Goal: Task Accomplishment & Management: Complete application form

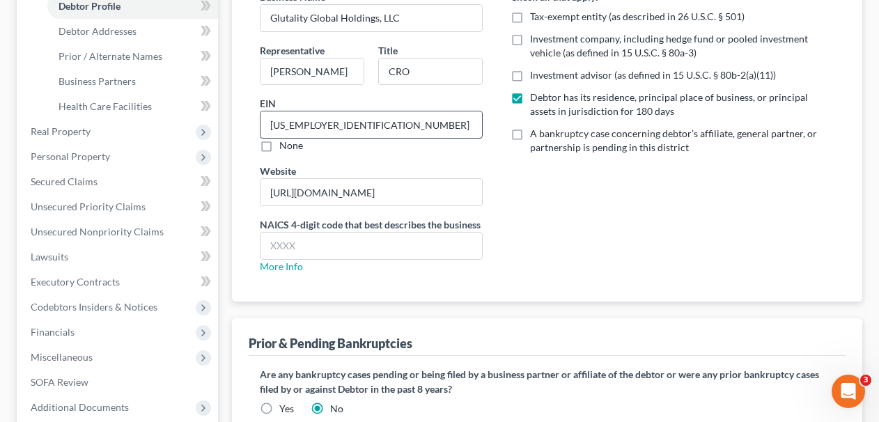
scroll to position [315, 0]
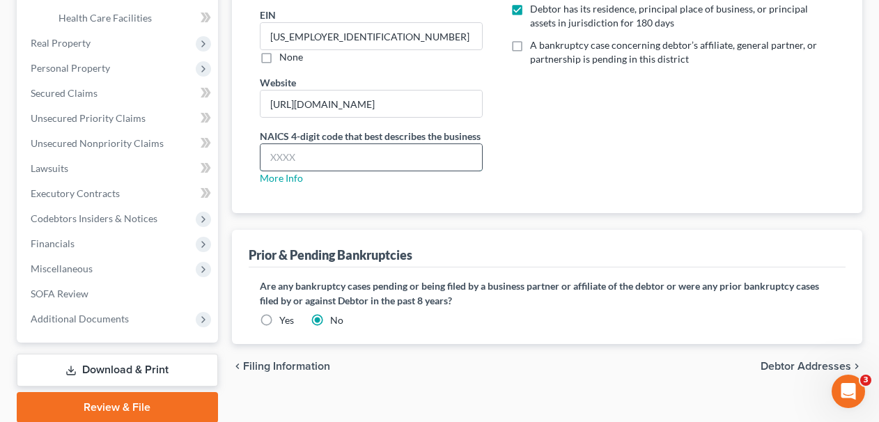
click at [339, 164] on input "text" at bounding box center [372, 157] width 222 height 26
paste input "6219"
type input "6219"
click at [364, 155] on input "6219" at bounding box center [372, 157] width 222 height 26
click at [364, 155] on input "text" at bounding box center [372, 157] width 222 height 26
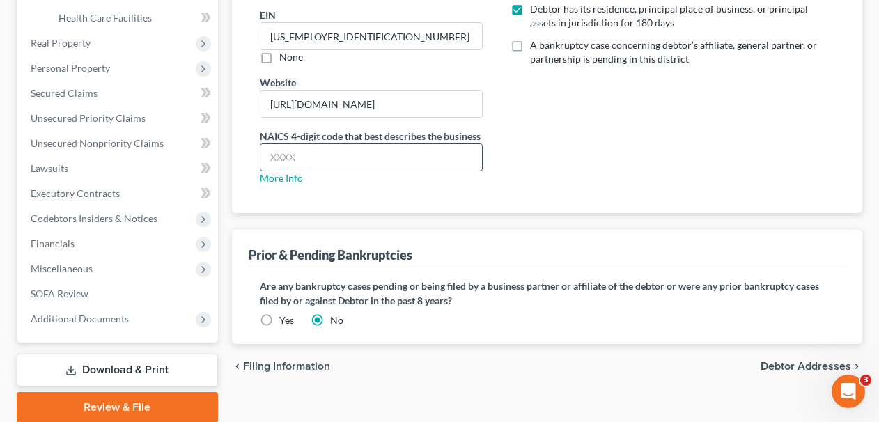
type input "6214"
click at [422, 314] on div "Does debtor have any pending or prior bankruptcies in the past 8 years? Are any…" at bounding box center [548, 303] width 576 height 49
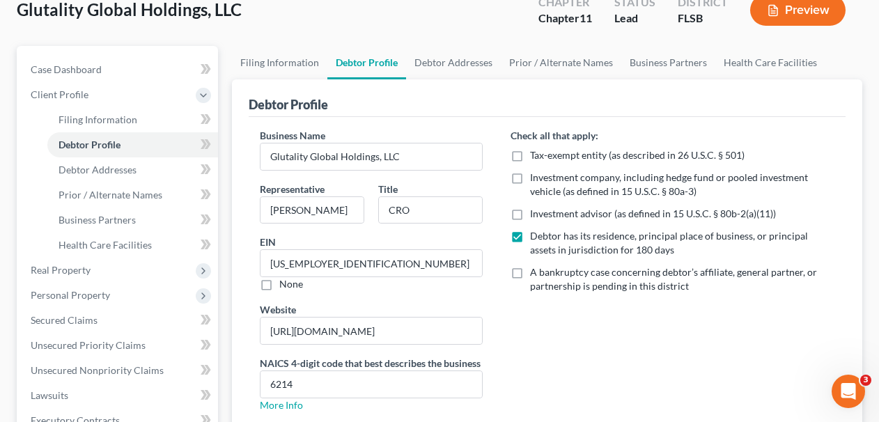
scroll to position [42, 0]
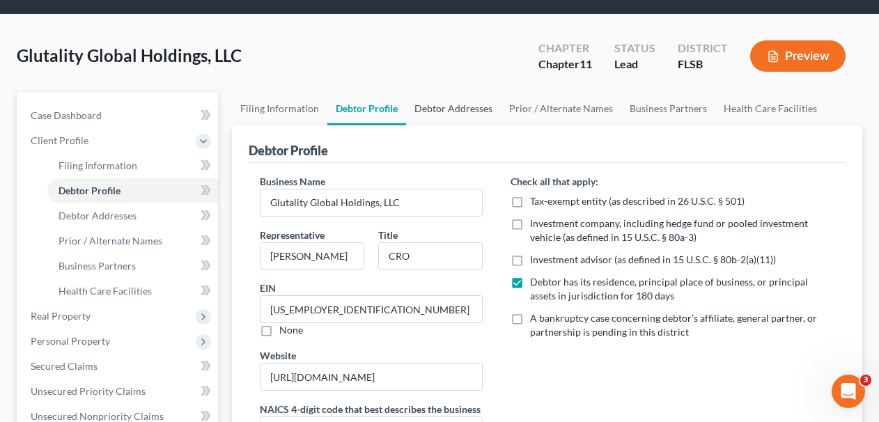
click at [470, 108] on link "Debtor Addresses" at bounding box center [453, 108] width 95 height 33
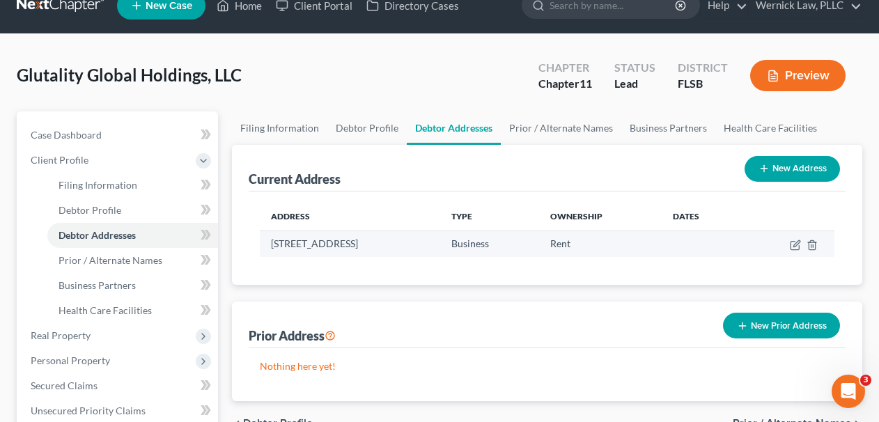
scroll to position [26, 0]
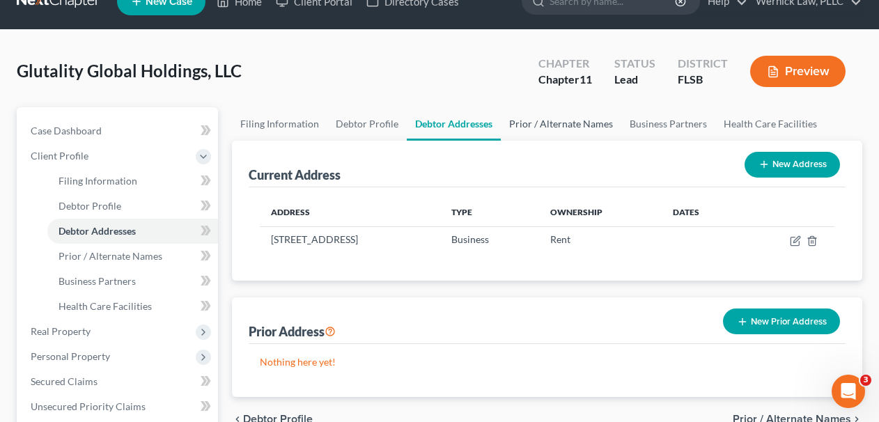
click at [548, 138] on link "Prior / Alternate Names" at bounding box center [561, 123] width 121 height 33
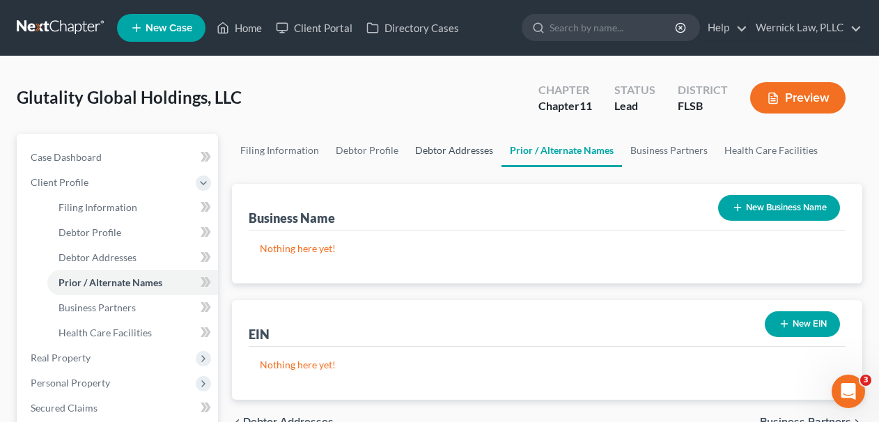
click at [430, 146] on link "Debtor Addresses" at bounding box center [454, 150] width 95 height 33
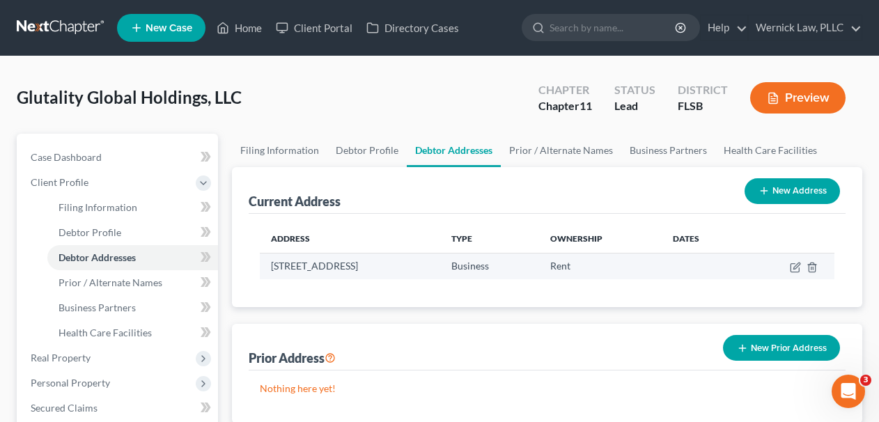
drag, startPoint x: 541, startPoint y: 270, endPoint x: 261, endPoint y: 268, distance: 280.1
click at [261, 268] on td "[STREET_ADDRESS]" at bounding box center [350, 266] width 180 height 26
copy td "[STREET_ADDRESS]"
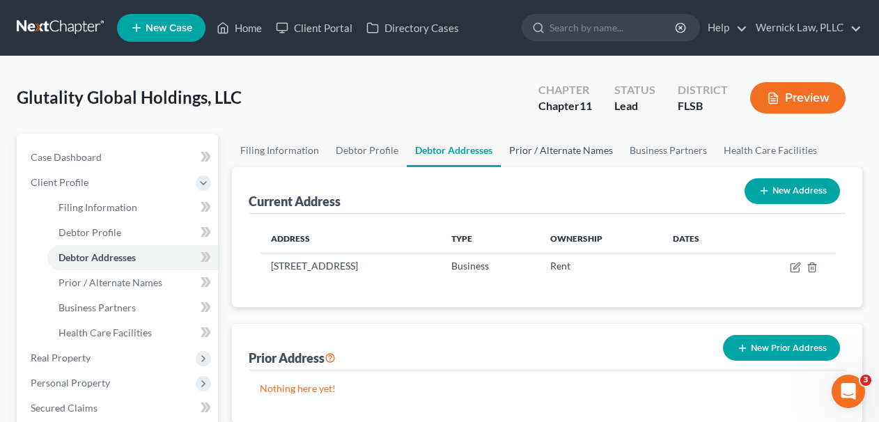
click at [586, 137] on link "Prior / Alternate Names" at bounding box center [561, 150] width 121 height 33
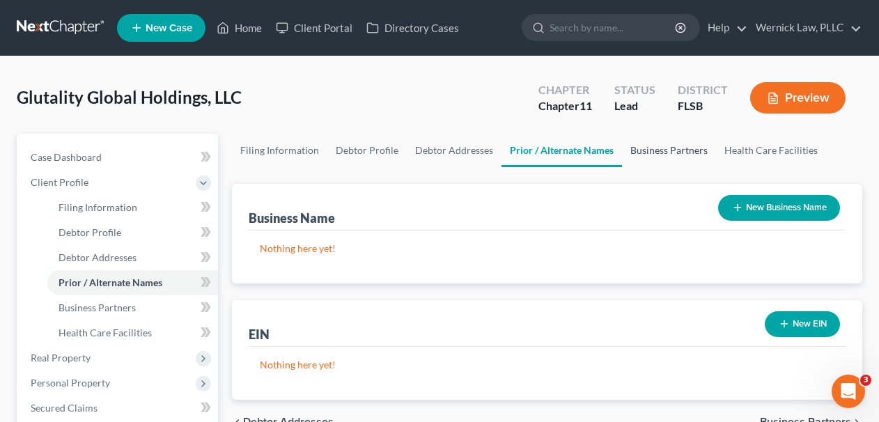
click at [665, 142] on link "Business Partners" at bounding box center [669, 150] width 94 height 33
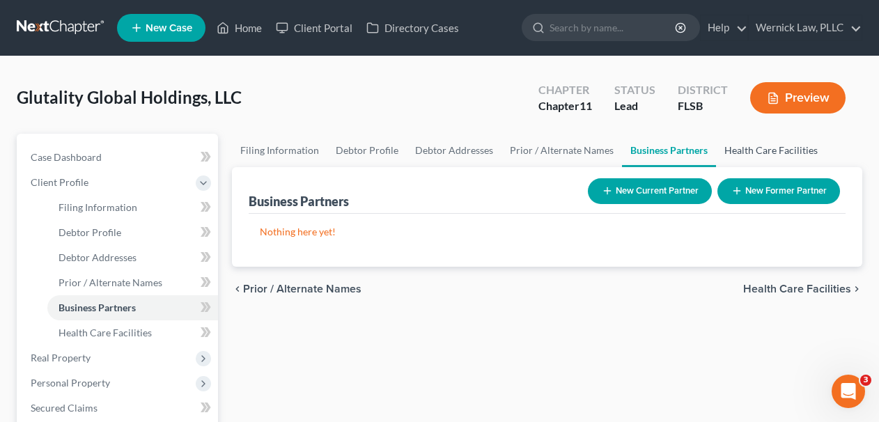
click at [773, 146] on link "Health Care Facilities" at bounding box center [771, 150] width 110 height 33
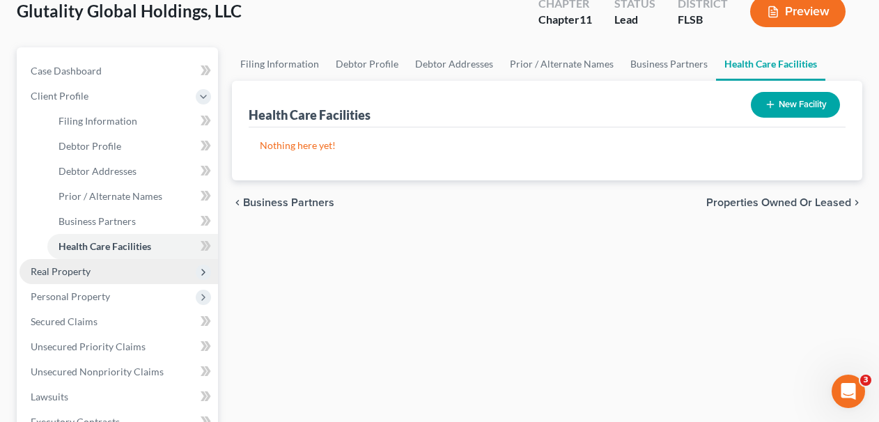
scroll to position [93, 0]
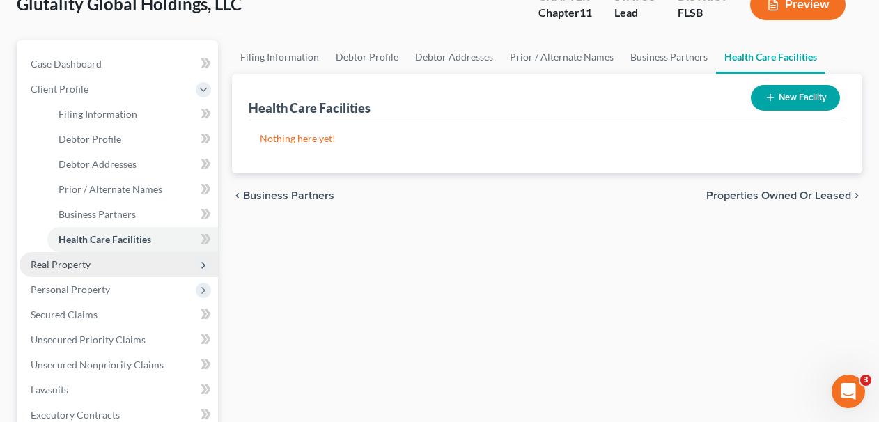
click at [116, 254] on span "Real Property" at bounding box center [119, 264] width 199 height 25
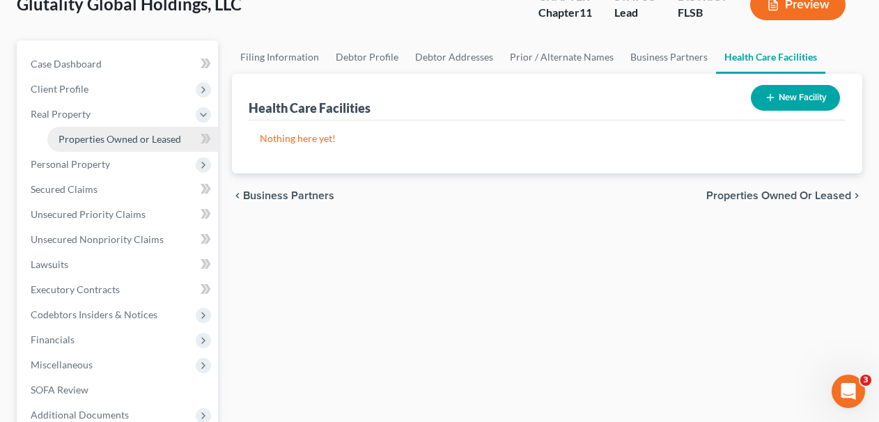
click at [116, 129] on link "Properties Owned or Leased" at bounding box center [132, 139] width 171 height 25
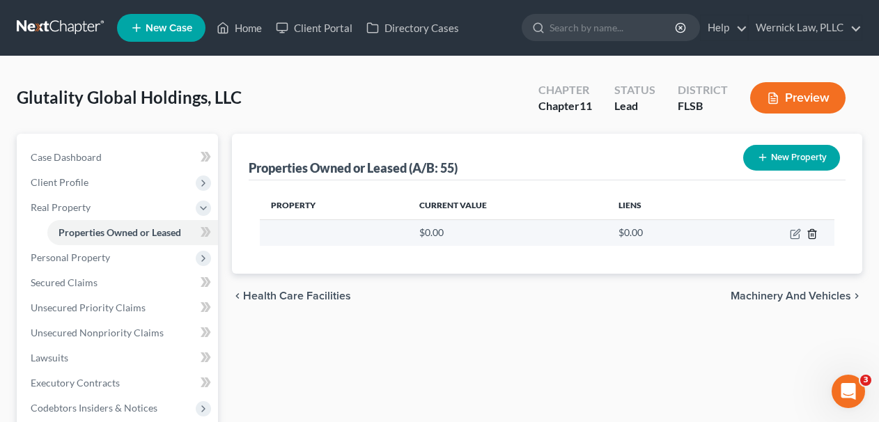
click at [810, 235] on icon "button" at bounding box center [812, 234] width 11 height 11
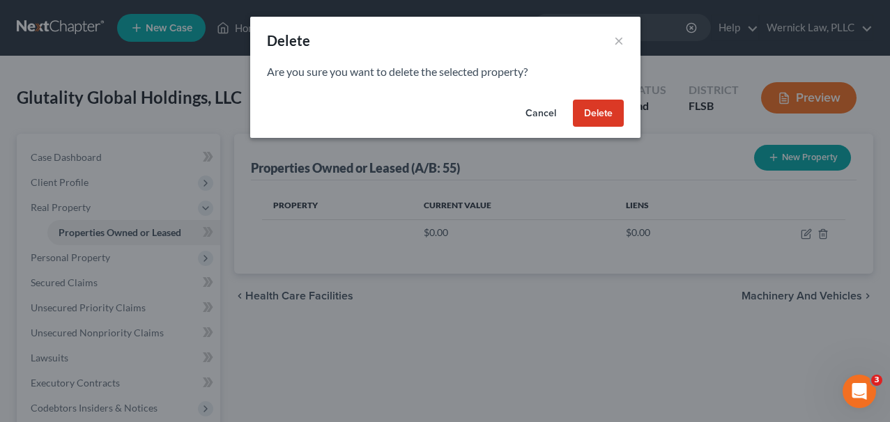
click at [587, 112] on button "Delete" at bounding box center [598, 114] width 51 height 28
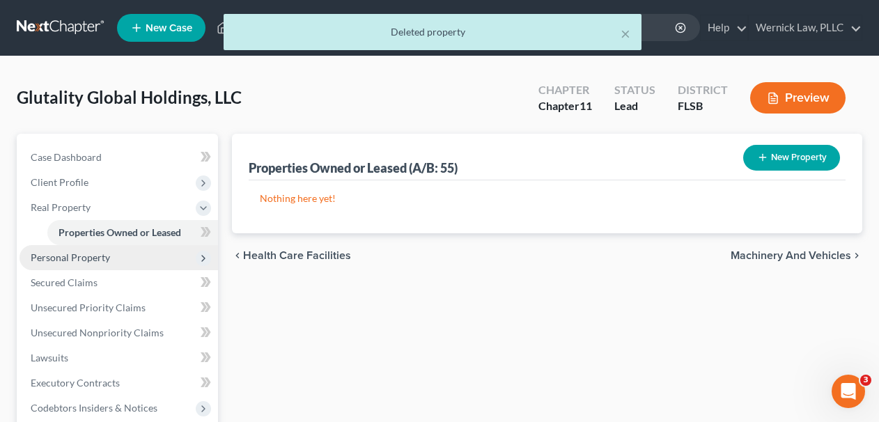
click at [126, 260] on span "Personal Property" at bounding box center [119, 257] width 199 height 25
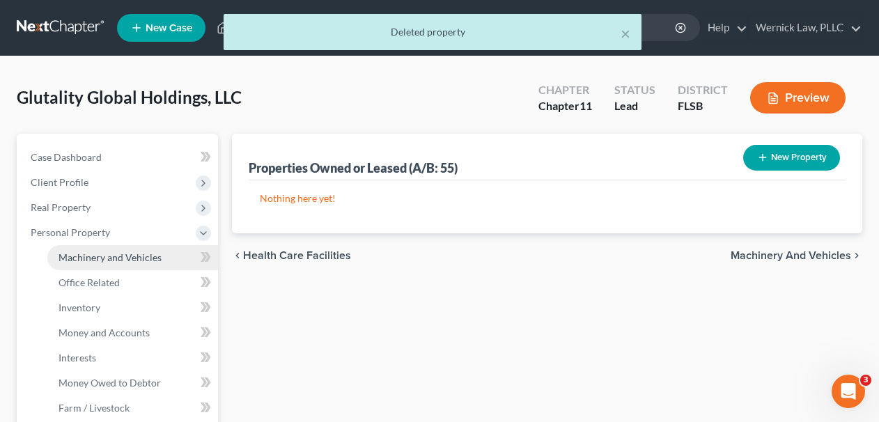
click at [127, 261] on span "Machinery and Vehicles" at bounding box center [110, 258] width 103 height 12
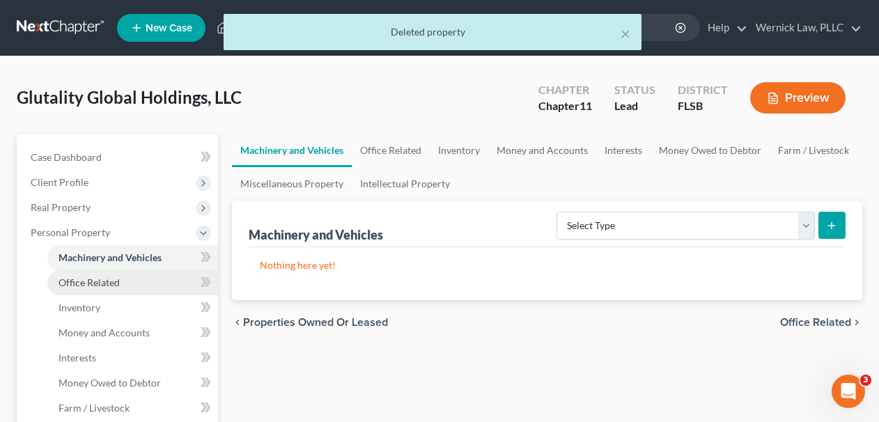
click at [130, 277] on link "Office Related" at bounding box center [132, 282] width 171 height 25
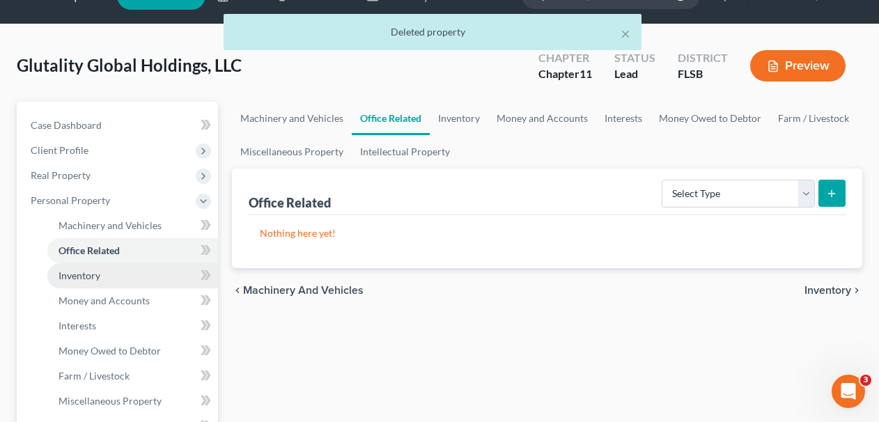
scroll to position [36, 0]
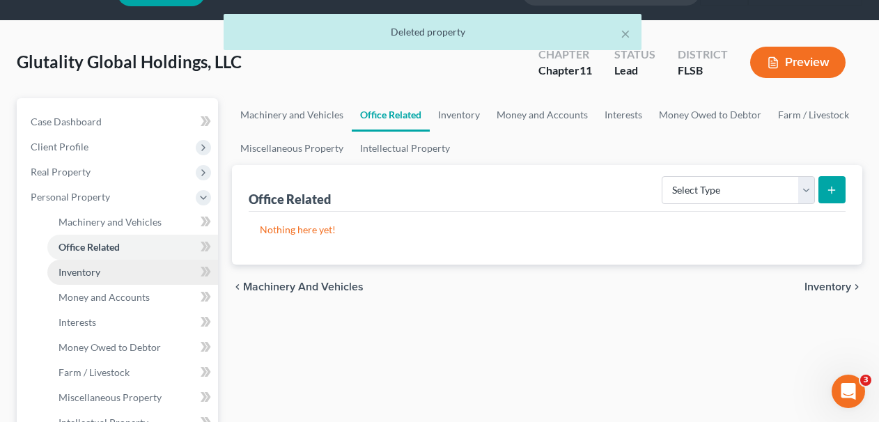
click at [133, 275] on link "Inventory" at bounding box center [132, 272] width 171 height 25
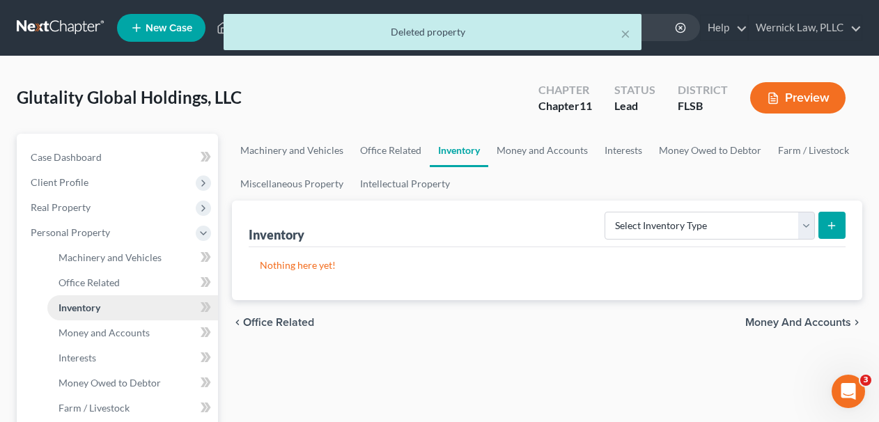
click at [135, 314] on link "Inventory" at bounding box center [132, 307] width 171 height 25
click at [135, 329] on span "Money and Accounts" at bounding box center [104, 333] width 91 height 12
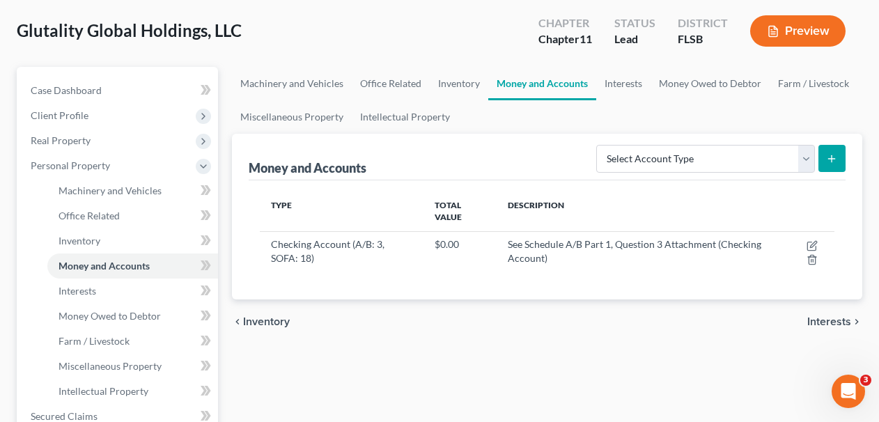
scroll to position [82, 0]
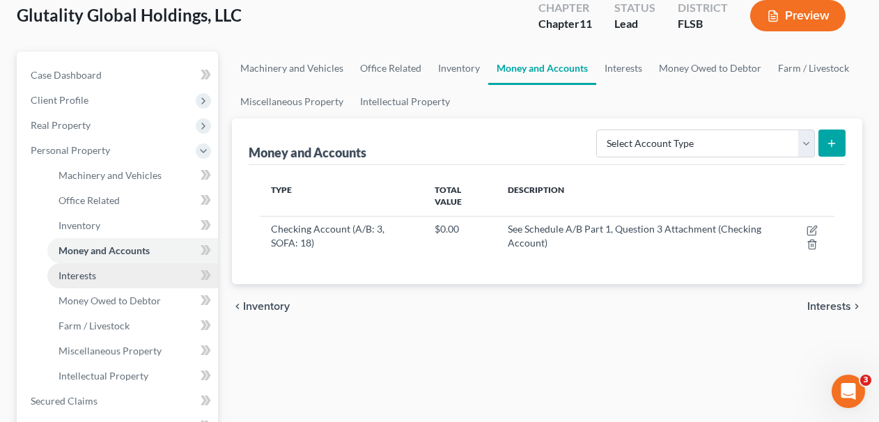
click at [148, 275] on link "Interests" at bounding box center [132, 275] width 171 height 25
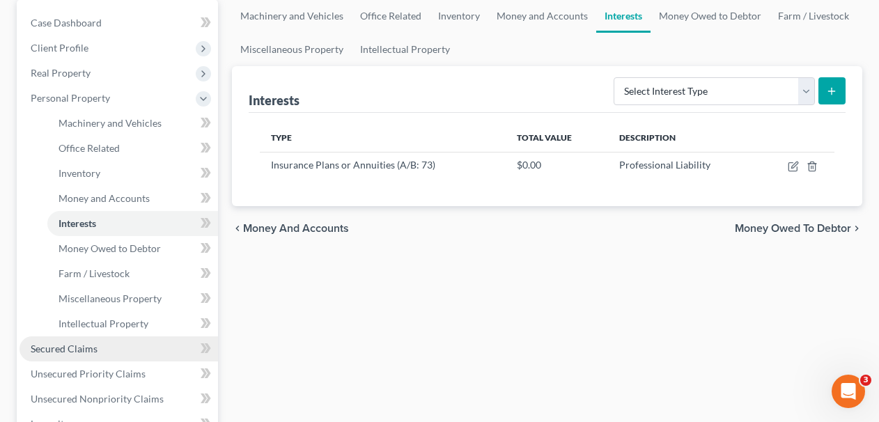
scroll to position [139, 0]
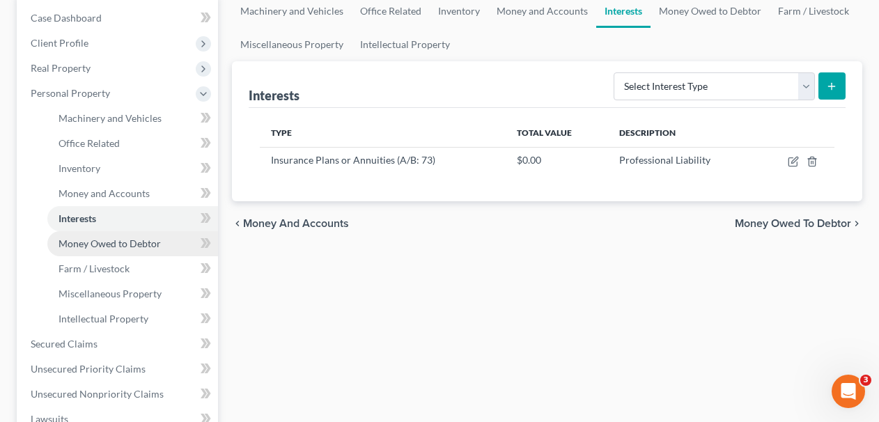
click at [146, 247] on span "Money Owed to Debtor" at bounding box center [110, 244] width 102 height 12
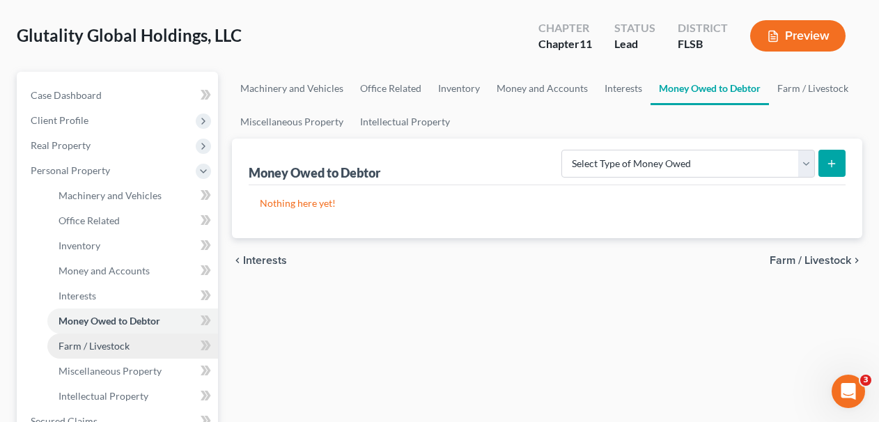
click at [146, 341] on link "Farm / Livestock" at bounding box center [132, 346] width 171 height 25
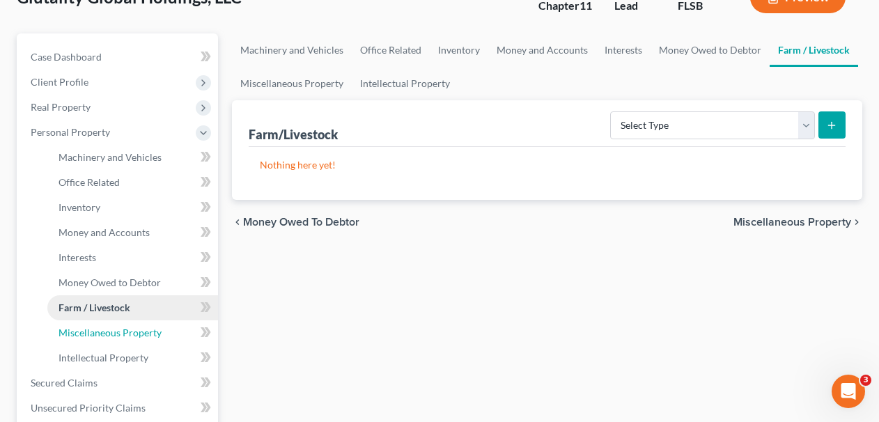
click at [146, 341] on link "Miscellaneous Property" at bounding box center [132, 332] width 171 height 25
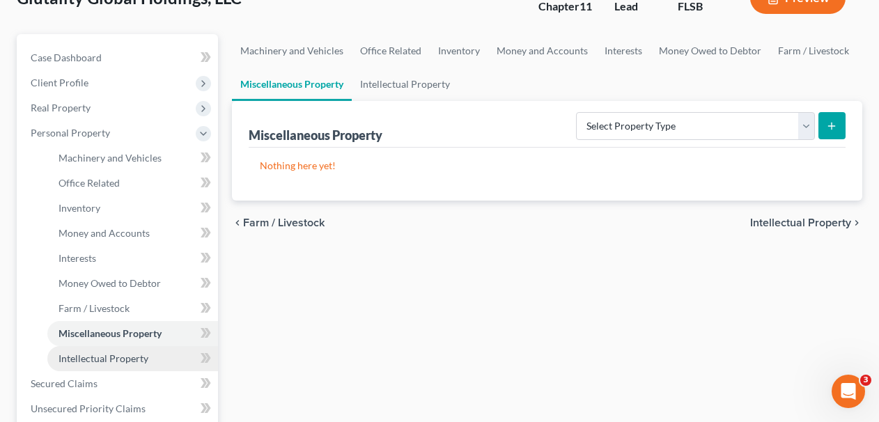
click at [141, 348] on link "Intellectual Property" at bounding box center [132, 358] width 171 height 25
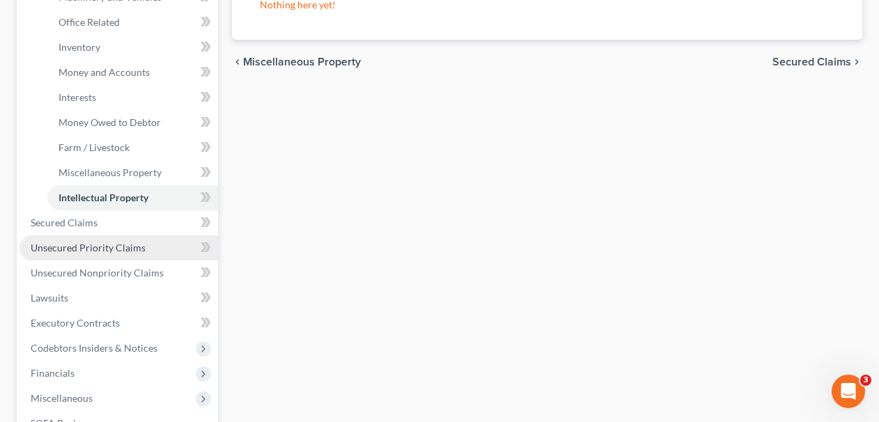
click at [117, 237] on link "Unsecured Priority Claims" at bounding box center [119, 247] width 199 height 25
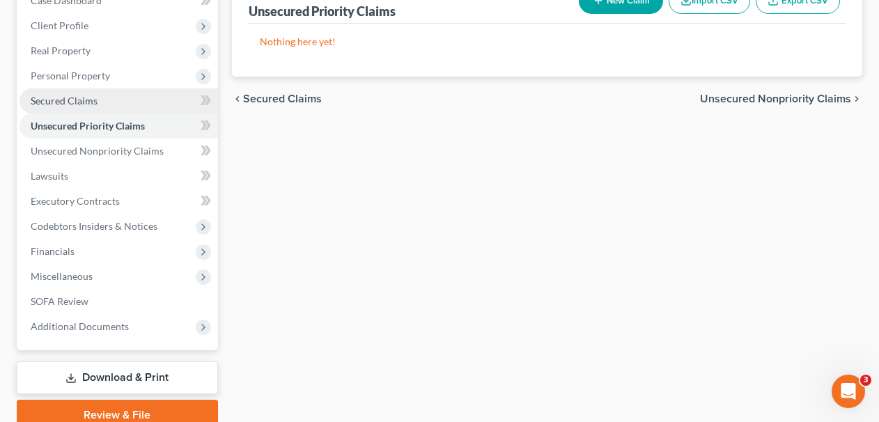
click at [98, 95] on link "Secured Claims" at bounding box center [119, 100] width 199 height 25
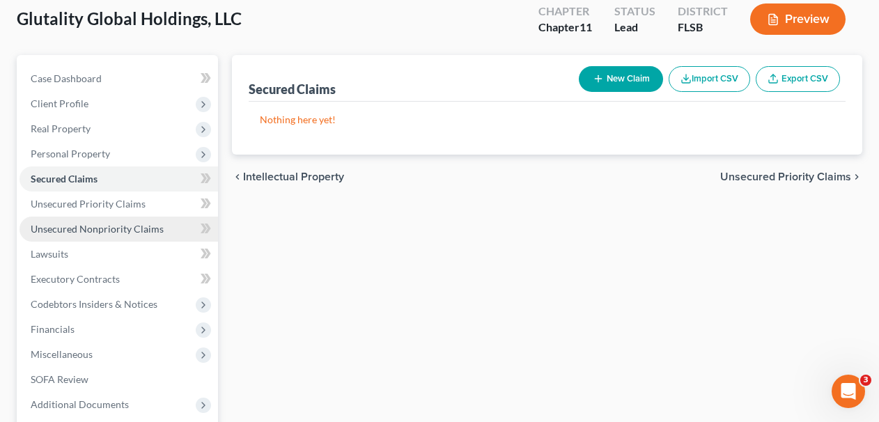
scroll to position [96, 0]
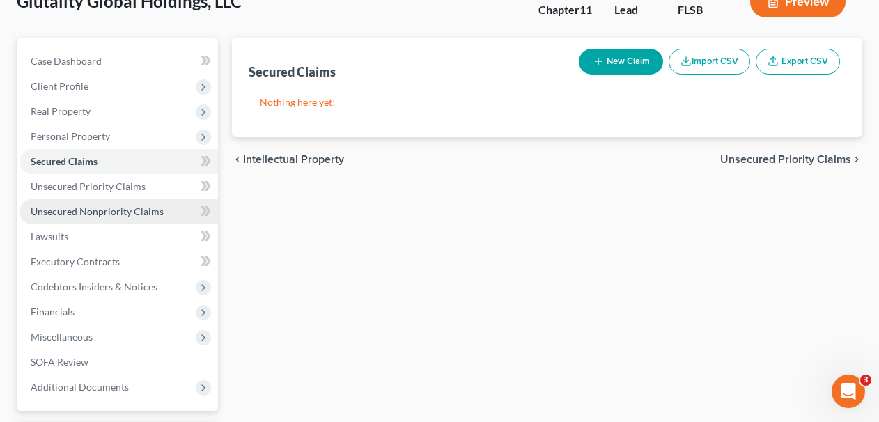
click at [138, 211] on span "Unsecured Nonpriority Claims" at bounding box center [97, 212] width 133 height 12
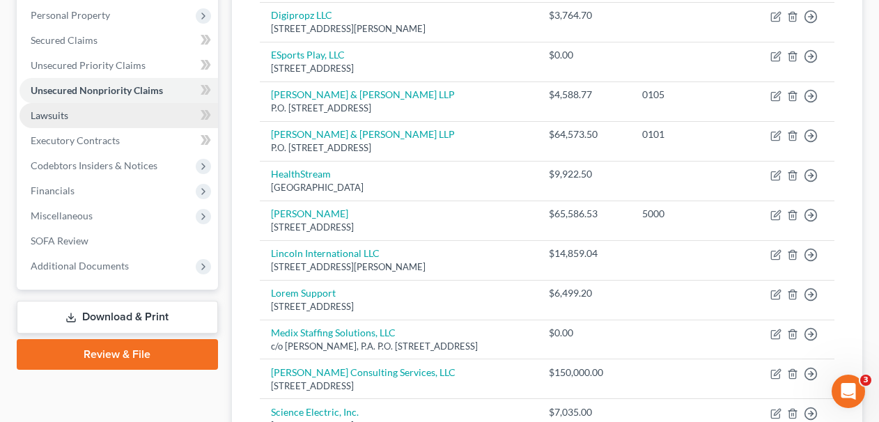
click at [139, 125] on link "Lawsuits" at bounding box center [119, 115] width 199 height 25
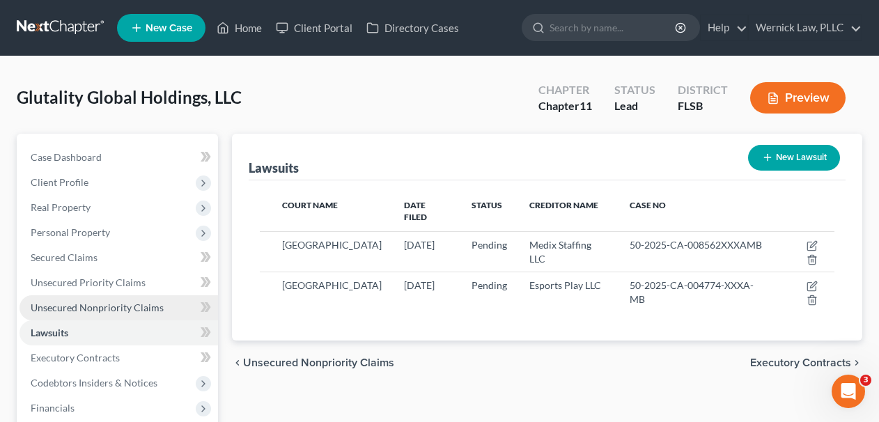
click at [148, 307] on span "Unsecured Nonpriority Claims" at bounding box center [97, 308] width 133 height 12
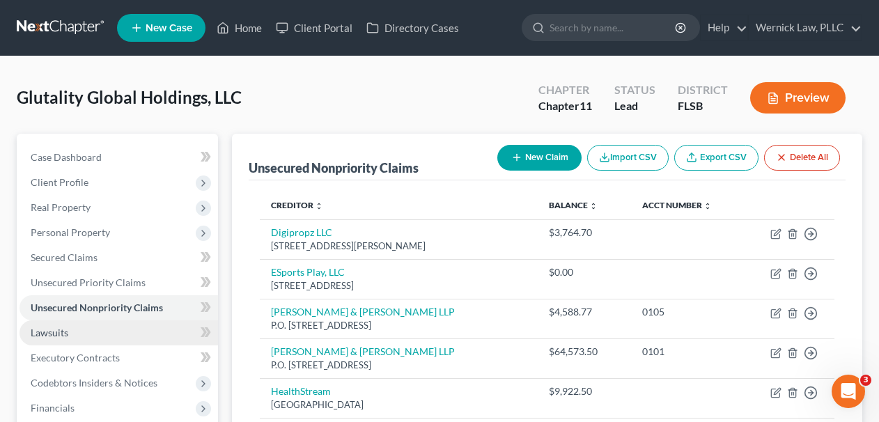
click at [123, 325] on link "Lawsuits" at bounding box center [119, 332] width 199 height 25
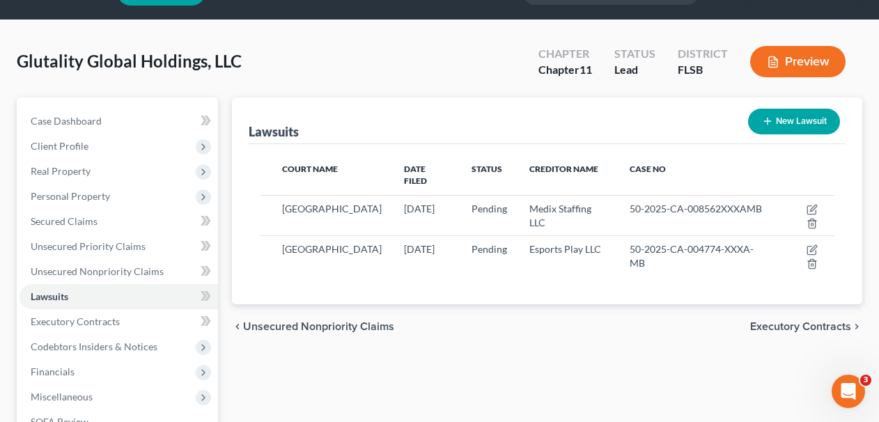
scroll to position [42, 0]
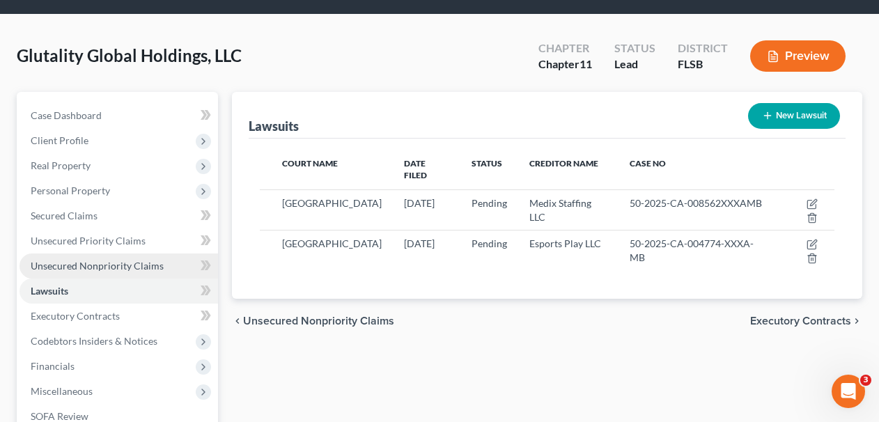
click at [145, 263] on span "Unsecured Nonpriority Claims" at bounding box center [97, 266] width 133 height 12
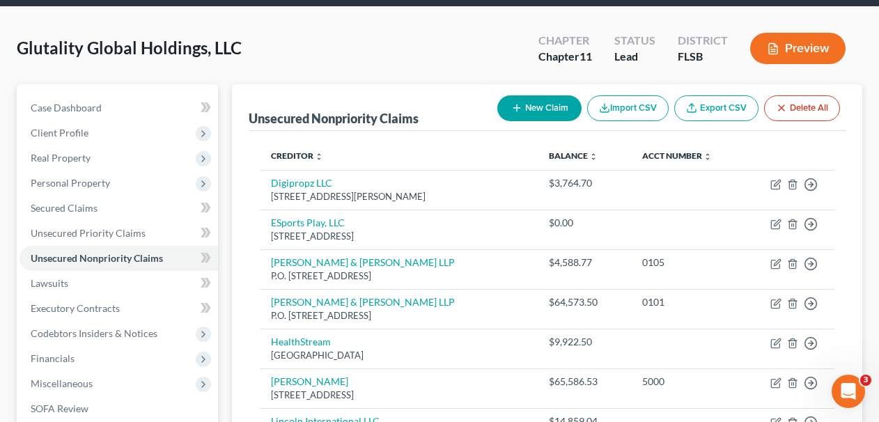
scroll to position [49, 0]
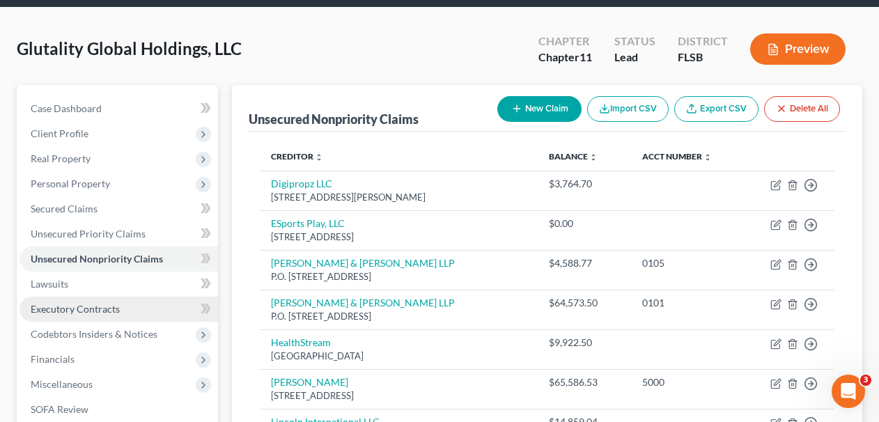
click at [139, 309] on link "Executory Contracts" at bounding box center [119, 309] width 199 height 25
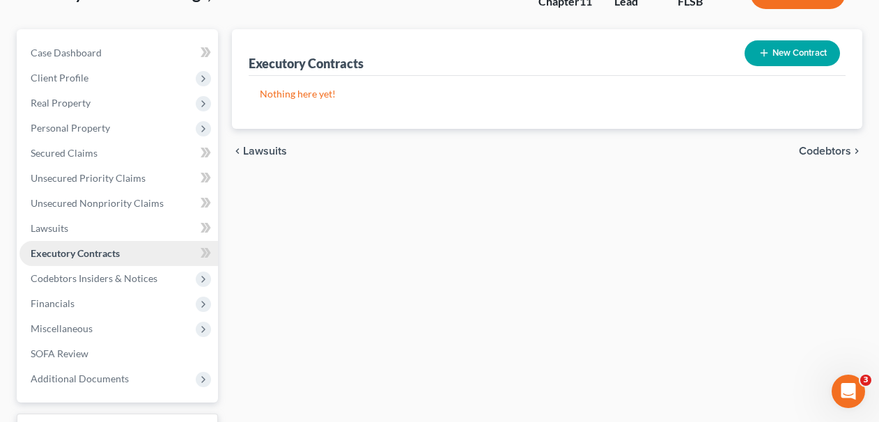
scroll to position [114, 0]
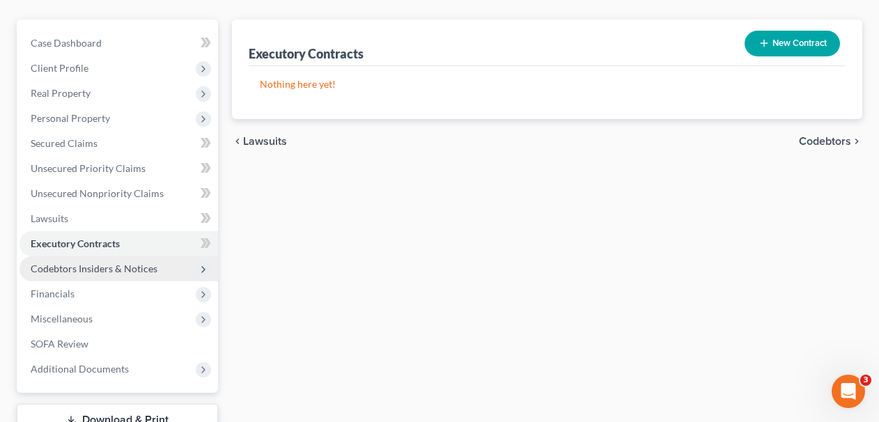
click at [132, 261] on span "Codebtors Insiders & Notices" at bounding box center [119, 268] width 199 height 25
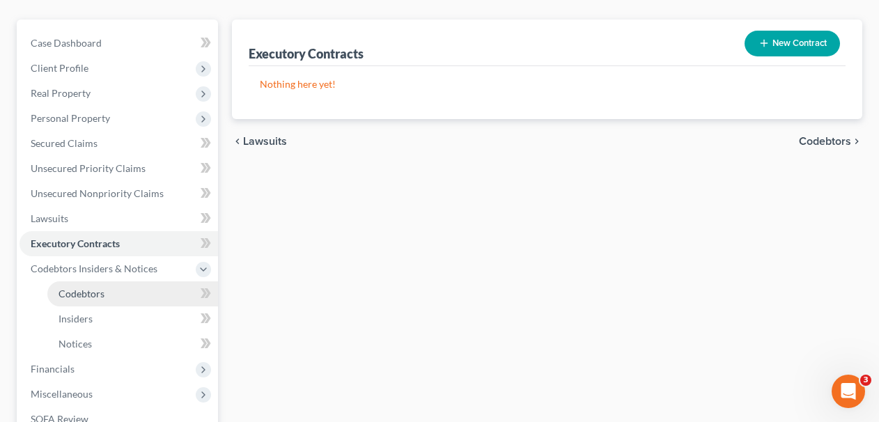
click at [104, 291] on link "Codebtors" at bounding box center [132, 293] width 171 height 25
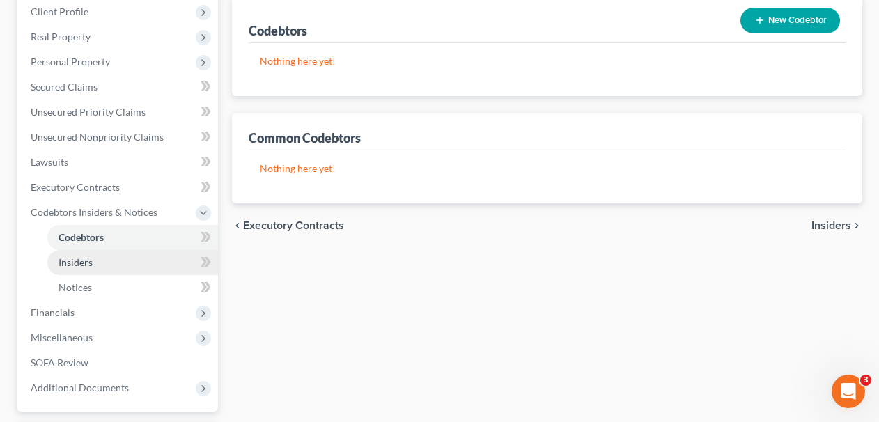
click at [102, 265] on link "Insiders" at bounding box center [132, 262] width 171 height 25
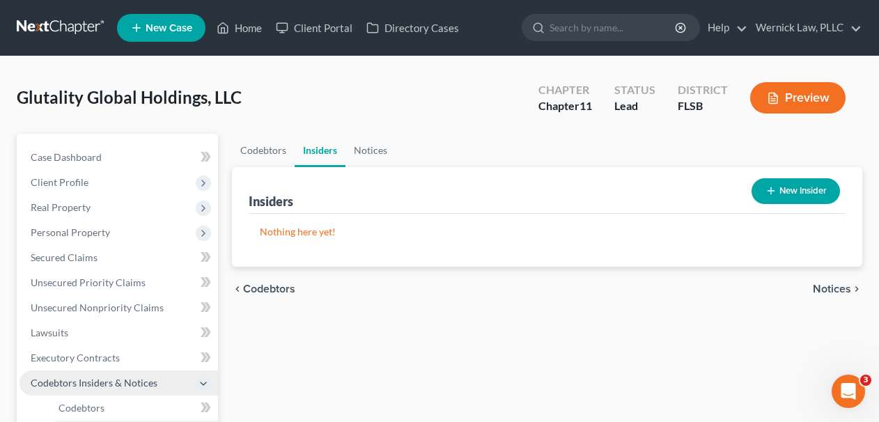
click at [122, 383] on span "Codebtors Insiders & Notices" at bounding box center [94, 383] width 127 height 12
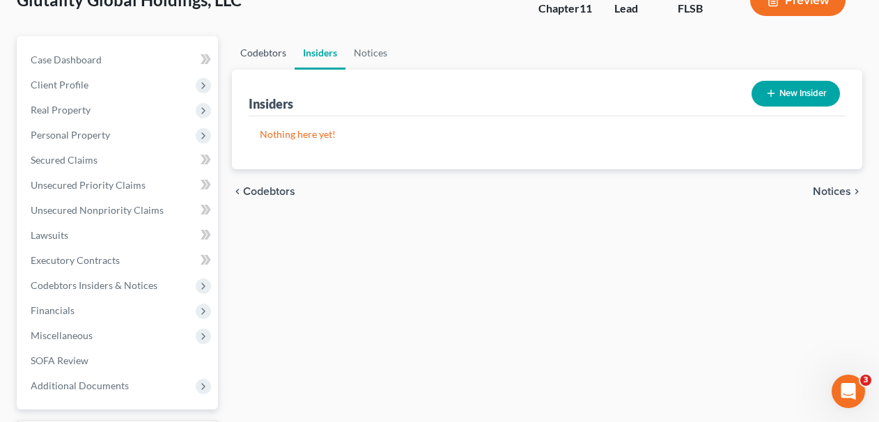
click at [253, 56] on link "Codebtors" at bounding box center [263, 52] width 63 height 33
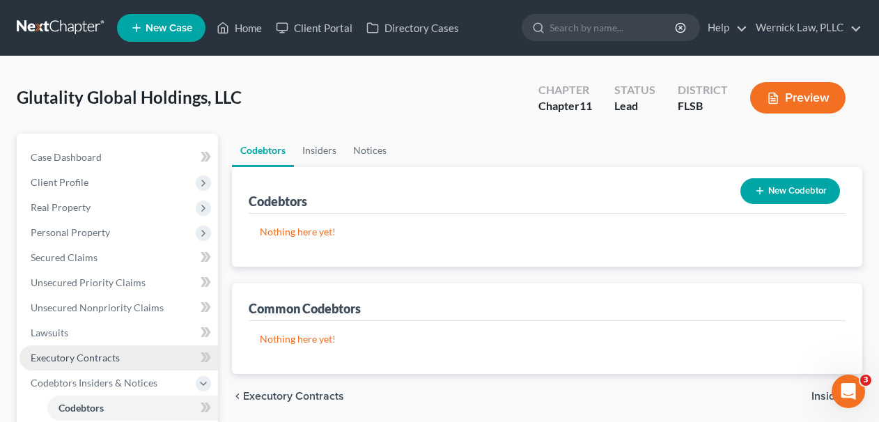
scroll to position [213, 0]
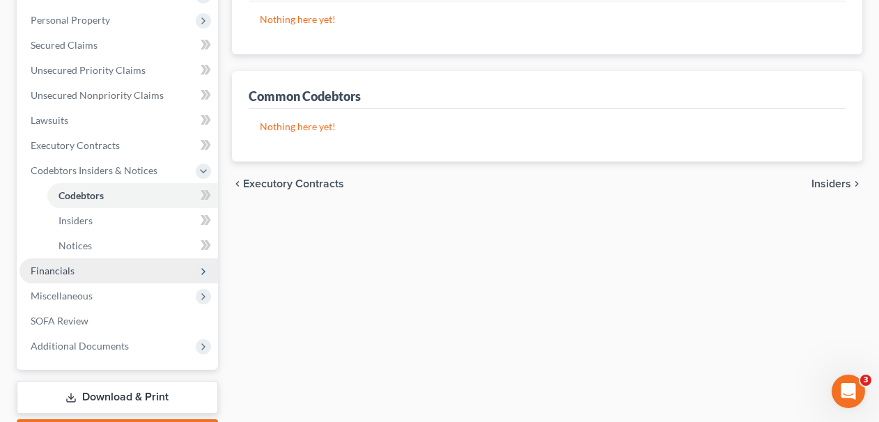
click at [100, 265] on span "Financials" at bounding box center [119, 270] width 199 height 25
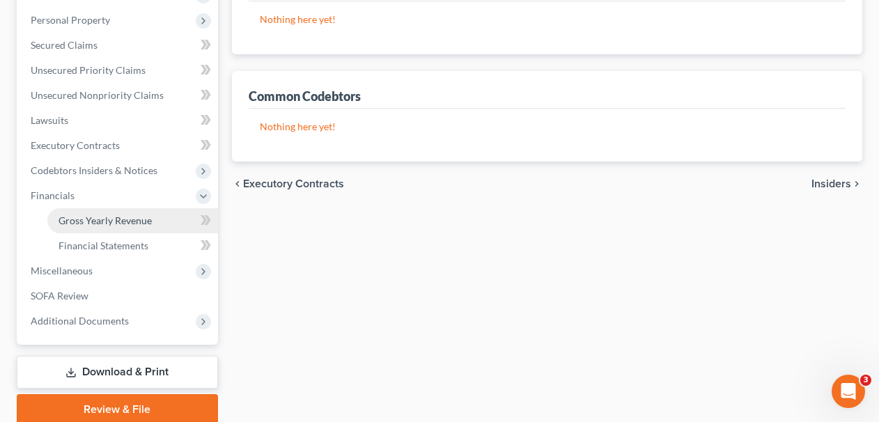
click at [138, 230] on link "Gross Yearly Revenue" at bounding box center [132, 220] width 171 height 25
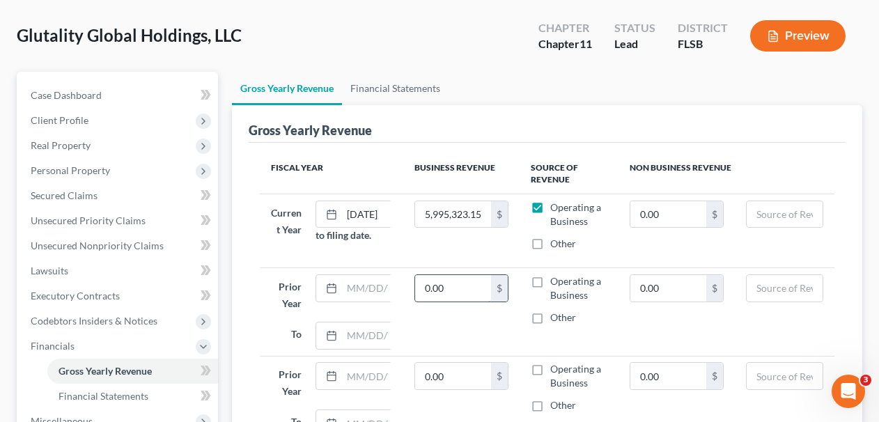
scroll to position [75, 0]
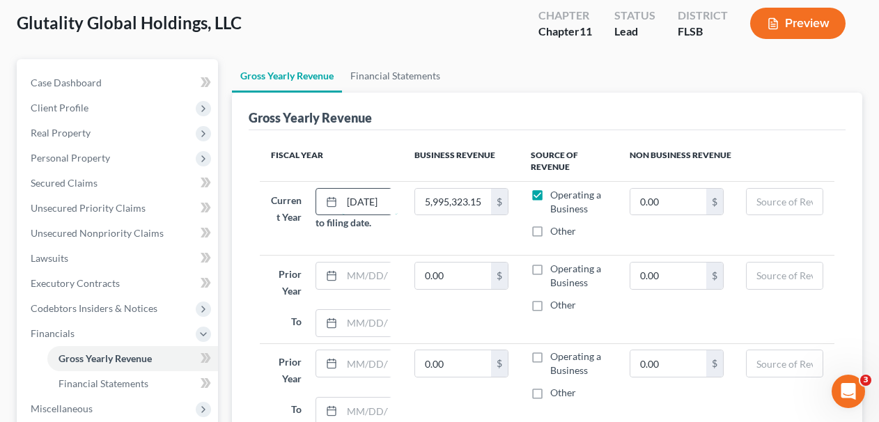
click at [366, 201] on input "01/01/2025" at bounding box center [370, 202] width 56 height 26
click at [458, 199] on input "5,995,323.15" at bounding box center [453, 202] width 76 height 26
click at [550, 201] on label "Operating a Business" at bounding box center [578, 202] width 57 height 28
click at [556, 197] on input "Operating a Business" at bounding box center [560, 192] width 9 height 9
checkbox input "false"
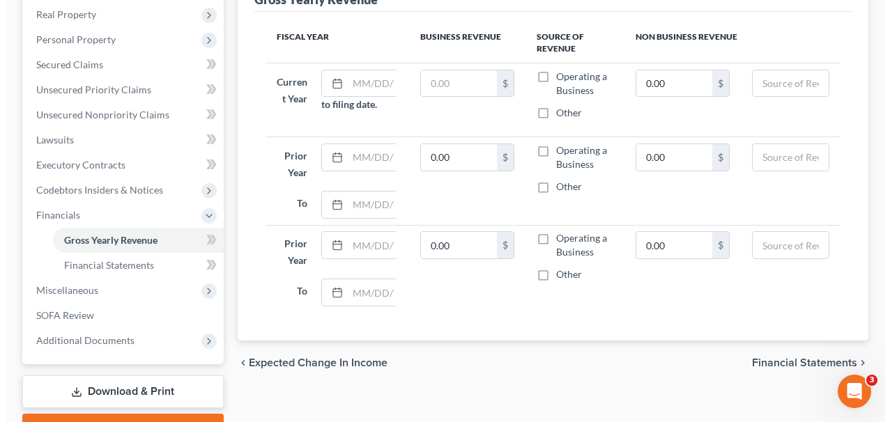
scroll to position [206, 0]
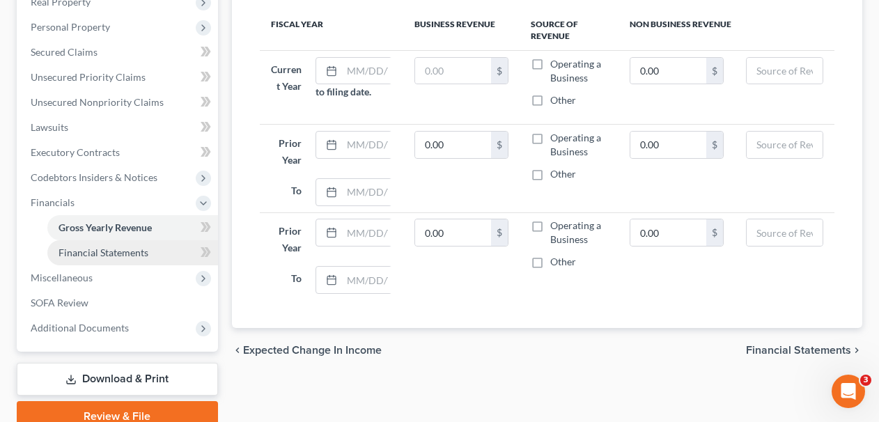
click at [129, 247] on span "Financial Statements" at bounding box center [104, 253] width 90 height 12
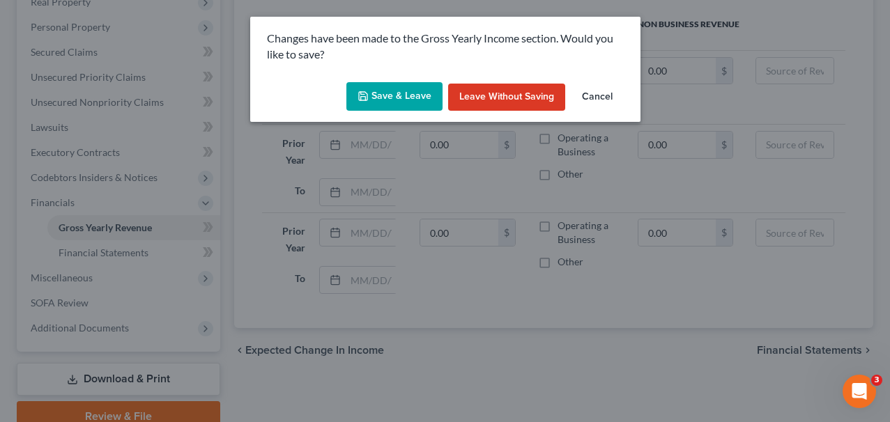
click at [425, 98] on button "Save & Leave" at bounding box center [394, 96] width 96 height 29
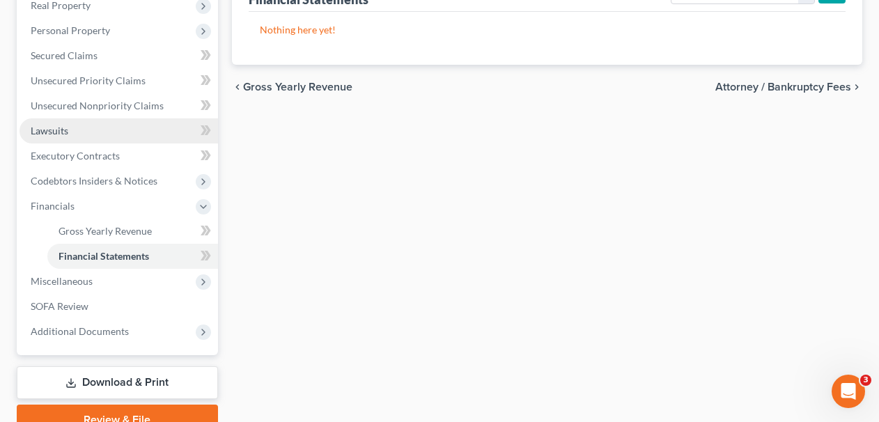
scroll to position [207, 0]
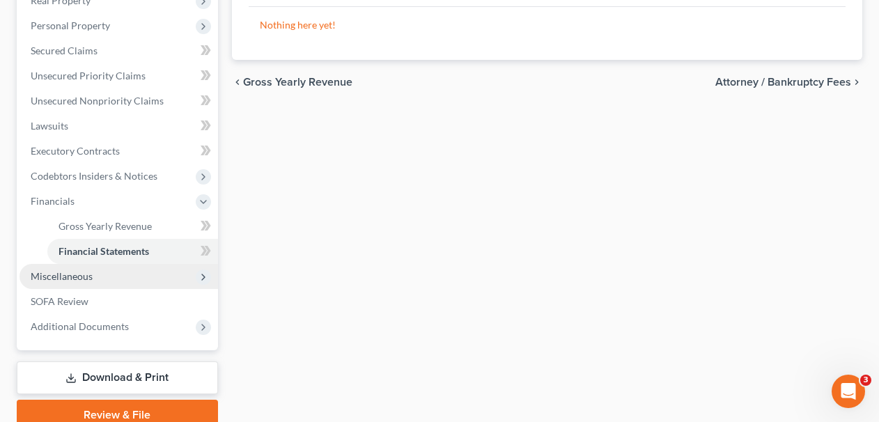
click at [130, 280] on span "Miscellaneous" at bounding box center [119, 276] width 199 height 25
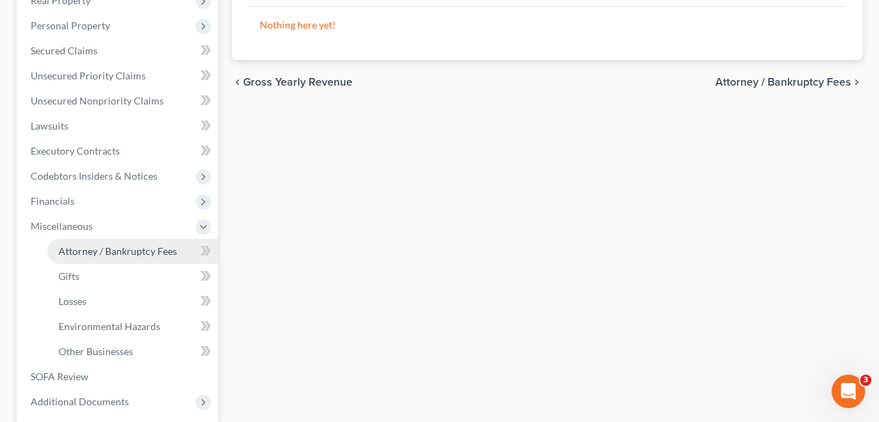
click at [144, 249] on span "Attorney / Bankruptcy Fees" at bounding box center [118, 251] width 118 height 12
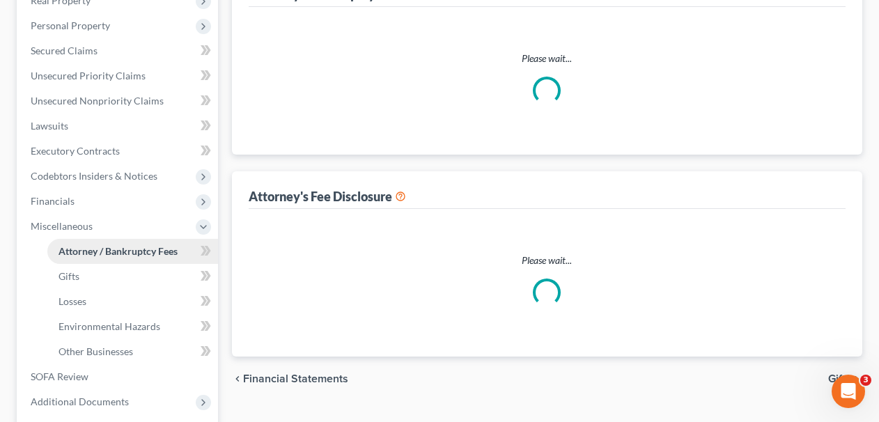
scroll to position [24, 0]
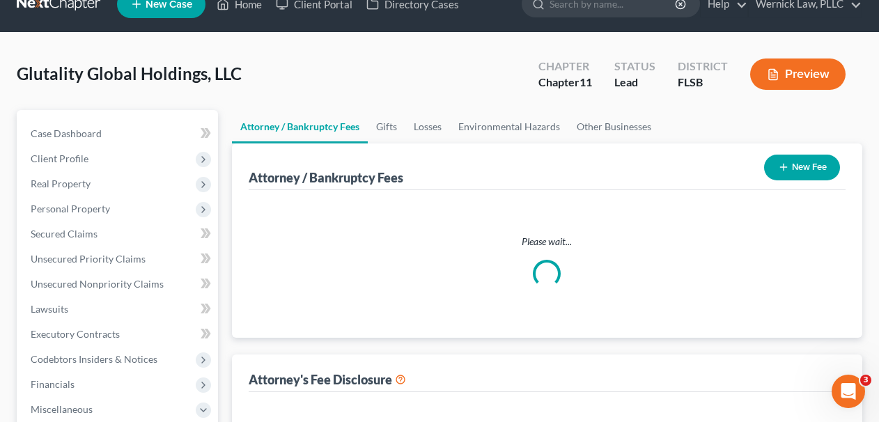
select select "3"
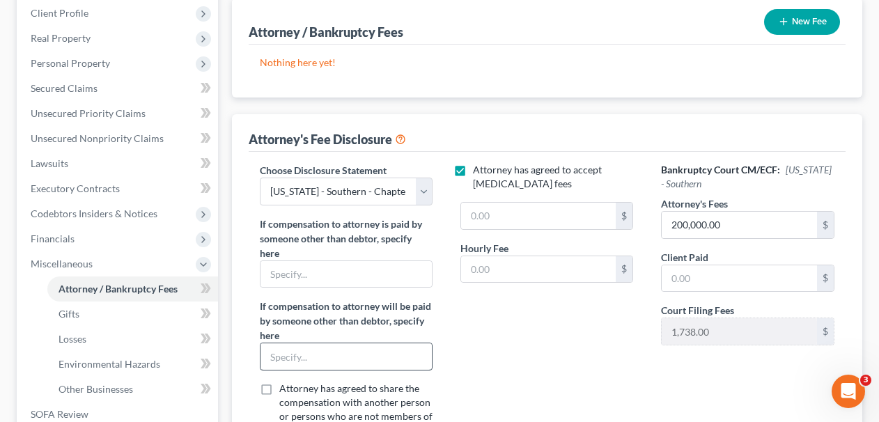
scroll to position [169, 0]
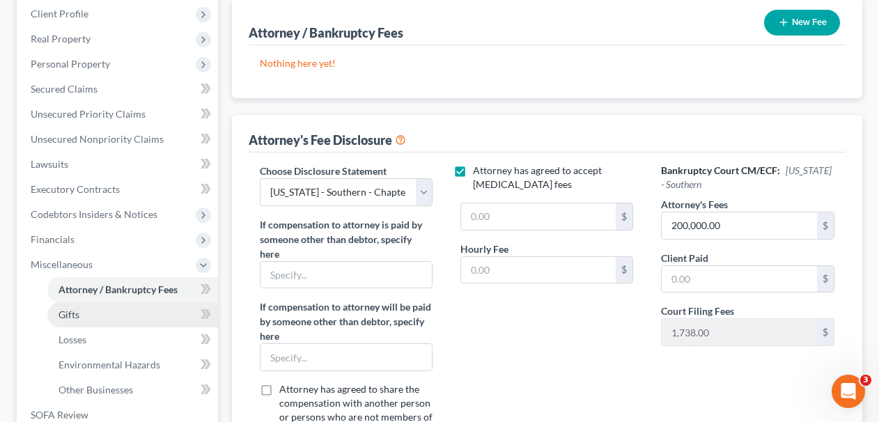
click at [137, 304] on link "Gifts" at bounding box center [132, 314] width 171 height 25
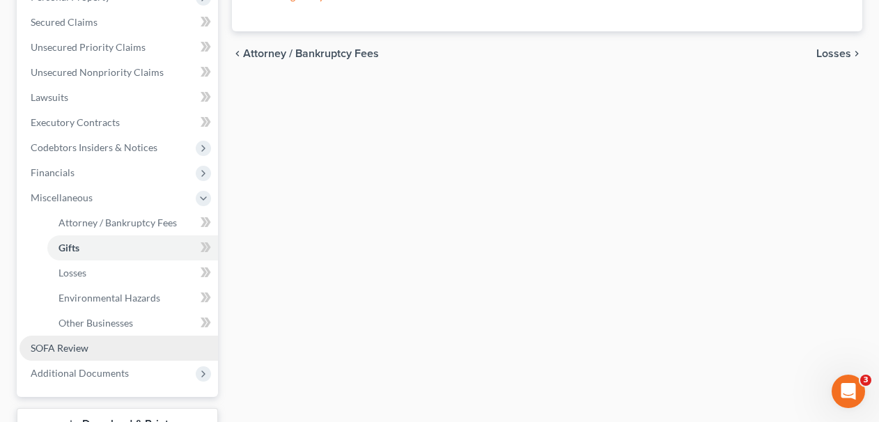
click at [100, 346] on link "SOFA Review" at bounding box center [119, 348] width 199 height 25
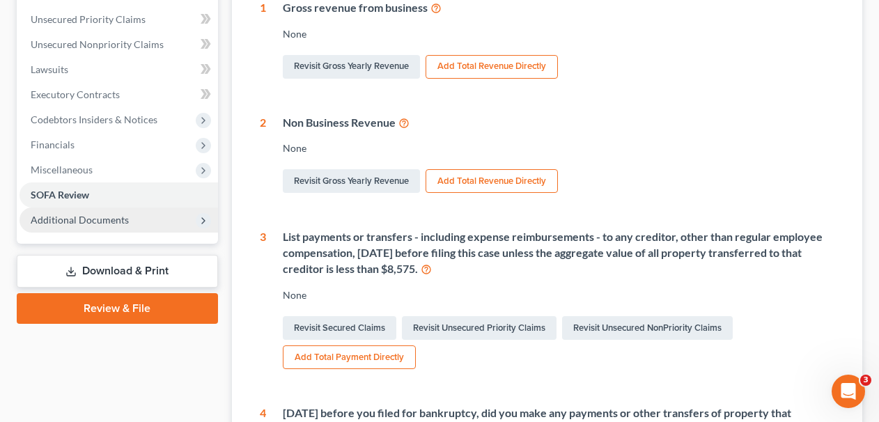
click at [105, 219] on span "Additional Documents" at bounding box center [80, 220] width 98 height 12
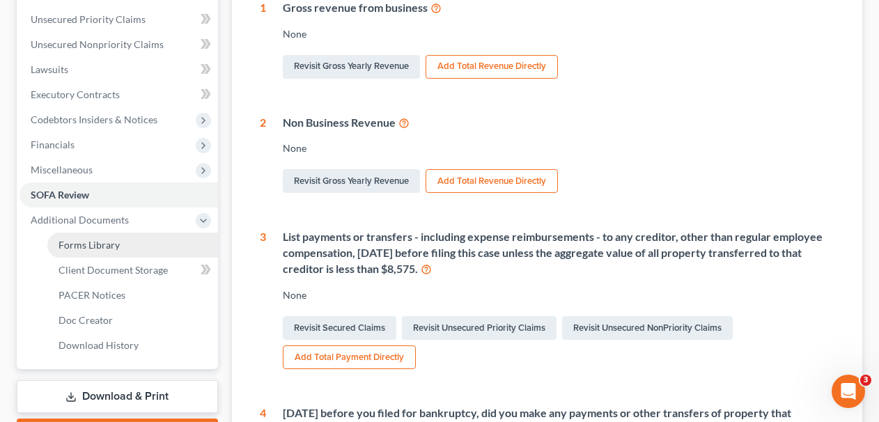
click at [102, 248] on span "Forms Library" at bounding box center [89, 245] width 61 height 12
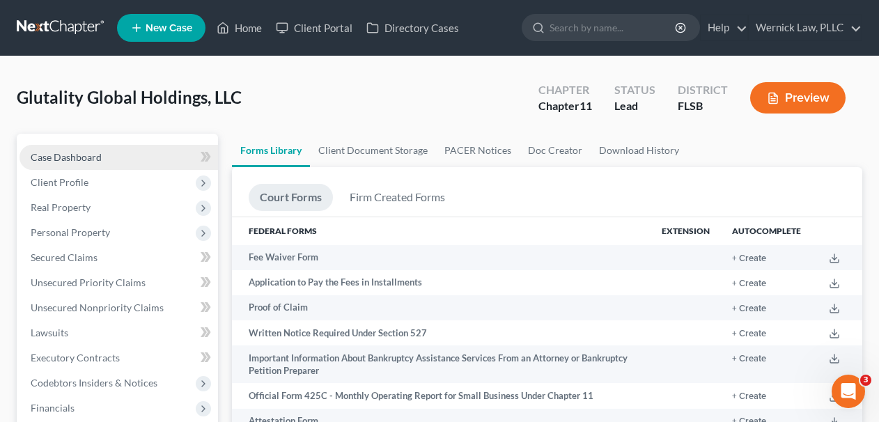
click at [115, 155] on link "Case Dashboard" at bounding box center [119, 157] width 199 height 25
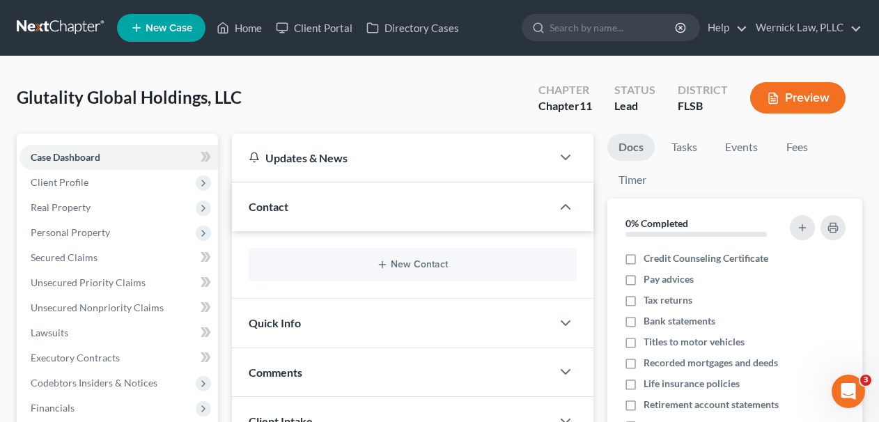
click at [810, 99] on button "Preview" at bounding box center [797, 97] width 95 height 31
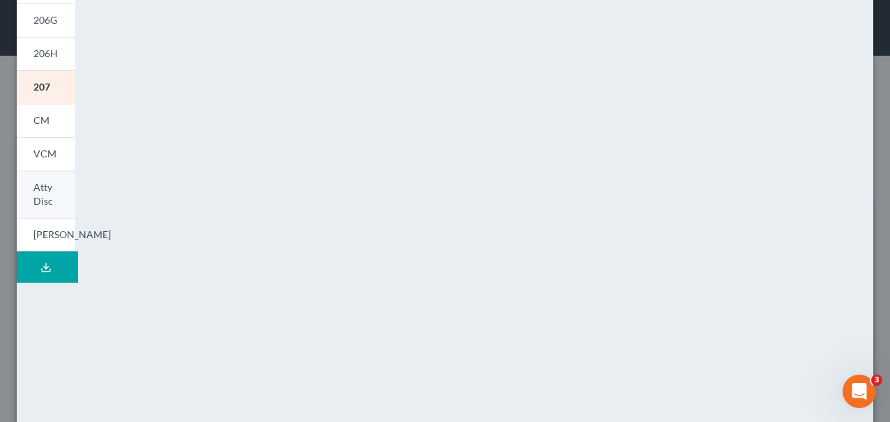
click at [56, 201] on link "Atty Disc" at bounding box center [46, 194] width 59 height 47
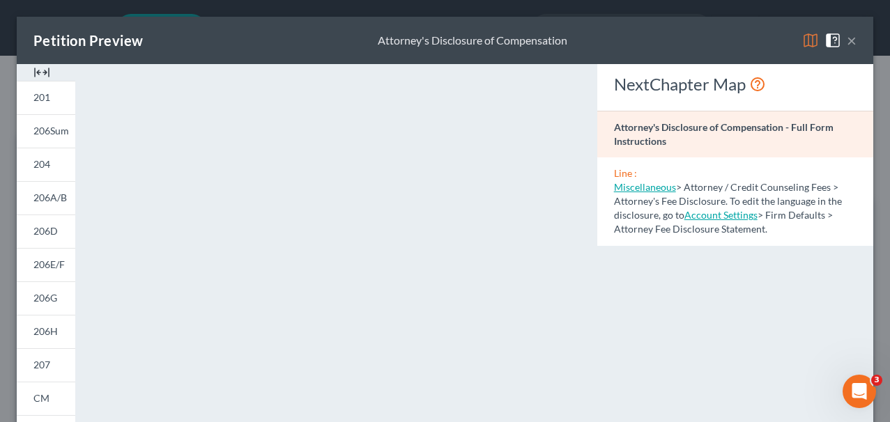
click at [847, 37] on div "Petition Preview Attorney's Disclosure of Compensation ×" at bounding box center [445, 40] width 856 height 47
click at [847, 42] on button "×" at bounding box center [852, 40] width 10 height 17
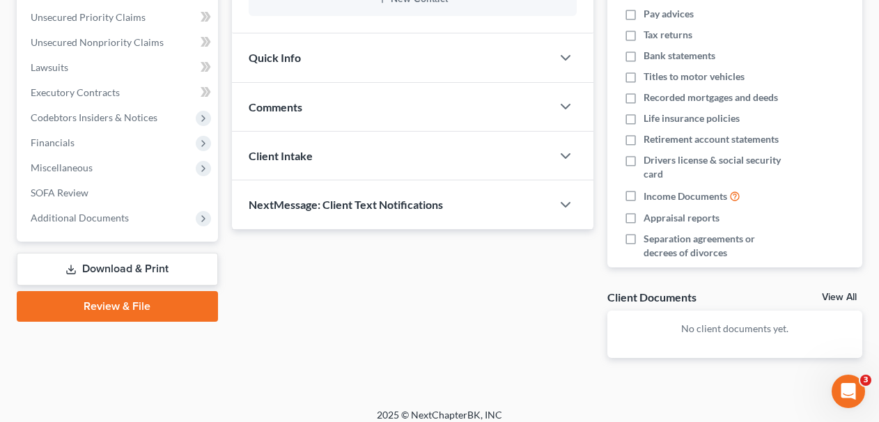
scroll to position [266, 0]
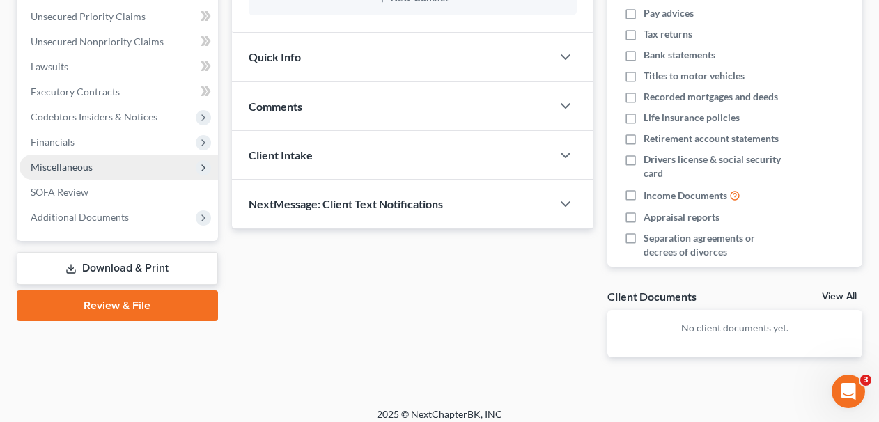
click at [153, 169] on span "Miscellaneous" at bounding box center [119, 167] width 199 height 25
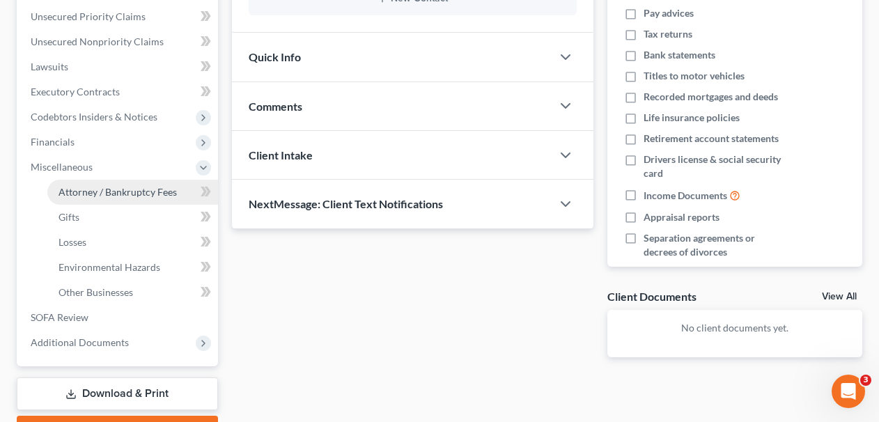
drag, startPoint x: 134, startPoint y: 185, endPoint x: 146, endPoint y: 185, distance: 11.2
click at [134, 186] on span "Attorney / Bankruptcy Fees" at bounding box center [118, 192] width 118 height 12
select select "3"
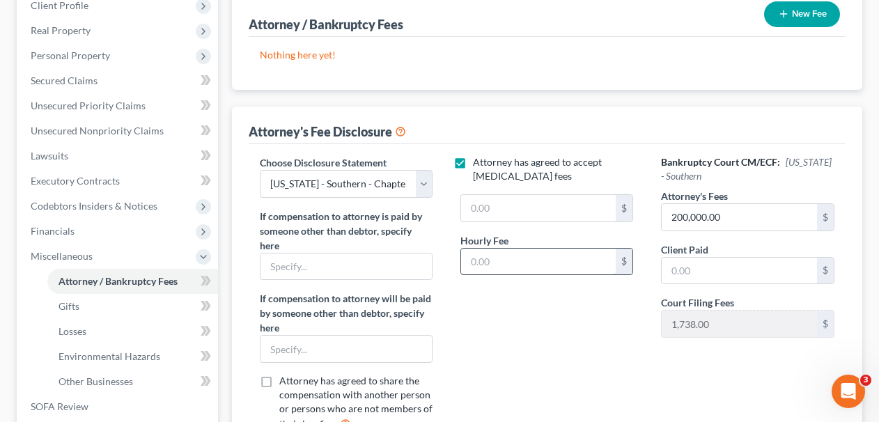
scroll to position [182, 0]
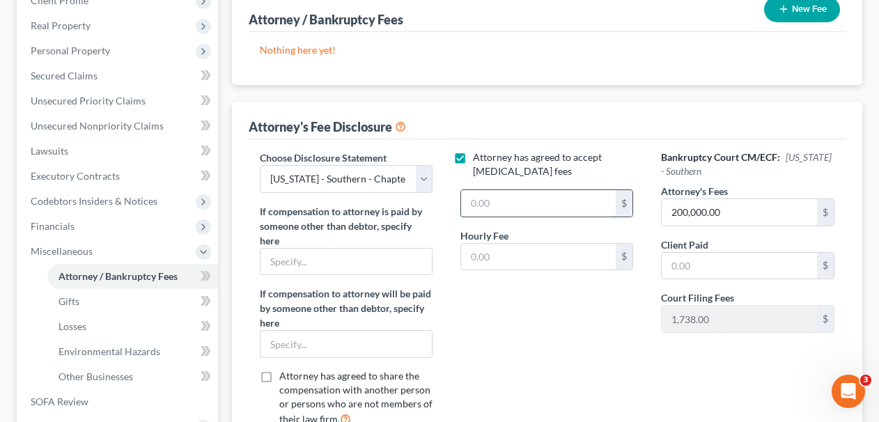
click at [501, 197] on input "text" at bounding box center [538, 203] width 155 height 26
drag, startPoint x: 752, startPoint y: 220, endPoint x: 619, endPoint y: 213, distance: 132.6
click at [619, 213] on div "Choose Disclosure Statement Select Florida - Middle - Chapter 7 Florida - South…" at bounding box center [547, 294] width 603 height 288
drag, startPoint x: 766, startPoint y: 217, endPoint x: 633, endPoint y: 202, distance: 134.0
click at [633, 202] on div "Choose Disclosure Statement Select Florida - Middle - Chapter 7 Florida - South…" at bounding box center [547, 294] width 603 height 288
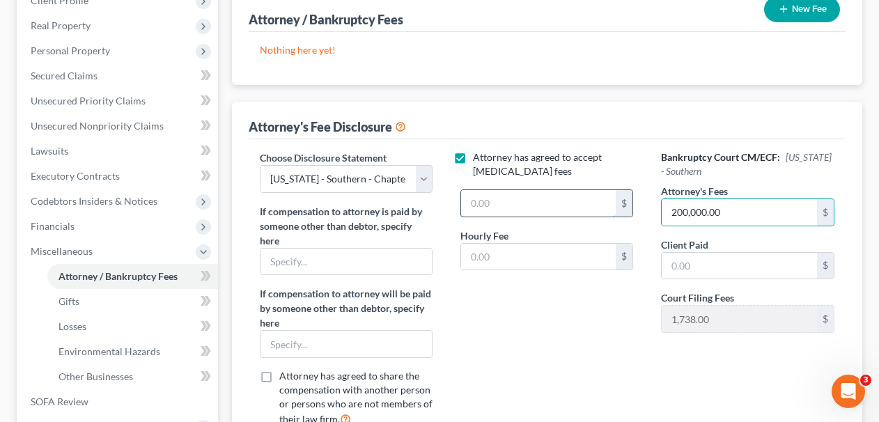
click at [529, 199] on input "text" at bounding box center [538, 203] width 155 height 26
paste input "200,000.00"
type input "200,000.00"
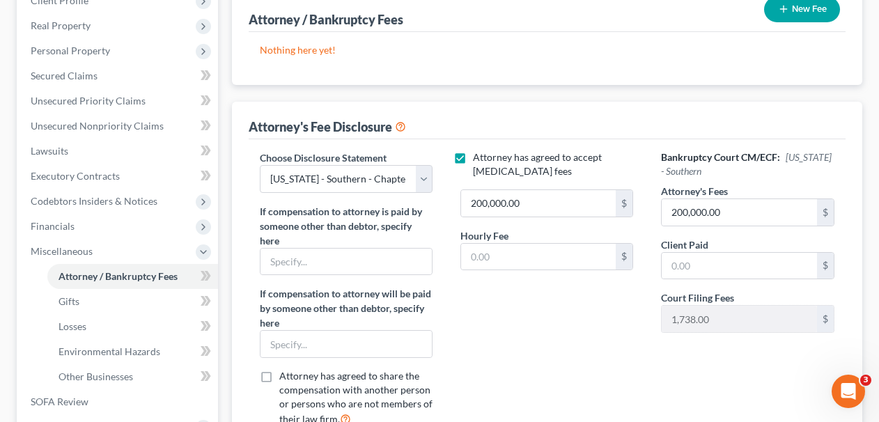
click at [509, 329] on div "Attorney has agreed to accept retainer fees 200,000.00 $ Hourly Fee $" at bounding box center [547, 294] width 201 height 288
click at [378, 272] on input "text" at bounding box center [346, 262] width 171 height 26
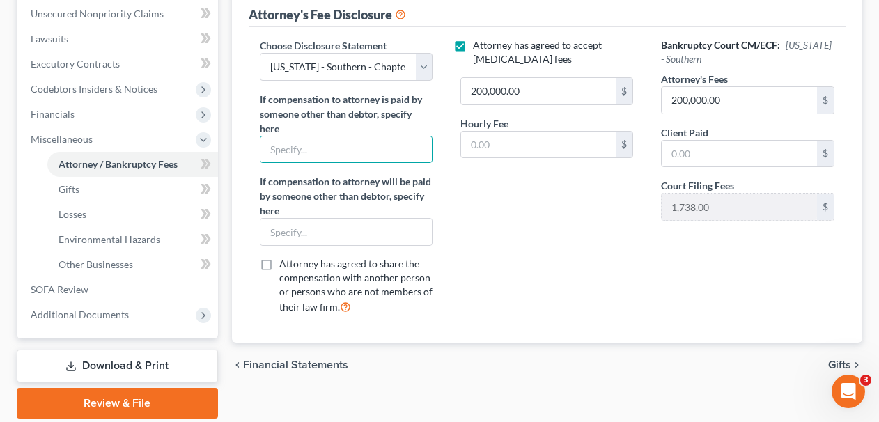
scroll to position [231, 0]
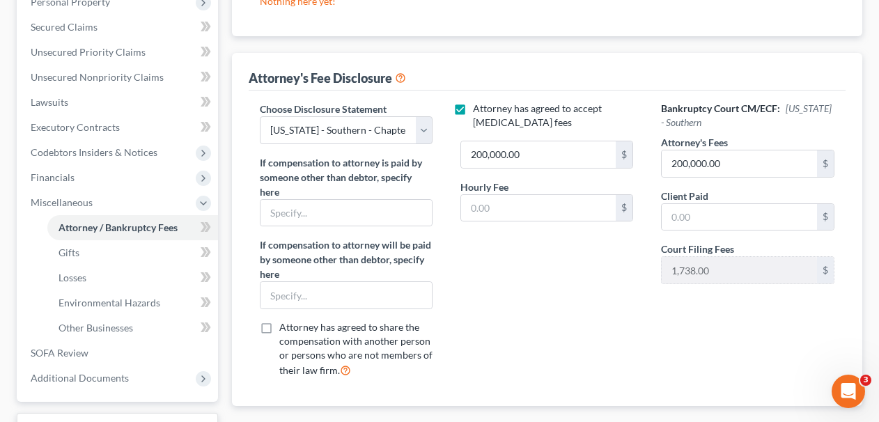
click at [410, 183] on label "If compensation to attorney is paid by someone other than debtor, specify here" at bounding box center [346, 177] width 173 height 44
click at [486, 250] on div "Attorney has agreed to accept retainer fees 200,000.00 $ Hourly Fee $" at bounding box center [547, 246] width 201 height 288
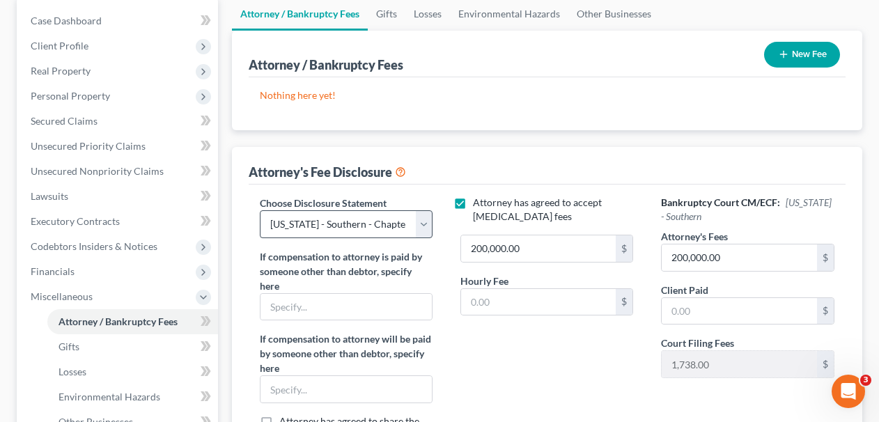
scroll to position [80, 0]
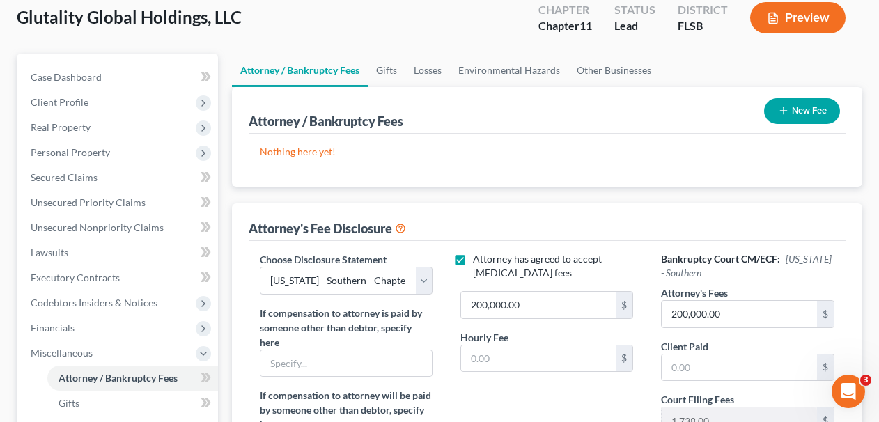
click at [789, 109] on button "New Fee" at bounding box center [802, 111] width 76 height 26
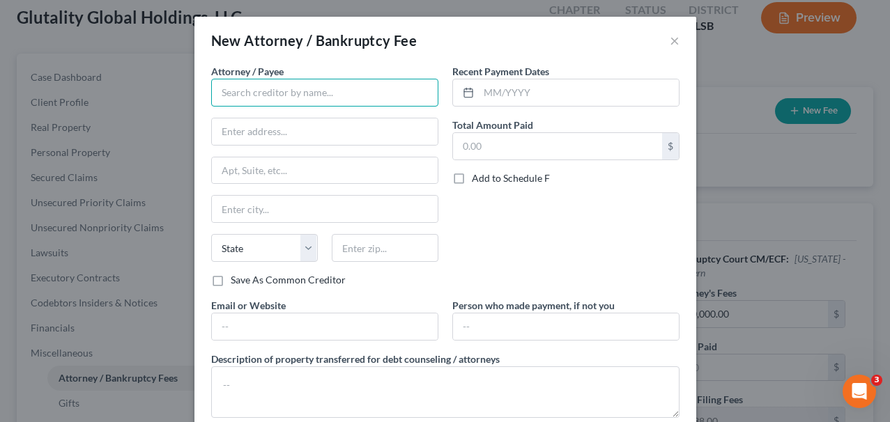
click at [378, 98] on input "text" at bounding box center [324, 93] width 227 height 28
type input "Wernick Law, PLLC"
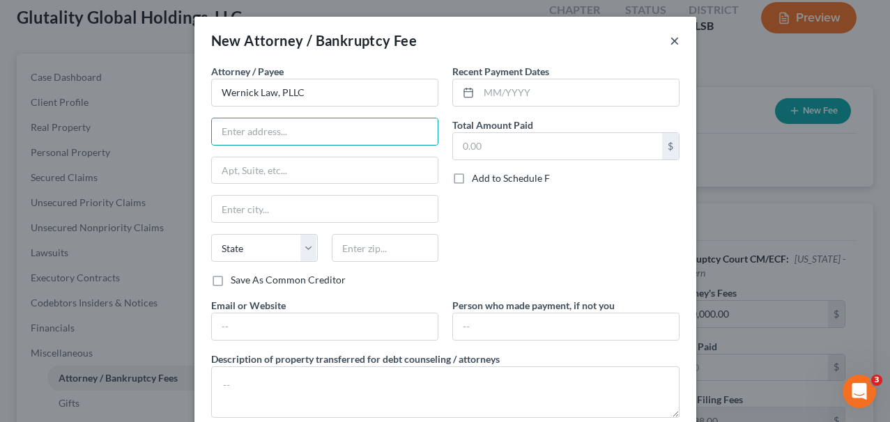
click at [670, 42] on button "×" at bounding box center [675, 40] width 10 height 17
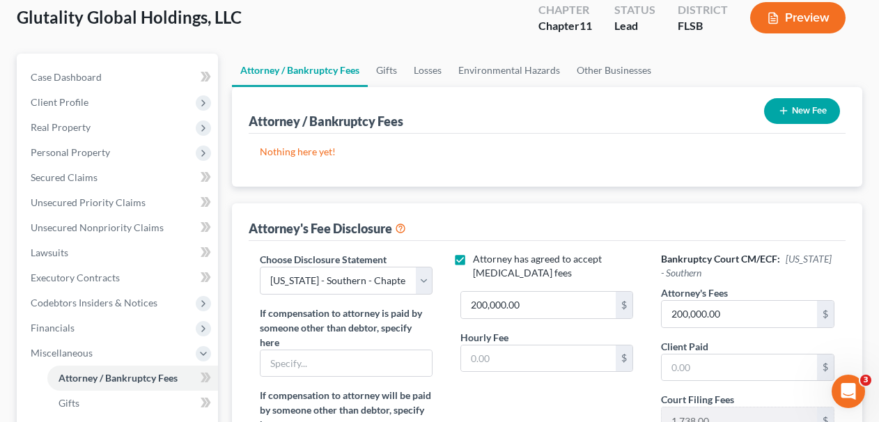
scroll to position [157, 0]
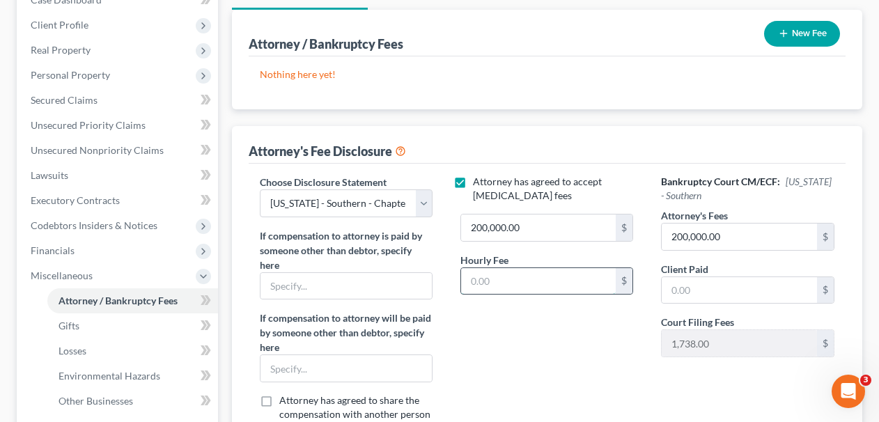
click at [504, 279] on input "text" at bounding box center [538, 281] width 155 height 26
type input "765.00"
click at [595, 312] on div "Attorney has agreed to accept retainer fees 200,000.00 $ Hourly Fee 765.00 $" at bounding box center [547, 319] width 201 height 288
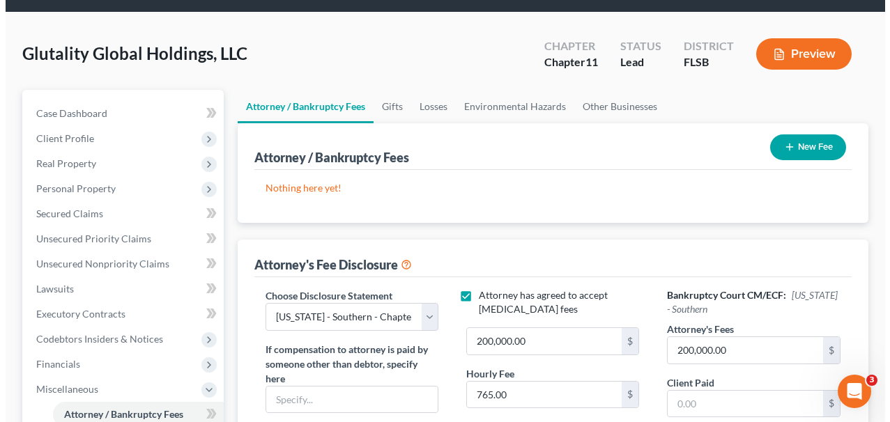
scroll to position [38, 0]
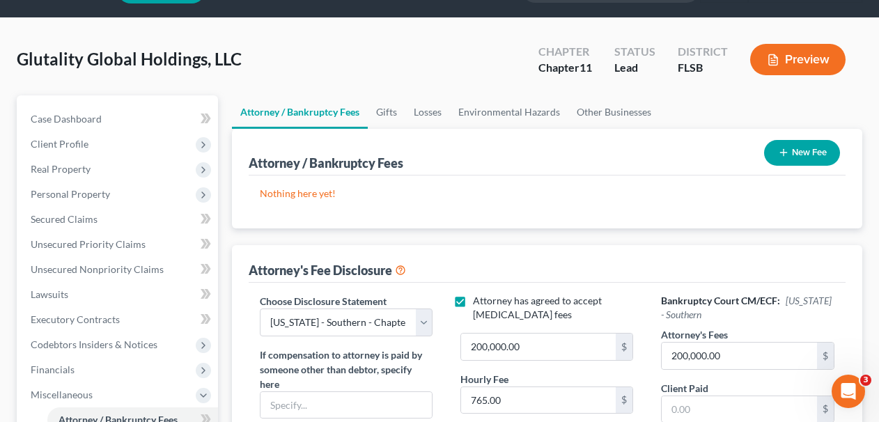
click at [792, 152] on button "New Fee" at bounding box center [802, 153] width 76 height 26
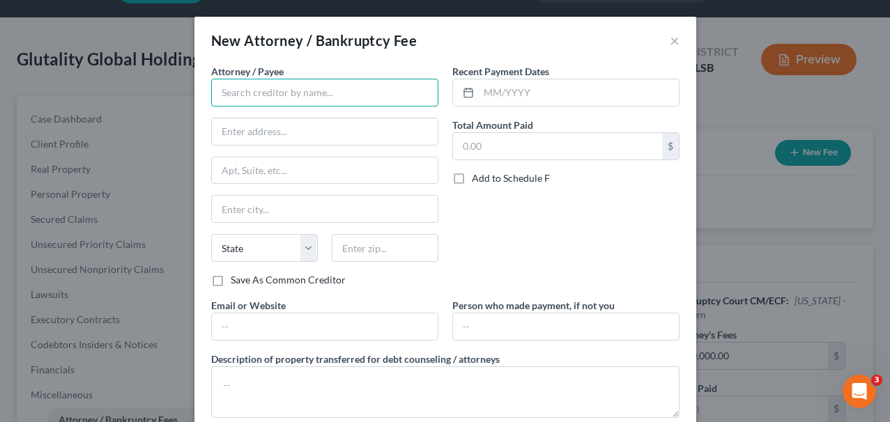
click at [361, 84] on input "text" at bounding box center [324, 93] width 227 height 28
type input "Wernick Law, PLLC"
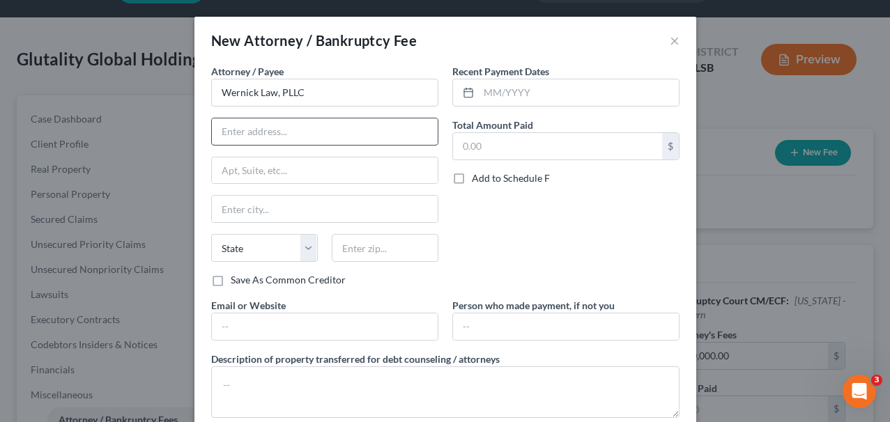
click at [357, 137] on input "text" at bounding box center [325, 131] width 226 height 26
paste input "2255 Glades Rd Ste.324A Boca Raton, FL 33431"
type input "2255 Glades Rd Ste.324A Boca Raton, FL 33431"
click at [317, 173] on input "text" at bounding box center [325, 170] width 226 height 26
type input "324A"
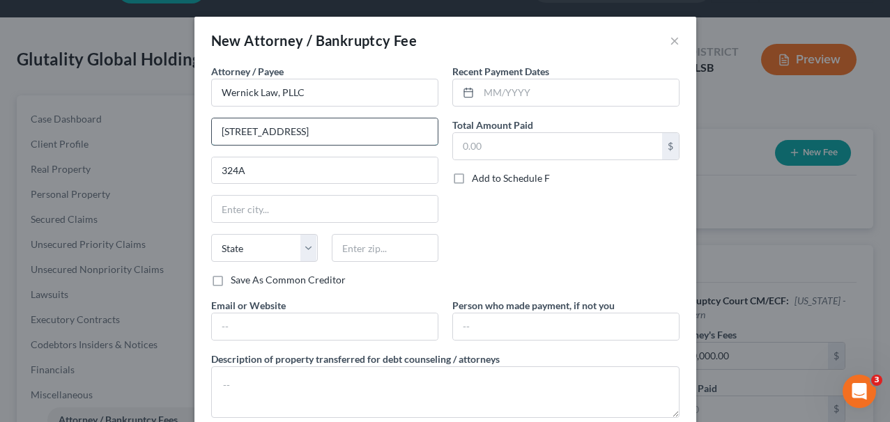
drag, startPoint x: 326, startPoint y: 134, endPoint x: 376, endPoint y: 135, distance: 49.5
click at [376, 135] on input "2255 Glades Rd Ste.324A Boca Raton, FL 33431" at bounding box center [325, 131] width 226 height 26
click at [373, 265] on div "State AL AK AR AZ CA CO CT DE DC FL GA GU HI ID IL IN IA KS KY LA ME MD MA MI M…" at bounding box center [324, 253] width 241 height 39
click at [372, 260] on input "text" at bounding box center [385, 248] width 107 height 28
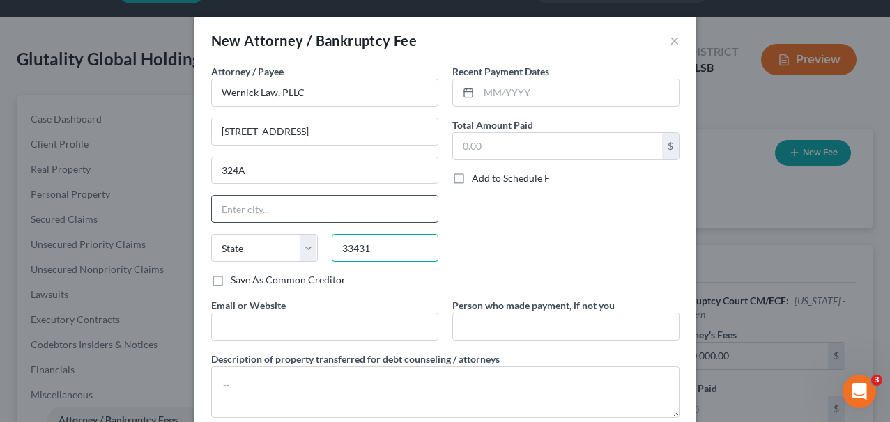
type input "33431"
click at [369, 215] on input "text" at bounding box center [325, 209] width 226 height 26
type input "Boca Raton"
select select "9"
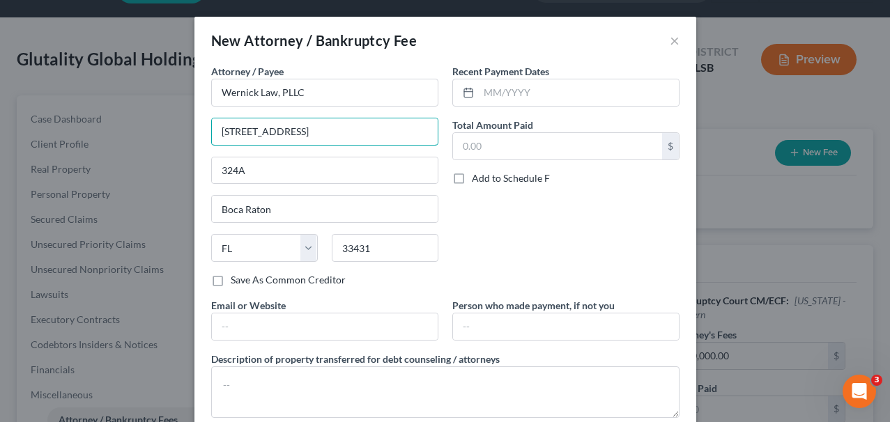
drag, startPoint x: 300, startPoint y: 131, endPoint x: 437, endPoint y: 131, distance: 137.3
click at [437, 131] on div "Attorney / Payee * Wernick Law, PLLC 2255 Glades Rd Ste.324A Boca Raton, FL 334…" at bounding box center [324, 181] width 241 height 234
type input "[STREET_ADDRESS]"
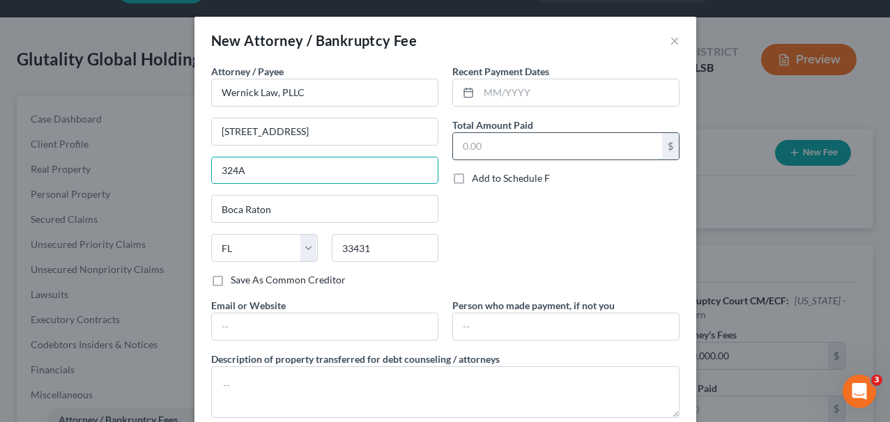
click at [589, 153] on input "text" at bounding box center [557, 146] width 209 height 26
type input "100,000"
click at [597, 214] on div "Recent Payment Dates Total Amount Paid 100,000 $ Add to Schedule F" at bounding box center [565, 181] width 241 height 234
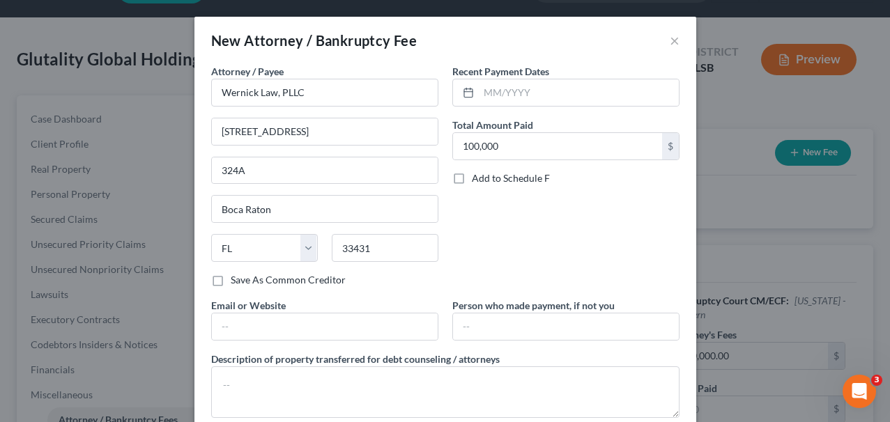
click at [534, 71] on label "Recent Payment Dates" at bounding box center [500, 71] width 97 height 15
click at [534, 87] on input "text" at bounding box center [579, 92] width 200 height 26
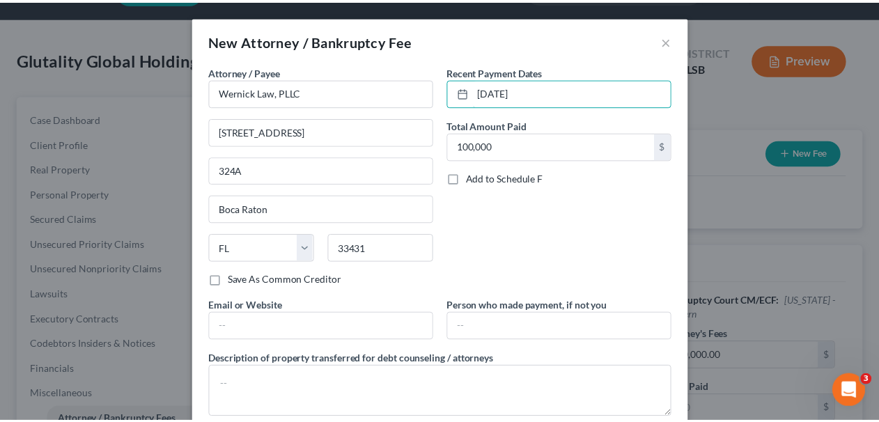
scroll to position [83, 0]
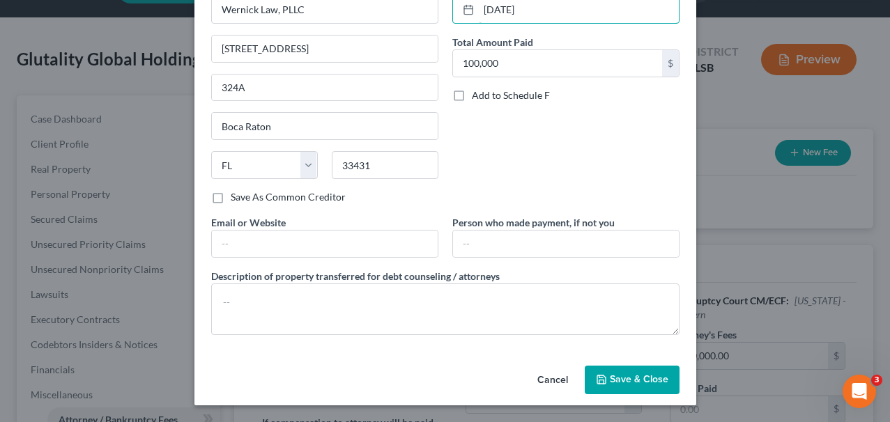
type input "[DATE]"
click at [408, 258] on div "Attorney / Payee * Wernick Law, PLLC 2255 Glades Road 324A Boca Raton State AL …" at bounding box center [445, 163] width 482 height 365
click at [393, 252] on input "text" at bounding box center [325, 244] width 226 height 26
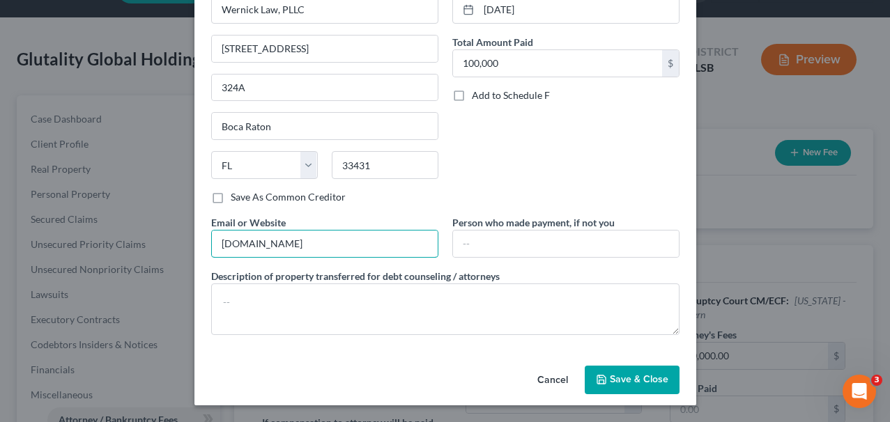
paste input "[URL][DOMAIN_NAME]"
type input "[URL][DOMAIN_NAME]"
click at [615, 386] on button "Save & Close" at bounding box center [632, 380] width 95 height 29
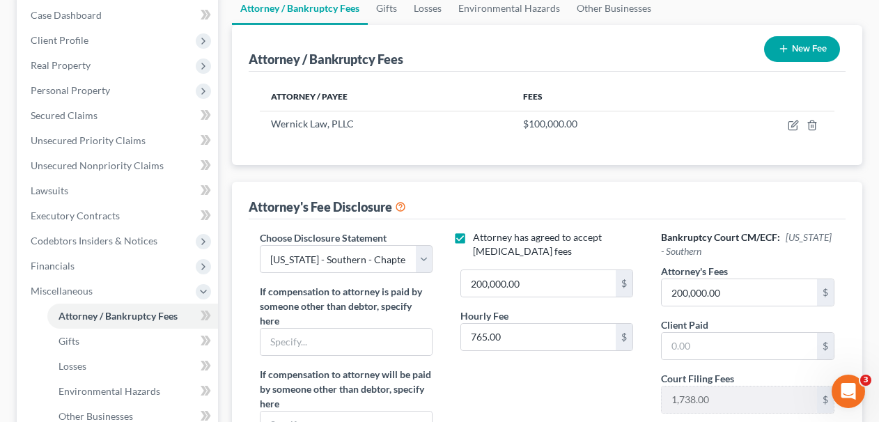
scroll to position [143, 0]
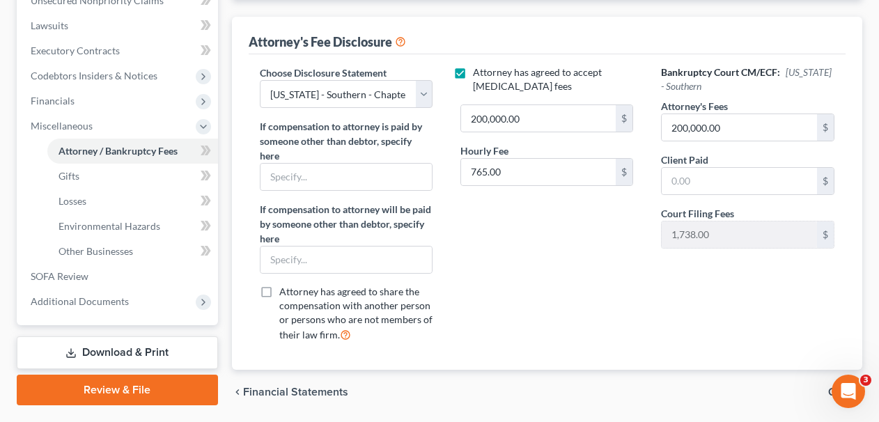
click at [166, 357] on link "Download & Print" at bounding box center [117, 353] width 201 height 33
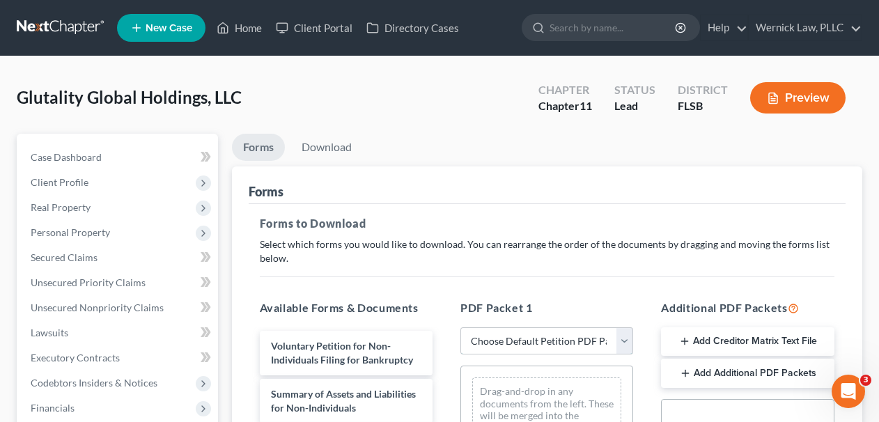
click at [509, 331] on select "Choose Default Petition PDF Packet Complete Bankruptcy Petition (all forms and …" at bounding box center [547, 341] width 173 height 28
select select "0"
click at [461, 327] on select "Choose Default Petition PDF Packet Complete Bankruptcy Petition (all forms and …" at bounding box center [547, 341] width 173 height 28
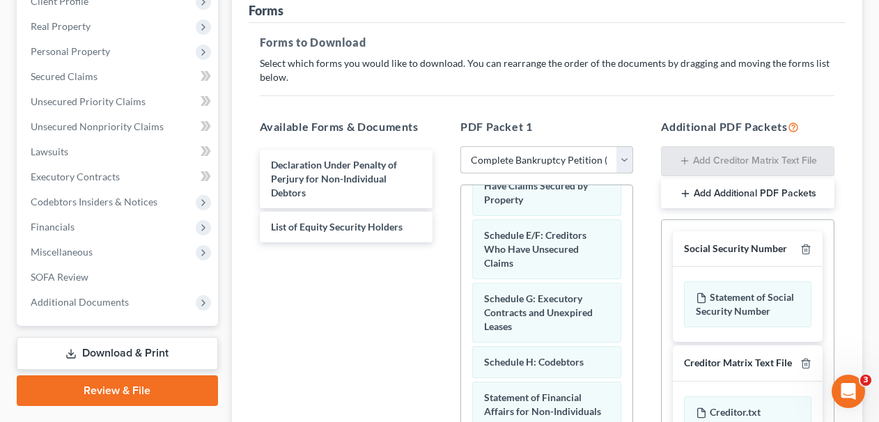
scroll to position [347, 0]
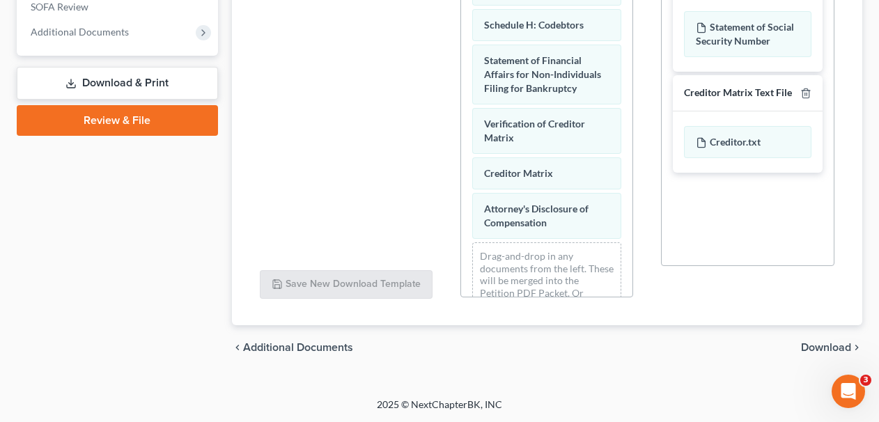
click at [371, 186] on div "Declaration Under Penalty of Perjury for Non-Individual Debtors List of Equity …" at bounding box center [346, 67] width 195 height 383
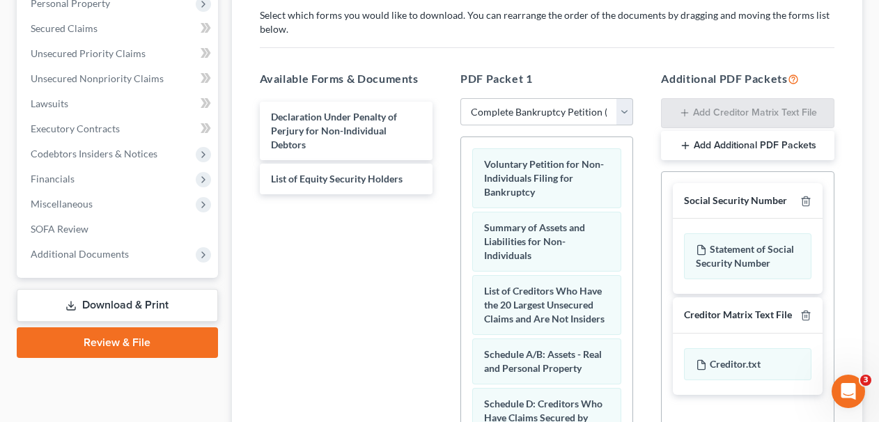
scroll to position [0, 0]
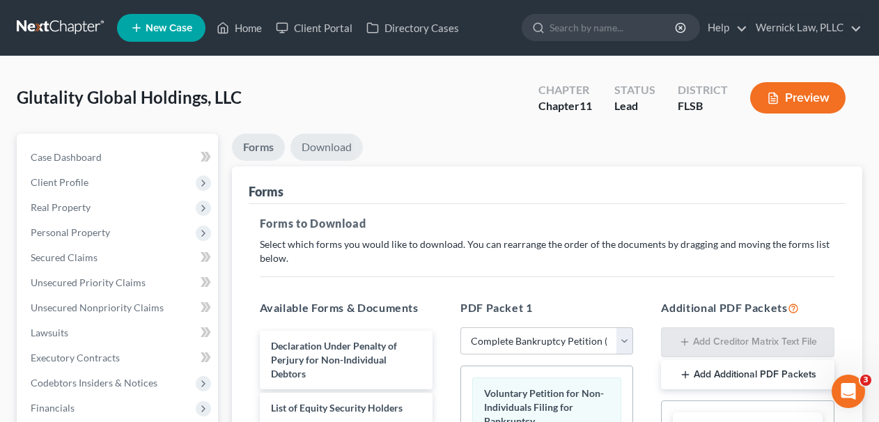
click at [330, 144] on link "Download" at bounding box center [327, 147] width 72 height 27
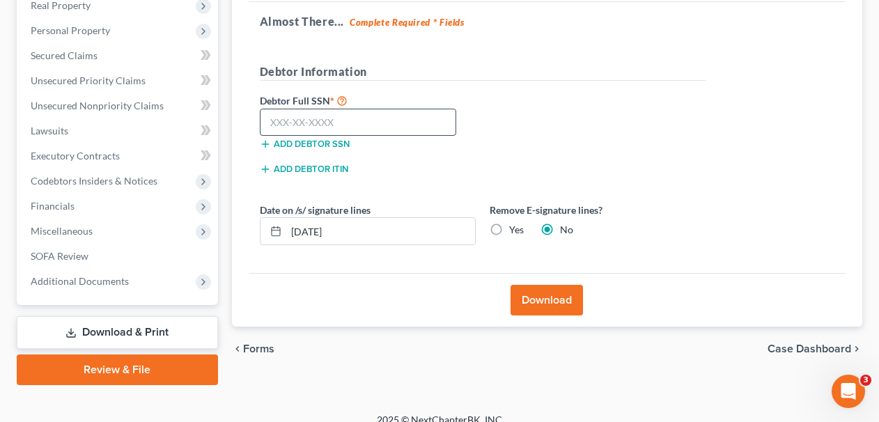
scroll to position [217, 0]
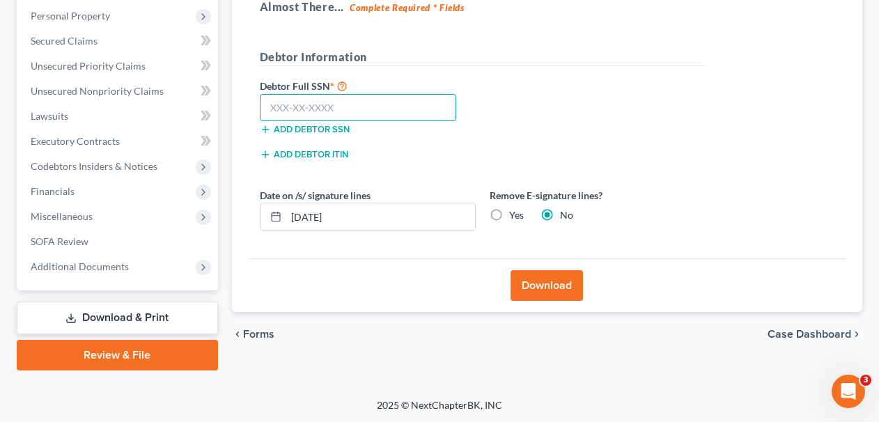
click at [382, 100] on input "text" at bounding box center [358, 108] width 197 height 28
type input "000-00-0000"
click at [537, 279] on button "Download" at bounding box center [547, 285] width 72 height 31
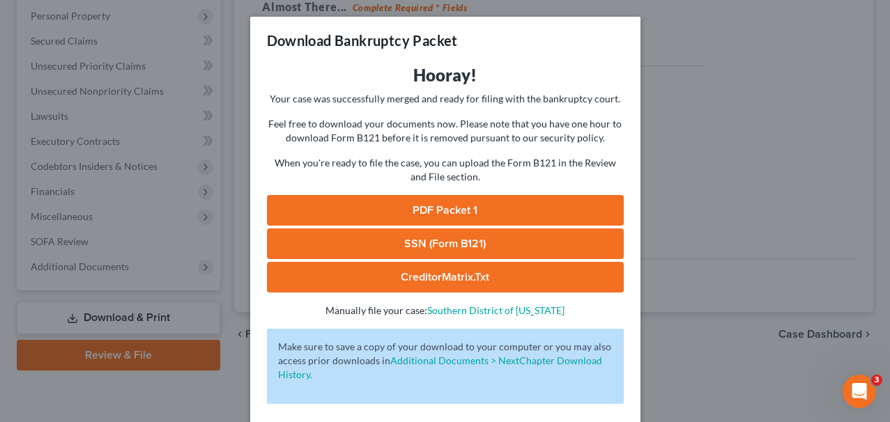
click at [476, 208] on link "PDF Packet 1" at bounding box center [445, 210] width 357 height 31
click at [680, 118] on div "Download Bankruptcy Packet Hooray! Your case was successfully merged and ready …" at bounding box center [445, 211] width 890 height 422
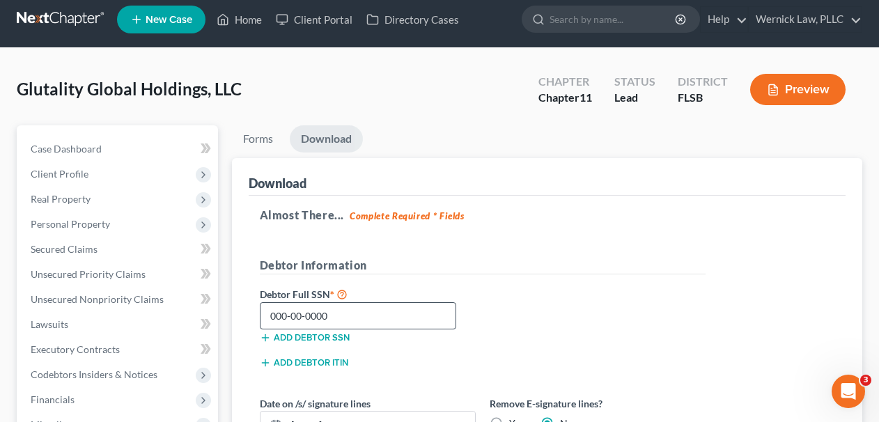
scroll to position [0, 0]
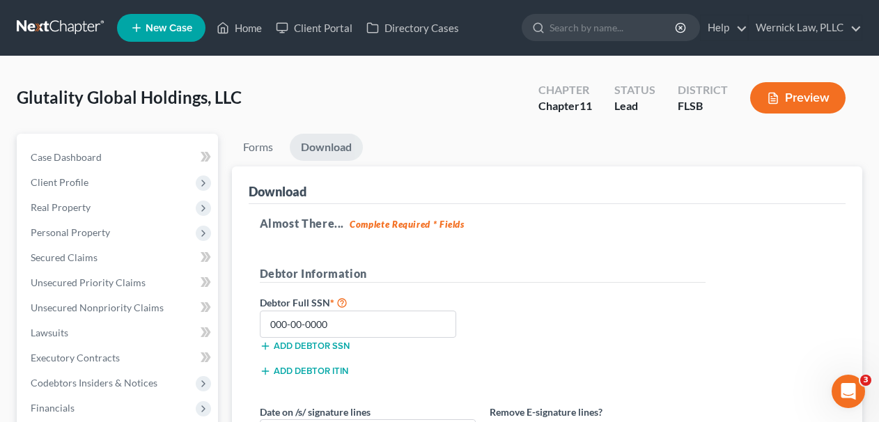
click at [86, 33] on link at bounding box center [61, 27] width 89 height 25
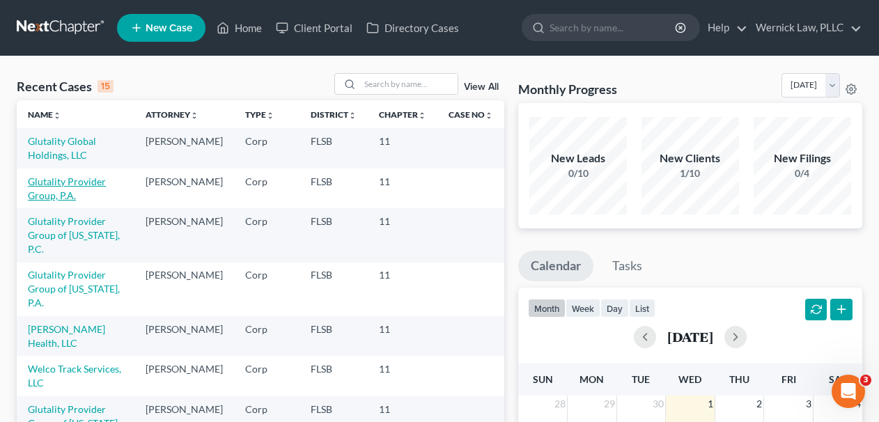
click at [84, 186] on link "Glutality Provider Group, P.A." at bounding box center [67, 189] width 78 height 26
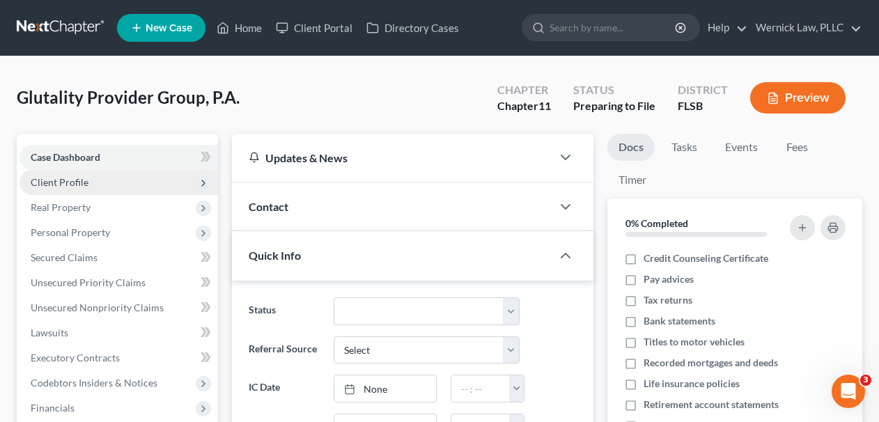
click at [128, 182] on span "Client Profile" at bounding box center [119, 182] width 199 height 25
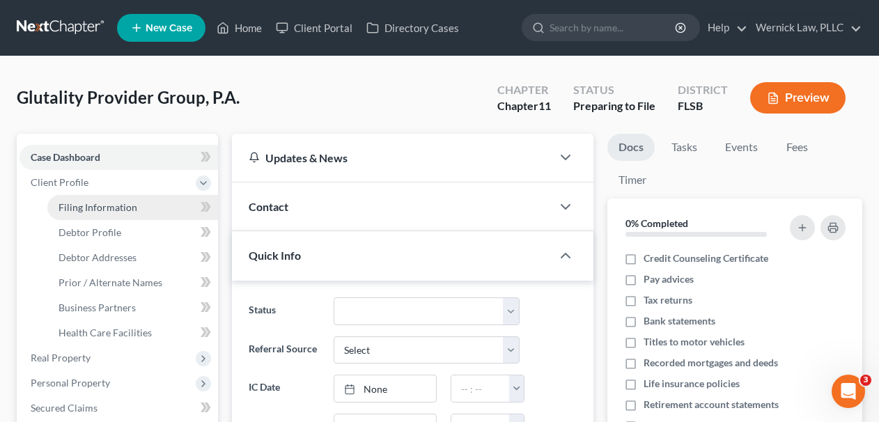
click at [153, 217] on link "Filing Information" at bounding box center [132, 207] width 171 height 25
select select "2"
select select "1"
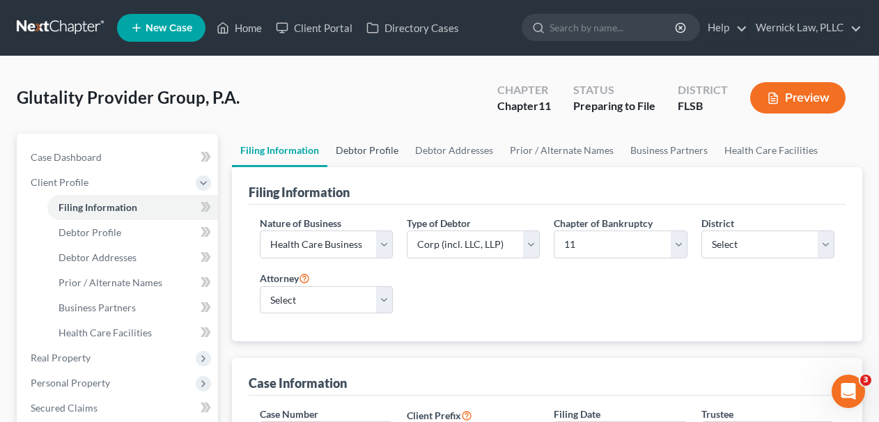
click at [363, 153] on link "Debtor Profile" at bounding box center [366, 150] width 79 height 33
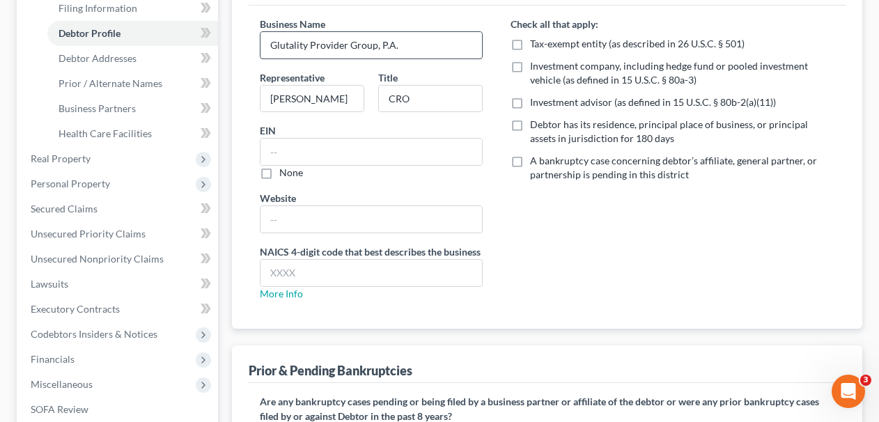
scroll to position [257, 0]
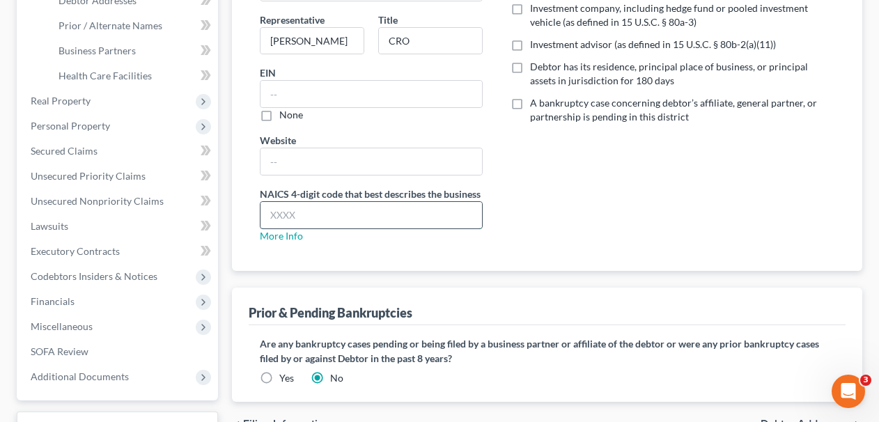
click at [410, 218] on input "text" at bounding box center [372, 215] width 222 height 26
type input "6214"
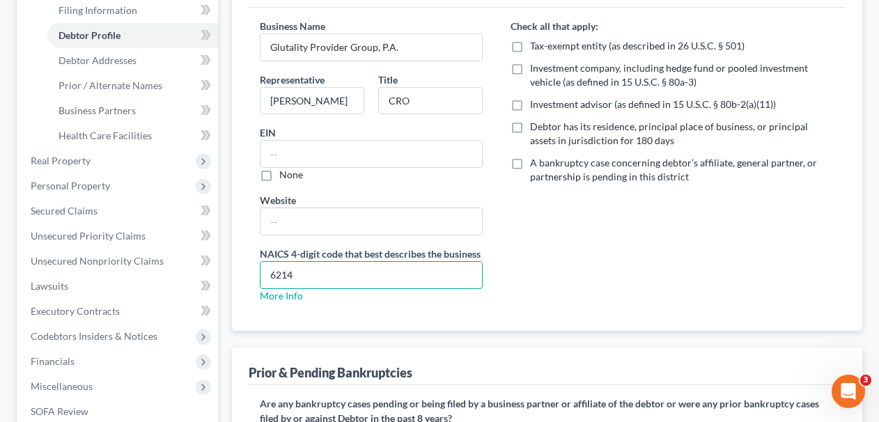
scroll to position [107, 0]
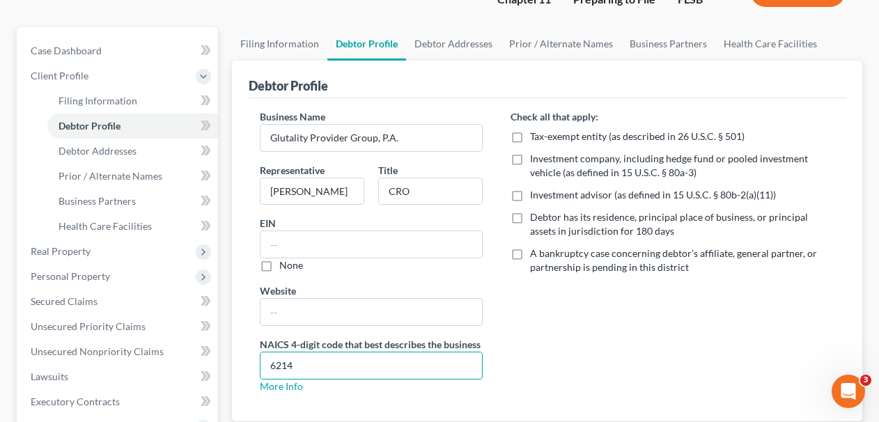
click at [530, 210] on label "Debtor has its residence, principal place of business, or principal assets in j…" at bounding box center [682, 224] width 304 height 28
click at [536, 210] on input "Debtor has its residence, principal place of business, or principal assets in j…" at bounding box center [540, 214] width 9 height 9
checkbox input "true"
click at [438, 43] on link "Debtor Addresses" at bounding box center [453, 43] width 95 height 33
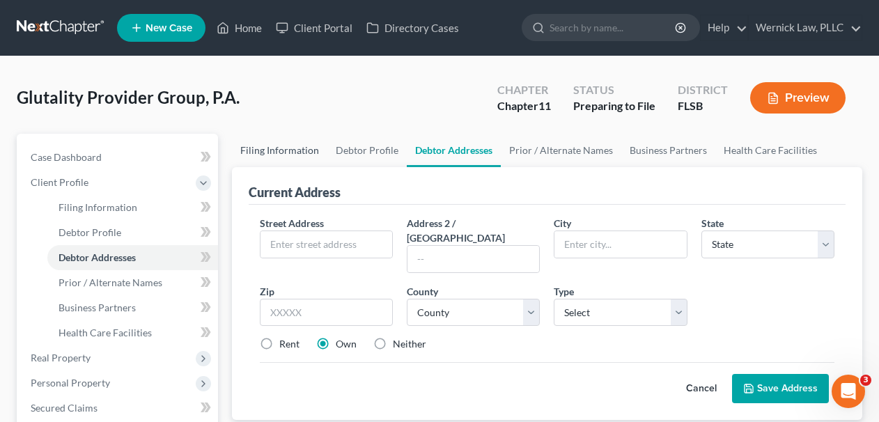
click at [286, 153] on link "Filing Information" at bounding box center [279, 150] width 95 height 33
select select "2"
select select "1"
select select "17"
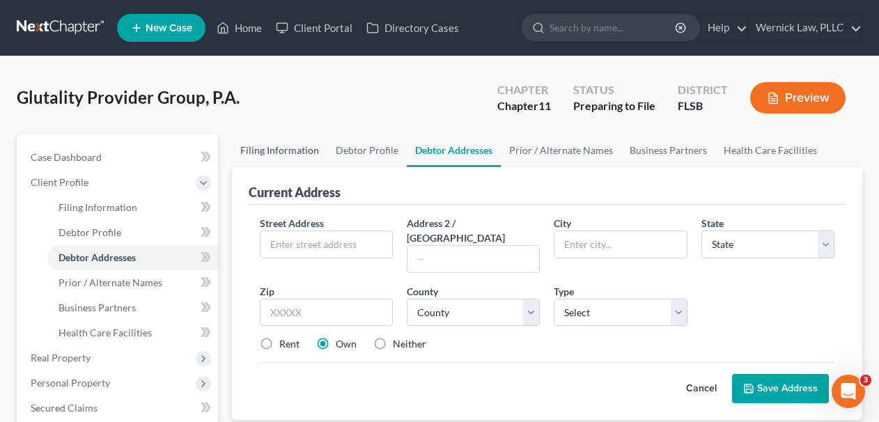
select select "0"
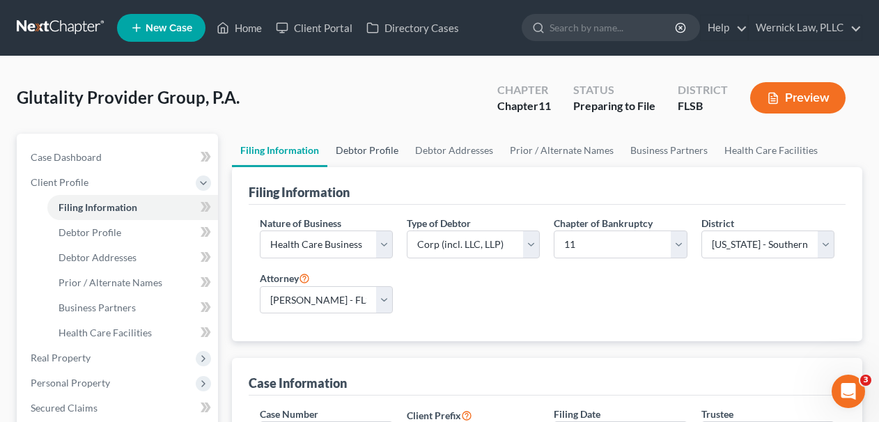
click at [385, 160] on link "Debtor Profile" at bounding box center [366, 150] width 79 height 33
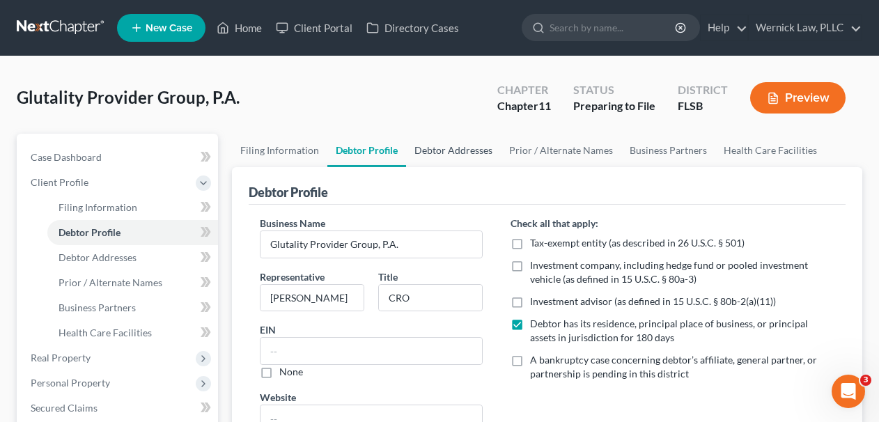
click at [458, 153] on link "Debtor Addresses" at bounding box center [453, 150] width 95 height 33
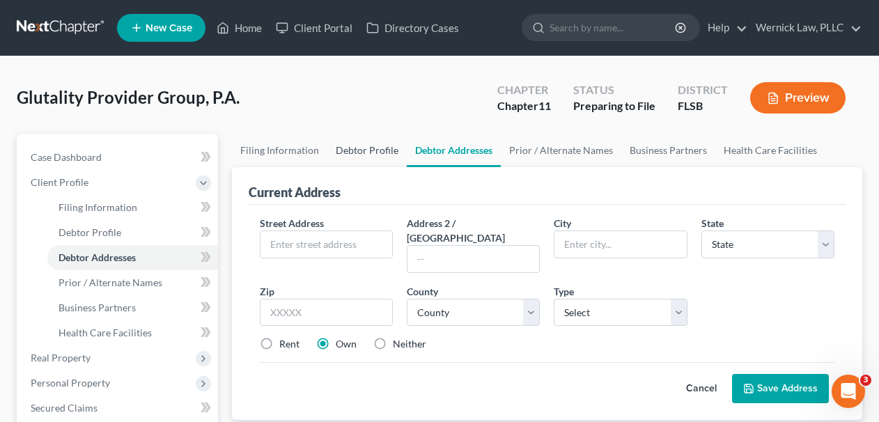
click at [381, 146] on link "Debtor Profile" at bounding box center [366, 150] width 79 height 33
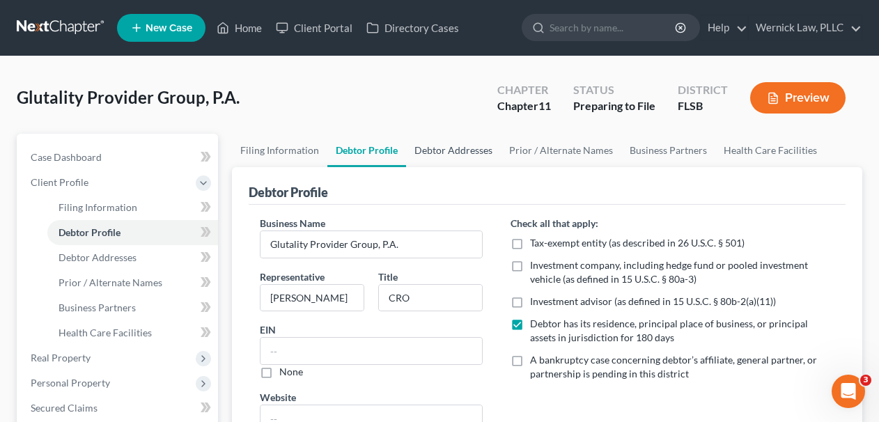
click at [449, 150] on link "Debtor Addresses" at bounding box center [453, 150] width 95 height 33
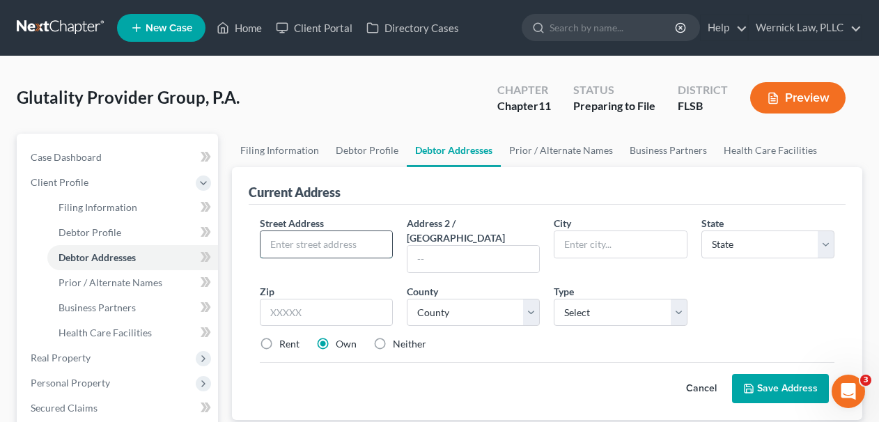
click at [320, 242] on input "text" at bounding box center [327, 244] width 132 height 26
paste input "[URL][DOMAIN_NAME]"
type input "[URL][DOMAIN_NAME]"
paste input "5300 Broken Sound Blvd NW, Suite 200, Bo"
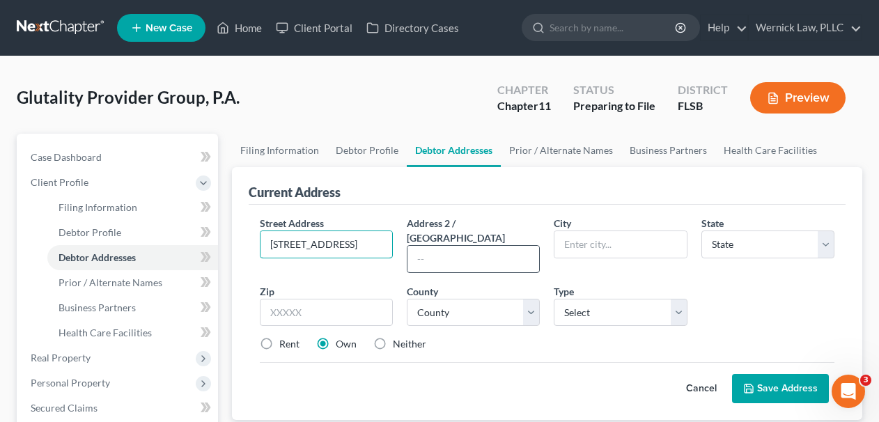
type input "5300 Broken Sound Blvd NW, Suite 200, Bo"
click at [453, 246] on input "text" at bounding box center [474, 259] width 132 height 26
type input "Suite 200"
click at [595, 249] on input "text" at bounding box center [621, 244] width 132 height 26
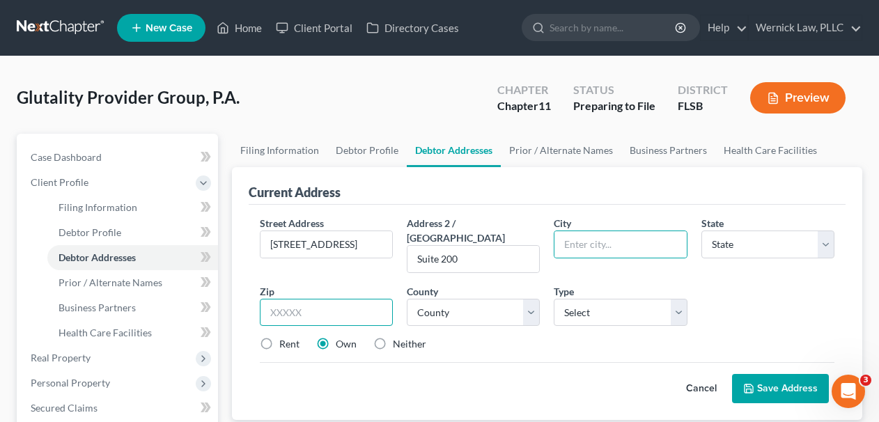
click at [341, 299] on input "text" at bounding box center [326, 313] width 133 height 28
click at [387, 307] on input "33431" at bounding box center [326, 313] width 133 height 28
type input "33431"
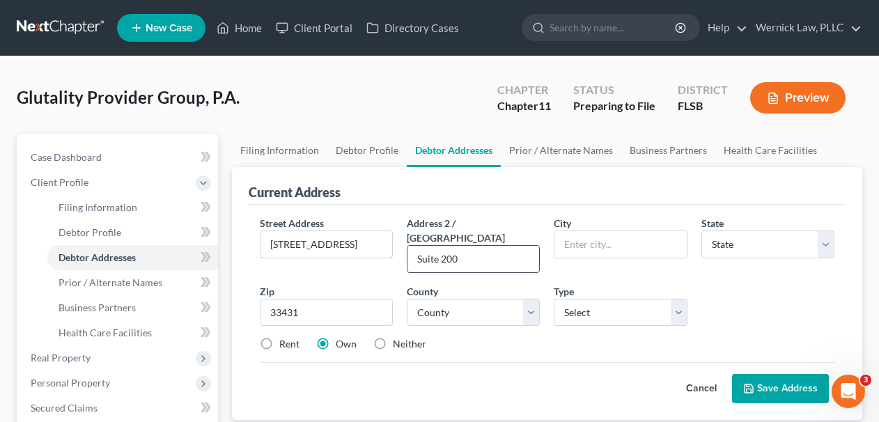
type input "Boca Raton"
select select "9"
drag, startPoint x: 376, startPoint y: 245, endPoint x: 428, endPoint y: 254, distance: 52.5
click at [428, 254] on div "Street Address * 5300 Broken Sound Blvd NW, Suite 200, Bo Address 2 / PO Box Su…" at bounding box center [547, 289] width 589 height 147
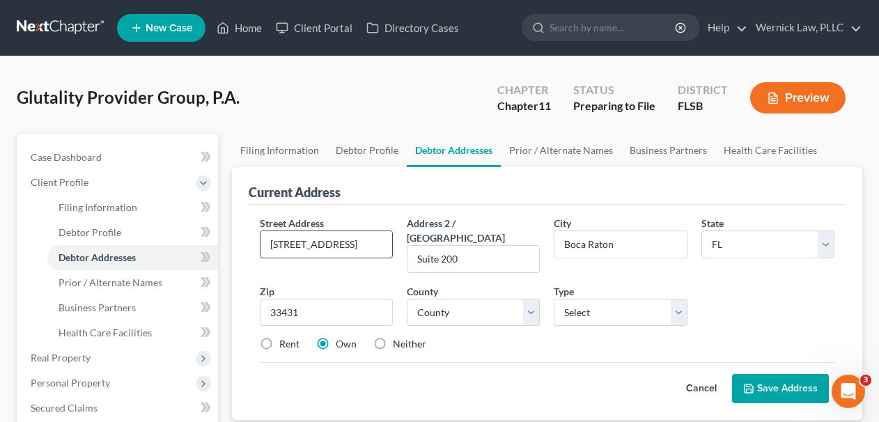
click at [339, 235] on input "5300 Broken Sound Blvd NW, Suite 200, Bo" at bounding box center [327, 244] width 132 height 26
drag, startPoint x: 325, startPoint y: 244, endPoint x: 403, endPoint y: 258, distance: 79.4
click at [403, 258] on div "Street Address * 5300 Broken Sound Blvd NW, Suite 200, Bo Address 2 / PO Box Su…" at bounding box center [547, 289] width 589 height 147
type input "5300 Broken Sound Blvd NW,"
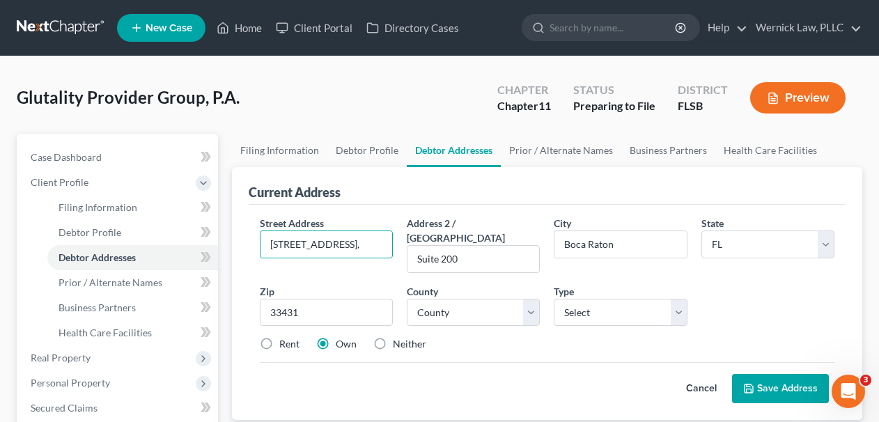
click at [505, 337] on div "Rent Own Neither" at bounding box center [547, 344] width 589 height 14
click at [305, 302] on input "33431" at bounding box center [326, 313] width 133 height 28
type input "33487"
click at [773, 374] on button "Save Address" at bounding box center [780, 388] width 97 height 29
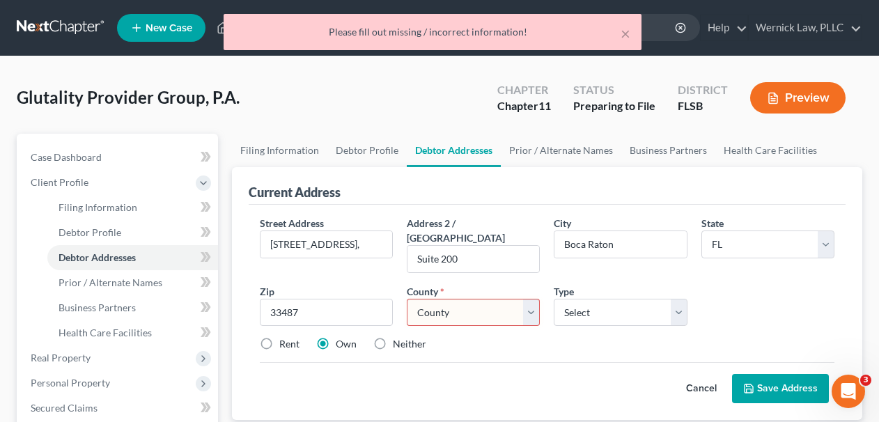
click at [533, 299] on select "County Alachua County Baker County Bay County Bradford County Brevard County Br…" at bounding box center [473, 313] width 133 height 28
select select "49"
click at [407, 299] on select "County Alachua County Baker County Bay County Bradford County Brevard County Br…" at bounding box center [473, 313] width 133 height 28
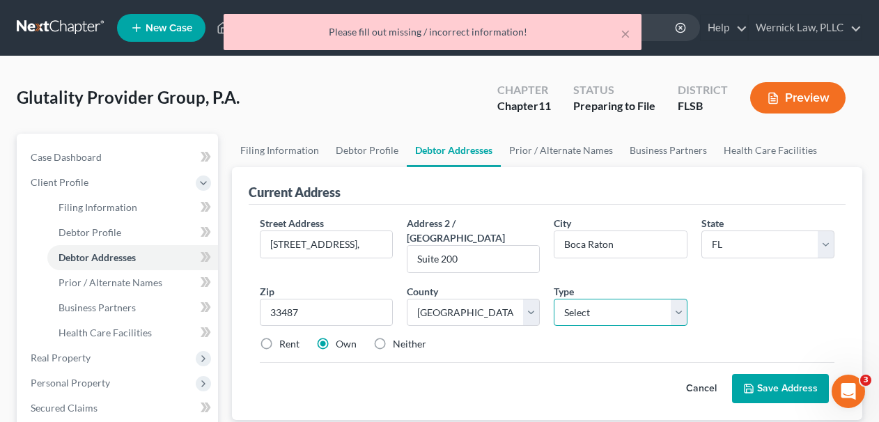
click at [626, 299] on select "Select Business Mailing Location of Assets" at bounding box center [620, 313] width 133 height 28
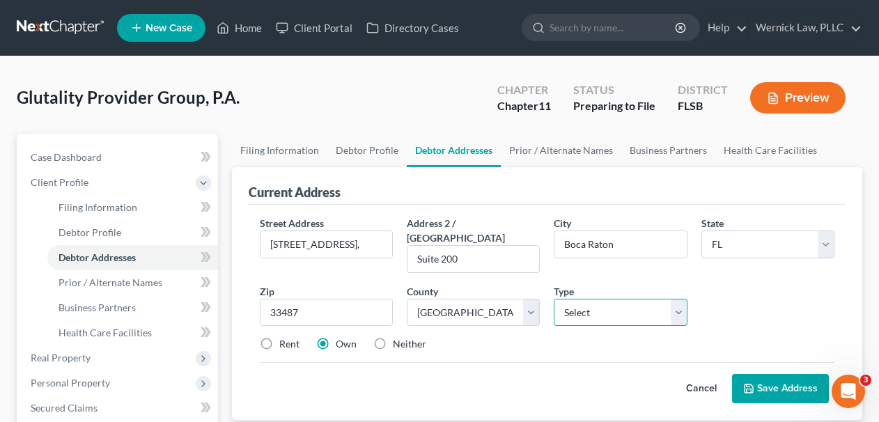
select select "0"
click at [554, 299] on select "Select Business Mailing Location of Assets" at bounding box center [620, 313] width 133 height 28
click at [801, 376] on button "Save Address" at bounding box center [780, 388] width 97 height 29
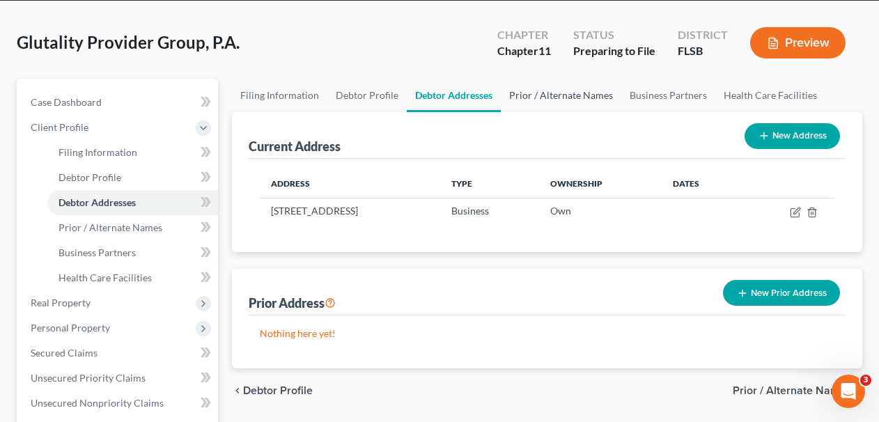
click at [547, 100] on link "Prior / Alternate Names" at bounding box center [561, 95] width 121 height 33
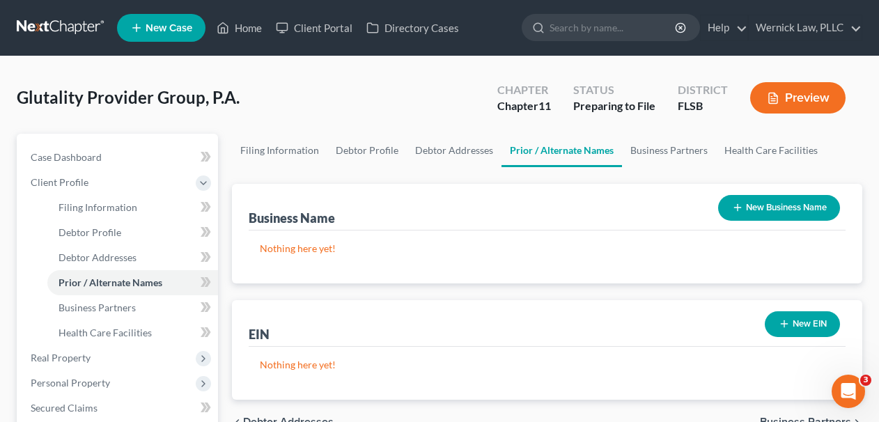
click at [636, 168] on ui-view "Filing Information Debtor Profile Debtor Addresses Prior / Alternate Names Busi…" at bounding box center [547, 289] width 631 height 311
click at [700, 163] on link "Business Partners" at bounding box center [669, 150] width 94 height 33
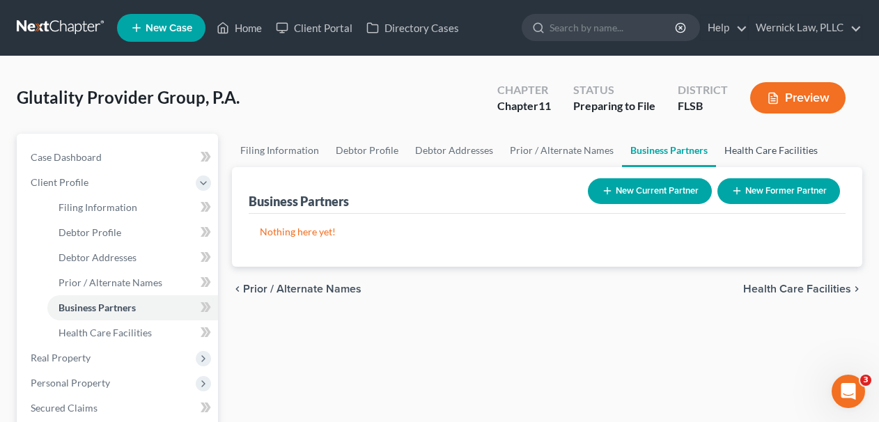
click at [752, 162] on link "Health Care Facilities" at bounding box center [771, 150] width 110 height 33
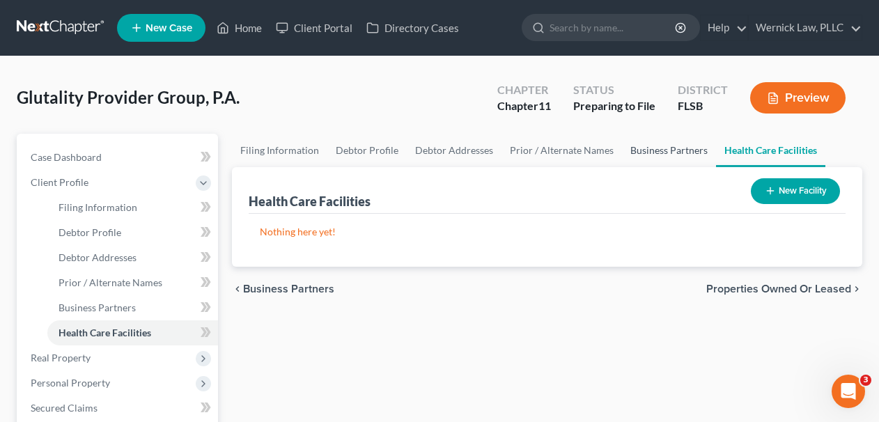
click at [665, 151] on link "Business Partners" at bounding box center [669, 150] width 94 height 33
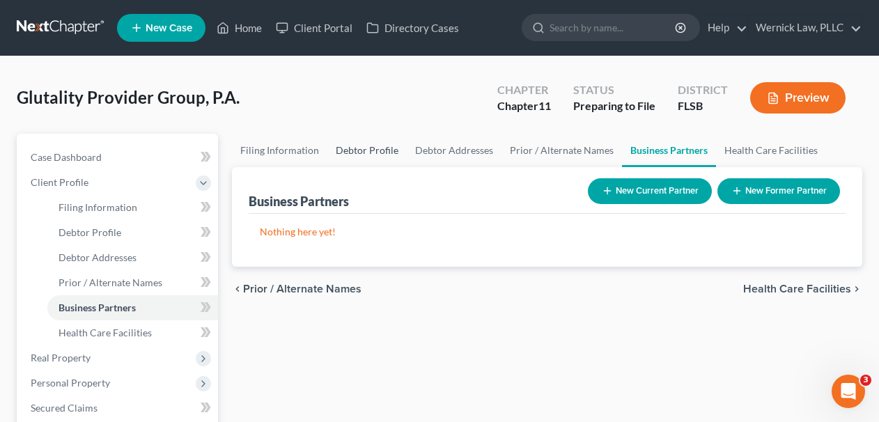
click at [383, 139] on link "Debtor Profile" at bounding box center [366, 150] width 79 height 33
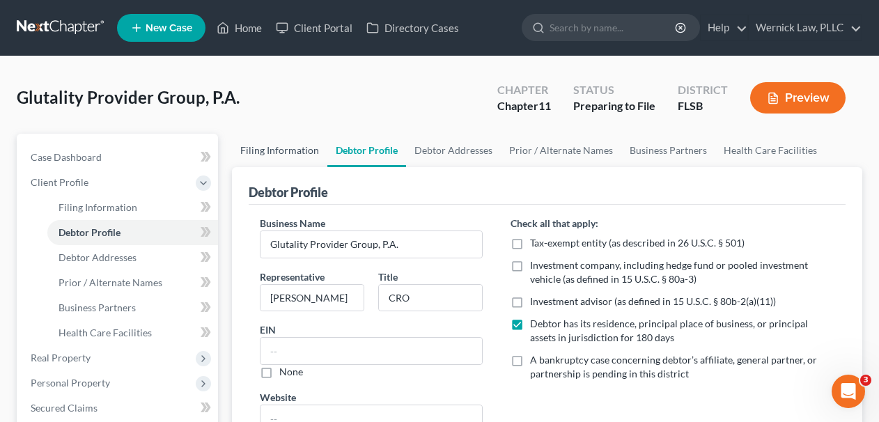
click at [294, 148] on link "Filing Information" at bounding box center [279, 150] width 95 height 33
select select "2"
select select "1"
select select "17"
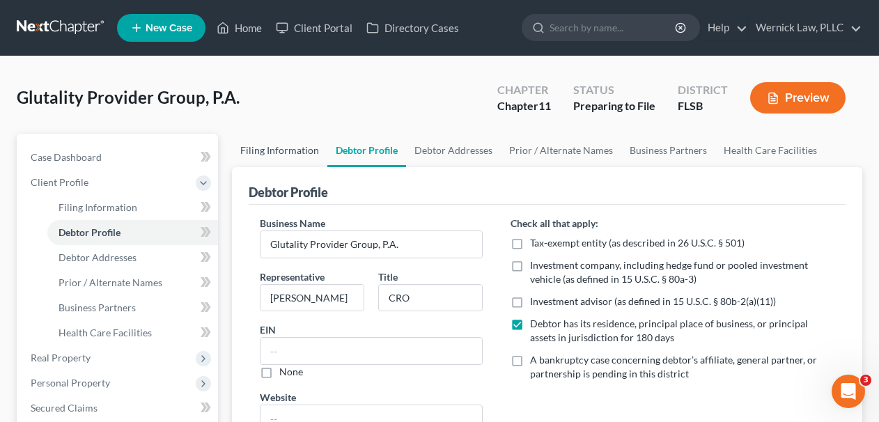
select select "0"
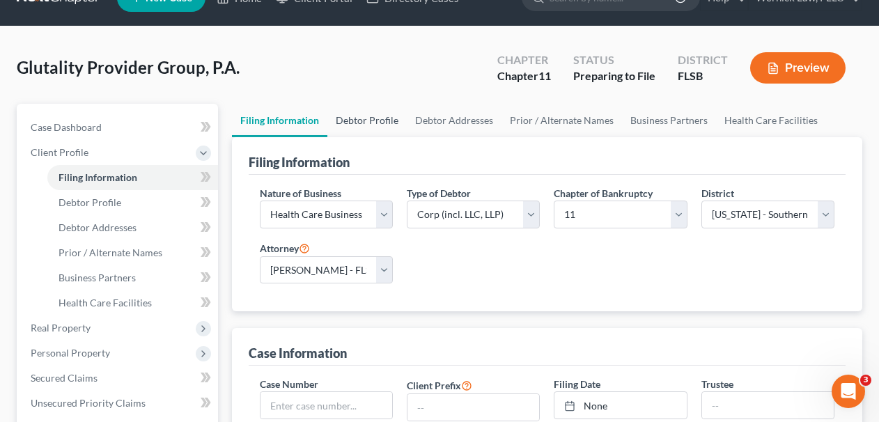
click at [381, 111] on link "Debtor Profile" at bounding box center [366, 120] width 79 height 33
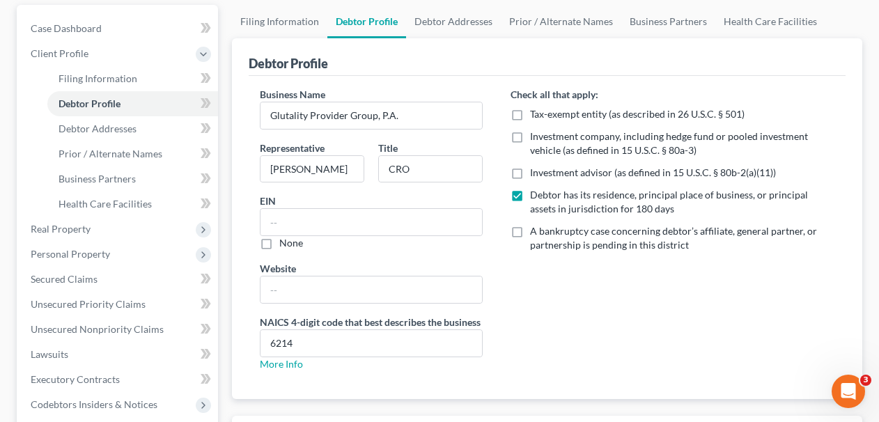
scroll to position [154, 0]
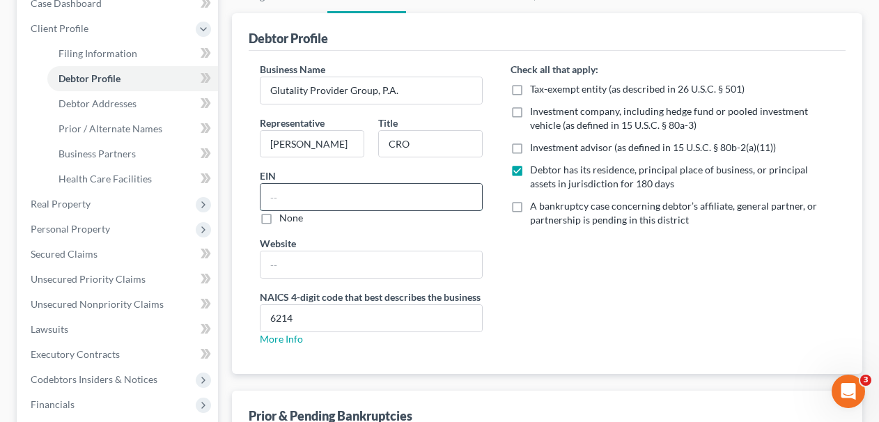
click at [350, 194] on input "text" at bounding box center [372, 197] width 222 height 26
paste input "85-0703904"
type input "85-0703904"
click at [365, 218] on div "None" at bounding box center [372, 218] width 224 height 14
click at [516, 285] on div "Check all that apply: Tax-exempt entity (as described in 26 U.S.C. § 501) Inves…" at bounding box center [673, 209] width 352 height 295
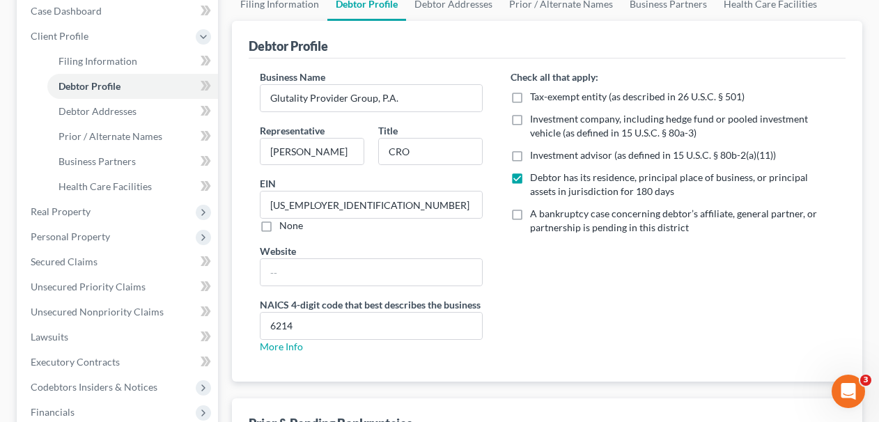
scroll to position [0, 0]
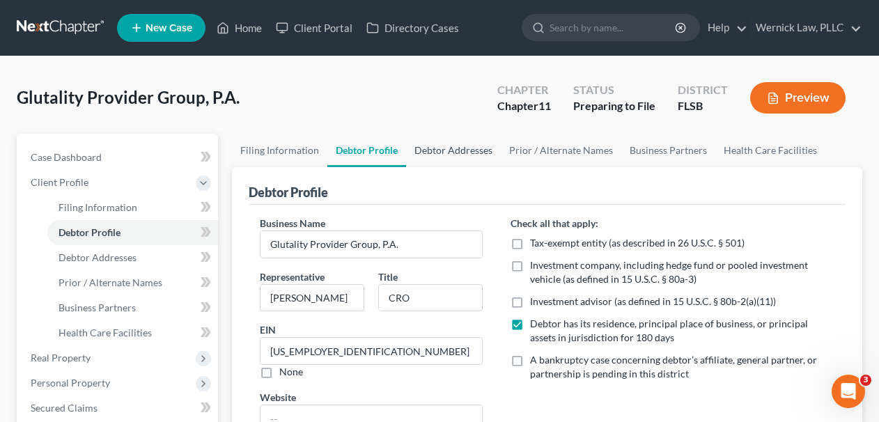
click at [456, 158] on link "Debtor Addresses" at bounding box center [453, 150] width 95 height 33
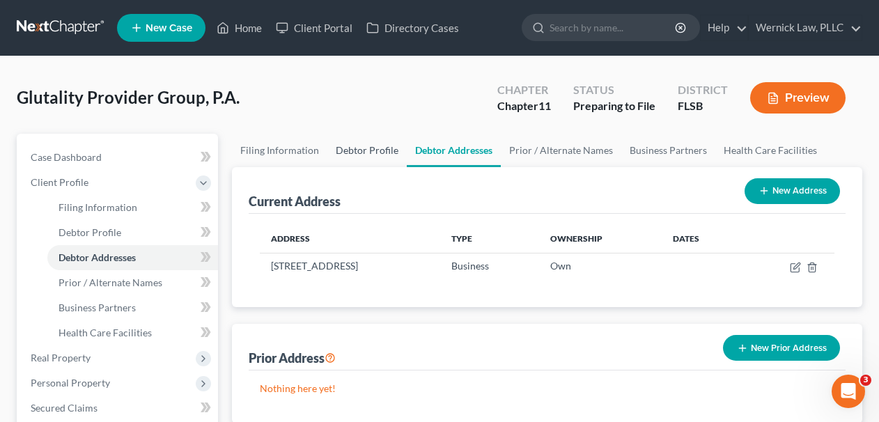
click at [389, 153] on link "Debtor Profile" at bounding box center [366, 150] width 79 height 33
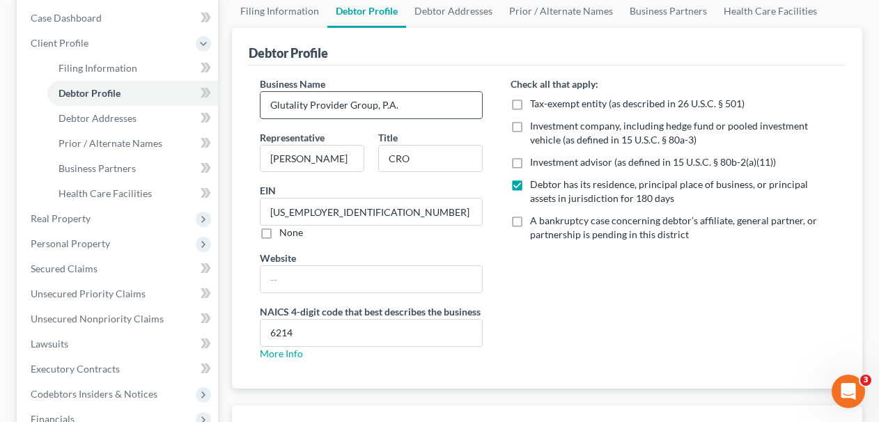
scroll to position [21, 0]
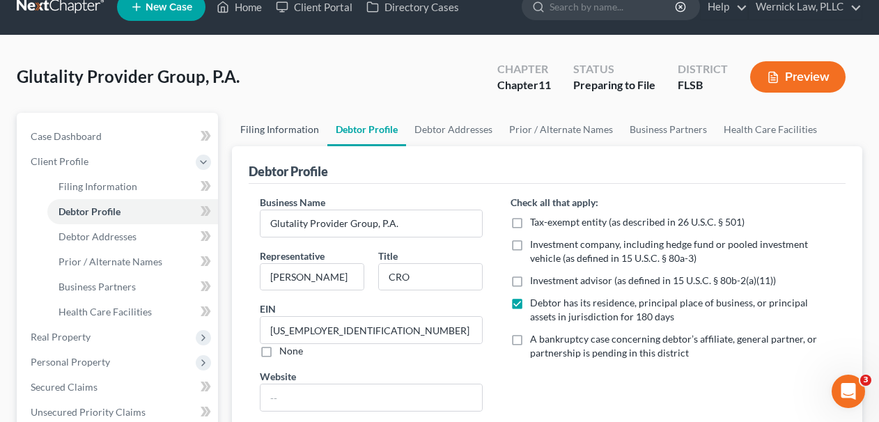
click at [304, 114] on link "Filing Information" at bounding box center [279, 129] width 95 height 33
select select "2"
select select "1"
select select "17"
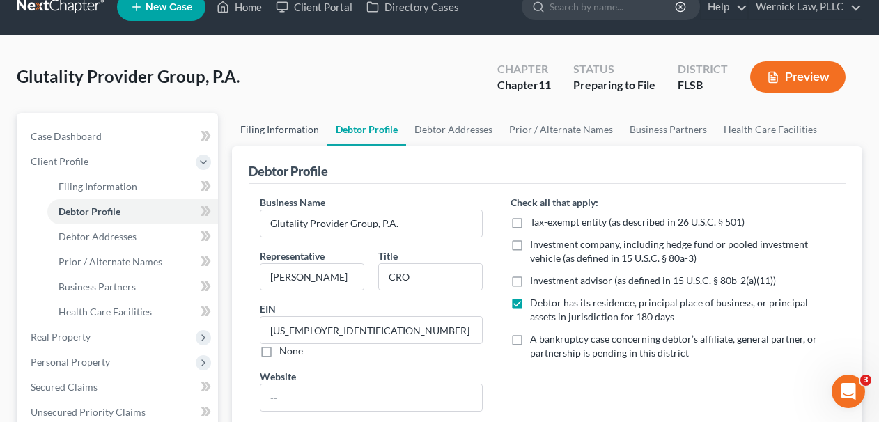
select select "0"
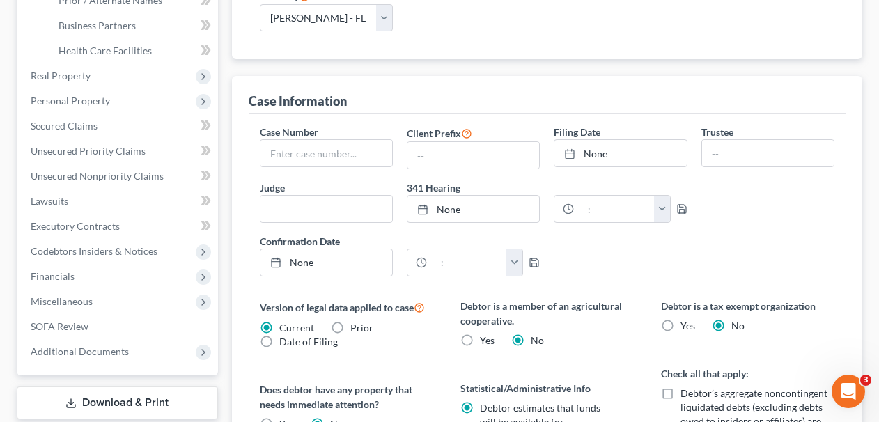
scroll to position [658, 0]
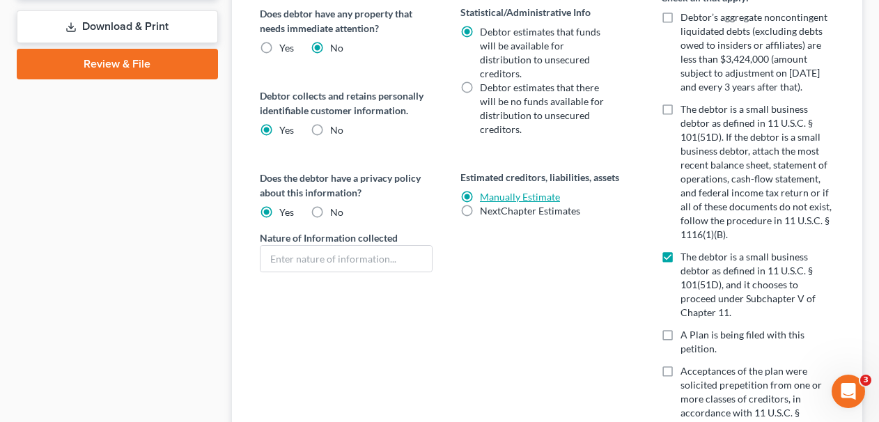
click at [497, 191] on link "Manually Estimate" at bounding box center [520, 197] width 80 height 12
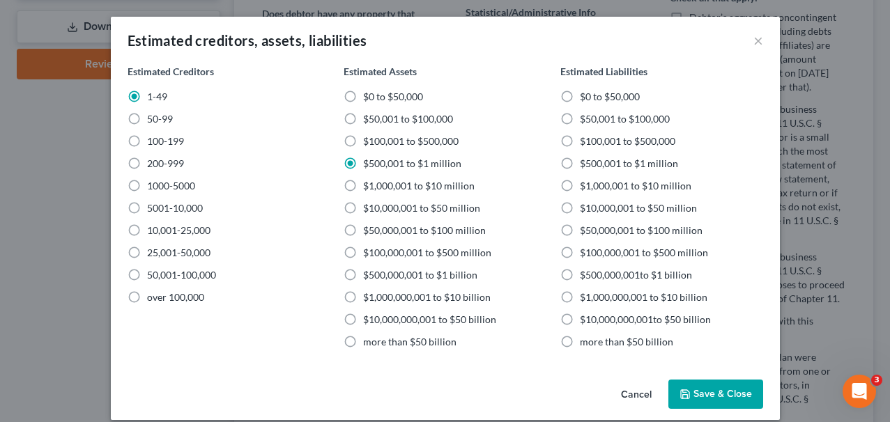
click at [714, 399] on button "Save & Close" at bounding box center [715, 394] width 95 height 29
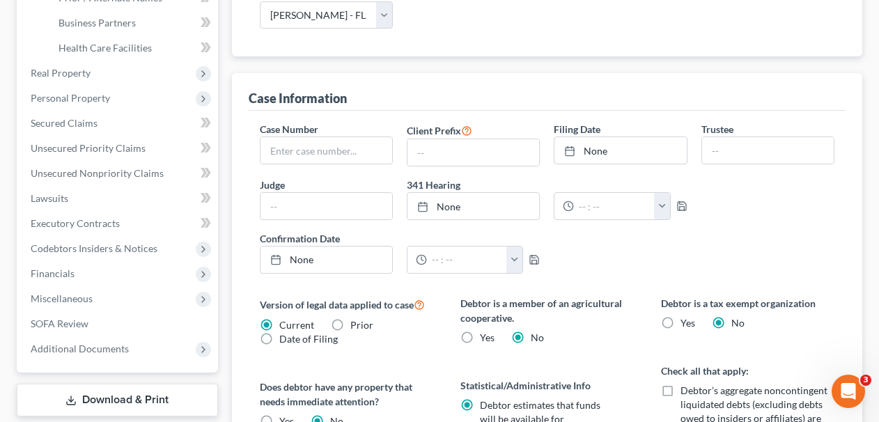
scroll to position [80, 0]
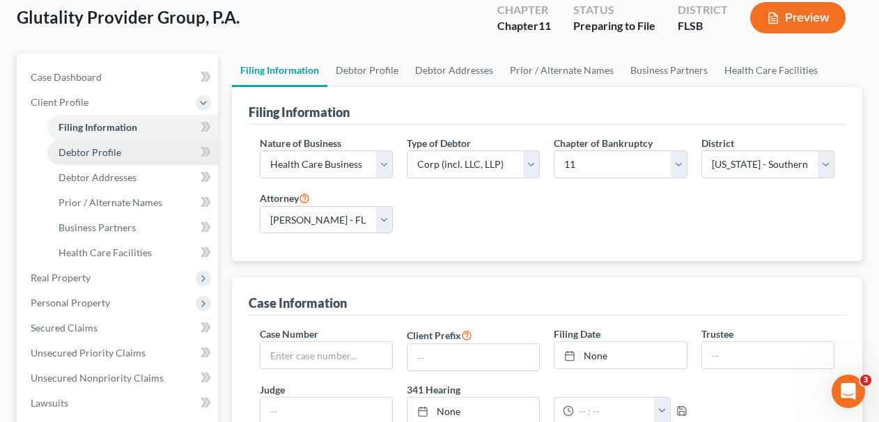
click at [127, 145] on link "Debtor Profile" at bounding box center [132, 152] width 171 height 25
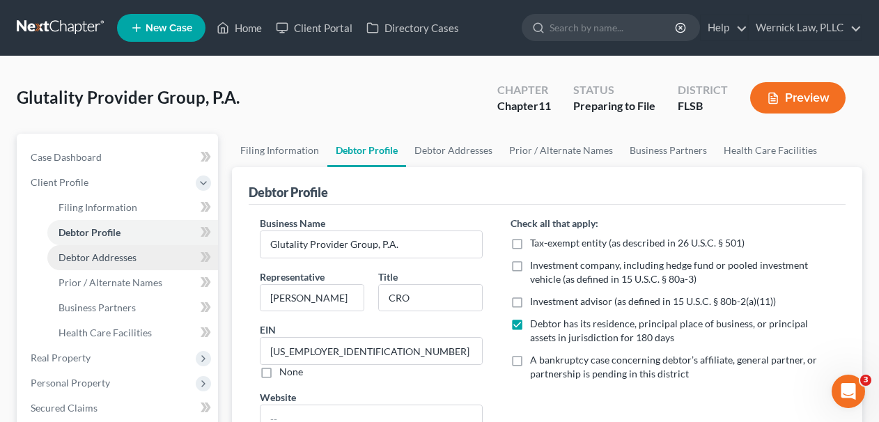
click at [159, 259] on link "Debtor Addresses" at bounding box center [132, 257] width 171 height 25
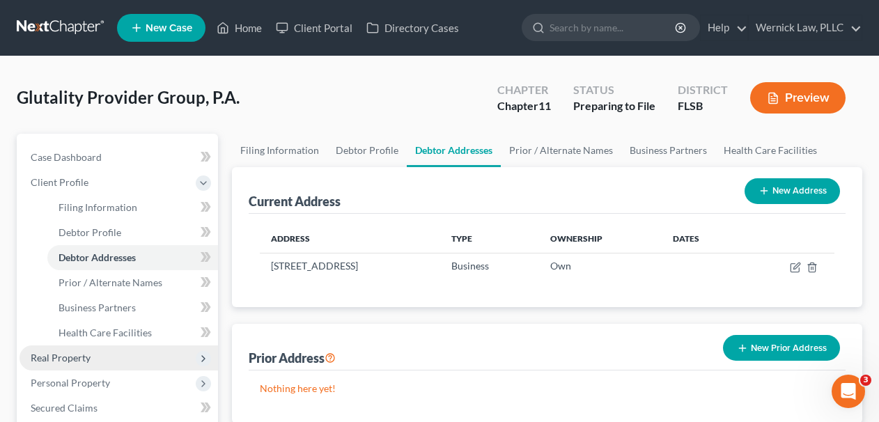
click at [126, 365] on span "Real Property" at bounding box center [119, 358] width 199 height 25
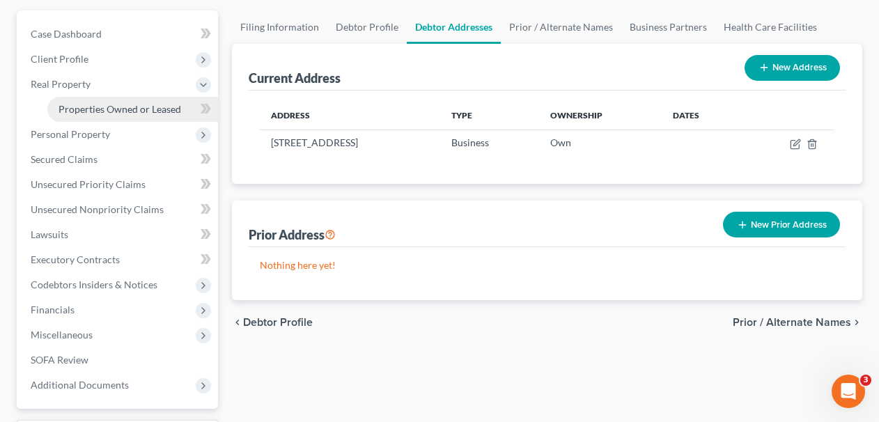
click at [114, 108] on span "Properties Owned or Leased" at bounding box center [120, 109] width 123 height 12
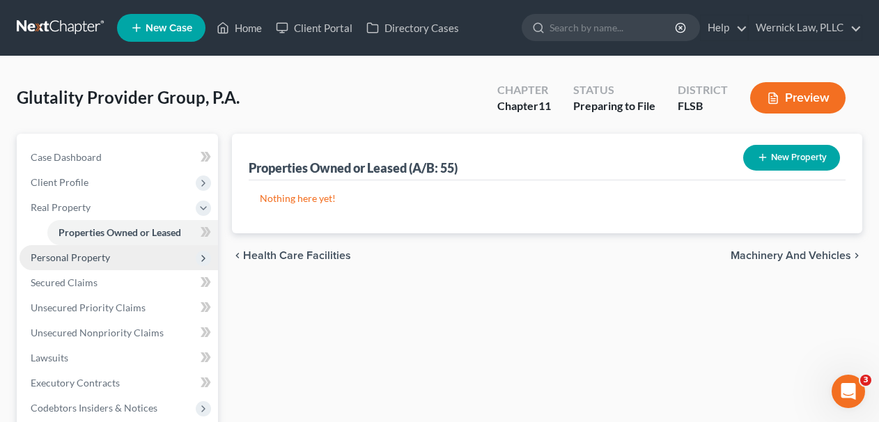
click at [127, 255] on span "Personal Property" at bounding box center [119, 257] width 199 height 25
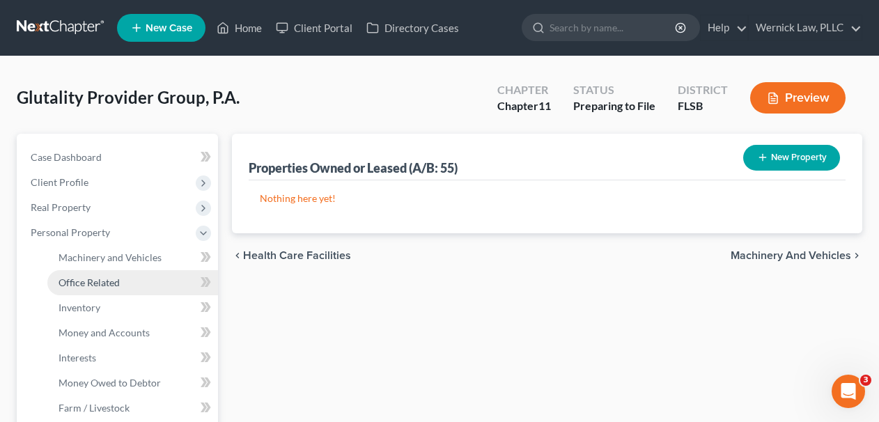
click at [132, 291] on link "Office Related" at bounding box center [132, 282] width 171 height 25
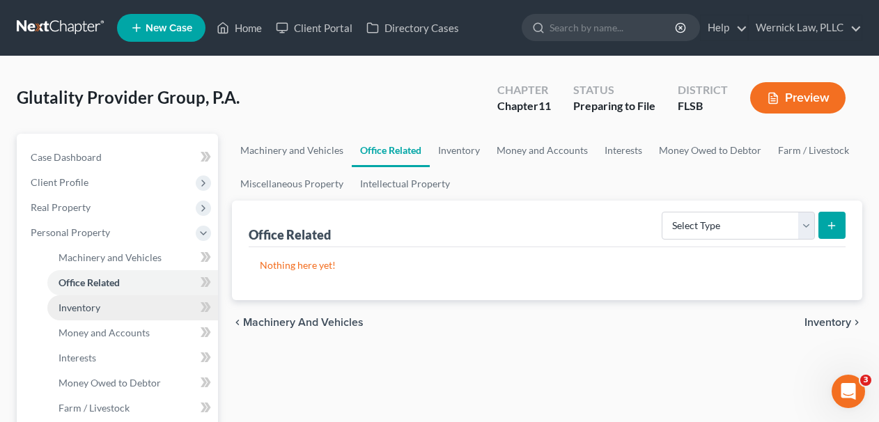
click at [127, 303] on link "Inventory" at bounding box center [132, 307] width 171 height 25
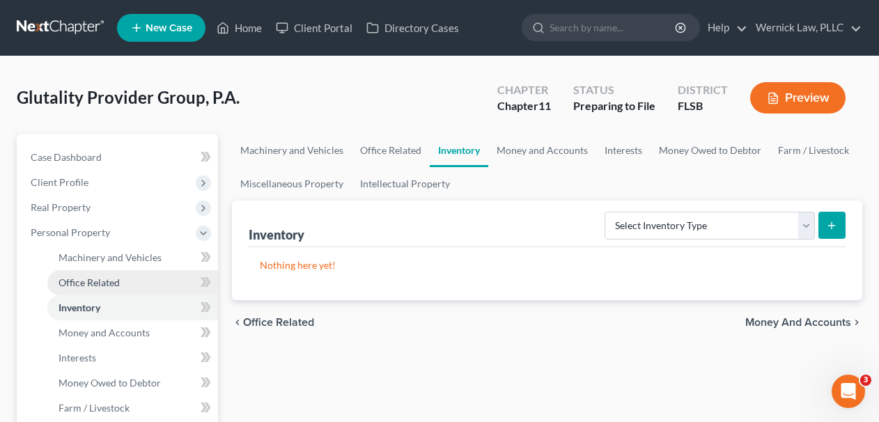
click at [126, 275] on link "Office Related" at bounding box center [132, 282] width 171 height 25
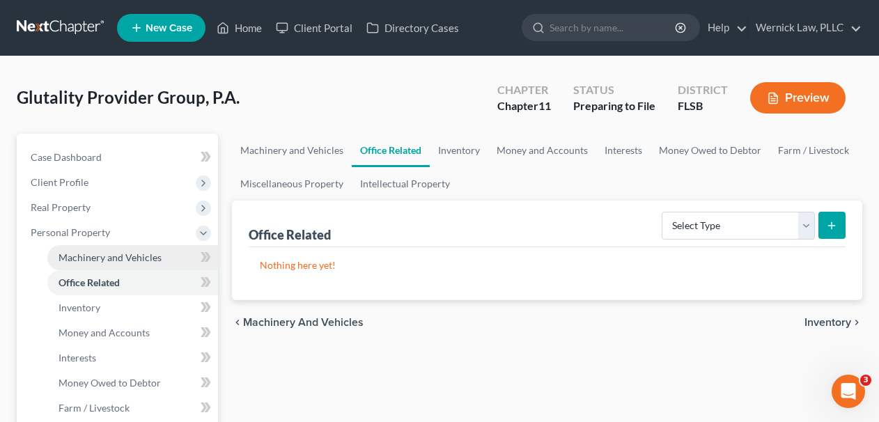
click at [123, 261] on span "Machinery and Vehicles" at bounding box center [110, 258] width 103 height 12
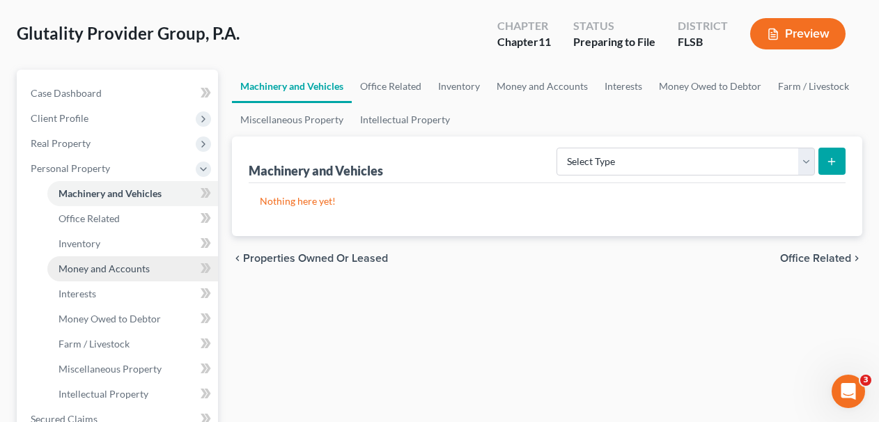
click at [116, 268] on span "Money and Accounts" at bounding box center [104, 269] width 91 height 12
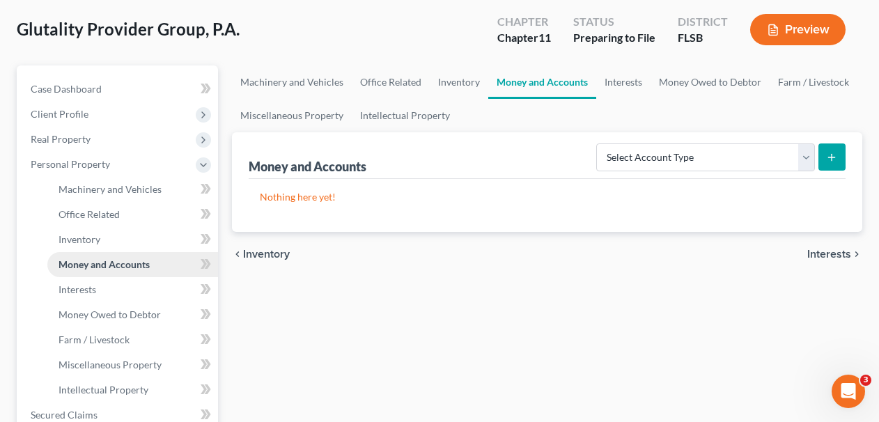
scroll to position [73, 0]
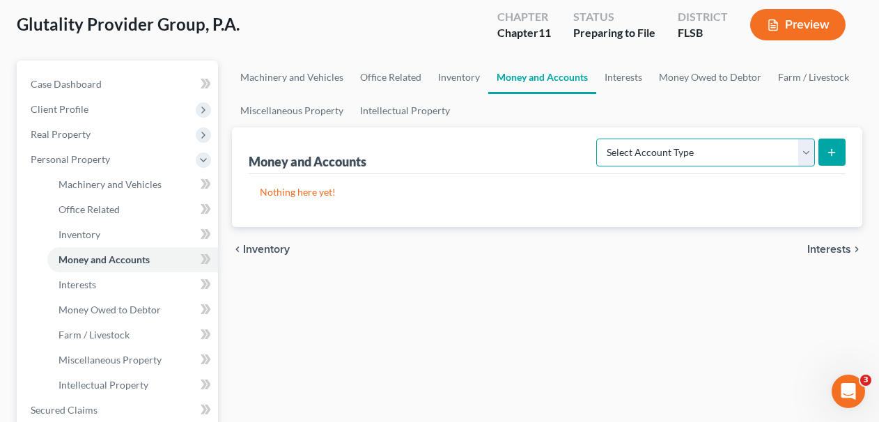
click at [679, 141] on select "Select Account Type Brokerage (A/B: 3, SOFA: 18) Cash on Hand (A/B: 2) Certific…" at bounding box center [705, 153] width 219 height 28
select select "checking"
click at [598, 139] on select "Select Account Type Brokerage (A/B: 3, SOFA: 18) Cash on Hand (A/B: 2) Certific…" at bounding box center [705, 153] width 219 height 28
click at [835, 152] on icon "submit" at bounding box center [831, 152] width 11 height 11
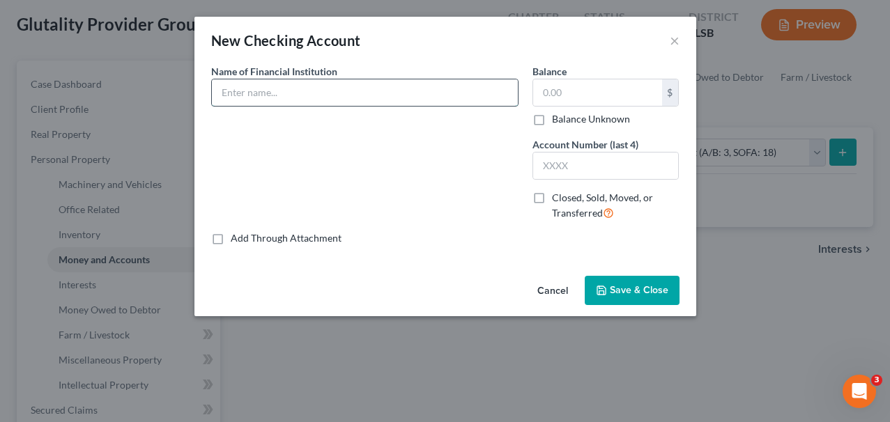
click at [393, 100] on input "text" at bounding box center [365, 92] width 306 height 26
type input "First Horizon"
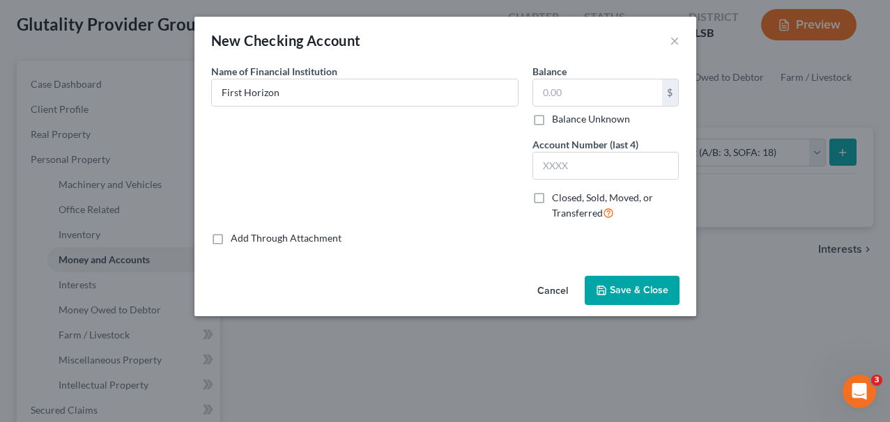
click at [614, 115] on label "Balance Unknown" at bounding box center [591, 119] width 78 height 14
click at [566, 115] on input "Balance Unknown" at bounding box center [561, 116] width 9 height 9
checkbox input "true"
type input "0.00"
click at [564, 122] on label "Balance Unknown" at bounding box center [591, 119] width 78 height 14
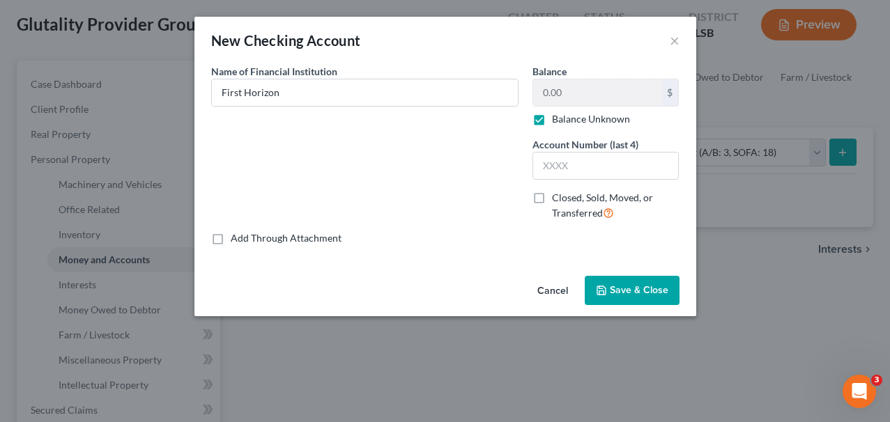
click at [564, 121] on input "Balance Unknown" at bounding box center [561, 116] width 9 height 9
checkbox input "false"
click at [595, 156] on input "text" at bounding box center [606, 166] width 146 height 26
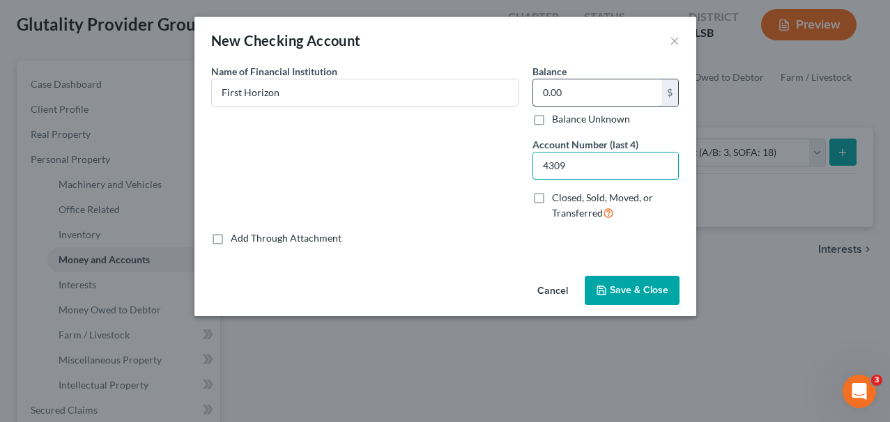
type input "4309"
click at [571, 88] on input "0.00" at bounding box center [597, 92] width 129 height 26
paste input "$2,453.24"
type input "$2,453.24"
click at [610, 292] on span "Save & Close" at bounding box center [639, 290] width 59 height 12
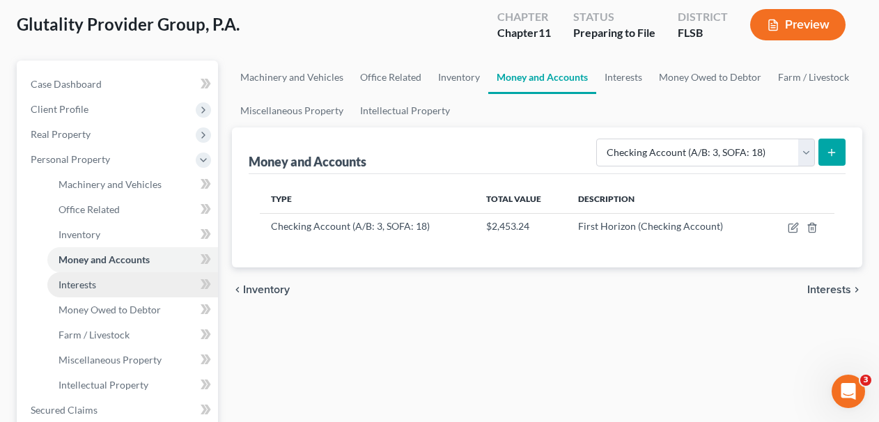
click at [139, 275] on link "Interests" at bounding box center [132, 284] width 171 height 25
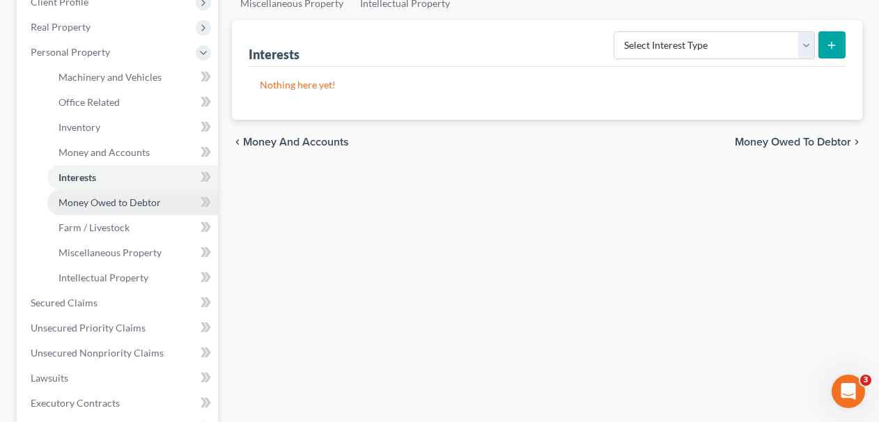
click at [121, 205] on span "Money Owed to Debtor" at bounding box center [110, 202] width 102 height 12
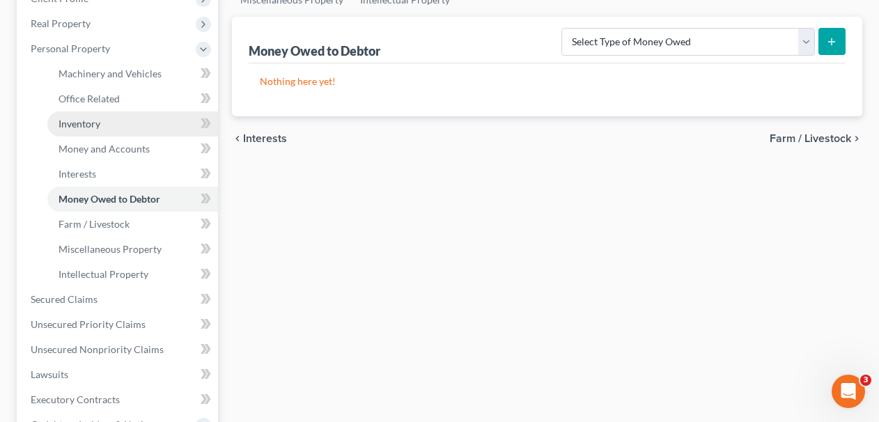
scroll to position [205, 0]
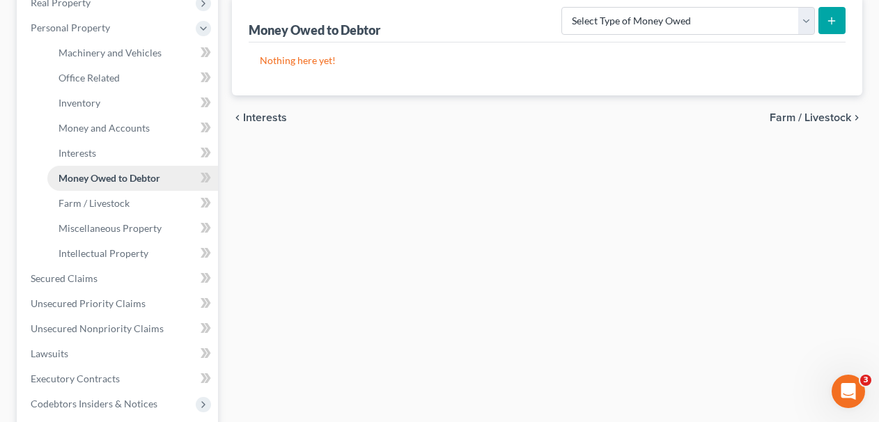
click at [132, 166] on link "Money Owed to Debtor" at bounding box center [132, 178] width 171 height 25
click at [132, 160] on link "Interests" at bounding box center [132, 153] width 171 height 25
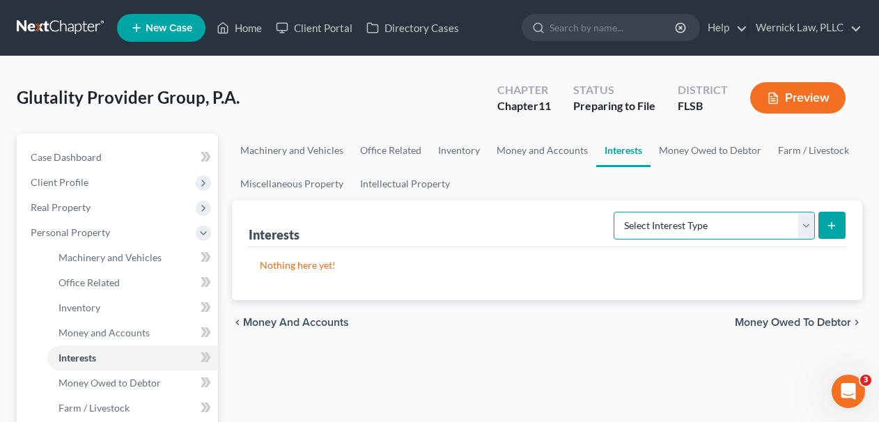
click at [655, 238] on select "Select Interest Type Bond (A/B: 16) Incorporated Business (A/B: 15) Insurance P…" at bounding box center [714, 226] width 201 height 28
select select "insurance_plans_or_annuities"
click at [617, 212] on select "Select Interest Type Bond (A/B: 16) Incorporated Business (A/B: 15) Insurance P…" at bounding box center [714, 226] width 201 height 28
click at [837, 225] on icon "submit" at bounding box center [831, 225] width 11 height 11
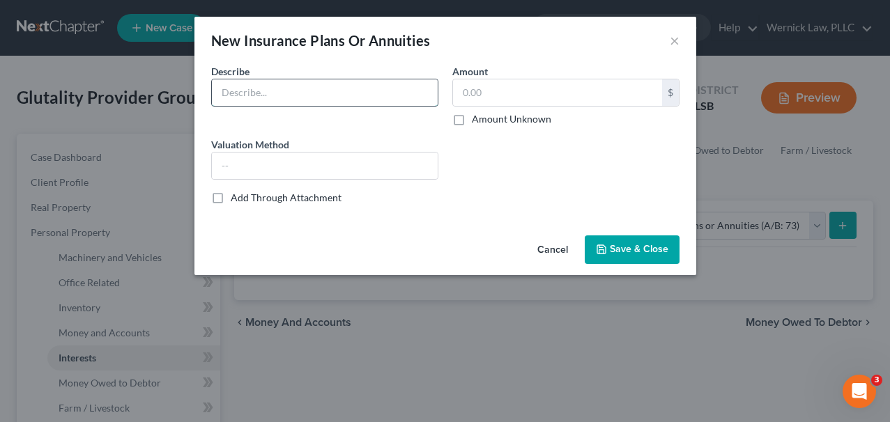
click at [351, 91] on input "text" at bounding box center [325, 92] width 226 height 26
type input "CFC Professional Liability Insurance, Policy No. MSN0040375451"
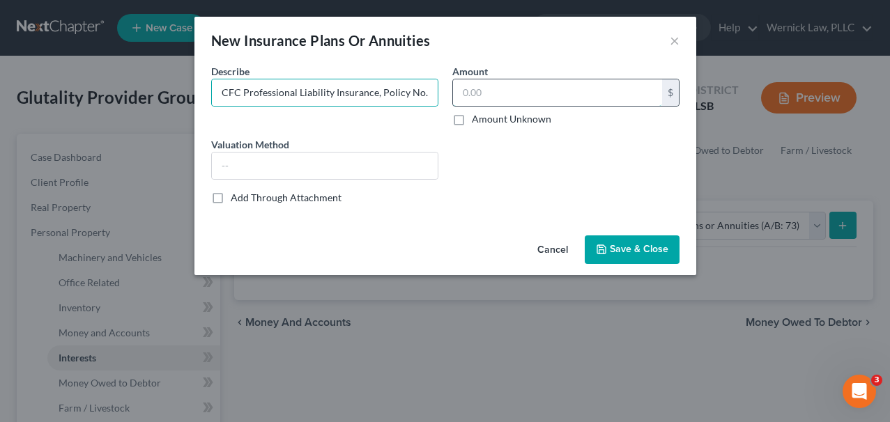
click at [499, 93] on input "text" at bounding box center [557, 92] width 209 height 26
click at [490, 121] on label "Amount Unknown" at bounding box center [511, 119] width 79 height 14
click at [486, 121] on input "Amount Unknown" at bounding box center [481, 116] width 9 height 9
checkbox input "true"
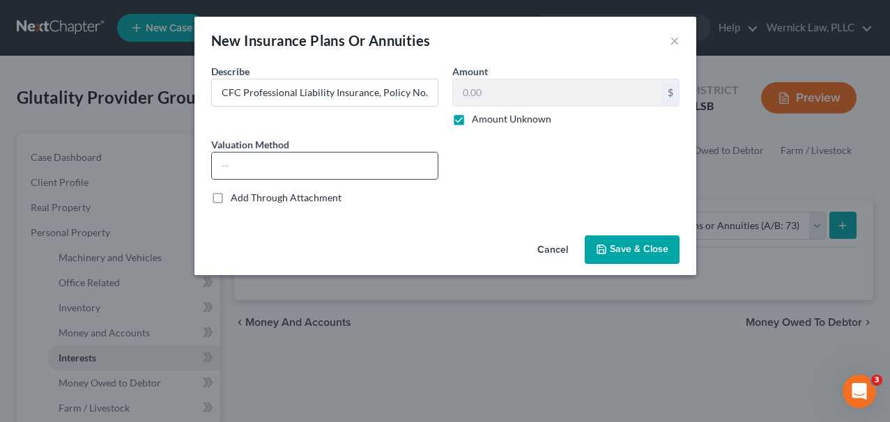
click at [357, 167] on input "text" at bounding box center [325, 166] width 226 height 26
type input "N/A"
click at [654, 252] on span "Save & Close" at bounding box center [639, 250] width 59 height 12
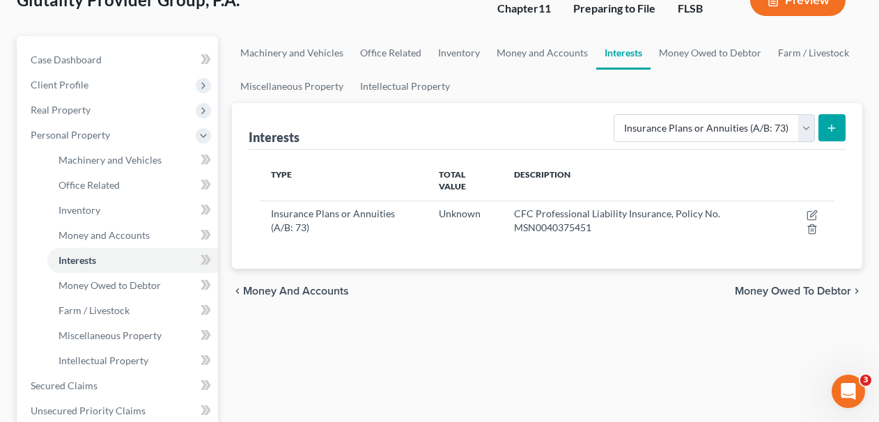
scroll to position [105, 0]
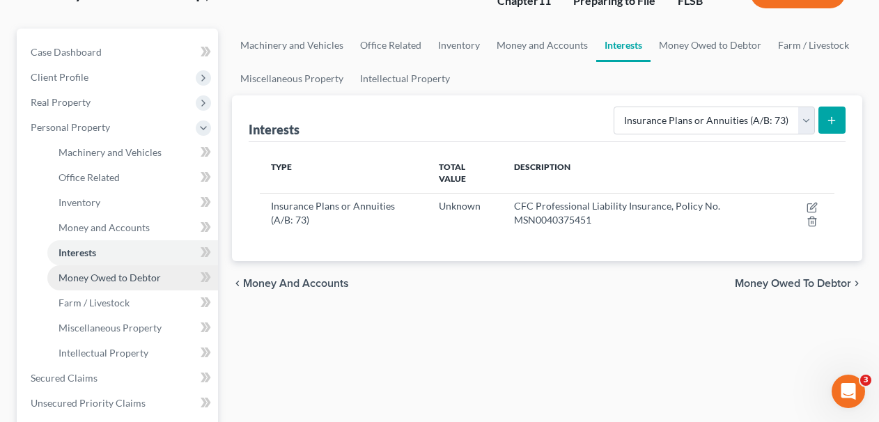
click at [144, 275] on span "Money Owed to Debtor" at bounding box center [110, 278] width 102 height 12
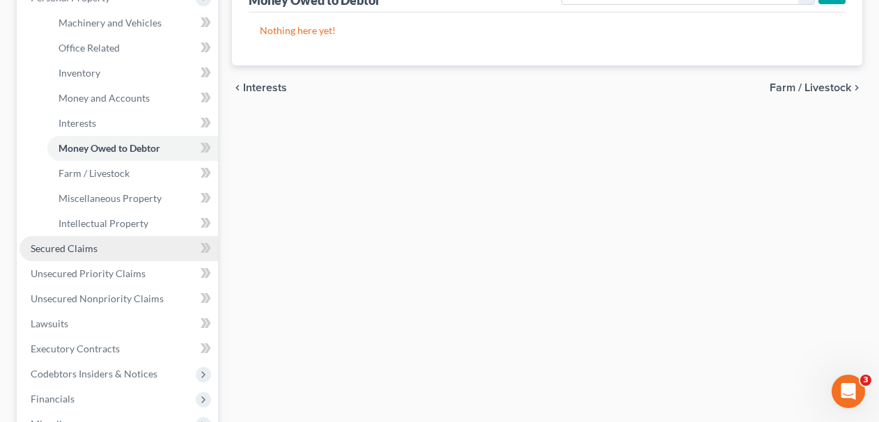
click at [133, 244] on link "Secured Claims" at bounding box center [119, 248] width 199 height 25
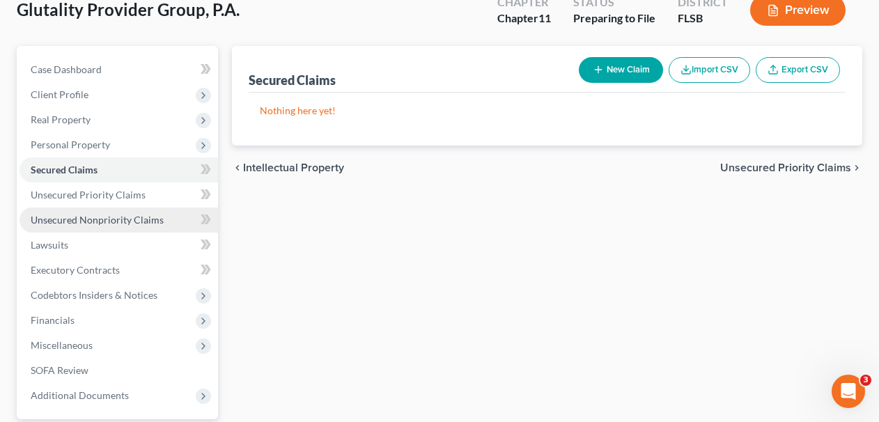
click at [130, 217] on span "Unsecured Nonpriority Claims" at bounding box center [97, 220] width 133 height 12
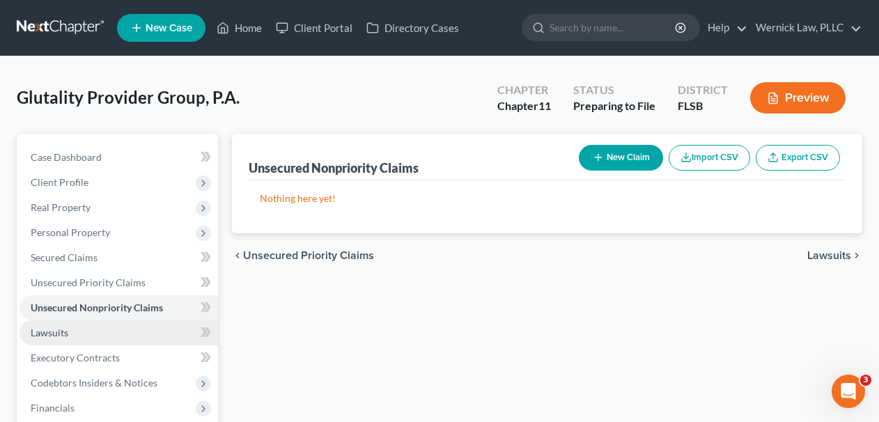
click at [146, 325] on link "Lawsuits" at bounding box center [119, 332] width 199 height 25
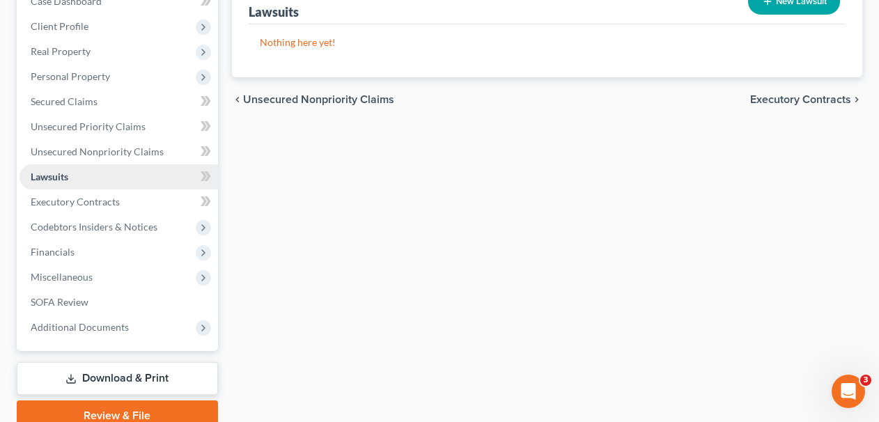
scroll to position [178, 0]
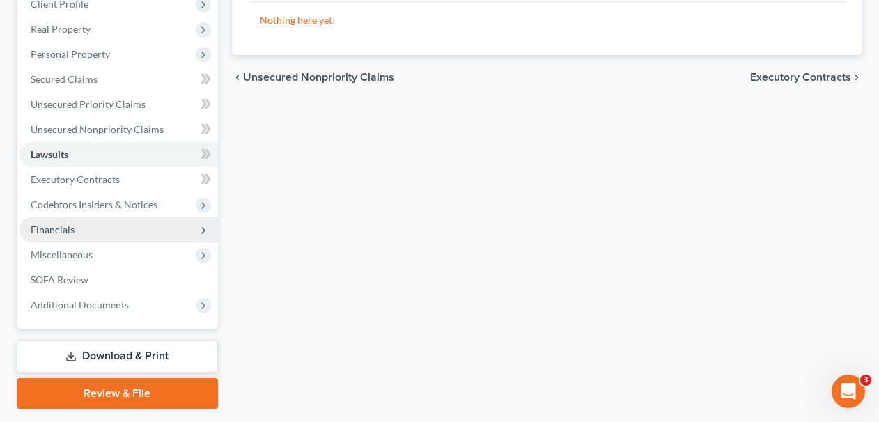
click at [121, 235] on span "Financials" at bounding box center [119, 229] width 199 height 25
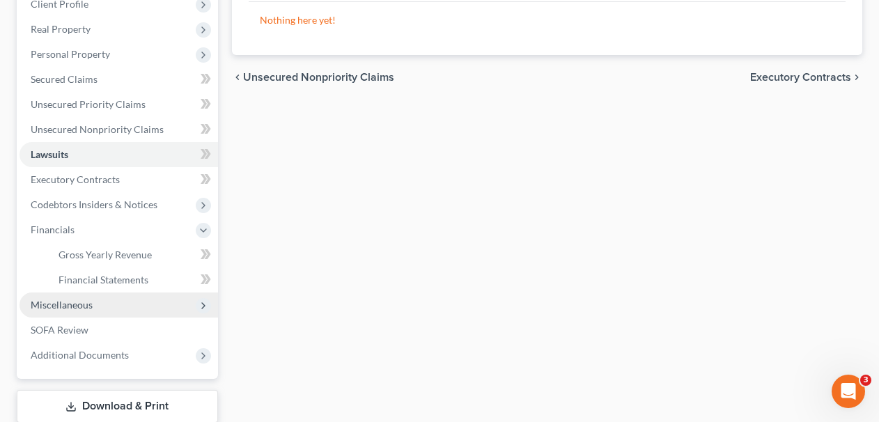
click at [138, 295] on span "Miscellaneous" at bounding box center [119, 305] width 199 height 25
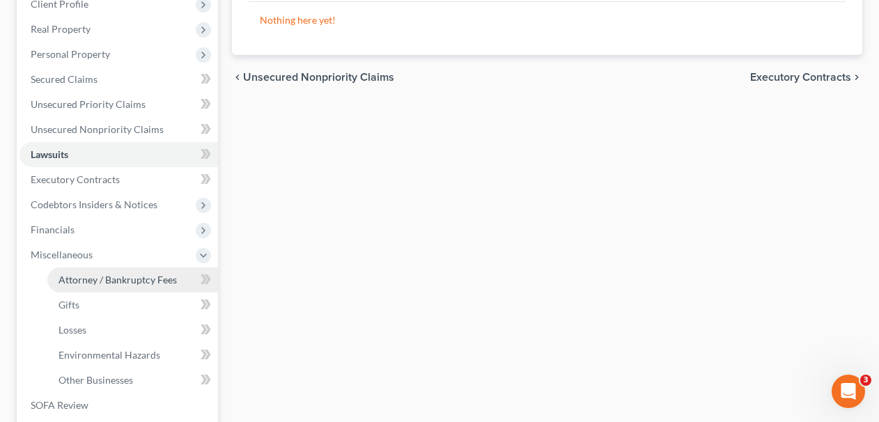
click at [141, 272] on link "Attorney / Bankruptcy Fees" at bounding box center [132, 280] width 171 height 25
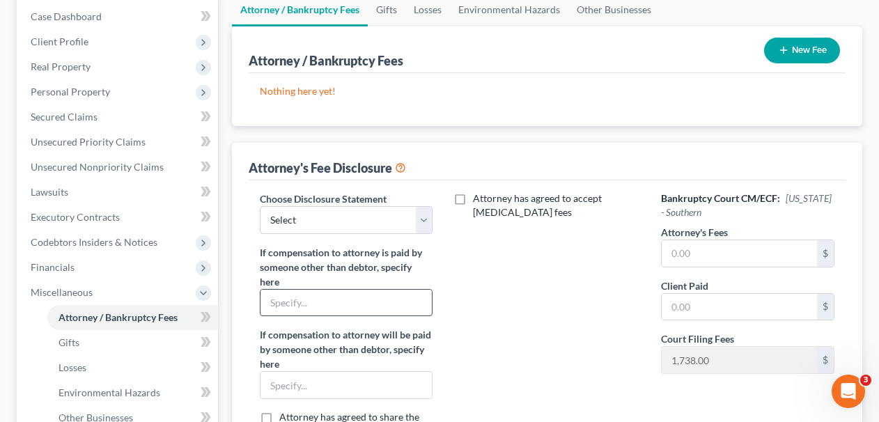
scroll to position [165, 0]
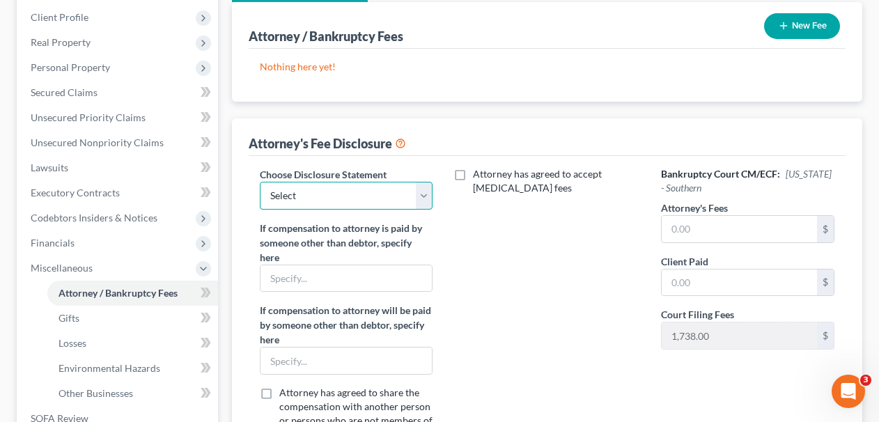
click at [403, 200] on select "Select Florida - Middle - Chapter 7 Florida - Southern - Chapter 7 Florida - Mi…" at bounding box center [346, 196] width 173 height 28
select select "3"
click at [260, 182] on select "Select Florida - Middle - Chapter 7 Florida - Southern - Chapter 7 Florida - Mi…" at bounding box center [346, 196] width 173 height 28
click at [476, 182] on span "Attorney has agreed to accept retainer fees" at bounding box center [537, 181] width 129 height 26
click at [479, 176] on input "Attorney has agreed to accept retainer fees" at bounding box center [483, 171] width 9 height 9
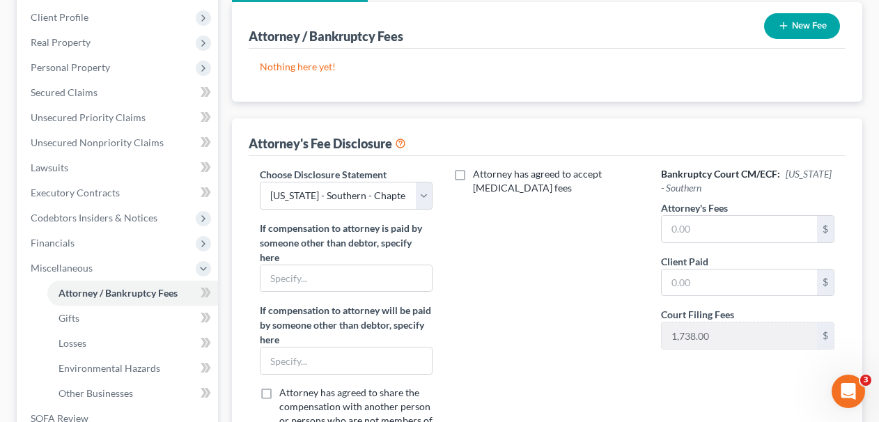
checkbox input "true"
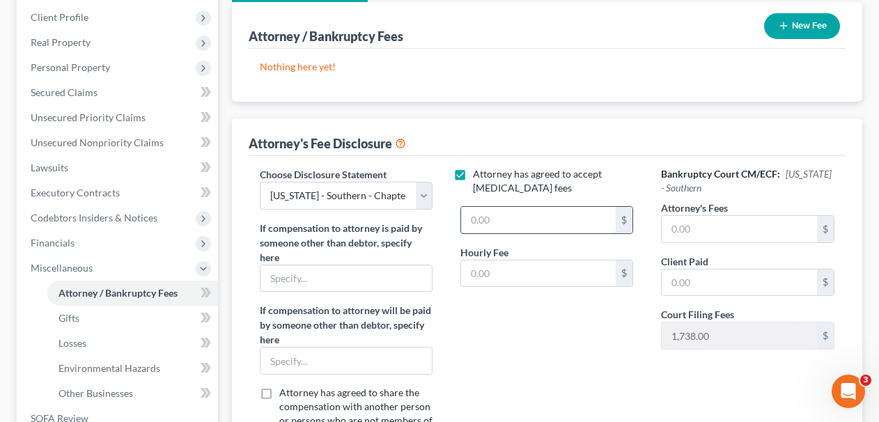
click at [502, 223] on input "text" at bounding box center [538, 220] width 155 height 26
type input "200,000"
click at [525, 279] on input "text" at bounding box center [538, 274] width 155 height 26
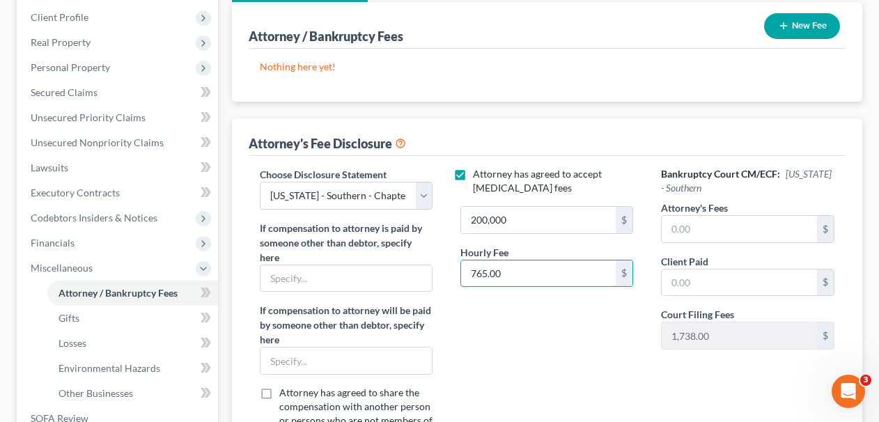
type input "765.00"
click at [592, 347] on div "Attorney has agreed to accept retainer fees 200,000 $ Hourly Fee 765.00 $" at bounding box center [547, 311] width 201 height 288
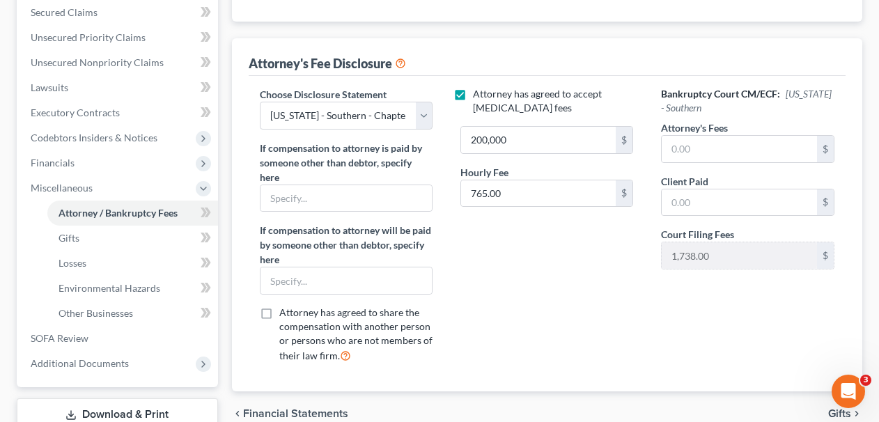
scroll to position [267, 0]
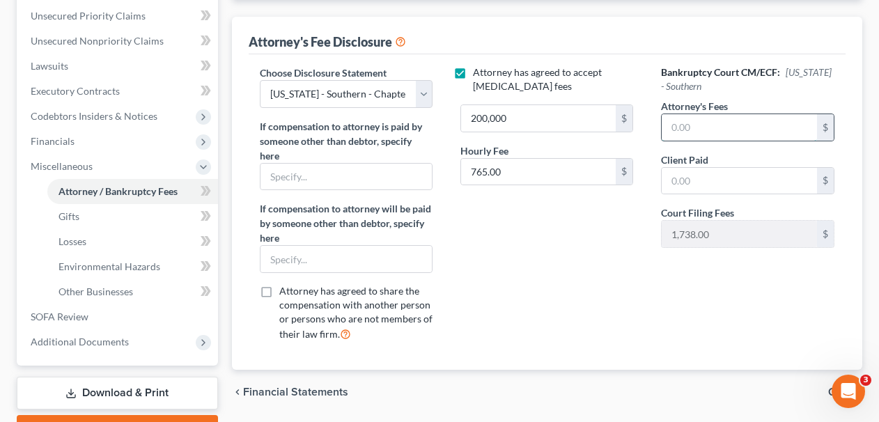
click at [708, 132] on input "text" at bounding box center [739, 127] width 155 height 26
click at [370, 184] on input "text" at bounding box center [346, 177] width 171 height 26
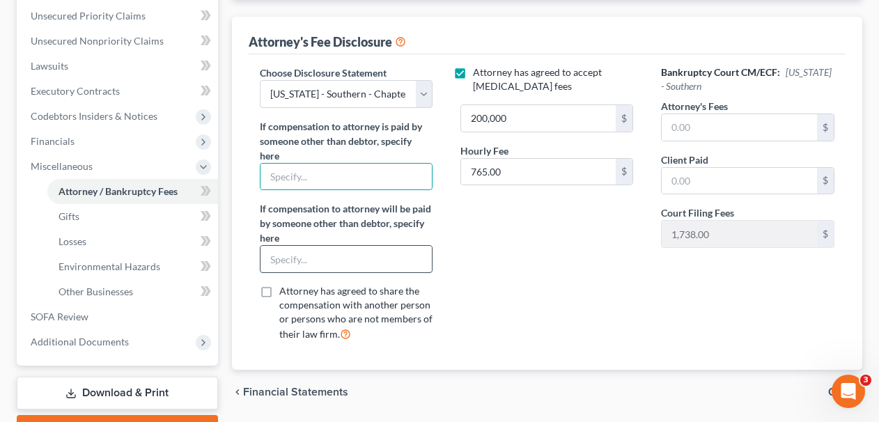
click at [335, 259] on input "text" at bounding box center [346, 259] width 171 height 26
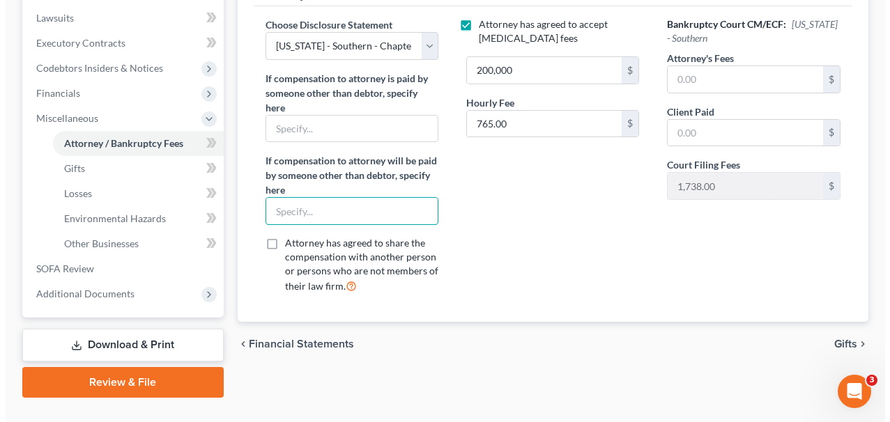
scroll to position [131, 0]
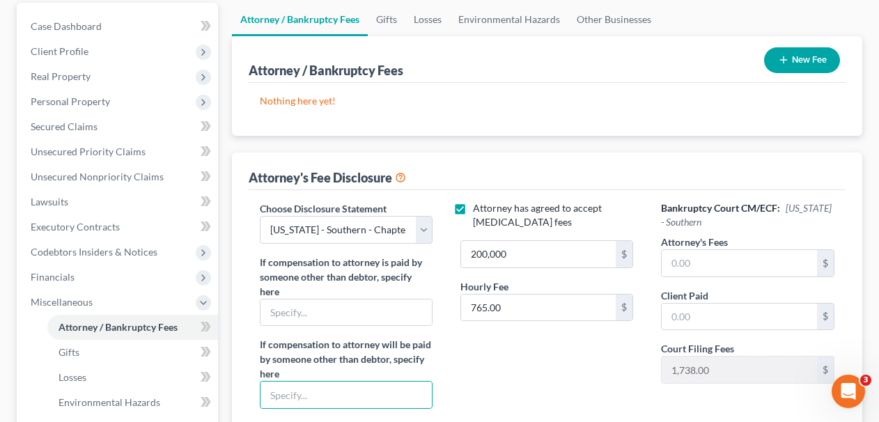
click at [805, 52] on button "New Fee" at bounding box center [802, 60] width 76 height 26
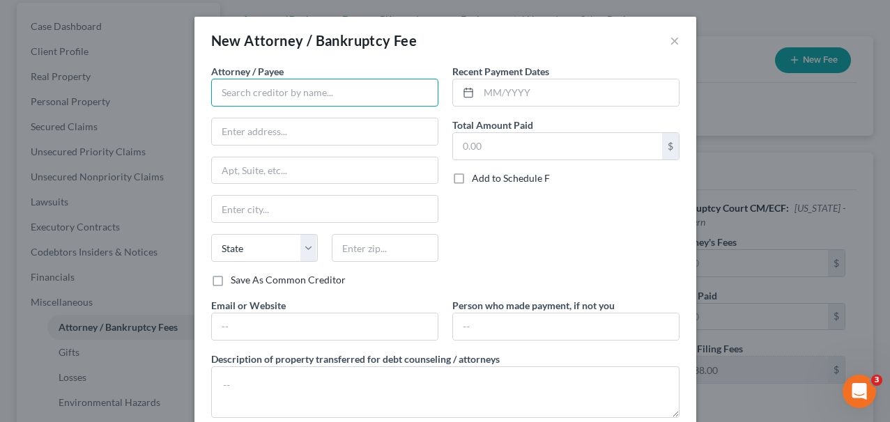
click at [357, 93] on input "text" at bounding box center [324, 93] width 227 height 28
type input "Wernick Law, PLLC"
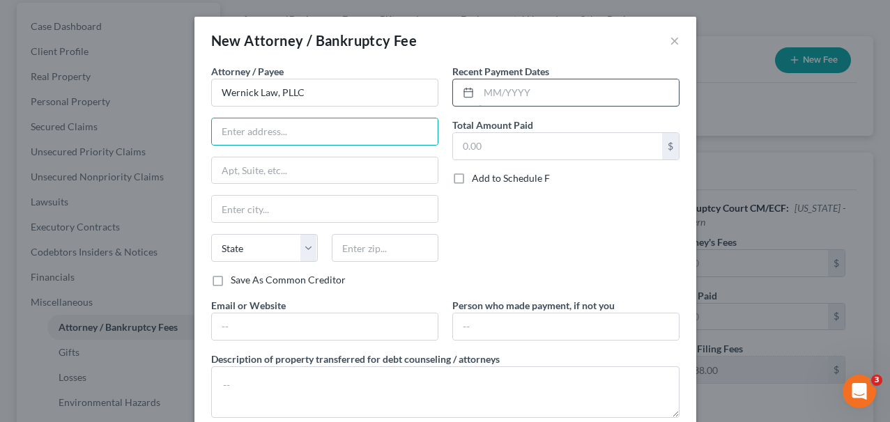
click at [495, 100] on input "text" at bounding box center [579, 92] width 200 height 26
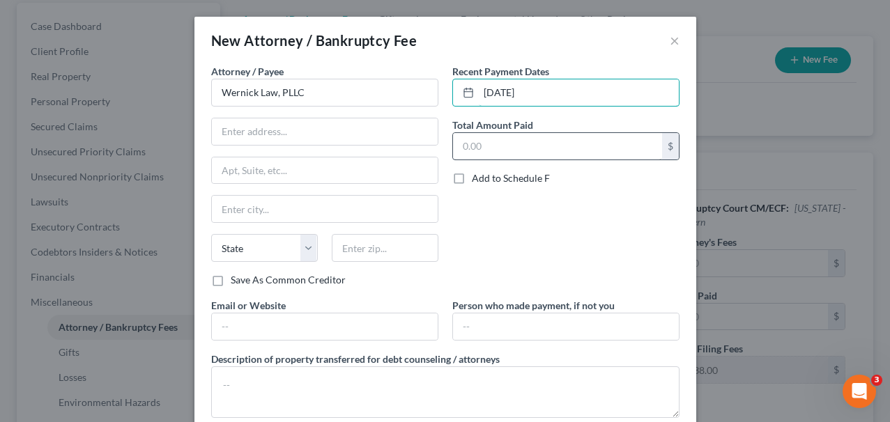
type input "09/09/2025"
click at [522, 146] on input "text" at bounding box center [557, 146] width 209 height 26
type input "100,000"
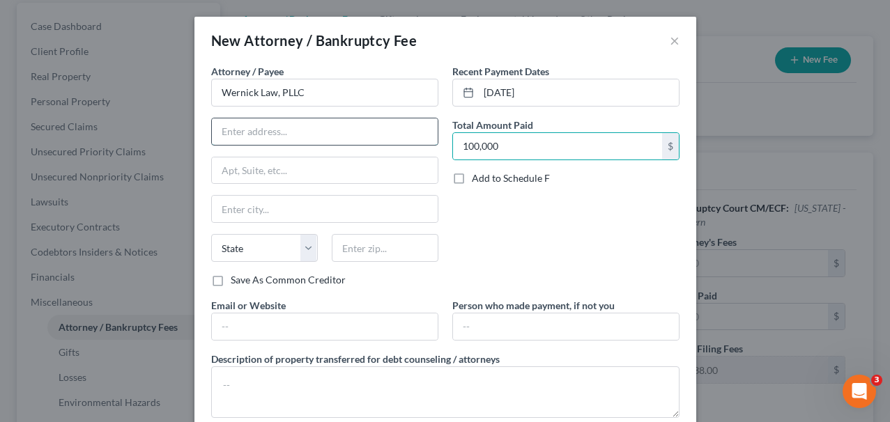
click at [289, 120] on input "text" at bounding box center [325, 131] width 226 height 26
drag, startPoint x: 298, startPoint y: 118, endPoint x: 275, endPoint y: 131, distance: 26.2
click at [298, 118] on input "text" at bounding box center [325, 131] width 226 height 26
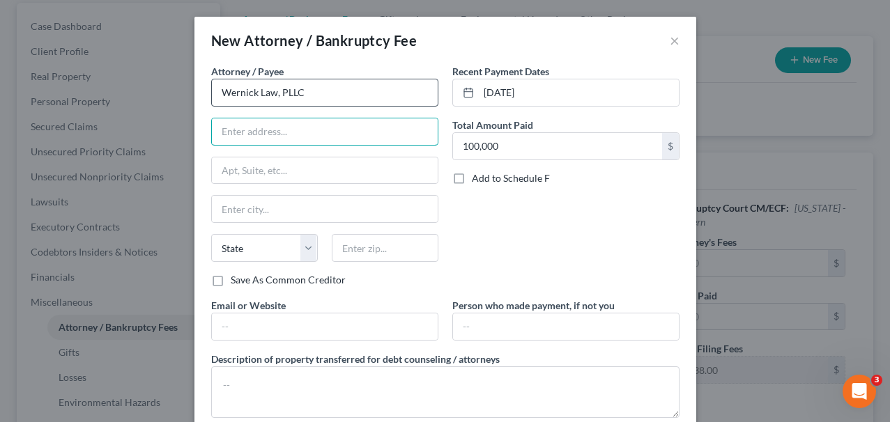
paste input "2255 Glades Rd Ste.324A"
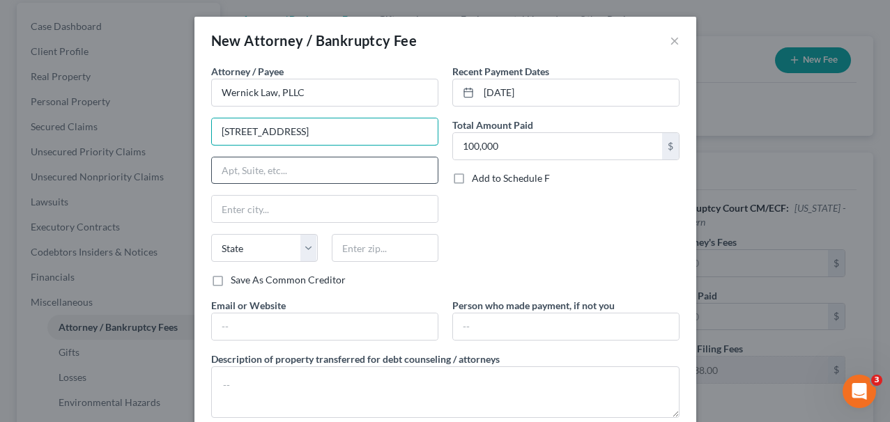
type input "2255 Glades Rd Ste.324A"
click at [341, 170] on input "text" at bounding box center [325, 170] width 226 height 26
type input "324A"
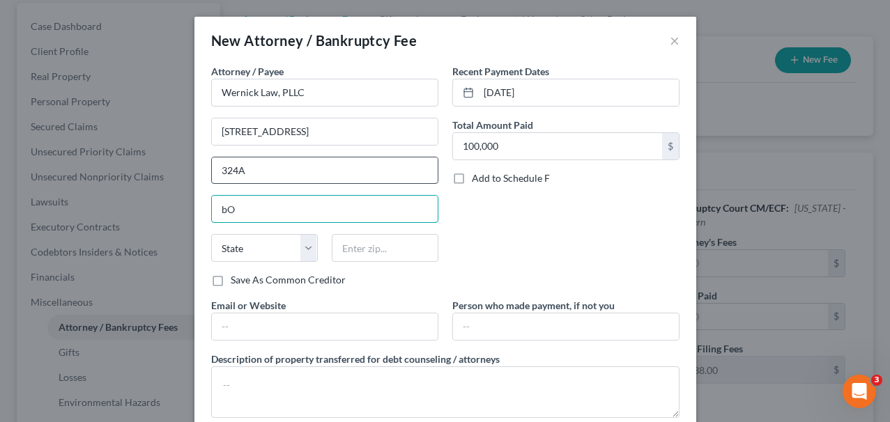
type input "b"
type input "Boca Raton"
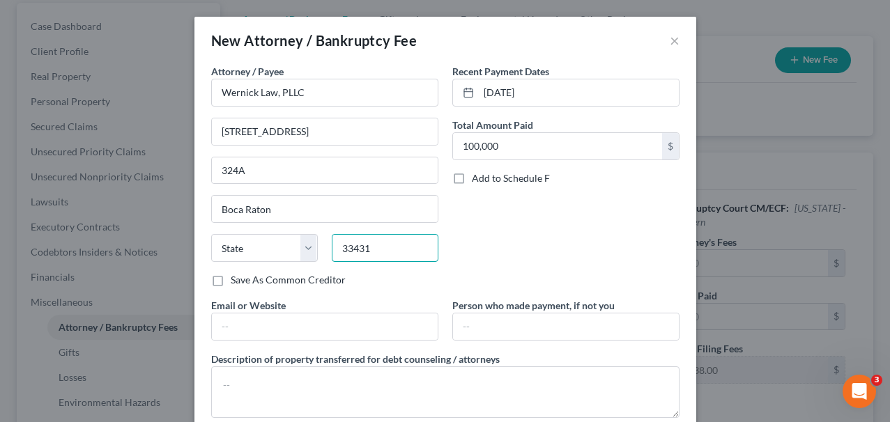
type input "33431"
click at [372, 109] on div "Attorney / Payee * Wernick Law, PLLC 2255 Glades Rd Ste.324A 324A Boca Raton St…" at bounding box center [324, 168] width 227 height 209
select select "9"
click at [358, 125] on input "2255 Glades Rd Ste.324A" at bounding box center [325, 131] width 226 height 26
drag, startPoint x: 281, startPoint y: 131, endPoint x: 394, endPoint y: 134, distance: 112.9
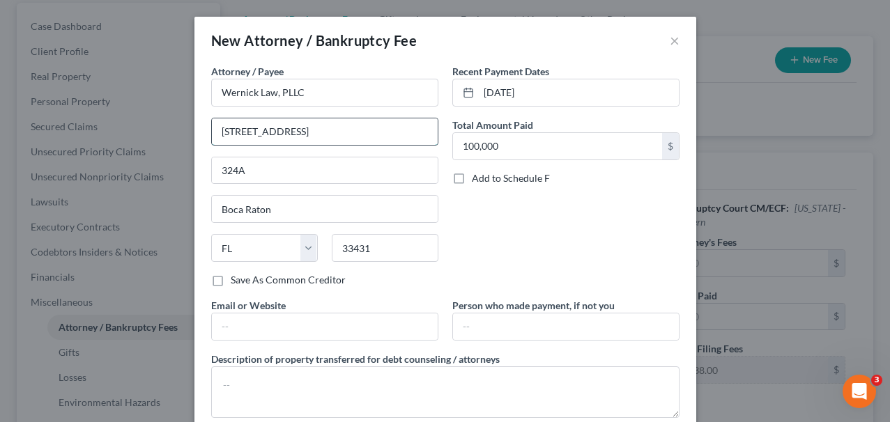
click at [394, 134] on input "2255 Glades Rd Ste.324A" at bounding box center [325, 131] width 226 height 26
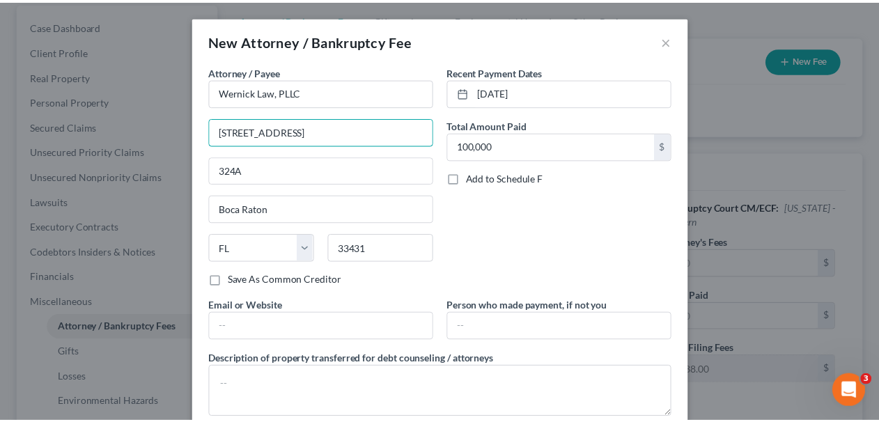
scroll to position [83, 0]
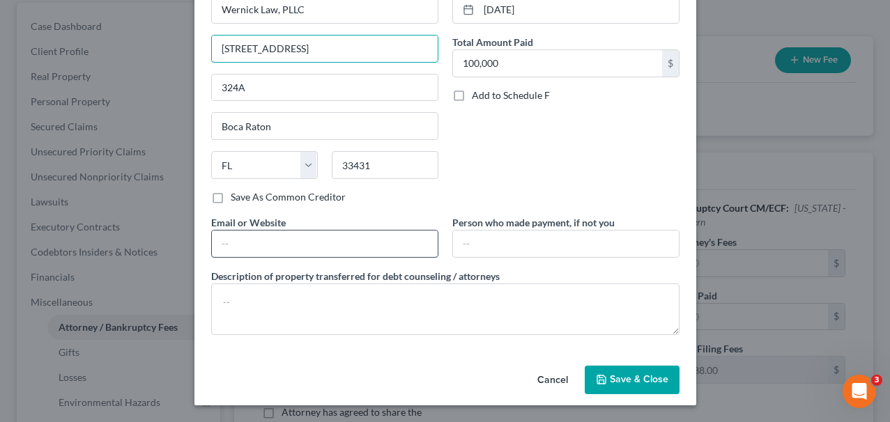
type input "2255 Glades Road"
click at [293, 247] on input "text" at bounding box center [325, 244] width 226 height 26
paste input "https://www.wernicklaw.com/"
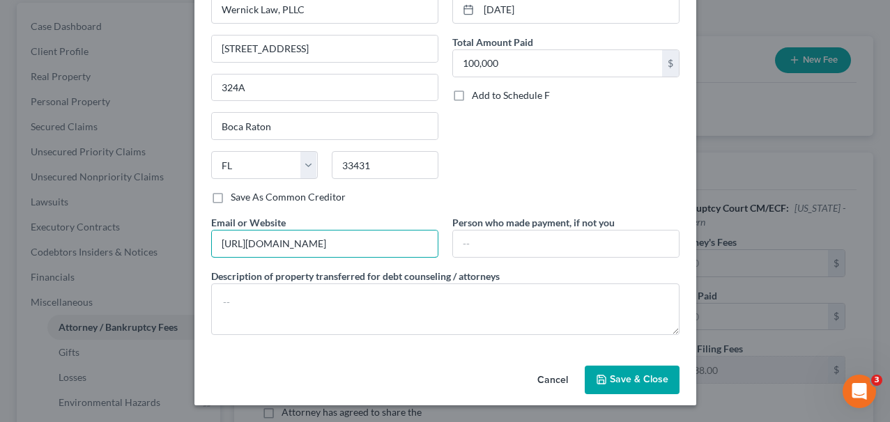
type input "https://www.wernicklaw.com/"
click at [620, 383] on span "Save & Close" at bounding box center [639, 380] width 59 height 12
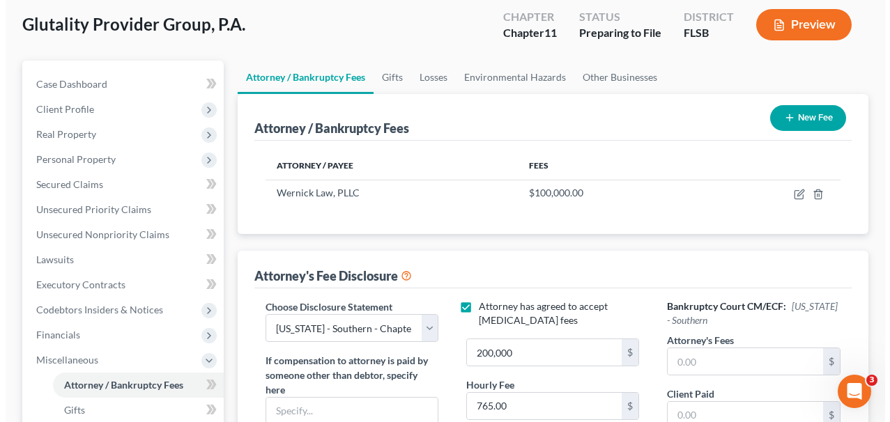
scroll to position [0, 0]
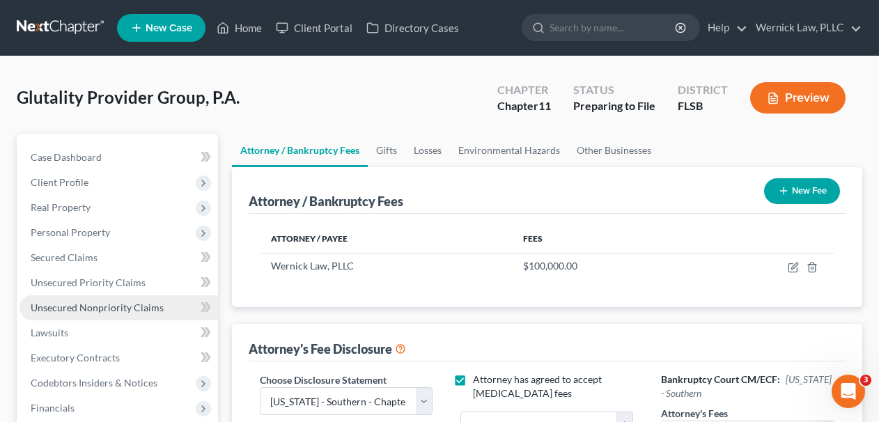
click at [109, 302] on span "Unsecured Nonpriority Claims" at bounding box center [97, 308] width 133 height 12
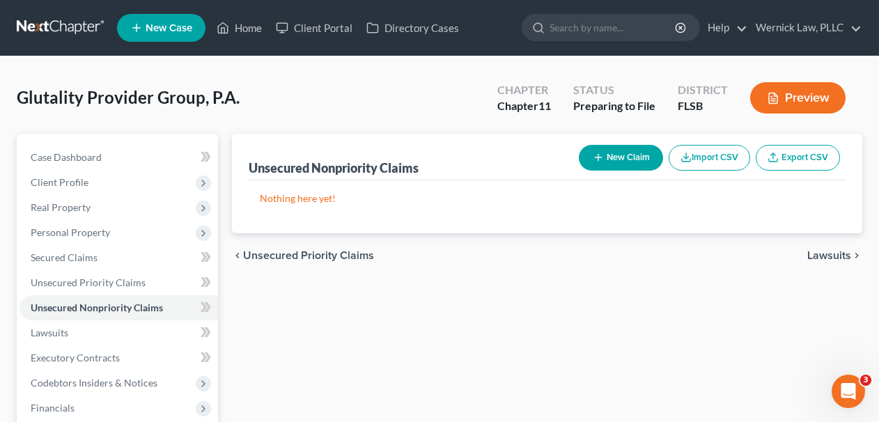
click at [646, 159] on button "New Claim" at bounding box center [621, 158] width 84 height 26
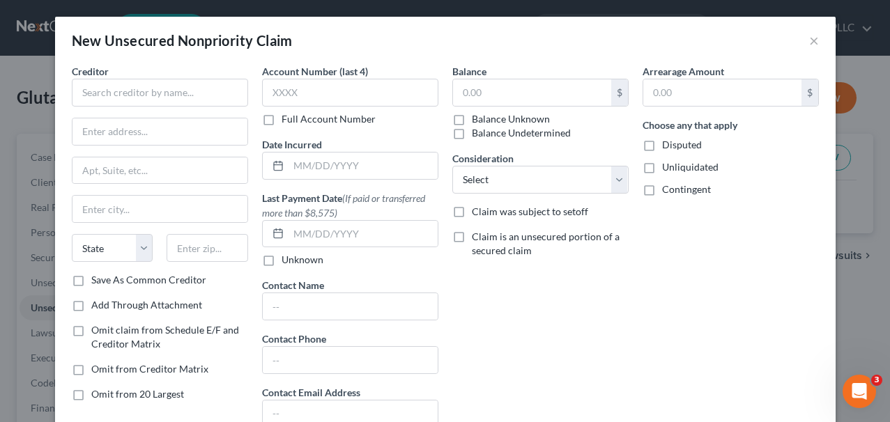
click at [210, 107] on div "Creditor * State AL AK AR AZ CA CO CT DE DC FL GA GU HI ID IL IN IA KS KY LA ME…" at bounding box center [160, 168] width 176 height 209
click at [197, 98] on input "text" at bounding box center [160, 93] width 176 height 28
paste input "Sycamore Physician Contracting LLC"
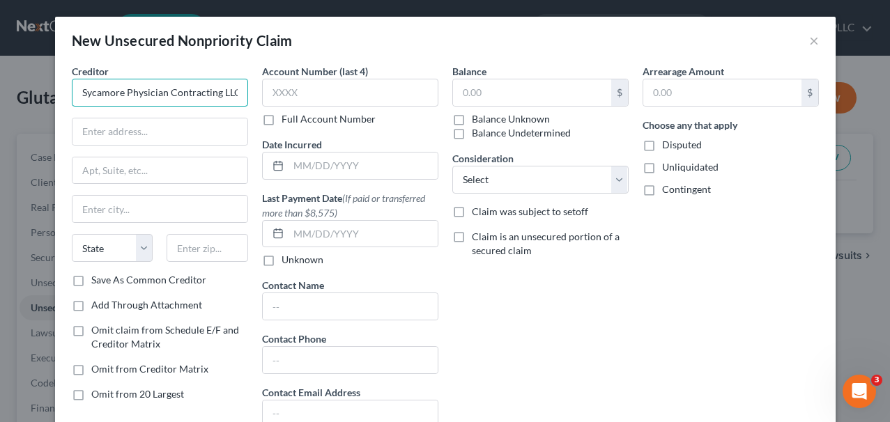
type input "Sycamore Physician Contracting LLC"
click at [484, 293] on div "Balance $ Balance Unknown Balance Undetermined $ Balance Unknown Consideration …" at bounding box center [540, 251] width 190 height 375
click at [219, 123] on input "text" at bounding box center [159, 131] width 175 height 26
paste input "200 Westside Sq"
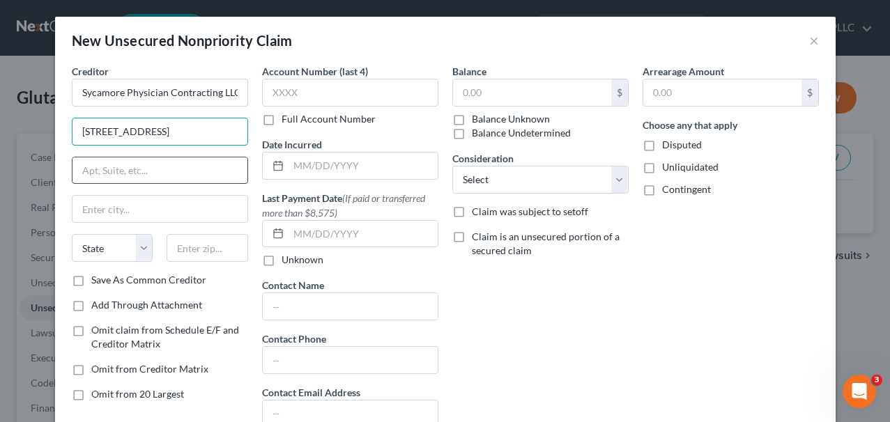
type input "200 Westside Sq"
click at [177, 163] on input "text" at bounding box center [159, 170] width 175 height 26
type input "Suite 200"
click at [156, 139] on input "200 Westside Sq" at bounding box center [159, 131] width 175 height 26
type input "200 Westside Square"
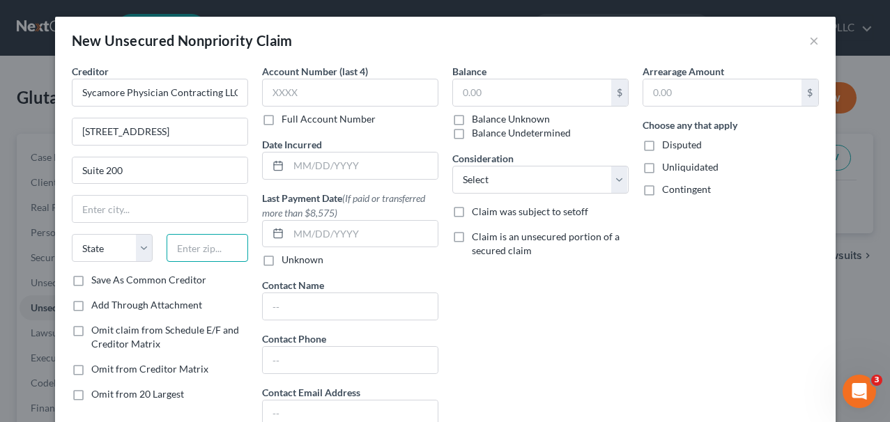
click at [196, 246] on input "text" at bounding box center [208, 248] width 82 height 28
type input "35801"
click at [180, 213] on input "text" at bounding box center [159, 209] width 175 height 26
type input "Huntsville"
select select "0"
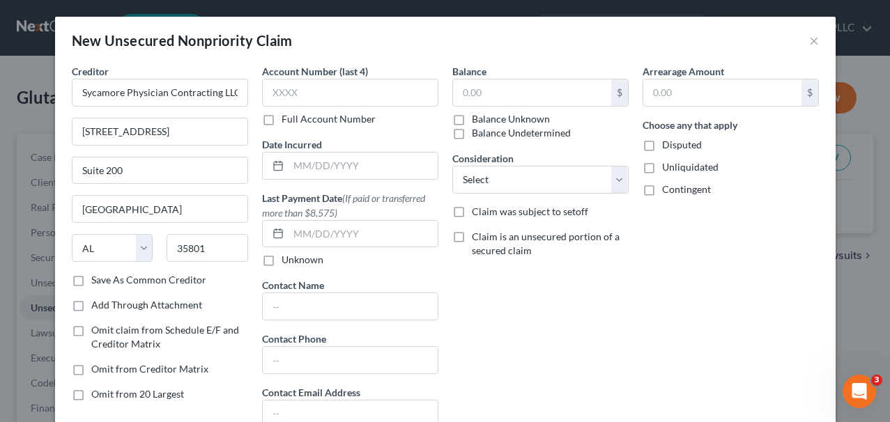
click at [515, 291] on div "Balance $ Balance Unknown Balance Undetermined $ Balance Unknown Consideration …" at bounding box center [540, 251] width 190 height 375
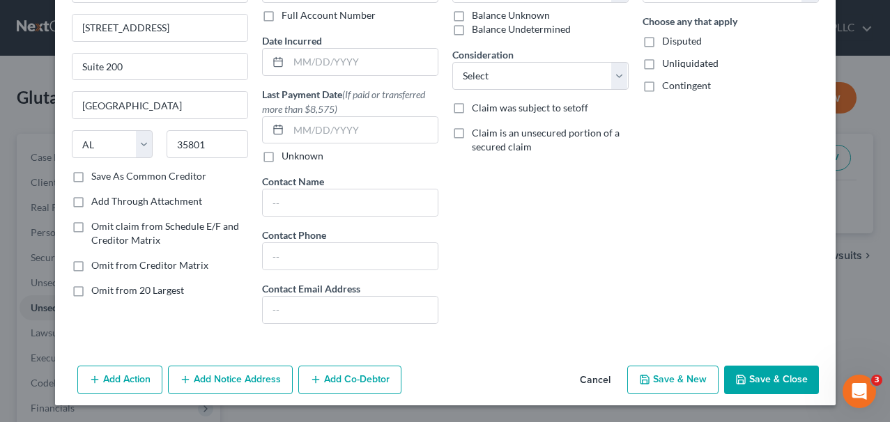
click at [128, 177] on label "Save As Common Creditor" at bounding box center [148, 176] width 115 height 14
click at [106, 177] on input "Save As Common Creditor" at bounding box center [101, 173] width 9 height 9
checkbox input "true"
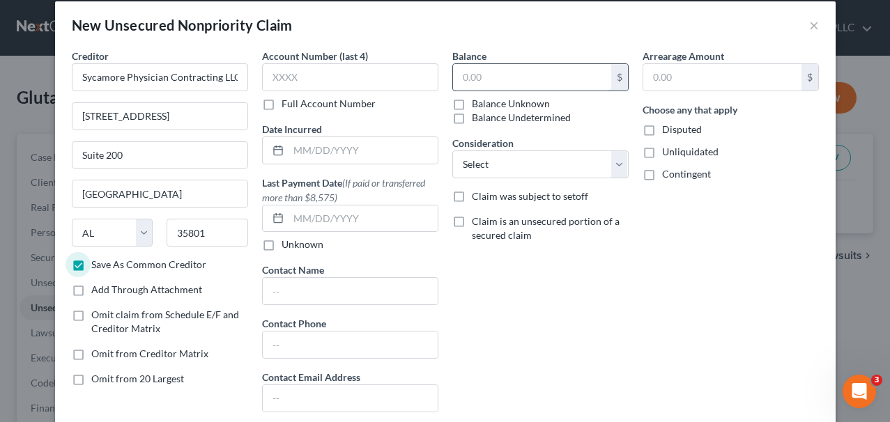
click at [504, 70] on input "text" at bounding box center [532, 77] width 158 height 26
paste input "6,649.50"
type input "6,649.50"
click at [559, 116] on label "Balance Undetermined" at bounding box center [521, 118] width 99 height 14
click at [486, 116] on input "Balance Undetermined" at bounding box center [481, 115] width 9 height 9
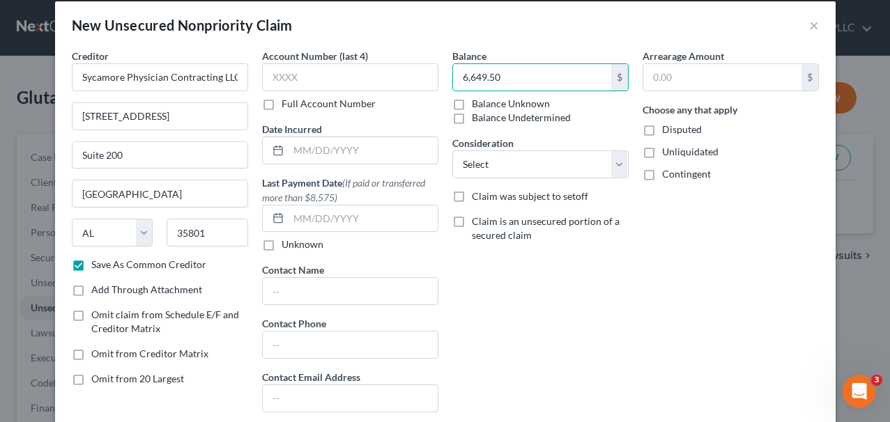
checkbox input "true"
type input "0.00"
click at [536, 105] on label "Balance Unknown" at bounding box center [511, 104] width 78 height 14
click at [486, 105] on input "Balance Unknown" at bounding box center [481, 101] width 9 height 9
checkbox input "true"
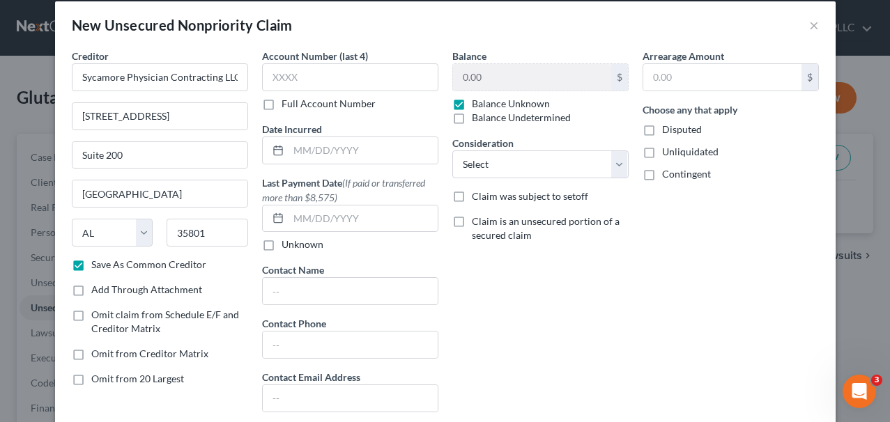
click at [526, 118] on label "Balance Undetermined" at bounding box center [521, 118] width 99 height 14
click at [486, 118] on input "Balance Undetermined" at bounding box center [481, 115] width 9 height 9
checkbox input "true"
click at [516, 99] on label "Balance Unknown" at bounding box center [511, 104] width 78 height 14
click at [486, 99] on input "Balance Unknown" at bounding box center [481, 101] width 9 height 9
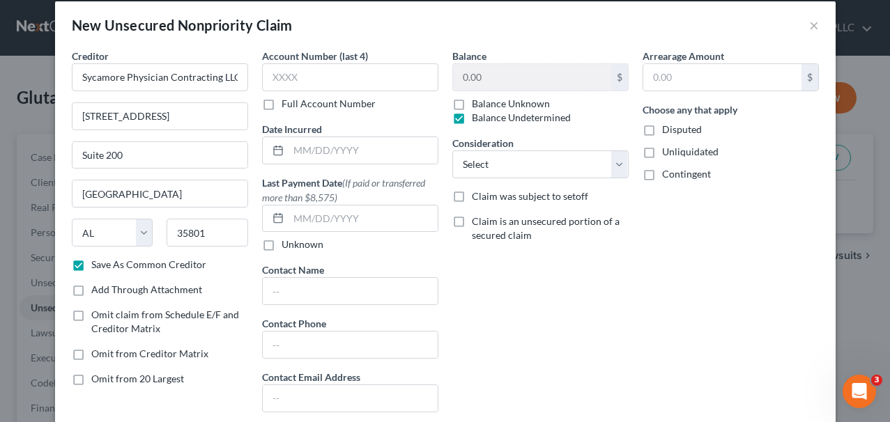
checkbox input "true"
click at [516, 122] on label "Balance Undetermined" at bounding box center [521, 118] width 99 height 14
click at [486, 120] on input "Balance Undetermined" at bounding box center [481, 115] width 9 height 9
checkbox input "true"
checkbox input "false"
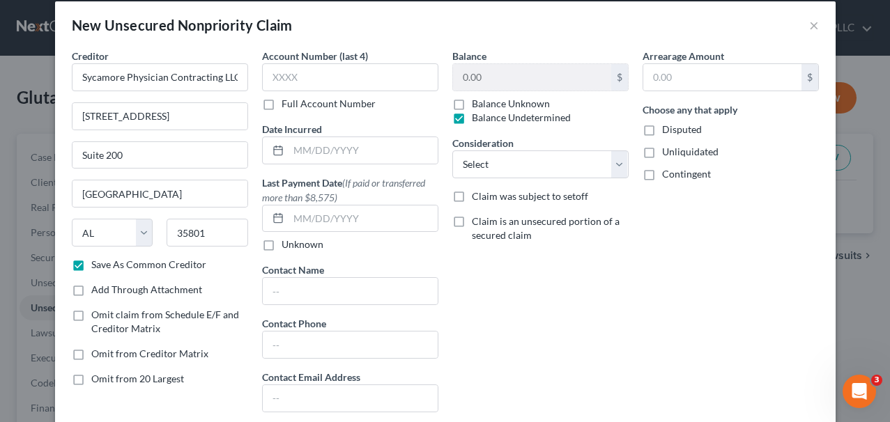
click at [472, 122] on label "Balance Undetermined" at bounding box center [521, 118] width 99 height 14
click at [477, 120] on input "Balance Undetermined" at bounding box center [481, 115] width 9 height 9
checkbox input "false"
click at [479, 78] on input "0.00" at bounding box center [532, 77] width 158 height 26
paste input "6,649.5"
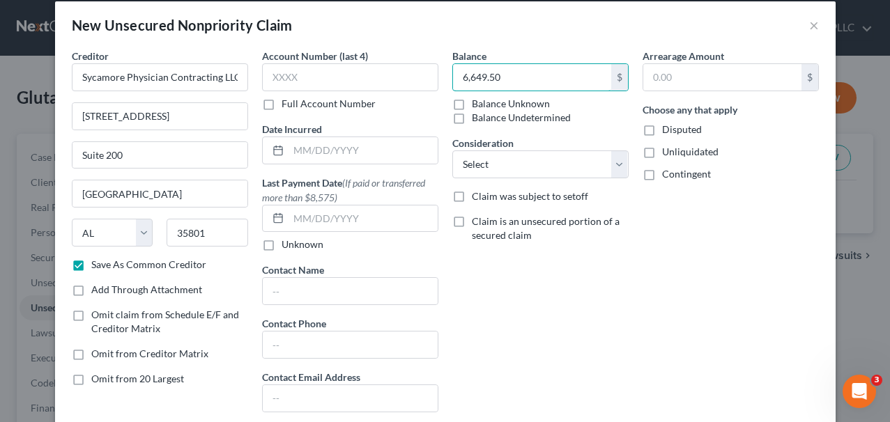
type input "6,649.50"
click at [617, 235] on label "Claim is an unsecured portion of a secured claim" at bounding box center [550, 229] width 157 height 28
click at [486, 224] on input "Claim is an unsecured portion of a secured claim" at bounding box center [481, 219] width 9 height 9
click at [595, 226] on span "Claim is an unsecured portion of a secured claim" at bounding box center [546, 228] width 148 height 26
click at [486, 224] on input "Claim is an unsecured portion of a secured claim" at bounding box center [481, 219] width 9 height 9
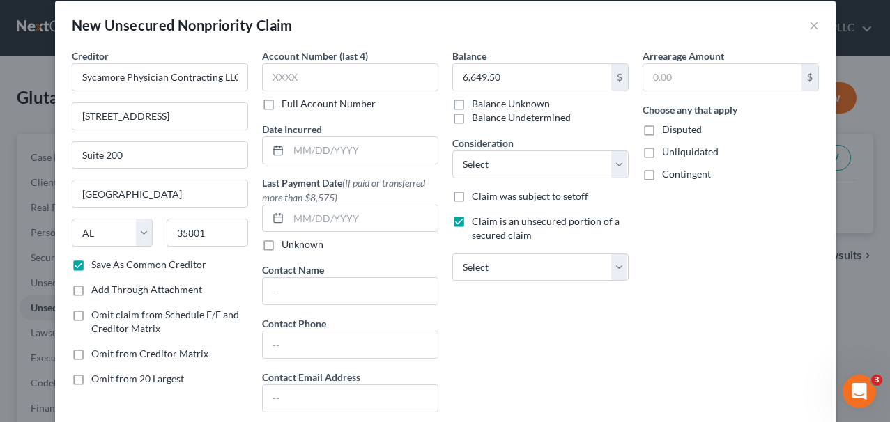
checkbox input "false"
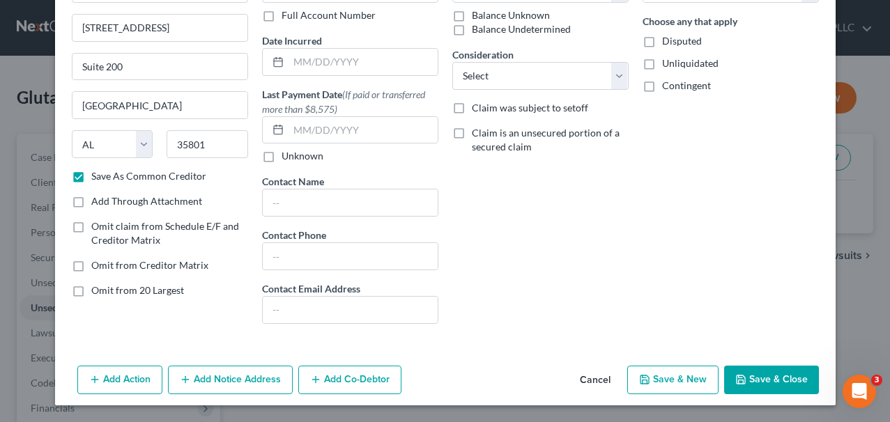
click at [757, 367] on button "Save & Close" at bounding box center [771, 380] width 95 height 29
checkbox input "false"
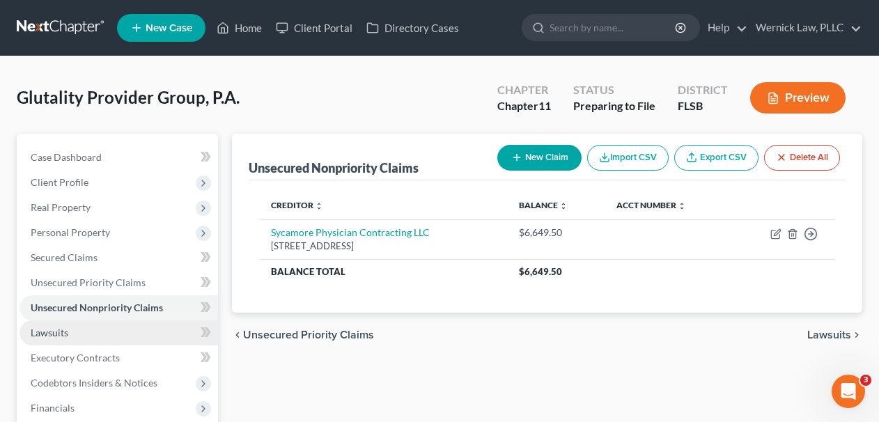
click at [124, 336] on link "Lawsuits" at bounding box center [119, 332] width 199 height 25
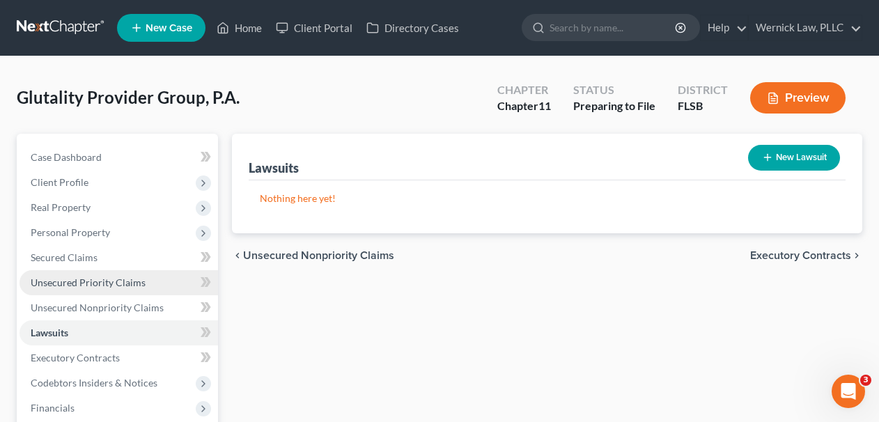
click at [128, 273] on link "Unsecured Priority Claims" at bounding box center [119, 282] width 199 height 25
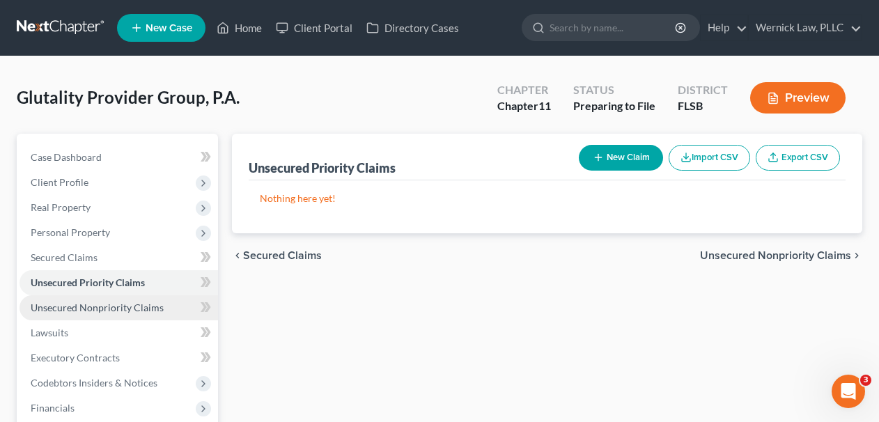
click at [132, 317] on link "Unsecured Nonpriority Claims" at bounding box center [119, 307] width 199 height 25
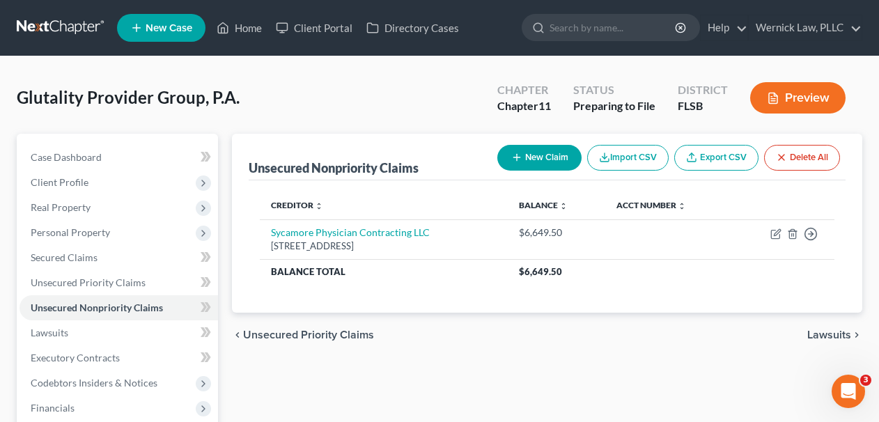
click at [546, 155] on button "New Claim" at bounding box center [539, 158] width 84 height 26
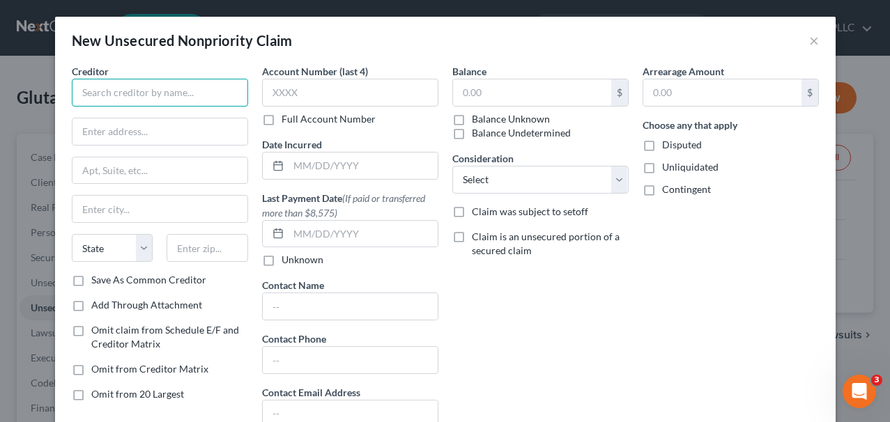
click at [203, 95] on input "text" at bounding box center [160, 93] width 176 height 28
type input "Hillcrest, Davidson & Associates, LLC"
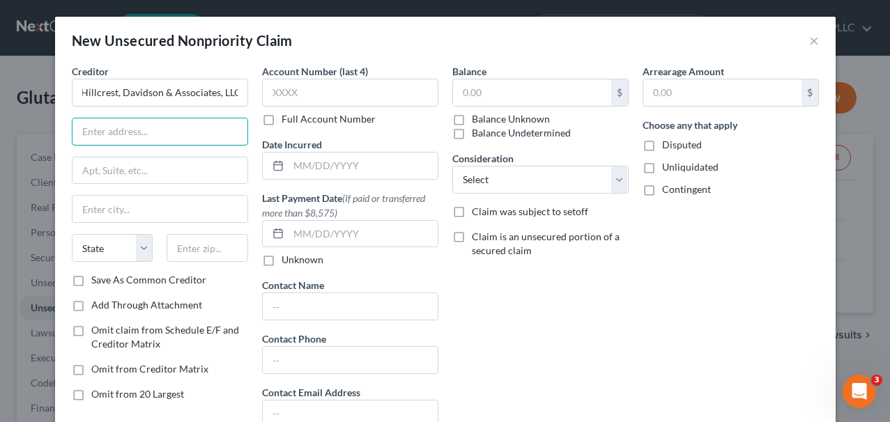
scroll to position [0, 0]
type input "1771 International Pkwy."
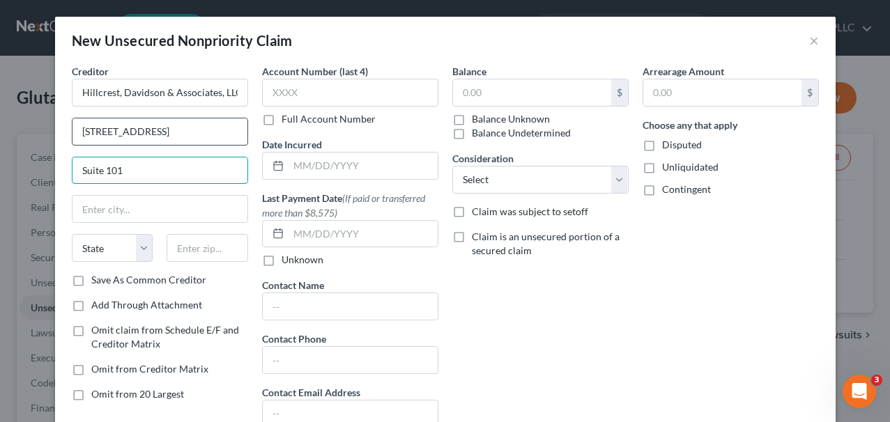
type input "Suite 101"
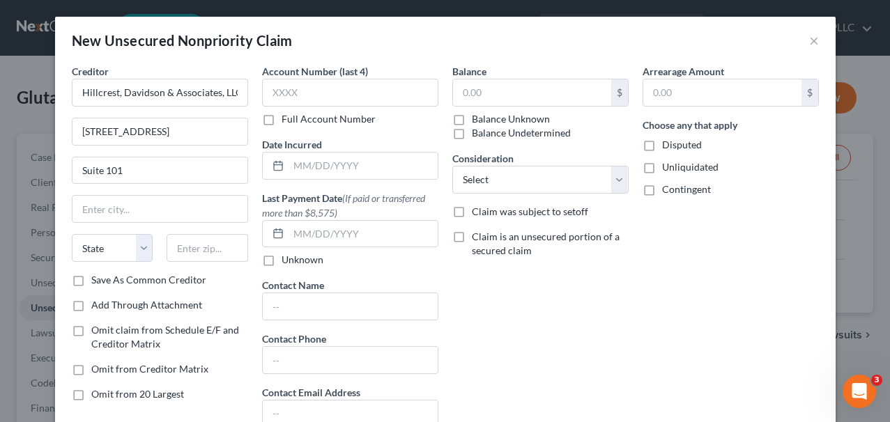
click at [132, 226] on div "Creditor * Hillcrest, Davidson & Associates, LLC 1771 International Pkwy. Suite…" at bounding box center [160, 168] width 176 height 209
click at [214, 247] on input "text" at bounding box center [208, 248] width 82 height 28
type input "75081"
click at [235, 206] on input "text" at bounding box center [159, 209] width 175 height 26
type input "Richardson"
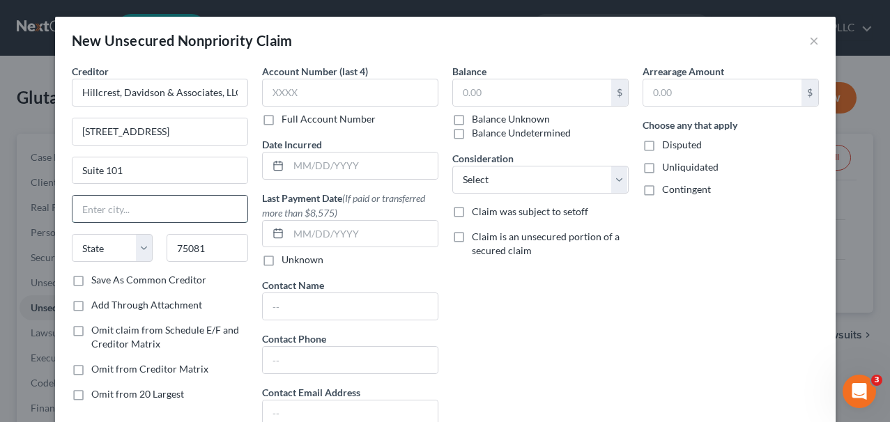
select select "45"
click at [379, 81] on input "text" at bounding box center [350, 93] width 176 height 28
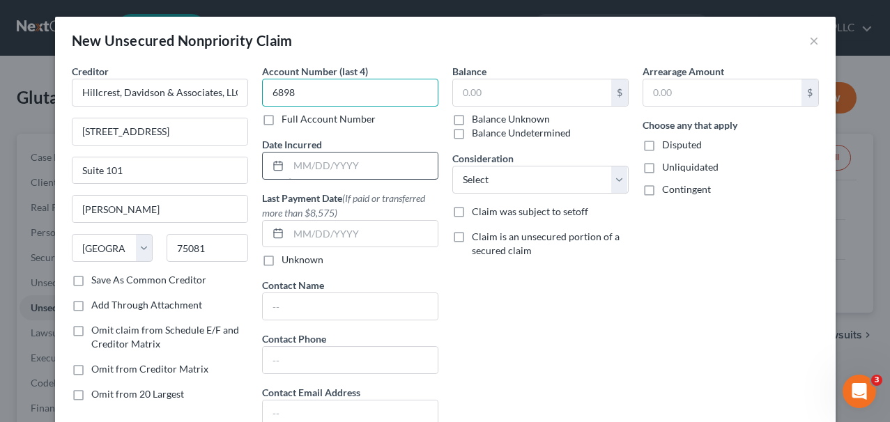
type input "6898"
click at [414, 171] on input "text" at bounding box center [362, 166] width 149 height 26
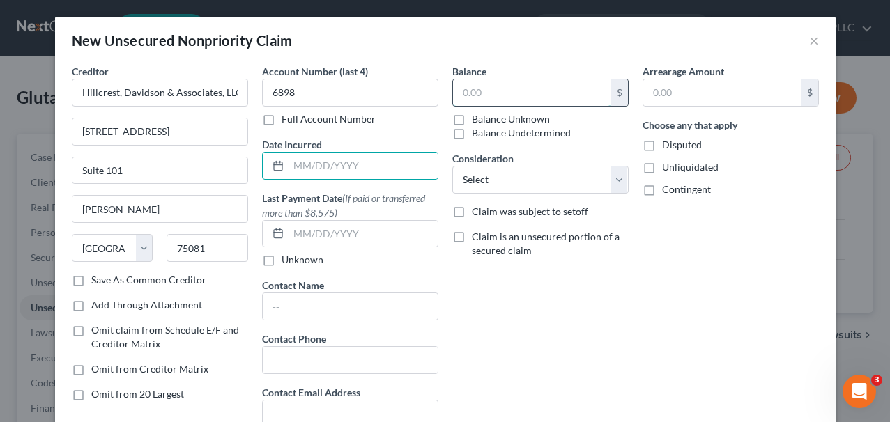
click at [532, 79] on input "text" at bounding box center [532, 92] width 158 height 26
type input "53,853.50"
click at [606, 213] on div "Claim was subject to setoff" at bounding box center [540, 212] width 176 height 14
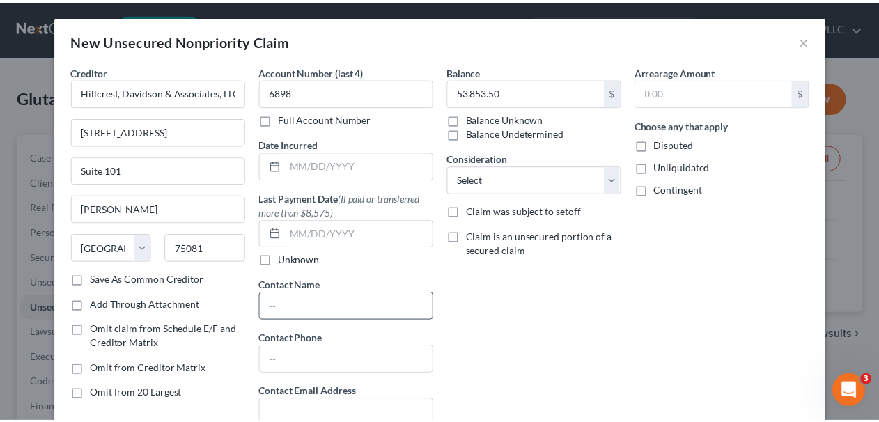
scroll to position [104, 0]
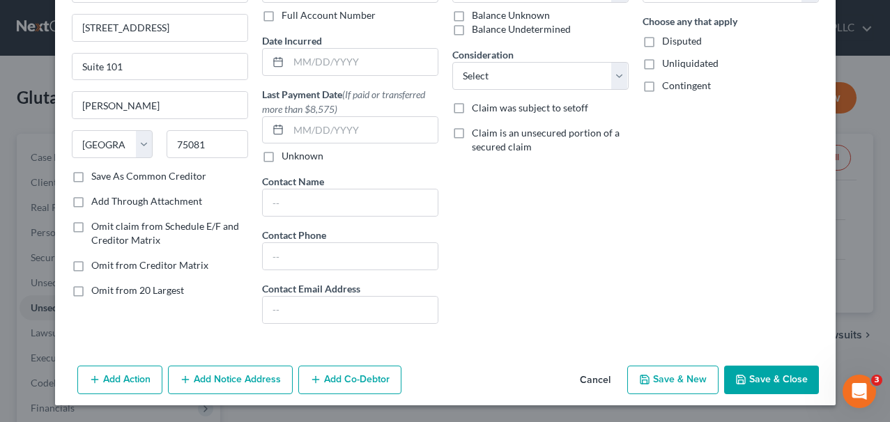
click at [179, 180] on label "Save As Common Creditor" at bounding box center [148, 176] width 115 height 14
click at [106, 178] on input "Save As Common Creditor" at bounding box center [101, 173] width 9 height 9
click at [767, 382] on button "Save & Close" at bounding box center [771, 380] width 95 height 29
checkbox input "false"
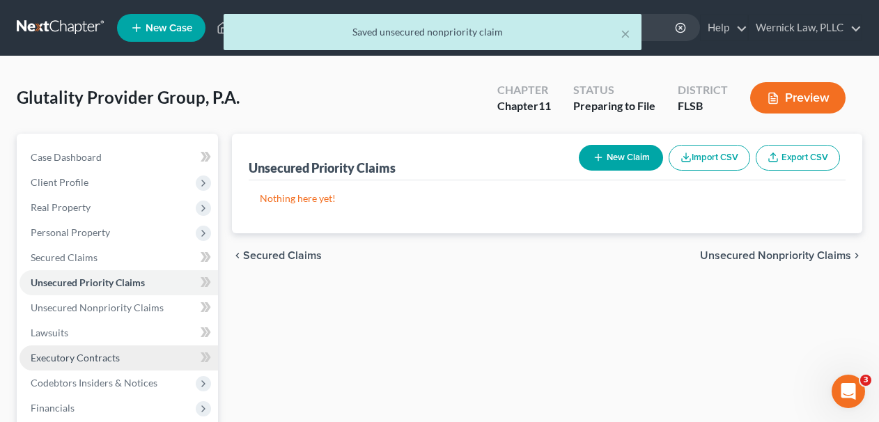
scroll to position [109, 0]
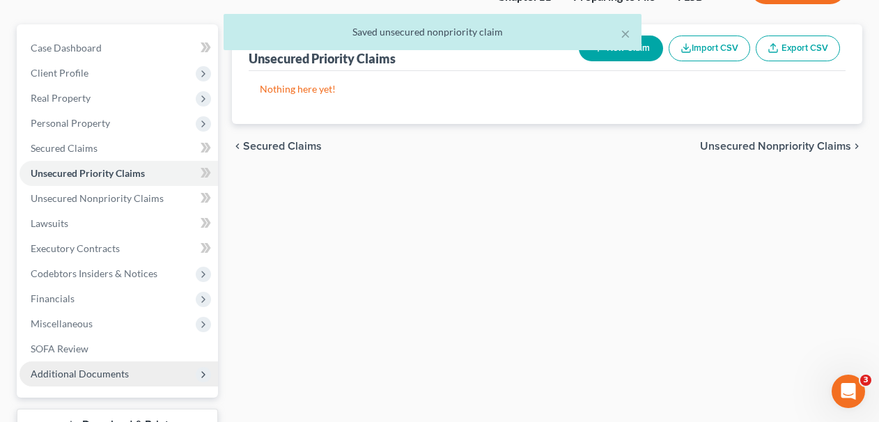
click at [109, 376] on span "Additional Documents" at bounding box center [80, 374] width 98 height 12
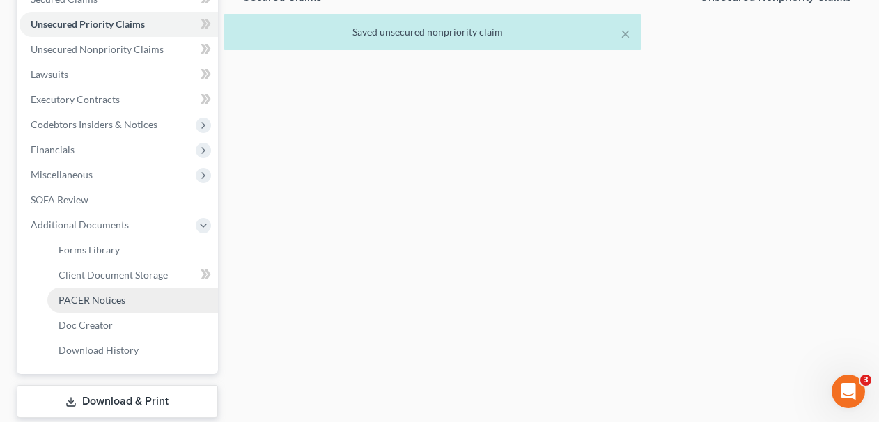
click at [129, 293] on link "PACER Notices" at bounding box center [132, 300] width 171 height 25
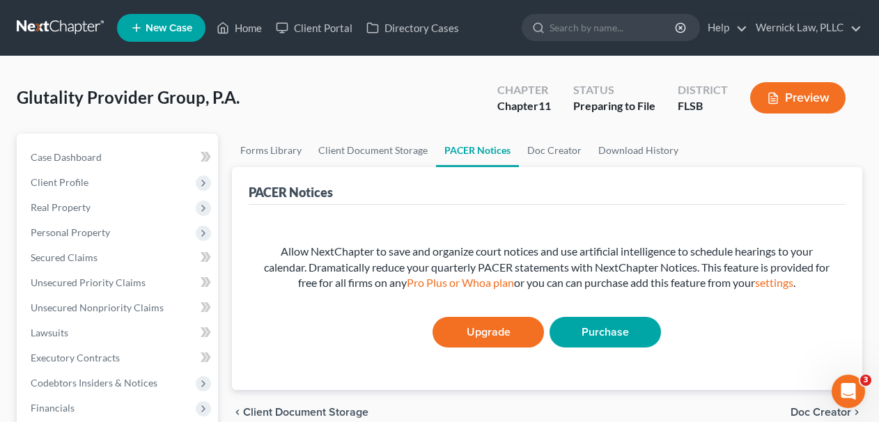
click at [84, 23] on link at bounding box center [61, 27] width 89 height 25
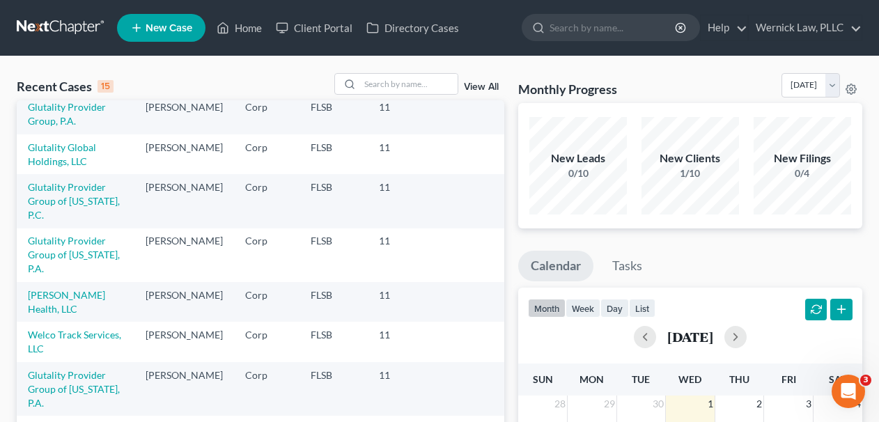
scroll to position [31, 0]
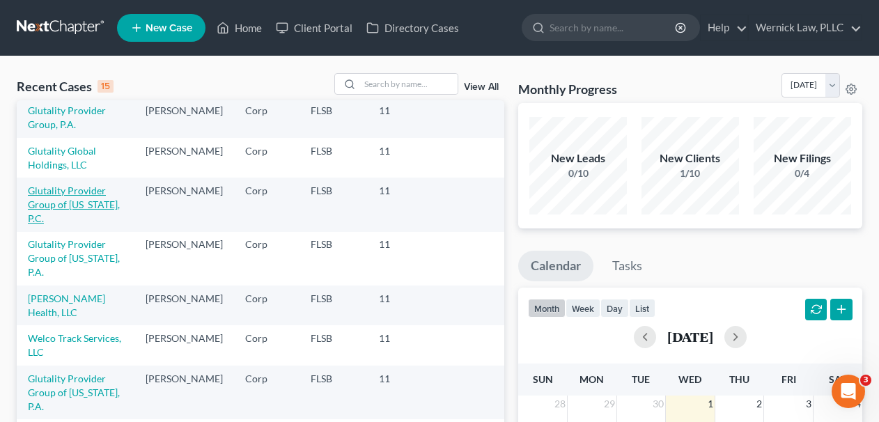
click at [82, 196] on link "Glutality Provider Group of [US_STATE], P.C." at bounding box center [74, 205] width 92 height 40
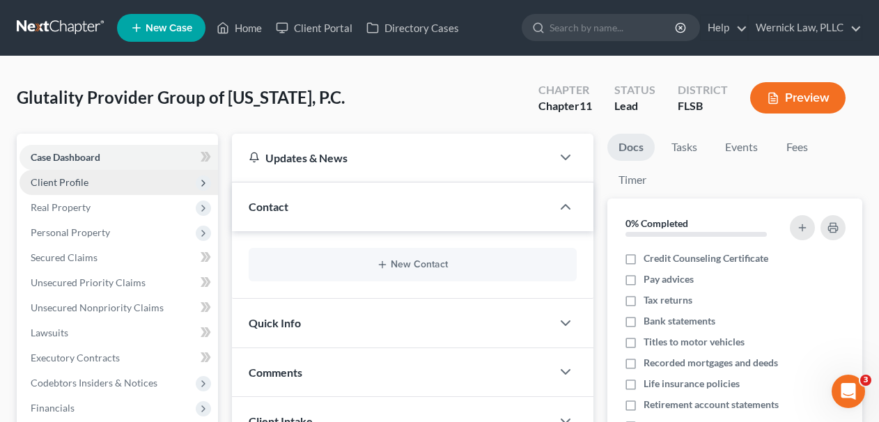
click at [117, 170] on span "Client Profile" at bounding box center [119, 182] width 199 height 25
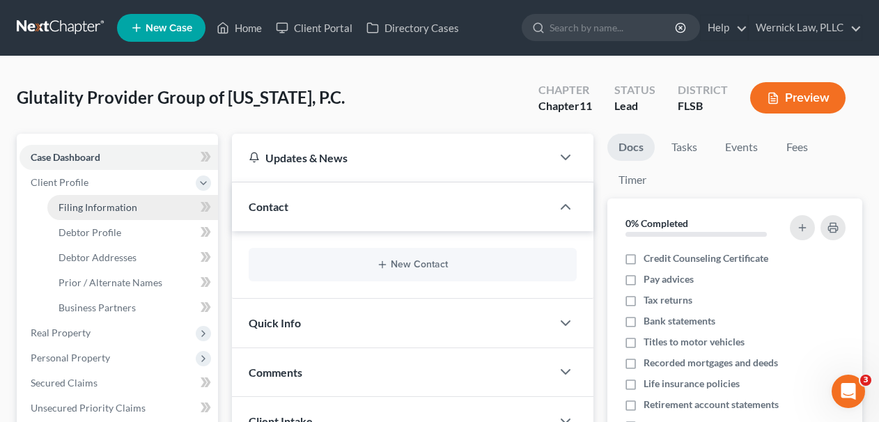
click at [146, 201] on link "Filing Information" at bounding box center [132, 207] width 171 height 25
select select "1"
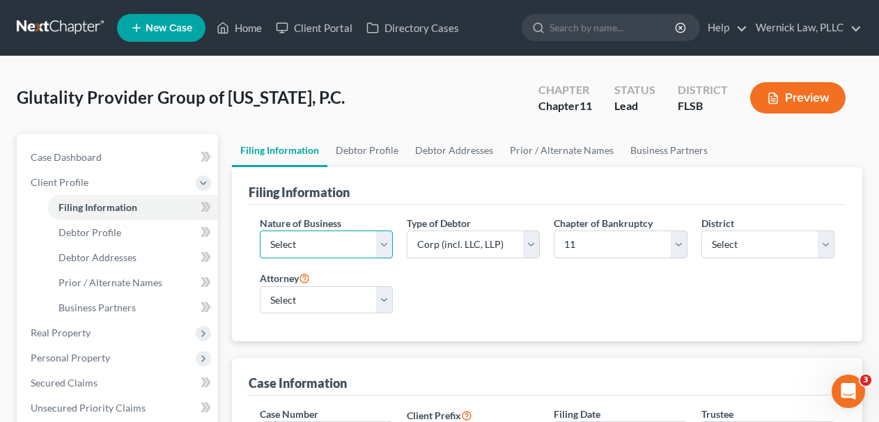
click at [359, 250] on select "Select Clearing Bank Commodity Broker Health Care Business Other Railroad Singl…" at bounding box center [326, 245] width 133 height 28
click at [260, 231] on select "Select Clearing Bank Commodity Broker Health Care Business Other Railroad Singl…" at bounding box center [326, 245] width 133 height 28
click at [352, 247] on select "Select Clearing Bank Commodity Broker Health Care Business Other Railroad Singl…" at bounding box center [326, 245] width 133 height 28
select select "2"
click at [260, 231] on select "Select Clearing Bank Commodity Broker Health Care Business Other Railroad Singl…" at bounding box center [326, 245] width 133 height 28
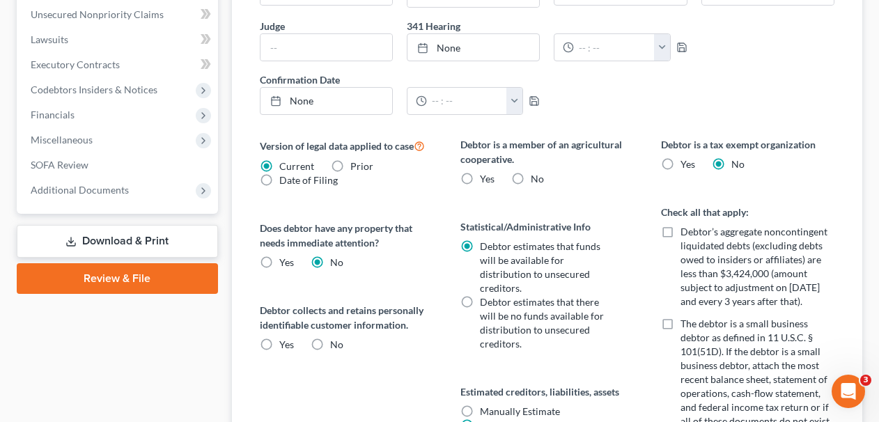
scroll to position [455, 0]
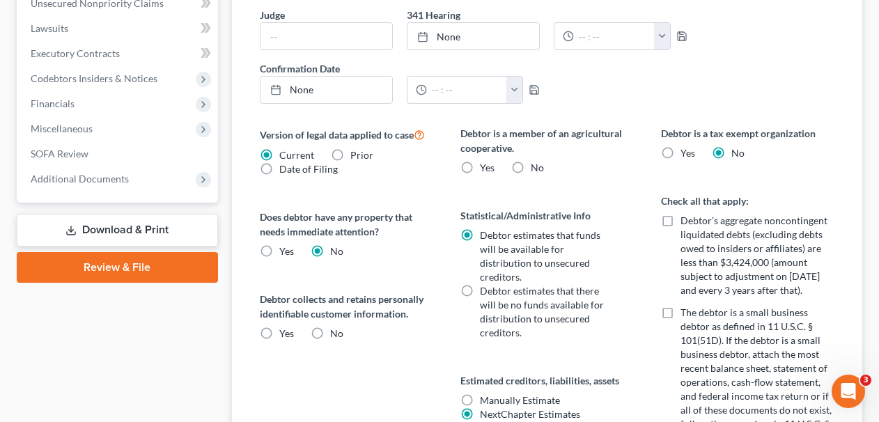
click at [529, 173] on div "No" at bounding box center [527, 168] width 33 height 14
click at [531, 171] on label "No" at bounding box center [537, 168] width 13 height 14
click at [536, 170] on input "No" at bounding box center [540, 165] width 9 height 9
radio input "true"
click at [278, 328] on div "Yes" at bounding box center [277, 334] width 34 height 14
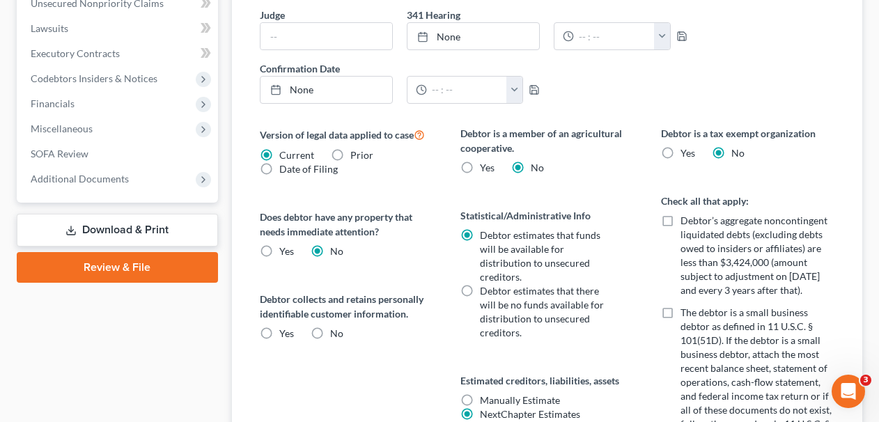
click at [279, 332] on label "Yes" at bounding box center [286, 334] width 15 height 14
click at [285, 332] on input "Yes" at bounding box center [289, 331] width 9 height 9
radio input "true"
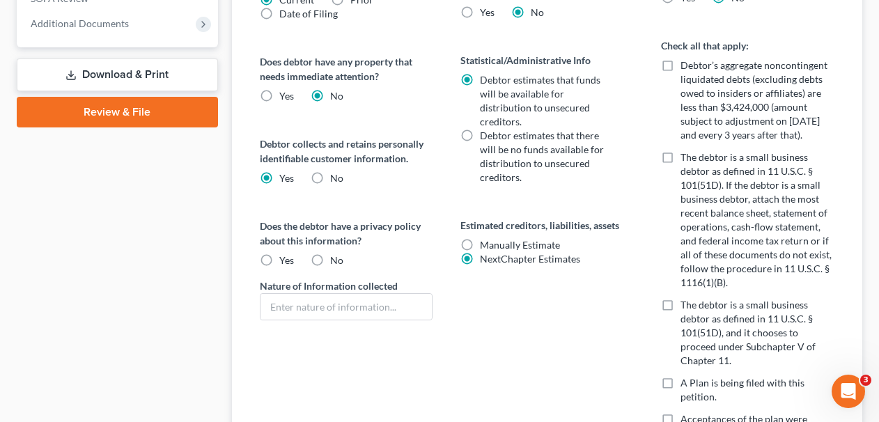
scroll to position [624, 0]
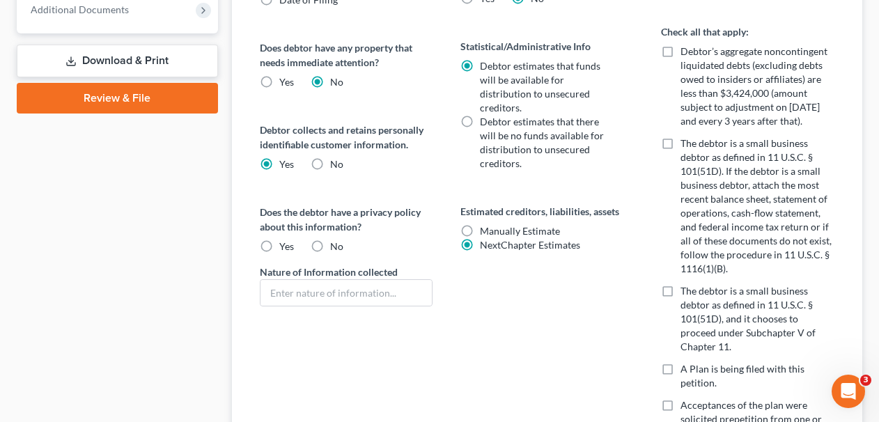
click at [279, 245] on label "Yes" at bounding box center [286, 247] width 15 height 14
click at [285, 245] on input "Yes" at bounding box center [289, 244] width 9 height 9
radio input "true"
click at [535, 239] on span "NextChapter Estimates" at bounding box center [530, 245] width 100 height 12
click at [495, 238] on input "NextChapter Estimates" at bounding box center [490, 242] width 9 height 9
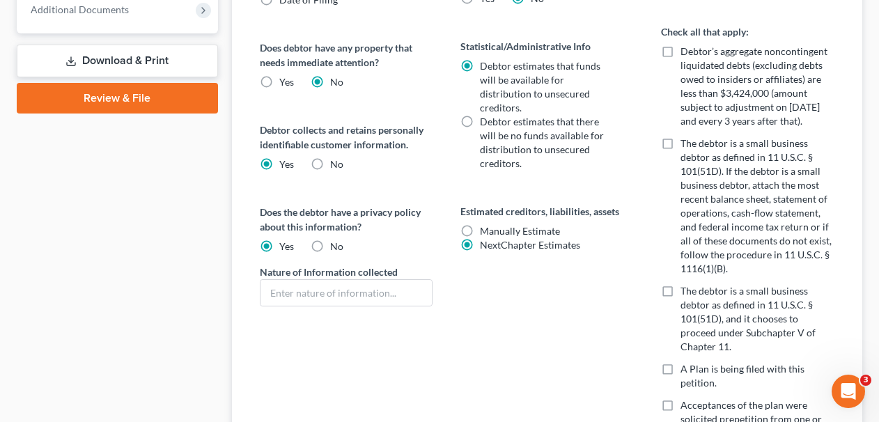
click at [681, 288] on label "The debtor is a small business debtor as defined in 11 U.S.C. § 101(51D), and i…" at bounding box center [757, 319] width 153 height 70
click at [686, 288] on input "The debtor is a small business debtor as defined in 11 U.S.C. § 101(51D), and i…" at bounding box center [690, 288] width 9 height 9
checkbox input "true"
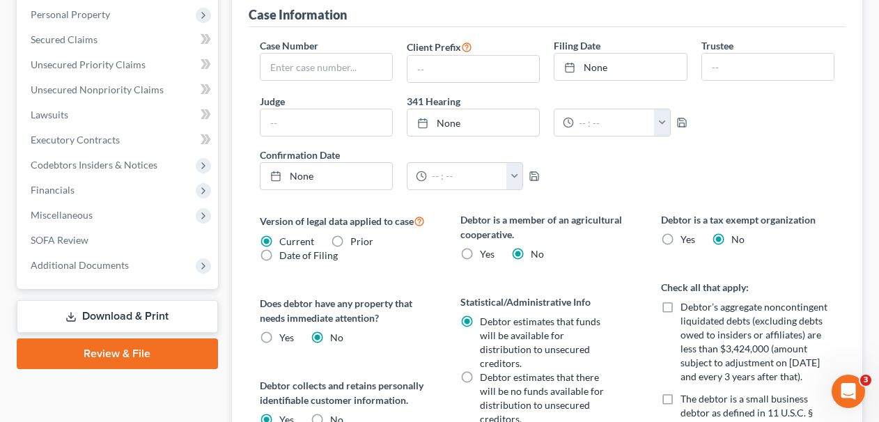
scroll to position [102, 0]
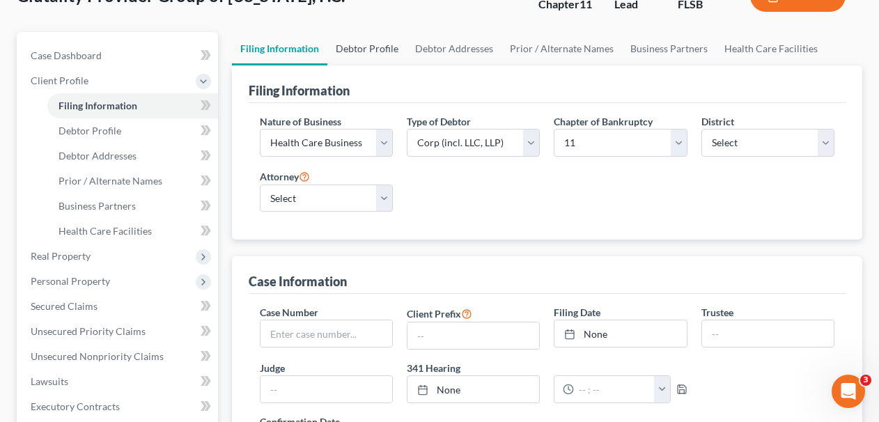
click at [359, 32] on link "Debtor Profile" at bounding box center [366, 48] width 79 height 33
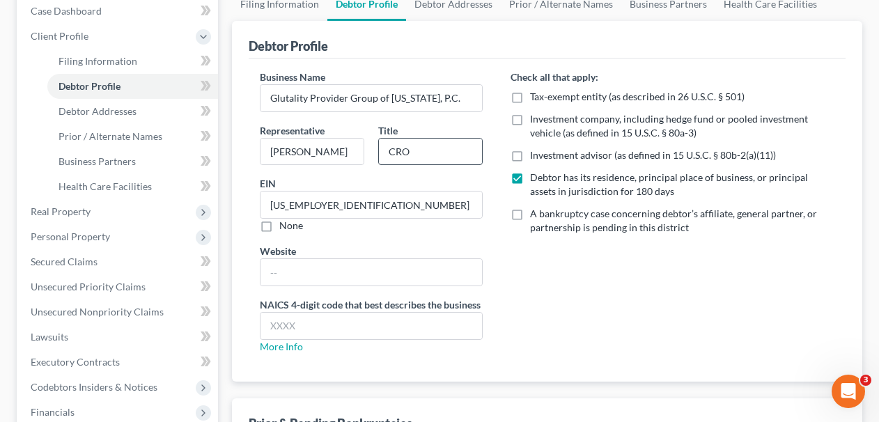
scroll to position [163, 0]
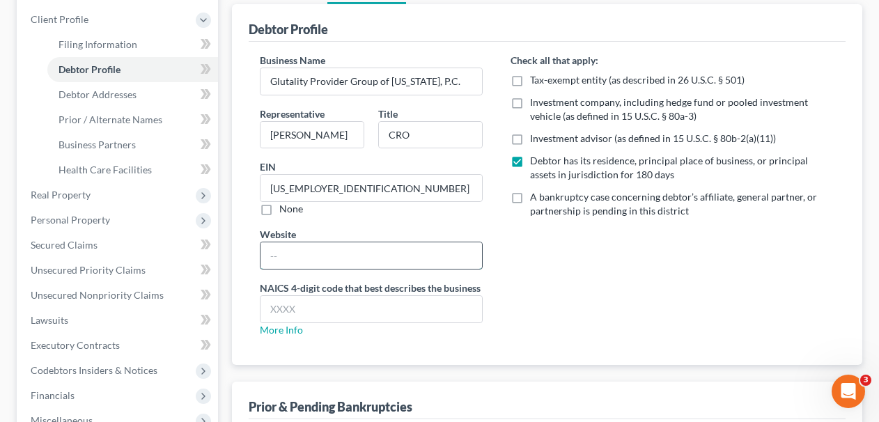
click at [353, 250] on input "text" at bounding box center [372, 255] width 222 height 26
click at [353, 223] on div "Business Name Glutality Provider Group of California, P.C. Representative Anu P…" at bounding box center [372, 200] width 252 height 295
click at [288, 315] on input "text" at bounding box center [372, 309] width 222 height 26
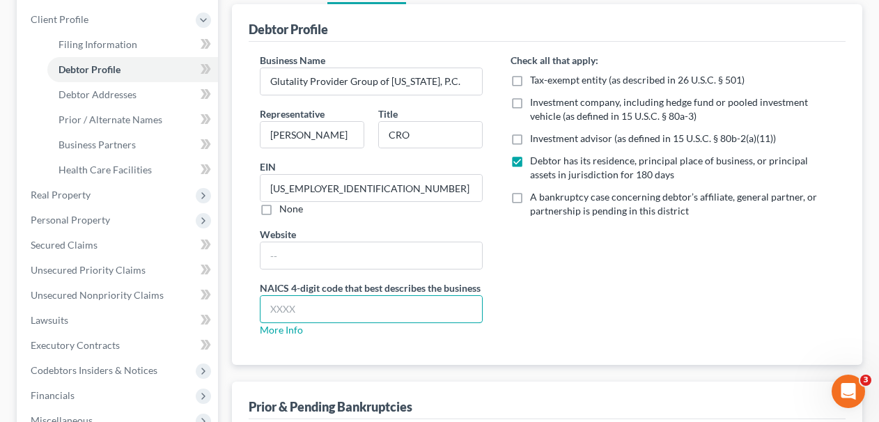
type input "6214"
click at [343, 265] on input "text" at bounding box center [372, 255] width 222 height 26
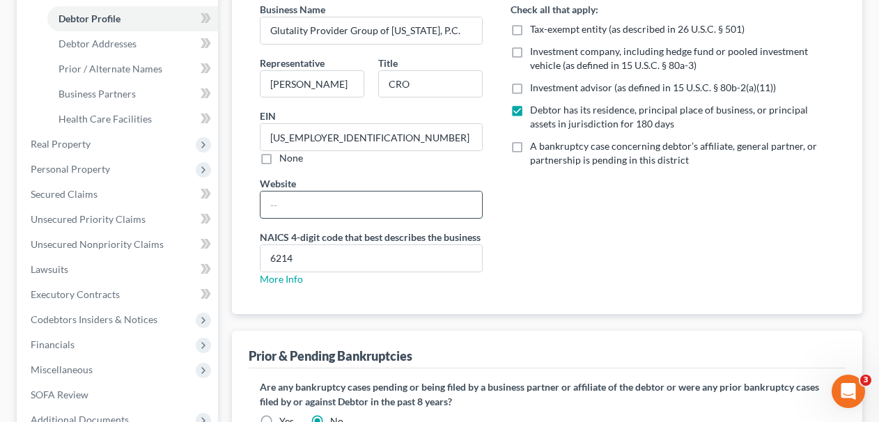
scroll to position [171, 0]
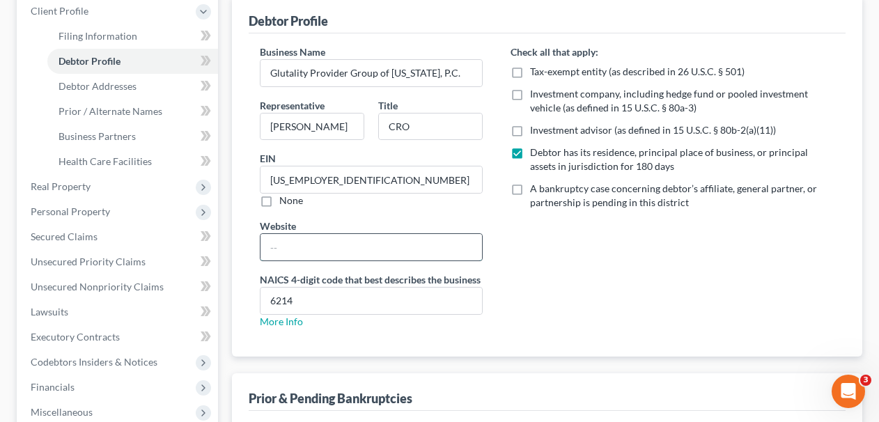
click at [346, 252] on input "text" at bounding box center [372, 247] width 222 height 26
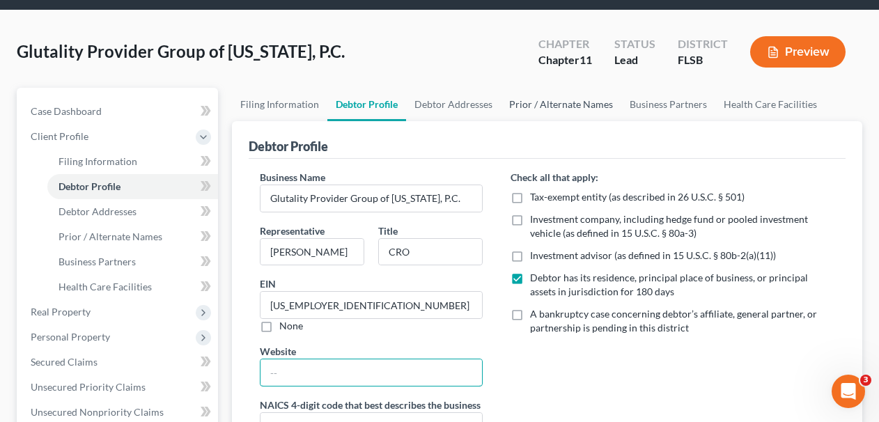
scroll to position [21, 0]
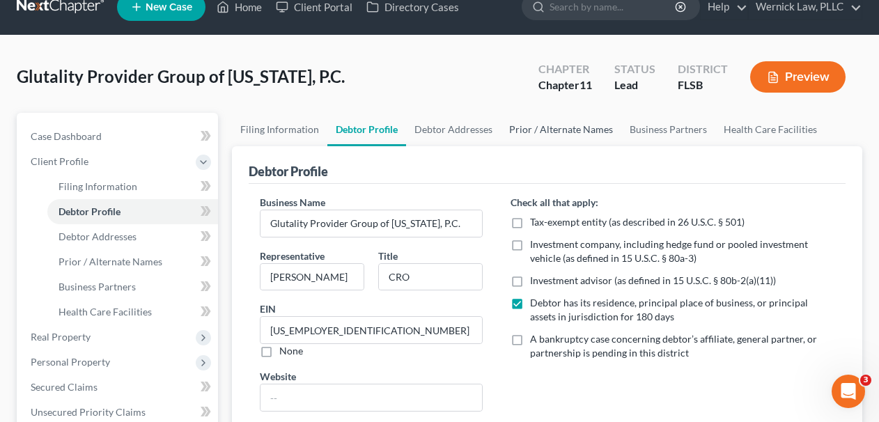
click at [548, 114] on link "Prior / Alternate Names" at bounding box center [561, 129] width 121 height 33
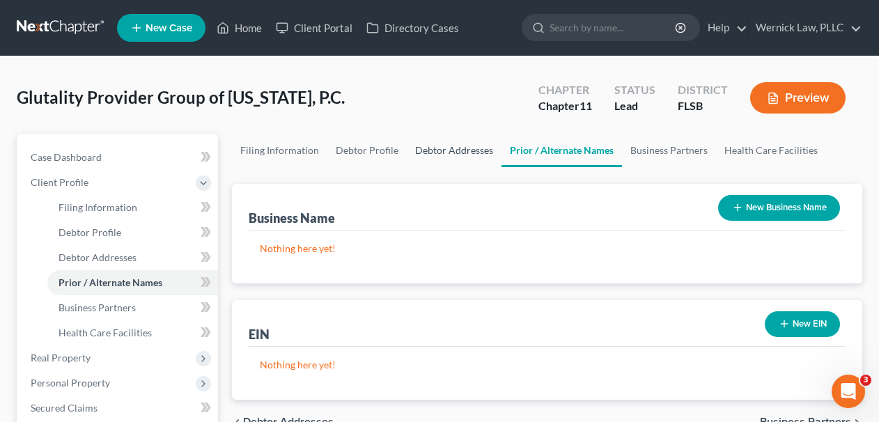
click at [461, 154] on link "Debtor Addresses" at bounding box center [454, 150] width 95 height 33
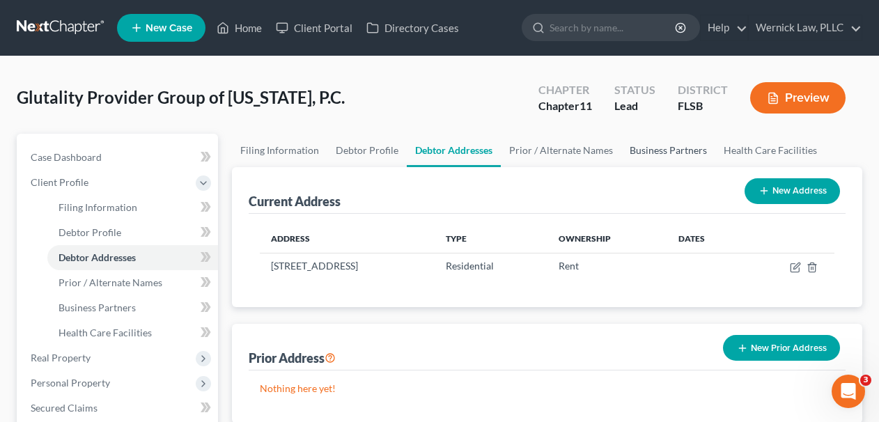
click at [638, 160] on link "Business Partners" at bounding box center [668, 150] width 94 height 33
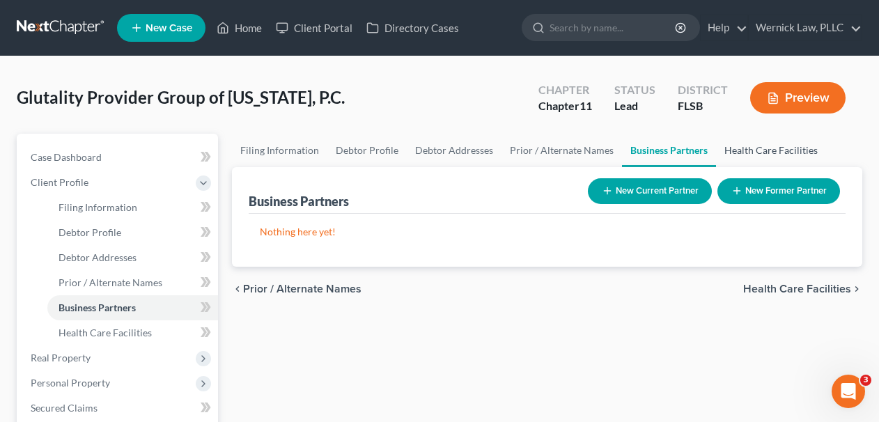
click at [724, 156] on link "Health Care Facilities" at bounding box center [771, 150] width 110 height 33
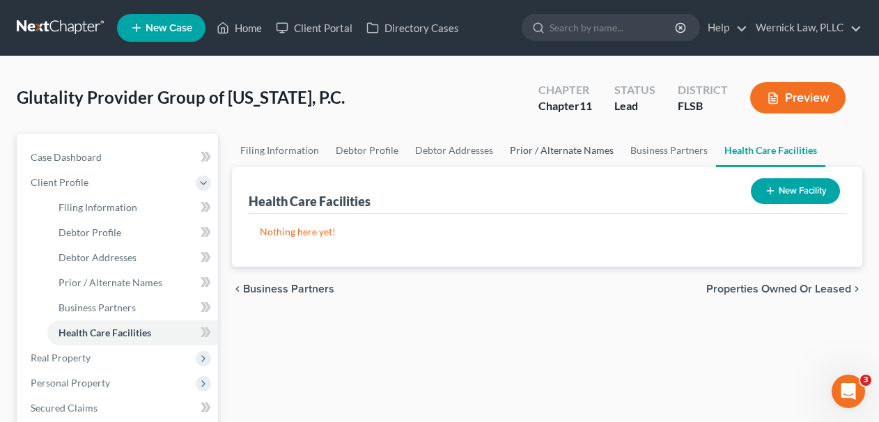
click at [560, 158] on link "Prior / Alternate Names" at bounding box center [562, 150] width 121 height 33
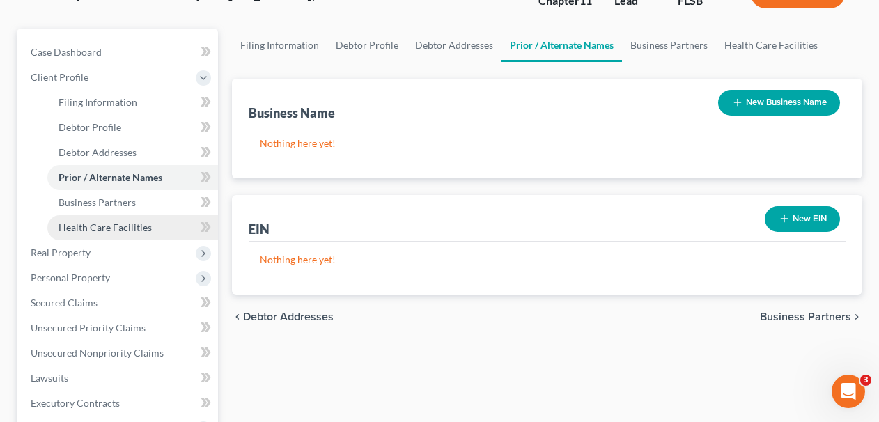
click at [112, 237] on link "Health Care Facilities" at bounding box center [132, 227] width 171 height 25
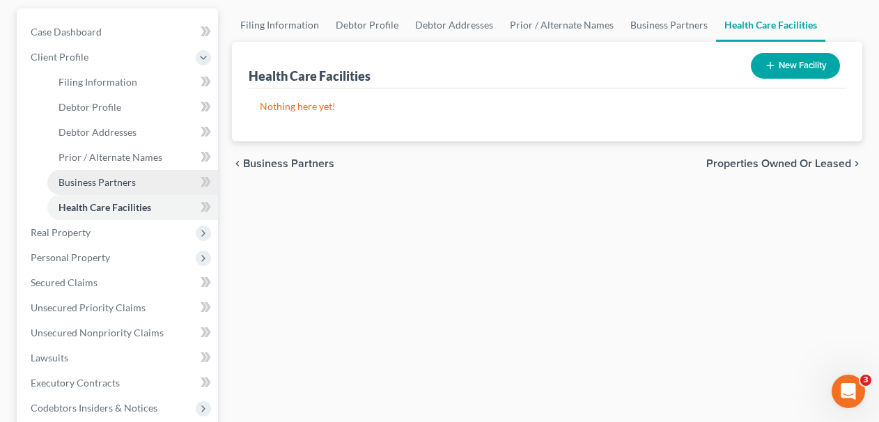
scroll to position [135, 0]
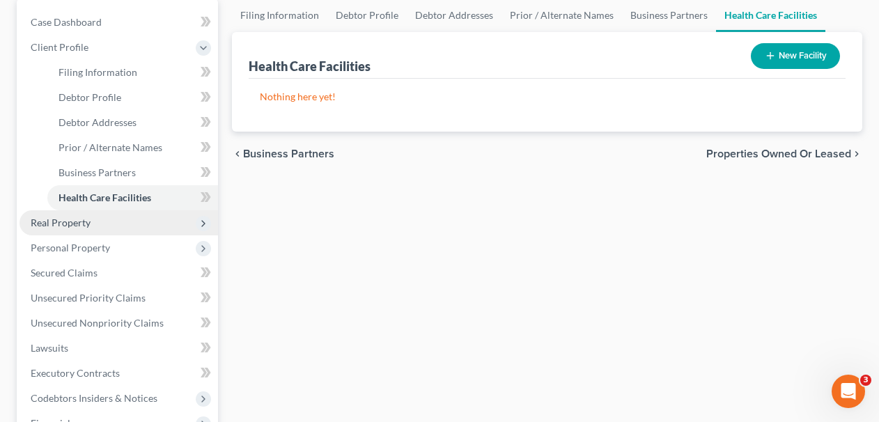
click at [119, 215] on span "Real Property" at bounding box center [119, 222] width 199 height 25
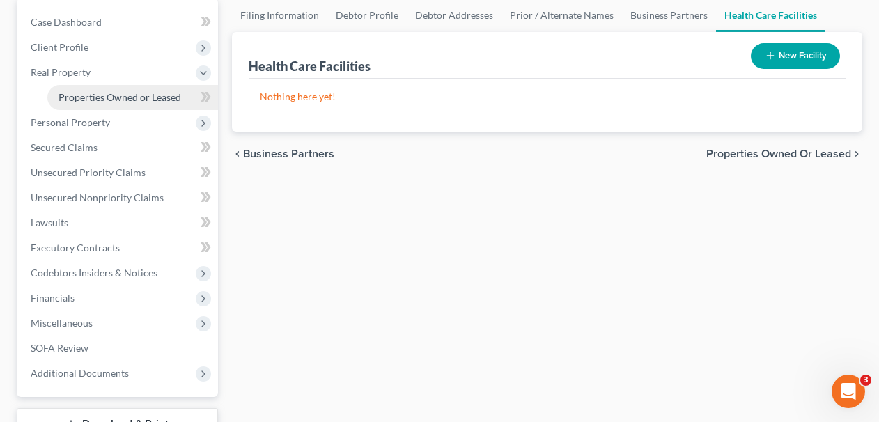
click at [128, 98] on span "Properties Owned or Leased" at bounding box center [120, 97] width 123 height 12
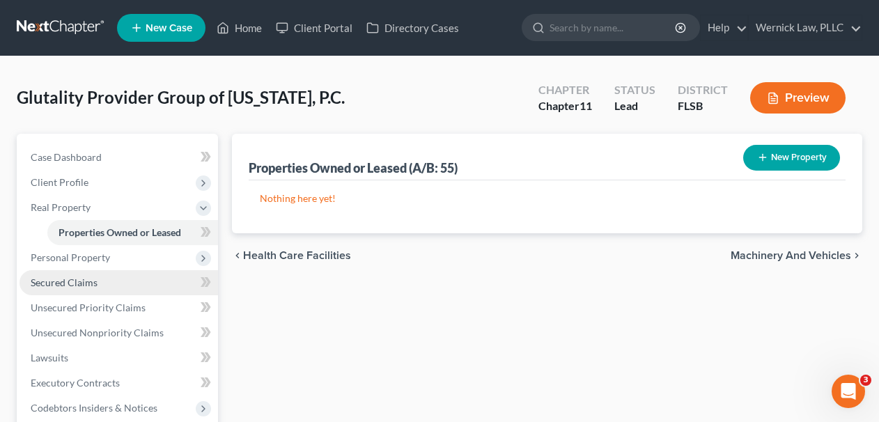
click at [103, 275] on link "Secured Claims" at bounding box center [119, 282] width 199 height 25
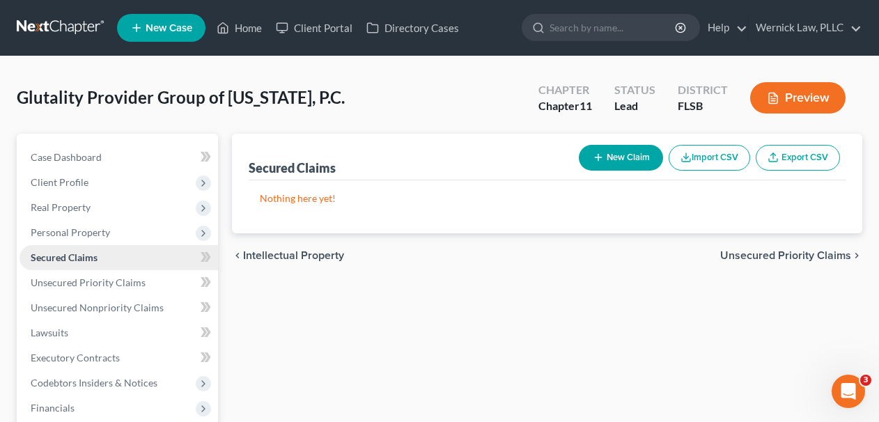
click at [103, 261] on link "Secured Claims" at bounding box center [119, 257] width 199 height 25
click at [98, 245] on link "Secured Claims" at bounding box center [119, 257] width 199 height 25
click at [98, 233] on span "Personal Property" at bounding box center [70, 232] width 79 height 12
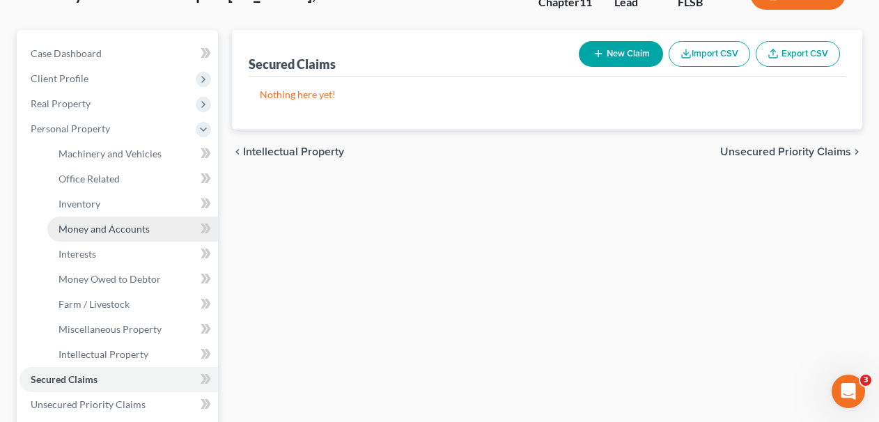
scroll to position [105, 0]
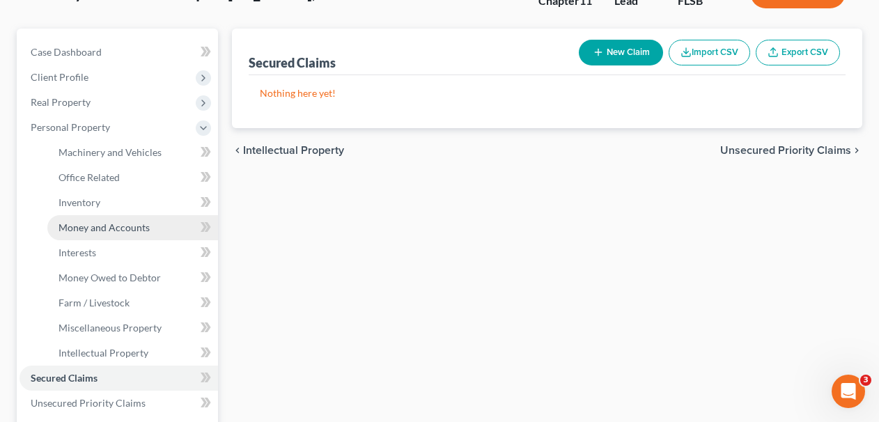
click at [118, 219] on link "Money and Accounts" at bounding box center [132, 227] width 171 height 25
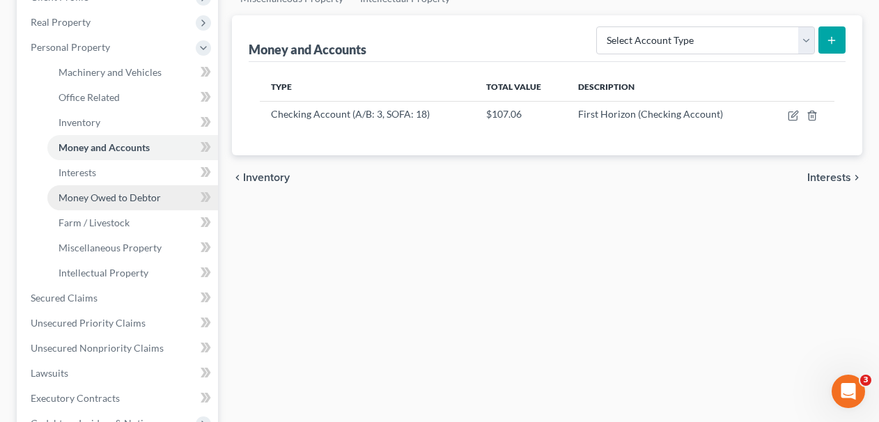
click at [132, 204] on link "Money Owed to Debtor" at bounding box center [132, 197] width 171 height 25
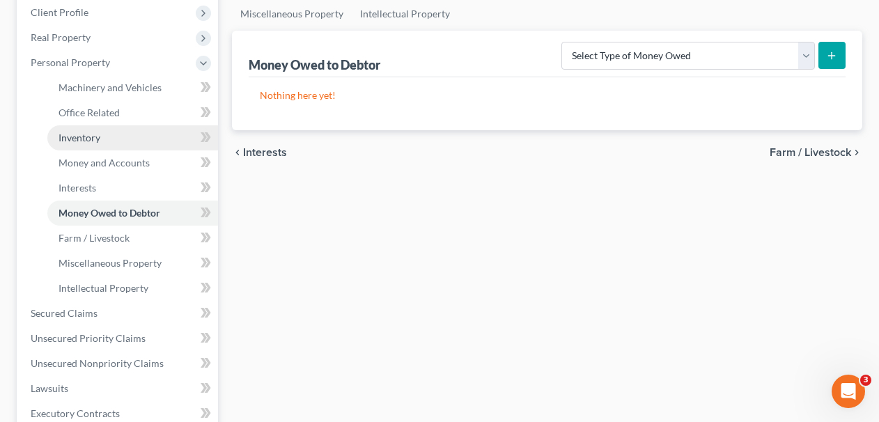
scroll to position [176, 0]
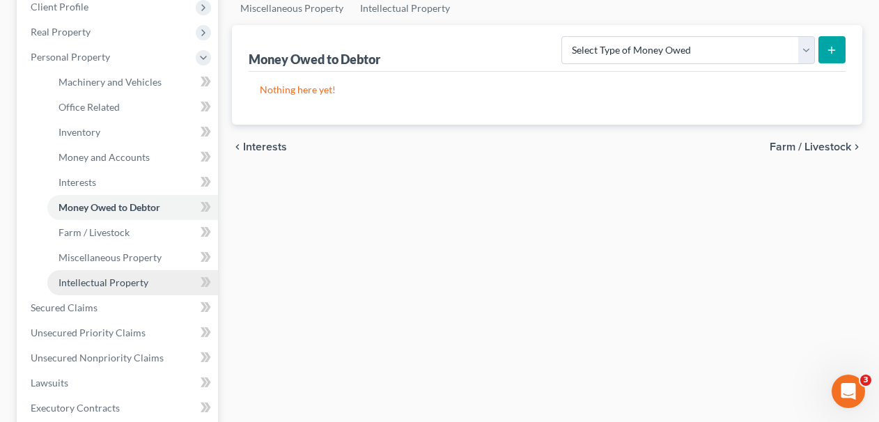
click at [128, 270] on link "Intellectual Property" at bounding box center [132, 282] width 171 height 25
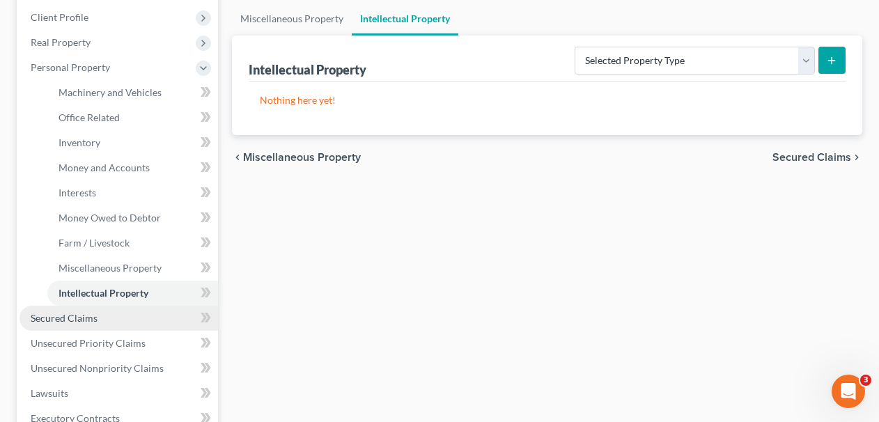
click at [99, 315] on link "Secured Claims" at bounding box center [119, 318] width 199 height 25
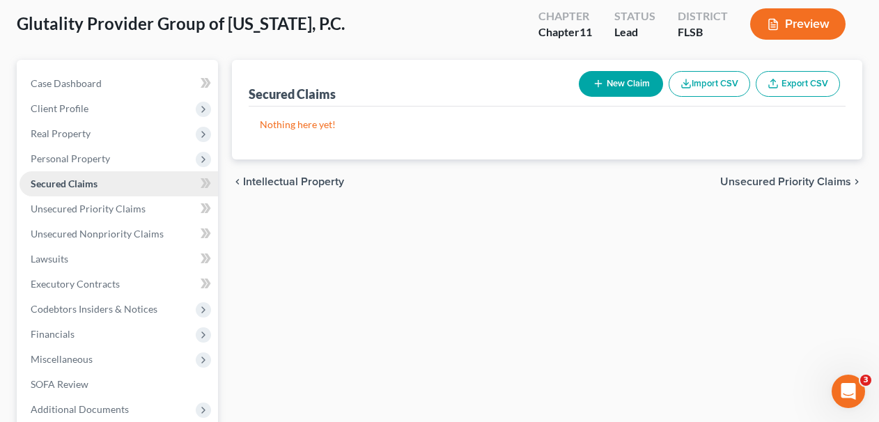
scroll to position [154, 0]
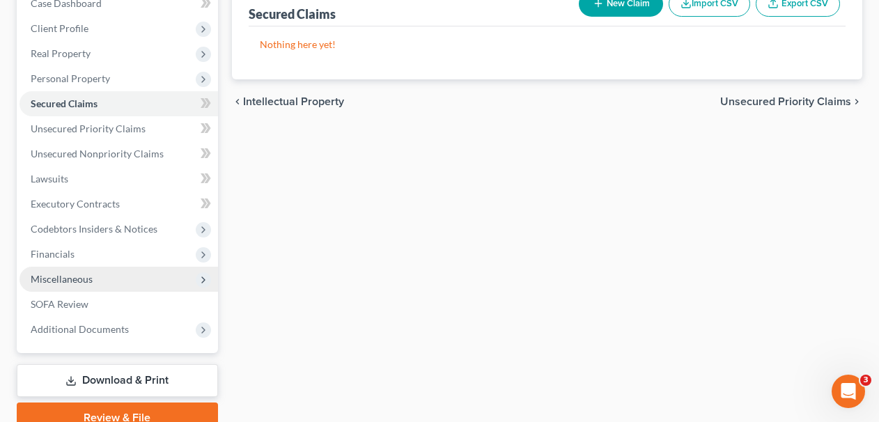
click at [103, 288] on span "Miscellaneous" at bounding box center [119, 279] width 199 height 25
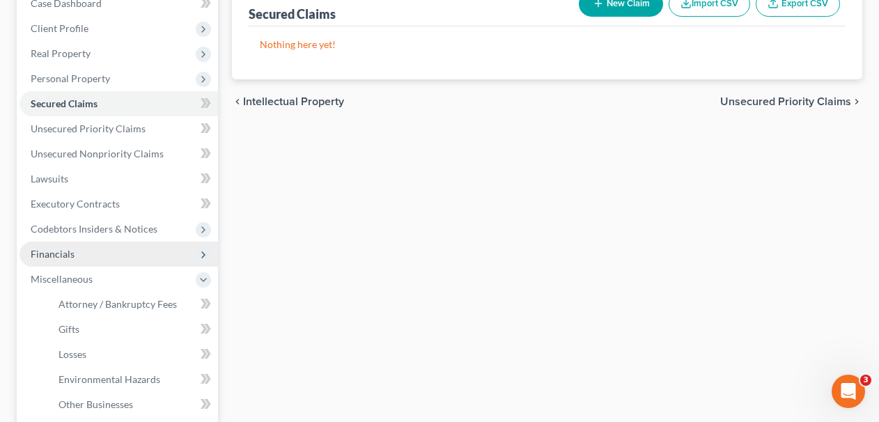
click at [105, 262] on span "Financials" at bounding box center [119, 254] width 199 height 25
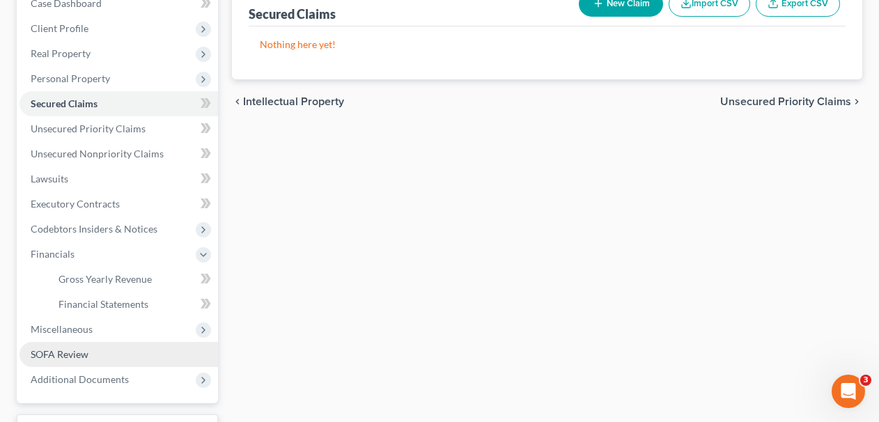
click at [105, 354] on link "SOFA Review" at bounding box center [119, 354] width 199 height 25
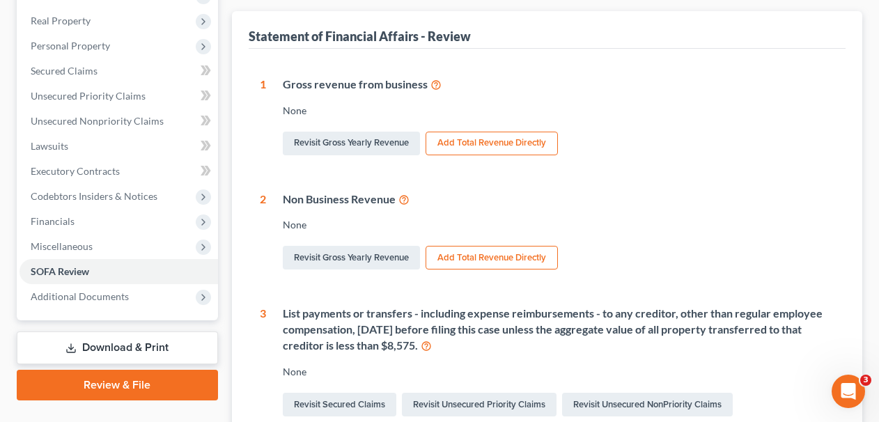
scroll to position [133, 0]
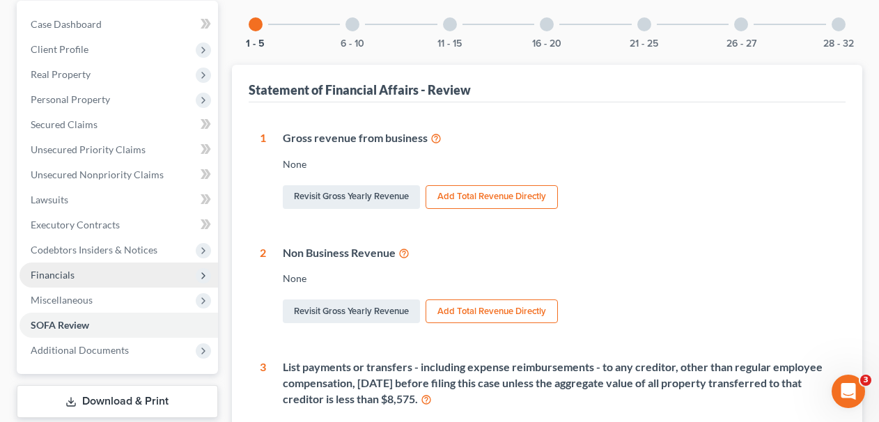
click at [95, 276] on span "Financials" at bounding box center [119, 275] width 199 height 25
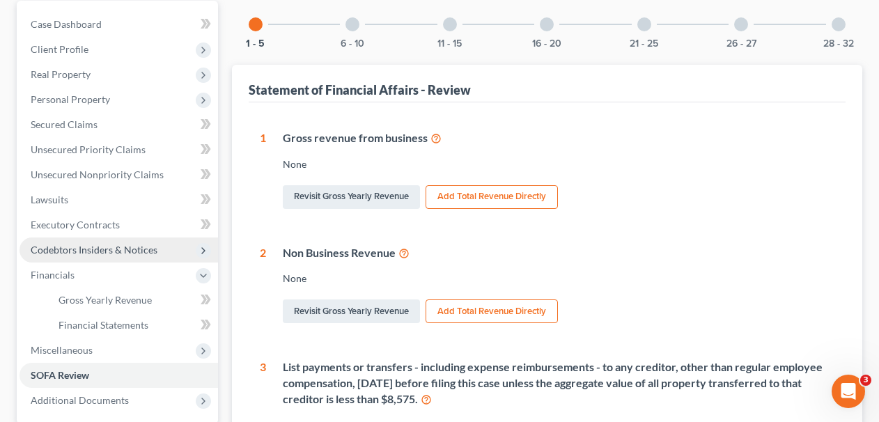
click at [98, 244] on span "Codebtors Insiders & Notices" at bounding box center [94, 250] width 127 height 12
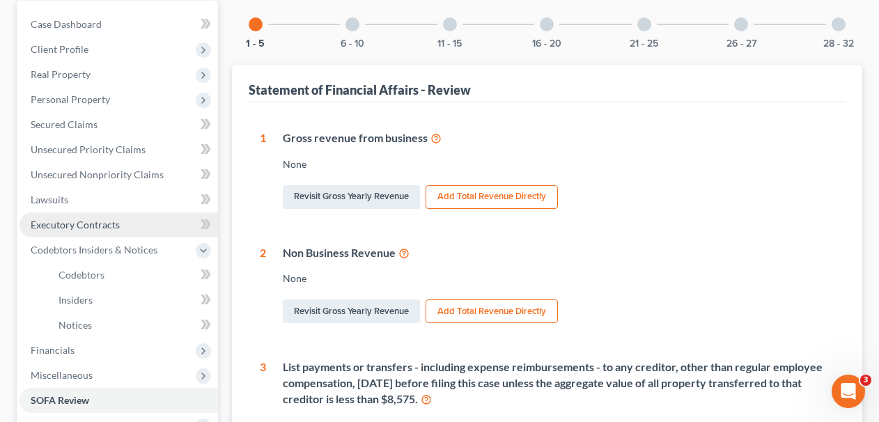
click at [104, 226] on span "Executory Contracts" at bounding box center [75, 225] width 89 height 12
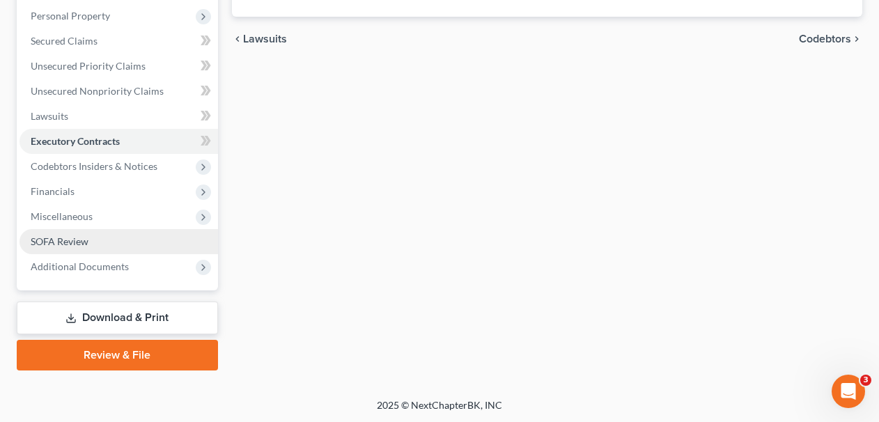
click at [93, 229] on link "SOFA Review" at bounding box center [119, 241] width 199 height 25
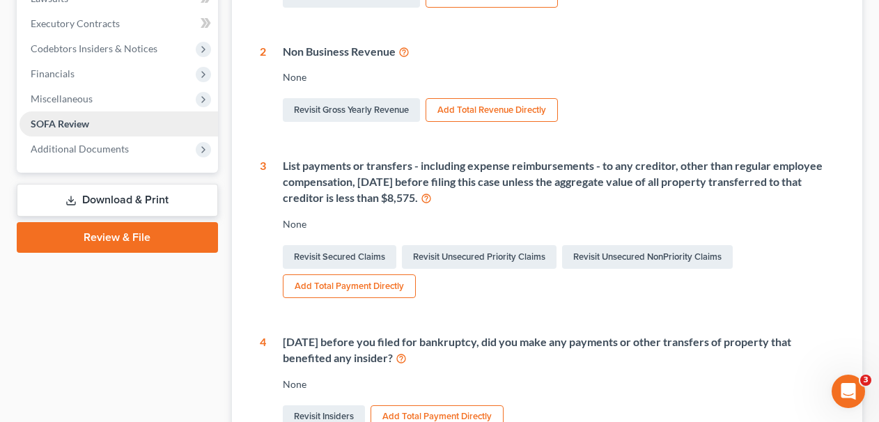
scroll to position [328, 0]
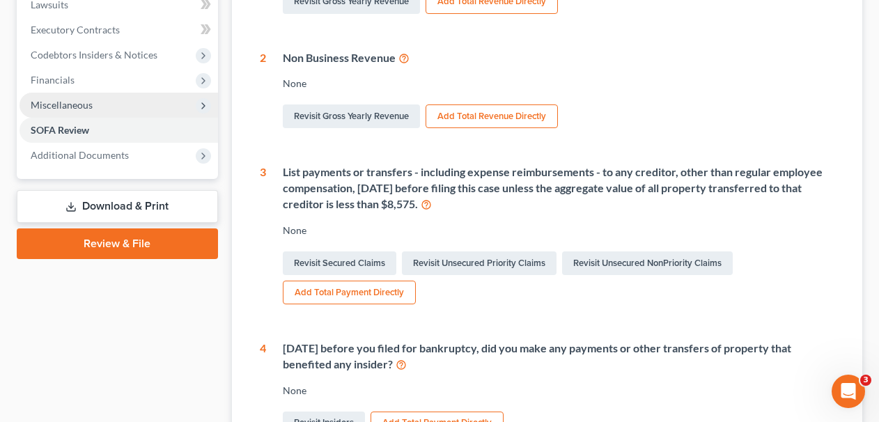
click at [98, 102] on span "Miscellaneous" at bounding box center [119, 105] width 199 height 25
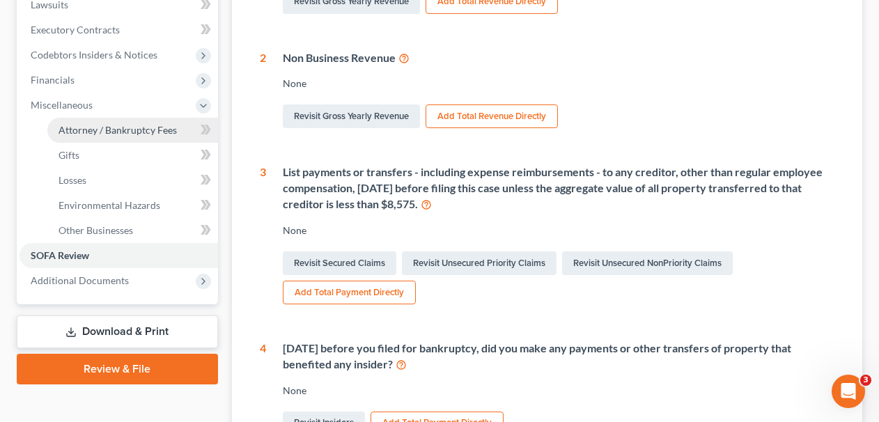
click at [106, 127] on span "Attorney / Bankruptcy Fees" at bounding box center [118, 130] width 118 height 12
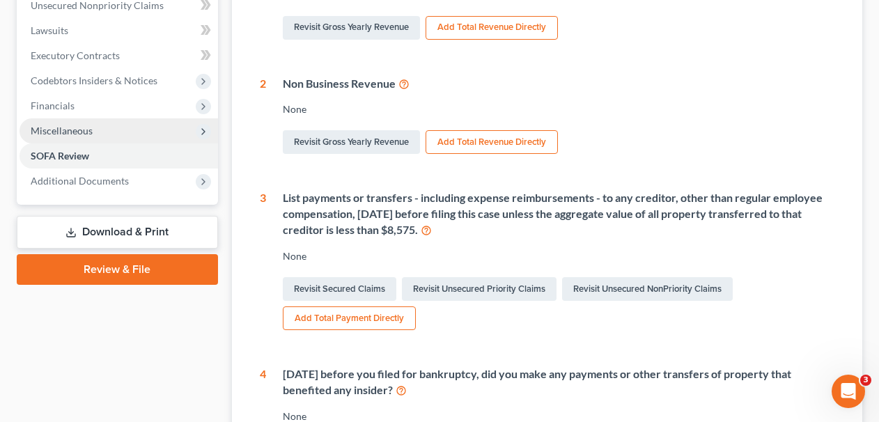
click at [88, 139] on span "Miscellaneous" at bounding box center [119, 130] width 199 height 25
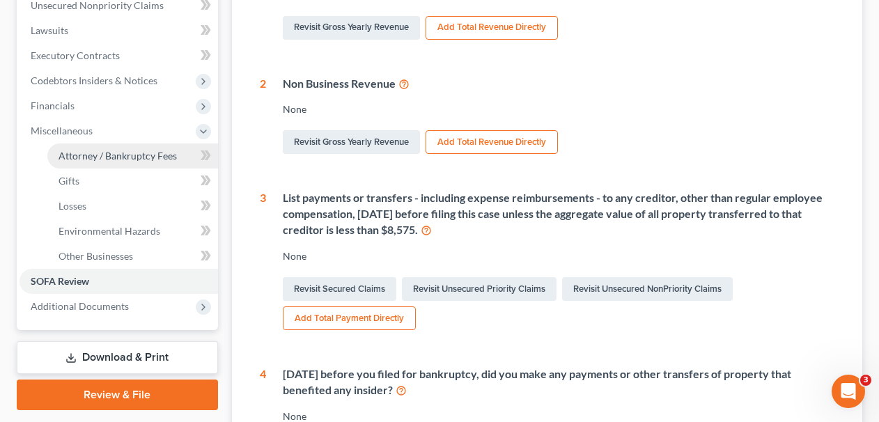
click at [98, 159] on span "Attorney / Bankruptcy Fees" at bounding box center [118, 156] width 118 height 12
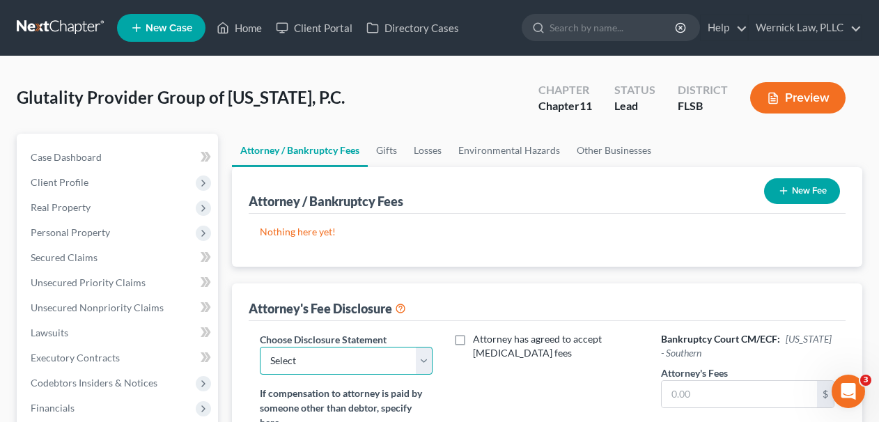
click at [376, 360] on select "Select [US_STATE] - Middle - Chapter 7 [US_STATE] - [GEOGRAPHIC_DATA] - Chapter…" at bounding box center [346, 361] width 173 height 28
select select "3"
click at [260, 347] on select "Select [US_STATE] - Middle - Chapter 7 [US_STATE] - [GEOGRAPHIC_DATA] - Chapter…" at bounding box center [346, 361] width 173 height 28
click at [513, 284] on div "Attorney's Fee Disclosure" at bounding box center [548, 303] width 598 height 38
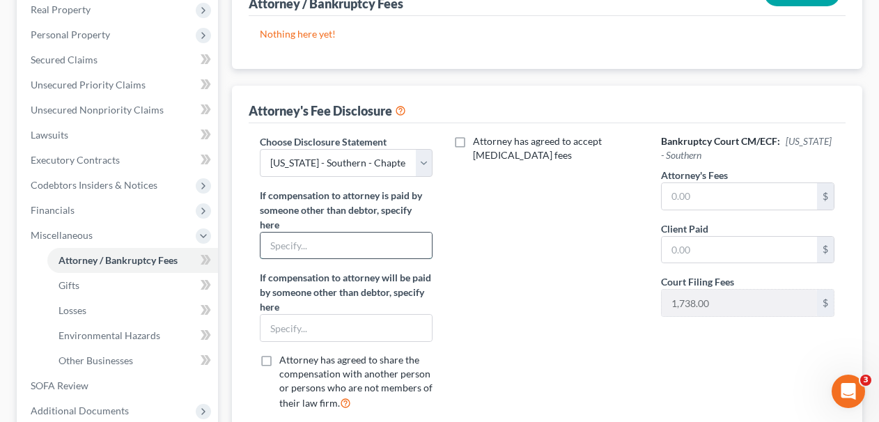
click at [391, 234] on input "text" at bounding box center [346, 246] width 171 height 26
click at [484, 141] on span "Attorney has agreed to accept [MEDICAL_DATA] fees" at bounding box center [537, 148] width 129 height 26
click at [484, 141] on input "Attorney has agreed to accept [MEDICAL_DATA] fees" at bounding box center [483, 138] width 9 height 9
checkbox input "true"
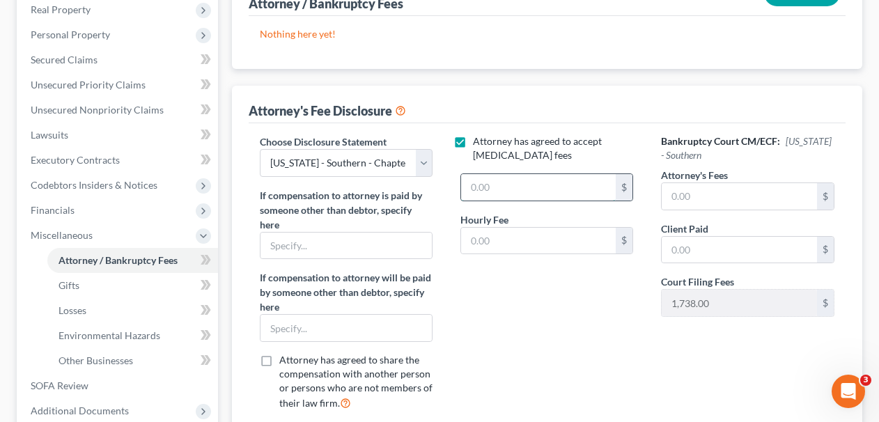
click at [491, 194] on input "text" at bounding box center [538, 187] width 155 height 26
type input "200,000.00"
click at [525, 222] on div "Hourly Fee $" at bounding box center [547, 234] width 187 height 43
click at [525, 240] on input "text" at bounding box center [538, 241] width 155 height 26
click at [548, 279] on div "Attorney has agreed to accept retainer fees 200,000.00 $ Hourly Fee 765 $" at bounding box center [547, 278] width 201 height 288
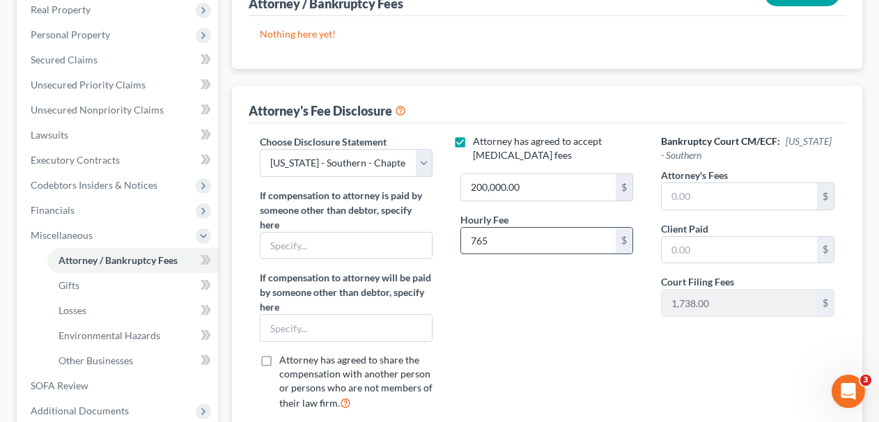
click at [523, 230] on input "765" at bounding box center [538, 241] width 155 height 26
type input "765.00"
click at [518, 351] on div "Attorney has agreed to accept retainer fees 200,000.00 $ Hourly Fee 765.00 $" at bounding box center [547, 278] width 201 height 288
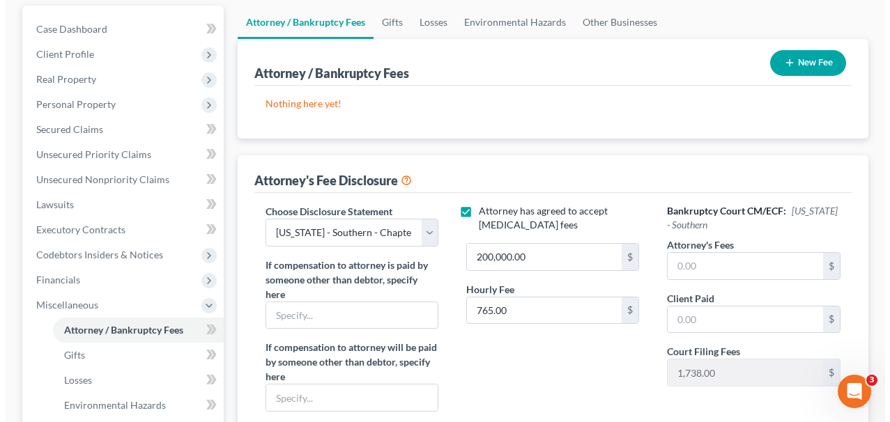
scroll to position [117, 0]
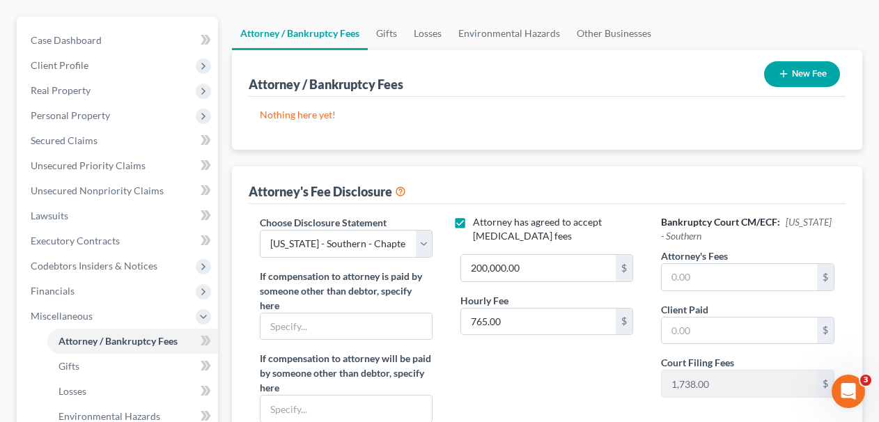
click at [787, 82] on button "New Fee" at bounding box center [802, 74] width 76 height 26
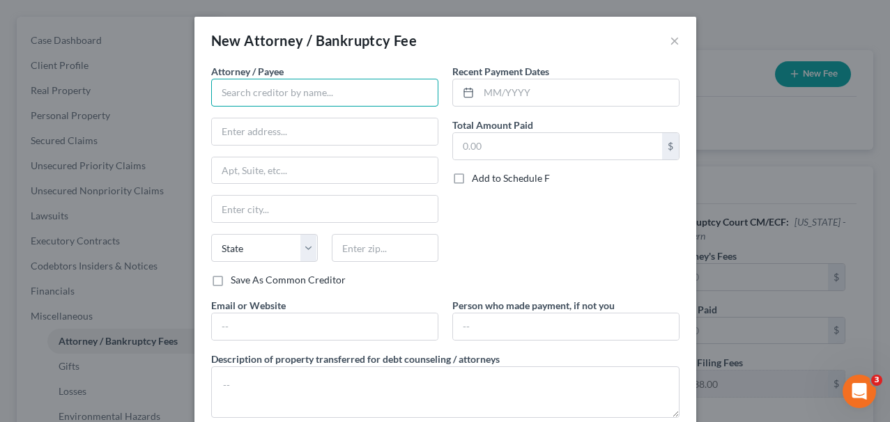
click at [327, 95] on input "text" at bounding box center [324, 93] width 227 height 28
type input "Wernick Law, PLLC"
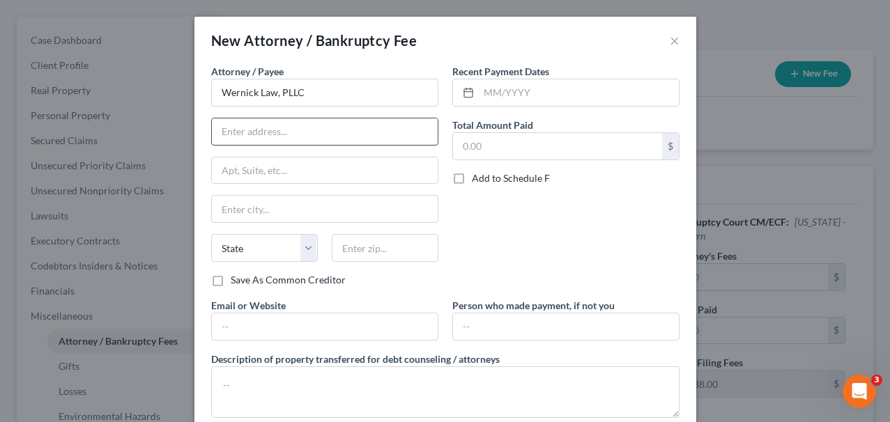
paste input "[STREET_ADDRESS]"
type input "[STREET_ADDRESS]"
click at [333, 167] on input "text" at bounding box center [325, 170] width 226 height 26
type input "324A"
click at [317, 203] on input "text" at bounding box center [325, 209] width 226 height 26
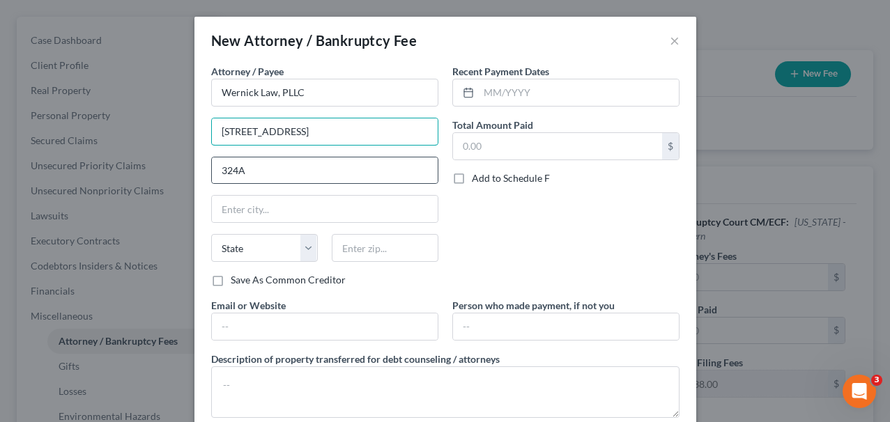
drag, startPoint x: 281, startPoint y: 128, endPoint x: 421, endPoint y: 156, distance: 142.1
click at [421, 156] on div "Attorney / Payee * Wernick Law, PLLC 2255 Glades Rd Ste.324A 324A State AL AK A…" at bounding box center [324, 168] width 227 height 209
type input "[STREET_ADDRESS]"
click at [351, 204] on input "text" at bounding box center [325, 209] width 226 height 26
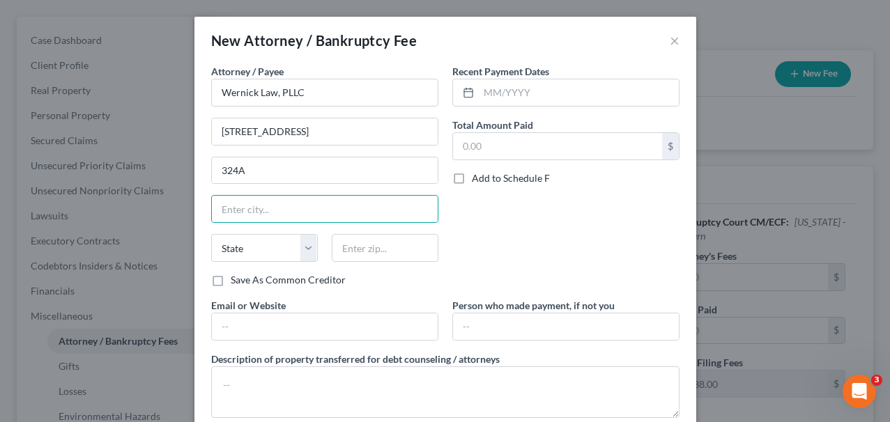
click at [492, 229] on div "Recent Payment Dates Total Amount Paid $ Add to Schedule F" at bounding box center [565, 181] width 241 height 234
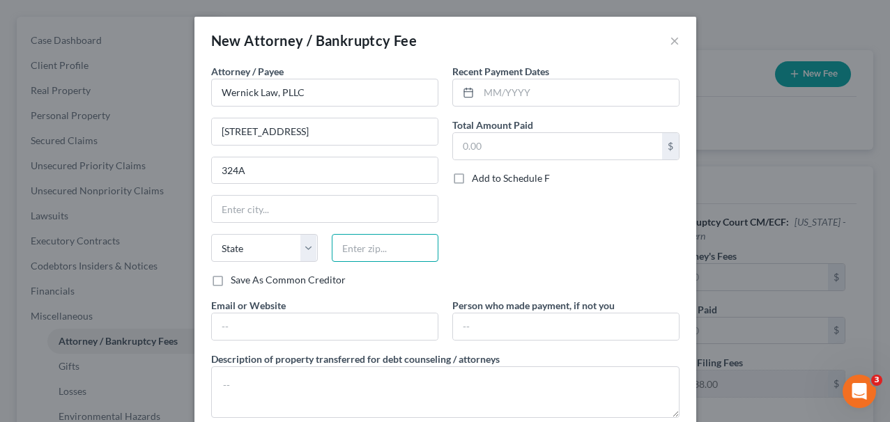
click at [406, 240] on input "text" at bounding box center [385, 248] width 107 height 28
type input "33431"
click at [481, 249] on div "Recent Payment Dates Total Amount Paid $ Add to Schedule F" at bounding box center [565, 181] width 241 height 234
type input "Boca Raton"
select select "9"
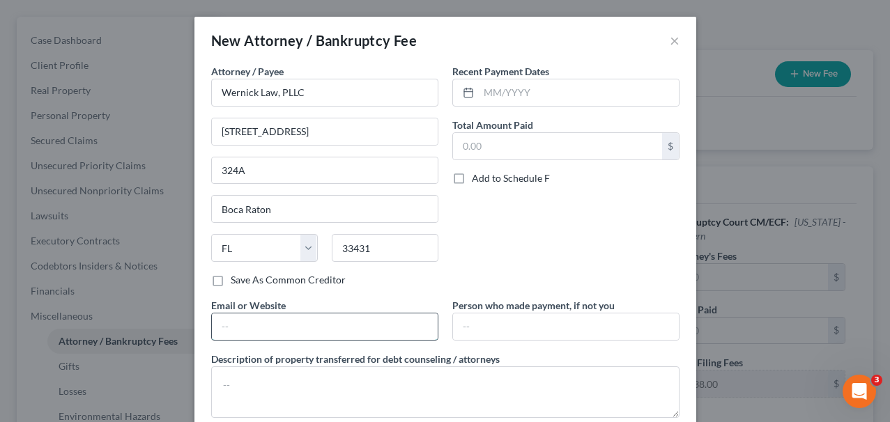
click at [381, 315] on input "text" at bounding box center [325, 327] width 226 height 26
type input "[URL][DOMAIN_NAME]"
click at [602, 184] on div "Add to Schedule F" at bounding box center [565, 178] width 227 height 14
click at [523, 80] on input "text" at bounding box center [579, 92] width 200 height 26
type input "[DATE]"
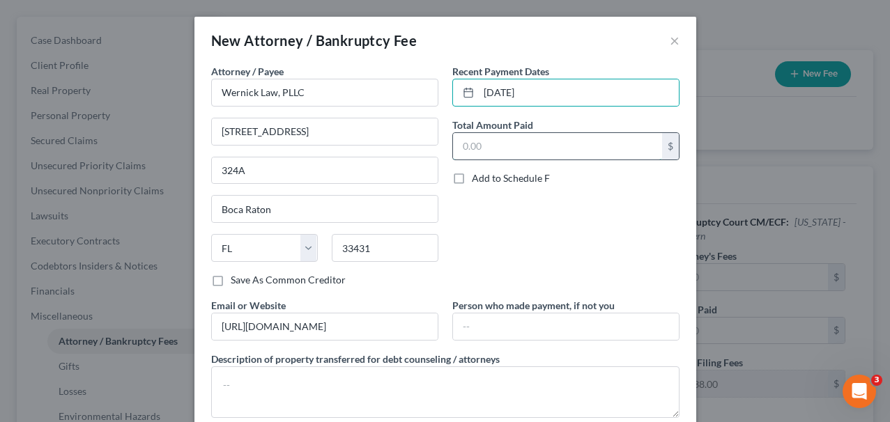
click at [549, 137] on input "text" at bounding box center [557, 146] width 209 height 26
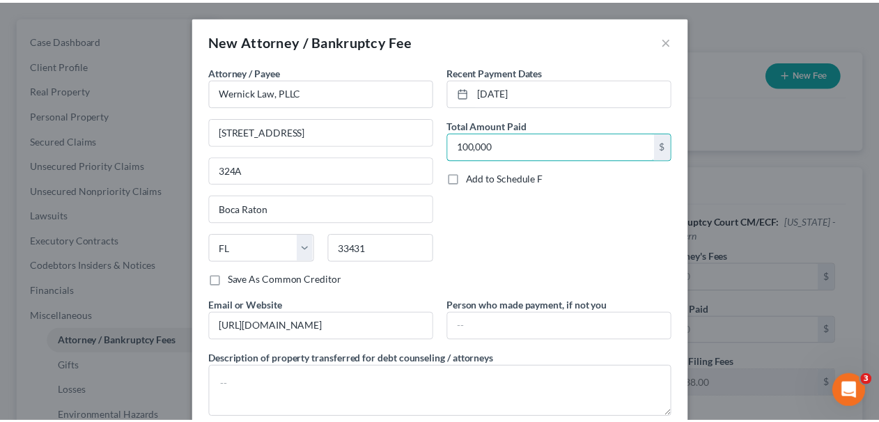
scroll to position [83, 0]
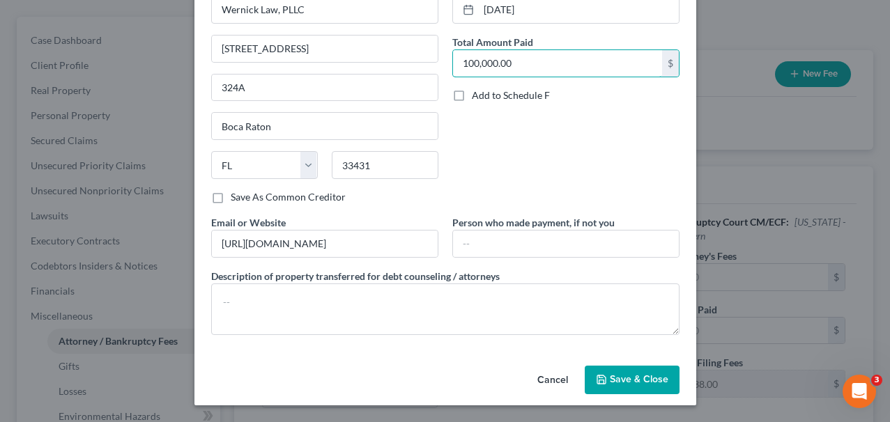
type input "100,000.00"
click at [624, 383] on span "Save & Close" at bounding box center [639, 380] width 59 height 12
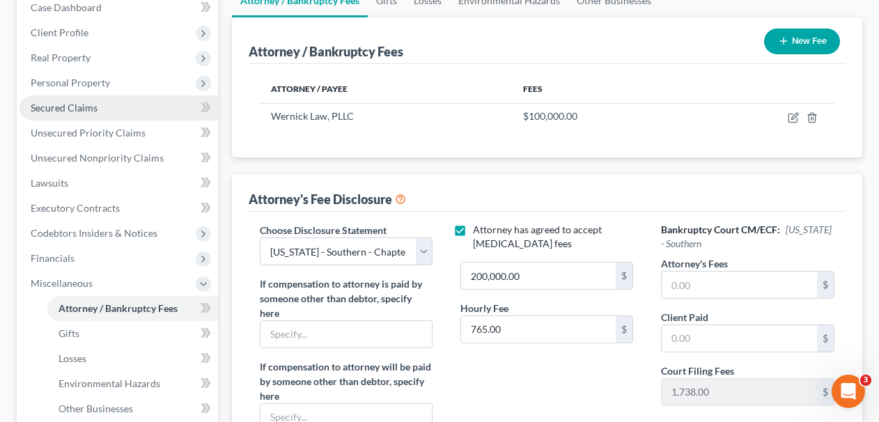
scroll to position [24, 0]
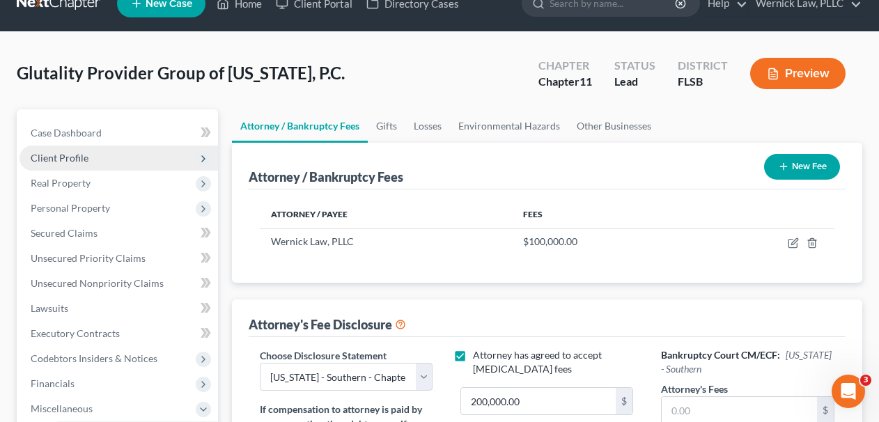
click at [130, 156] on span "Client Profile" at bounding box center [119, 158] width 199 height 25
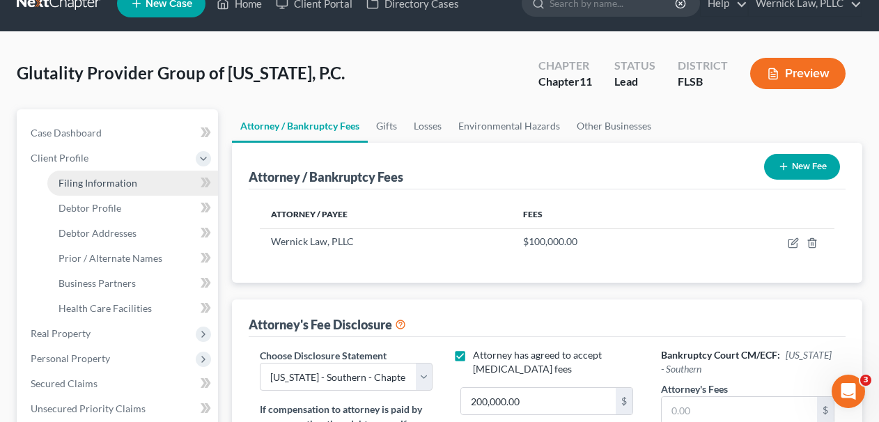
click at [126, 176] on link "Filing Information" at bounding box center [132, 183] width 171 height 25
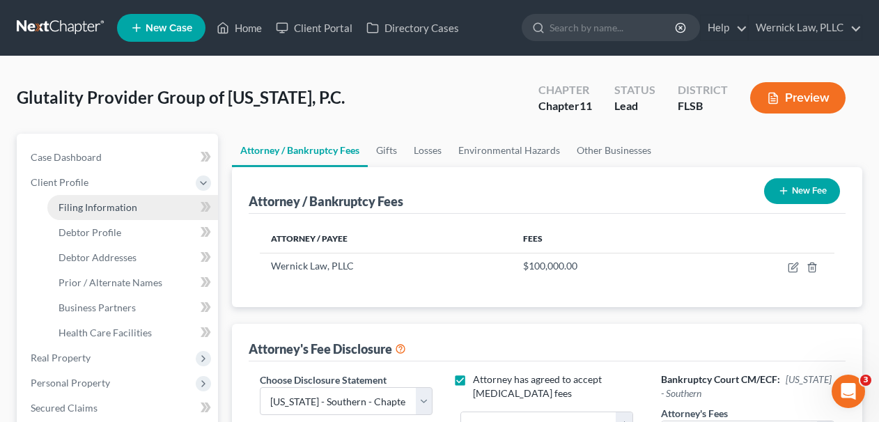
select select "2"
select select "1"
select select "17"
select select "0"
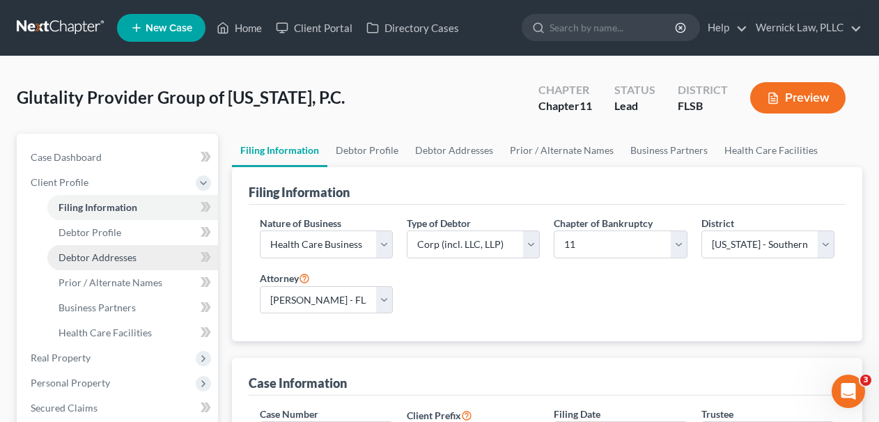
scroll to position [152, 0]
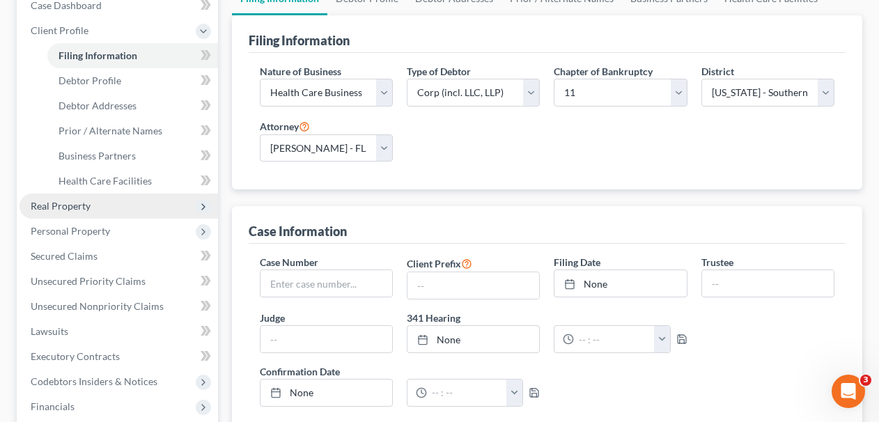
click at [118, 194] on span "Real Property" at bounding box center [119, 206] width 199 height 25
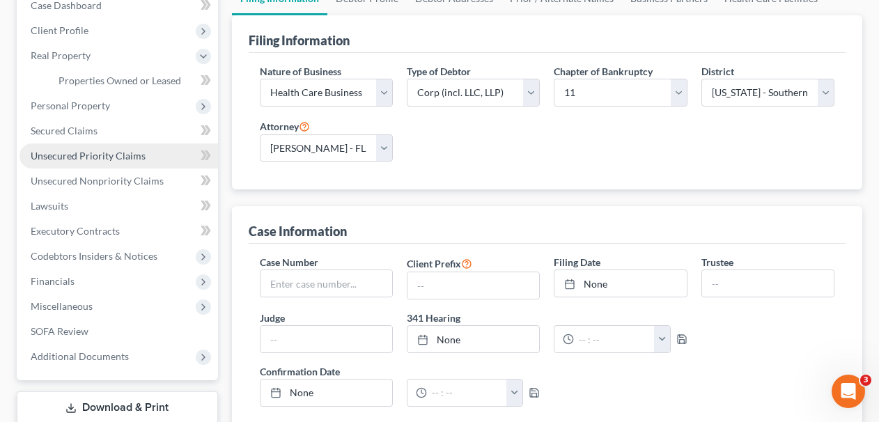
click at [127, 151] on span "Unsecured Priority Claims" at bounding box center [88, 156] width 115 height 12
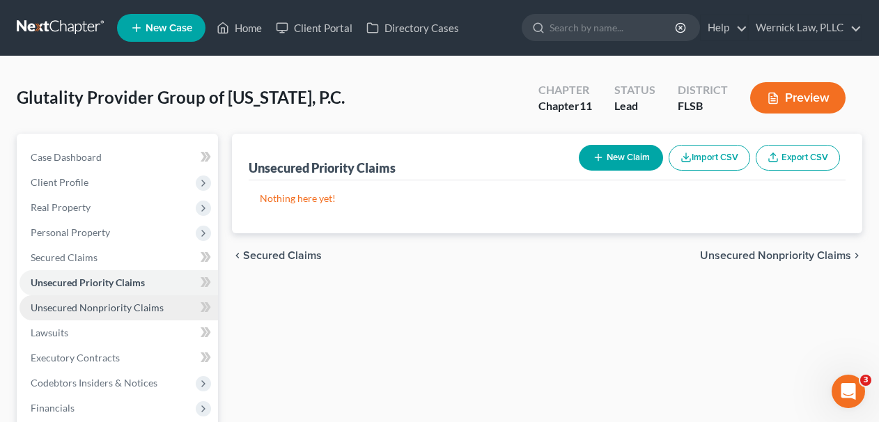
click at [137, 304] on span "Unsecured Nonpriority Claims" at bounding box center [97, 308] width 133 height 12
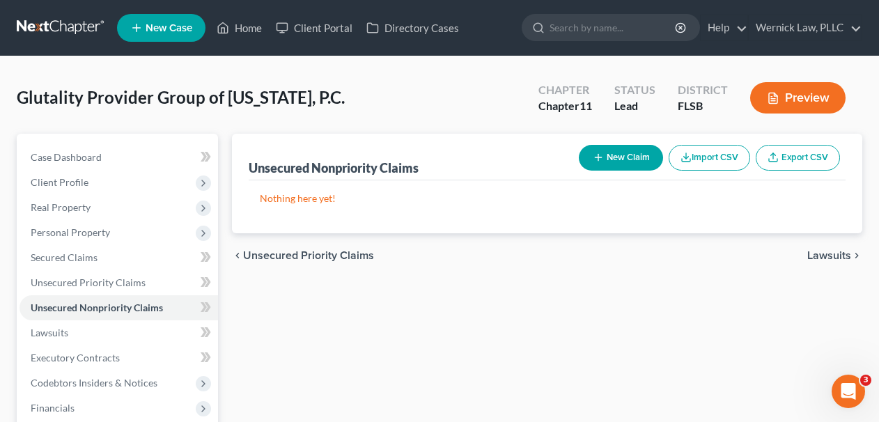
click at [58, 25] on link at bounding box center [61, 27] width 89 height 25
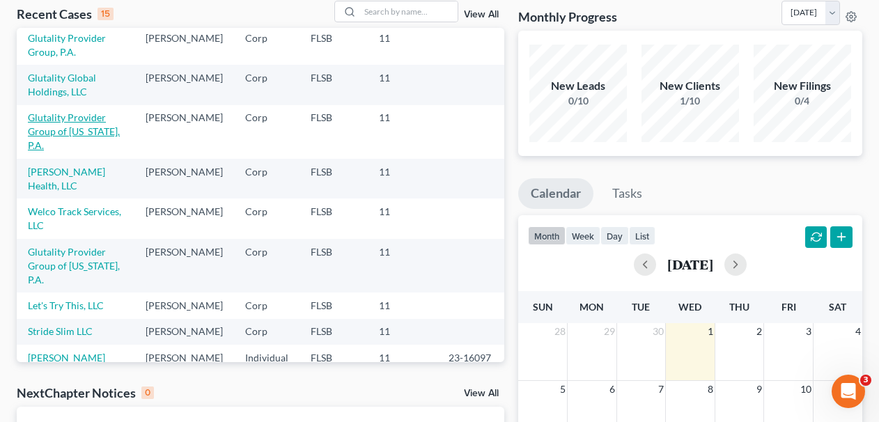
scroll to position [104, 0]
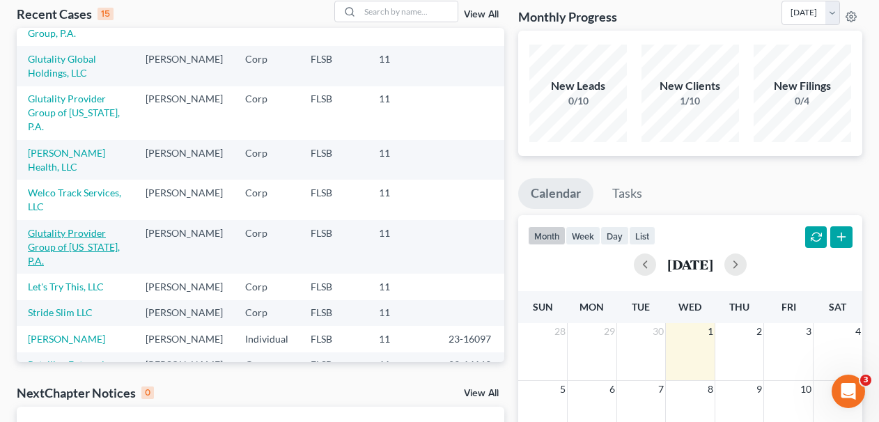
click at [77, 237] on link "Glutality Provider Group of Kansas, P.A." at bounding box center [74, 247] width 92 height 40
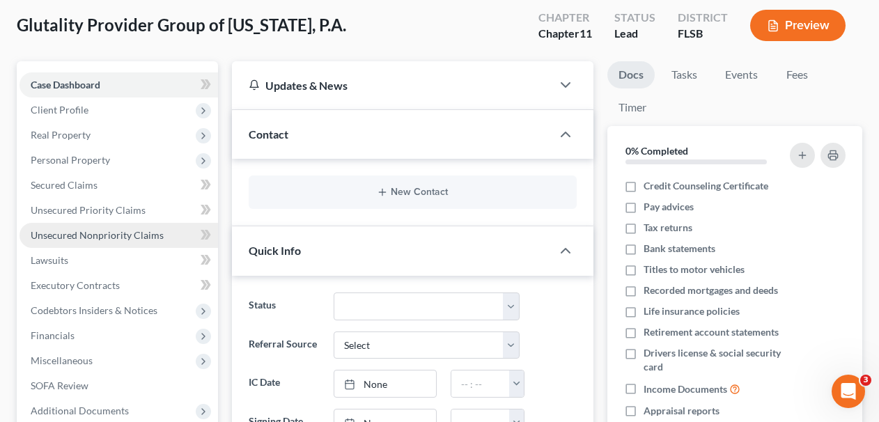
click at [155, 232] on span "Unsecured Nonpriority Claims" at bounding box center [97, 235] width 133 height 12
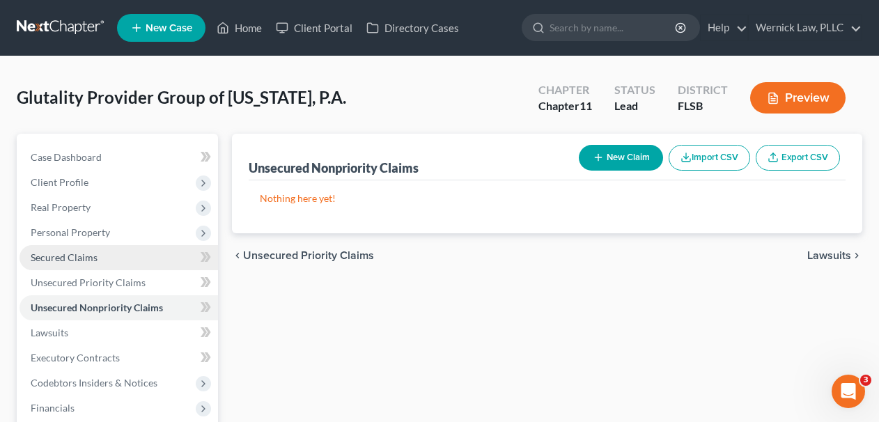
click at [157, 254] on link "Secured Claims" at bounding box center [119, 257] width 199 height 25
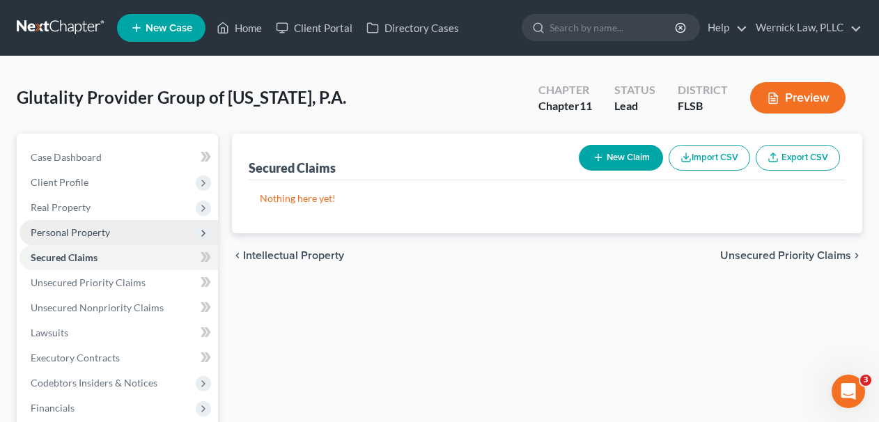
click at [142, 225] on span "Personal Property" at bounding box center [119, 232] width 199 height 25
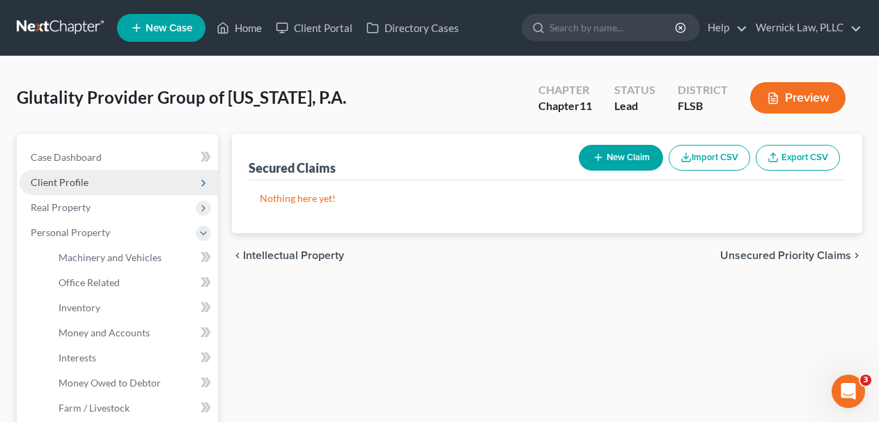
click at [131, 180] on span "Client Profile" at bounding box center [119, 182] width 199 height 25
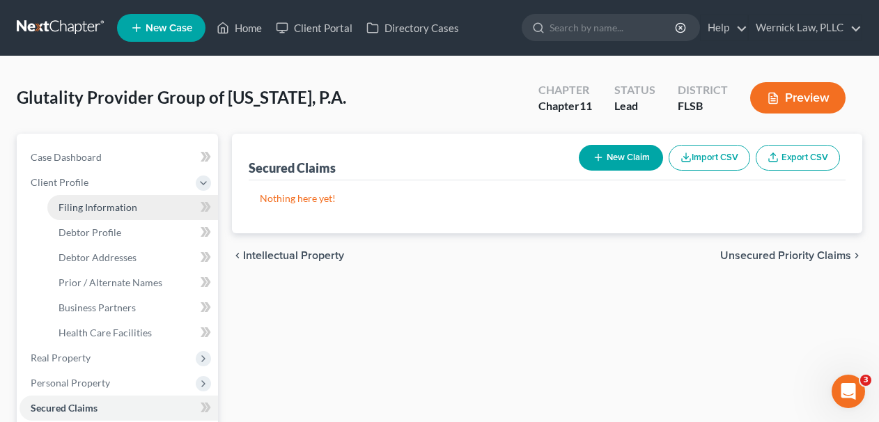
click at [127, 201] on span "Filing Information" at bounding box center [98, 207] width 79 height 12
select select "2"
select select "1"
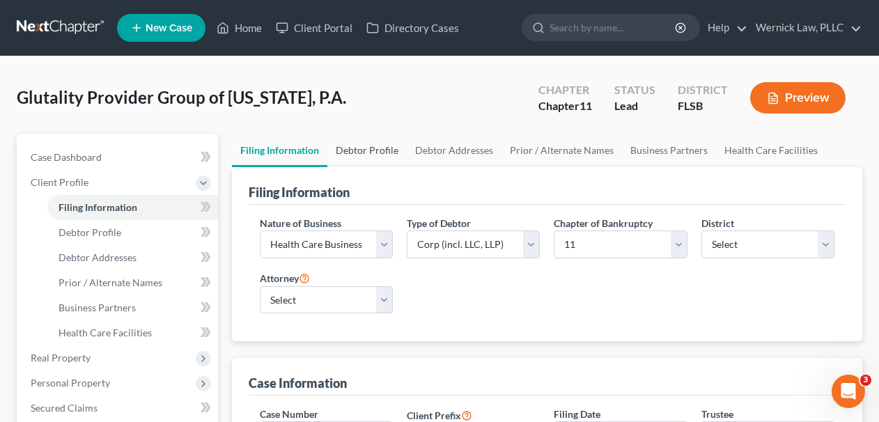
click at [394, 147] on link "Debtor Profile" at bounding box center [366, 150] width 79 height 33
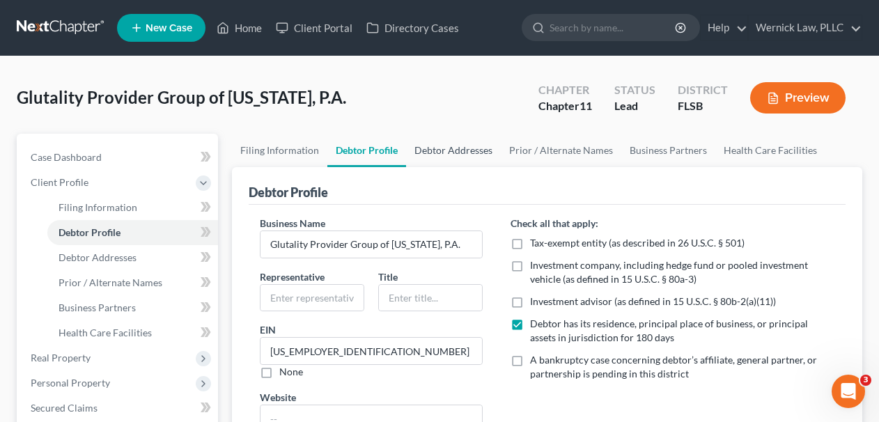
click at [431, 145] on link "Debtor Addresses" at bounding box center [453, 150] width 95 height 33
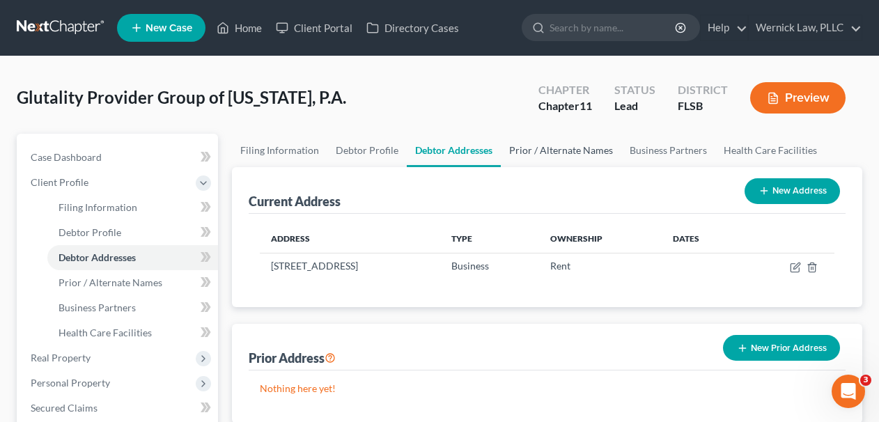
click at [560, 155] on link "Prior / Alternate Names" at bounding box center [561, 150] width 121 height 33
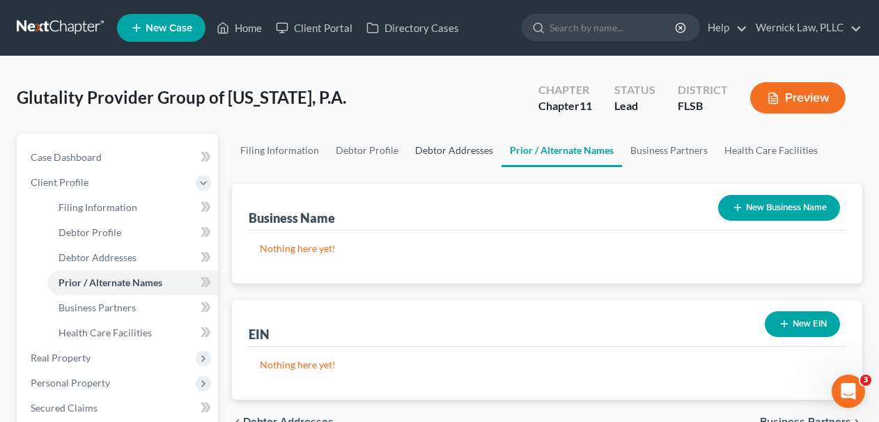
click at [459, 144] on link "Debtor Addresses" at bounding box center [454, 150] width 95 height 33
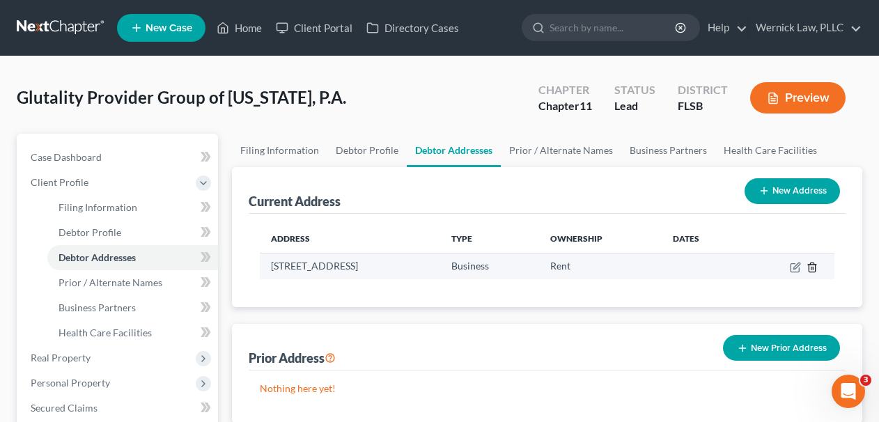
click at [812, 270] on icon "button" at bounding box center [812, 267] width 11 height 11
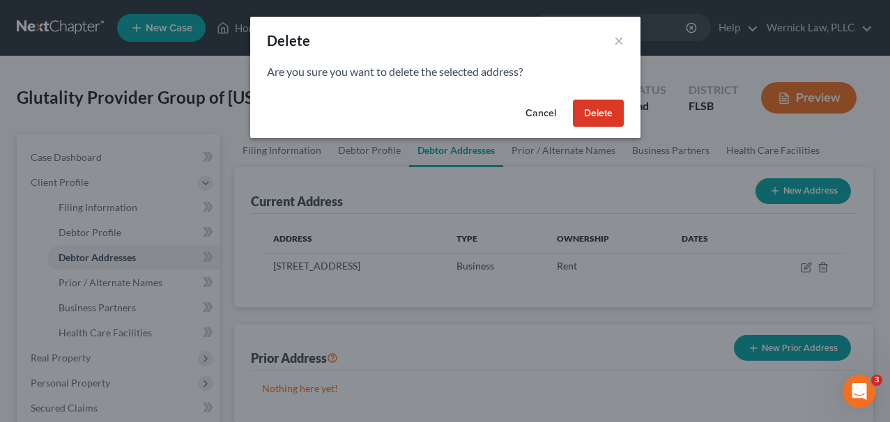
click at [585, 118] on button "Delete" at bounding box center [598, 114] width 51 height 28
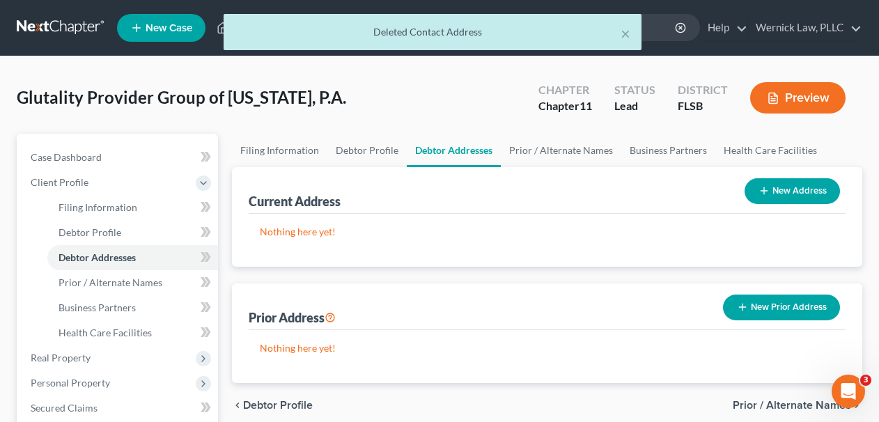
click at [762, 186] on icon "button" at bounding box center [764, 190] width 11 height 11
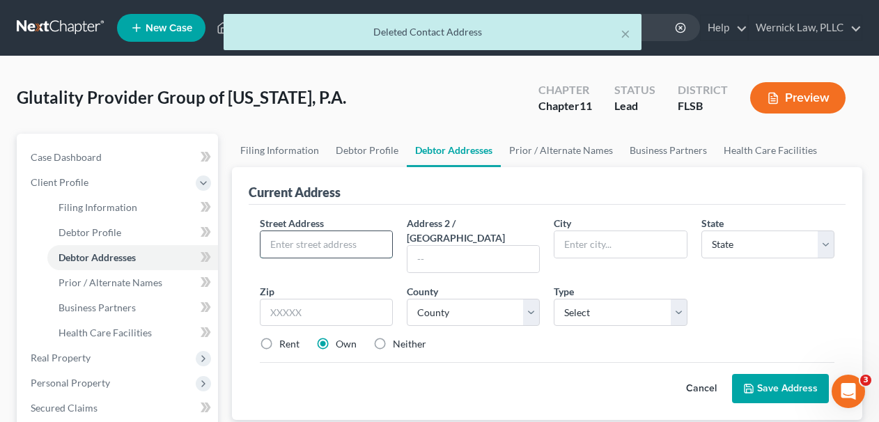
click at [293, 244] on input "text" at bounding box center [327, 244] width 132 height 26
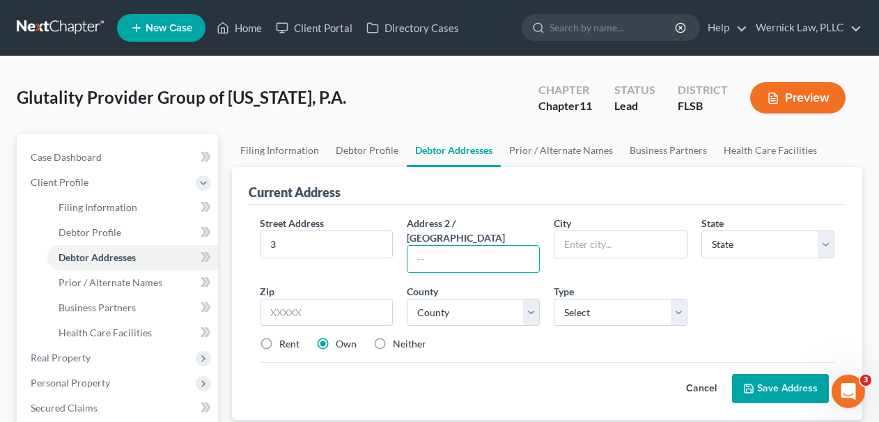
drag, startPoint x: 408, startPoint y: 243, endPoint x: 252, endPoint y: 252, distance: 156.3
click at [253, 252] on div "Street Address * 3 Address 2 / PO Box City * State * State AL AK AR AZ CA CO CT…" at bounding box center [547, 289] width 589 height 147
drag, startPoint x: 296, startPoint y: 243, endPoint x: 161, endPoint y: 243, distance: 135.2
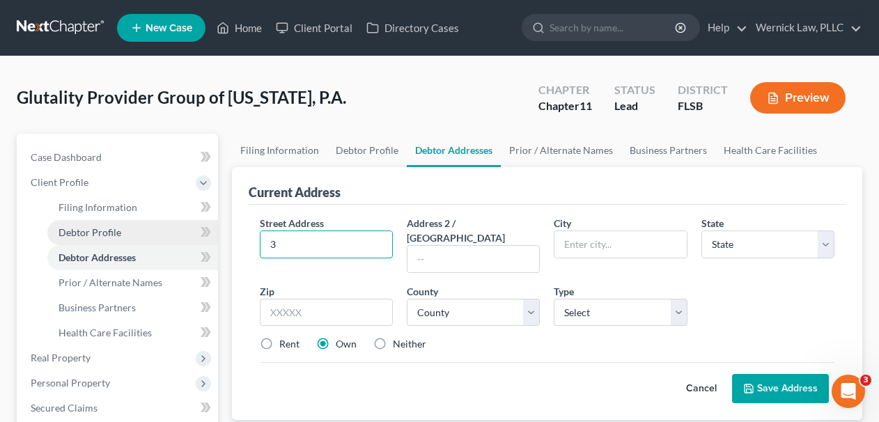
paste input "5300 Broken Sound Blvd NW"
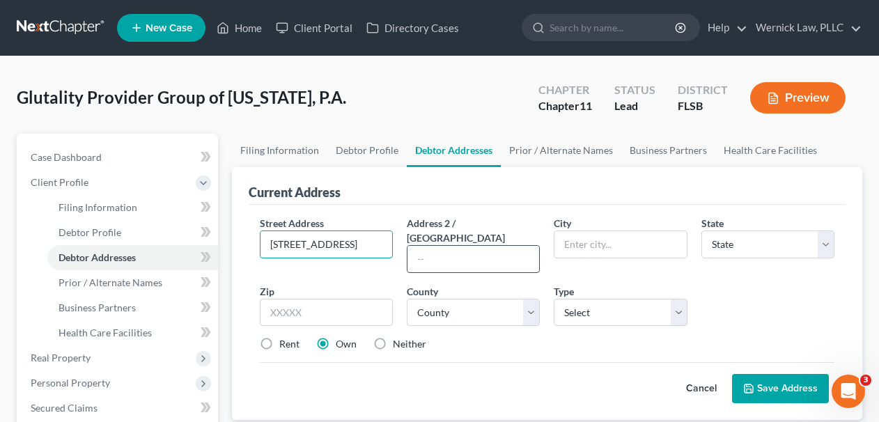
type input "5300 Broken Sound Blvd NW"
click at [461, 246] on input "text" at bounding box center [474, 259] width 132 height 26
click at [630, 249] on input "text" at bounding box center [621, 244] width 132 height 26
click at [522, 246] on input "text" at bounding box center [474, 259] width 132 height 26
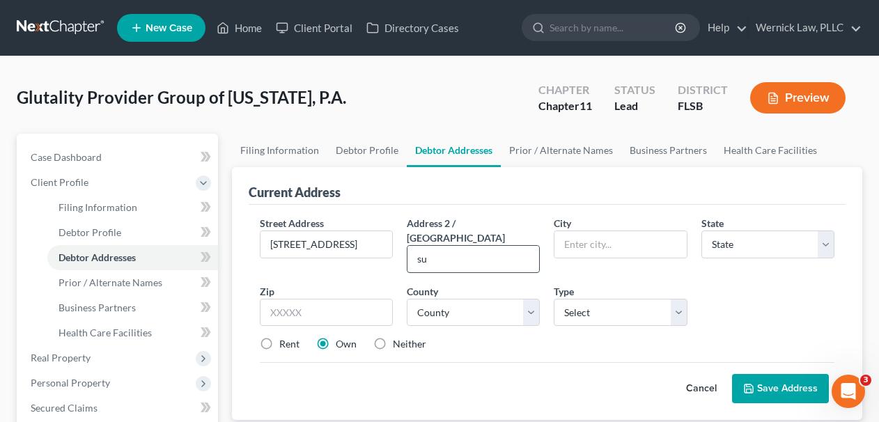
type input "s"
type input "Suite 200"
click at [307, 302] on input "text" at bounding box center [326, 313] width 133 height 28
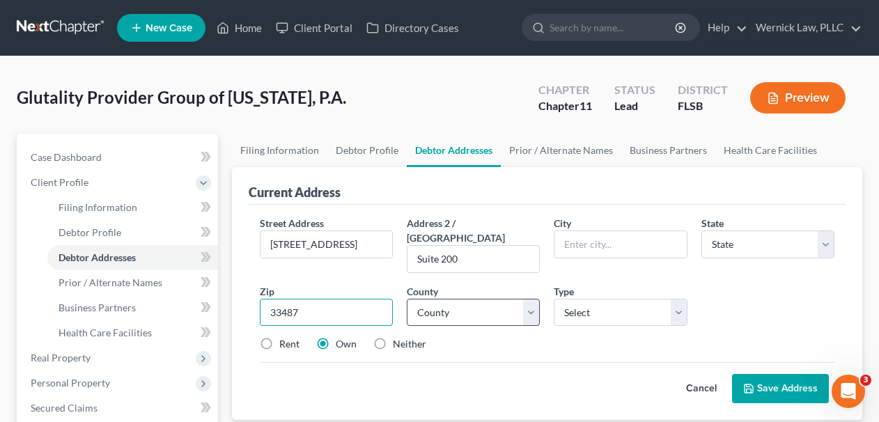
type input "33487"
click at [486, 299] on select "County" at bounding box center [473, 313] width 133 height 28
type input "Boca Raton"
select select "9"
click at [407, 299] on select "County [GEOGRAPHIC_DATA] [GEOGRAPHIC_DATA] [GEOGRAPHIC_DATA] [GEOGRAPHIC_DATA] …" at bounding box center [473, 313] width 133 height 28
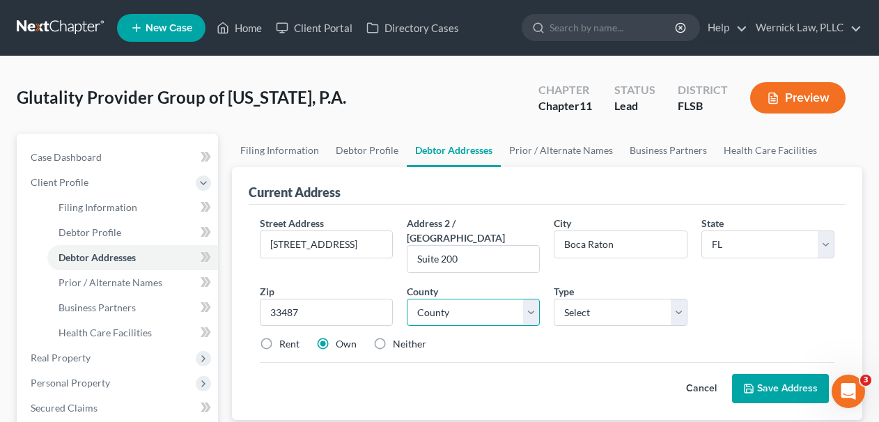
click at [486, 299] on select "County [GEOGRAPHIC_DATA] [GEOGRAPHIC_DATA] [GEOGRAPHIC_DATA] [GEOGRAPHIC_DATA] …" at bounding box center [473, 313] width 133 height 28
select select "49"
click at [407, 299] on select "County [GEOGRAPHIC_DATA] [GEOGRAPHIC_DATA] [GEOGRAPHIC_DATA] [GEOGRAPHIC_DATA] …" at bounding box center [473, 313] width 133 height 28
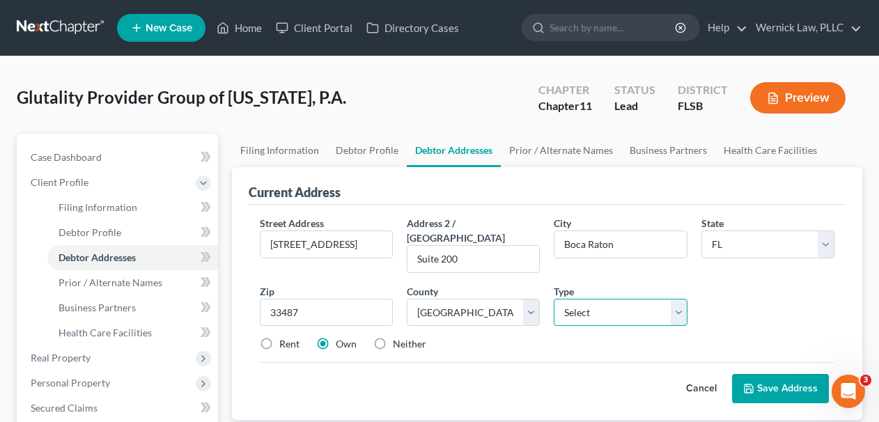
click at [608, 299] on select "Select Business Mailing Location of Assets" at bounding box center [620, 313] width 133 height 28
select select "0"
click at [554, 299] on select "Select Business Mailing Location of Assets" at bounding box center [620, 313] width 133 height 28
click at [288, 337] on label "Rent" at bounding box center [289, 344] width 20 height 14
click at [288, 337] on input "Rent" at bounding box center [289, 341] width 9 height 9
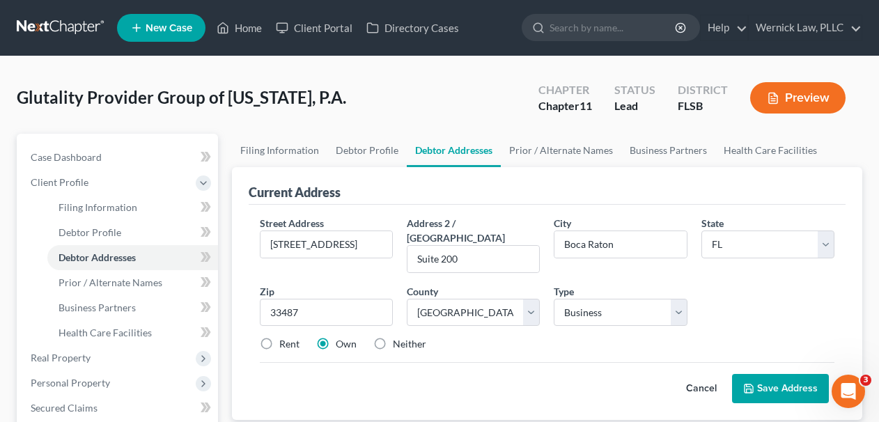
radio input "true"
click at [794, 383] on button "Save Address" at bounding box center [780, 388] width 97 height 29
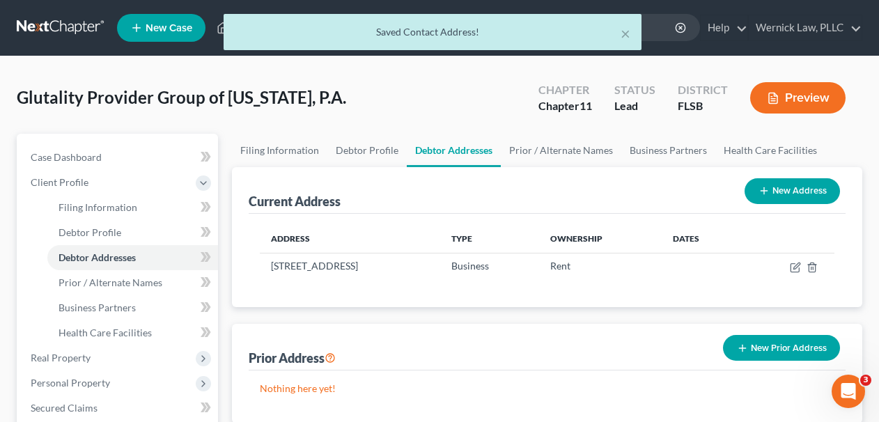
click at [545, 173] on div "Current Address New Address" at bounding box center [548, 190] width 598 height 47
click at [546, 158] on link "Prior / Alternate Names" at bounding box center [561, 150] width 121 height 33
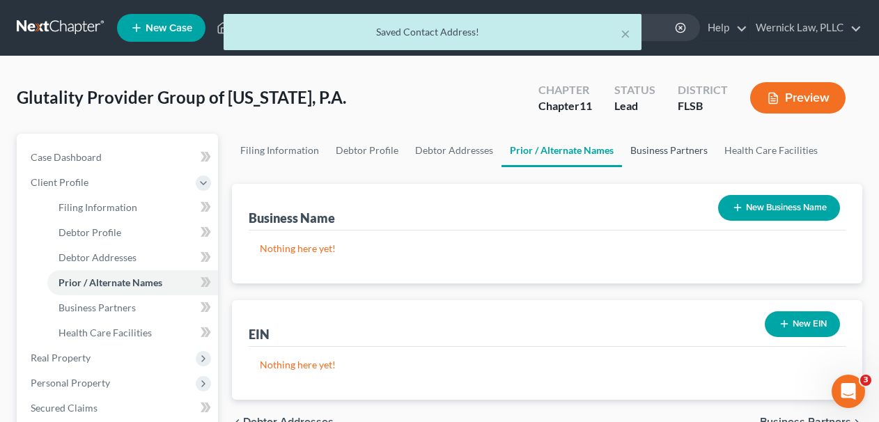
click at [695, 141] on link "Business Partners" at bounding box center [669, 150] width 94 height 33
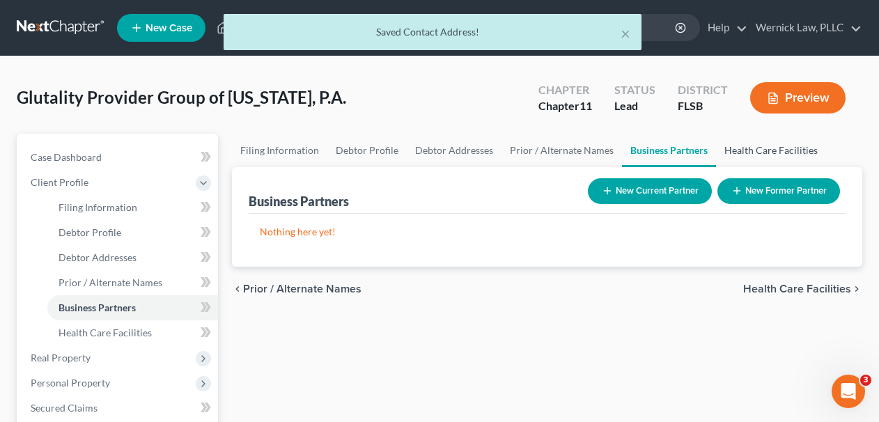
click at [756, 147] on link "Health Care Facilities" at bounding box center [771, 150] width 110 height 33
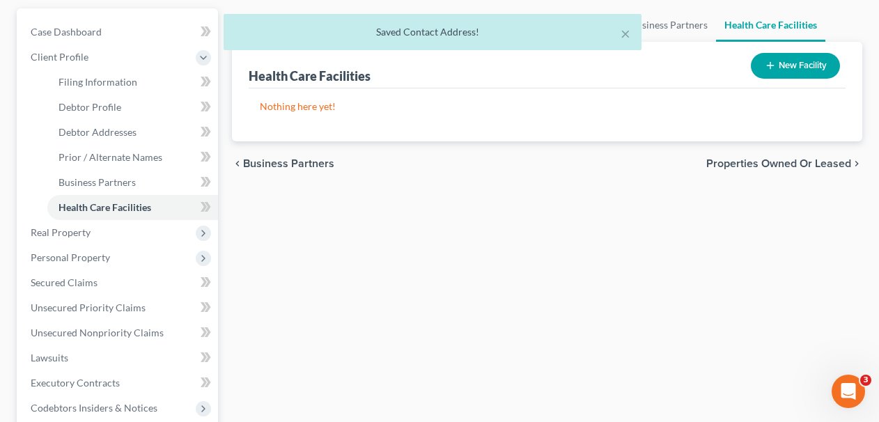
scroll to position [131, 0]
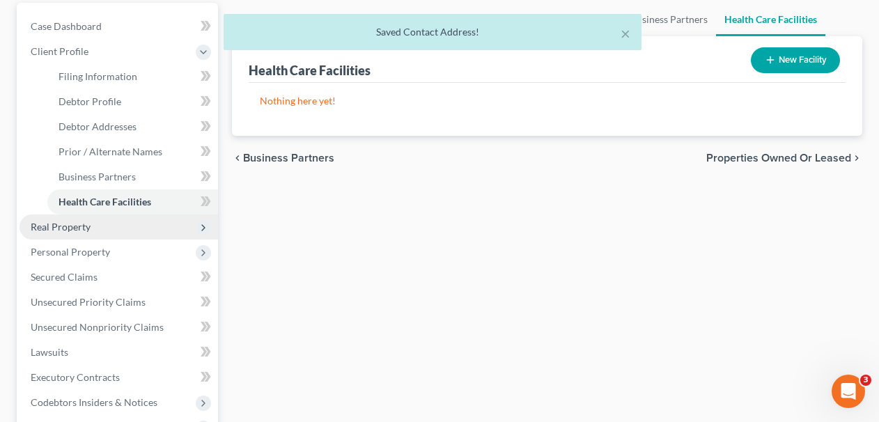
click at [120, 229] on span "Real Property" at bounding box center [119, 227] width 199 height 25
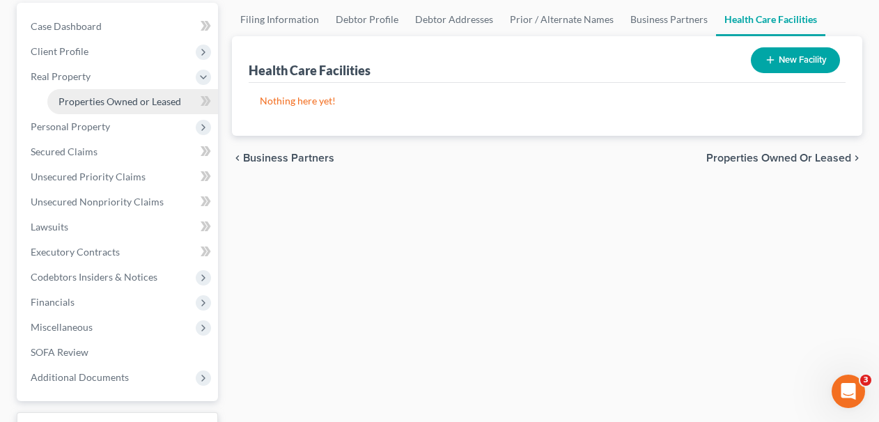
click at [111, 107] on link "Properties Owned or Leased" at bounding box center [132, 101] width 171 height 25
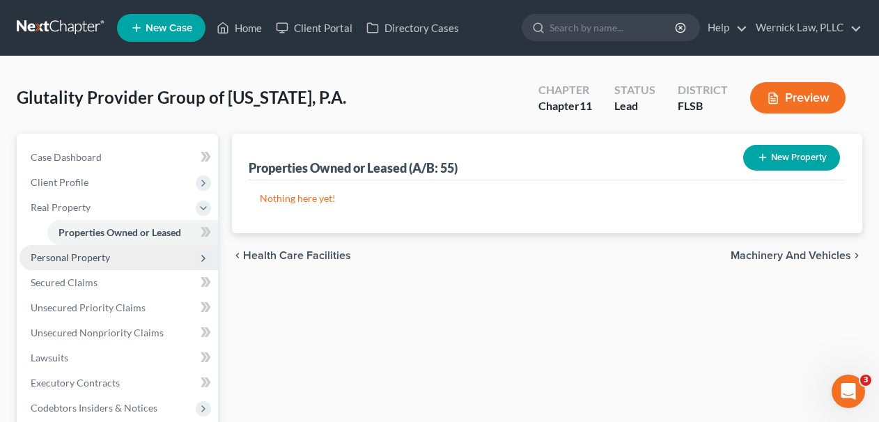
click at [120, 265] on span "Personal Property" at bounding box center [119, 257] width 199 height 25
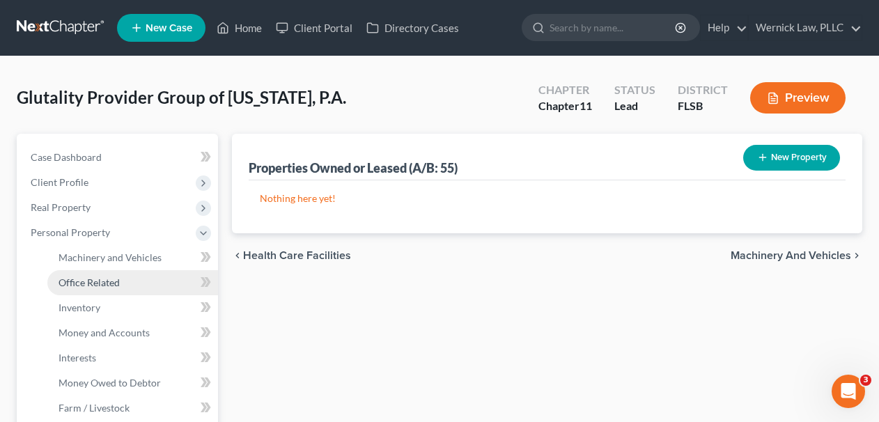
click at [125, 283] on link "Office Related" at bounding box center [132, 282] width 171 height 25
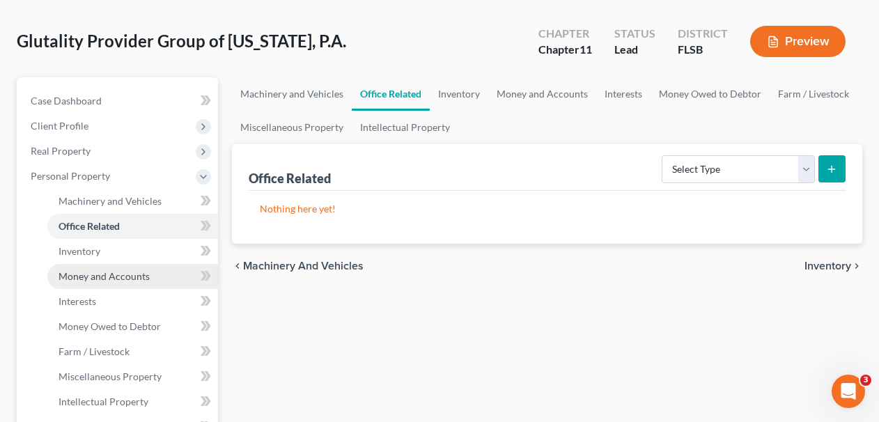
click at [125, 280] on span "Money and Accounts" at bounding box center [104, 276] width 91 height 12
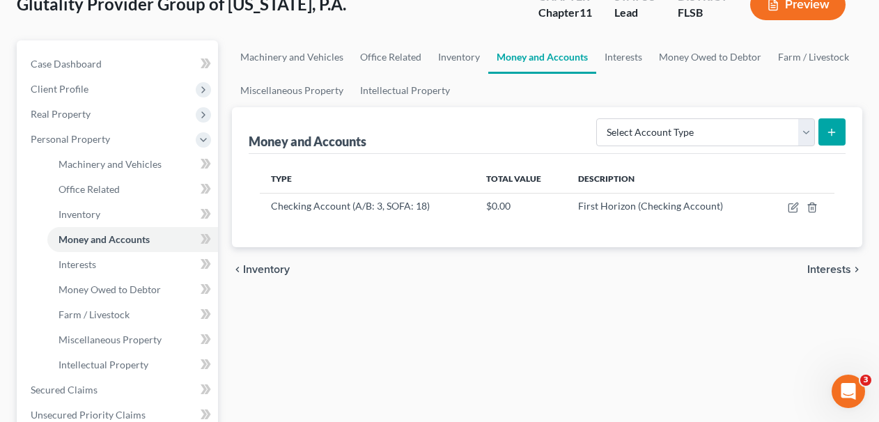
scroll to position [103, 0]
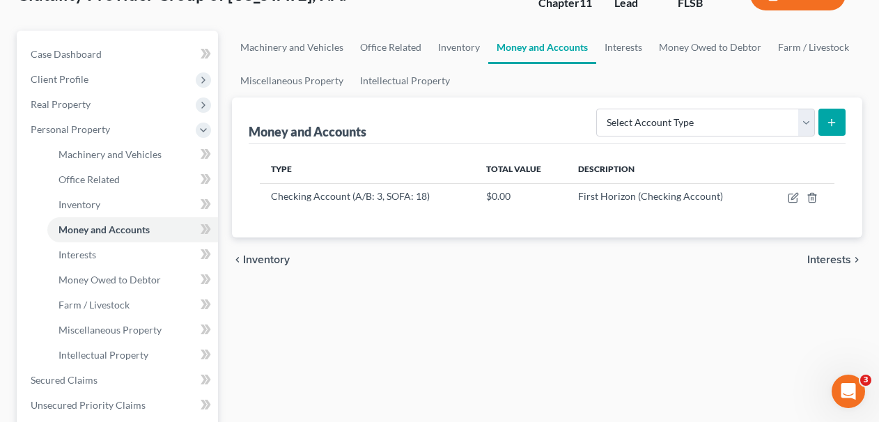
click at [822, 121] on button "submit" at bounding box center [832, 122] width 27 height 27
click at [787, 114] on select "Select Account Type Brokerage (A/B: 3, SOFA: 18) Cash on Hand (A/B: 2) Certific…" at bounding box center [705, 123] width 219 height 28
select select "checking"
click at [598, 109] on select "Select Account Type Brokerage (A/B: 3, SOFA: 18) Cash on Hand (A/B: 2) Certific…" at bounding box center [705, 123] width 219 height 28
click at [822, 121] on button "submit" at bounding box center [832, 122] width 27 height 27
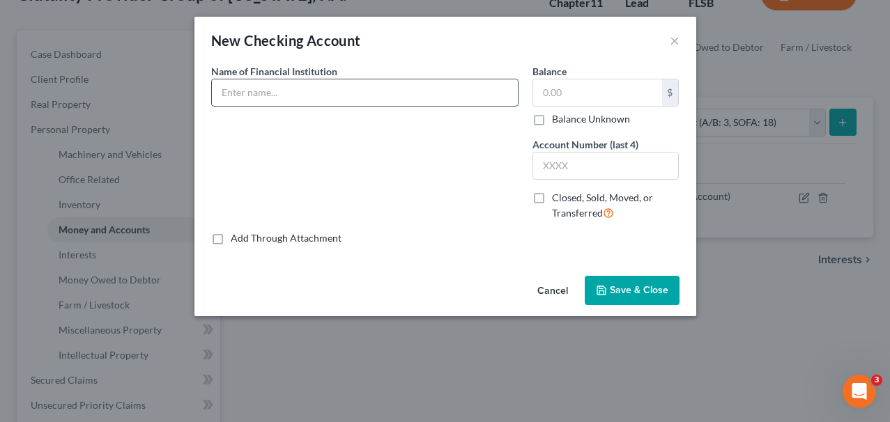
click at [331, 99] on input "text" at bounding box center [365, 92] width 306 height 26
type input "Bank of Ameria"
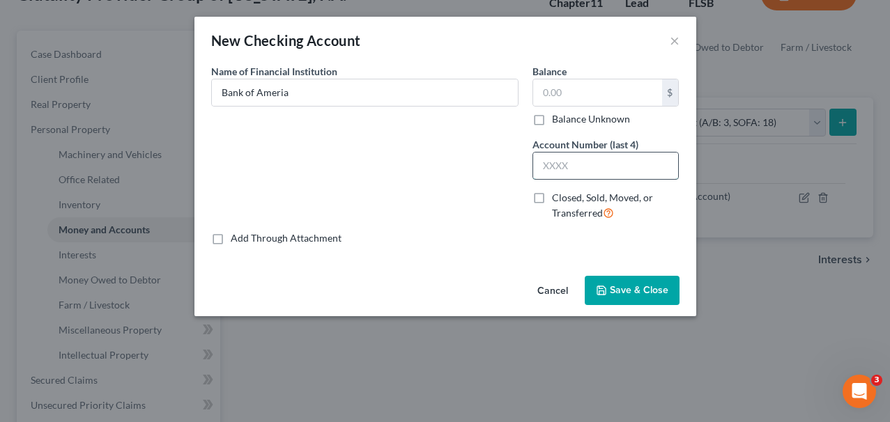
click at [571, 164] on input "text" at bounding box center [606, 166] width 146 height 26
click at [440, 212] on div "Name of Financial Institution * Bank of Ameria" at bounding box center [364, 147] width 321 height 167
click at [617, 280] on button "Save & Close" at bounding box center [632, 290] width 95 height 29
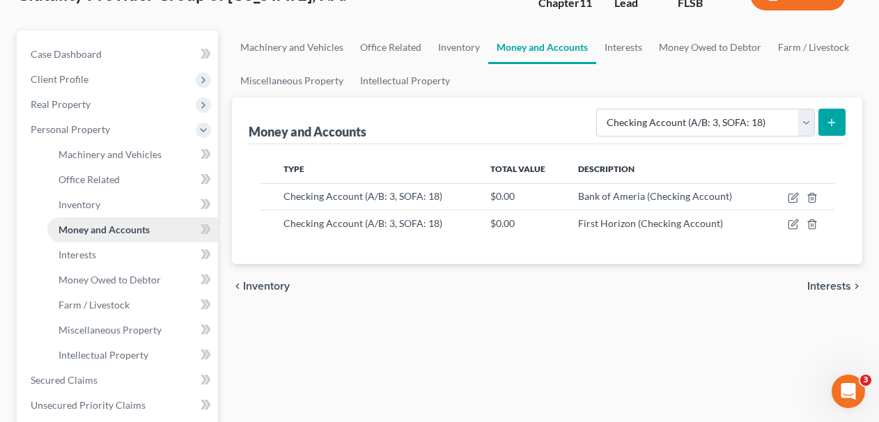
click at [88, 233] on span "Money and Accounts" at bounding box center [104, 230] width 91 height 12
click at [94, 263] on link "Interests" at bounding box center [132, 254] width 171 height 25
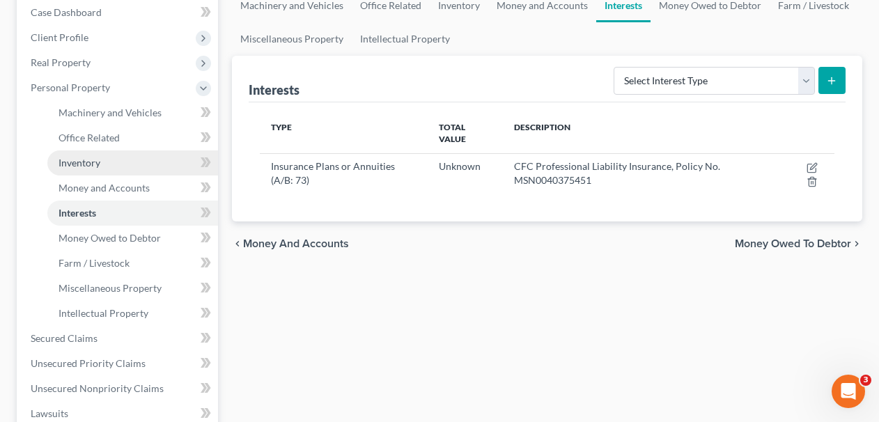
scroll to position [160, 0]
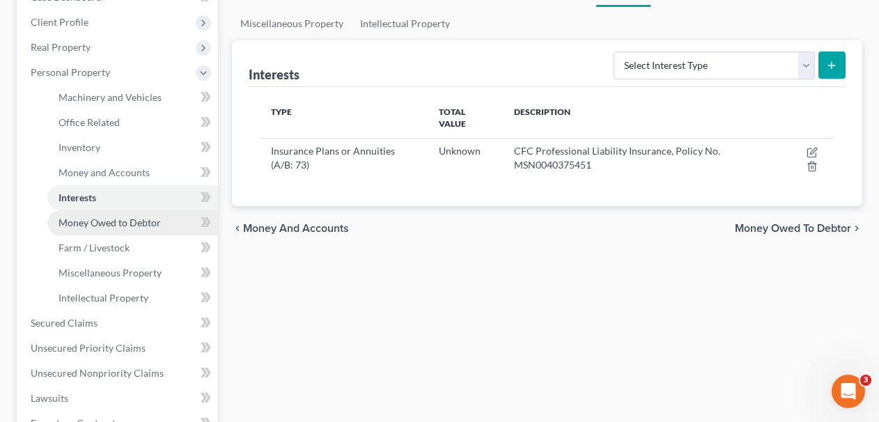
click at [132, 229] on link "Money Owed to Debtor" at bounding box center [132, 222] width 171 height 25
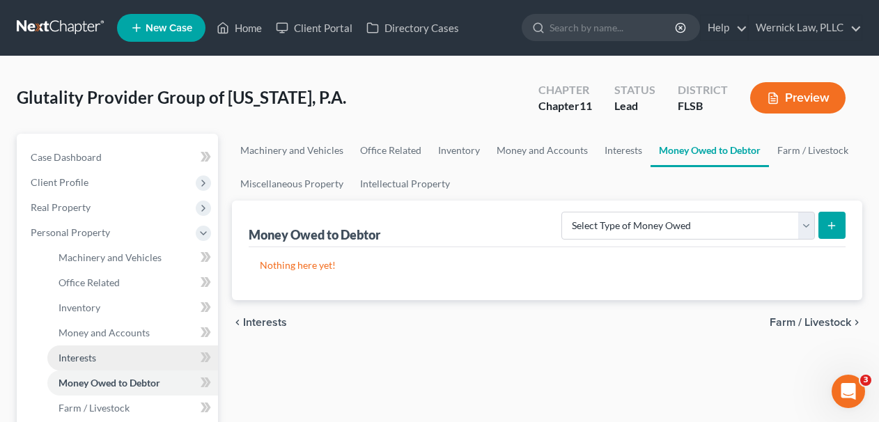
click at [129, 365] on link "Interests" at bounding box center [132, 358] width 171 height 25
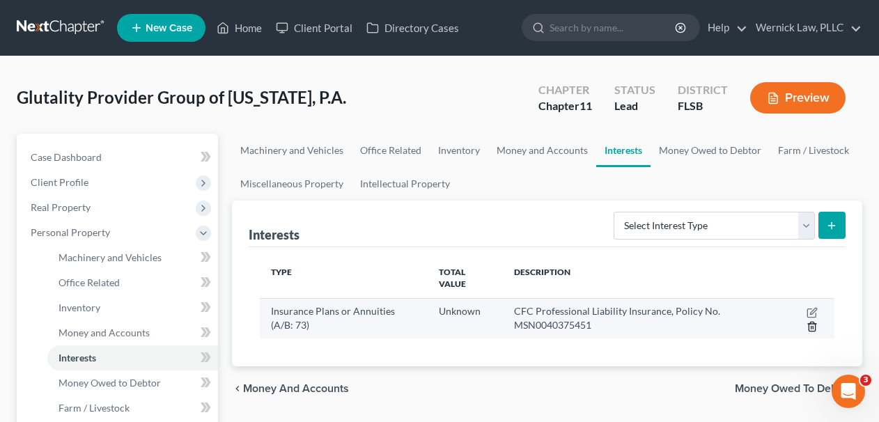
click at [810, 329] on icon "button" at bounding box center [812, 326] width 11 height 11
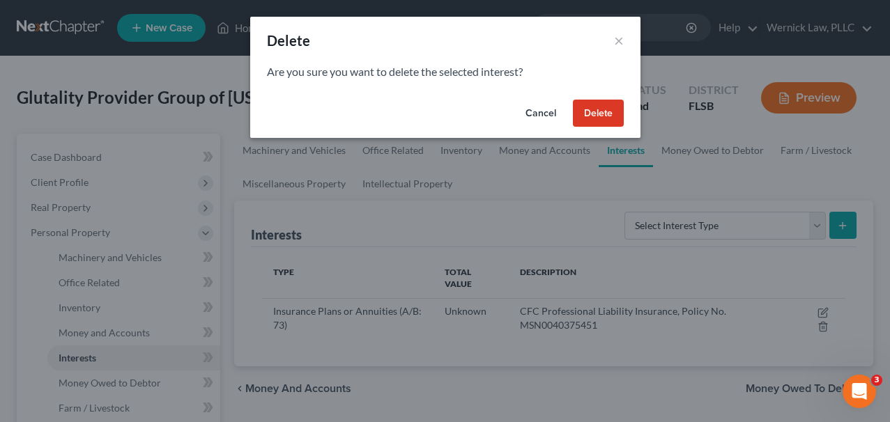
click at [588, 112] on button "Delete" at bounding box center [598, 114] width 51 height 28
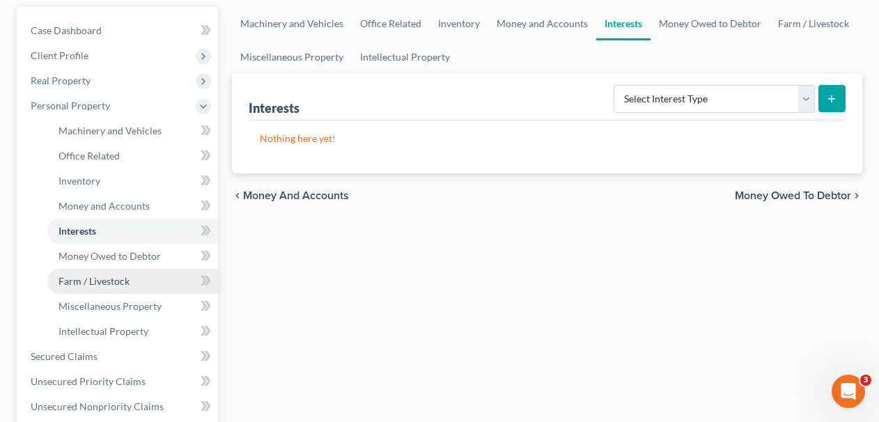
click at [125, 292] on link "Farm / Livestock" at bounding box center [132, 281] width 171 height 25
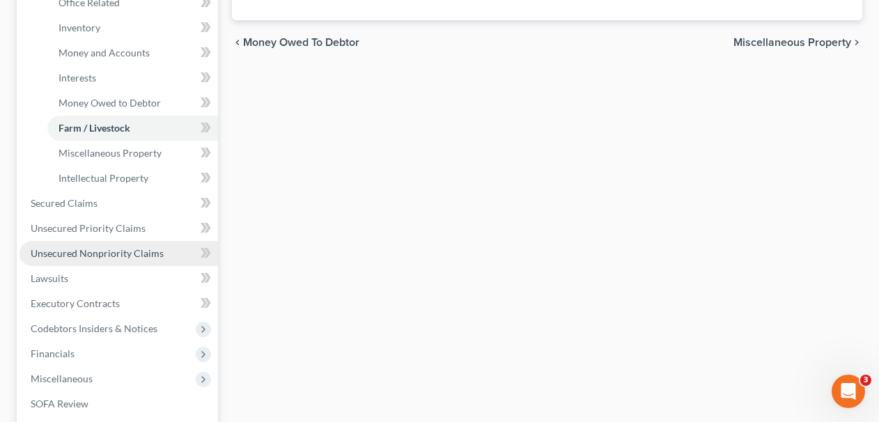
click at [112, 250] on span "Unsecured Nonpriority Claims" at bounding box center [97, 253] width 133 height 12
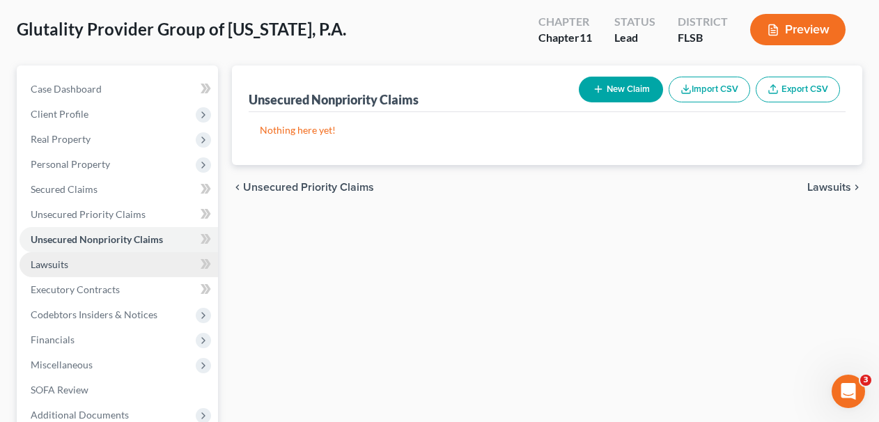
scroll to position [150, 0]
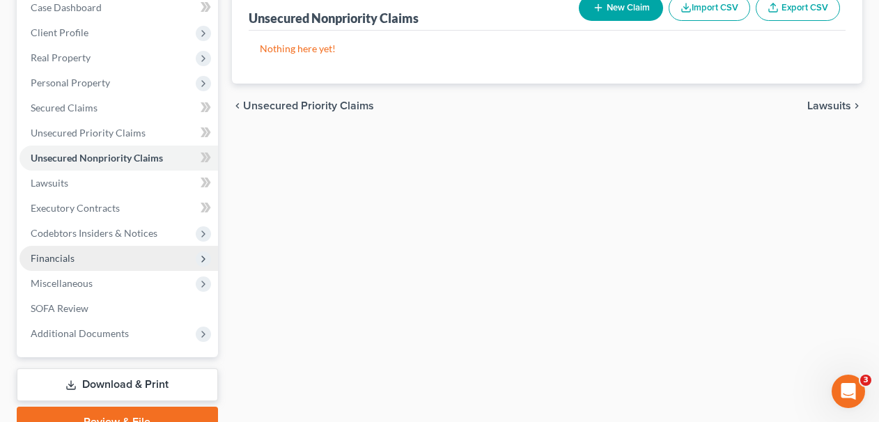
click at [108, 263] on span "Financials" at bounding box center [119, 258] width 199 height 25
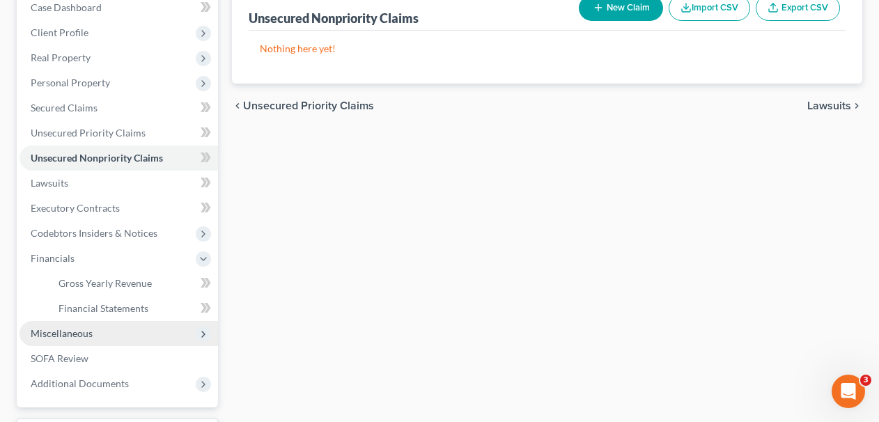
click at [118, 338] on span "Miscellaneous" at bounding box center [119, 333] width 199 height 25
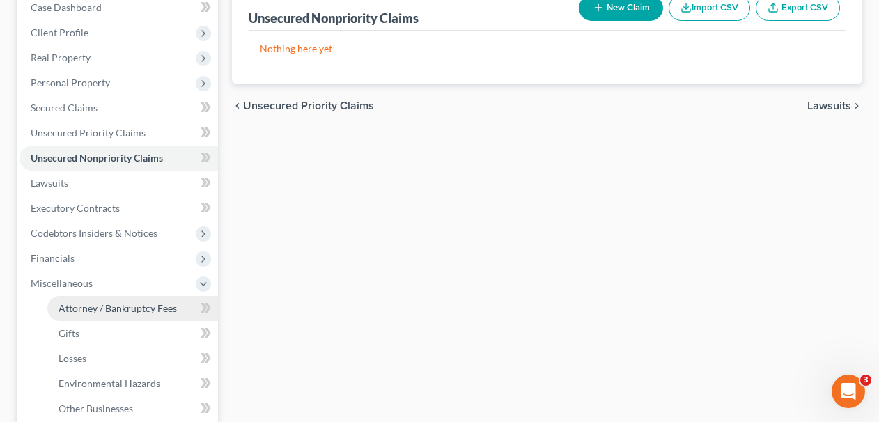
click at [120, 310] on span "Attorney / Bankruptcy Fees" at bounding box center [118, 308] width 118 height 12
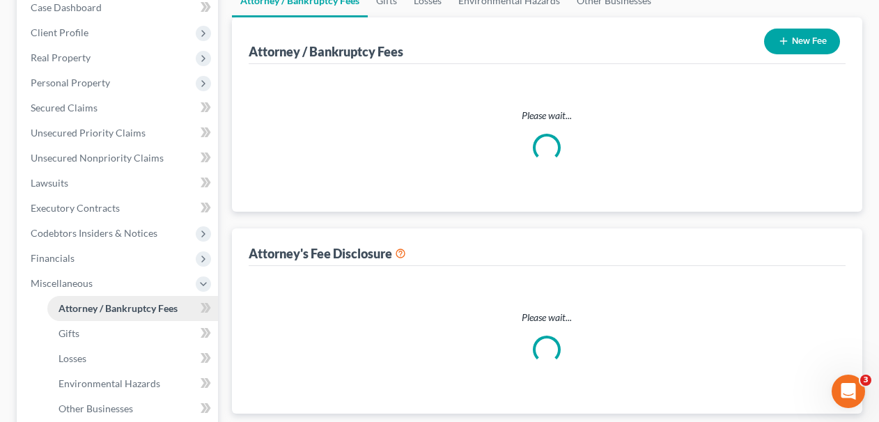
scroll to position [13, 0]
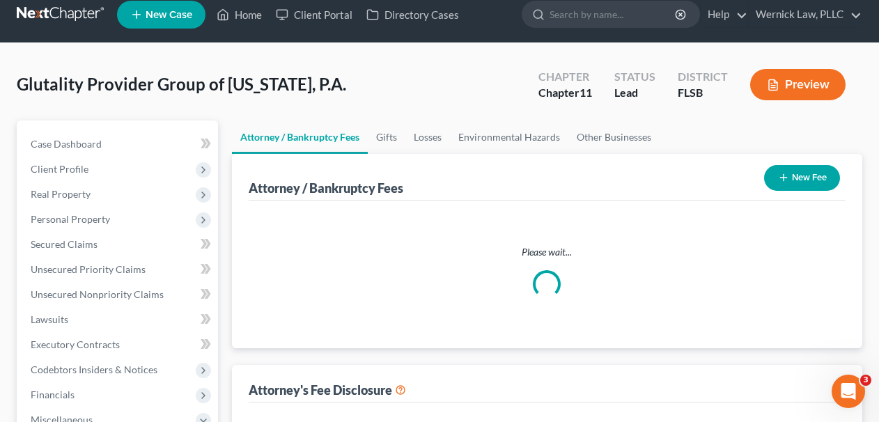
select select "3"
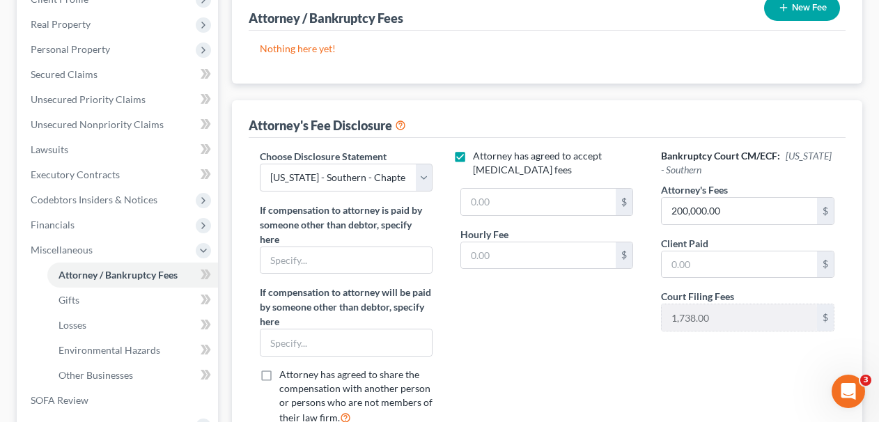
scroll to position [194, 0]
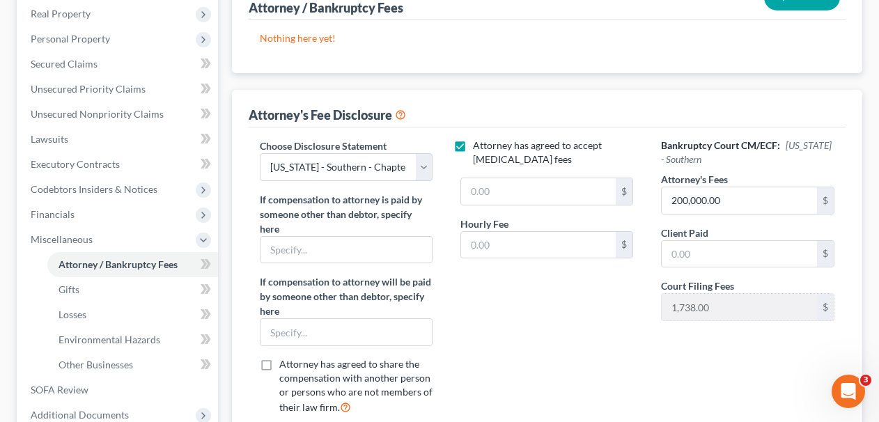
click at [499, 176] on div "Attorney has agreed to accept retainer fees $ Hourly Fee $" at bounding box center [547, 283] width 201 height 288
click at [493, 198] on input "text" at bounding box center [538, 191] width 155 height 26
click at [497, 198] on input "text" at bounding box center [538, 191] width 155 height 26
type input "1"
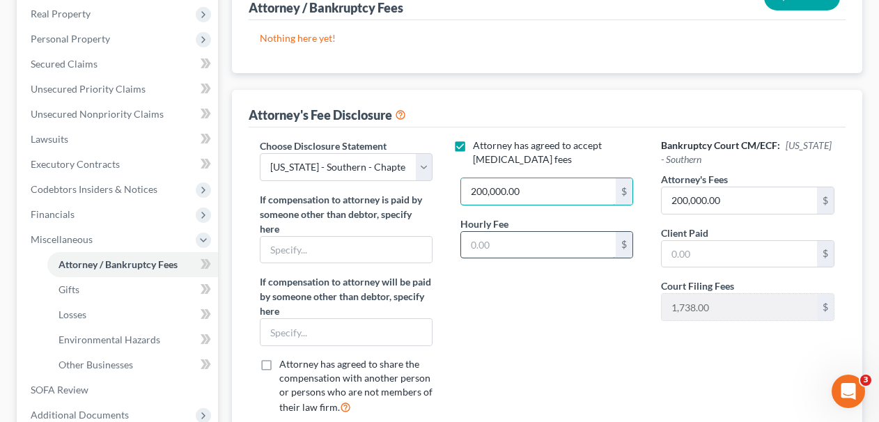
type input "200,000.00"
click at [516, 256] on input "text" at bounding box center [538, 245] width 155 height 26
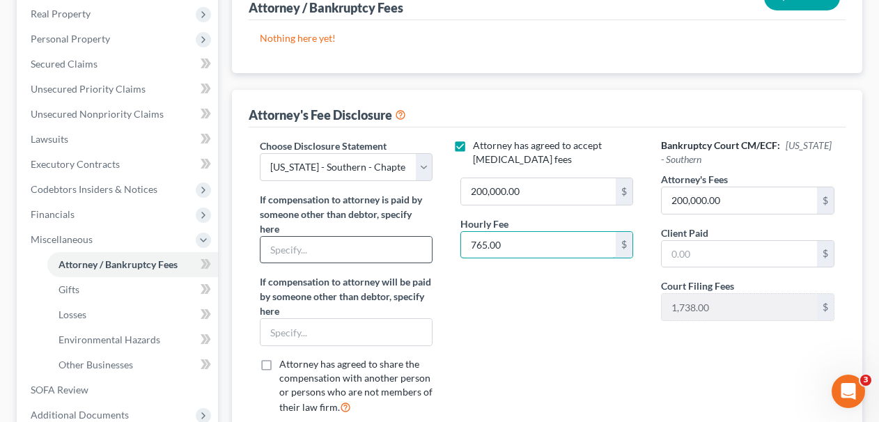
type input "765.00"
click at [398, 245] on input "text" at bounding box center [346, 250] width 171 height 26
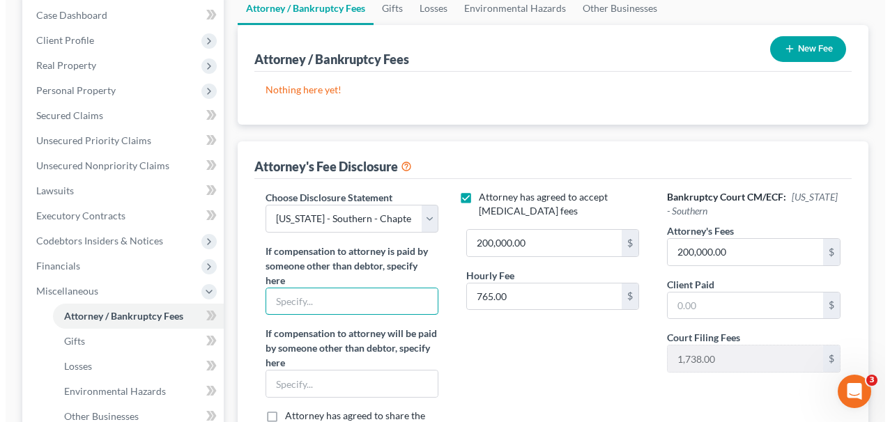
scroll to position [86, 0]
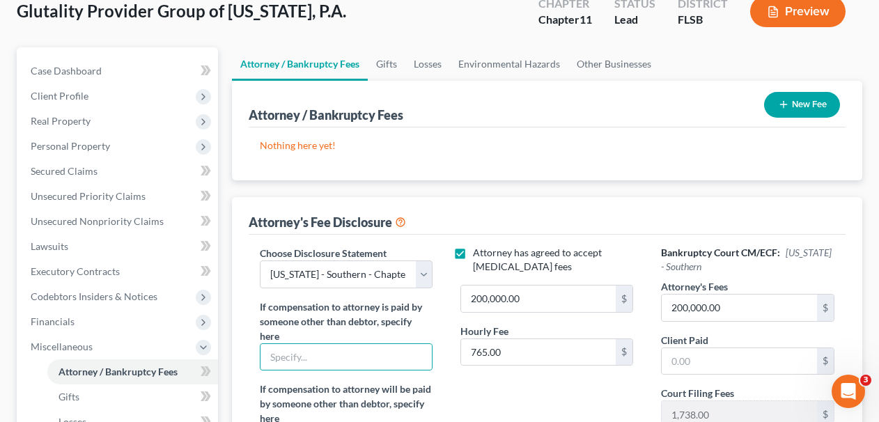
click at [790, 119] on div "New Fee" at bounding box center [802, 104] width 87 height 37
click at [789, 105] on button "New Fee" at bounding box center [802, 105] width 76 height 26
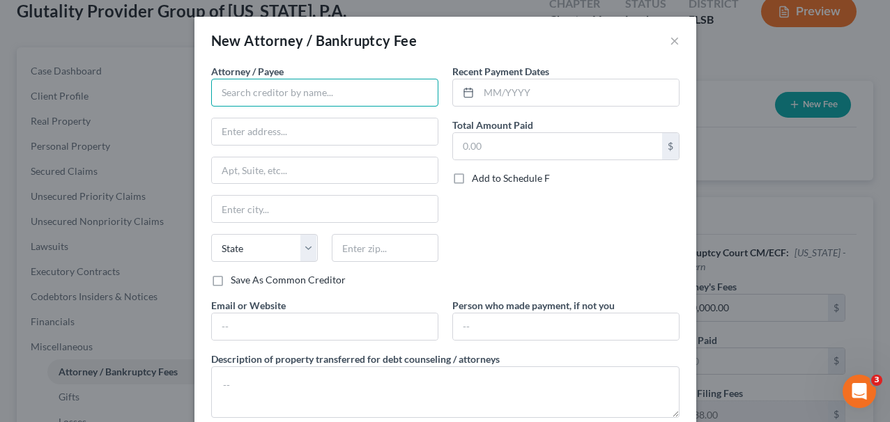
click at [330, 102] on input "text" at bounding box center [324, 93] width 227 height 28
type input "Wernick Law, PLLC"
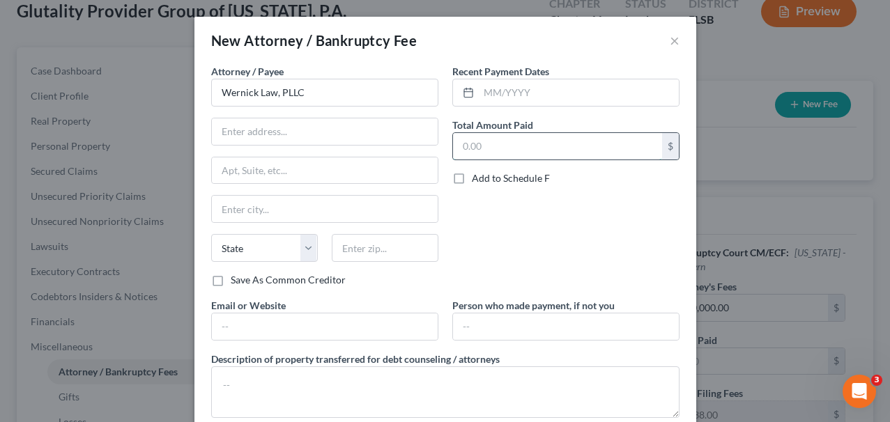
click at [534, 142] on input "text" at bounding box center [557, 146] width 209 height 26
type input "100,000.00"
click at [520, 89] on input "text" at bounding box center [579, 92] width 200 height 26
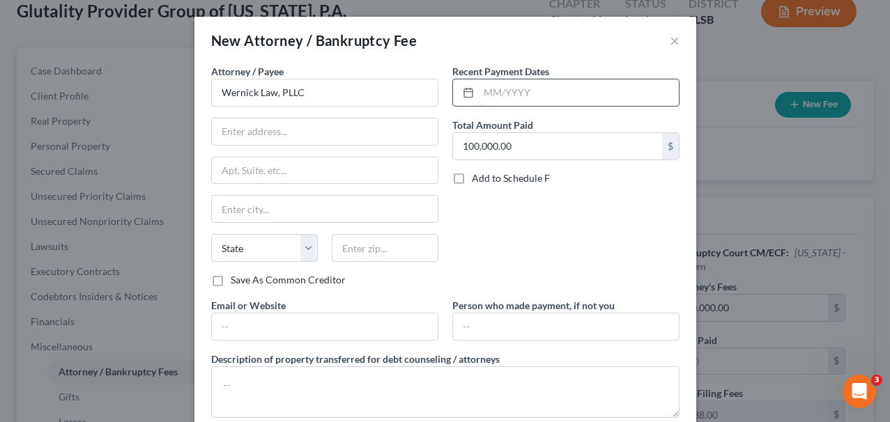
click at [520, 89] on input "text" at bounding box center [579, 92] width 200 height 26
type input "[DATE]"
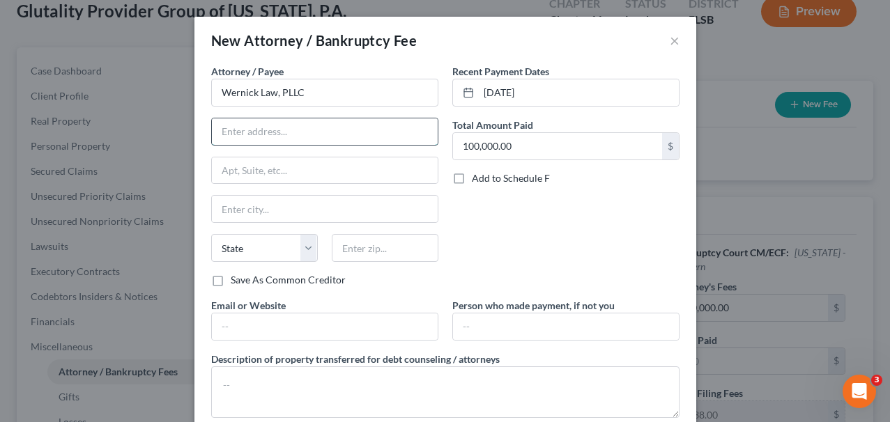
click at [342, 137] on input "text" at bounding box center [325, 131] width 226 height 26
type input "[STREET_ADDRESS]"
click at [325, 176] on input "text" at bounding box center [325, 170] width 226 height 26
type input "324A"
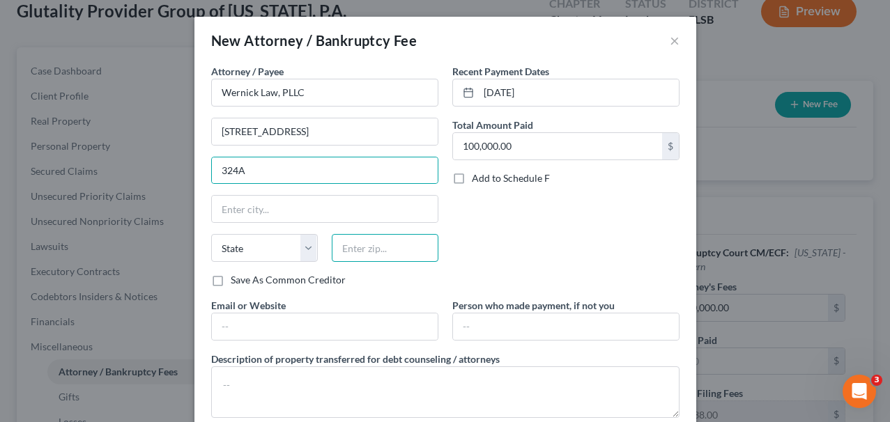
click at [360, 251] on input "text" at bounding box center [385, 248] width 107 height 28
type input "33431"
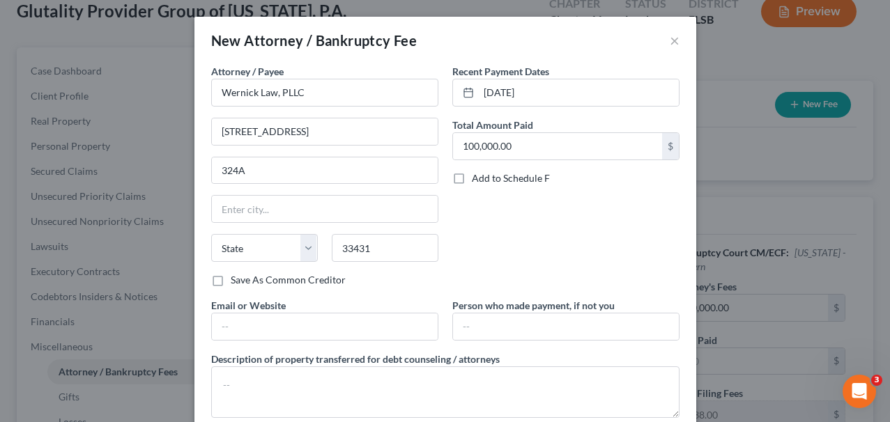
click at [468, 239] on div "Recent Payment Dates 09/09/2025 Total Amount Paid 100,000.00 $ Add to Schedule F" at bounding box center [565, 181] width 241 height 234
type input "Boca Raton"
select select "9"
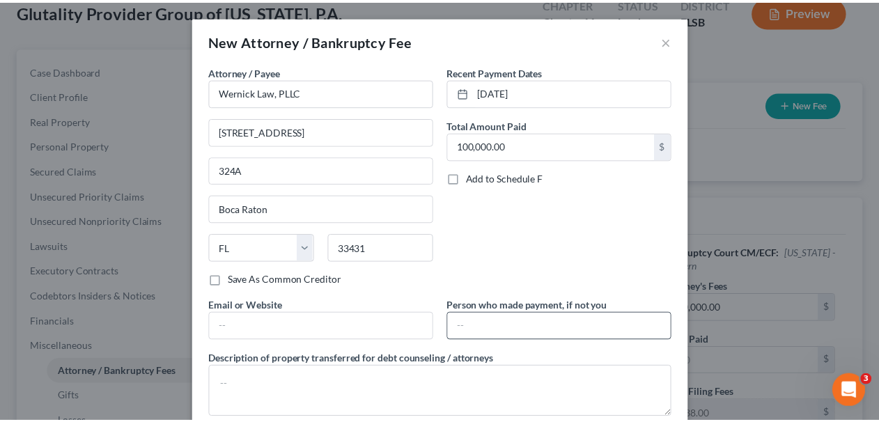
scroll to position [83, 0]
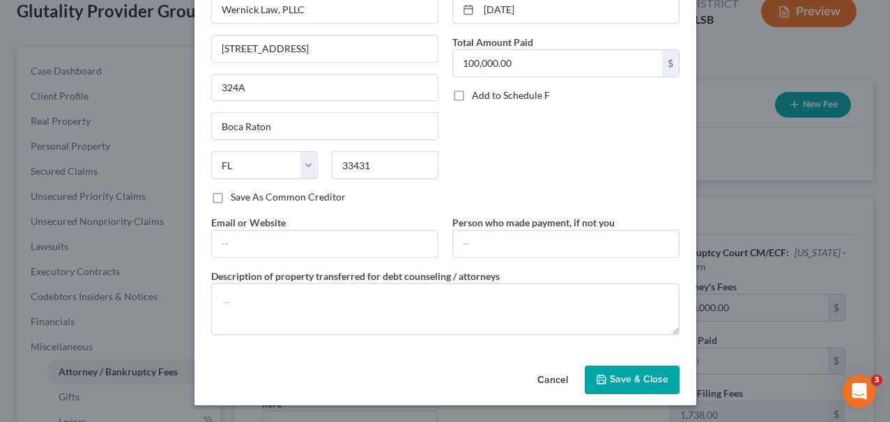
click at [354, 257] on div "Attorney / Payee * Wernick Law, PLLC 2255 Glades Road 324A Boca Raton State AL …" at bounding box center [445, 163] width 482 height 365
click at [351, 254] on input "text" at bounding box center [325, 244] width 226 height 26
type input "[URL][DOMAIN_NAME]"
click at [641, 376] on span "Save & Close" at bounding box center [639, 380] width 59 height 12
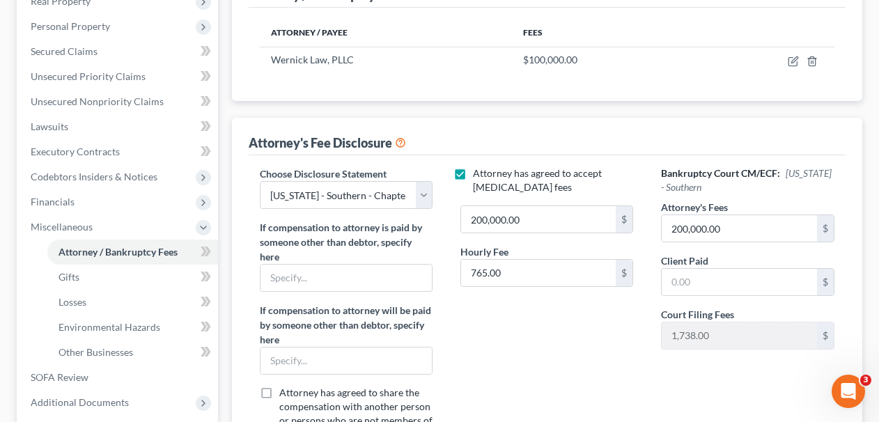
scroll to position [206, 0]
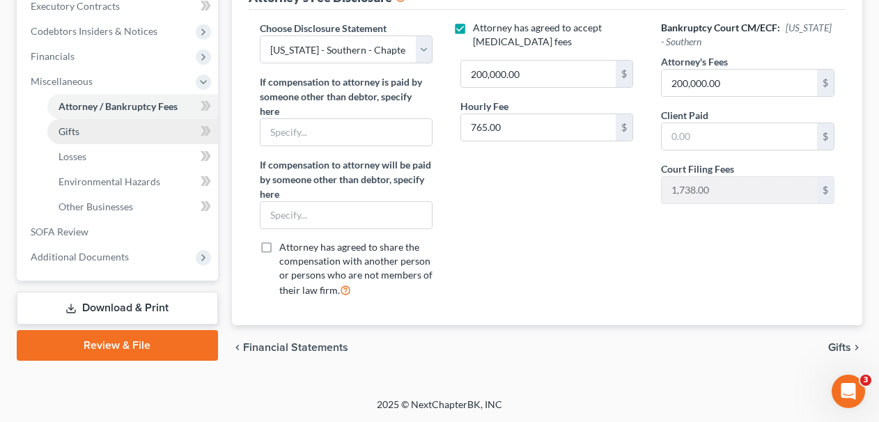
click at [123, 139] on link "Gifts" at bounding box center [132, 131] width 171 height 25
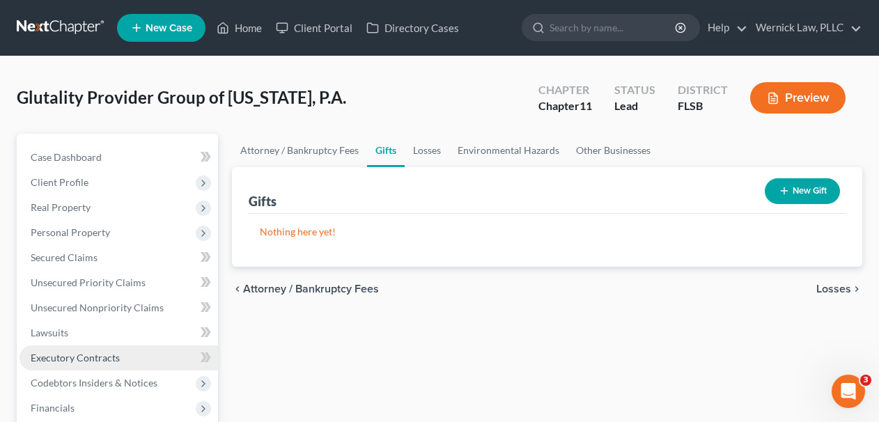
scroll to position [342, 0]
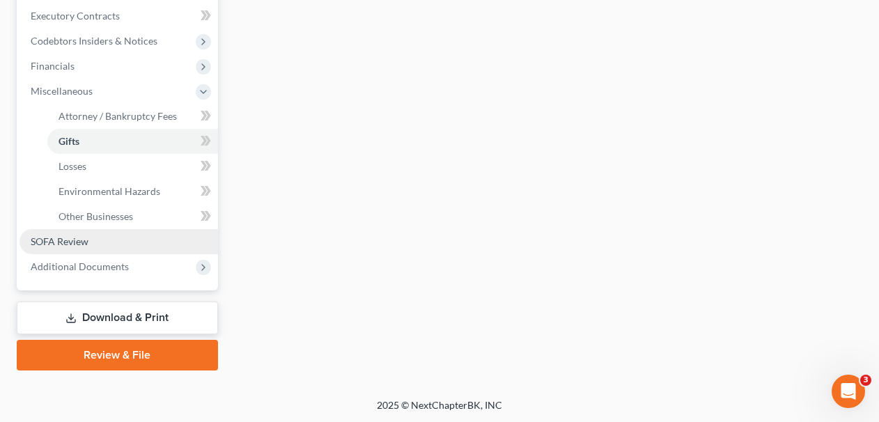
click at [132, 227] on ul "Case Dashboard Payments Invoices Payments Payments Credit Report Client Profile" at bounding box center [119, 41] width 199 height 477
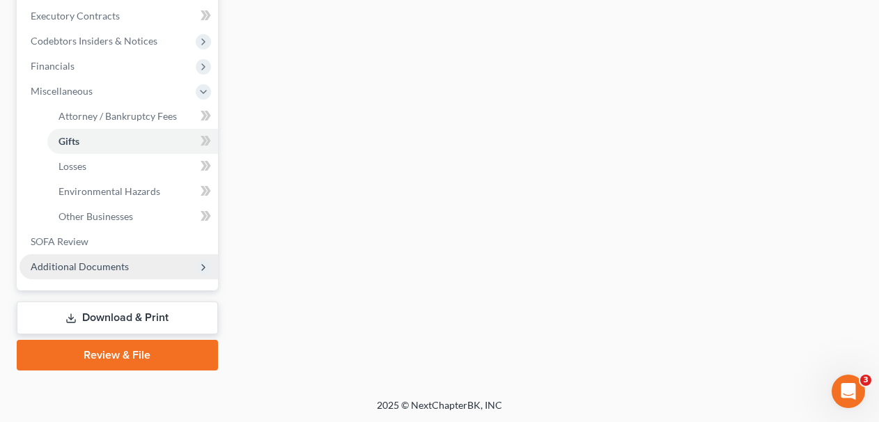
click at [132, 272] on span "Additional Documents" at bounding box center [119, 266] width 199 height 25
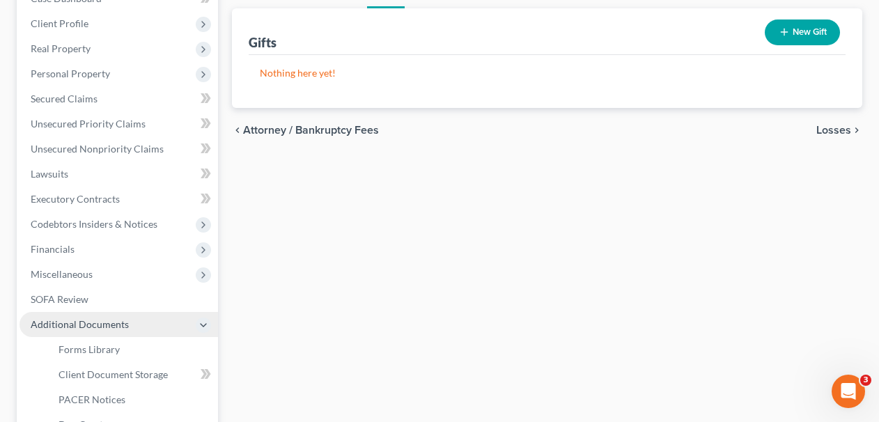
scroll to position [0, 0]
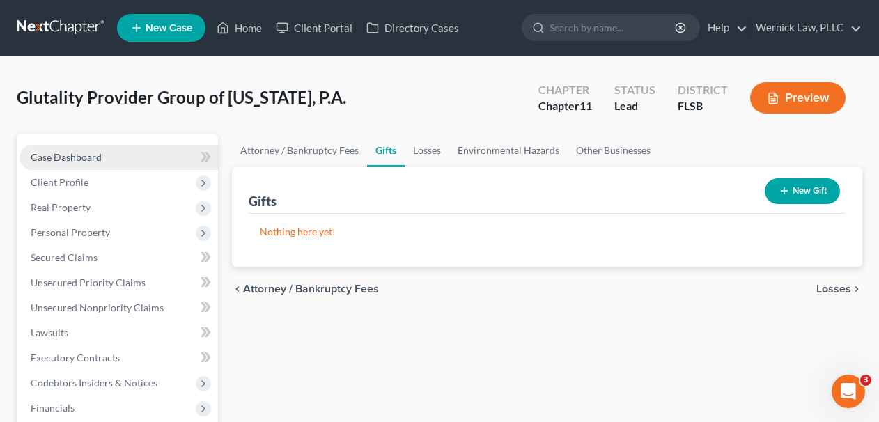
click at [67, 161] on span "Case Dashboard" at bounding box center [66, 157] width 71 height 12
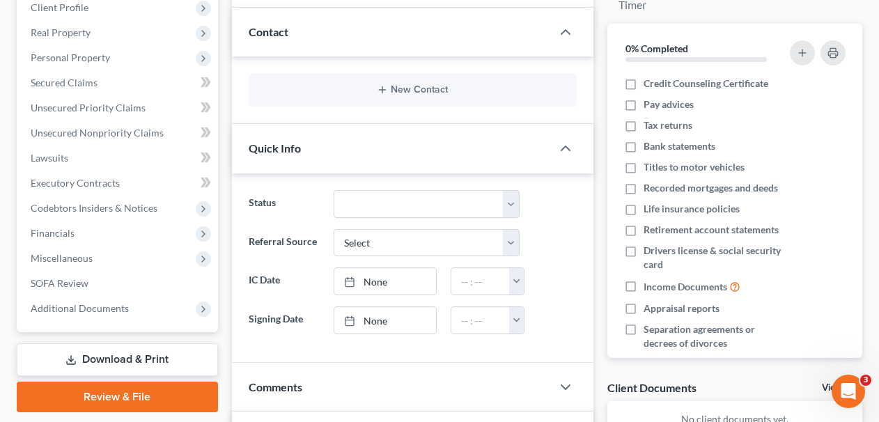
scroll to position [179, 0]
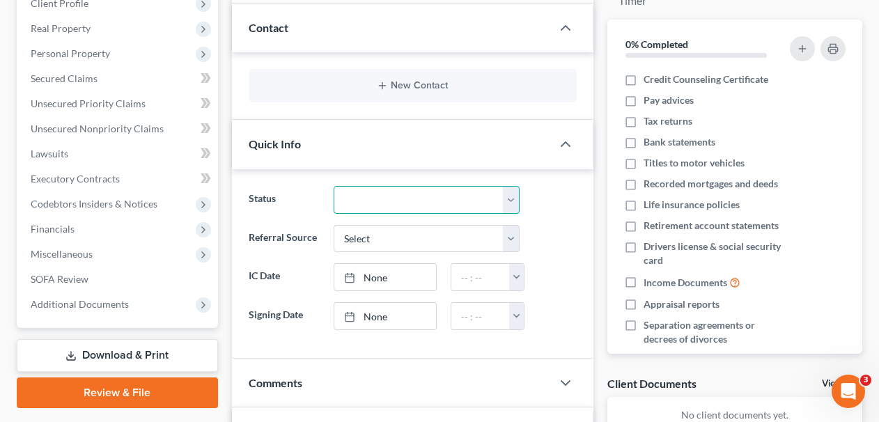
click at [382, 187] on select "Discharged Discharged & Reported Discharge Litigation Dismissal Notice Dismisse…" at bounding box center [427, 200] width 186 height 28
select select "17"
click at [334, 186] on select "Discharged Discharged & Reported Discharge Litigation Dismissal Notice Dismisse…" at bounding box center [427, 200] width 186 height 28
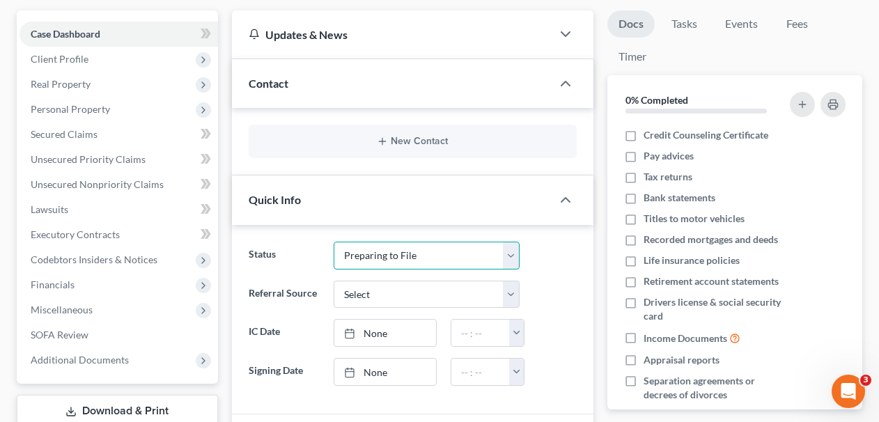
scroll to position [0, 0]
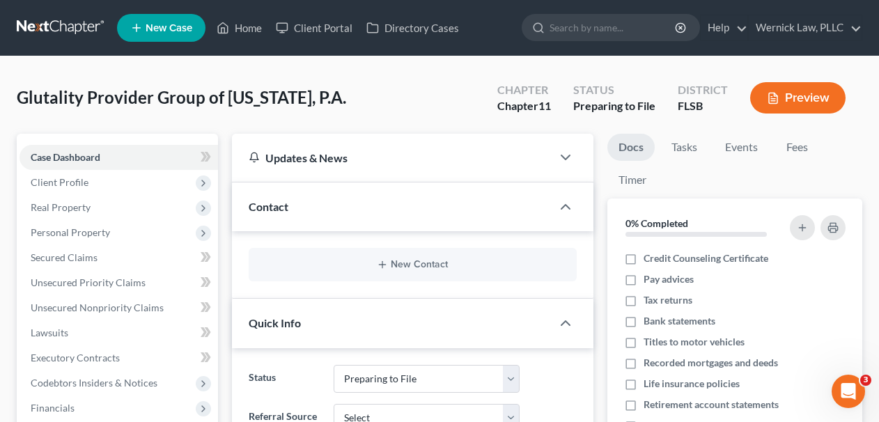
click at [61, 27] on link at bounding box center [61, 27] width 89 height 25
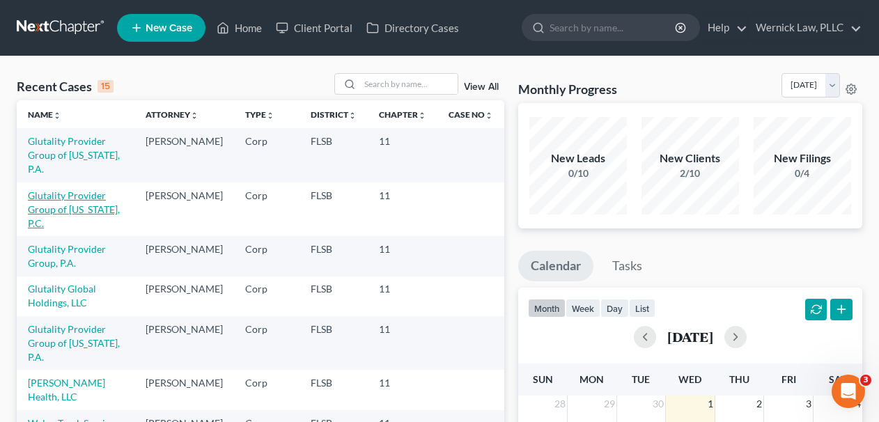
click at [72, 190] on link "Glutality Provider Group of [US_STATE], P.C." at bounding box center [74, 210] width 92 height 40
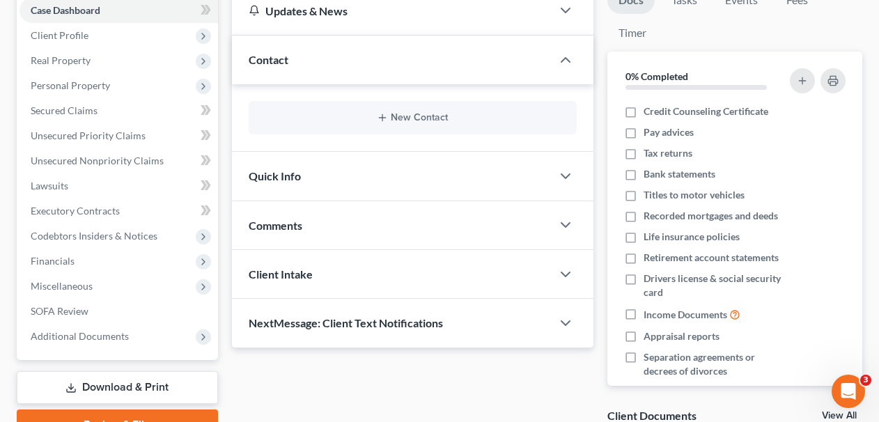
scroll to position [148, 0]
click at [333, 192] on div "Quick Info" at bounding box center [392, 175] width 320 height 48
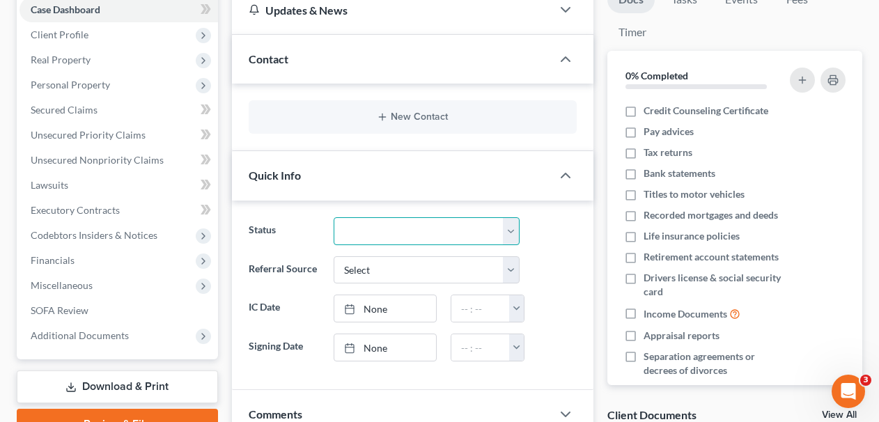
click at [382, 229] on select "Discharged Discharged & Reported Discharge Litigation Dismissal Notice Dismisse…" at bounding box center [427, 231] width 186 height 28
select select "17"
click at [334, 217] on select "Discharged Discharged & Reported Discharge Litigation Dismissal Notice Dismisse…" at bounding box center [427, 231] width 186 height 28
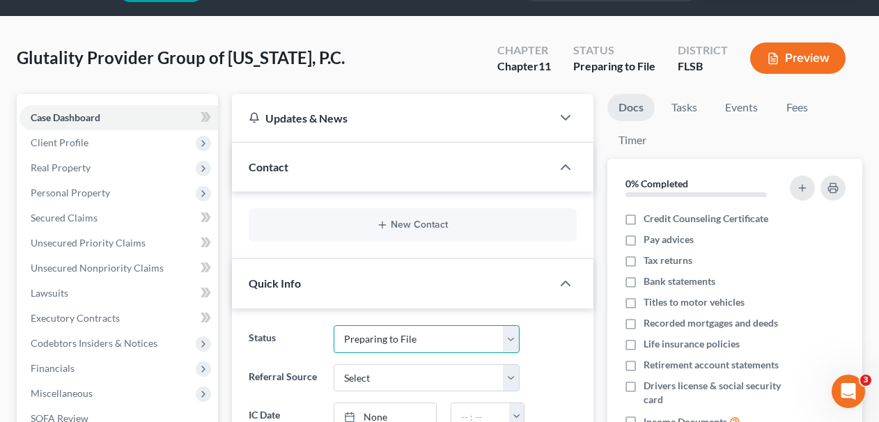
scroll to position [0, 0]
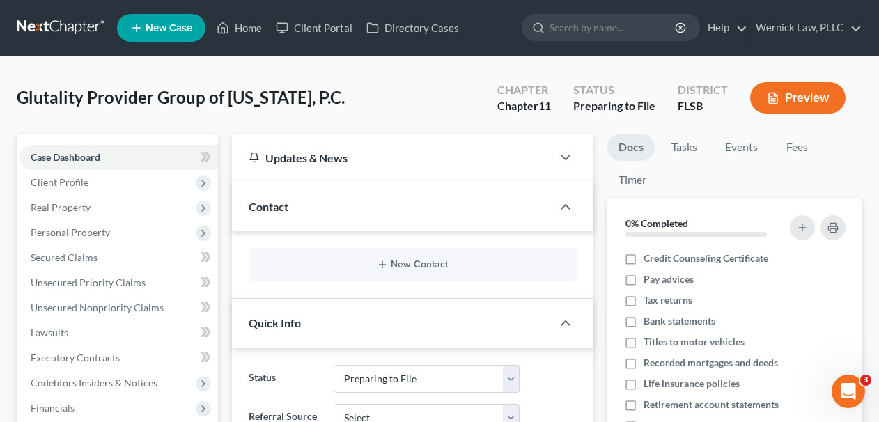
click at [73, 30] on link at bounding box center [61, 27] width 89 height 25
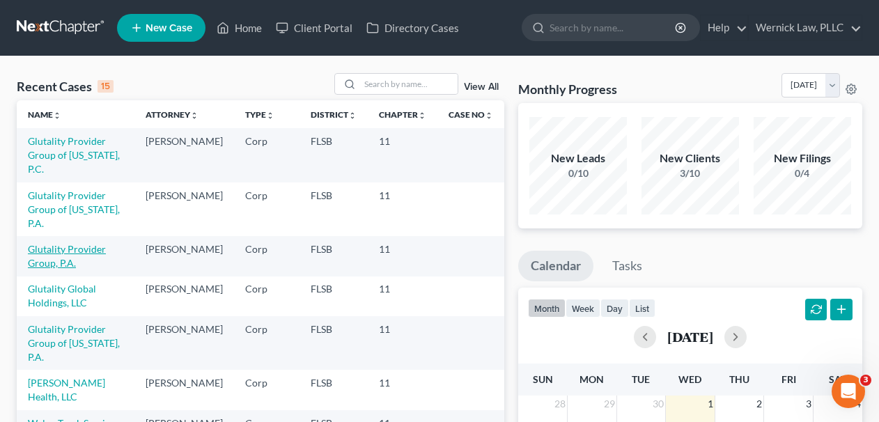
click at [94, 243] on link "Glutality Provider Group, P.A." at bounding box center [67, 256] width 78 height 26
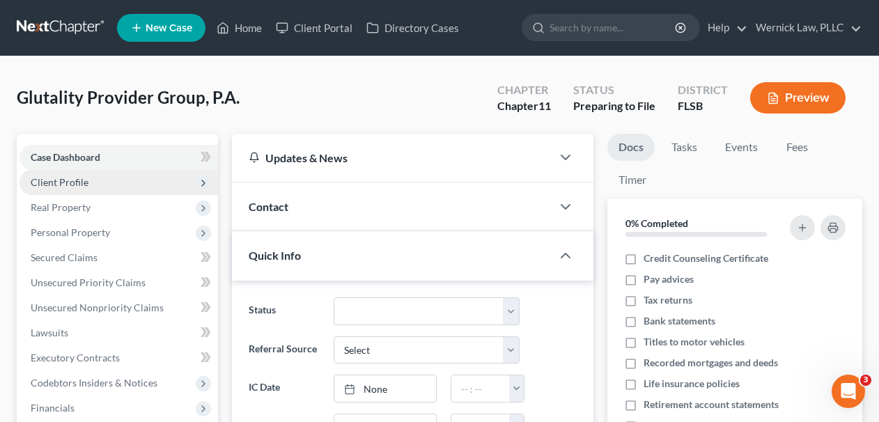
click at [150, 185] on span "Client Profile" at bounding box center [119, 182] width 199 height 25
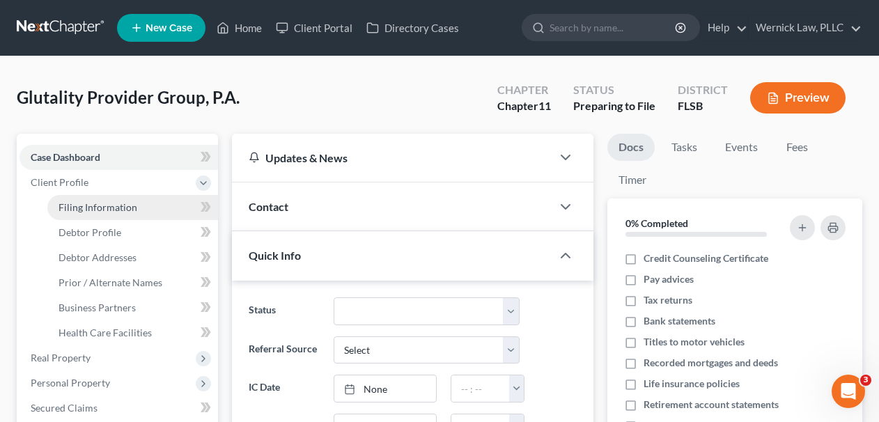
click at [149, 198] on link "Filing Information" at bounding box center [132, 207] width 171 height 25
select select "2"
select select "1"
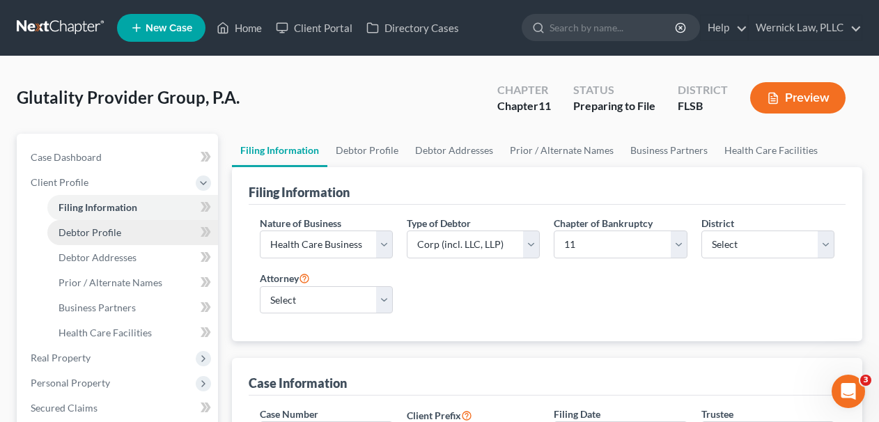
click at [157, 223] on link "Debtor Profile" at bounding box center [132, 232] width 171 height 25
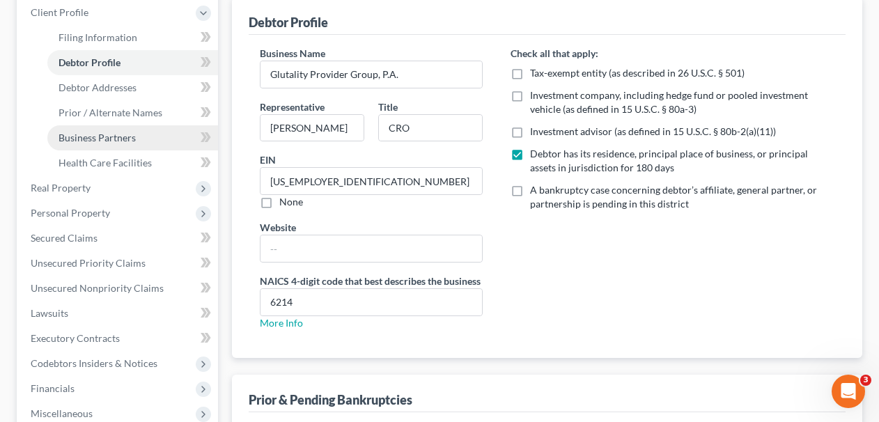
click at [139, 138] on link "Business Partners" at bounding box center [132, 137] width 171 height 25
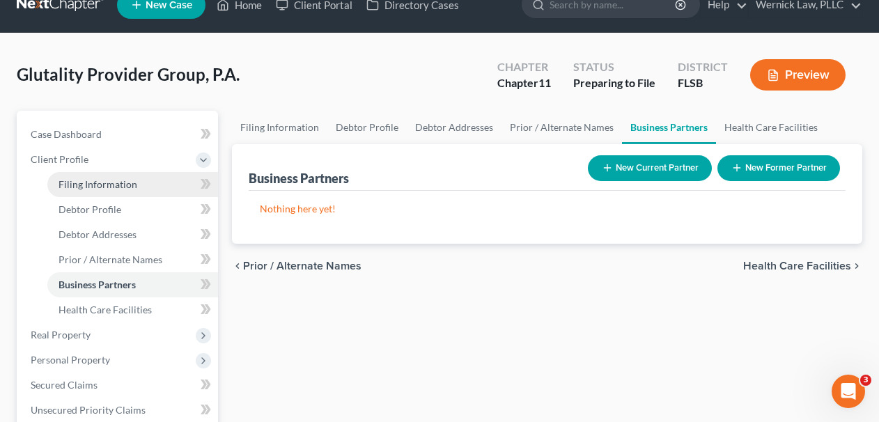
scroll to position [367, 0]
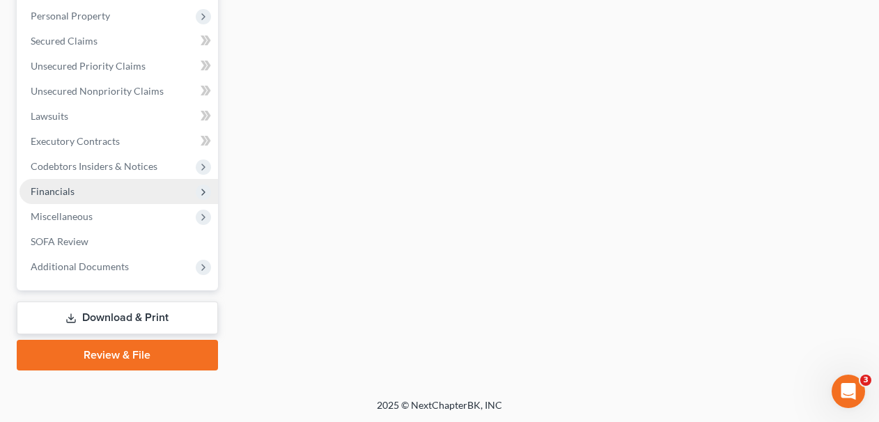
click at [116, 194] on span "Financials" at bounding box center [119, 191] width 199 height 25
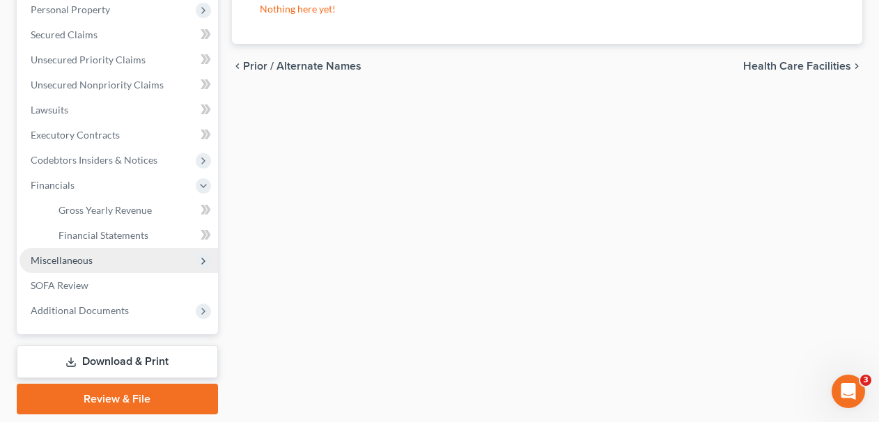
scroll to position [217, 0]
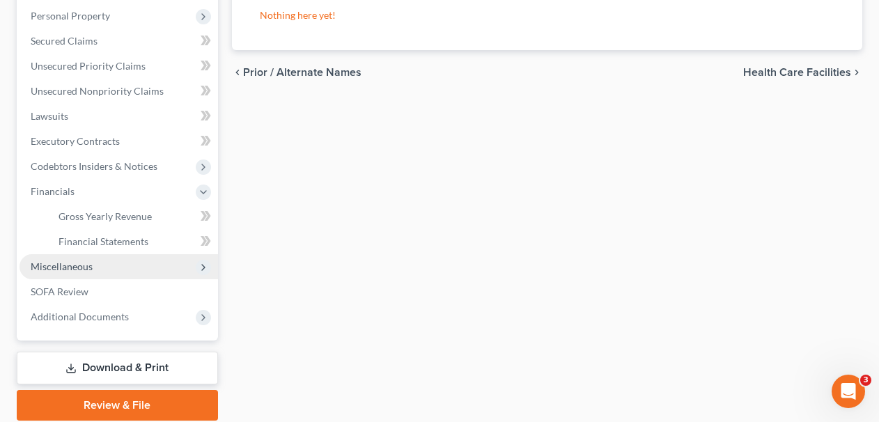
click at [132, 263] on span "Miscellaneous" at bounding box center [119, 266] width 199 height 25
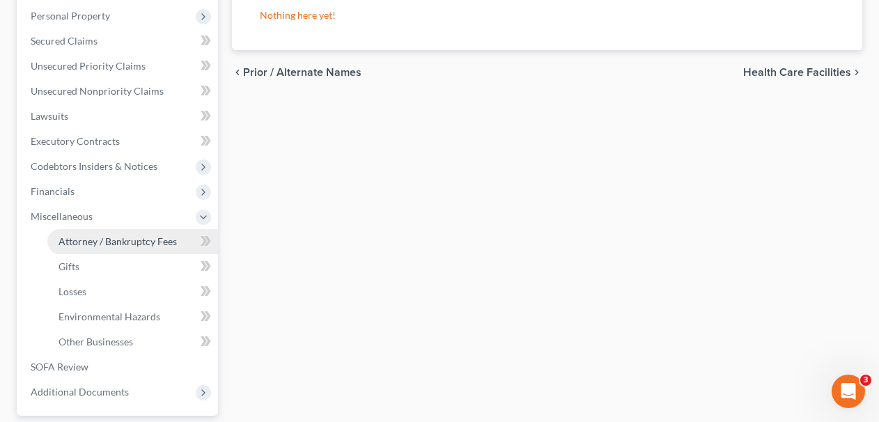
click at [132, 243] on span "Attorney / Bankruptcy Fees" at bounding box center [118, 241] width 118 height 12
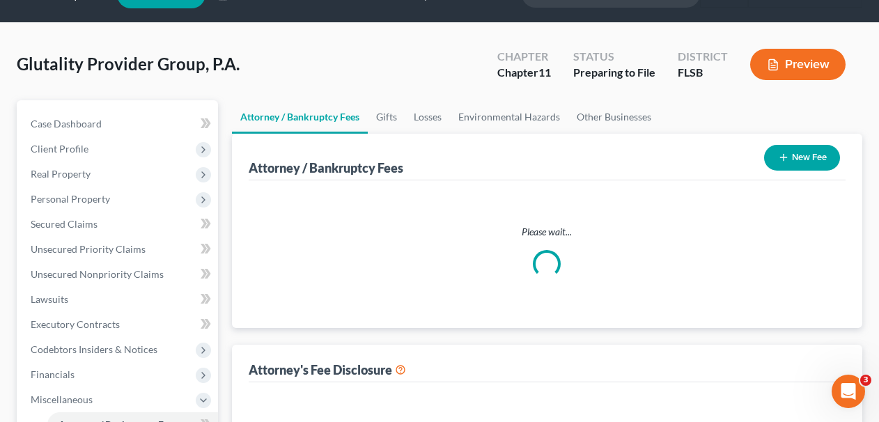
select select "3"
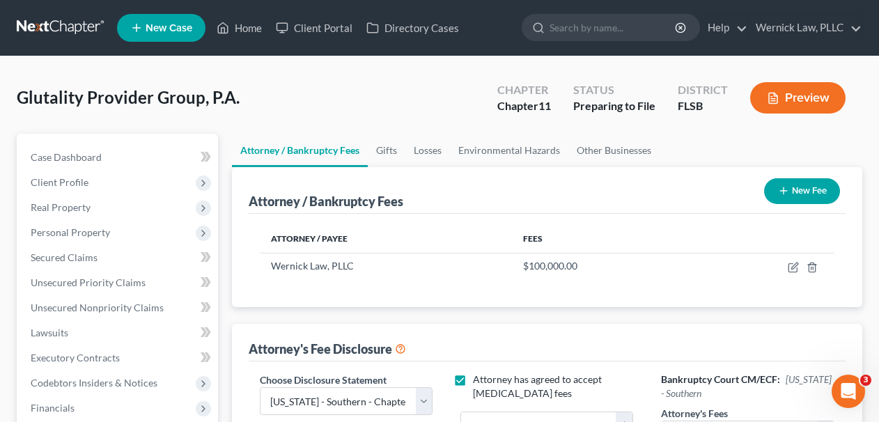
click at [68, 39] on link at bounding box center [61, 27] width 89 height 25
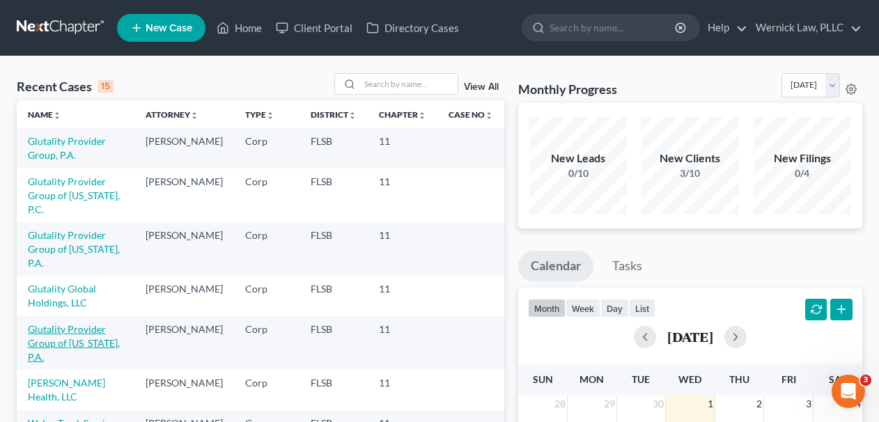
click at [106, 332] on link "Glutality Provider Group of [US_STATE], P.A." at bounding box center [74, 343] width 92 height 40
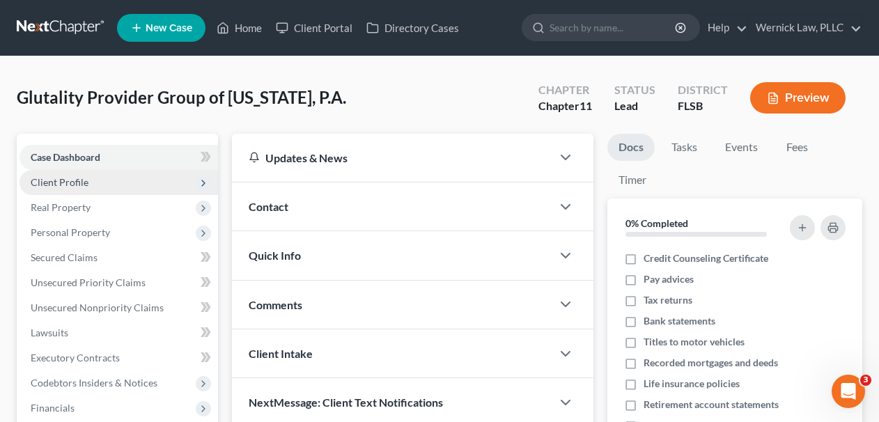
click at [115, 175] on span "Client Profile" at bounding box center [119, 182] width 199 height 25
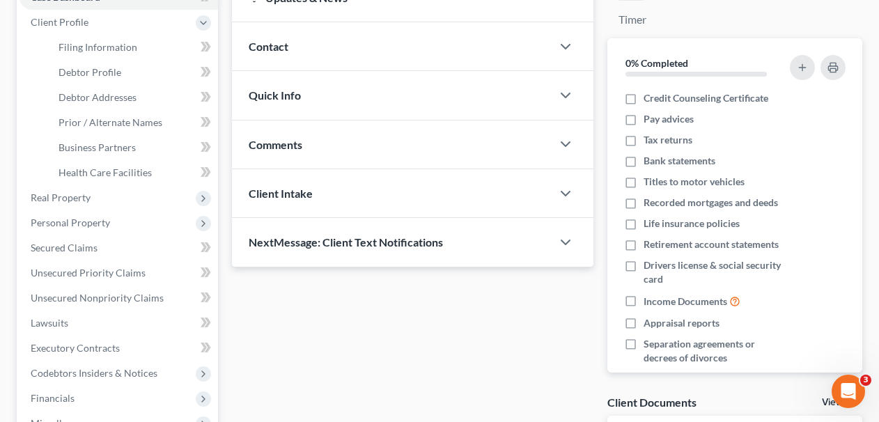
scroll to position [59, 0]
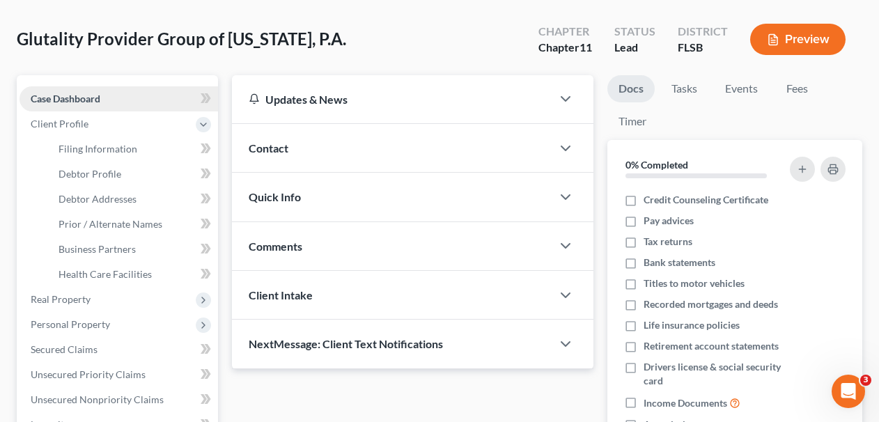
click at [157, 101] on link "Case Dashboard" at bounding box center [119, 98] width 199 height 25
click at [318, 134] on div "Contact" at bounding box center [392, 148] width 320 height 48
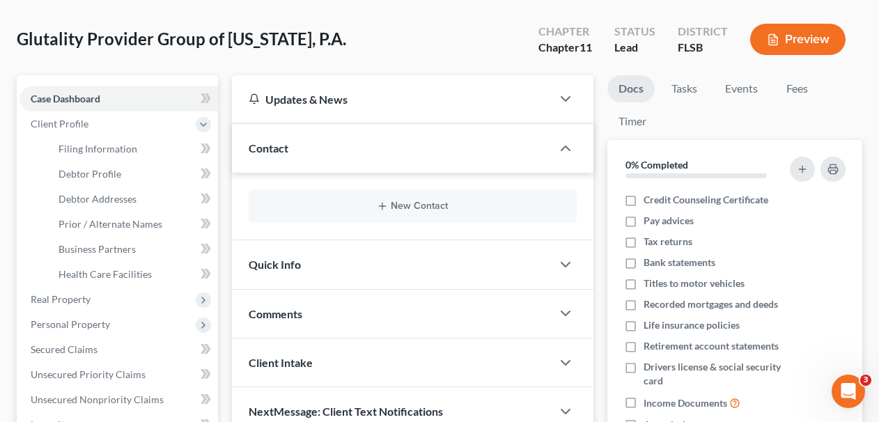
click at [323, 274] on div "Quick Info" at bounding box center [392, 264] width 320 height 48
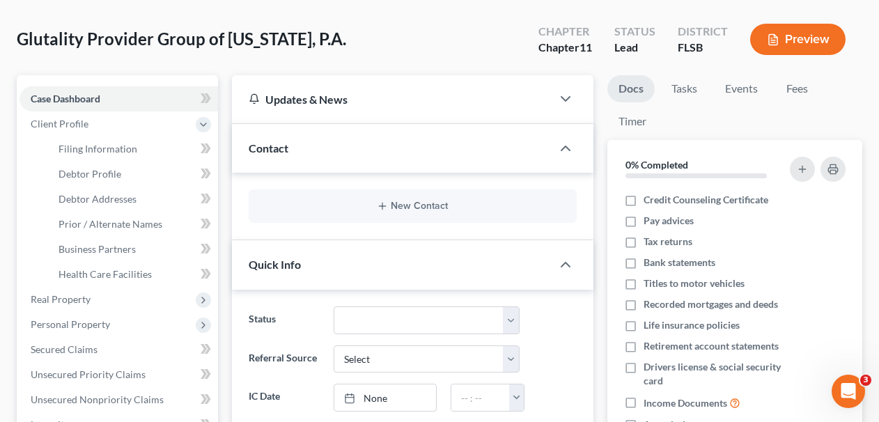
click at [370, 288] on div "Quick Info" at bounding box center [413, 264] width 362 height 49
click at [370, 300] on div "Status Discharged Discharged & Reported Discharge Litigation Dismissal Notice D…" at bounding box center [413, 385] width 362 height 190
click at [371, 307] on select "Discharged Discharged & Reported Discharge Litigation Dismissal Notice Dismisse…" at bounding box center [427, 321] width 186 height 28
select select "17"
click at [334, 307] on select "Discharged Discharged & Reported Discharge Litigation Dismissal Notice Dismisse…" at bounding box center [427, 321] width 186 height 28
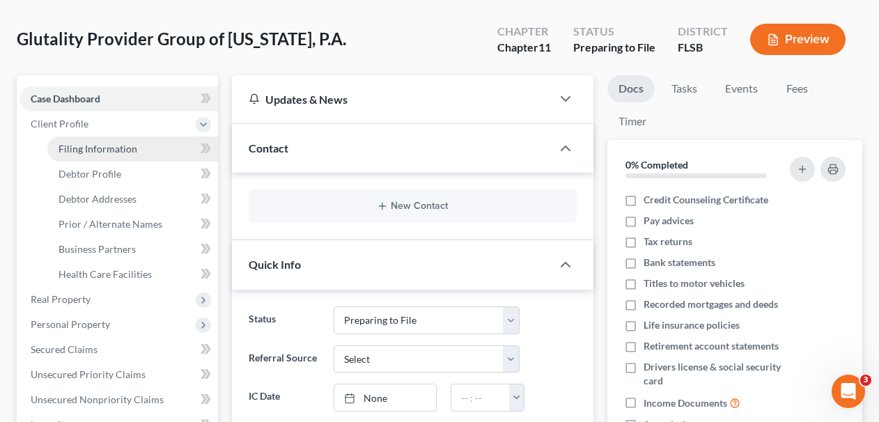
click at [146, 142] on link "Filing Information" at bounding box center [132, 149] width 171 height 25
select select "2"
select select "1"
select select "0"
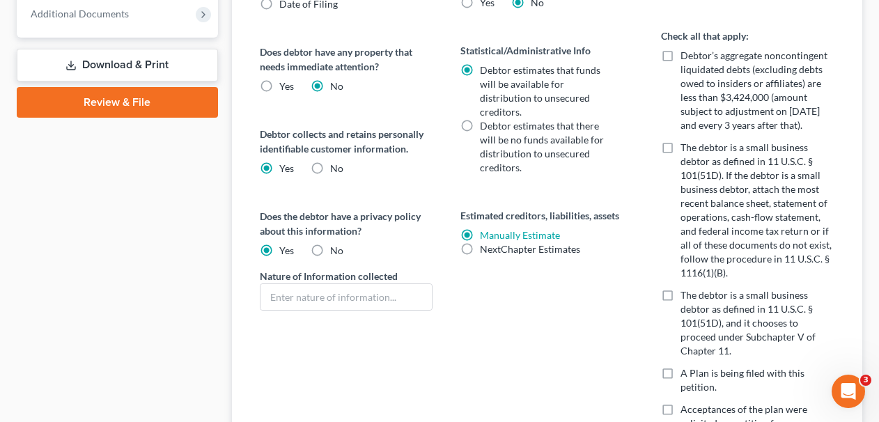
scroll to position [667, 0]
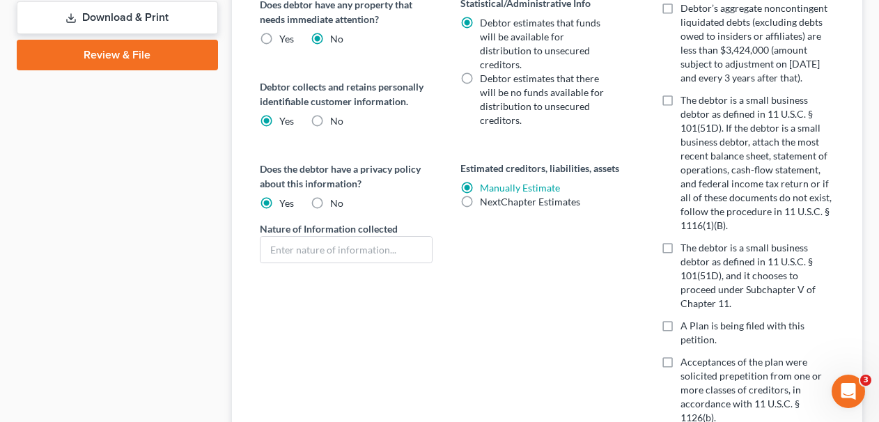
click at [681, 247] on label "The debtor is a small business debtor as defined in 11 U.S.C. § 101(51D), and i…" at bounding box center [757, 276] width 153 height 70
click at [686, 247] on input "The debtor is a small business debtor as defined in 11 U.S.C. § 101(51D), and i…" at bounding box center [690, 245] width 9 height 9
checkbox input "true"
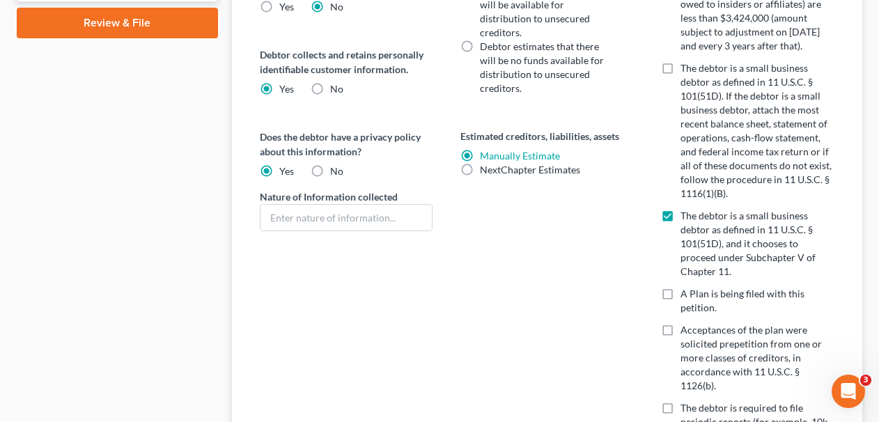
scroll to position [695, 0]
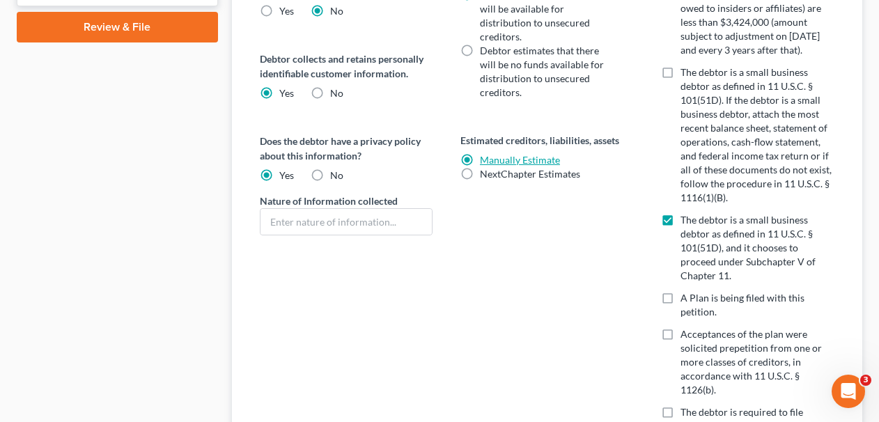
click at [525, 154] on link "Manually Estimate" at bounding box center [520, 160] width 80 height 12
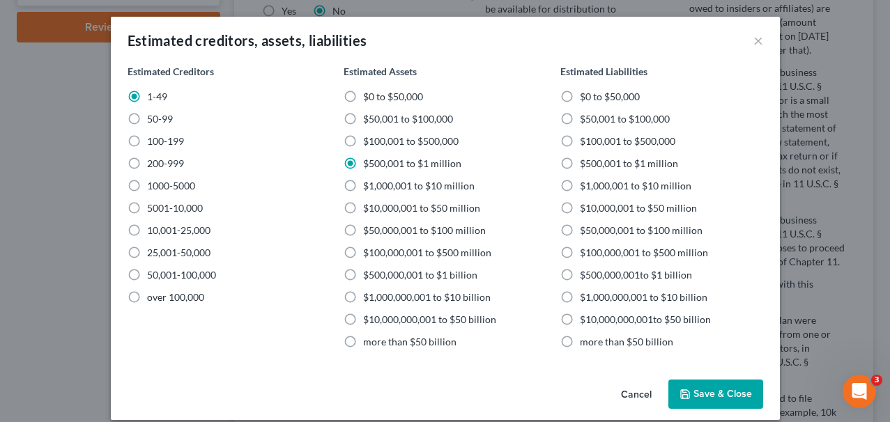
click at [723, 397] on button "Save & Close" at bounding box center [715, 394] width 95 height 29
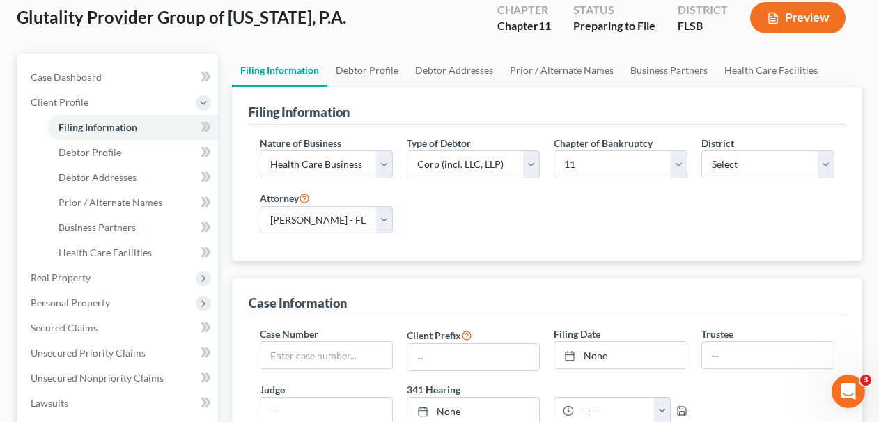
scroll to position [4, 0]
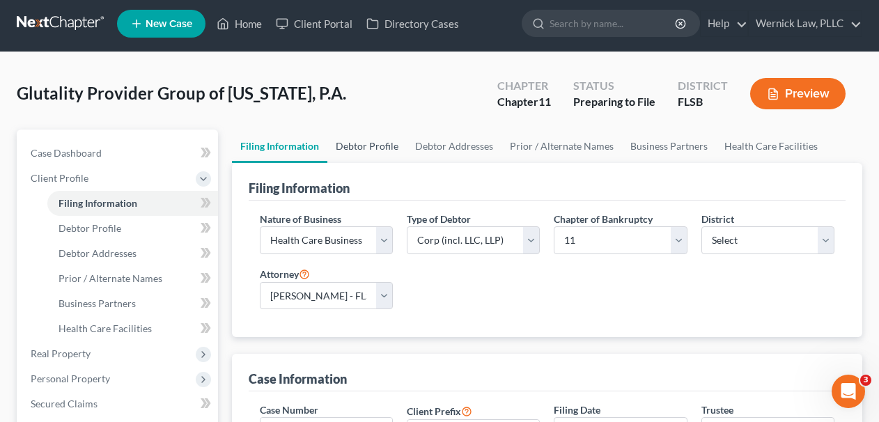
click at [392, 133] on link "Debtor Profile" at bounding box center [366, 146] width 79 height 33
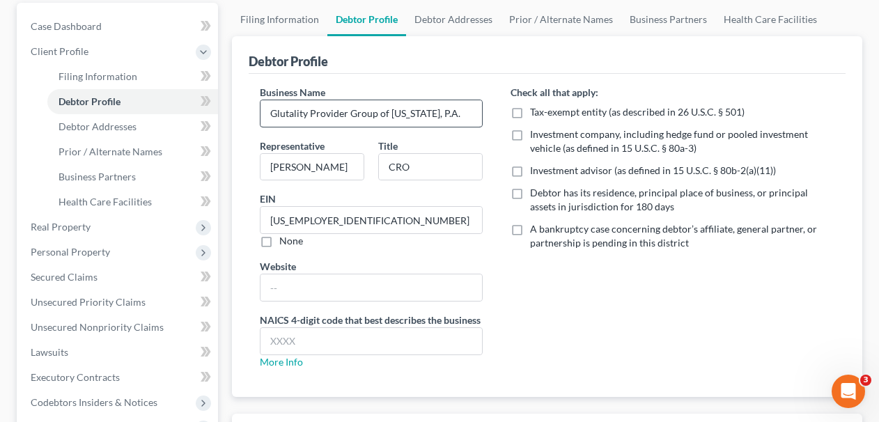
scroll to position [132, 0]
click at [357, 323] on label "NAICS 4-digit code that best describes the business" at bounding box center [370, 319] width 221 height 15
click at [357, 324] on label "NAICS 4-digit code that best describes the business" at bounding box center [370, 319] width 221 height 15
click at [357, 334] on input "text" at bounding box center [372, 340] width 222 height 26
type input "6214"
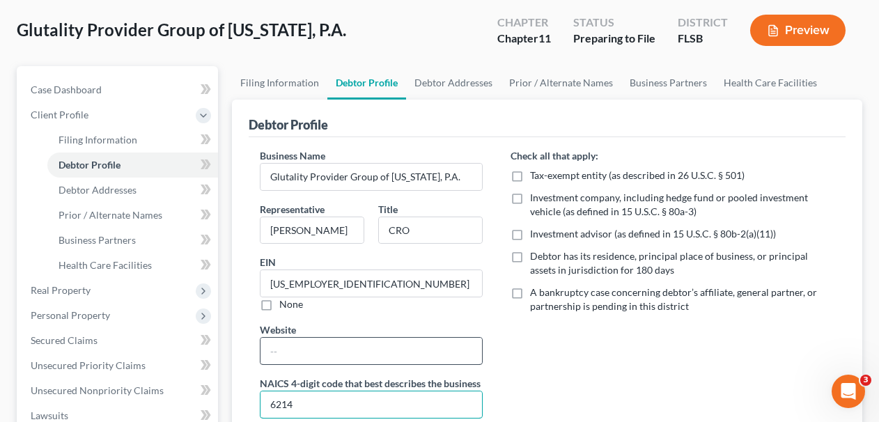
scroll to position [56, 0]
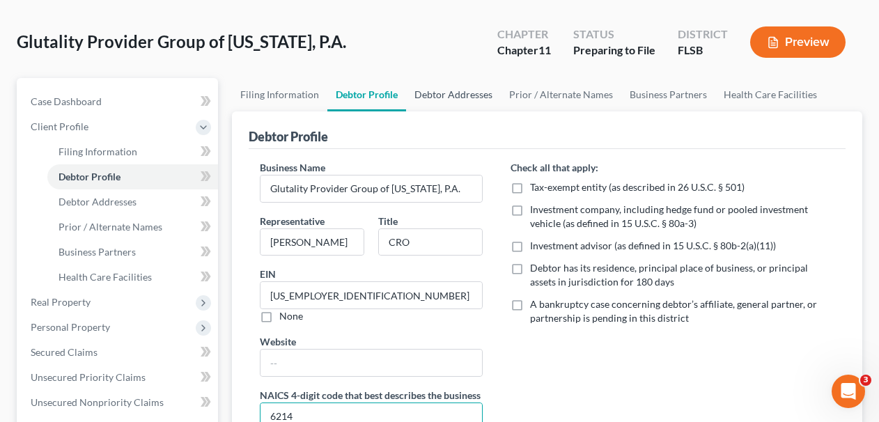
click at [448, 99] on link "Debtor Addresses" at bounding box center [453, 94] width 95 height 33
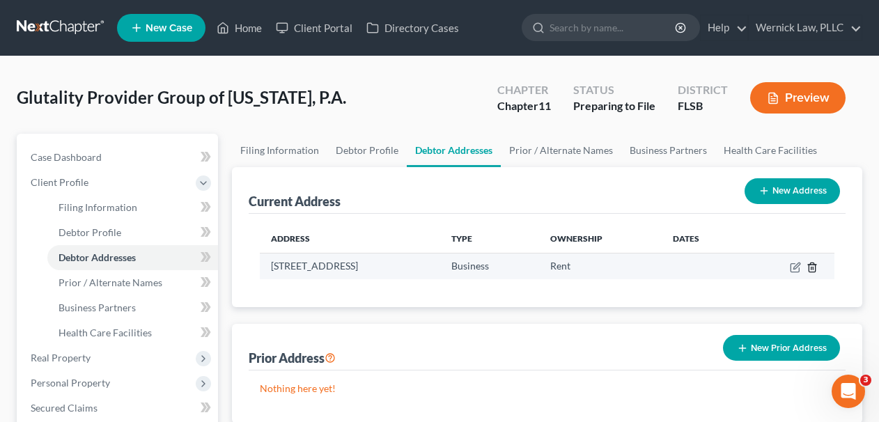
click at [811, 270] on icon "button" at bounding box center [812, 267] width 11 height 11
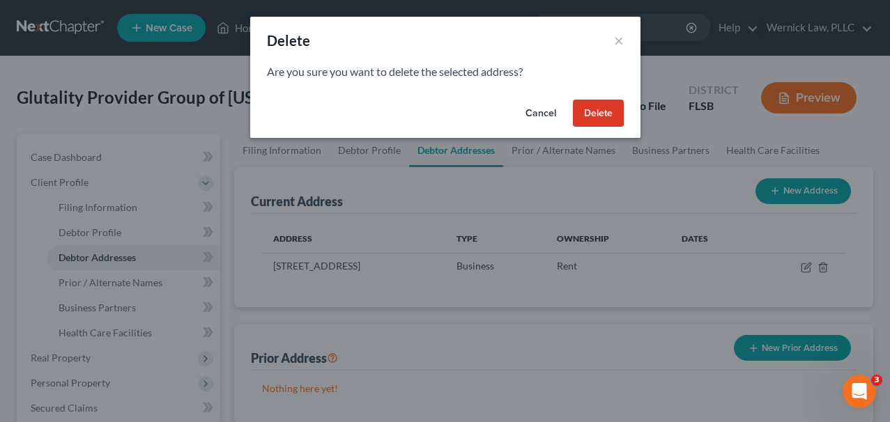
click at [596, 116] on button "Delete" at bounding box center [598, 114] width 51 height 28
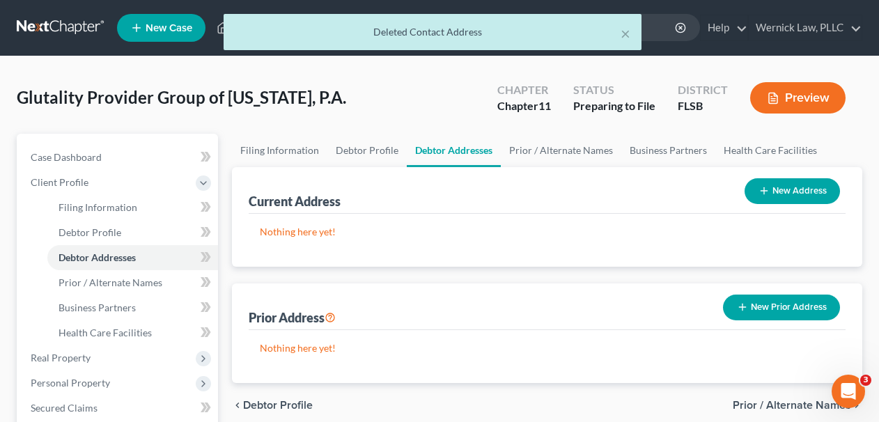
click at [787, 196] on button "New Address" at bounding box center [792, 191] width 95 height 26
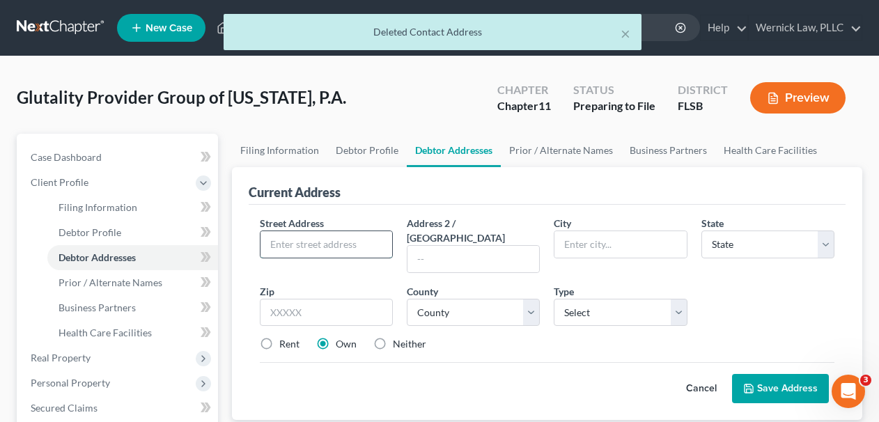
click at [300, 233] on input "text" at bounding box center [327, 244] width 132 height 26
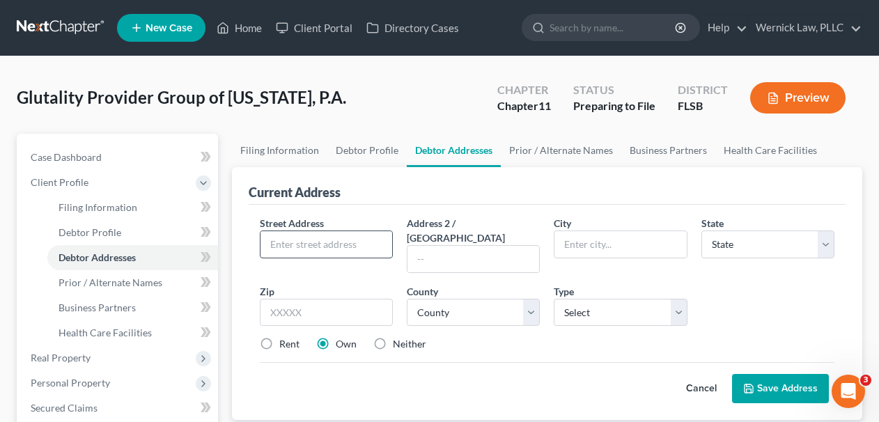
paste input "5300 Broken Sound Blvd NW,"
type input "5300 Broken Sound Blvd NW,"
click at [376, 299] on input "text" at bounding box center [326, 313] width 133 height 28
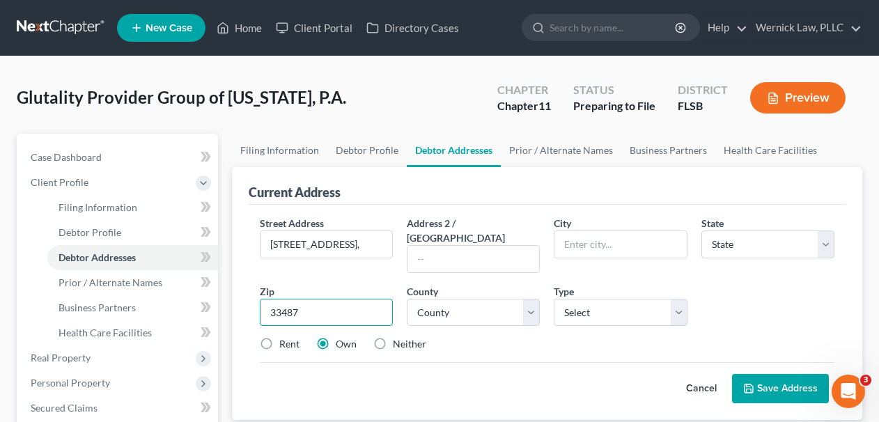
type input "33487"
click at [532, 362] on div "Cancel Save Address" at bounding box center [548, 382] width 576 height 41
type input "Boca Raton"
select select "9"
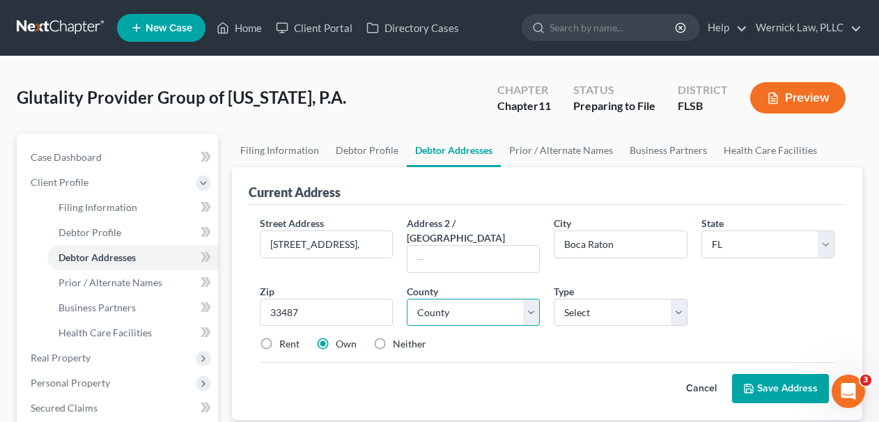
click at [509, 304] on select "County" at bounding box center [473, 313] width 133 height 28
select select "49"
click at [407, 299] on select "County Alachua County Baker County Bay County Bradford County Brevard County Br…" at bounding box center [473, 313] width 133 height 28
click at [575, 315] on div "Street Address * 5300 Broken Sound Blvd NW, Address 2 / PO Box City * Boca Rato…" at bounding box center [547, 289] width 589 height 147
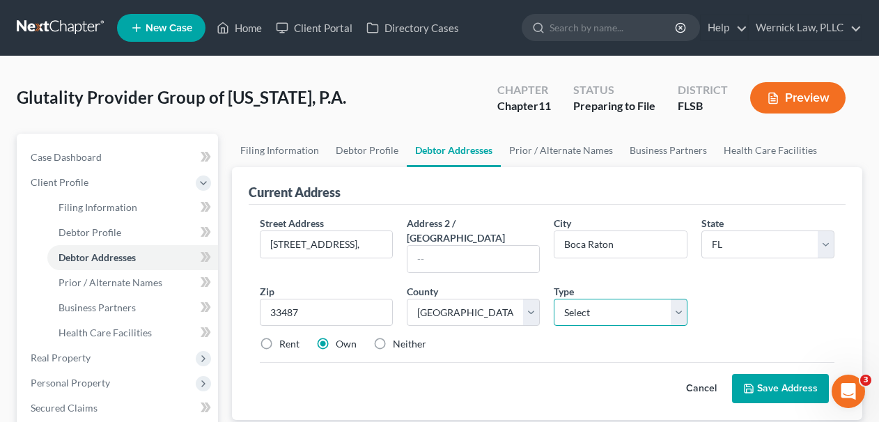
click at [582, 299] on select "Select Business Mailing Location of Assets" at bounding box center [620, 313] width 133 height 28
select select "0"
click at [554, 299] on select "Select Business Mailing Location of Assets" at bounding box center [620, 313] width 133 height 28
click at [282, 321] on div "Street Address * 5300 Broken Sound Blvd NW, Address 2 / PO Box City * Boca Rato…" at bounding box center [547, 289] width 589 height 147
click at [285, 337] on label "Rent" at bounding box center [289, 344] width 20 height 14
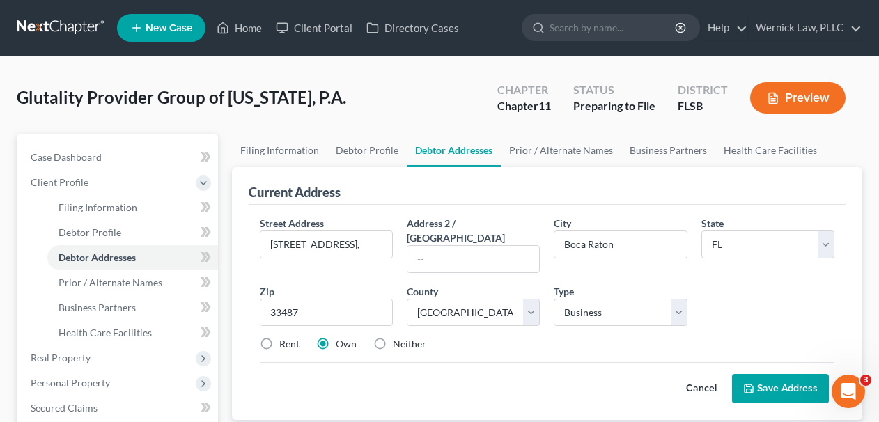
click at [285, 337] on input "Rent" at bounding box center [289, 341] width 9 height 9
radio input "true"
drag, startPoint x: 374, startPoint y: 238, endPoint x: 440, endPoint y: 241, distance: 65.6
click at [440, 241] on div "Street Address * 5300 Broken Sound Blvd NW, Address 2 / PO Box City * Boca Rato…" at bounding box center [547, 289] width 589 height 147
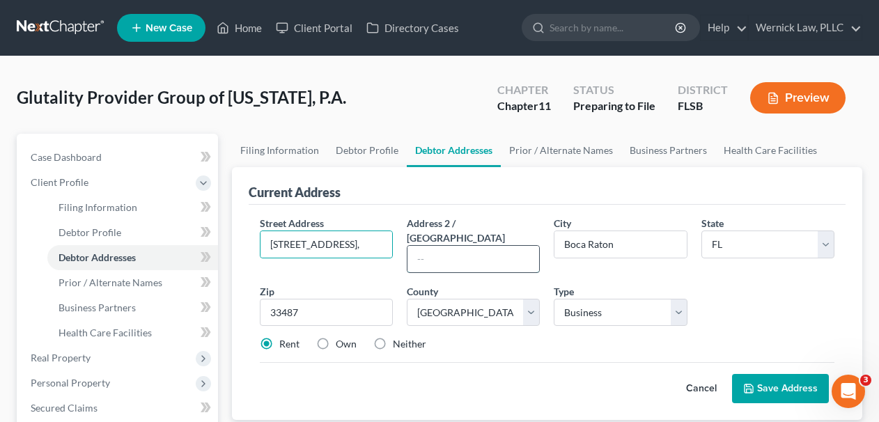
click at [440, 246] on input "text" at bounding box center [474, 259] width 132 height 26
type input "Suite 200"
drag, startPoint x: 362, startPoint y: 239, endPoint x: 404, endPoint y: 241, distance: 42.6
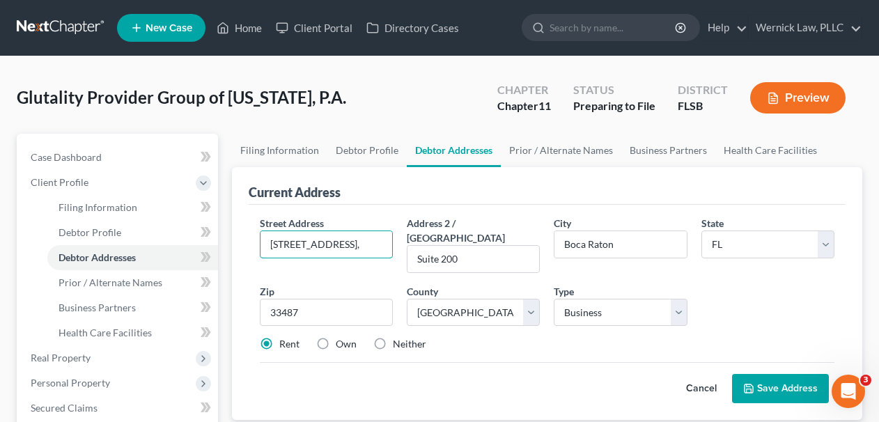
click at [404, 241] on div "Street Address * 5300 Broken Sound Blvd NW, Address 2 / PO Box Suite 200 City *…" at bounding box center [547, 289] width 589 height 147
click at [379, 241] on input "5300 Broken Sound Blvd NW," at bounding box center [327, 244] width 132 height 26
type input "5300 Broken Sound Blvd NW"
click at [762, 374] on button "Save Address" at bounding box center [780, 388] width 97 height 29
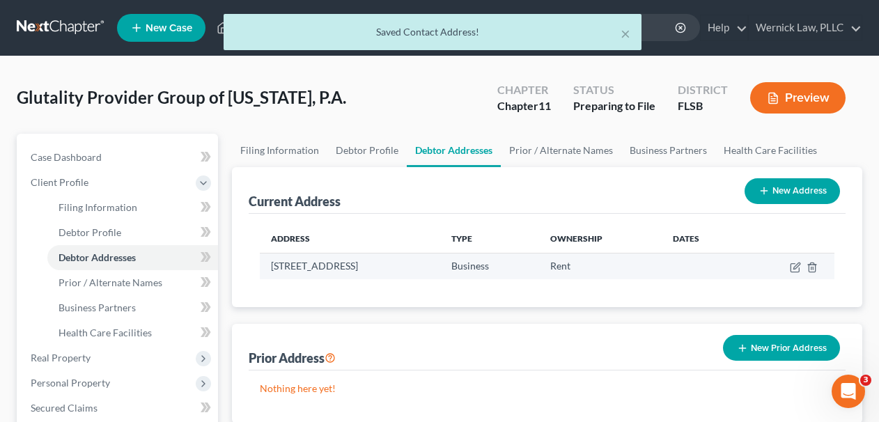
scroll to position [87, 0]
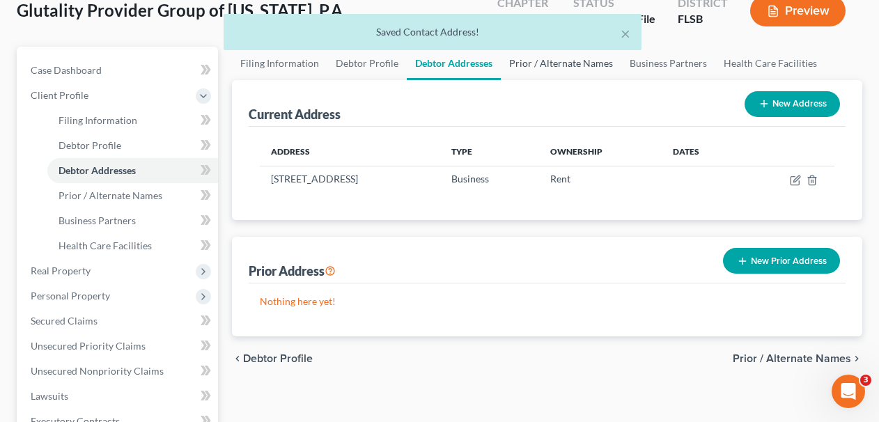
click at [558, 63] on link "Prior / Alternate Names" at bounding box center [561, 63] width 121 height 33
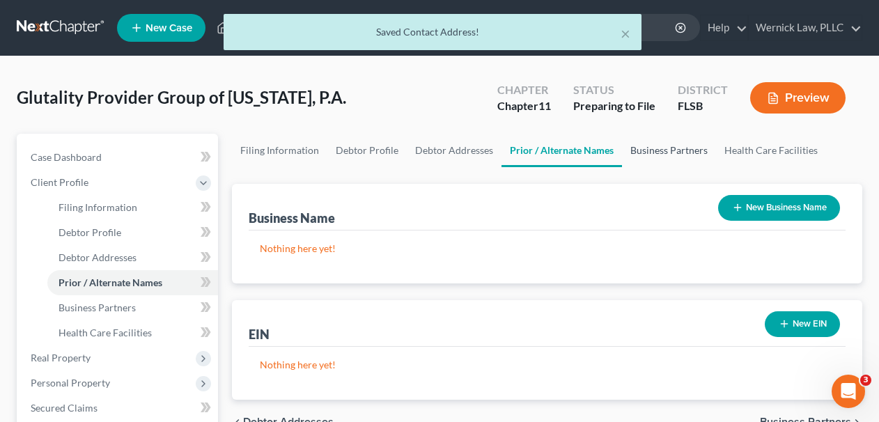
click at [644, 148] on link "Business Partners" at bounding box center [669, 150] width 94 height 33
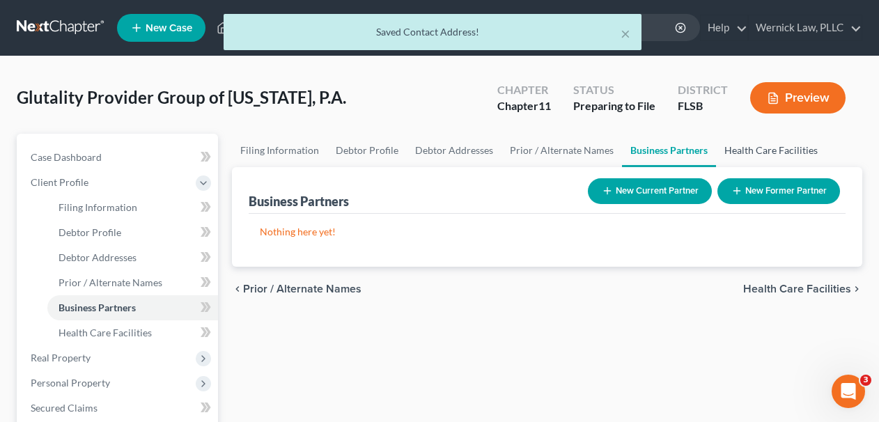
click at [743, 153] on link "Health Care Facilities" at bounding box center [771, 150] width 110 height 33
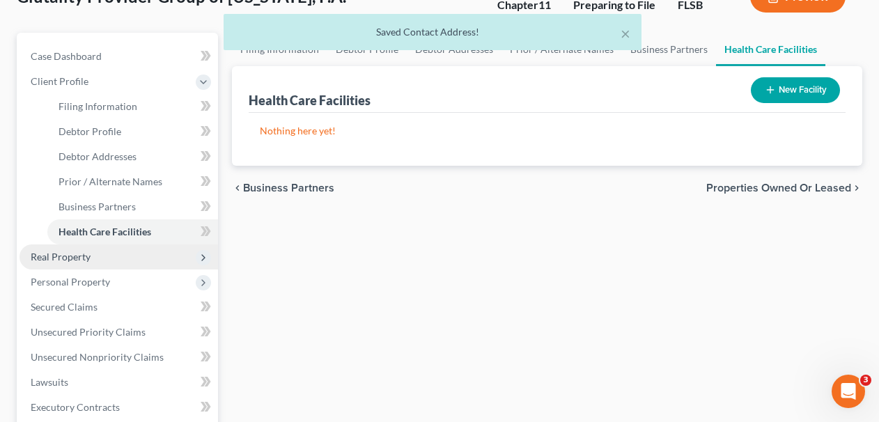
click at [78, 259] on span "Real Property" at bounding box center [61, 257] width 60 height 12
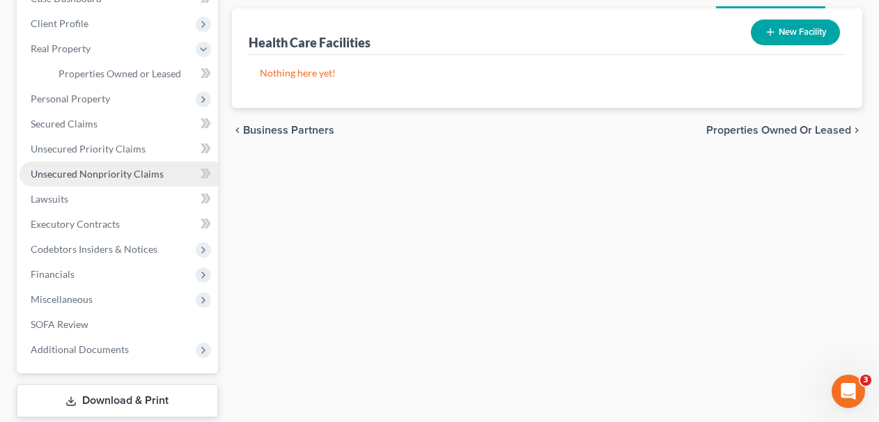
click at [86, 162] on link "Unsecured Nonpriority Claims" at bounding box center [119, 174] width 199 height 25
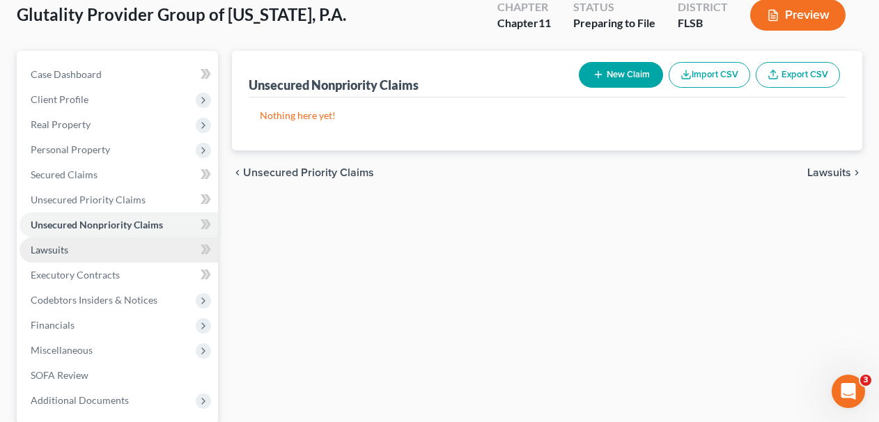
click at [91, 259] on link "Lawsuits" at bounding box center [119, 250] width 199 height 25
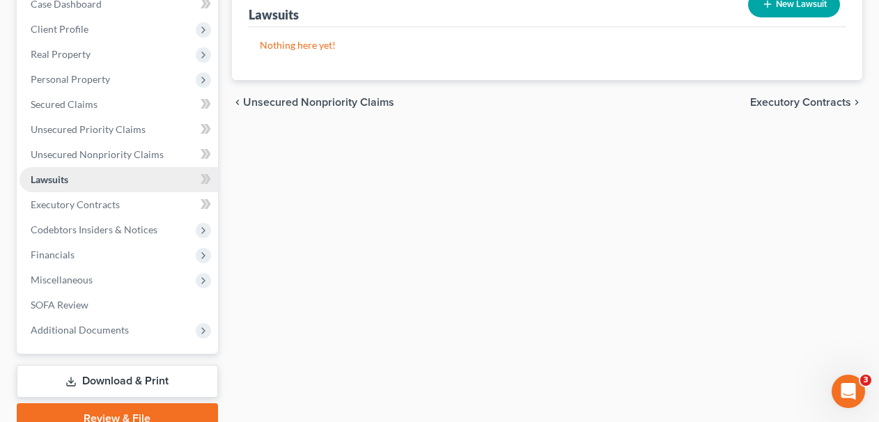
scroll to position [198, 0]
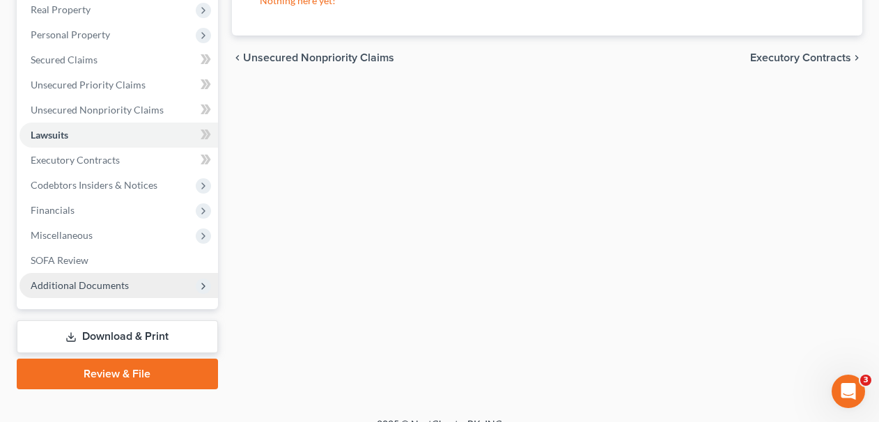
click at [100, 278] on span "Additional Documents" at bounding box center [119, 285] width 199 height 25
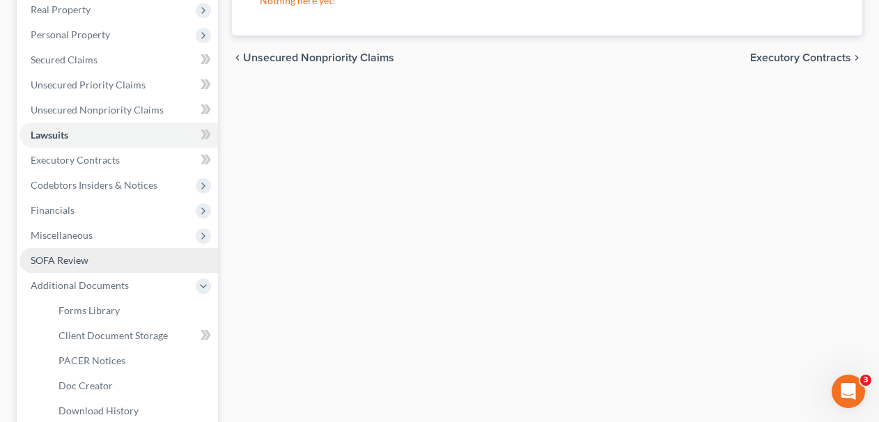
click at [120, 256] on link "SOFA Review" at bounding box center [119, 260] width 199 height 25
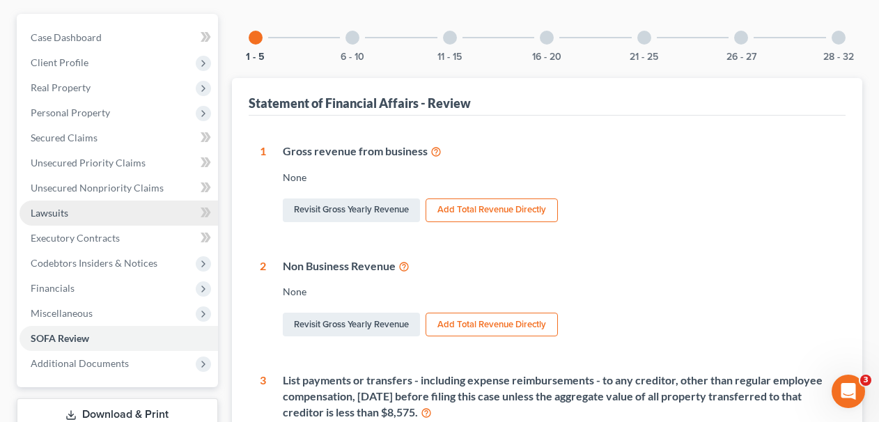
scroll to position [141, 0]
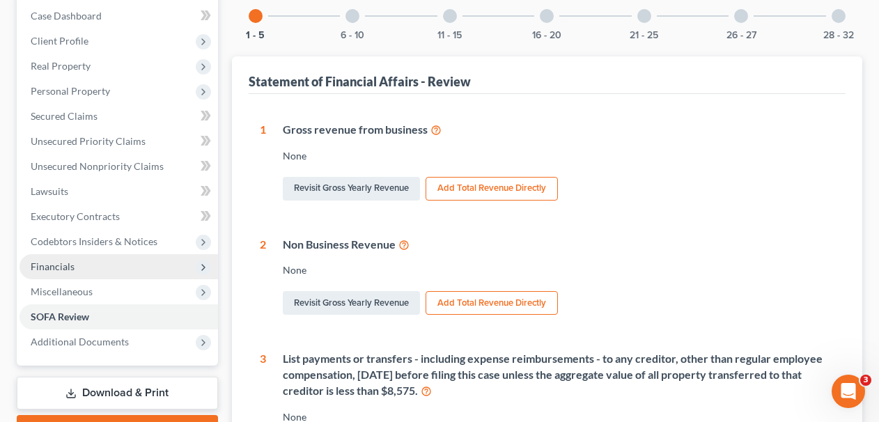
click at [102, 277] on span "Financials" at bounding box center [119, 266] width 199 height 25
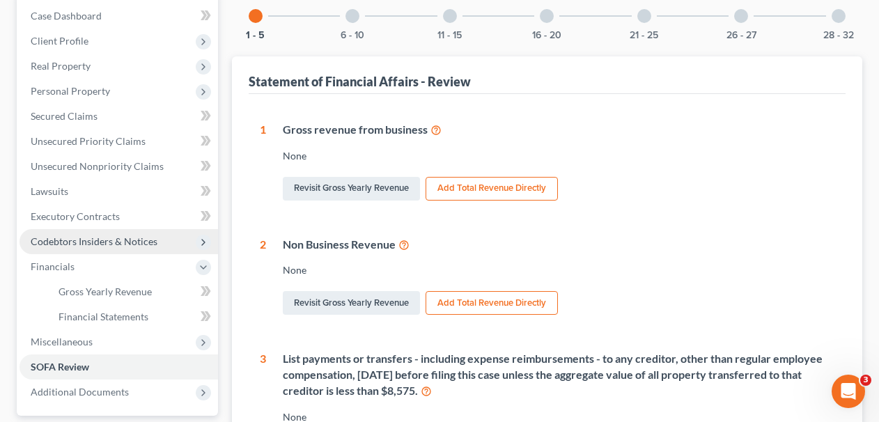
click at [109, 245] on span "Codebtors Insiders & Notices" at bounding box center [94, 241] width 127 height 12
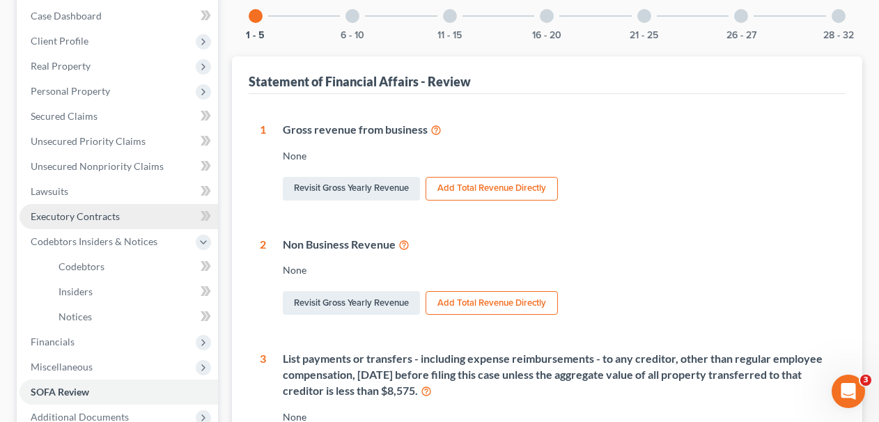
click at [91, 213] on span "Executory Contracts" at bounding box center [75, 216] width 89 height 12
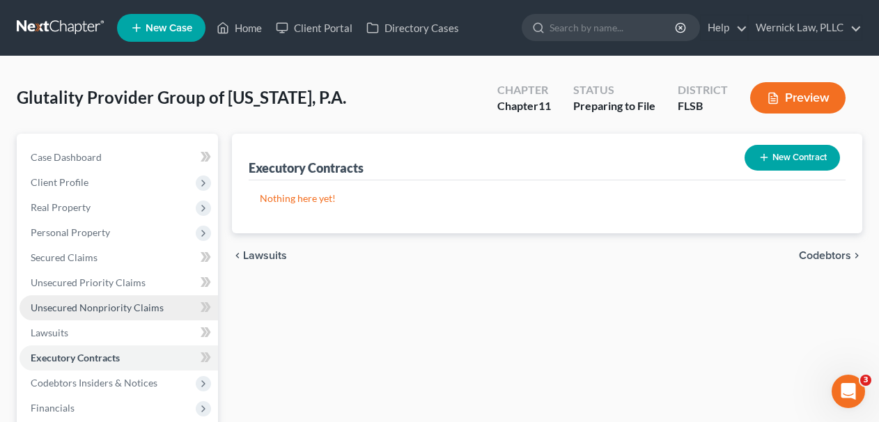
scroll to position [184, 0]
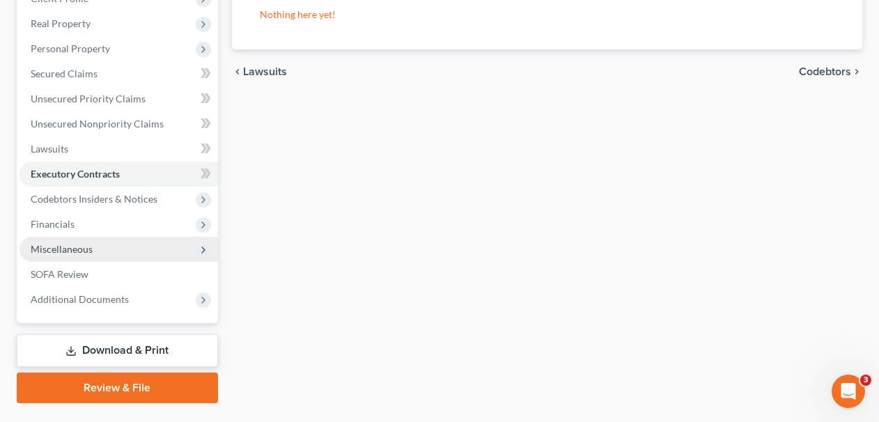
click at [95, 240] on span "Miscellaneous" at bounding box center [119, 249] width 199 height 25
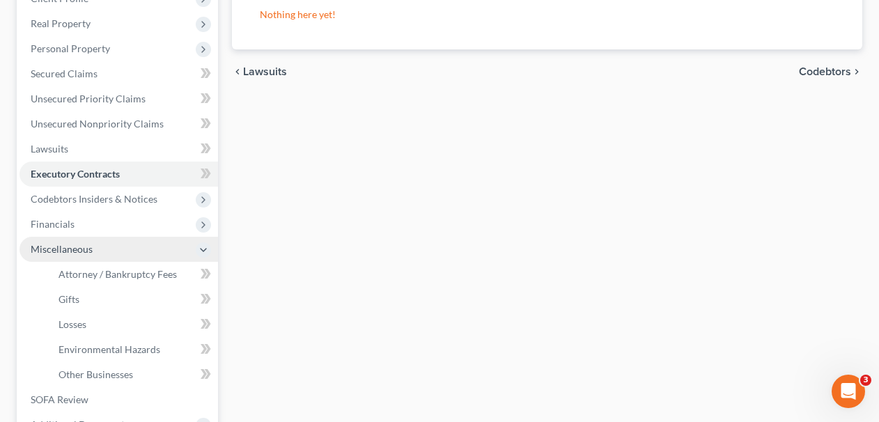
click at [100, 260] on span "Miscellaneous" at bounding box center [119, 249] width 199 height 25
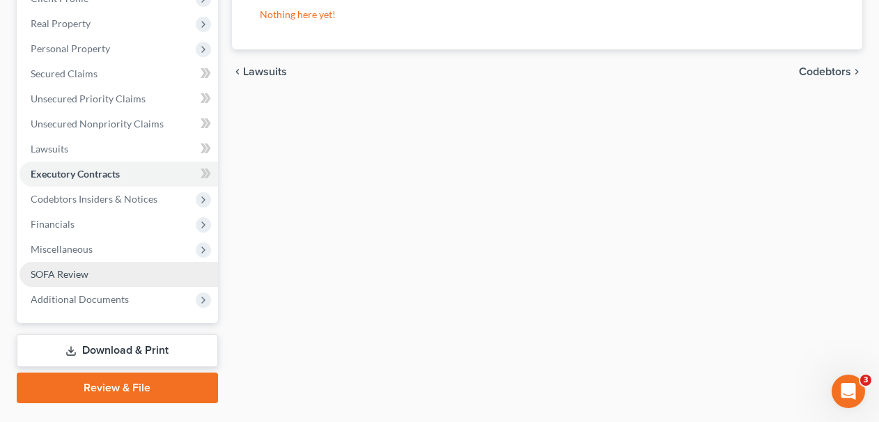
click at [100, 263] on link "SOFA Review" at bounding box center [119, 274] width 199 height 25
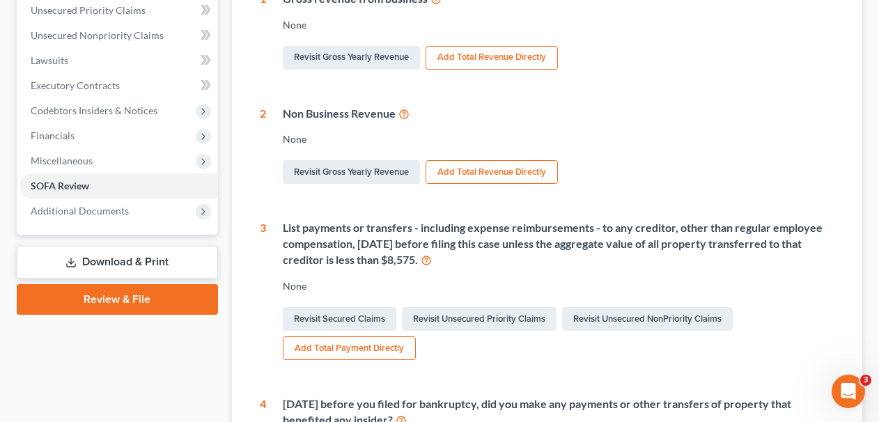
scroll to position [245, 0]
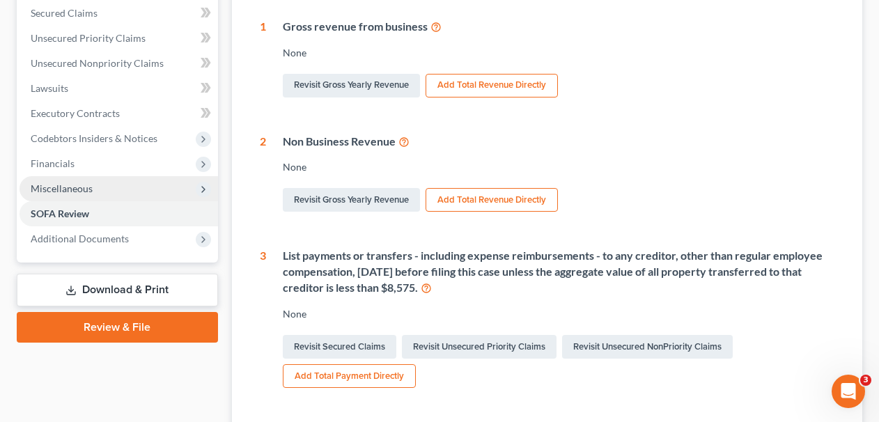
click at [96, 184] on span "Miscellaneous" at bounding box center [119, 188] width 199 height 25
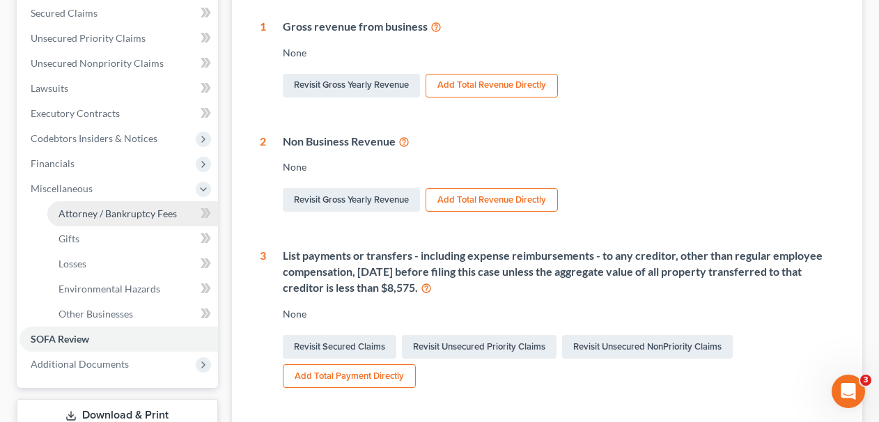
click at [142, 222] on link "Attorney / Bankruptcy Fees" at bounding box center [132, 213] width 171 height 25
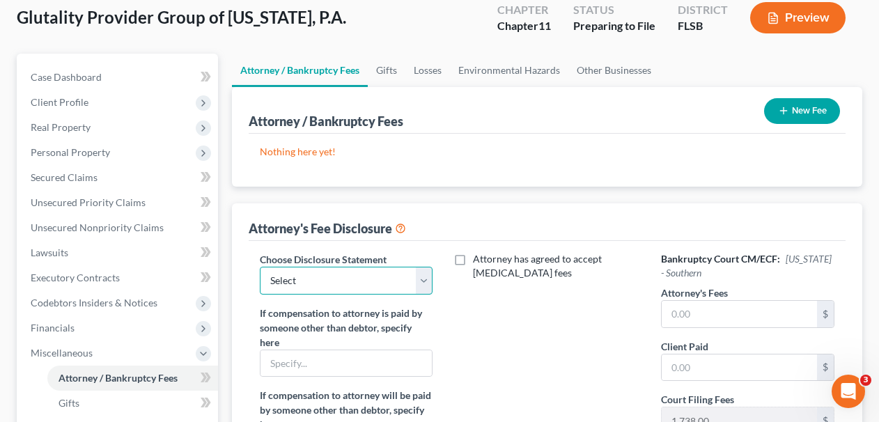
click at [401, 276] on select "Select Florida - Middle - Chapter 7 Florida - Southern - Chapter 7 Florida - Mi…" at bounding box center [346, 281] width 173 height 28
select select "3"
click at [260, 267] on select "Select Florida - Middle - Chapter 7 Florida - Southern - Chapter 7 Florida - Mi…" at bounding box center [346, 281] width 173 height 28
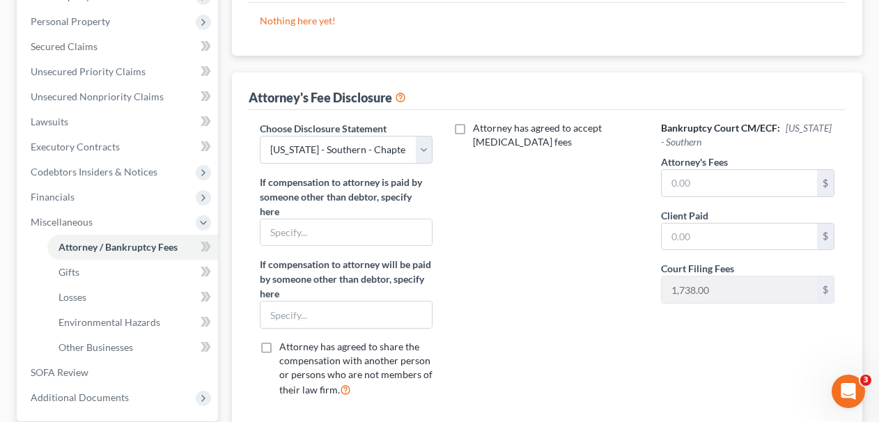
click at [479, 137] on span "Attorney has agreed to accept [MEDICAL_DATA] fees" at bounding box center [537, 135] width 129 height 26
click at [479, 130] on input "Attorney has agreed to accept [MEDICAL_DATA] fees" at bounding box center [483, 125] width 9 height 9
checkbox input "true"
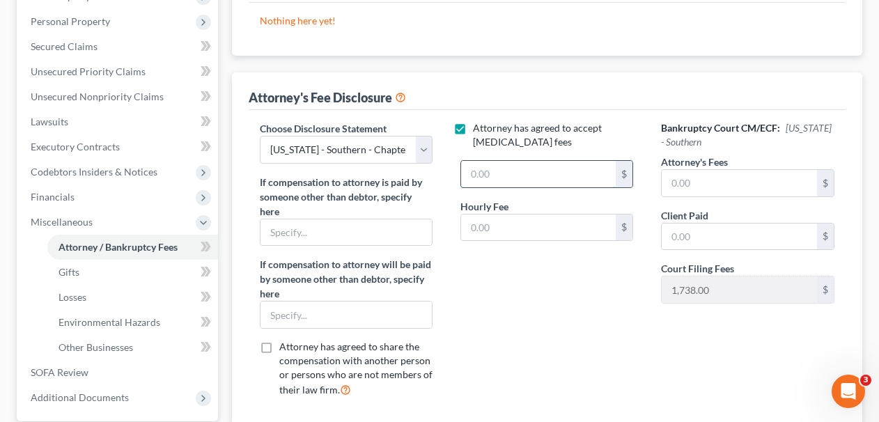
click at [502, 182] on input "text" at bounding box center [538, 174] width 155 height 26
type input "1"
type input "200,000.00"
click at [542, 218] on input "text" at bounding box center [538, 228] width 155 height 26
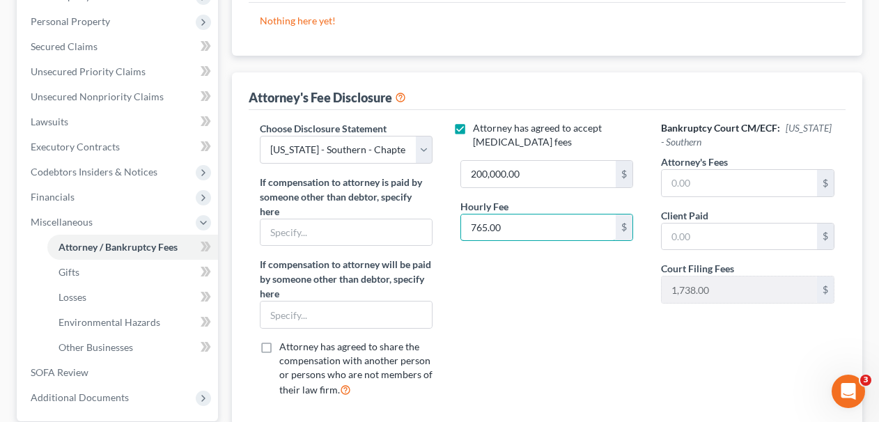
type input "765.00"
click at [557, 293] on div "Attorney has agreed to accept retainer fees 200,000.00 $ Hourly Fee 765.00 $" at bounding box center [547, 265] width 201 height 288
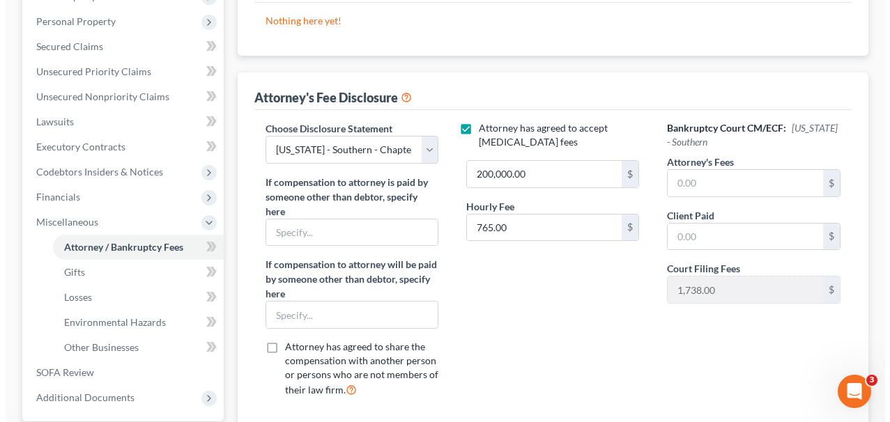
scroll to position [37, 0]
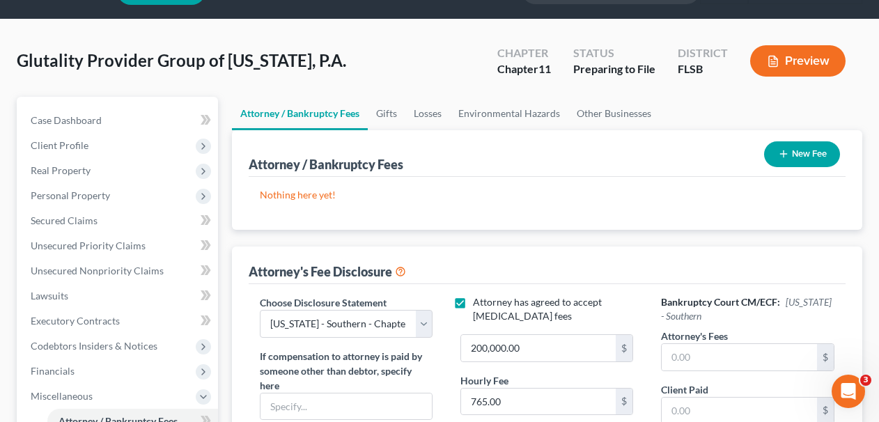
click at [771, 160] on button "New Fee" at bounding box center [802, 154] width 76 height 26
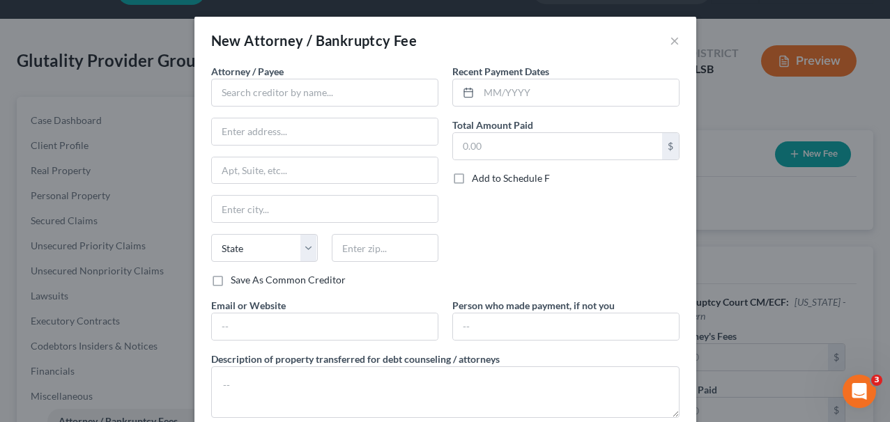
click at [303, 113] on div "Attorney / Payee * State AL AK AR AZ CA CO CT DE DC FL GA GU HI ID IL IN IA KS …" at bounding box center [324, 168] width 227 height 209
click at [290, 95] on input "text" at bounding box center [324, 93] width 227 height 28
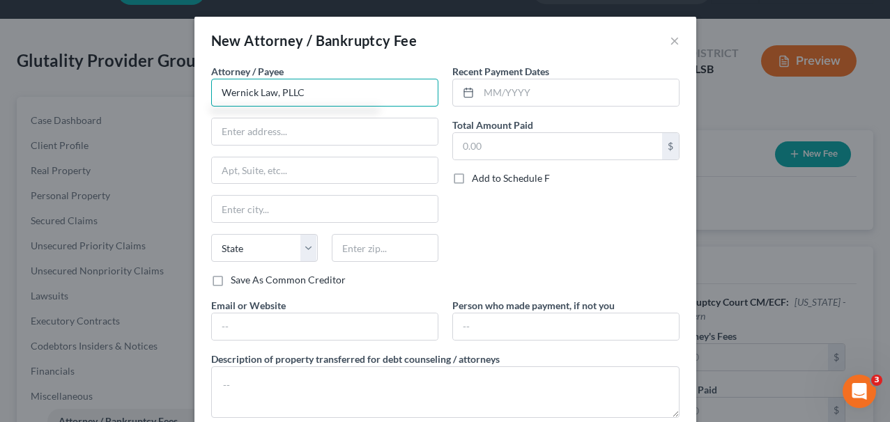
type input "Wernick Law, PLLC"
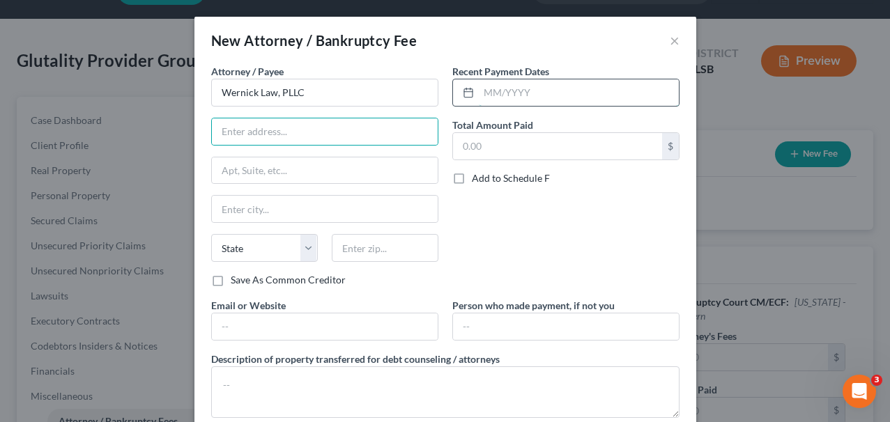
click at [504, 89] on input "text" at bounding box center [579, 92] width 200 height 26
type input "[DATE]"
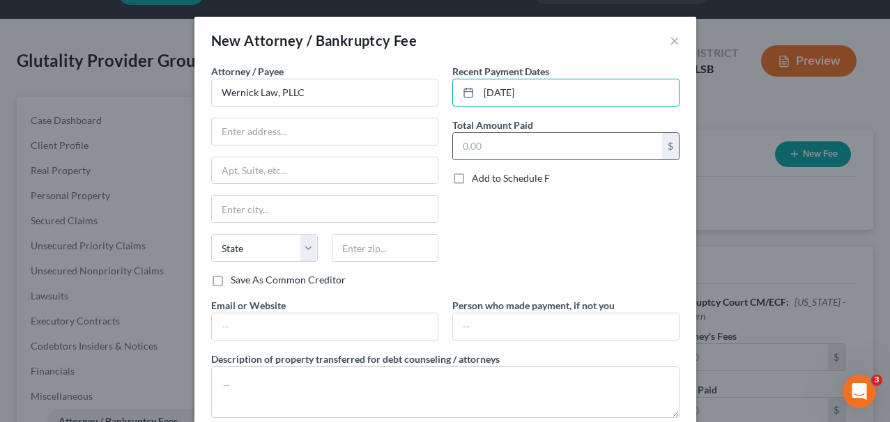
click at [557, 153] on input "text" at bounding box center [557, 146] width 209 height 26
type input "100,000.00"
click at [303, 153] on div "Attorney / Payee * Wernick Law, PLLC State AL AK AR AZ CA CO CT DE DC FL GA GU …" at bounding box center [324, 168] width 227 height 209
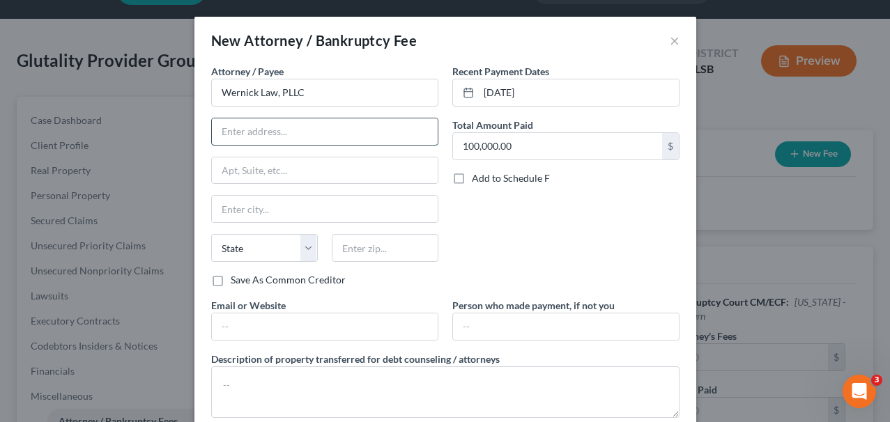
click at [297, 139] on input "text" at bounding box center [325, 131] width 226 height 26
paste input "2255 Glades Rd Ste.324A"
type input "222255 Glades Rd Ste.324A"
click at [285, 178] on input "text" at bounding box center [325, 170] width 226 height 26
type input "324A"
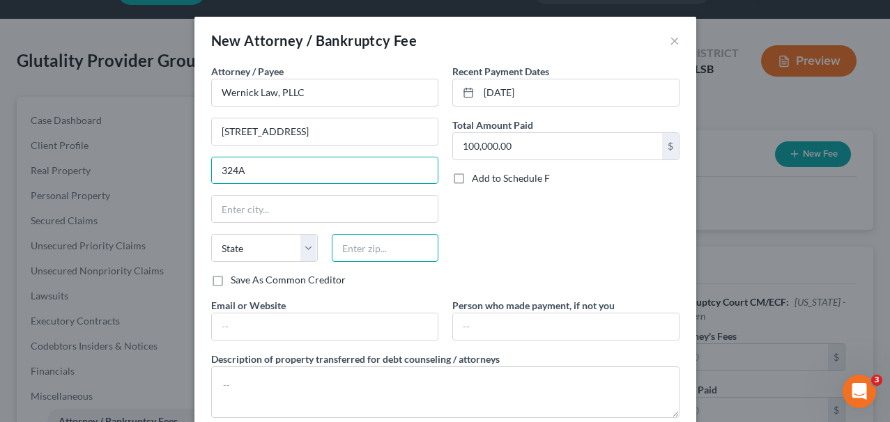
click at [355, 237] on input "text" at bounding box center [385, 248] width 107 height 28
type input "33431"
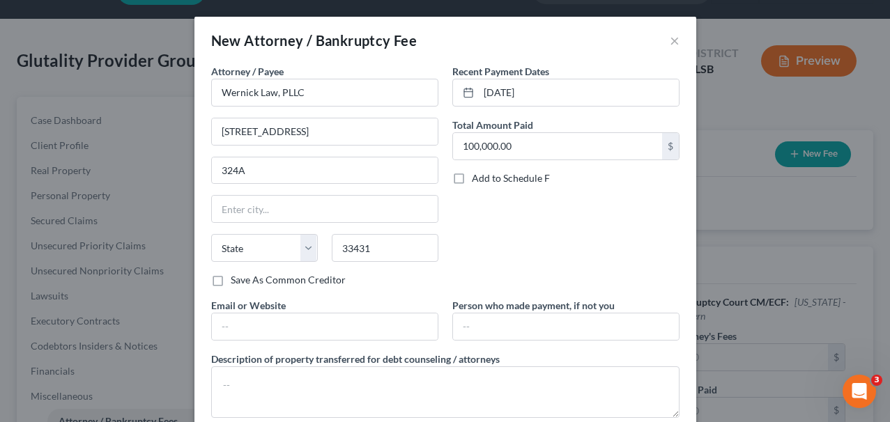
drag, startPoint x: 346, startPoint y: 113, endPoint x: 296, endPoint y: 130, distance: 52.9
click at [346, 113] on div "Attorney / Payee * Wernick Law, PLLC 222255 Glades Rd Ste.324A 324A State AL AK…" at bounding box center [324, 168] width 227 height 209
type input "Boca Raton"
select select "9"
drag, startPoint x: 293, startPoint y: 130, endPoint x: 392, endPoint y: 135, distance: 99.8
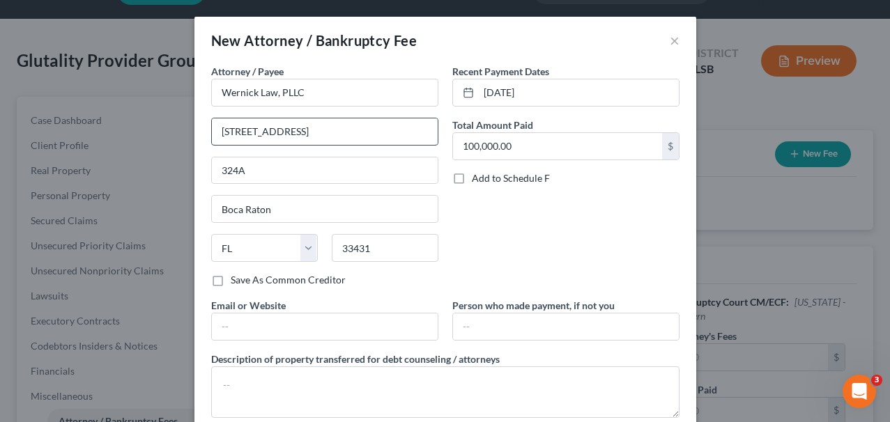
click at [392, 135] on input "222255 Glades Rd Ste.324A" at bounding box center [325, 131] width 226 height 26
click at [225, 137] on input "222255 Glades ROAD" at bounding box center [325, 131] width 226 height 26
type input "2255 Glades ROAD"
click at [300, 323] on input "text" at bounding box center [325, 327] width 226 height 26
type input "[URL][DOMAIN_NAME]"
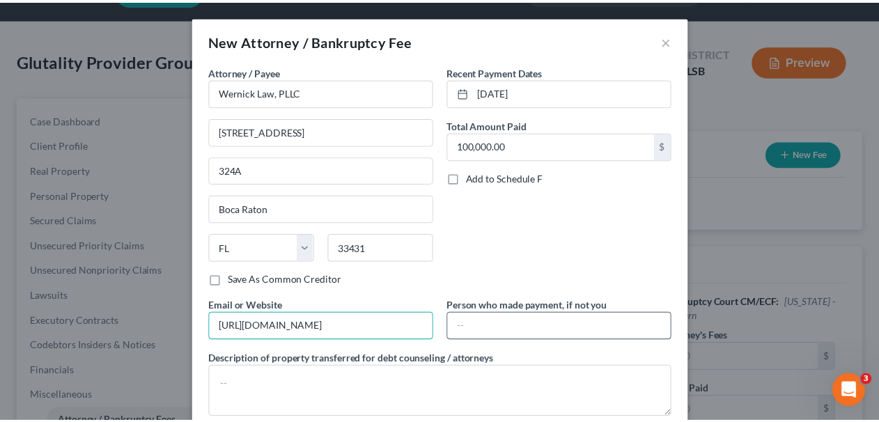
scroll to position [83, 0]
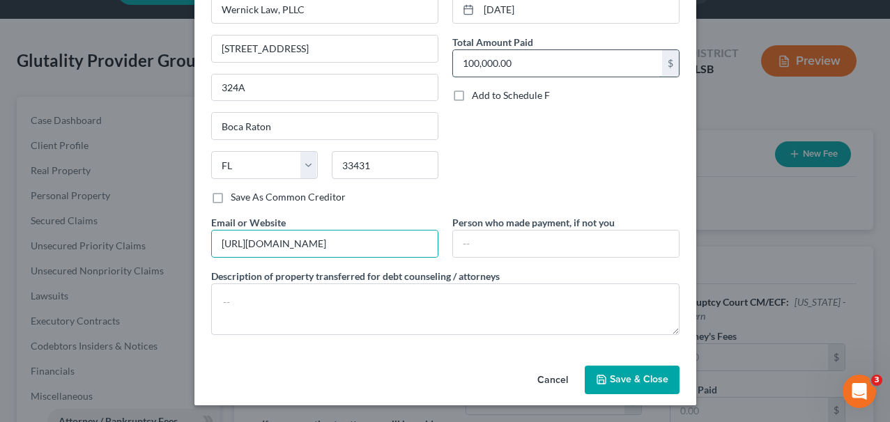
click at [462, 65] on input "100,000.00" at bounding box center [557, 63] width 209 height 26
type input "200,000.00"
click at [610, 371] on button "Save & Close" at bounding box center [632, 380] width 95 height 29
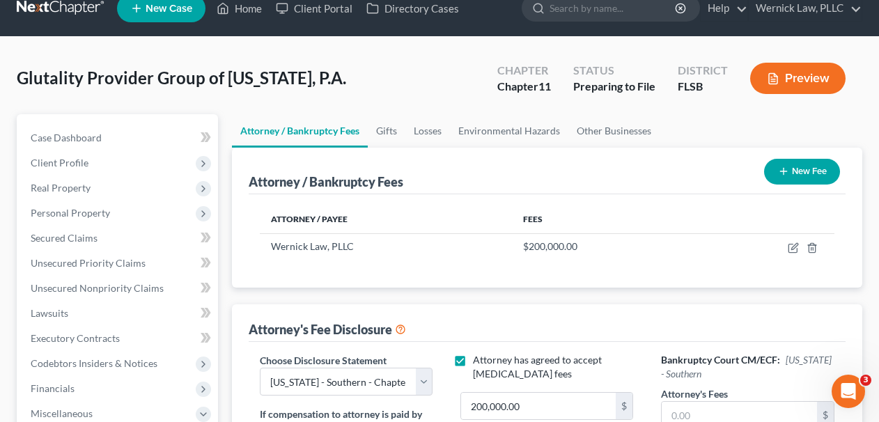
scroll to position [0, 0]
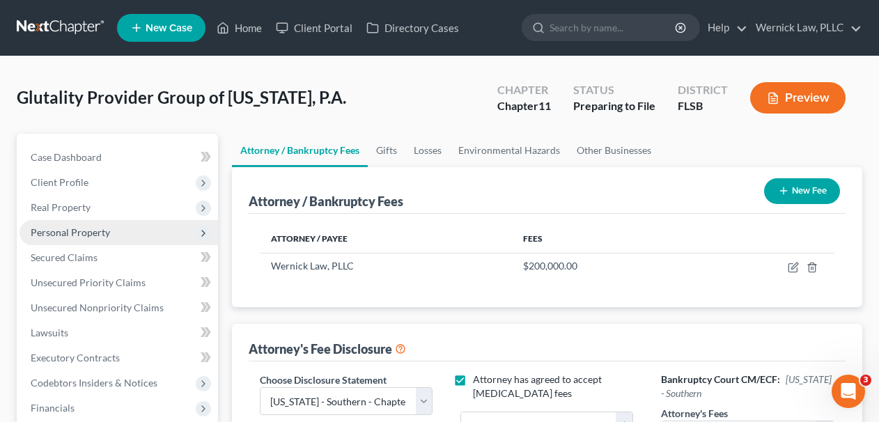
click at [117, 238] on span "Personal Property" at bounding box center [119, 232] width 199 height 25
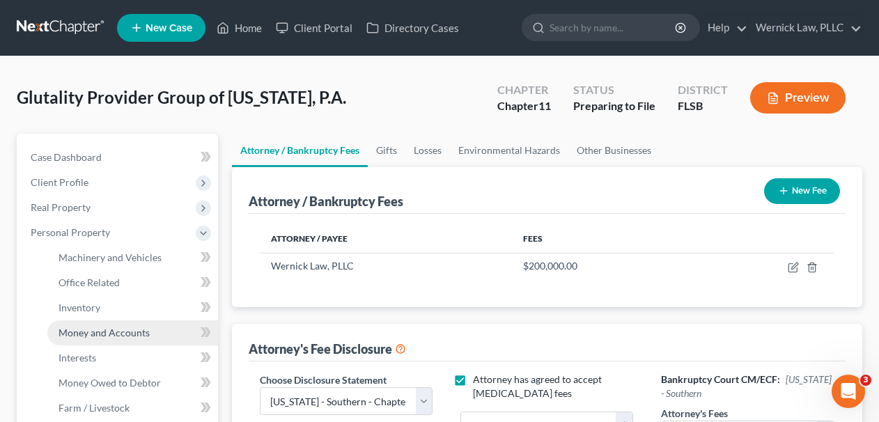
click at [131, 330] on span "Money and Accounts" at bounding box center [104, 333] width 91 height 12
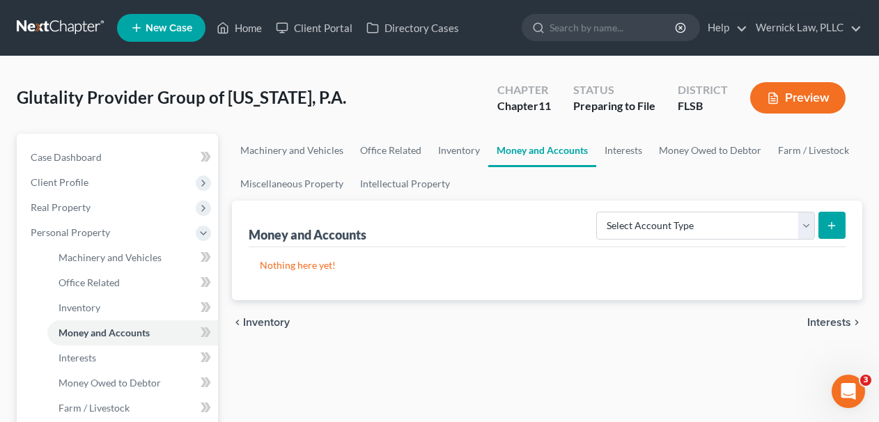
click at [838, 221] on button "submit" at bounding box center [832, 225] width 27 height 27
click at [755, 226] on select "Select Account Type Brokerage (A/B: 3, SOFA: 18) Cash on Hand (A/B: 2) Certific…" at bounding box center [705, 226] width 219 height 28
select select "checking"
click at [598, 212] on select "Select Account Type Brokerage (A/B: 3, SOFA: 18) Cash on Hand (A/B: 2) Certific…" at bounding box center [705, 226] width 219 height 28
click at [831, 225] on icon "submit" at bounding box center [831, 225] width 11 height 11
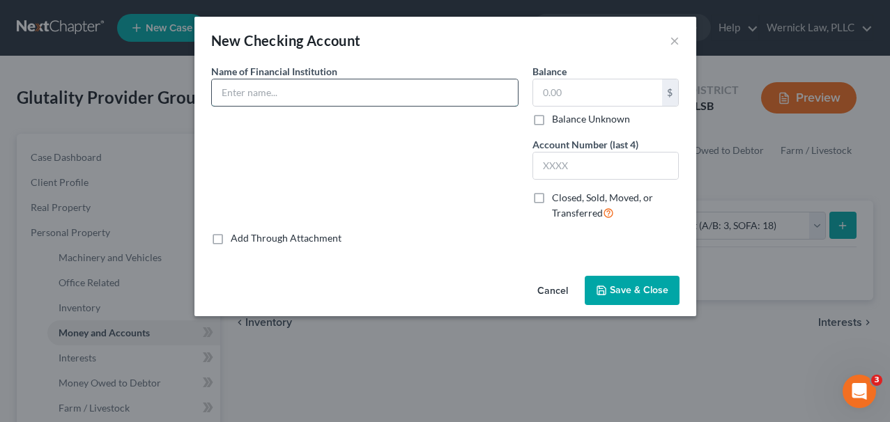
click at [325, 97] on input "text" at bounding box center [365, 92] width 306 height 26
type input "First Horizon"
click at [617, 106] on div "$" at bounding box center [605, 93] width 147 height 28
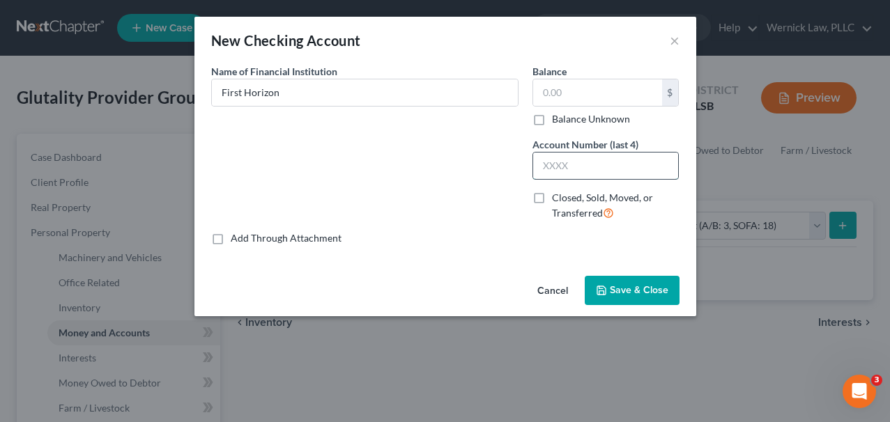
click at [600, 155] on input "text" at bounding box center [606, 166] width 146 height 26
click at [557, 98] on input "text" at bounding box center [597, 92] width 129 height 26
type input "196.29"
click at [583, 165] on input "text" at bounding box center [606, 166] width 146 height 26
type input "4063"
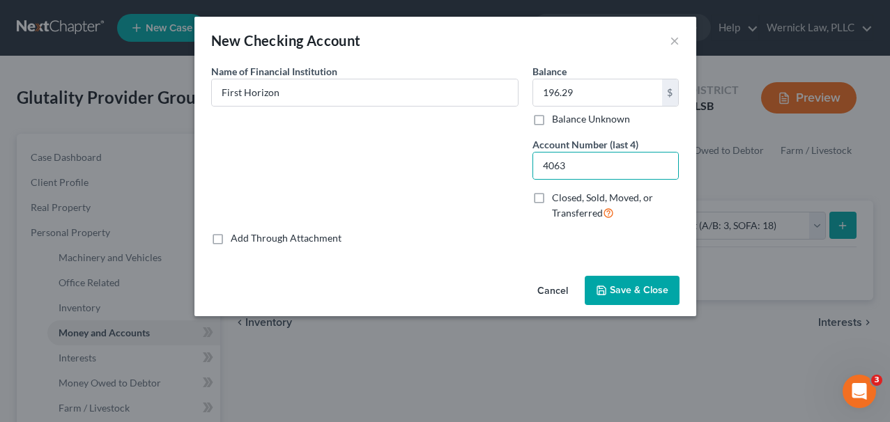
click at [631, 284] on button "Save & Close" at bounding box center [632, 290] width 95 height 29
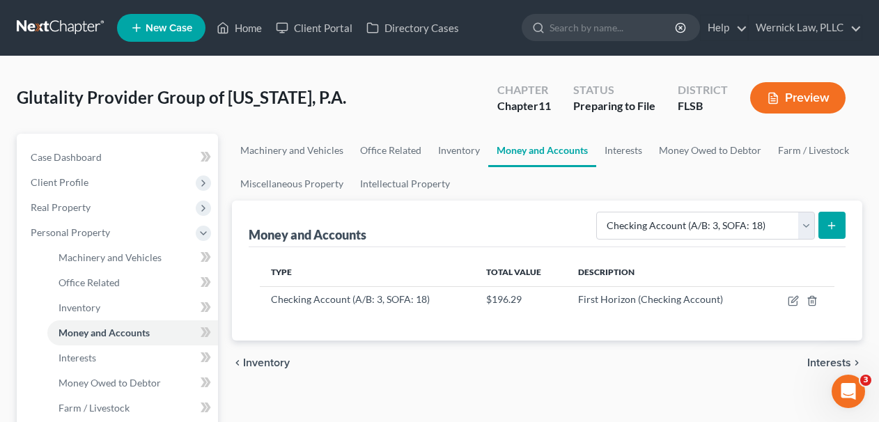
click at [65, 27] on link at bounding box center [61, 27] width 89 height 25
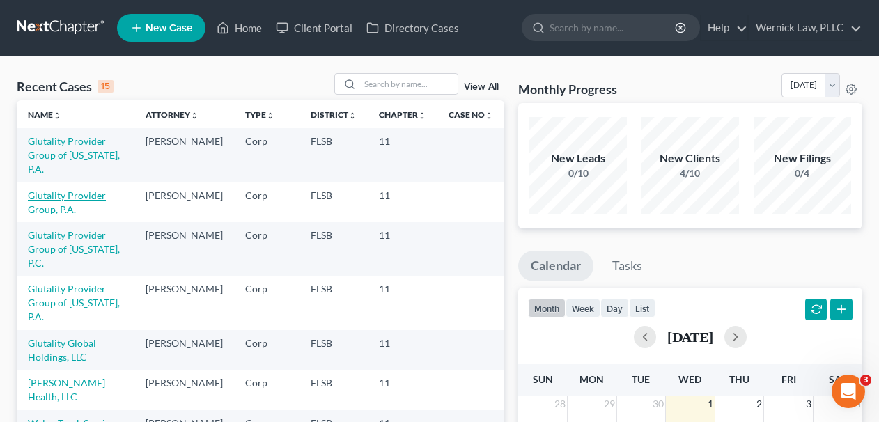
click at [80, 194] on link "Glutality Provider Group, P.A." at bounding box center [67, 203] width 78 height 26
select select "17"
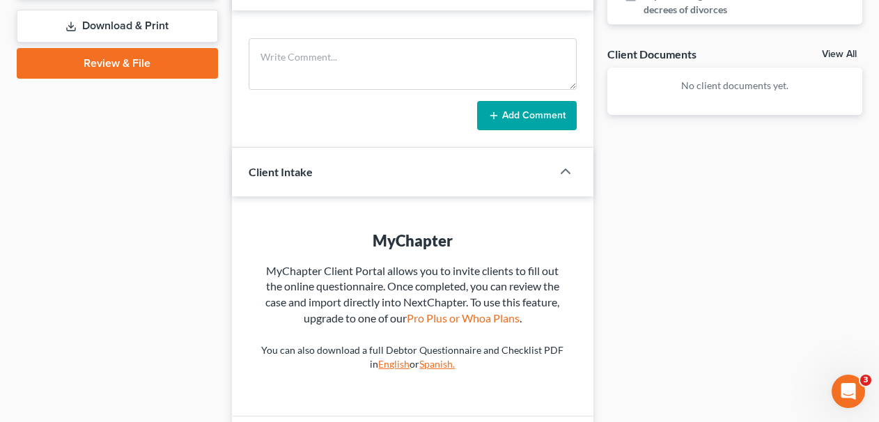
scroll to position [357, 0]
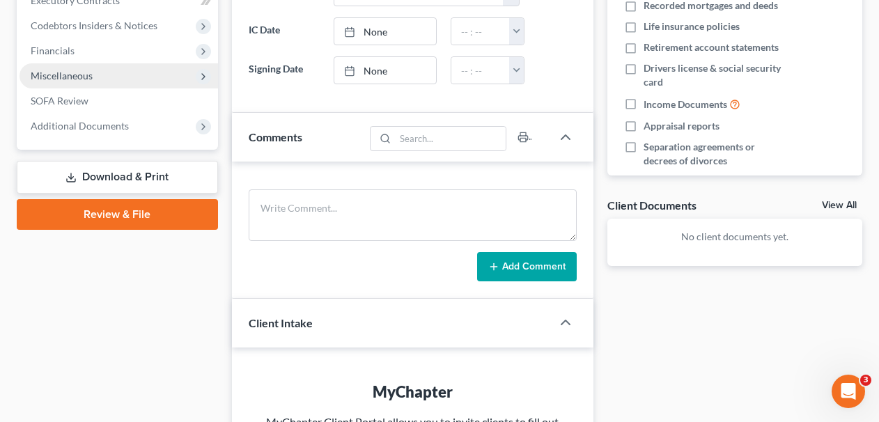
click at [111, 79] on span "Miscellaneous" at bounding box center [119, 75] width 199 height 25
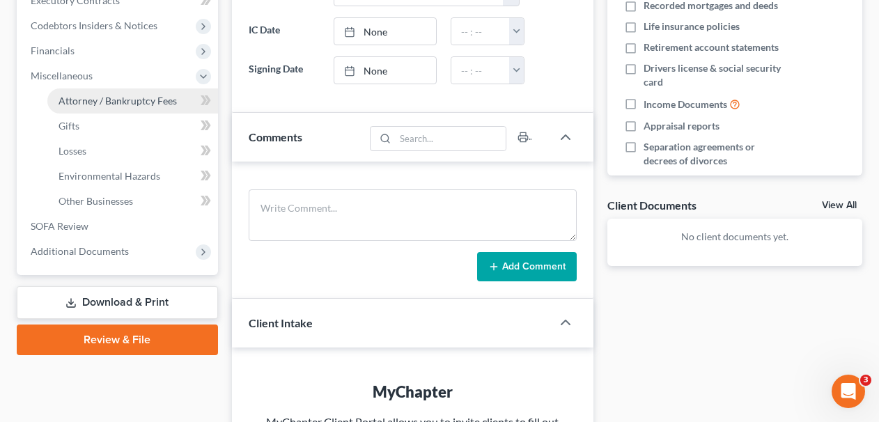
click at [121, 98] on span "Attorney / Bankruptcy Fees" at bounding box center [118, 101] width 118 height 12
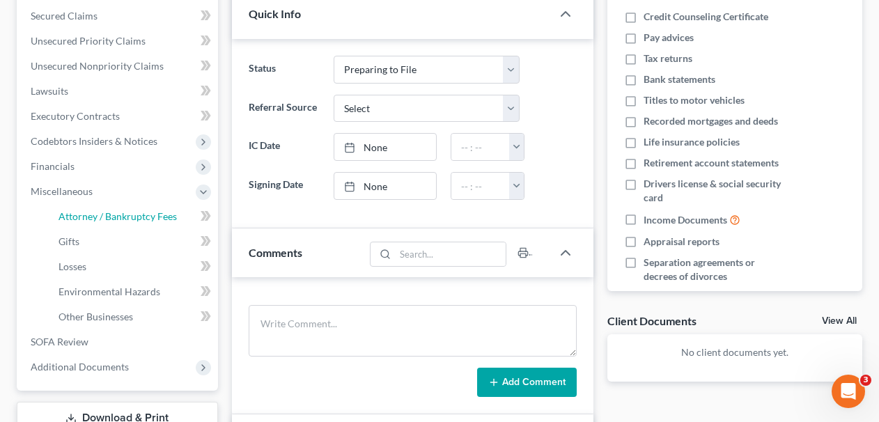
select select "3"
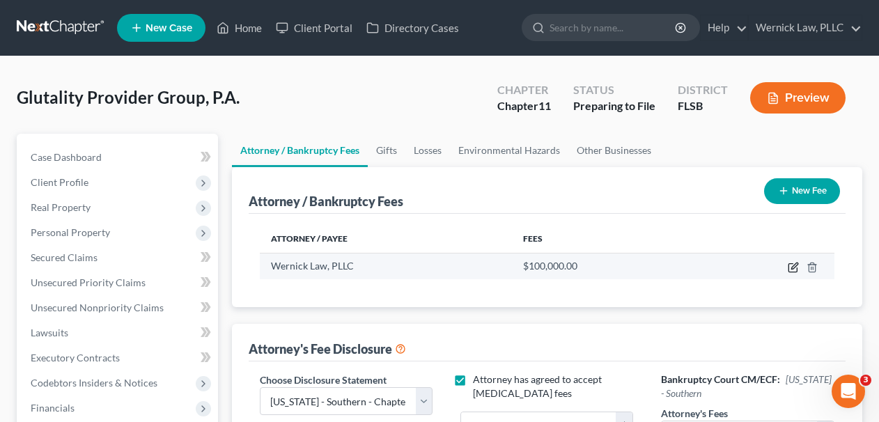
click at [797, 267] on icon "button" at bounding box center [793, 268] width 8 height 8
select select "9"
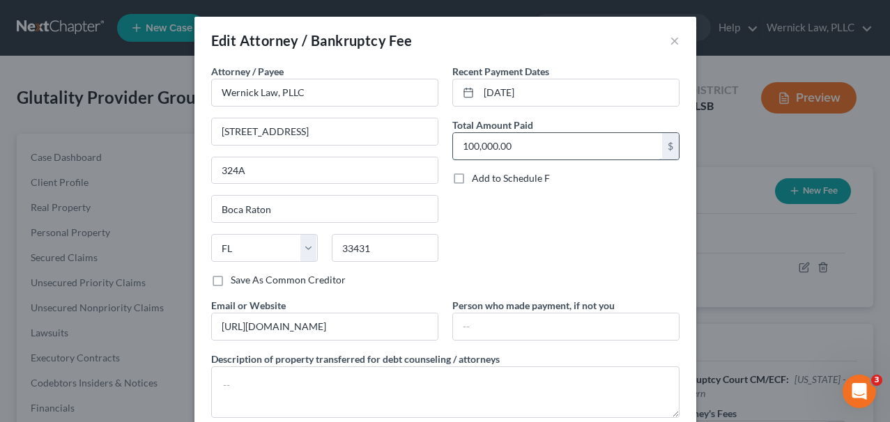
click at [464, 144] on input "100,000.00" at bounding box center [557, 146] width 209 height 26
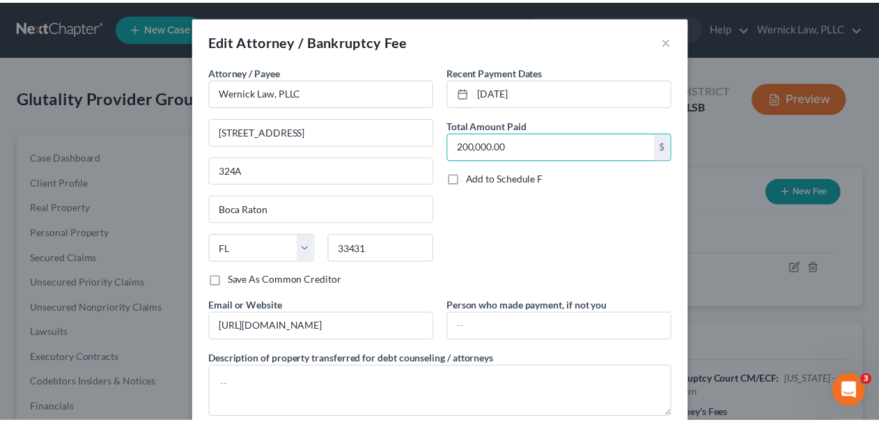
scroll to position [83, 0]
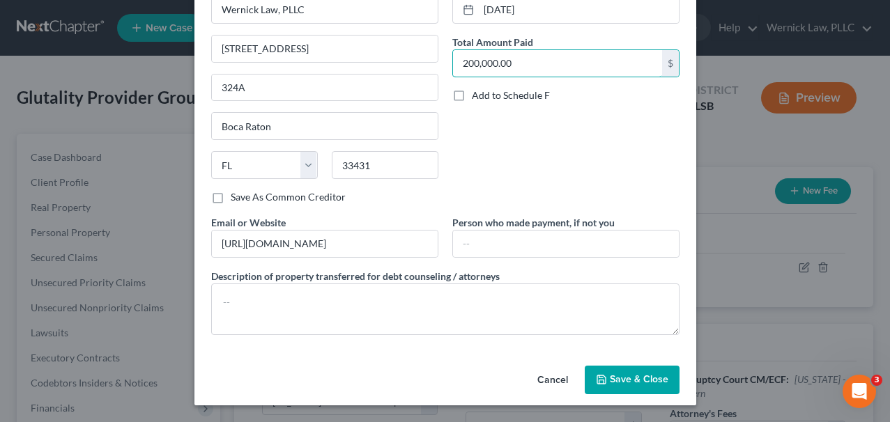
type input "200,000.00"
click at [620, 380] on span "Save & Close" at bounding box center [639, 380] width 59 height 12
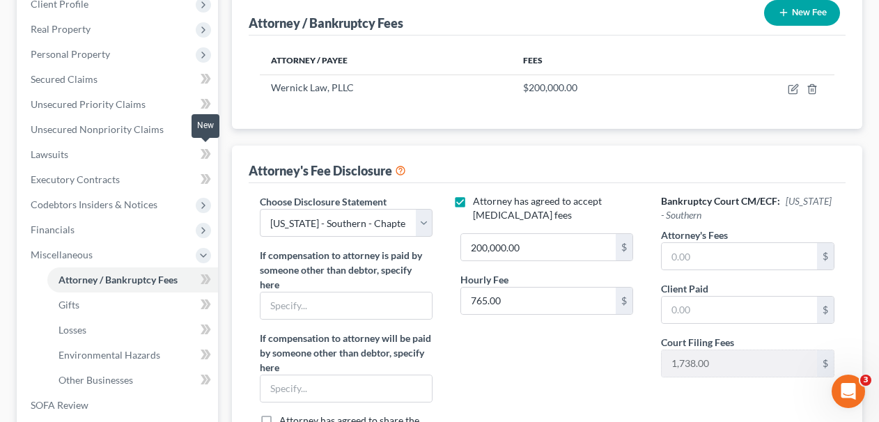
scroll to position [0, 0]
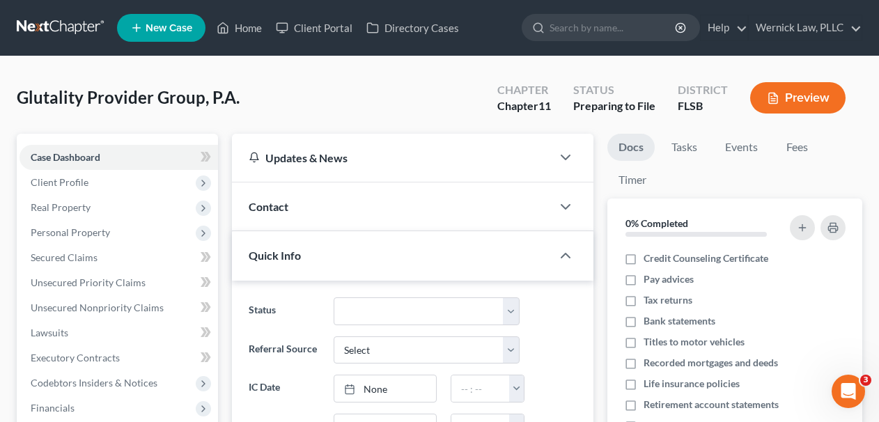
click at [71, 45] on nav "Home New Case Client Portal Directory Cases Wernick Law, PLLC [EMAIL_ADDRESS][D…" at bounding box center [439, 28] width 879 height 56
click at [64, 32] on link at bounding box center [61, 27] width 89 height 25
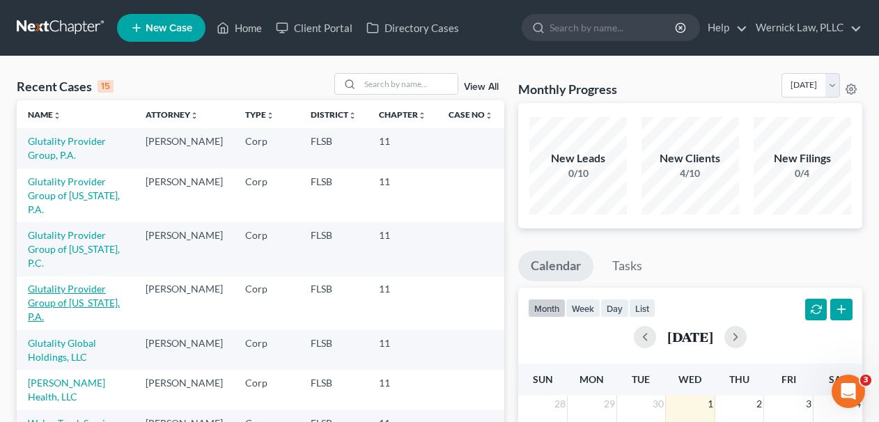
click at [95, 300] on link "Glutality Provider Group of [US_STATE], P.A." at bounding box center [74, 303] width 92 height 40
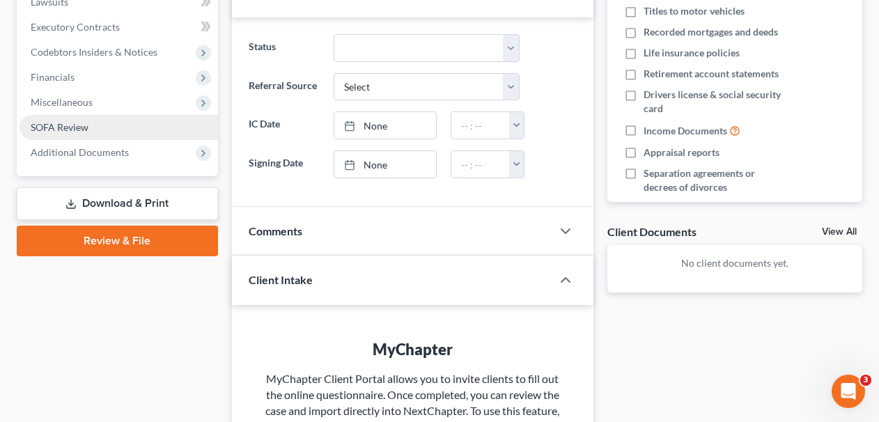
click at [113, 129] on link "SOFA Review" at bounding box center [119, 127] width 199 height 25
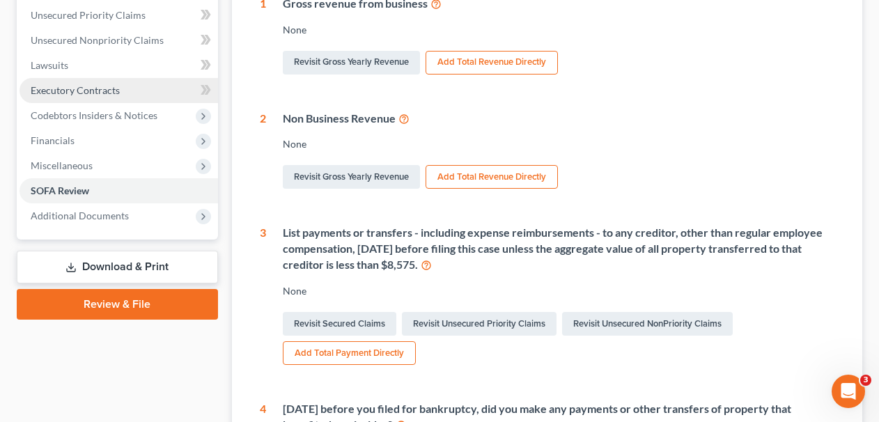
scroll to position [399, 0]
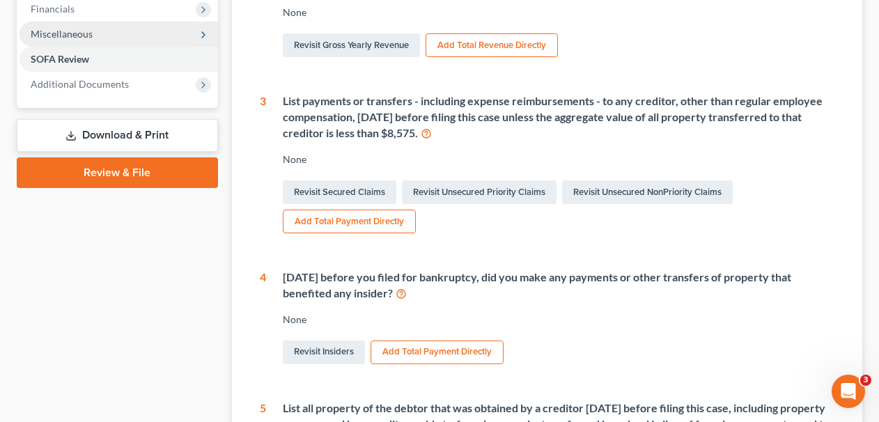
click at [136, 34] on span "Miscellaneous" at bounding box center [119, 34] width 199 height 25
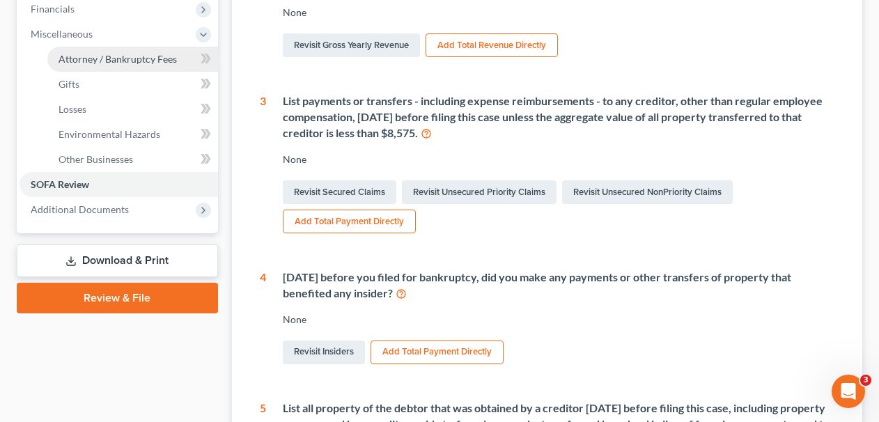
click at [146, 59] on span "Attorney / Bankruptcy Fees" at bounding box center [118, 59] width 118 height 12
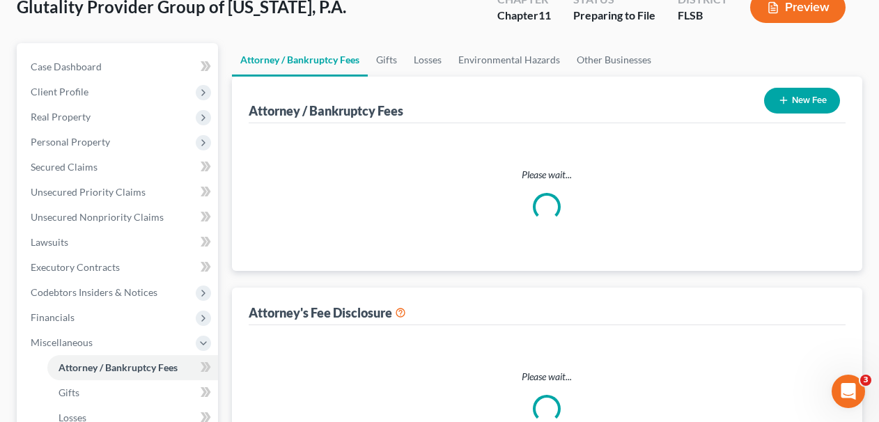
select select "3"
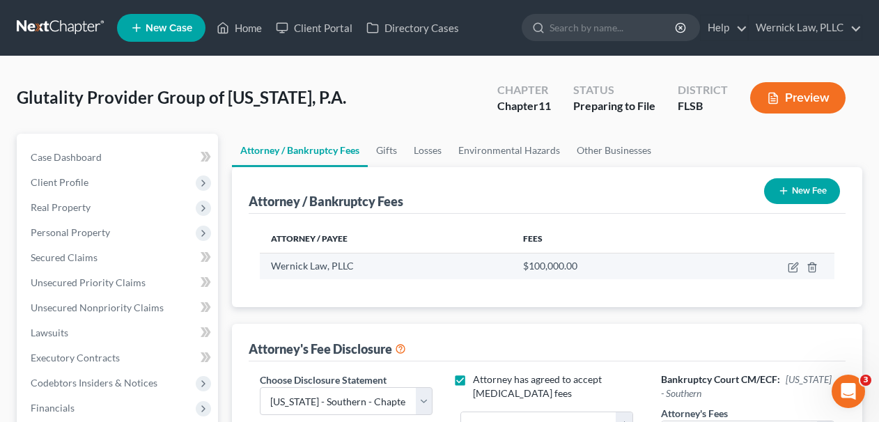
click at [794, 261] on td at bounding box center [765, 266] width 139 height 26
click at [794, 263] on icon "button" at bounding box center [793, 267] width 11 height 11
select select "9"
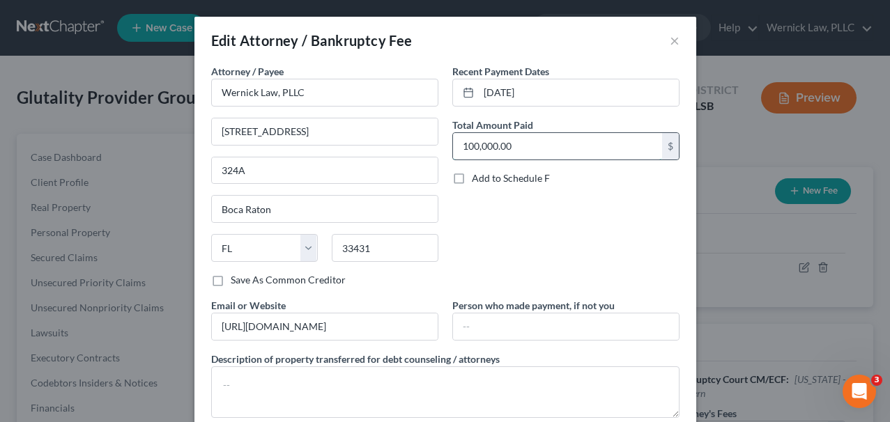
click at [459, 141] on input "100,000.00" at bounding box center [557, 146] width 209 height 26
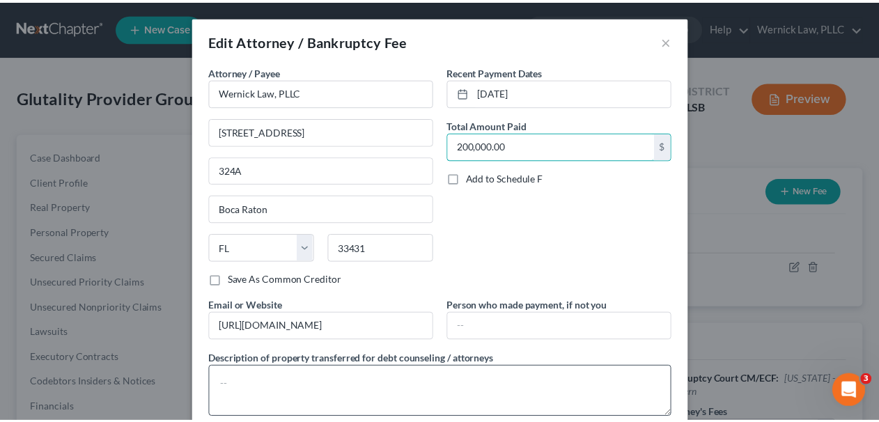
scroll to position [83, 0]
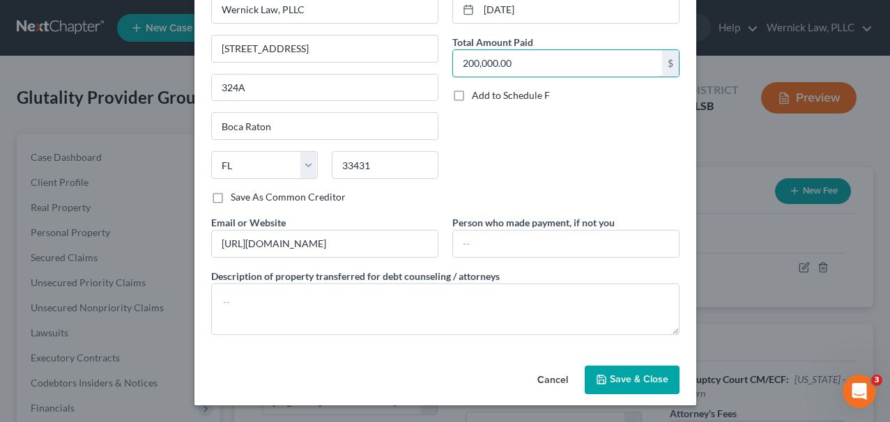
type input "200,000.00"
click at [605, 386] on button "Save & Close" at bounding box center [632, 380] width 95 height 29
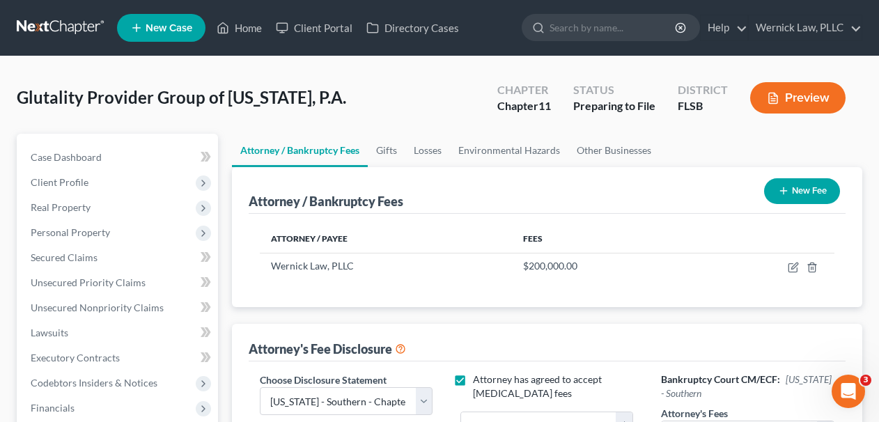
click at [62, 40] on nav "Home New Case Client Portal Directory Cases Wernick Law, PLLC [EMAIL_ADDRESS][D…" at bounding box center [439, 28] width 879 height 56
click at [61, 33] on link at bounding box center [61, 27] width 89 height 25
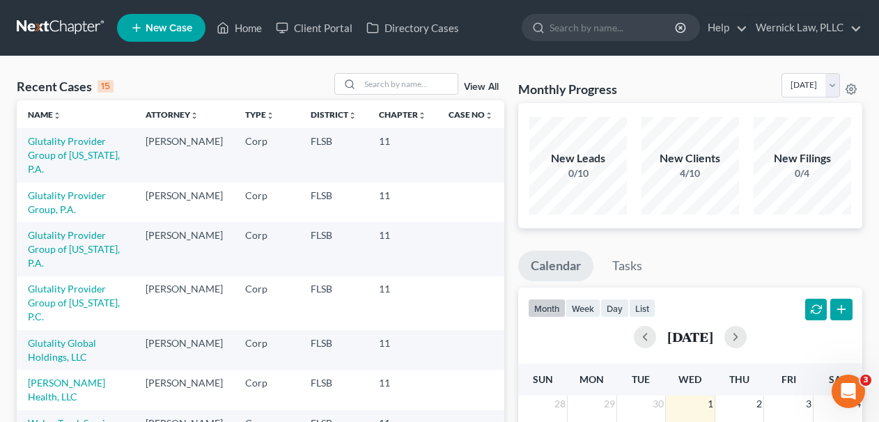
click at [154, 290] on td "[PERSON_NAME]" at bounding box center [184, 304] width 100 height 54
click at [65, 283] on link "Glutality Provider Group of [US_STATE], P.C." at bounding box center [74, 303] width 92 height 40
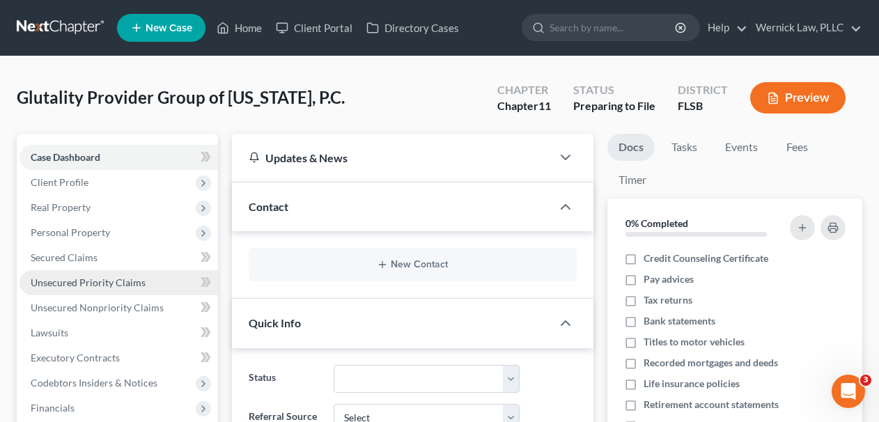
scroll to position [315, 0]
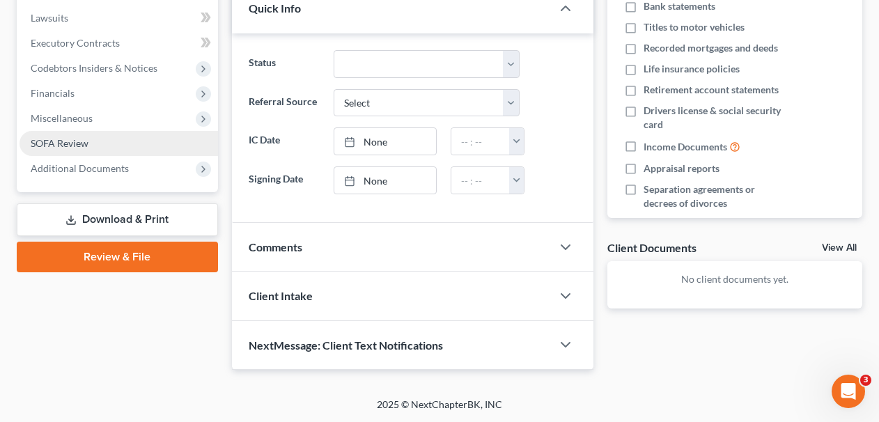
click at [98, 148] on link "SOFA Review" at bounding box center [119, 143] width 199 height 25
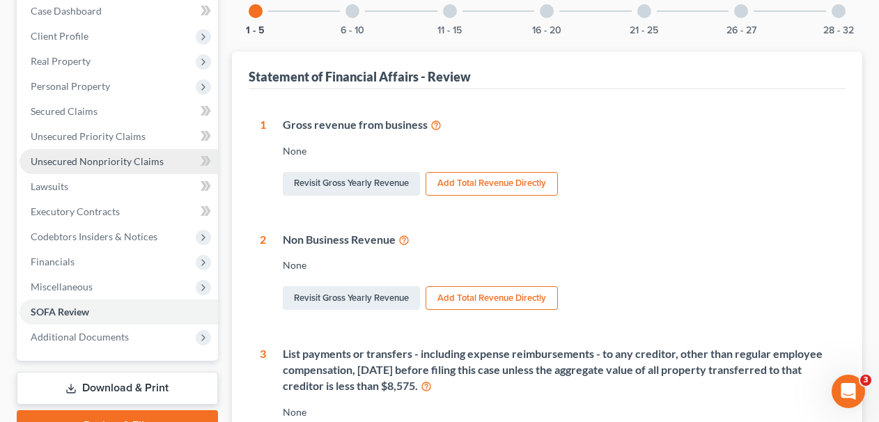
scroll to position [157, 0]
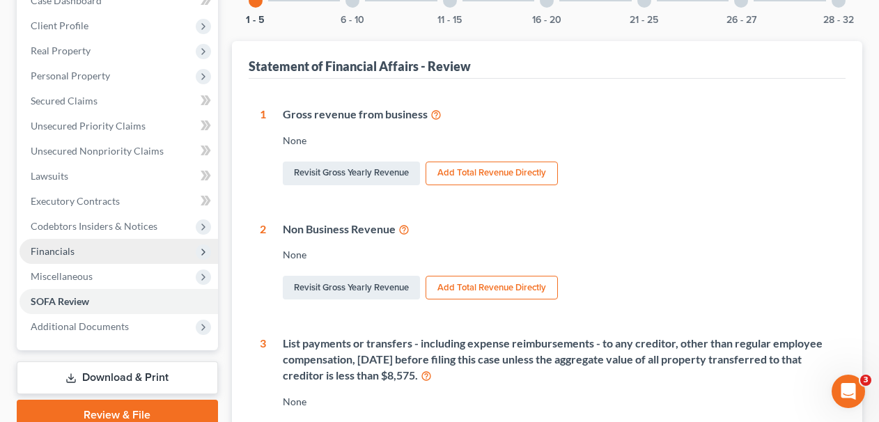
click at [79, 262] on span "Financials" at bounding box center [119, 251] width 199 height 25
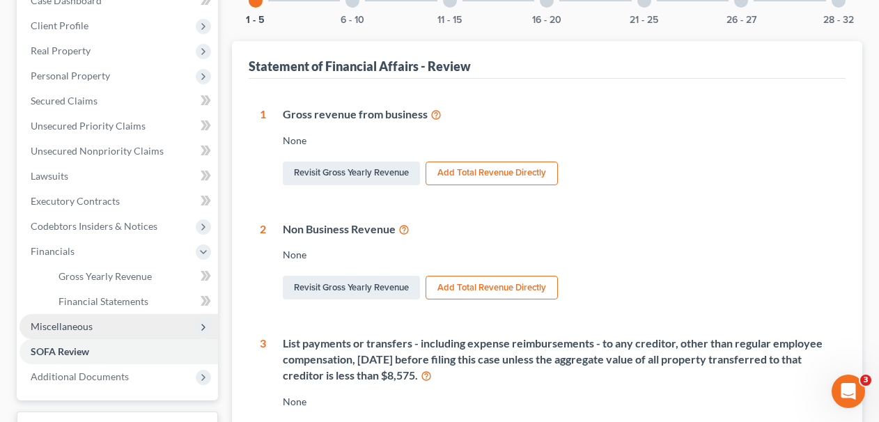
click at [95, 324] on span "Miscellaneous" at bounding box center [119, 326] width 199 height 25
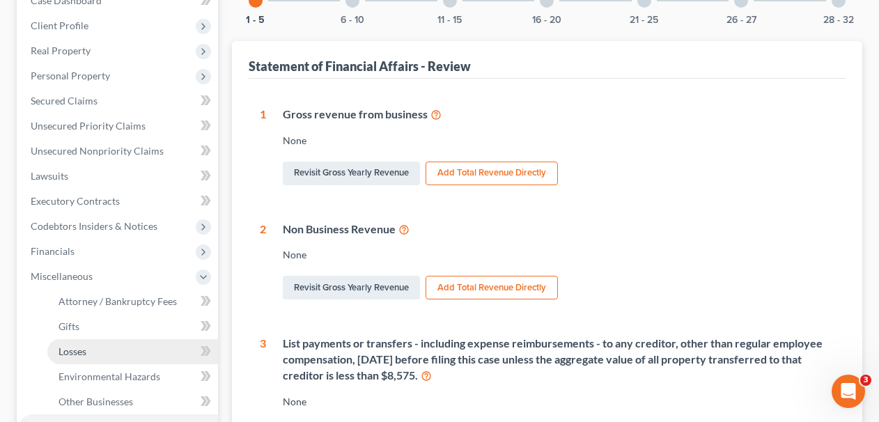
click at [102, 349] on link "Losses" at bounding box center [132, 351] width 171 height 25
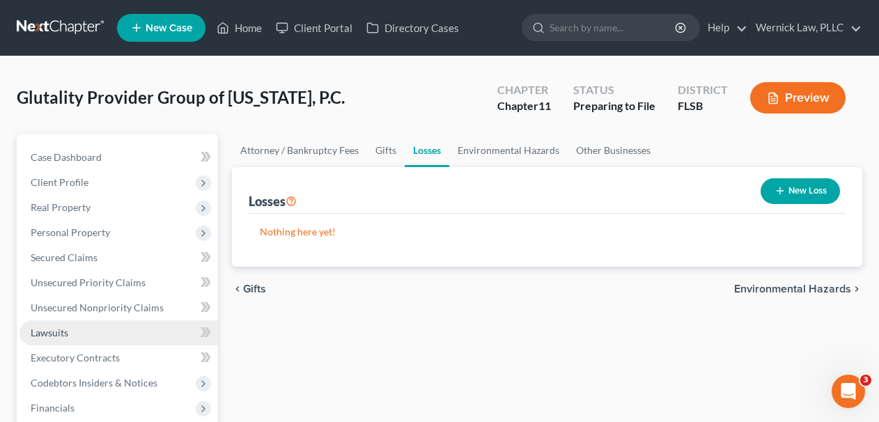
scroll to position [342, 0]
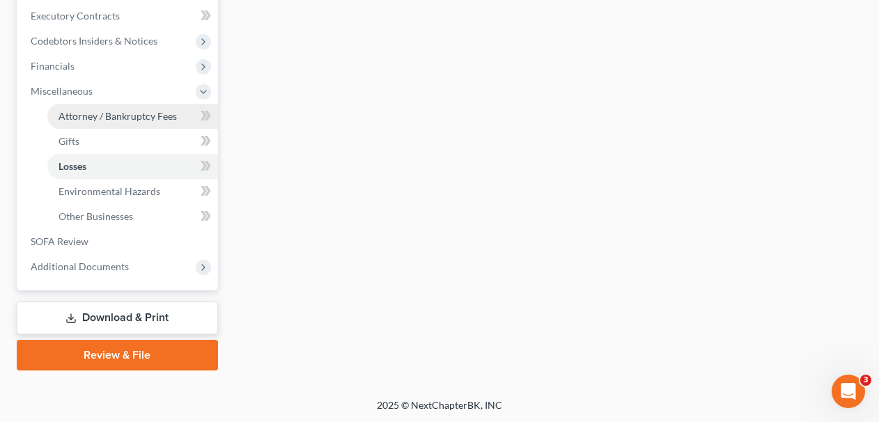
click at [121, 127] on link "Attorney / Bankruptcy Fees" at bounding box center [132, 116] width 171 height 25
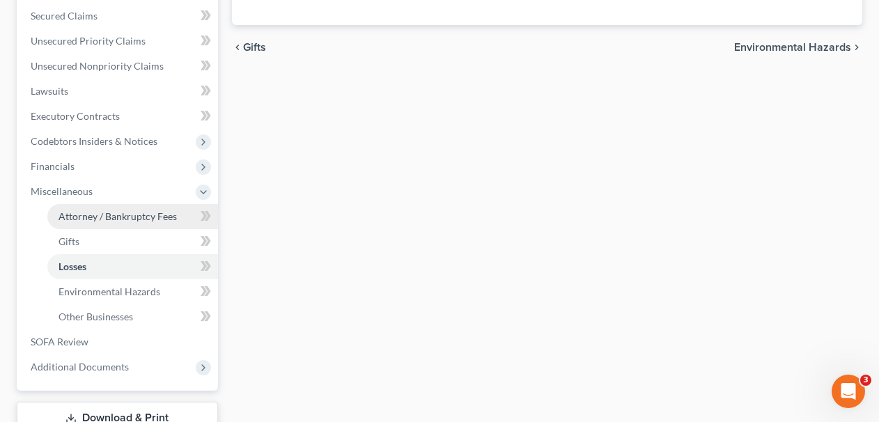
select select "3"
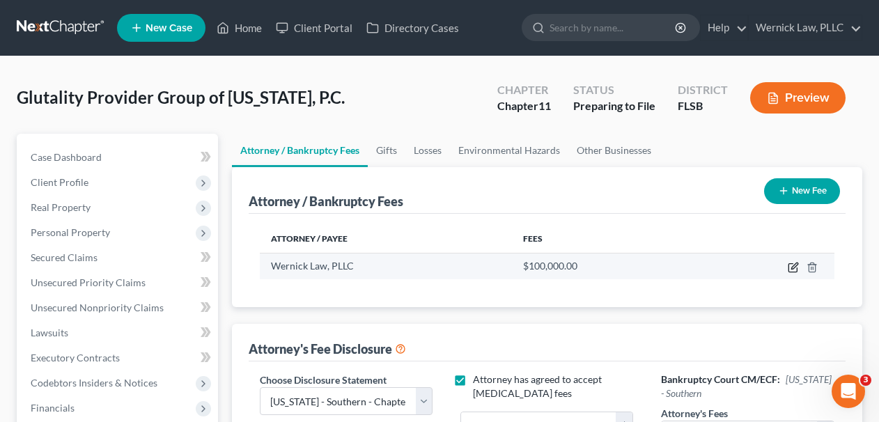
click at [795, 269] on icon "button" at bounding box center [793, 267] width 11 height 11
select select "9"
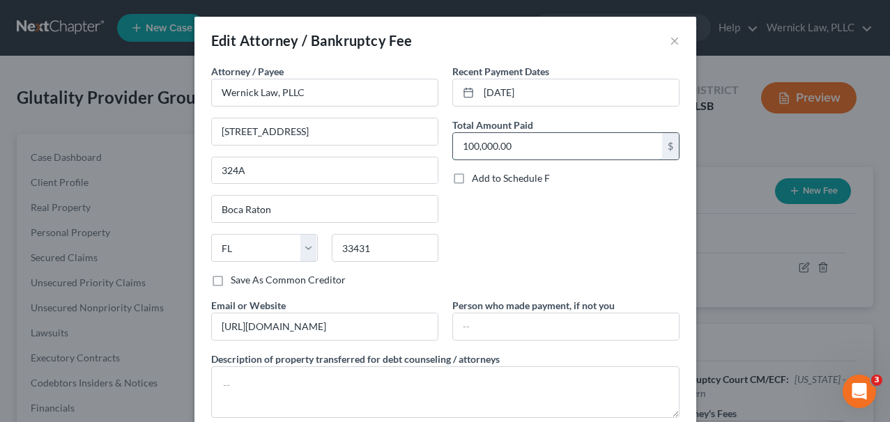
click at [461, 144] on input "100,000.00" at bounding box center [557, 146] width 209 height 26
click at [586, 286] on div "Recent Payment Dates [DATE] Total Amount Paid 200,000 $ Add to Schedule F" at bounding box center [565, 181] width 241 height 234
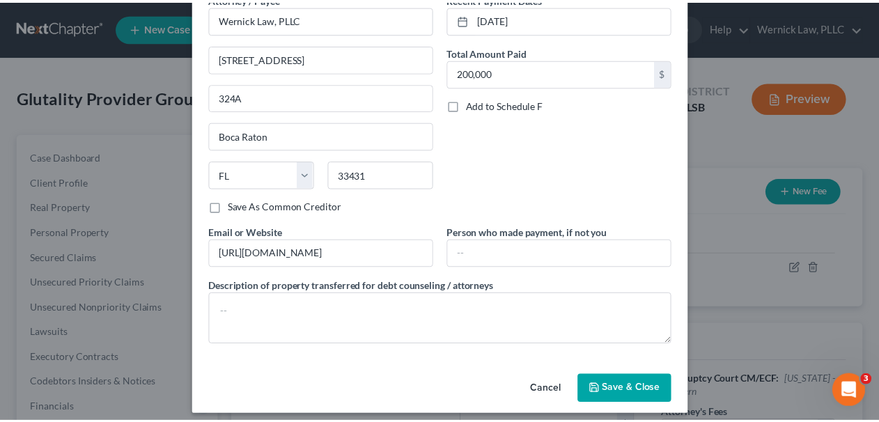
scroll to position [83, 0]
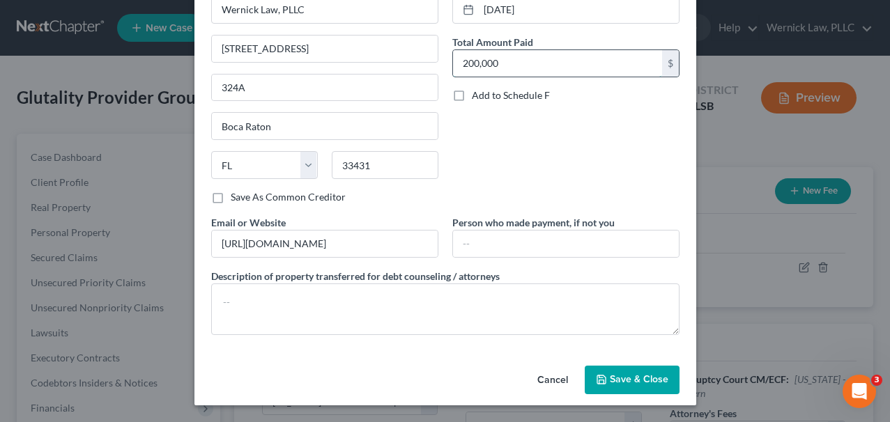
click at [542, 60] on input "200,000" at bounding box center [557, 63] width 209 height 26
type input "200,000.00"
drag, startPoint x: 610, startPoint y: 378, endPoint x: 755, endPoint y: 255, distance: 189.8
click at [610, 378] on span "Save & Close" at bounding box center [639, 380] width 59 height 12
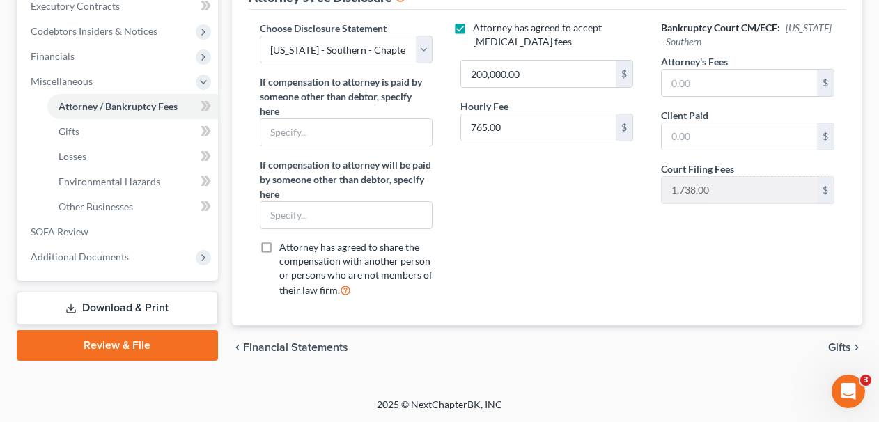
scroll to position [0, 0]
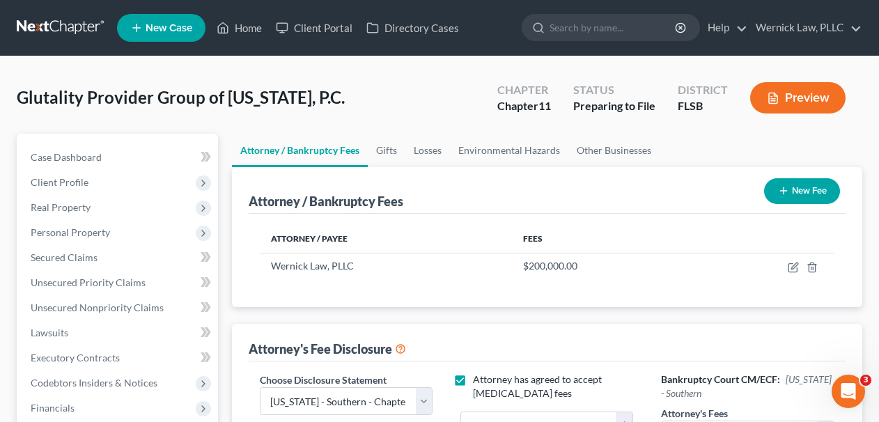
click at [80, 33] on link at bounding box center [61, 27] width 89 height 25
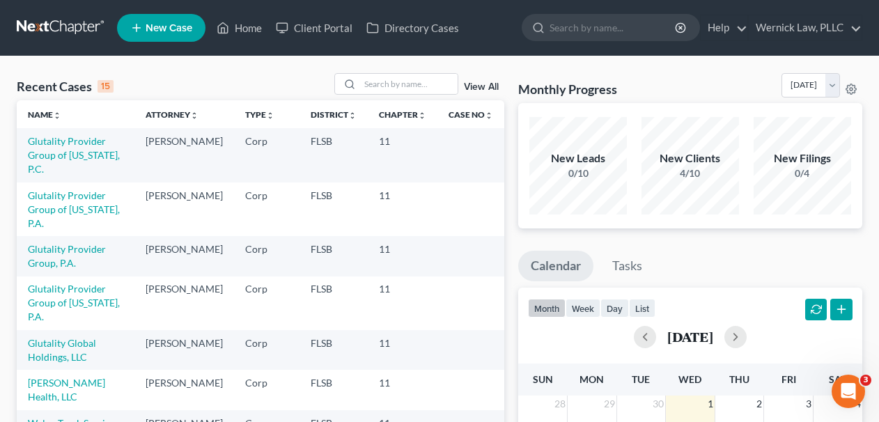
scroll to position [37, 0]
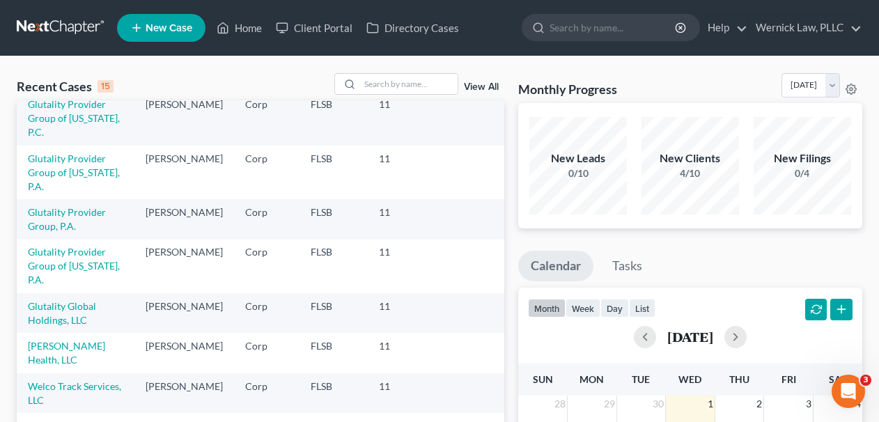
click at [77, 299] on td "Glutality Global Holdings, LLC" at bounding box center [76, 313] width 118 height 40
click at [75, 300] on link "Glutality Global Holdings, LLC" at bounding box center [62, 313] width 68 height 26
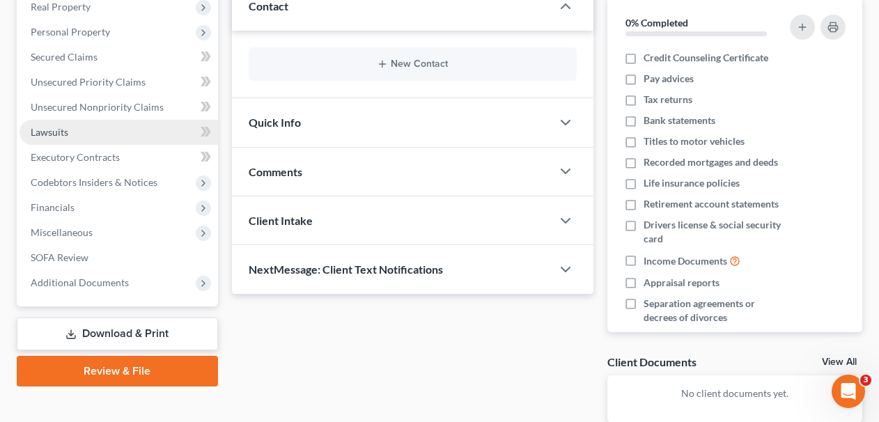
scroll to position [276, 0]
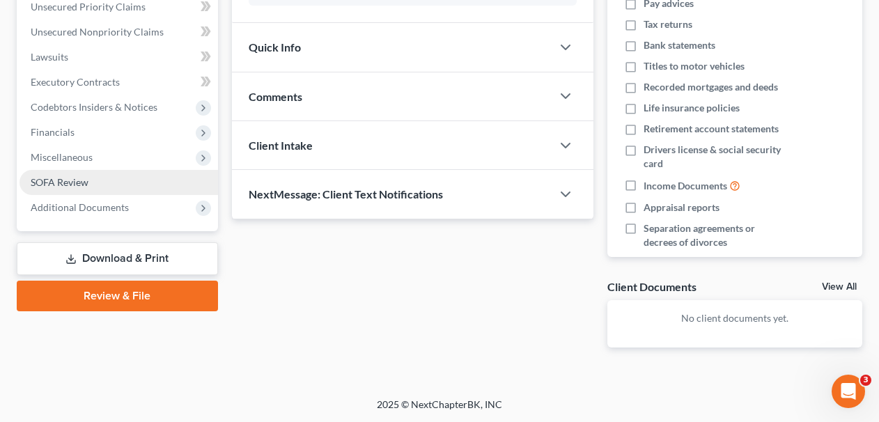
click at [110, 185] on link "SOFA Review" at bounding box center [119, 182] width 199 height 25
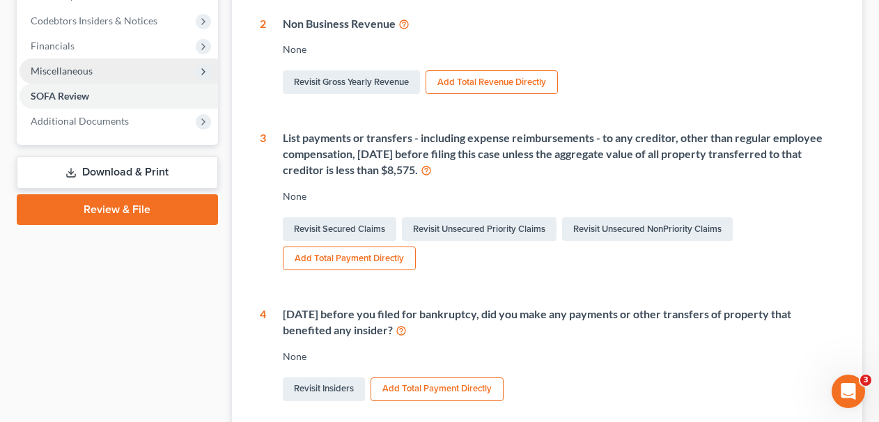
scroll to position [353, 0]
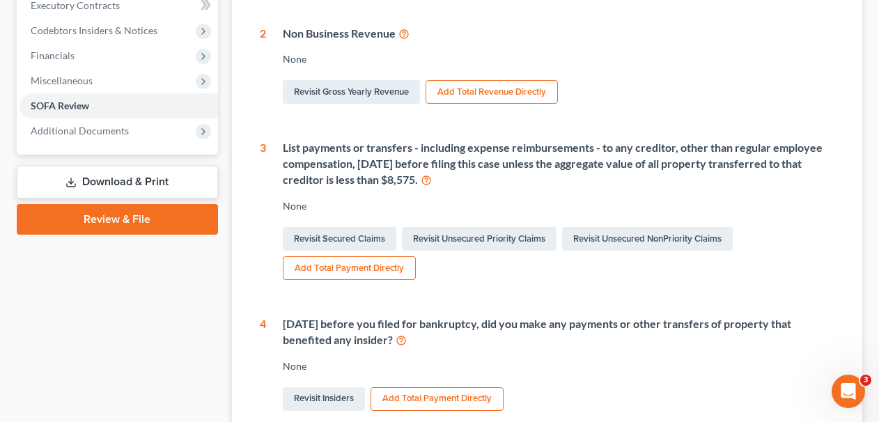
click at [115, 68] on li "Miscellaneous Attorney / Credit Counseling Fees Attorney / Bankruptcy Fees Gift…" at bounding box center [119, 80] width 199 height 25
click at [115, 77] on span "Miscellaneous" at bounding box center [119, 80] width 199 height 25
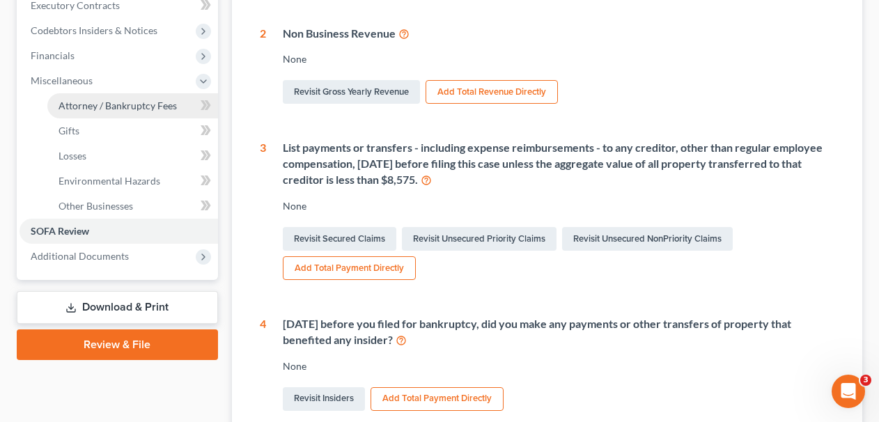
click at [120, 111] on span "Attorney / Bankruptcy Fees" at bounding box center [118, 106] width 118 height 12
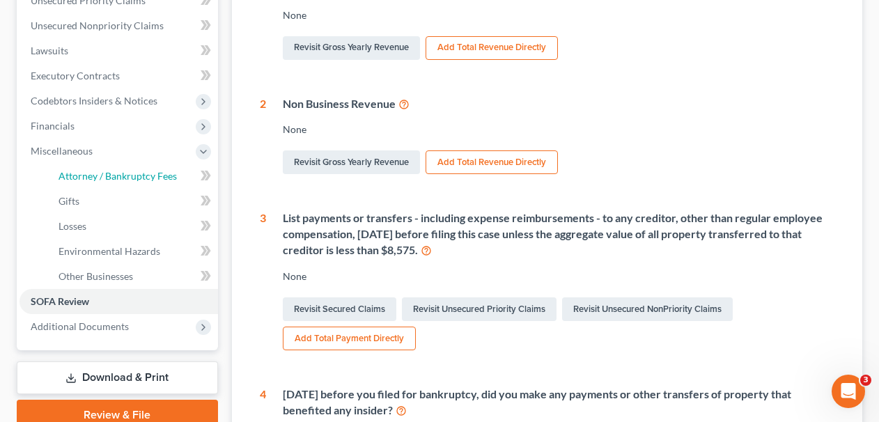
select select "3"
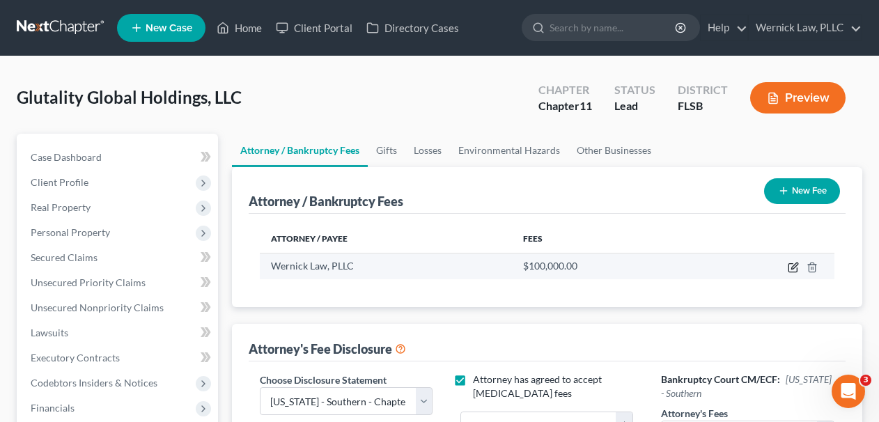
click at [794, 266] on icon "button" at bounding box center [793, 267] width 11 height 11
select select "9"
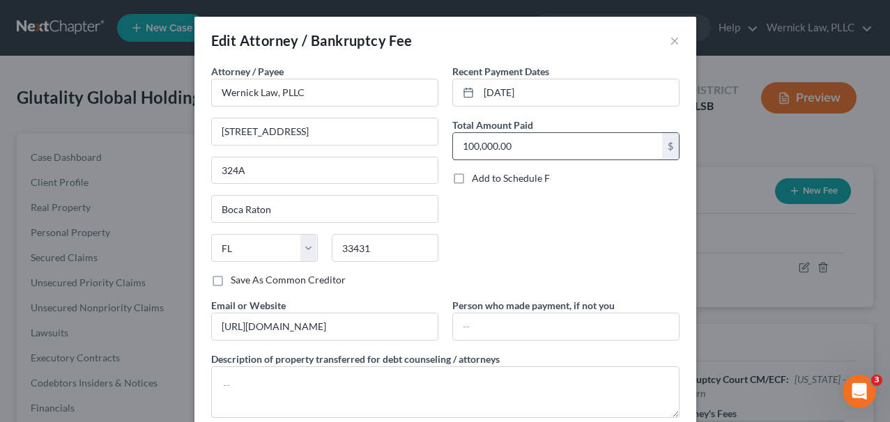
click at [462, 146] on input "100,000.00" at bounding box center [557, 146] width 209 height 26
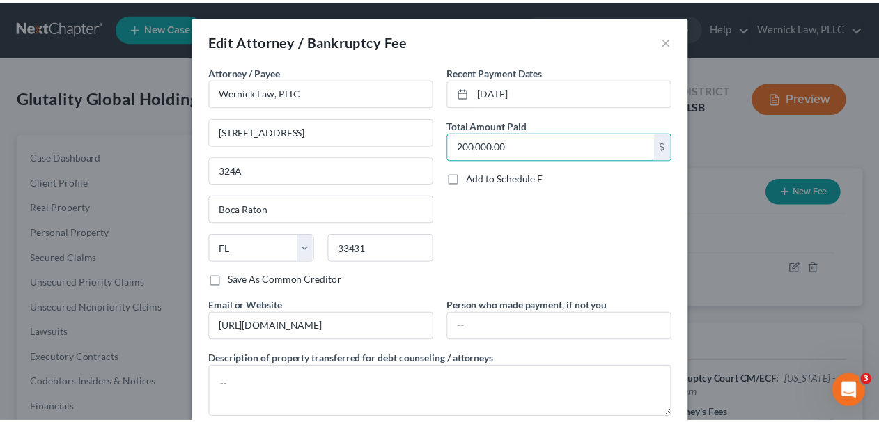
scroll to position [83, 0]
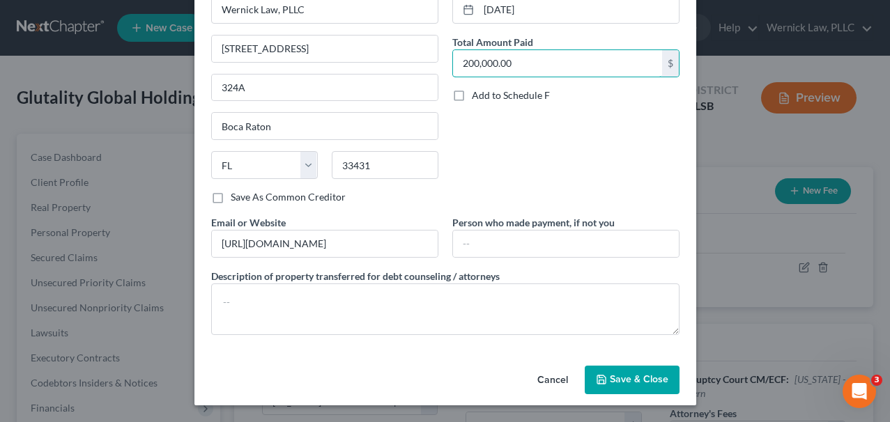
type input "200,000.00"
click at [612, 372] on button "Save & Close" at bounding box center [632, 380] width 95 height 29
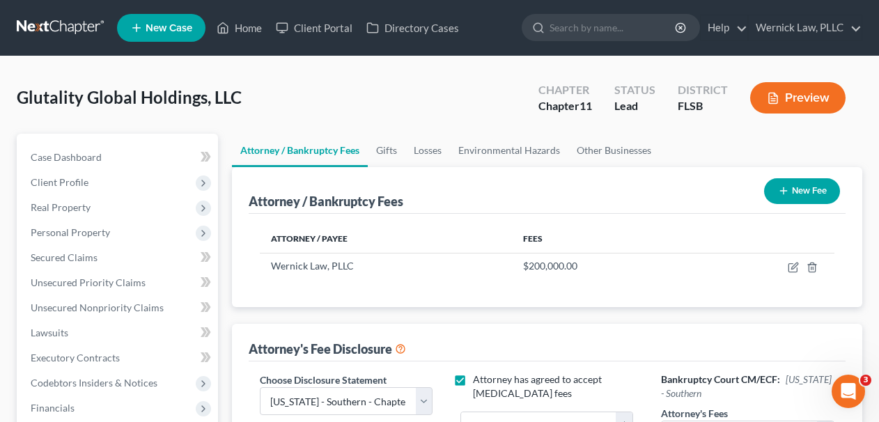
click at [65, 34] on link at bounding box center [61, 27] width 89 height 25
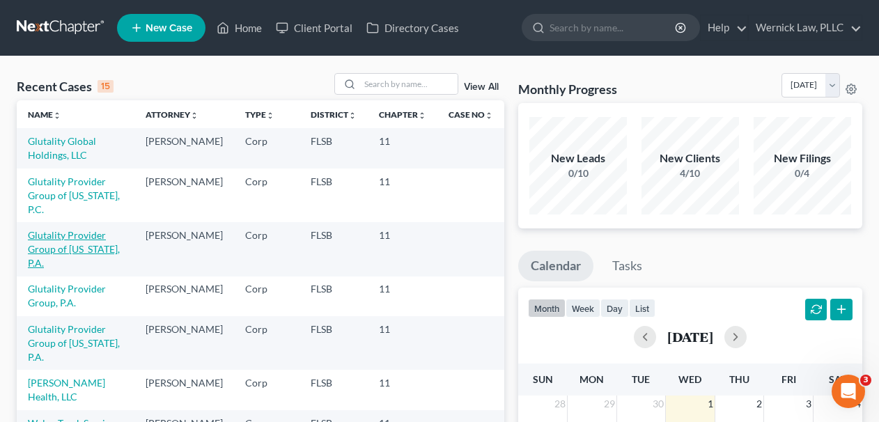
click at [80, 249] on link "Glutality Provider Group of [US_STATE], P.A." at bounding box center [74, 249] width 92 height 40
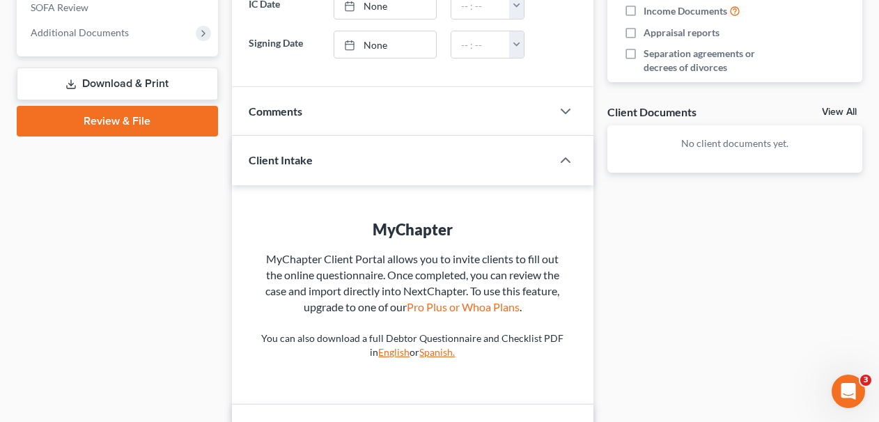
scroll to position [312, 0]
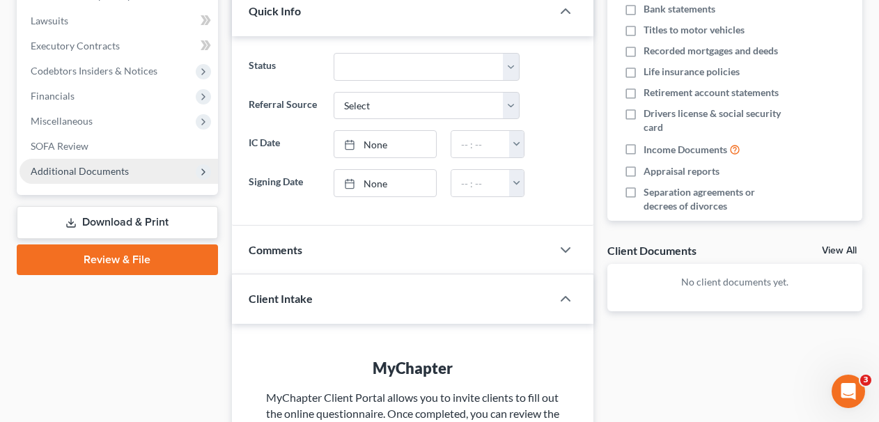
click at [102, 164] on span "Additional Documents" at bounding box center [119, 171] width 199 height 25
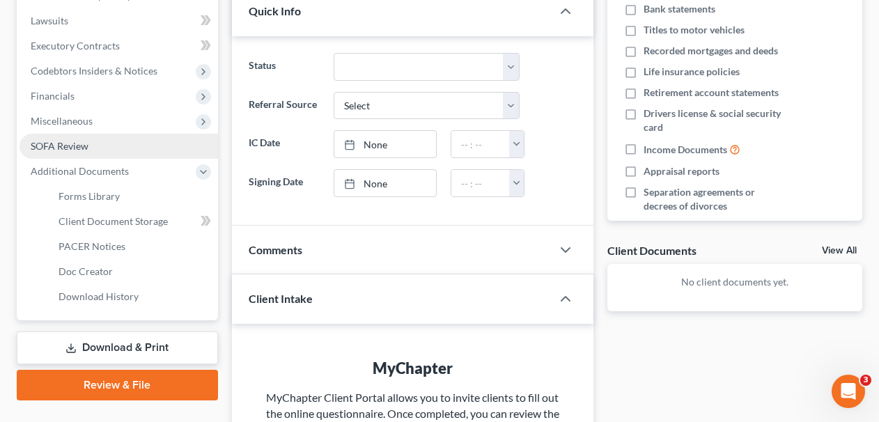
click at [87, 148] on span "SOFA Review" at bounding box center [60, 146] width 58 height 12
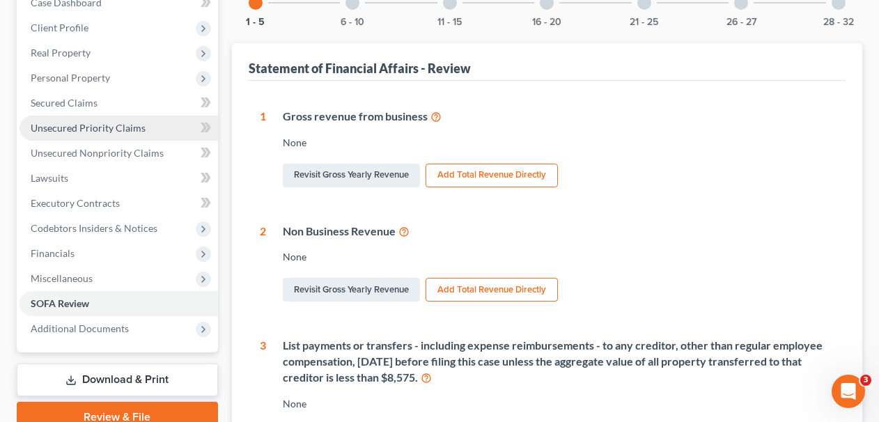
scroll to position [174, 0]
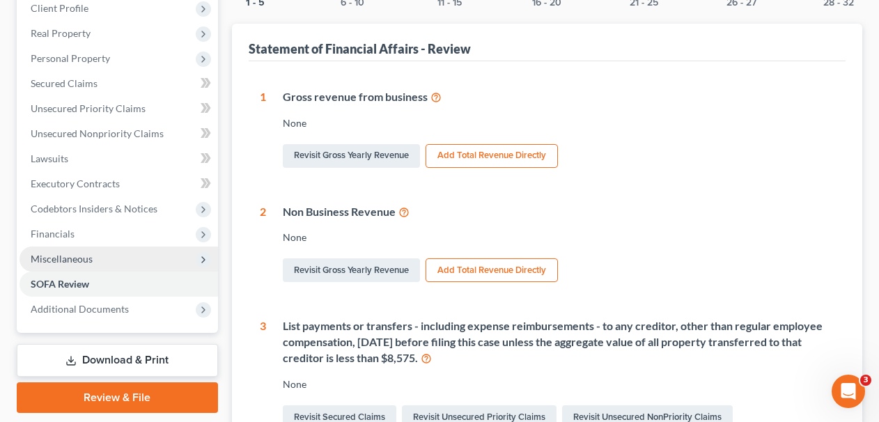
click at [90, 247] on span "Miscellaneous" at bounding box center [119, 259] width 199 height 25
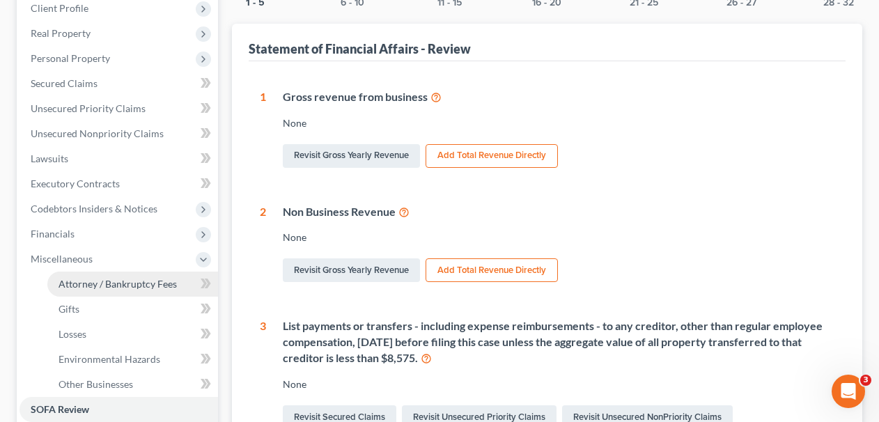
click at [97, 284] on span "Attorney / Bankruptcy Fees" at bounding box center [118, 284] width 118 height 12
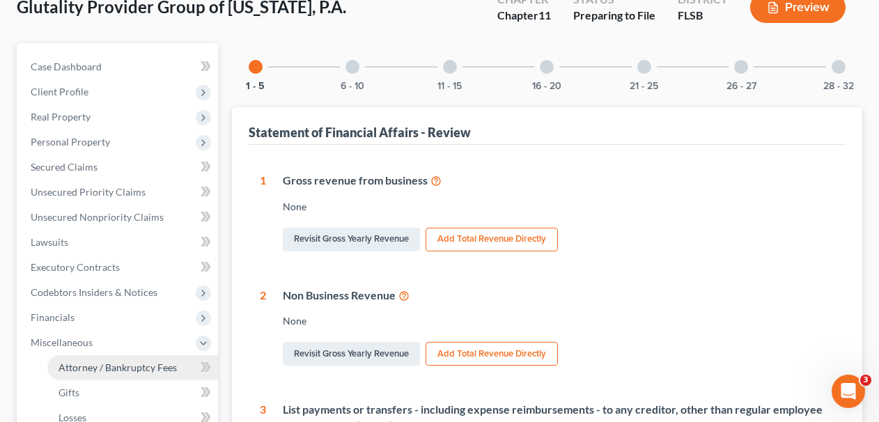
select select "3"
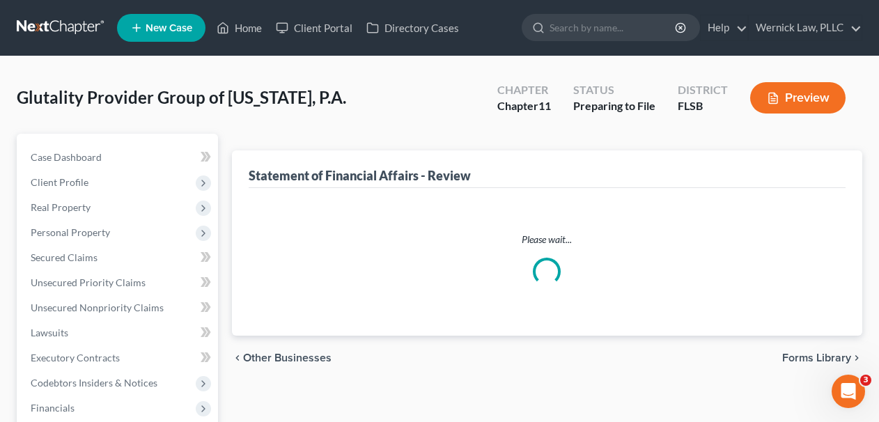
scroll to position [174, 0]
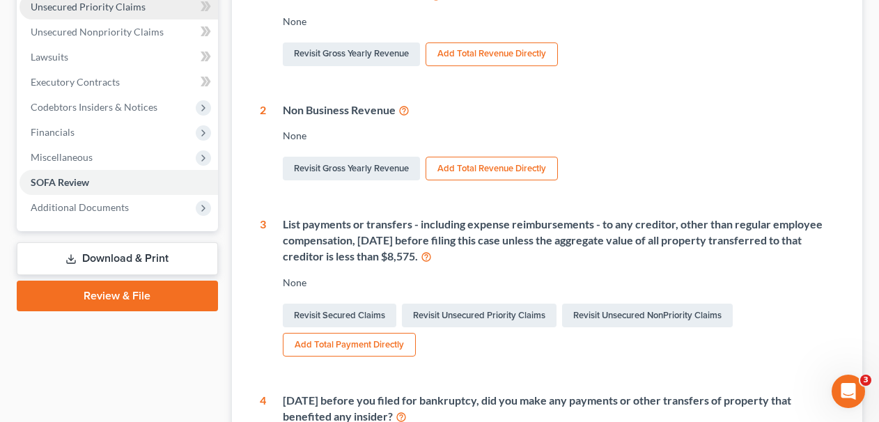
select select "17"
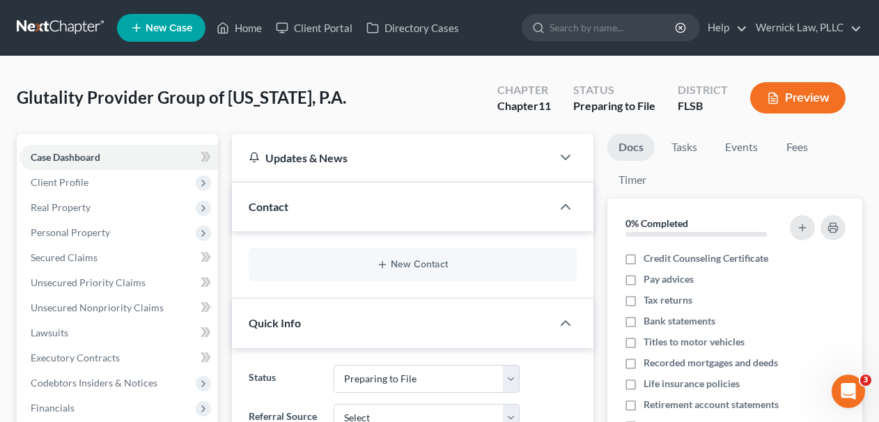
click at [87, 40] on link at bounding box center [61, 27] width 89 height 25
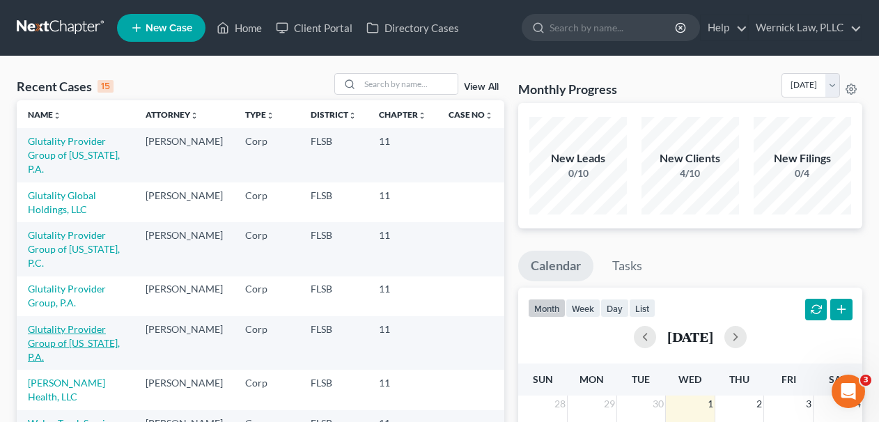
scroll to position [55, 0]
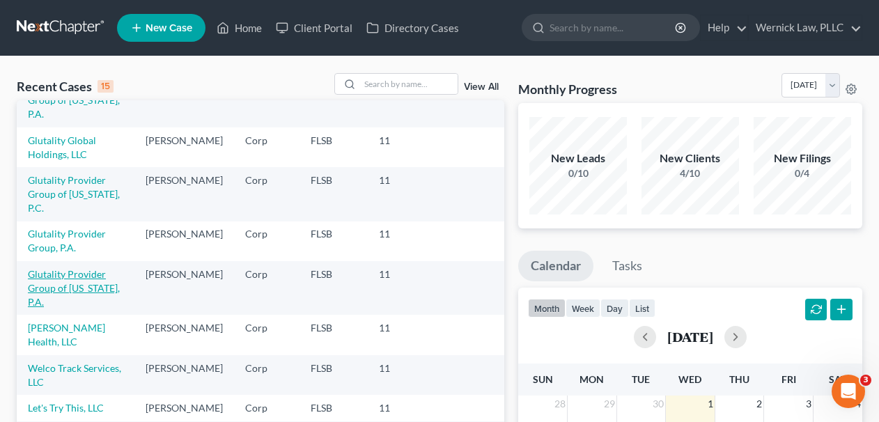
click at [95, 275] on link "Glutality Provider Group of [US_STATE], P.A." at bounding box center [74, 288] width 92 height 40
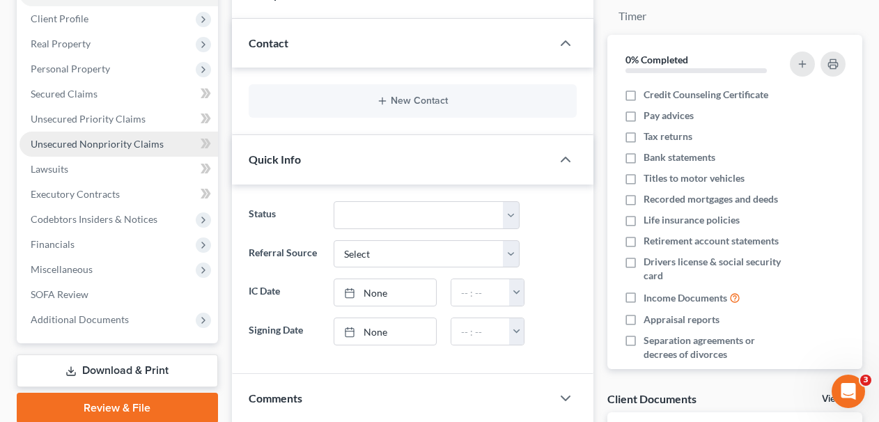
scroll to position [315, 0]
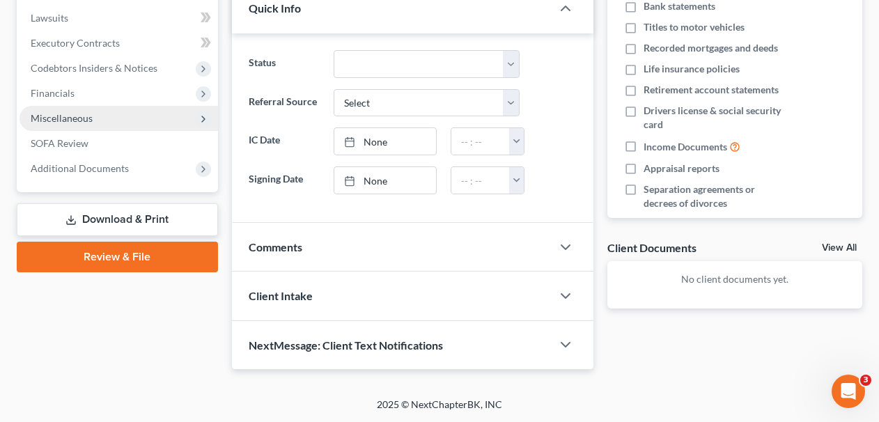
click at [82, 115] on span "Miscellaneous" at bounding box center [62, 118] width 62 height 12
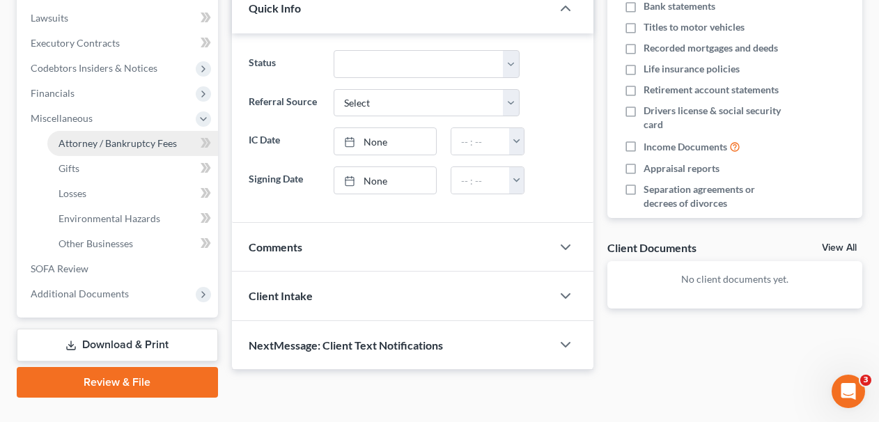
click at [99, 147] on span "Attorney / Bankruptcy Fees" at bounding box center [118, 143] width 118 height 12
select select "3"
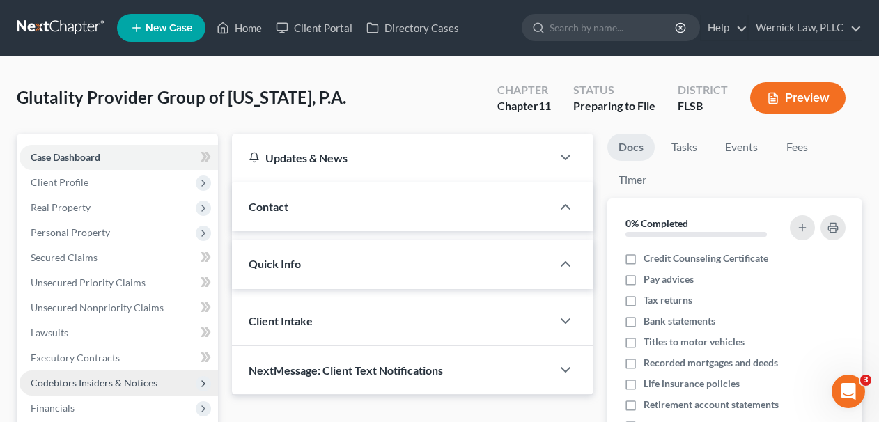
scroll to position [315, 0]
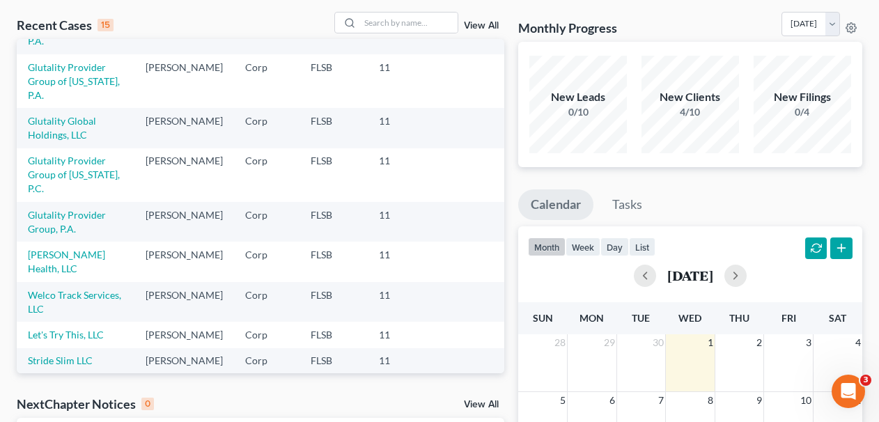
scroll to position [71, 0]
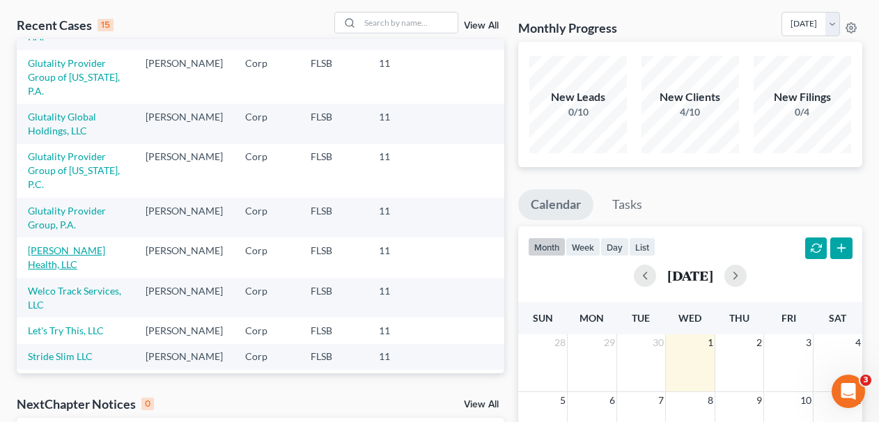
click at [78, 245] on link "[PERSON_NAME] Health, LLC" at bounding box center [66, 258] width 77 height 26
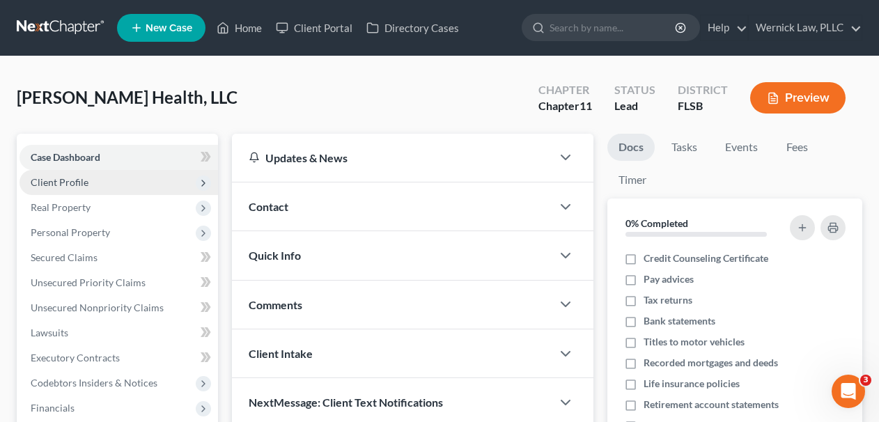
click at [123, 180] on span "Client Profile" at bounding box center [119, 182] width 199 height 25
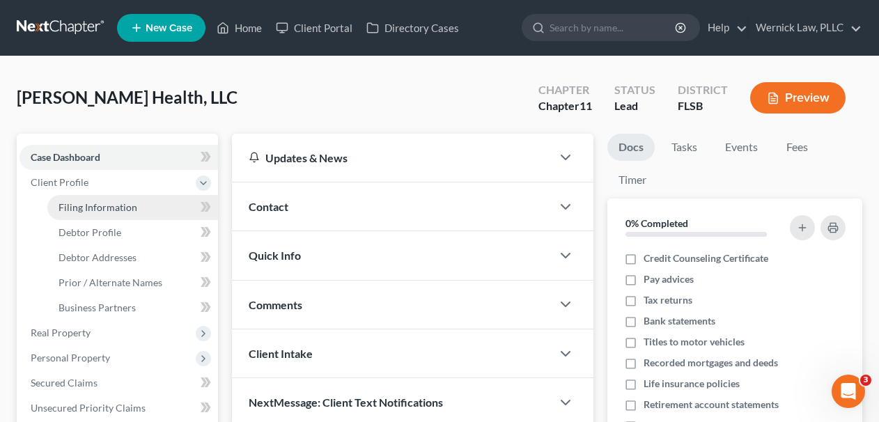
click at [171, 200] on link "Filing Information" at bounding box center [132, 207] width 171 height 25
select select "1"
select select "0"
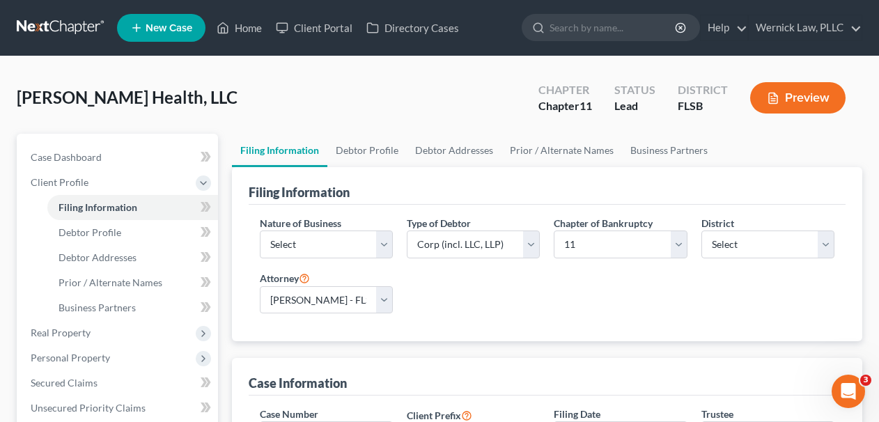
click at [344, 227] on div "Nature of Business Select Clearing Bank Commodity Broker Health Care Business O…" at bounding box center [326, 237] width 133 height 43
click at [346, 233] on select "Select Clearing Bank Commodity Broker Health Care Business Other Railroad Singl…" at bounding box center [326, 245] width 133 height 28
select select "2"
click at [260, 231] on select "Select Clearing Bank Commodity Broker Health Care Business Other Railroad Singl…" at bounding box center [326, 245] width 133 height 28
drag, startPoint x: 346, startPoint y: 233, endPoint x: 477, endPoint y: 325, distance: 159.7
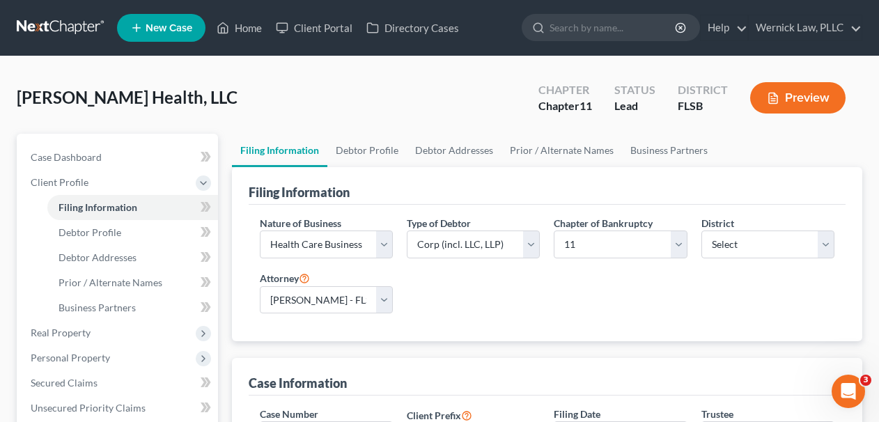
click at [477, 325] on div "Nature of Business Select Clearing Bank Commodity Broker Health Care Business O…" at bounding box center [548, 273] width 598 height 137
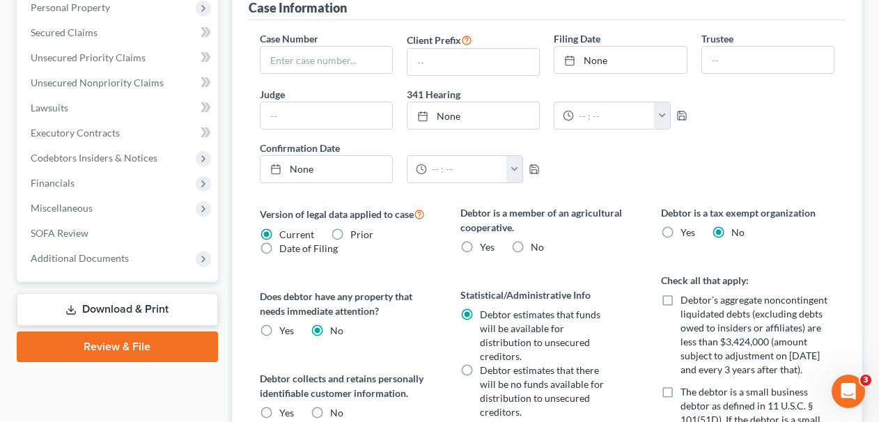
scroll to position [457, 0]
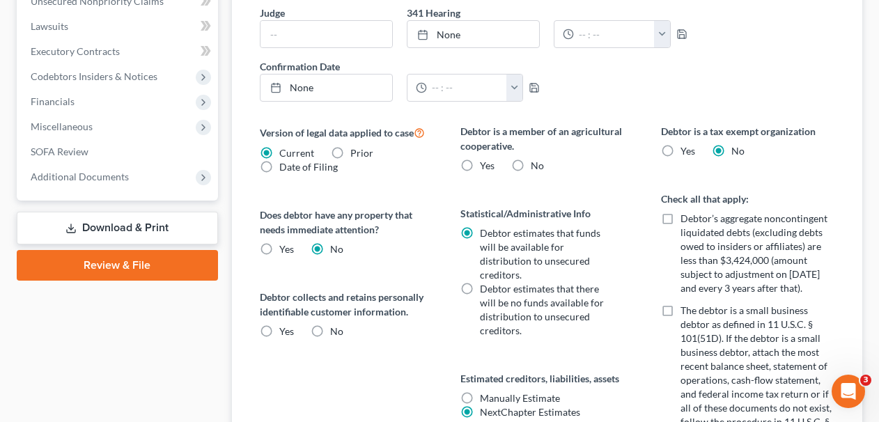
click at [531, 162] on label "No" at bounding box center [537, 166] width 13 height 14
click at [536, 162] on input "No" at bounding box center [540, 163] width 9 height 9
radio input "true"
click at [281, 323] on div "Debtor collects and retains personally identifiable customer information. Yes No" at bounding box center [346, 314] width 173 height 49
click at [283, 332] on span "Yes" at bounding box center [286, 331] width 15 height 12
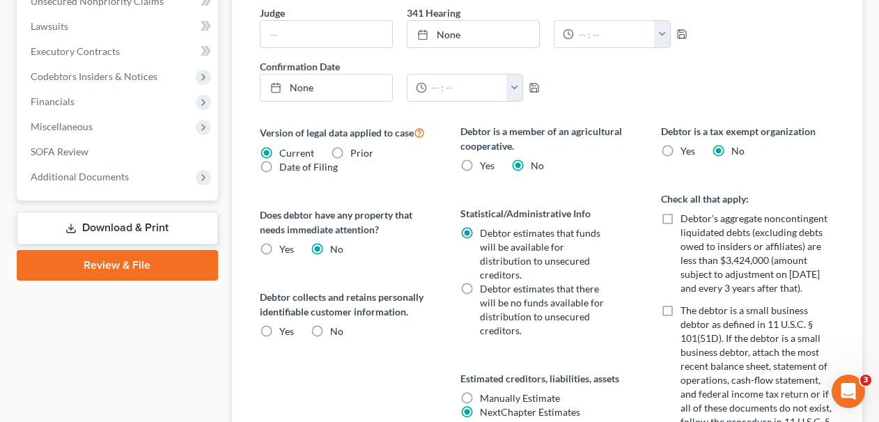
click at [285, 332] on input "Yes" at bounding box center [289, 329] width 9 height 9
radio input "true"
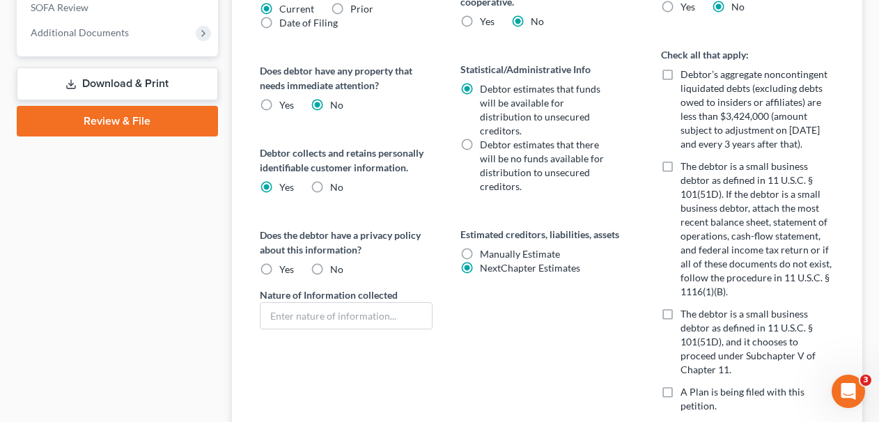
scroll to position [631, 0]
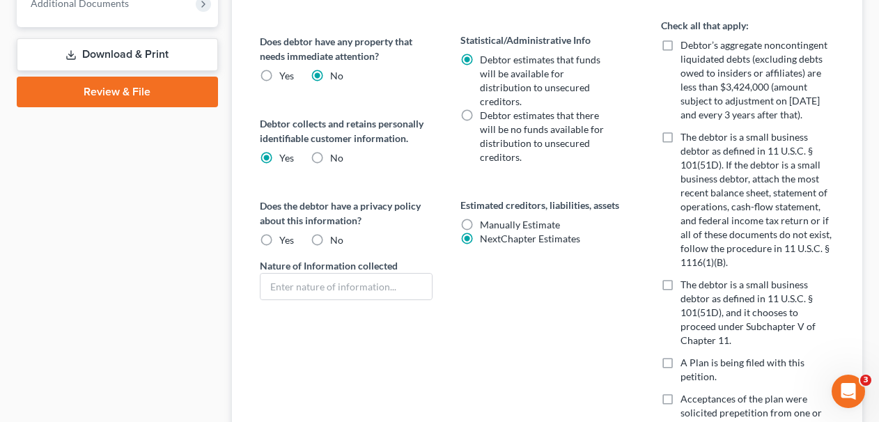
click at [279, 234] on label "Yes" at bounding box center [286, 240] width 15 height 14
click at [285, 234] on input "Yes" at bounding box center [289, 237] width 9 height 9
radio input "true"
click at [681, 281] on label "The debtor is a small business debtor as defined in 11 U.S.C. § 101(51D), and i…" at bounding box center [757, 313] width 153 height 70
click at [686, 281] on input "The debtor is a small business debtor as defined in 11 U.S.C. § 101(51D), and i…" at bounding box center [690, 282] width 9 height 9
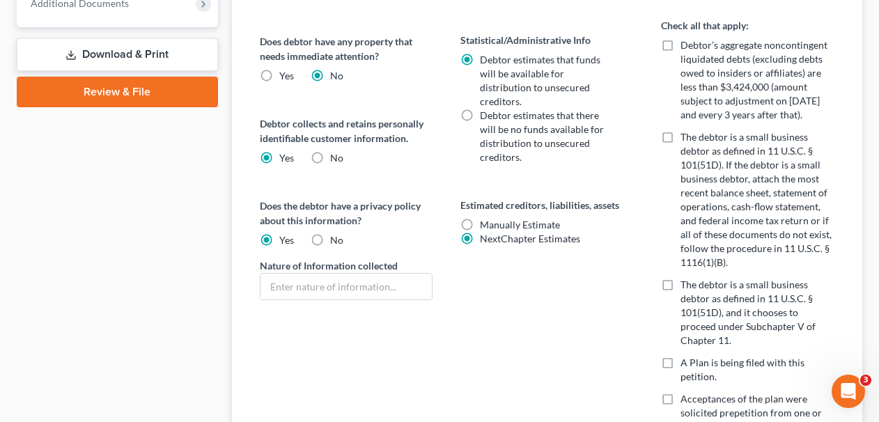
checkbox input "true"
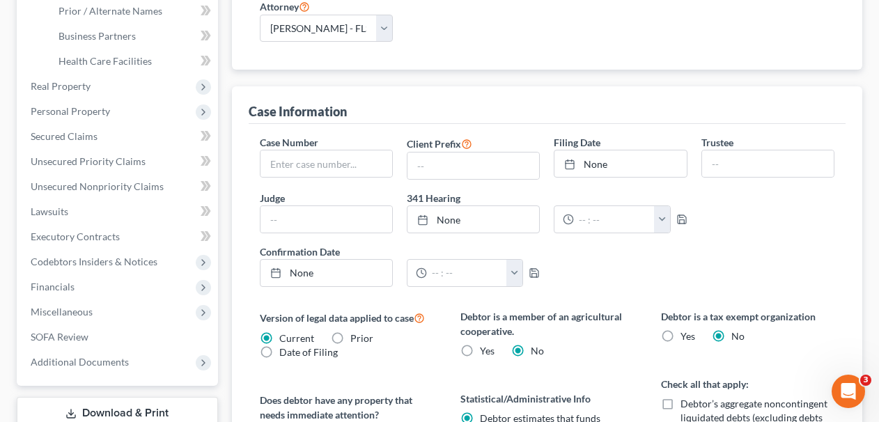
scroll to position [0, 0]
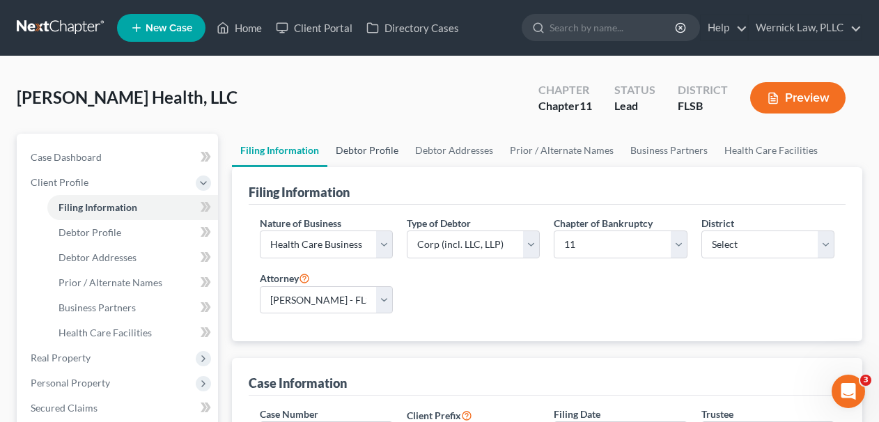
click at [365, 158] on link "Debtor Profile" at bounding box center [366, 150] width 79 height 33
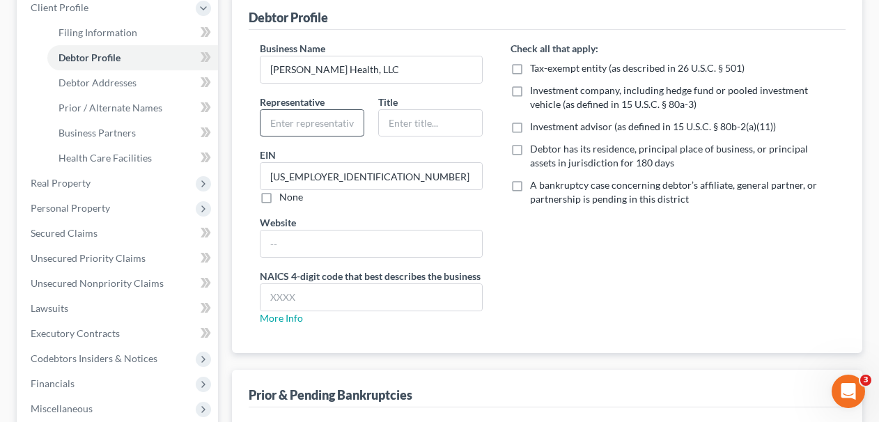
scroll to position [176, 0]
click at [330, 317] on div "NAICS 4-digit code that best describes the business More Info" at bounding box center [372, 296] width 224 height 56
click at [327, 298] on input "text" at bounding box center [372, 297] width 222 height 26
type input "6214"
click at [530, 151] on label "Debtor has its residence, principal place of business, or principal assets in j…" at bounding box center [682, 155] width 304 height 28
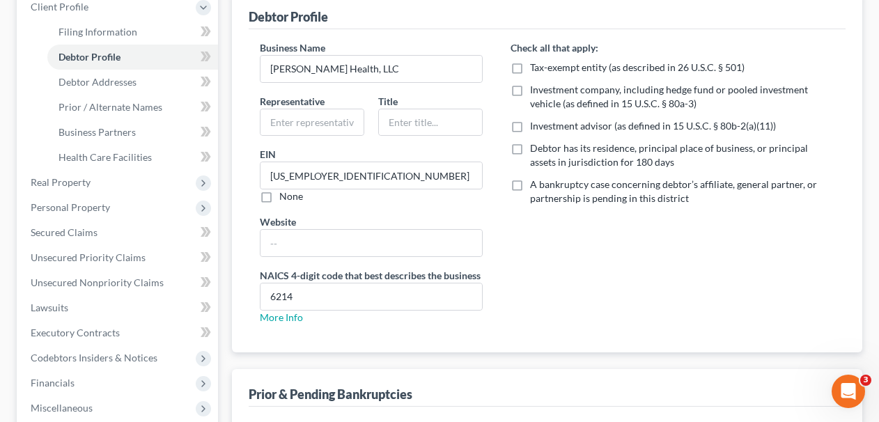
click at [536, 150] on input "Debtor has its residence, principal place of business, or principal assets in j…" at bounding box center [540, 145] width 9 height 9
checkbox input "true"
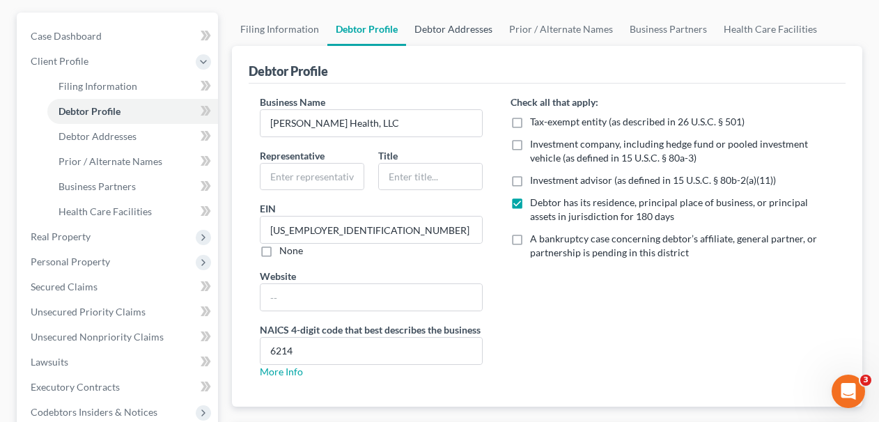
click at [481, 36] on link "Debtor Addresses" at bounding box center [453, 29] width 95 height 33
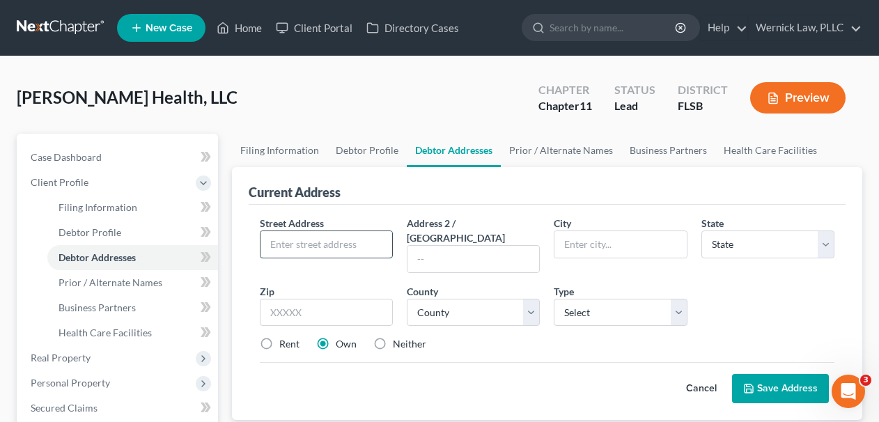
click at [370, 247] on input "text" at bounding box center [327, 244] width 132 height 26
type input "[STREET_ADDRESS]"
click at [453, 254] on input "text" at bounding box center [474, 259] width 132 height 26
type input "Suite 200"
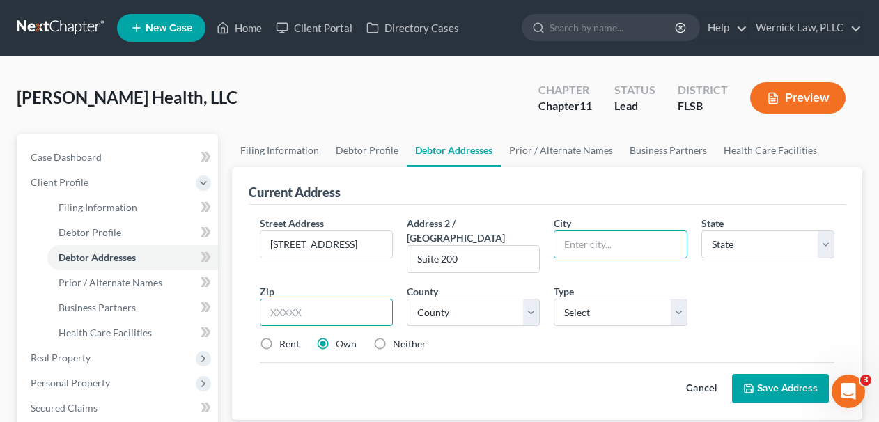
click at [349, 299] on input "text" at bounding box center [326, 313] width 133 height 28
type input "33487"
click at [477, 346] on div "Street Address * 5300 Broken Sound Blvd NW Address 2 / PO Box Suite 200 City * …" at bounding box center [547, 289] width 589 height 147
type input "Boca Raton"
select select "9"
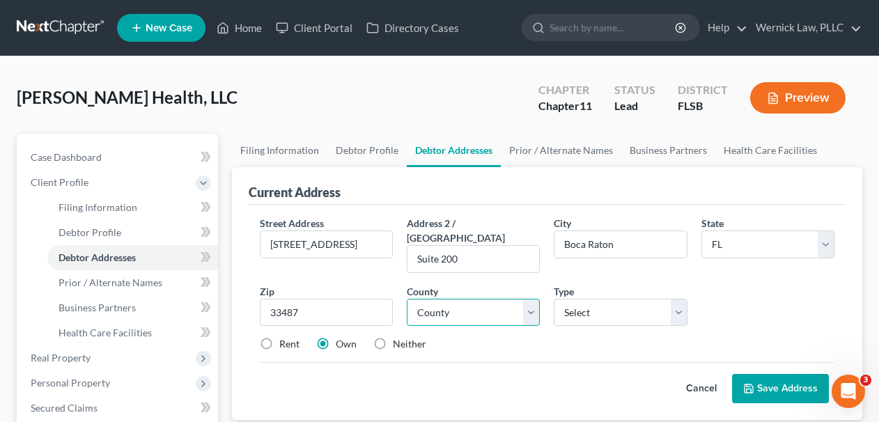
click at [513, 299] on select "County" at bounding box center [473, 313] width 133 height 28
click at [407, 299] on select "County [GEOGRAPHIC_DATA] [GEOGRAPHIC_DATA] [GEOGRAPHIC_DATA] [GEOGRAPHIC_DATA] …" at bounding box center [473, 313] width 133 height 28
click at [526, 318] on div "Street Address * 5300 Broken Sound Blvd NW Address 2 / PO Box Suite 200 City * …" at bounding box center [547, 289] width 589 height 147
click at [526, 299] on select "County [GEOGRAPHIC_DATA] [GEOGRAPHIC_DATA] [GEOGRAPHIC_DATA] [GEOGRAPHIC_DATA] …" at bounding box center [473, 313] width 133 height 28
select select "49"
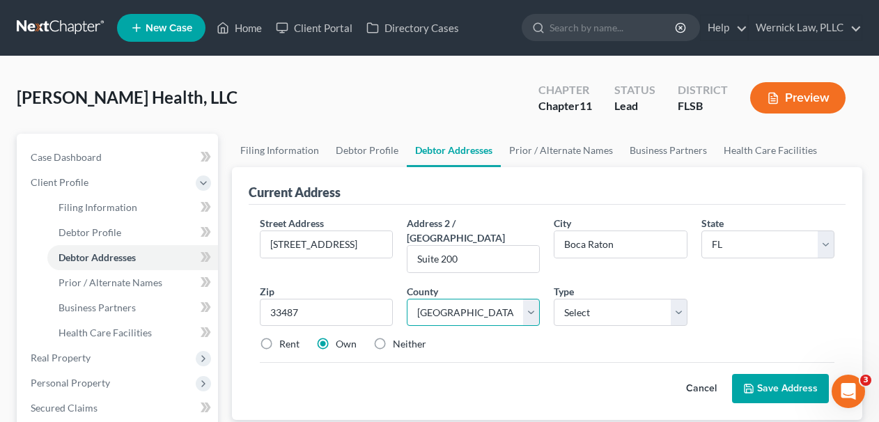
click at [407, 299] on select "County [GEOGRAPHIC_DATA] [GEOGRAPHIC_DATA] [GEOGRAPHIC_DATA] [GEOGRAPHIC_DATA] …" at bounding box center [473, 313] width 133 height 28
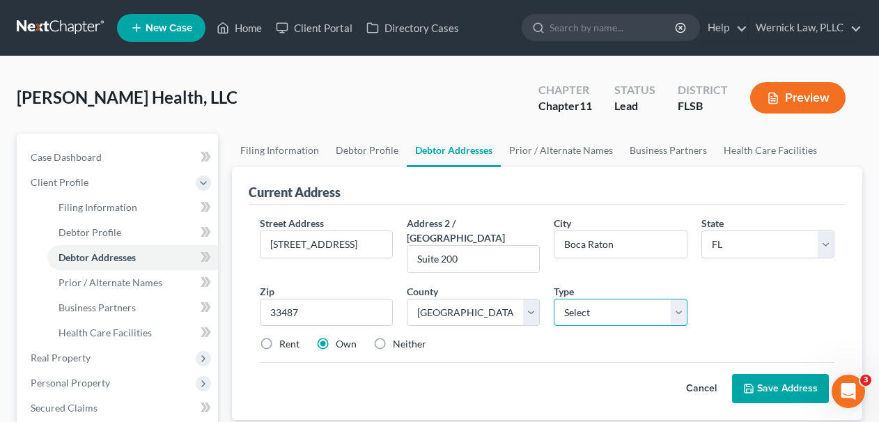
click at [585, 301] on select "Select Business Mailing Location of Assets" at bounding box center [620, 313] width 133 height 28
select select "0"
click at [554, 299] on select "Select Business Mailing Location of Assets" at bounding box center [620, 313] width 133 height 28
click at [298, 337] on label "Rent" at bounding box center [289, 344] width 20 height 14
click at [294, 337] on input "Rent" at bounding box center [289, 341] width 9 height 9
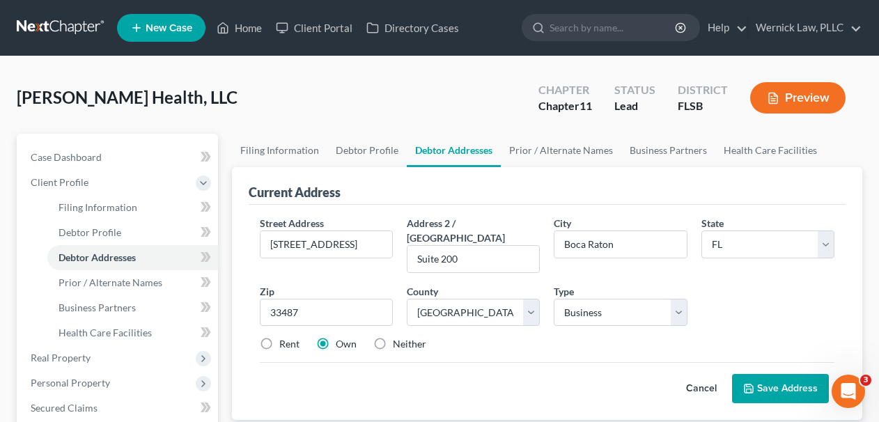
radio input "true"
click at [805, 382] on button "Save Address" at bounding box center [780, 388] width 97 height 29
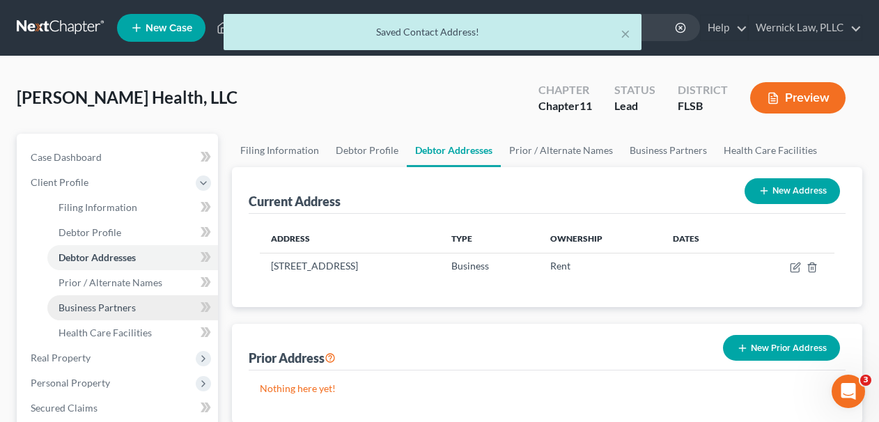
click at [144, 295] on link "Business Partners" at bounding box center [132, 307] width 171 height 25
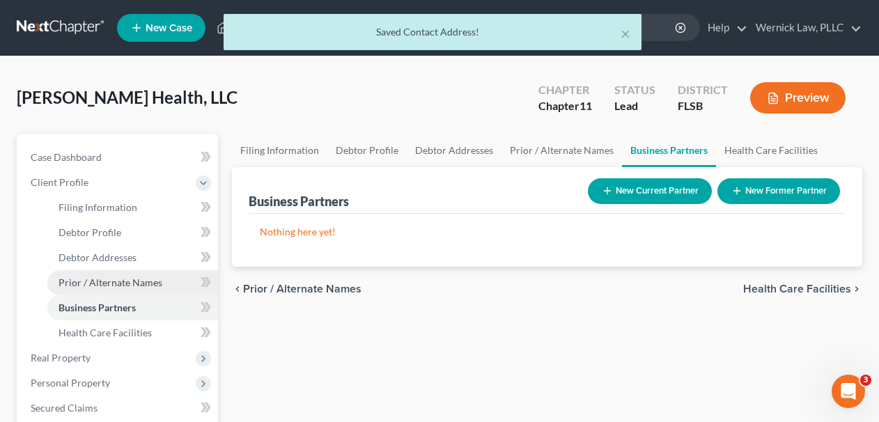
click at [143, 280] on span "Prior / Alternate Names" at bounding box center [111, 283] width 104 height 12
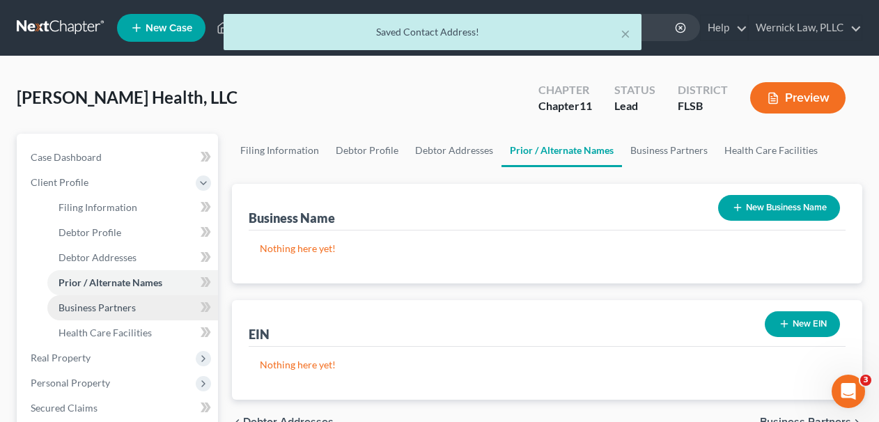
scroll to position [80, 0]
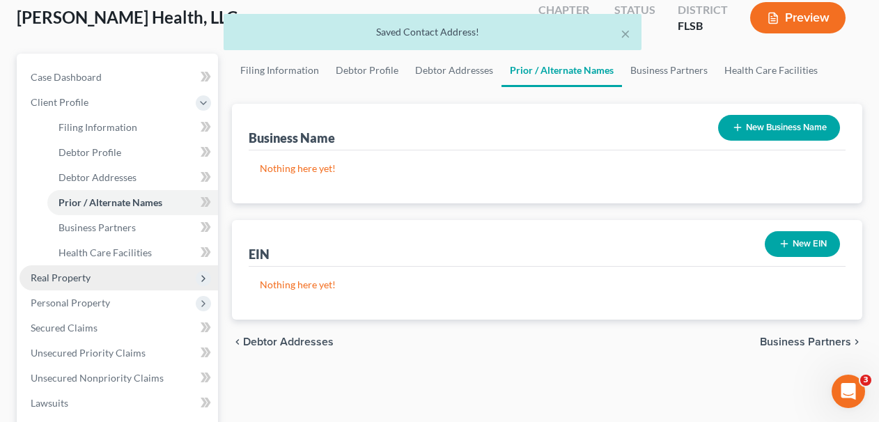
click at [118, 279] on span "Real Property" at bounding box center [119, 277] width 199 height 25
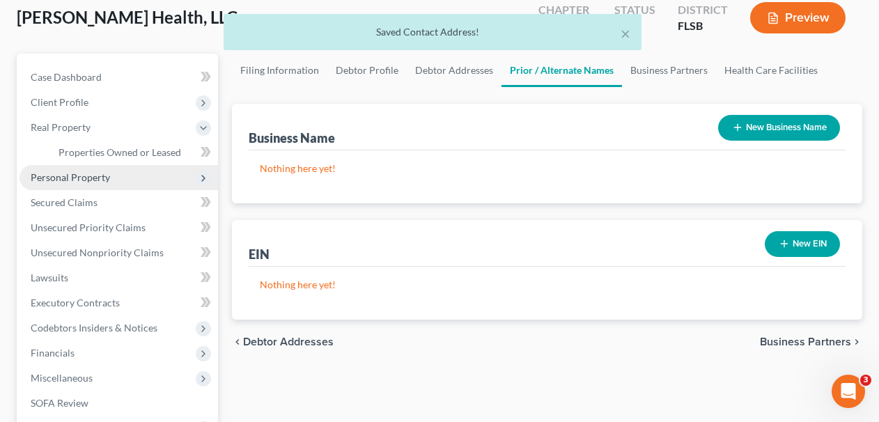
click at [107, 185] on span "Personal Property" at bounding box center [119, 177] width 199 height 25
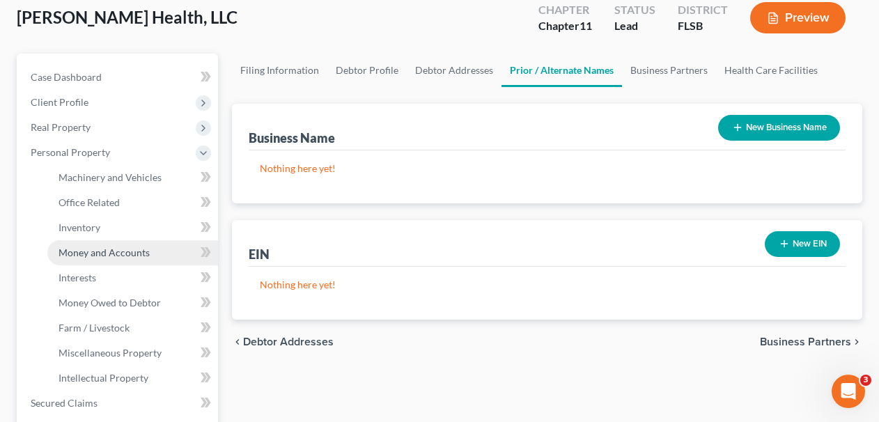
click at [145, 245] on link "Money and Accounts" at bounding box center [132, 252] width 171 height 25
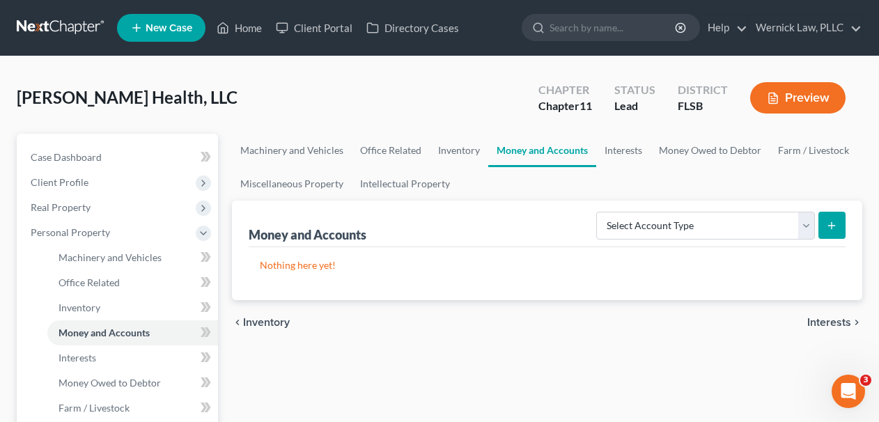
click at [835, 223] on icon "submit" at bounding box center [831, 225] width 11 height 11
click at [720, 228] on select "Select Account Type Brokerage (A/B: 3, SOFA: 18) Cash on Hand (A/B: 2) Certific…" at bounding box center [705, 226] width 219 height 28
select select "checking"
click at [598, 212] on select "Select Account Type Brokerage (A/B: 3, SOFA: 18) Cash on Hand (A/B: 2) Certific…" at bounding box center [705, 226] width 219 height 28
click at [833, 220] on icon "submit" at bounding box center [831, 225] width 11 height 11
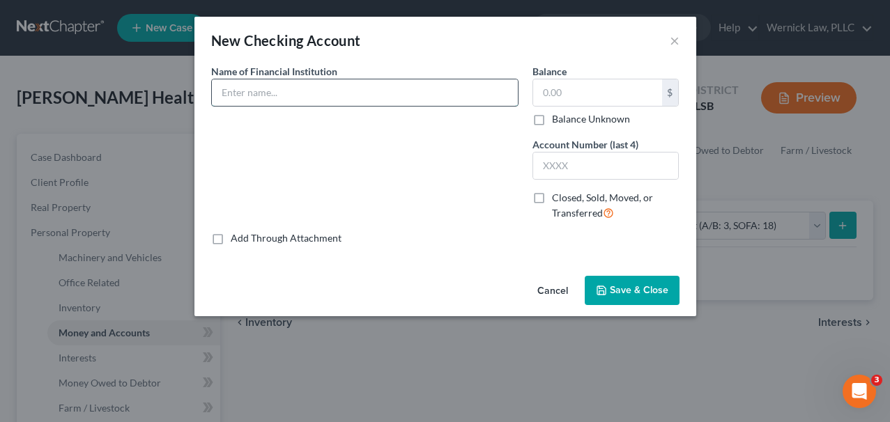
click at [395, 97] on input "text" at bounding box center [365, 92] width 306 height 26
type input "First Horizon"
click at [598, 164] on input "text" at bounding box center [606, 166] width 146 height 26
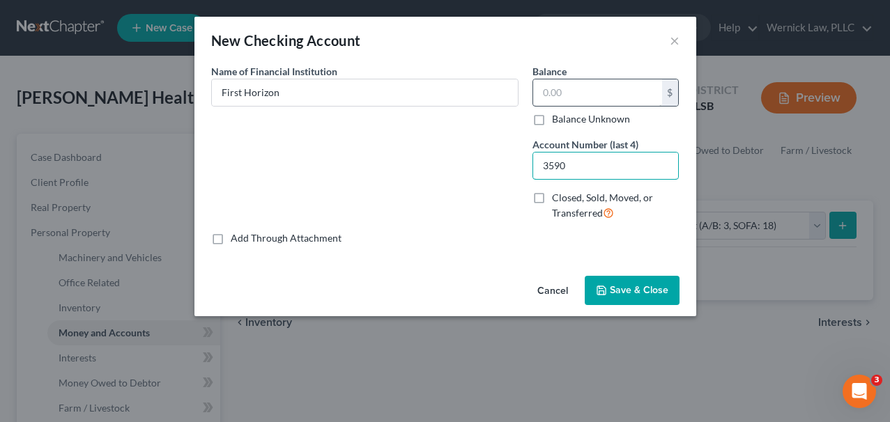
type input "3590"
click at [570, 91] on input "text" at bounding box center [597, 92] width 129 height 26
click at [571, 91] on input "text" at bounding box center [597, 92] width 129 height 26
paste input "$149,942.19"
type input "149,942.19"
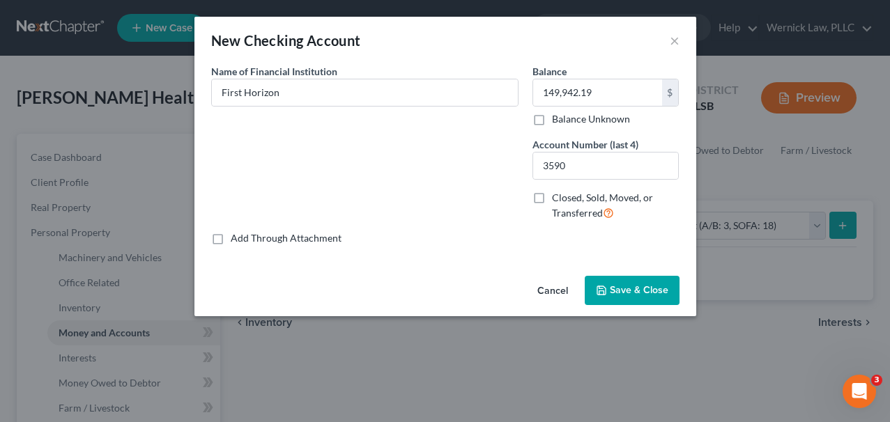
click at [643, 223] on div "Balance 149,942.19 $ Balance Unknown Balance Undetermined 149,942.19 $ Balance …" at bounding box center [605, 147] width 161 height 167
click at [629, 285] on span "Save & Close" at bounding box center [639, 290] width 59 height 12
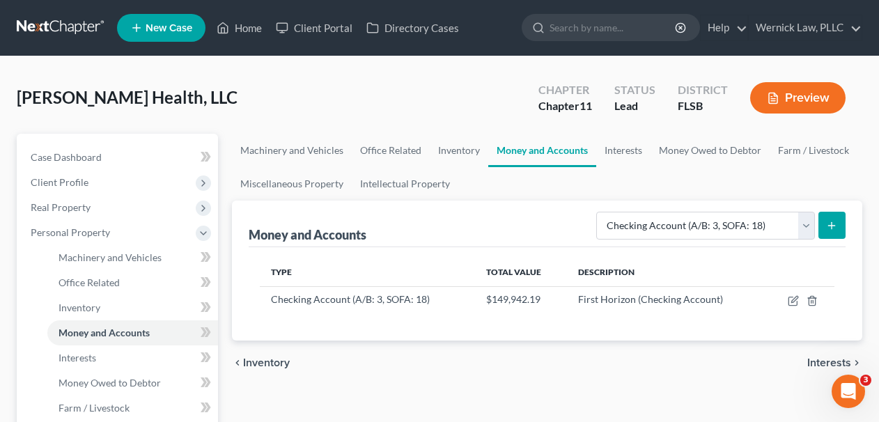
click at [831, 226] on icon "submit" at bounding box center [831, 225] width 11 height 11
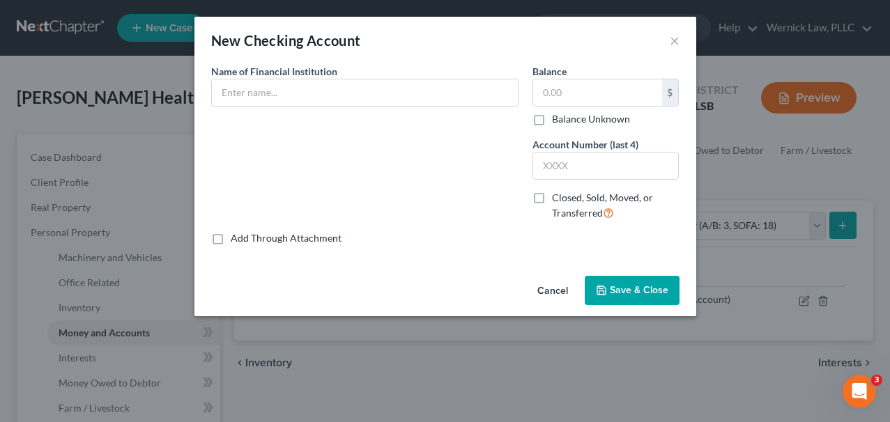
click at [449, 75] on div "Name of Financial Institution *" at bounding box center [364, 85] width 307 height 43
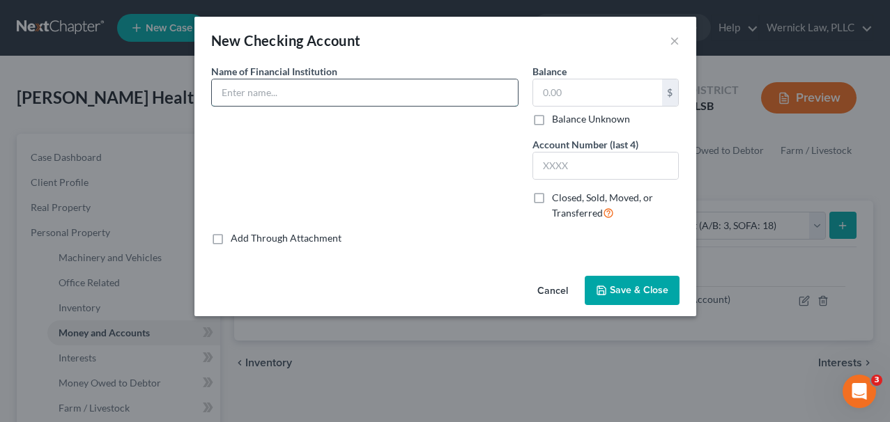
click at [452, 95] on input "text" at bounding box center [365, 92] width 306 height 26
type input "[PERSON_NAME] Fargo"
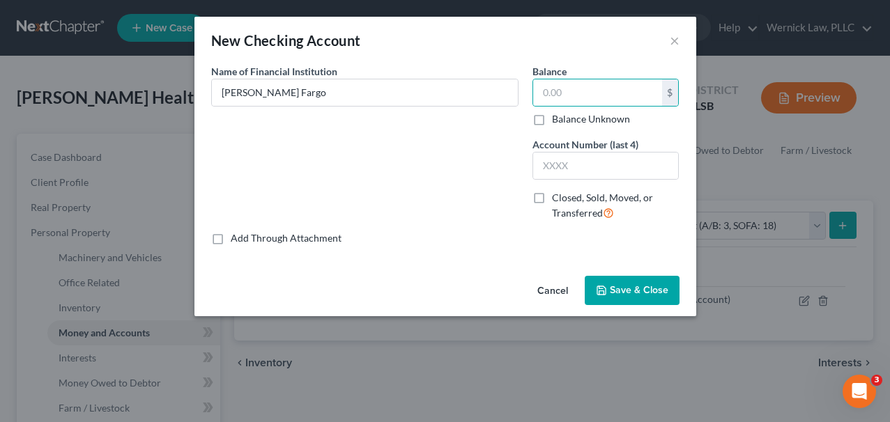
click at [578, 118] on label "Balance Unknown" at bounding box center [591, 119] width 78 height 14
click at [566, 118] on input "Balance Unknown" at bounding box center [561, 116] width 9 height 9
checkbox input "true"
type input "0.00"
click at [628, 282] on button "Save & Close" at bounding box center [632, 290] width 95 height 29
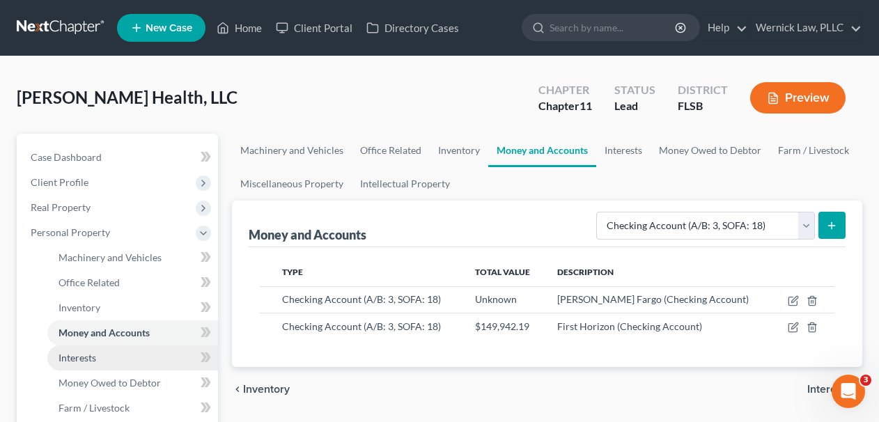
click at [139, 355] on link "Interests" at bounding box center [132, 358] width 171 height 25
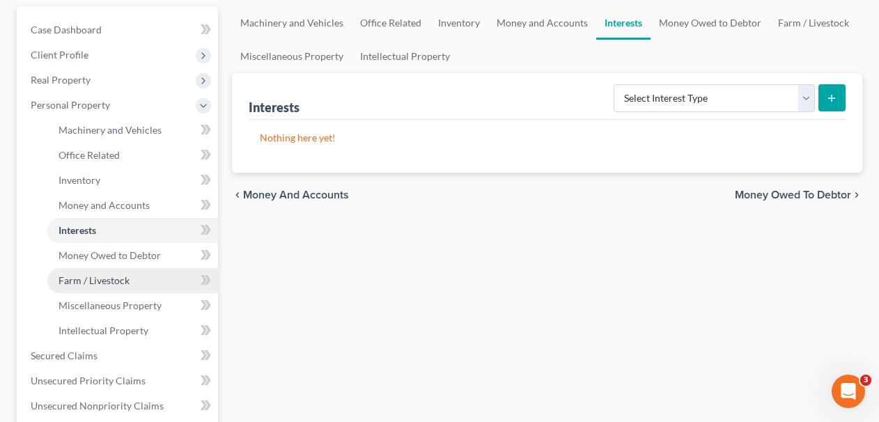
click at [140, 277] on link "Farm / Livestock" at bounding box center [132, 280] width 171 height 25
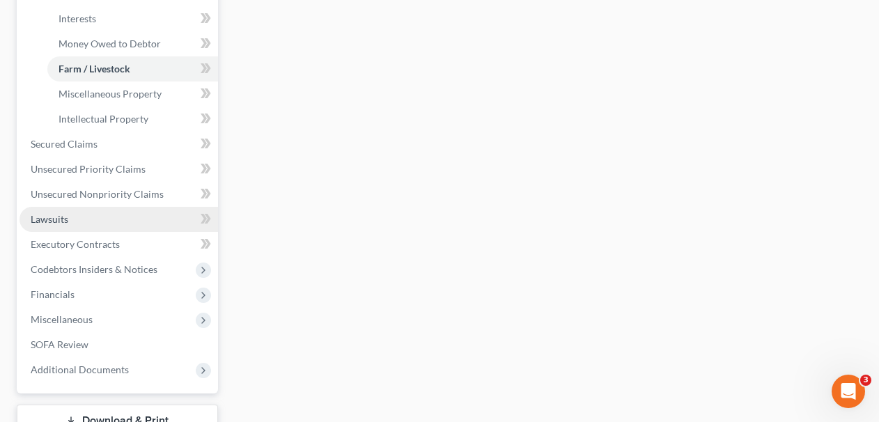
scroll to position [369, 0]
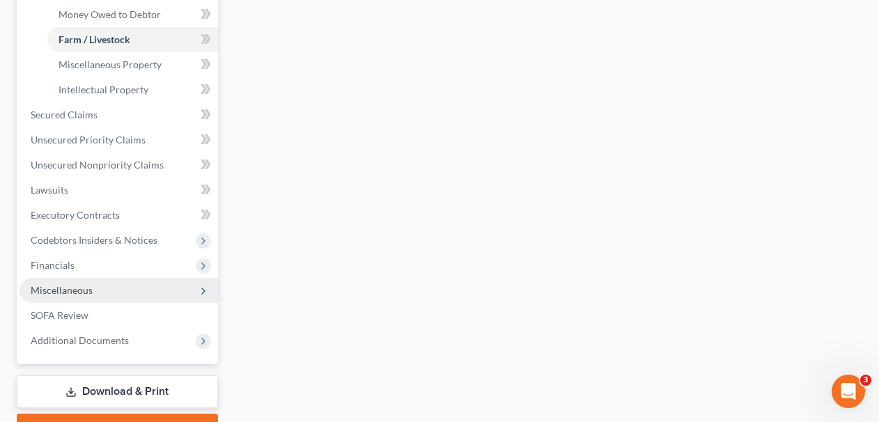
click at [110, 286] on span "Miscellaneous" at bounding box center [119, 290] width 199 height 25
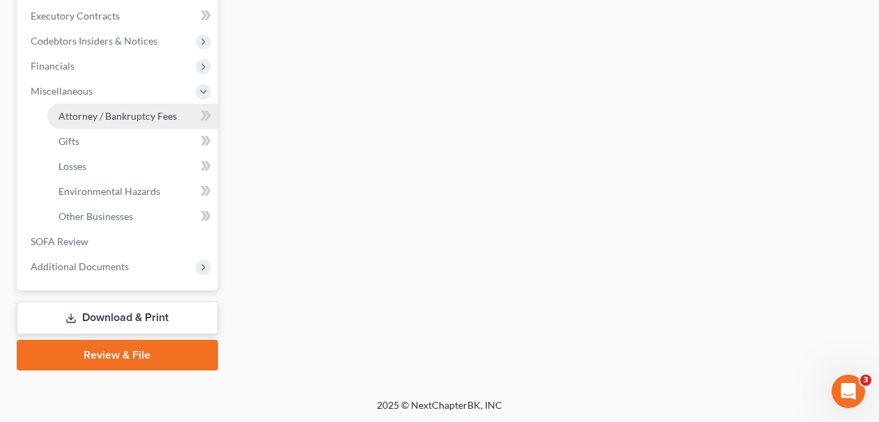
click at [109, 120] on span "Attorney / Bankruptcy Fees" at bounding box center [118, 116] width 118 height 12
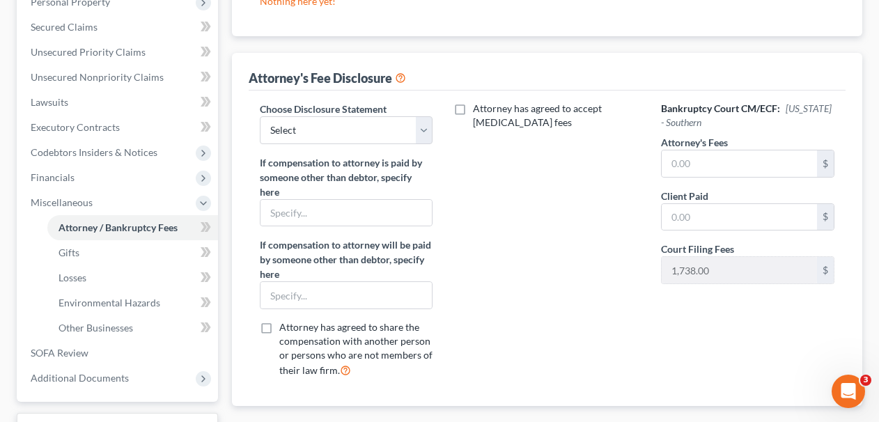
scroll to position [252, 0]
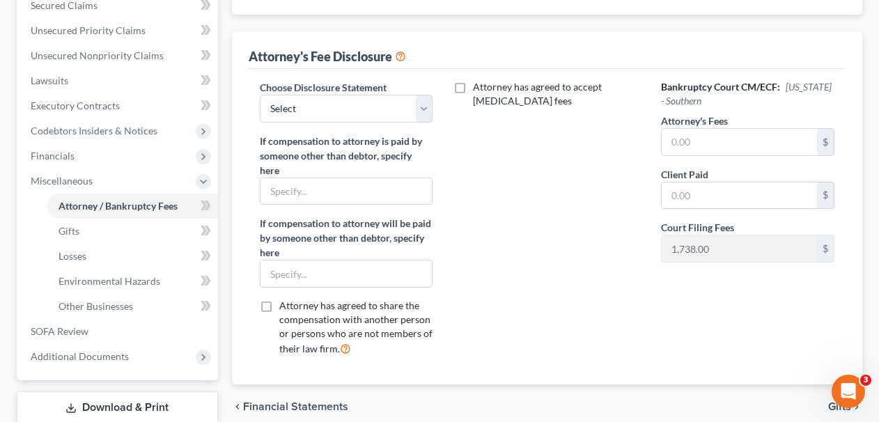
click at [429, 78] on div "Choose Disclosure Statement Select Florida - Middle - Chapter 7 Florida - South…" at bounding box center [548, 227] width 598 height 316
click at [428, 102] on select "Select Florida - Middle - Chapter 7 Florida - Southern - Chapter 7 Florida - Mi…" at bounding box center [346, 109] width 173 height 28
select select "3"
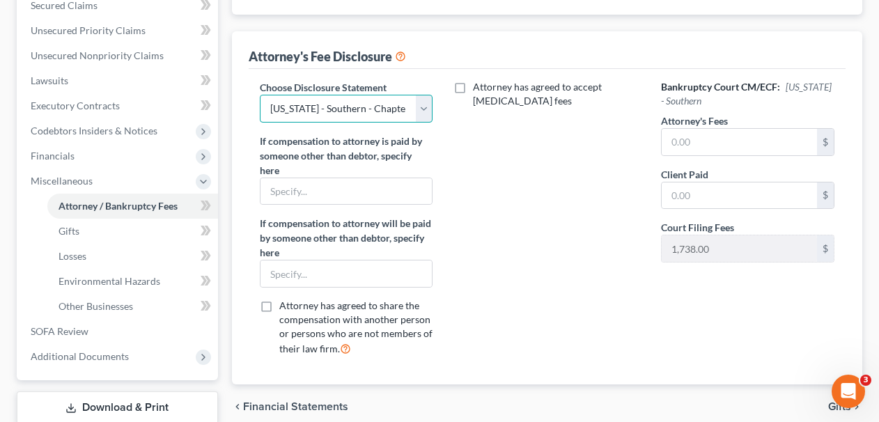
click at [260, 95] on select "Select Florida - Middle - Chapter 7 Florida - Southern - Chapter 7 Florida - Mi…" at bounding box center [346, 109] width 173 height 28
click at [473, 86] on label "Attorney has agreed to accept retainer fees" at bounding box center [556, 94] width 167 height 28
click at [479, 86] on input "Attorney has agreed to accept retainer fees" at bounding box center [483, 84] width 9 height 9
checkbox input "true"
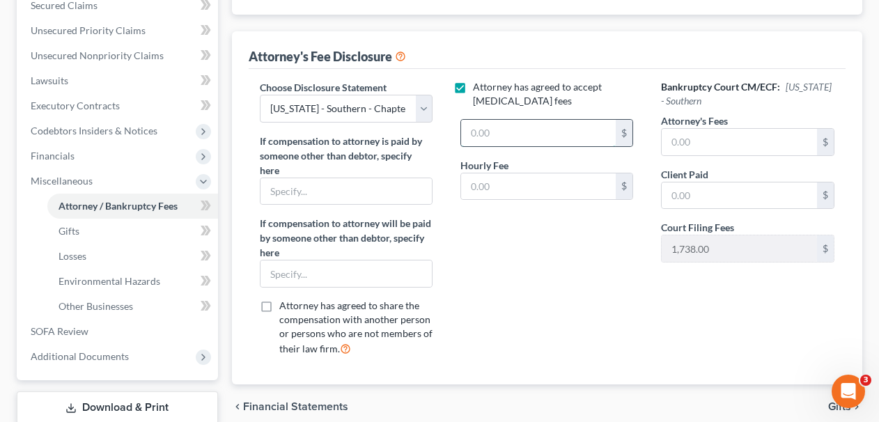
click at [504, 141] on input "text" at bounding box center [538, 133] width 155 height 26
type input "200,000.00"
click at [532, 196] on input "text" at bounding box center [538, 186] width 155 height 26
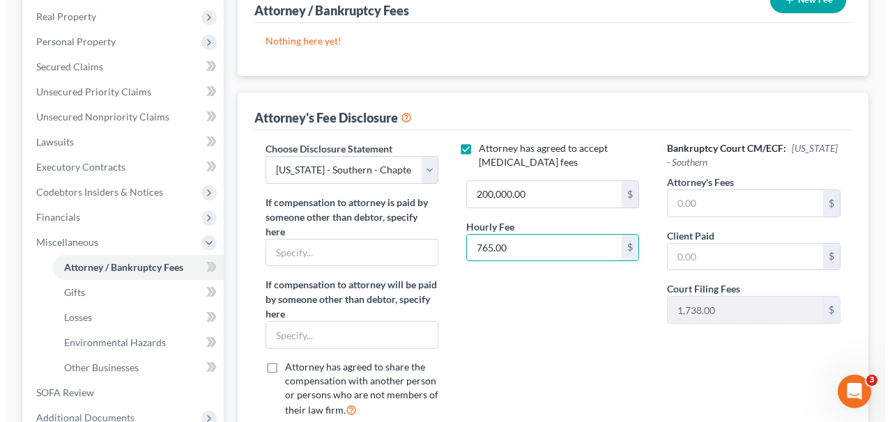
scroll to position [151, 0]
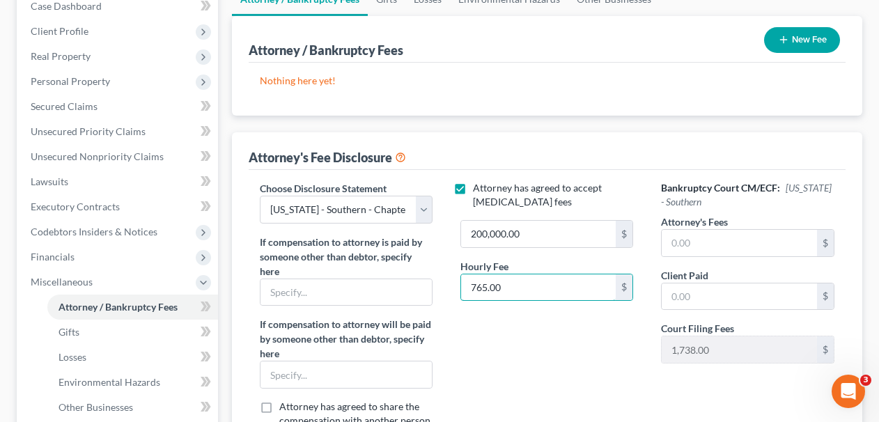
type input "765.00"
click at [787, 53] on div "New Fee" at bounding box center [802, 40] width 87 height 37
click at [789, 43] on button "New Fee" at bounding box center [802, 40] width 76 height 26
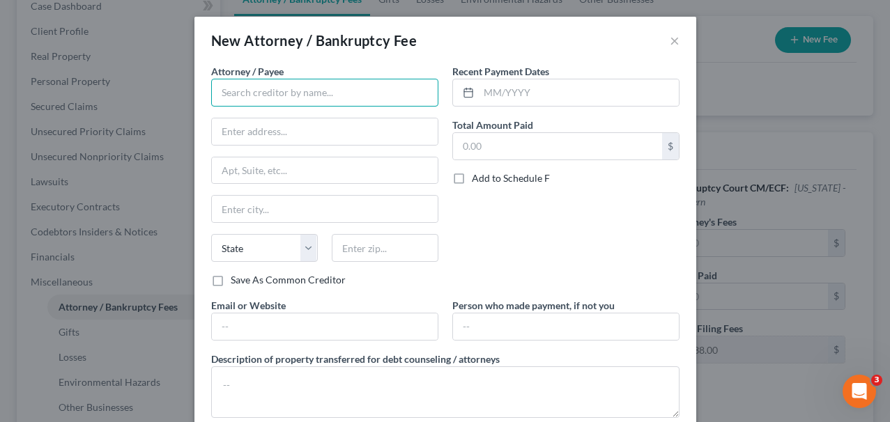
click at [364, 102] on input "text" at bounding box center [324, 93] width 227 height 28
type input "Wernick Law, PLLC"
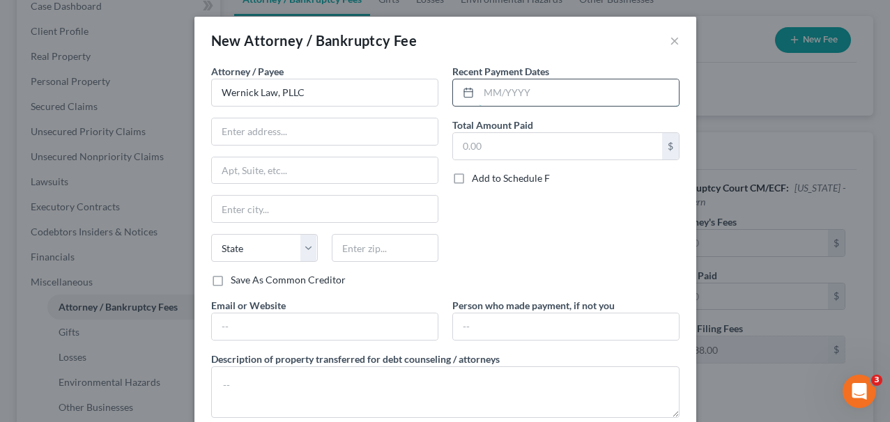
click at [527, 102] on input "text" at bounding box center [579, 92] width 200 height 26
type input "09/09/2025"
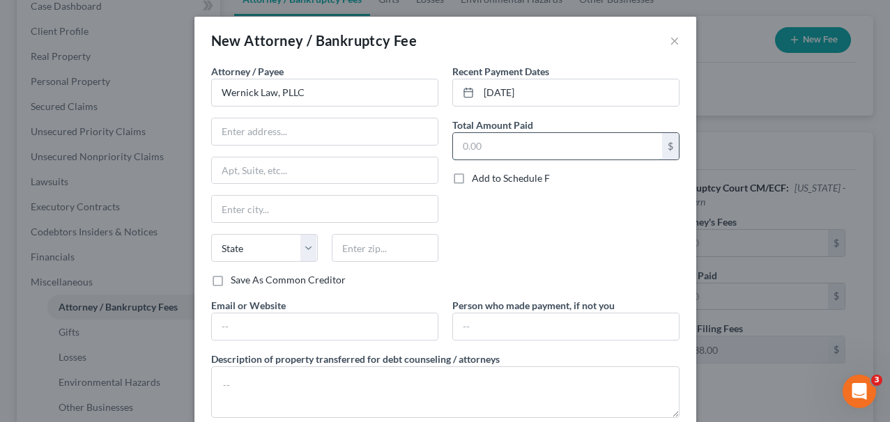
click at [547, 138] on input "text" at bounding box center [557, 146] width 209 height 26
type input "200,000.00"
click at [326, 153] on div "Attorney / Payee * Wernick Law, PLLC State AL AK AR AZ CA CO CT DE DC FL GA GU …" at bounding box center [324, 168] width 227 height 209
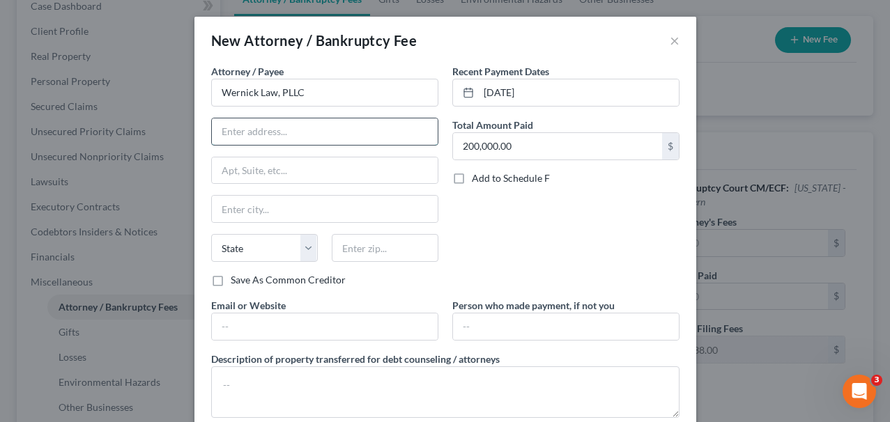
click at [315, 143] on input "text" at bounding box center [325, 131] width 226 height 26
type input "2255 Glades Road"
click at [308, 169] on input "text" at bounding box center [325, 170] width 226 height 26
type input "324A"
click at [351, 241] on input "text" at bounding box center [385, 248] width 107 height 28
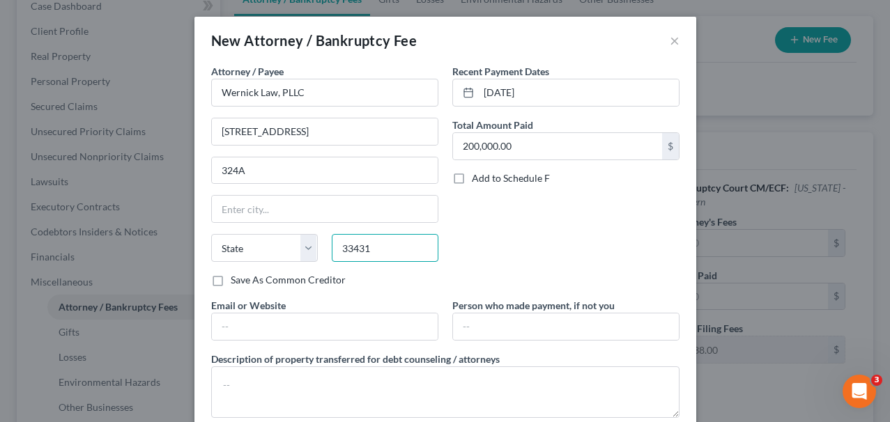
type input "33431"
click at [470, 217] on div "Recent Payment Dates 09/09/2025 Total Amount Paid 200,000.00 $ Add to Schedule F" at bounding box center [565, 181] width 241 height 234
type input "Boca Raton"
select select "9"
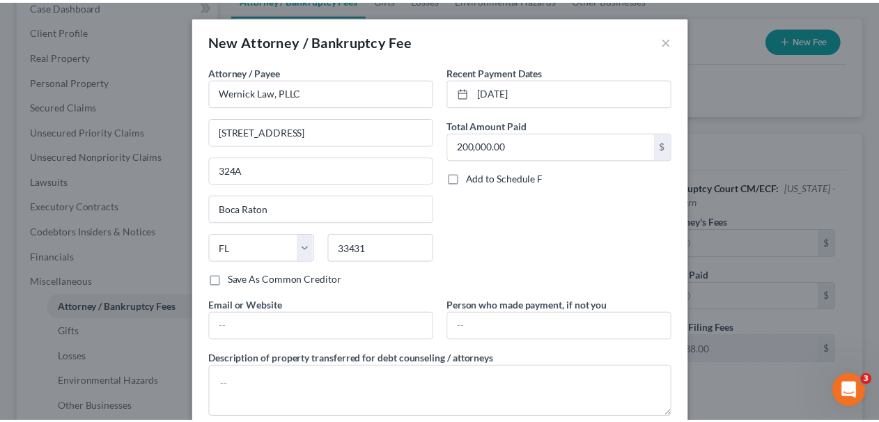
scroll to position [83, 0]
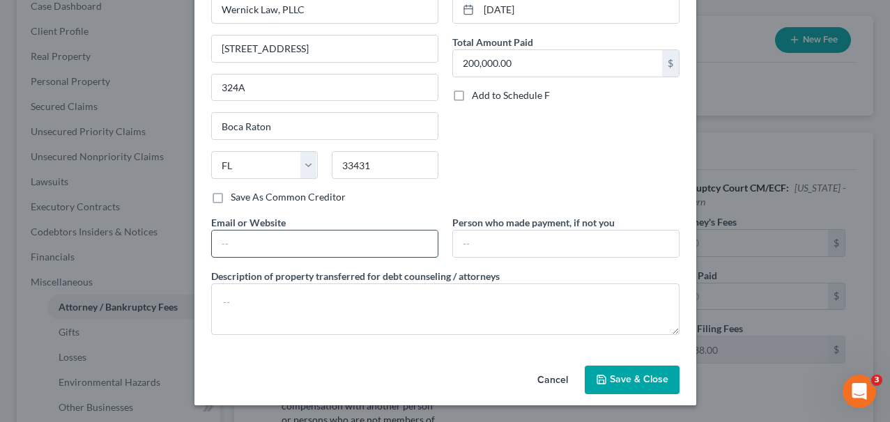
click at [393, 246] on input "text" at bounding box center [325, 244] width 226 height 26
type input "https://www.wernicklaw.com/"
click at [610, 384] on span "Save & Close" at bounding box center [639, 380] width 59 height 12
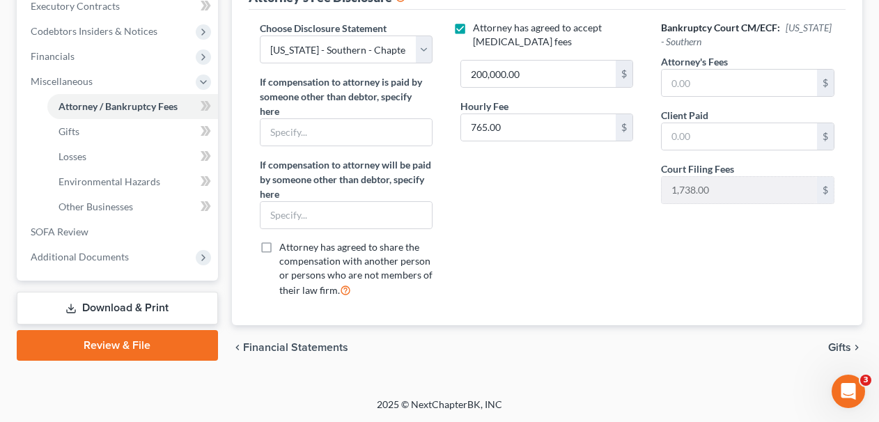
scroll to position [0, 0]
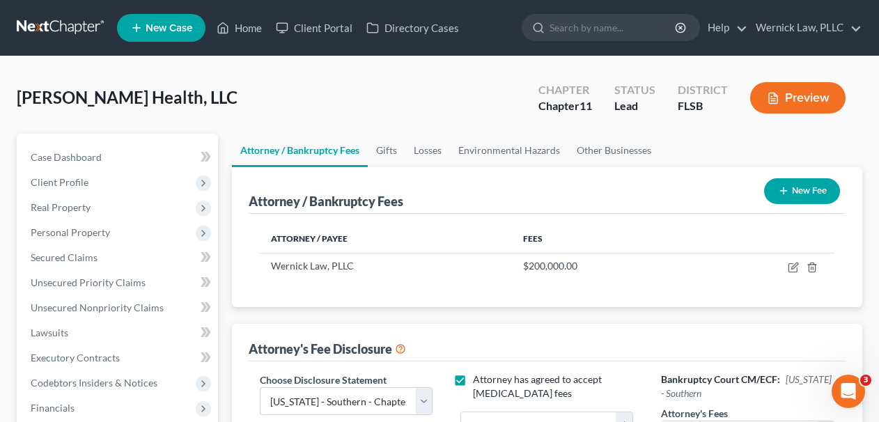
click at [65, 40] on link at bounding box center [61, 27] width 89 height 25
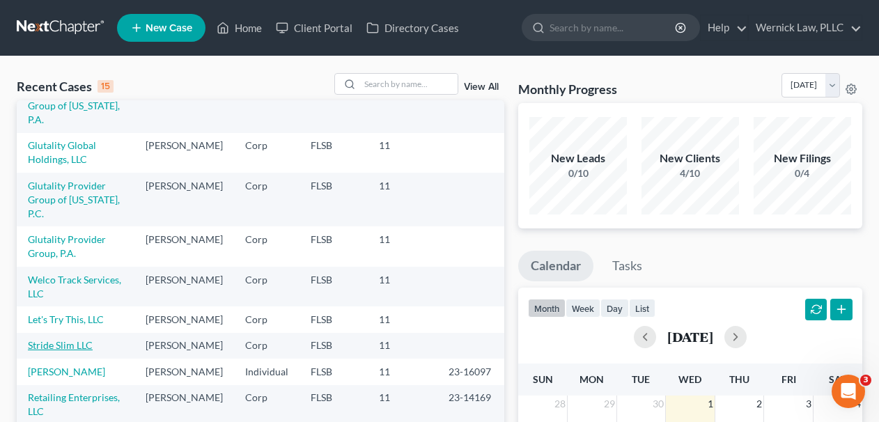
scroll to position [136, 0]
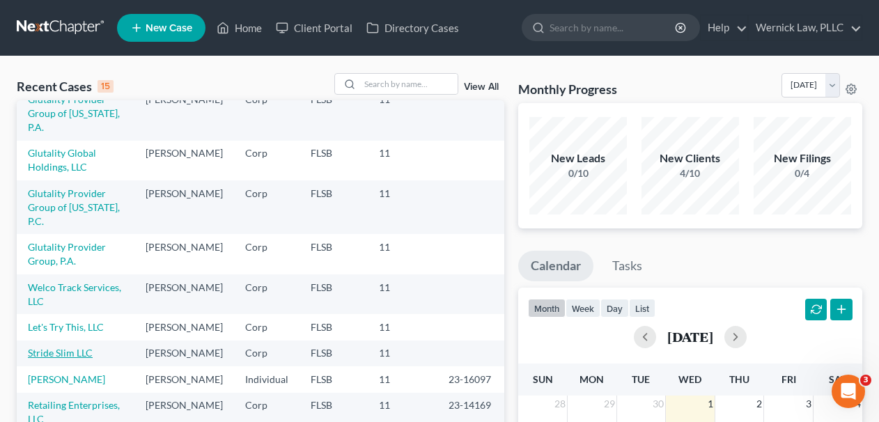
click at [89, 350] on link "Stride Slim LLC" at bounding box center [60, 353] width 65 height 12
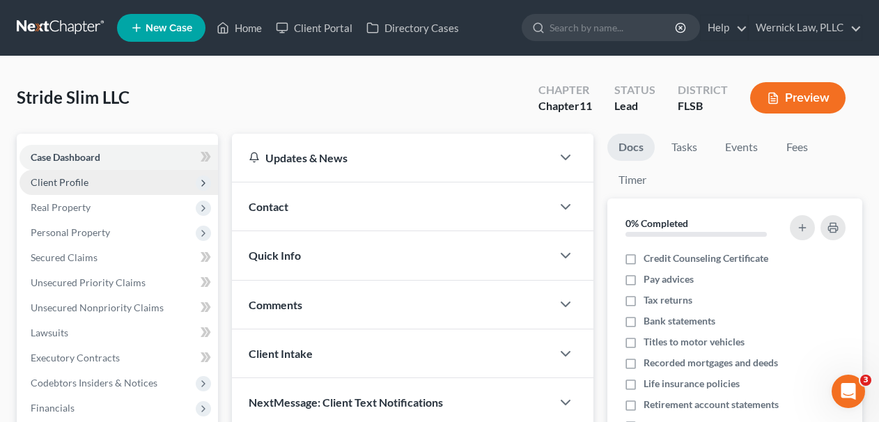
click at [139, 170] on span "Client Profile" at bounding box center [119, 182] width 199 height 25
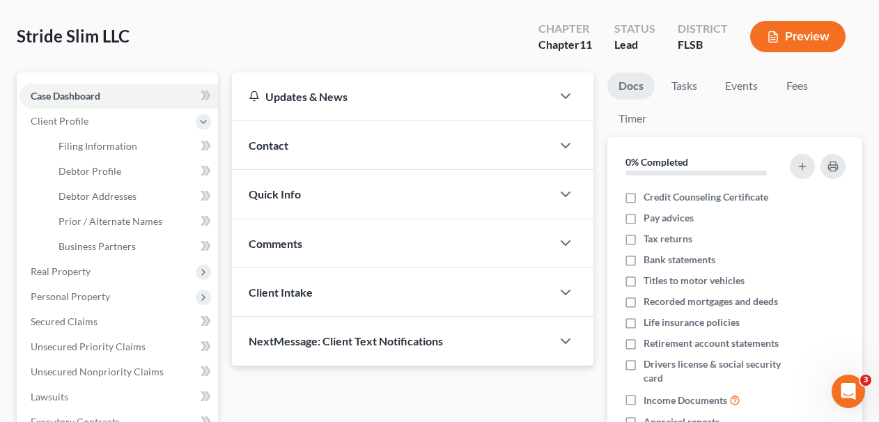
scroll to position [66, 0]
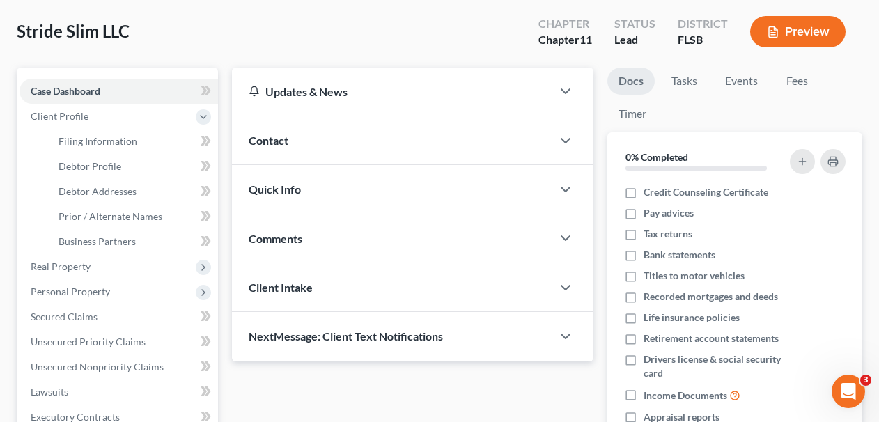
click at [327, 275] on div "Client Intake" at bounding box center [392, 287] width 320 height 48
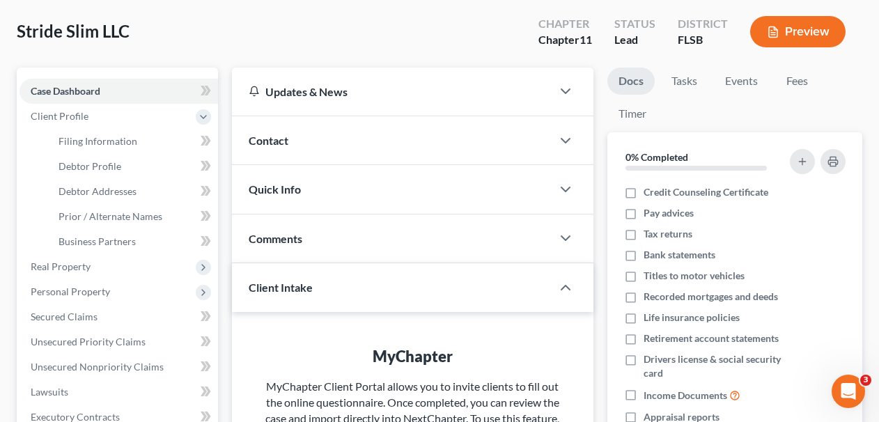
click at [332, 217] on div "Comments" at bounding box center [392, 239] width 320 height 48
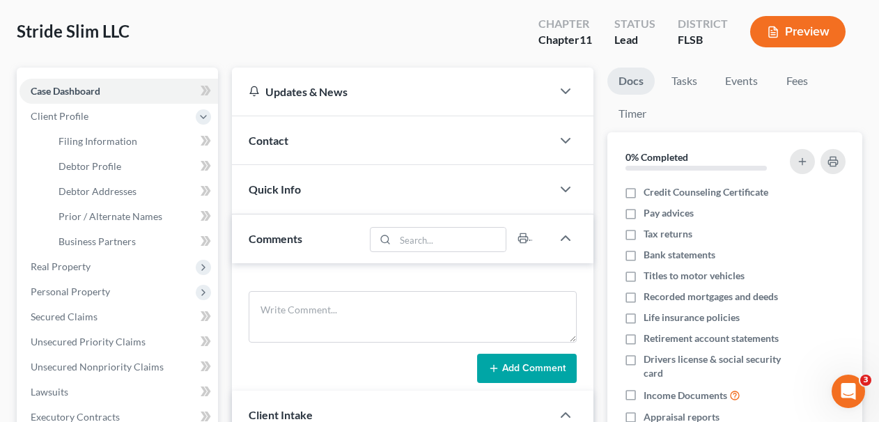
click at [330, 161] on div "Contact" at bounding box center [392, 140] width 320 height 48
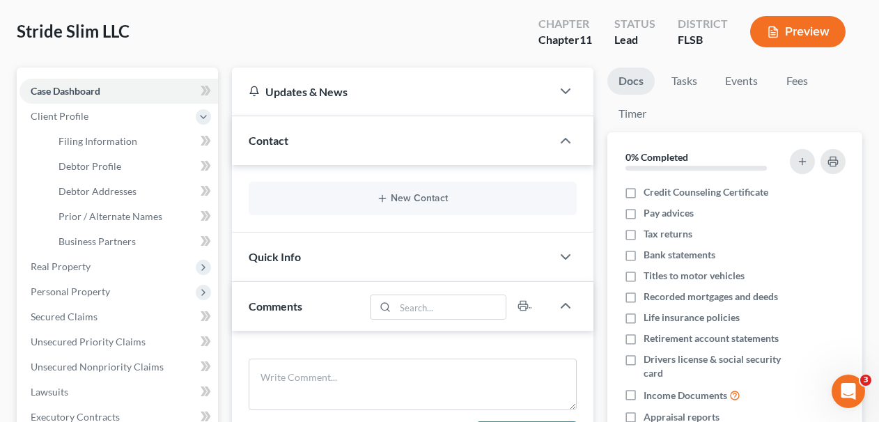
click at [327, 236] on div "Quick Info" at bounding box center [392, 257] width 320 height 48
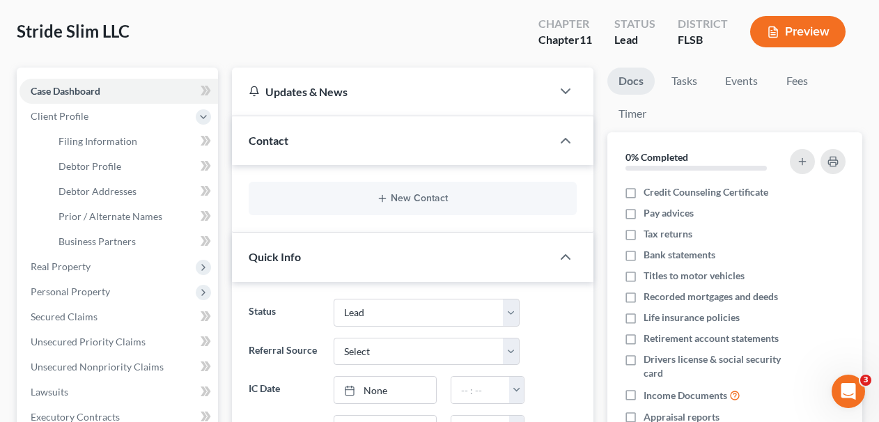
scroll to position [201, 0]
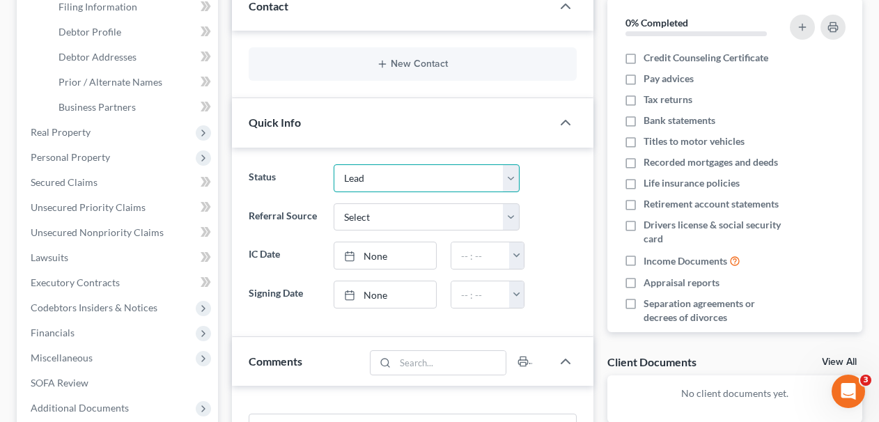
click at [378, 171] on select "Discharged Discharged & Reported Discharge Litigation Dismissal Notice Dismisse…" at bounding box center [427, 178] width 186 height 28
select select "17"
click at [334, 164] on select "Discharged Discharged & Reported Discharge Litigation Dismissal Notice Dismisse…" at bounding box center [427, 178] width 186 height 28
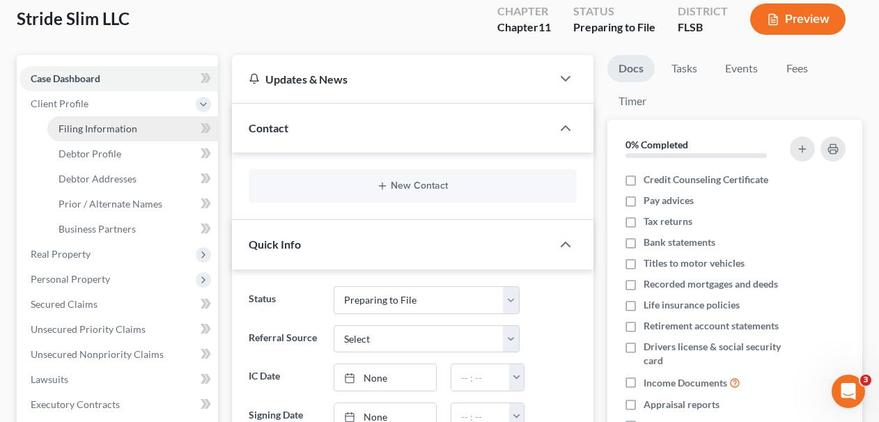
click at [119, 117] on link "Filing Information" at bounding box center [132, 128] width 171 height 25
select select "1"
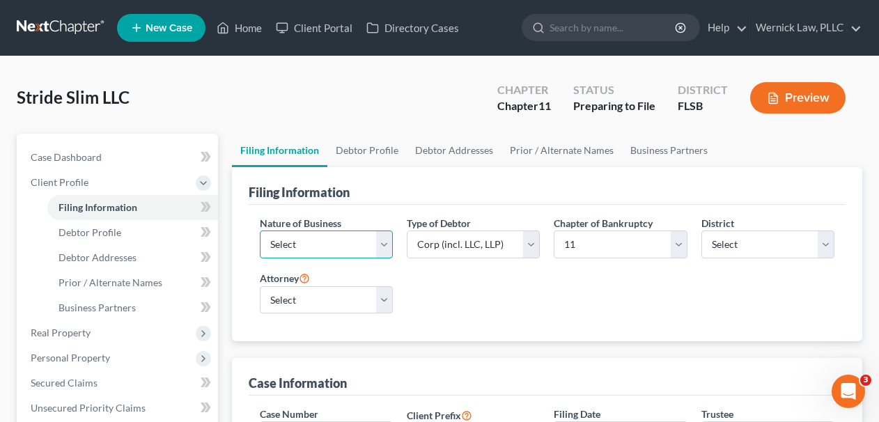
click at [362, 242] on select "Select Clearing Bank Commodity Broker Health Care Business Other Railroad Singl…" at bounding box center [326, 245] width 133 height 28
select select "2"
click at [260, 231] on select "Select Clearing Bank Commodity Broker Health Care Business Other Railroad Singl…" at bounding box center [326, 245] width 133 height 28
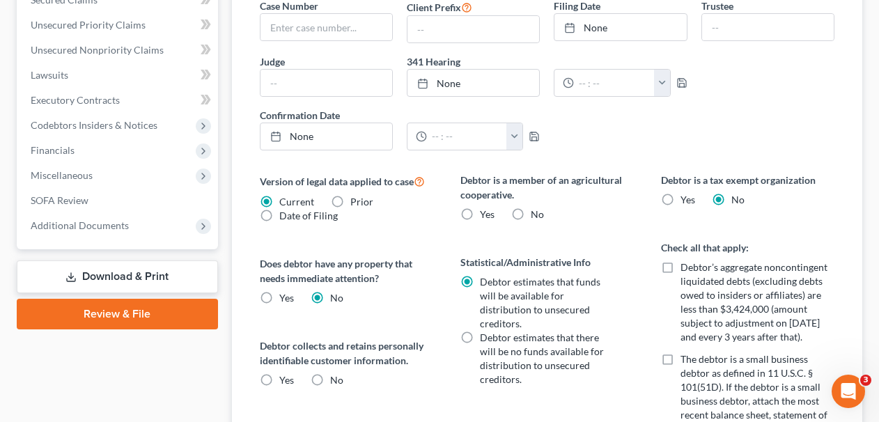
scroll to position [436, 0]
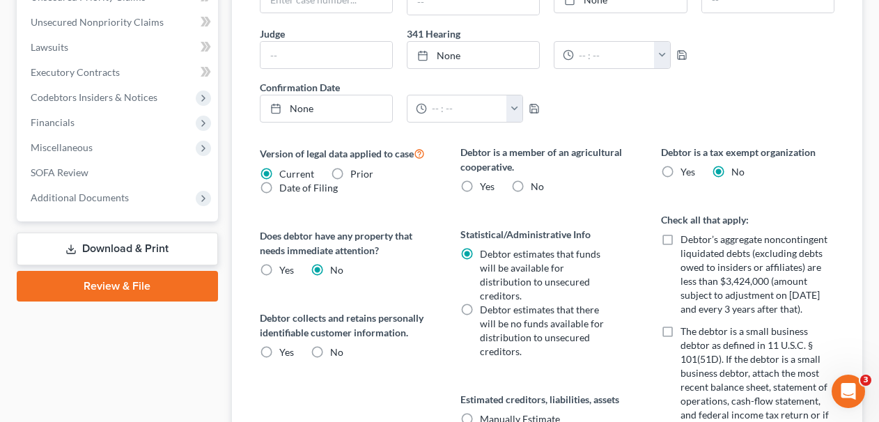
click at [531, 190] on label "No" at bounding box center [537, 187] width 13 height 14
click at [536, 189] on input "No" at bounding box center [540, 184] width 9 height 9
radio input "true"
click at [277, 346] on div "Yes" at bounding box center [277, 353] width 34 height 14
click at [279, 350] on label "Yes" at bounding box center [286, 353] width 15 height 14
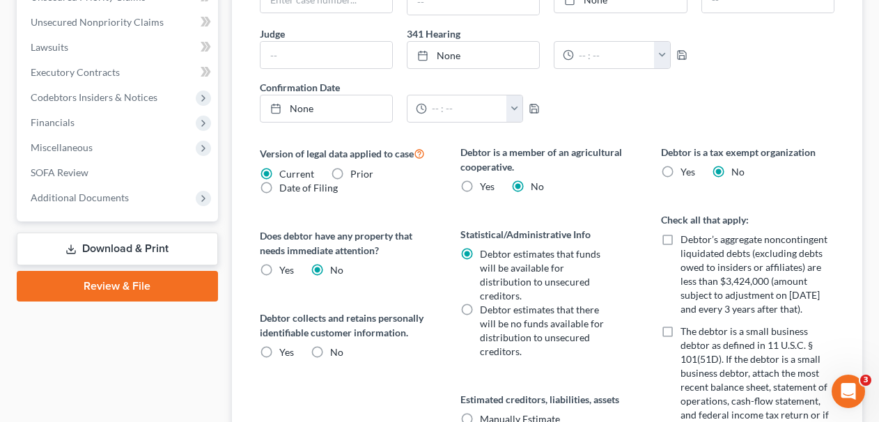
click at [285, 350] on input "Yes" at bounding box center [289, 350] width 9 height 9
radio input "true"
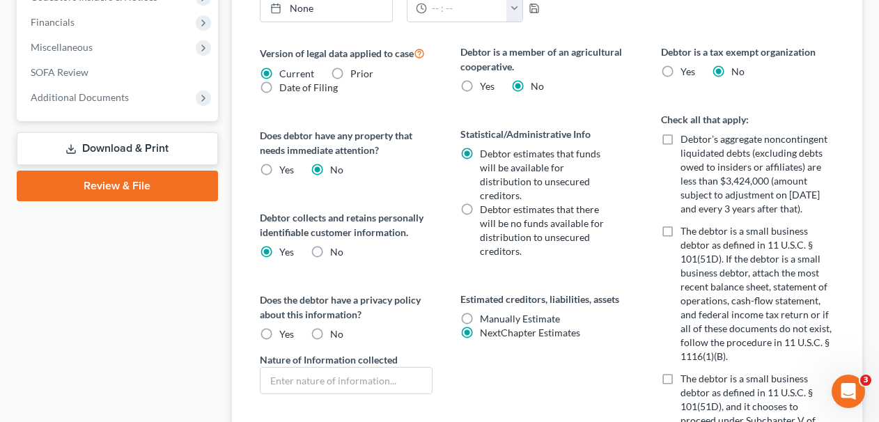
scroll to position [569, 0]
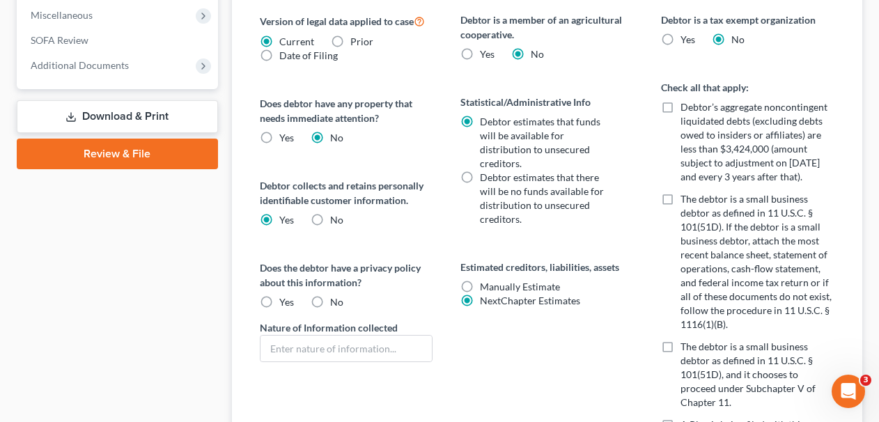
click at [279, 299] on label "Yes" at bounding box center [286, 302] width 15 height 14
click at [285, 299] on input "Yes" at bounding box center [289, 299] width 9 height 9
radio input "true"
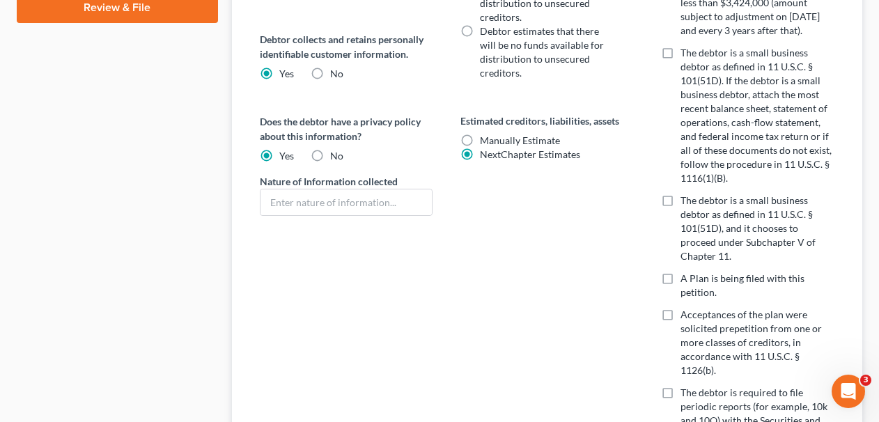
scroll to position [716, 0]
click at [681, 201] on label "The debtor is a small business debtor as defined in 11 U.S.C. § 101(51D), and i…" at bounding box center [757, 228] width 153 height 70
click at [686, 201] on input "The debtor is a small business debtor as defined in 11 U.S.C. § 101(51D), and i…" at bounding box center [690, 197] width 9 height 9
checkbox input "true"
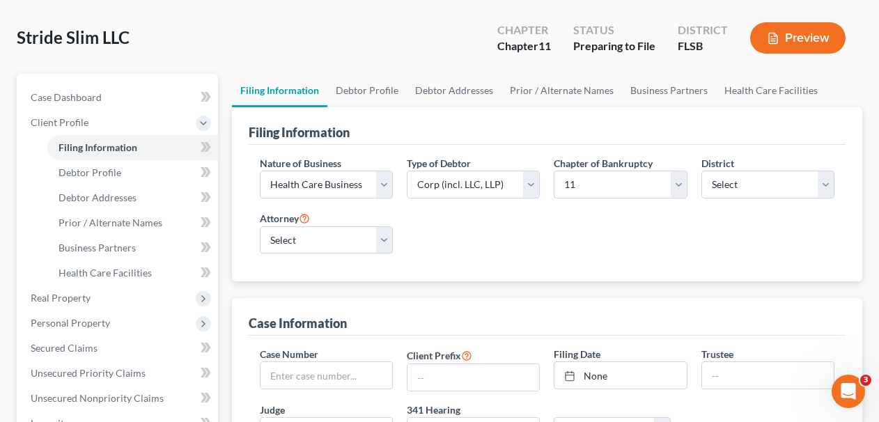
scroll to position [0, 0]
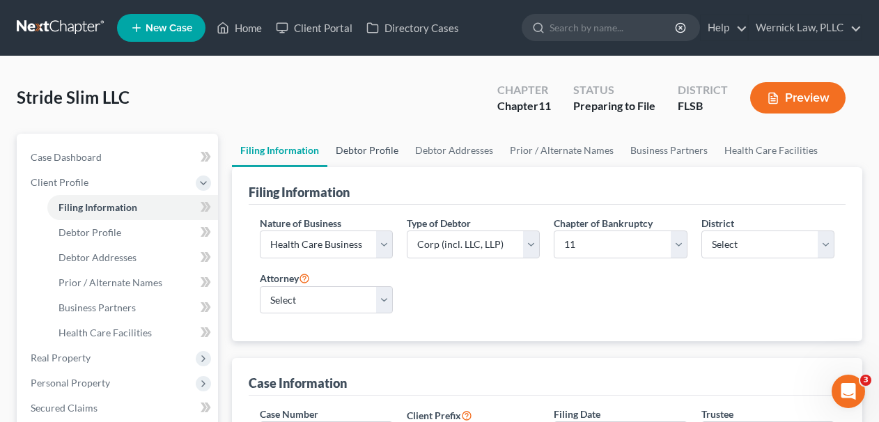
click at [381, 160] on link "Debtor Profile" at bounding box center [366, 150] width 79 height 33
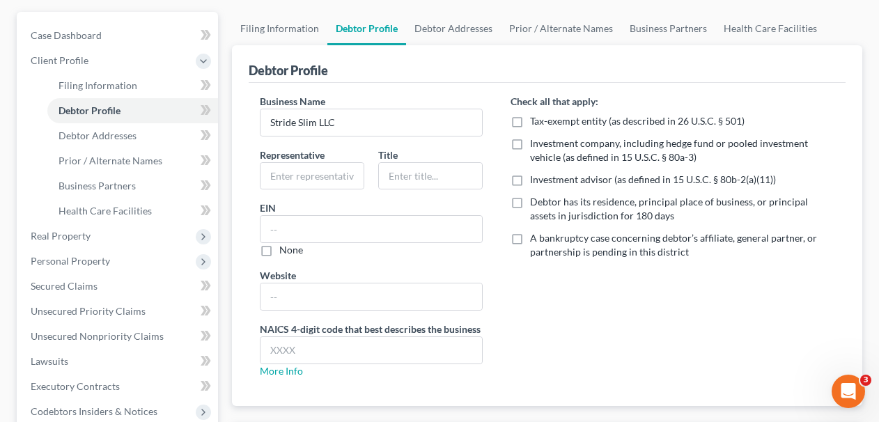
scroll to position [143, 0]
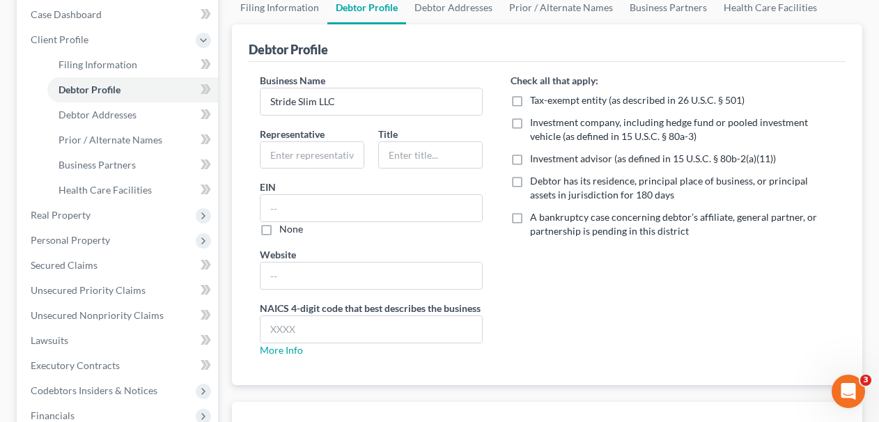
click at [530, 174] on label "Debtor has its residence, principal place of business, or principal assets in j…" at bounding box center [682, 188] width 304 height 28
click at [536, 174] on input "Debtor has its residence, principal place of business, or principal assets in j…" at bounding box center [540, 178] width 9 height 9
checkbox input "true"
click at [316, 280] on input "text" at bounding box center [372, 276] width 222 height 26
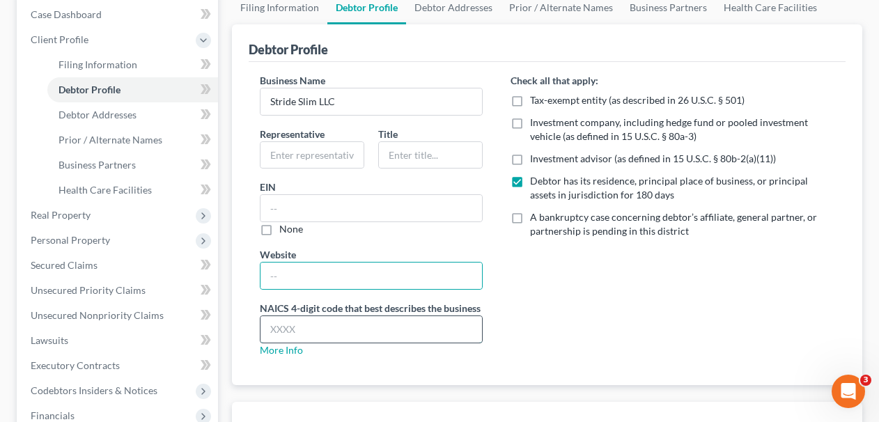
click at [316, 331] on input "text" at bounding box center [372, 329] width 222 height 26
click at [314, 328] on input "text" at bounding box center [372, 329] width 222 height 26
type input "6214"
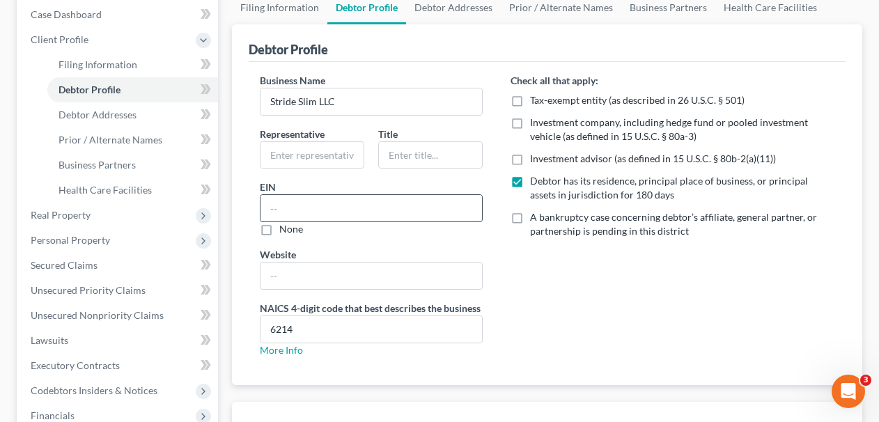
click at [319, 203] on input "text" at bounding box center [372, 208] width 222 height 26
click at [130, 136] on span "Prior / Alternate Names" at bounding box center [111, 140] width 104 height 12
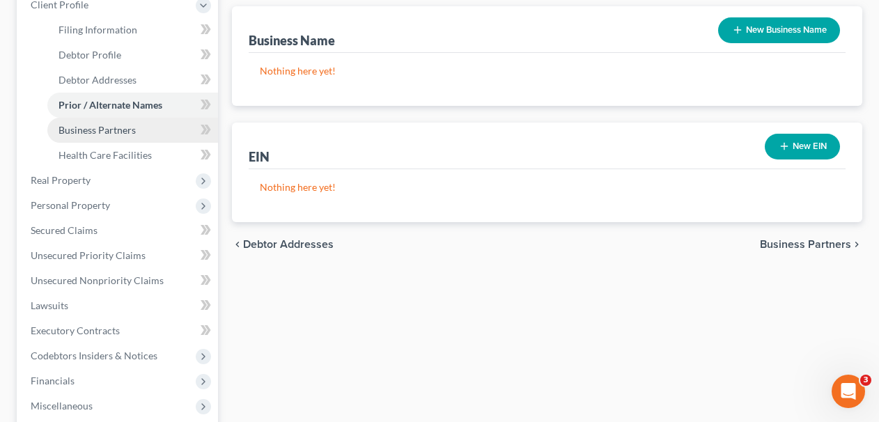
scroll to position [201, 0]
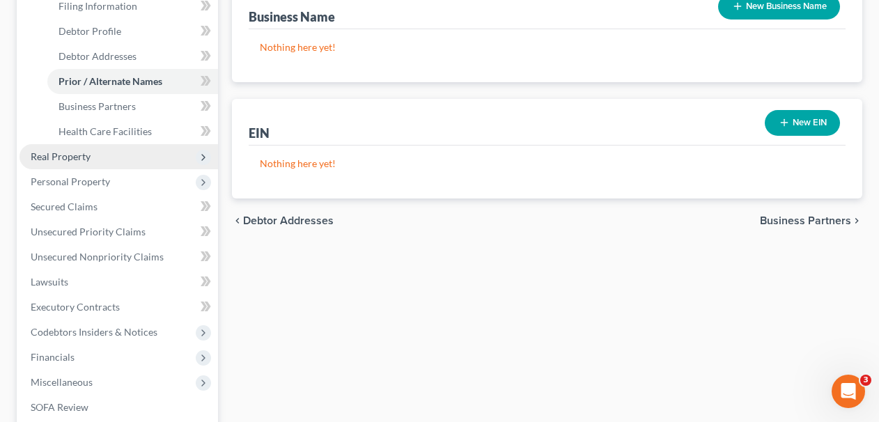
click at [107, 160] on span "Real Property" at bounding box center [119, 156] width 199 height 25
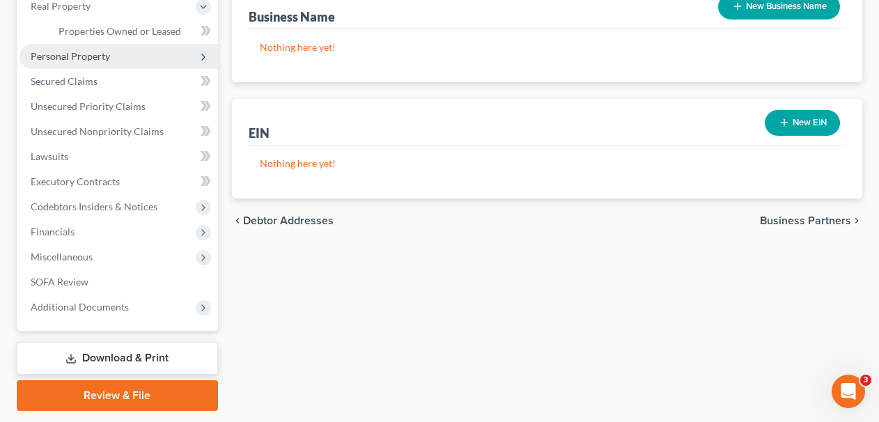
click at [111, 65] on span "Personal Property" at bounding box center [119, 56] width 199 height 25
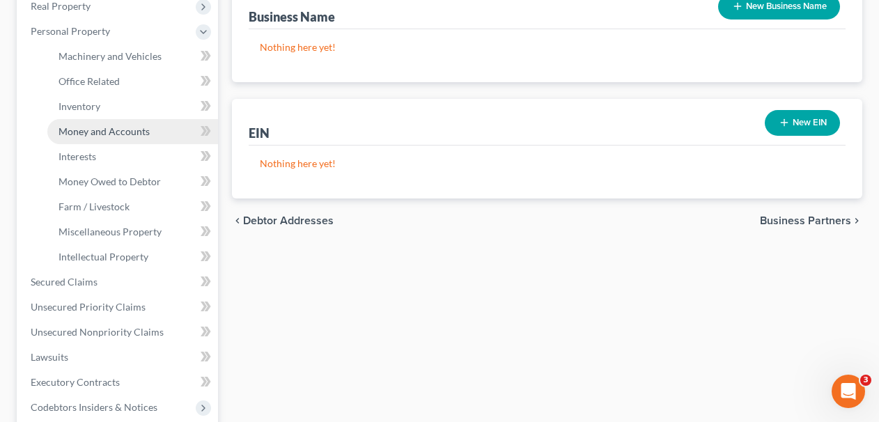
click at [128, 121] on link "Money and Accounts" at bounding box center [132, 131] width 171 height 25
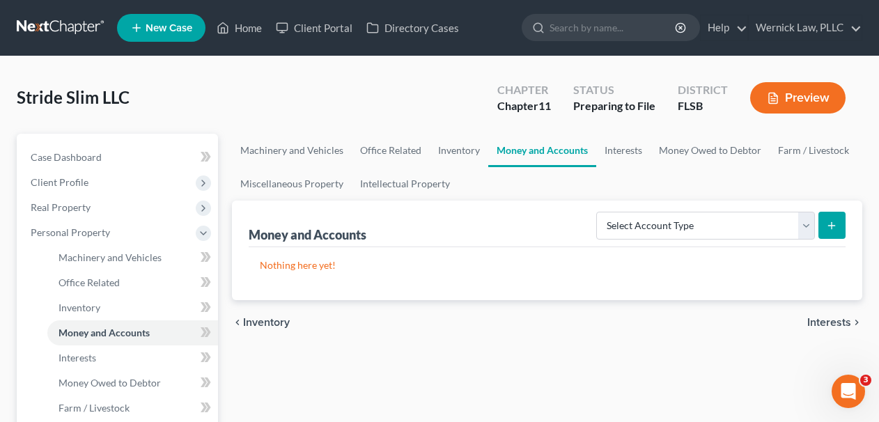
click at [826, 215] on button "submit" at bounding box center [832, 225] width 27 height 27
click at [827, 222] on icon "submit" at bounding box center [831, 225] width 11 height 11
click at [749, 222] on select "Select Account Type Brokerage (A/B: 3, SOFA: 18) Cash on Hand (A/B: 2) Certific…" at bounding box center [705, 226] width 219 height 28
select select "checking"
click at [598, 212] on select "Select Account Type Brokerage (A/B: 3, SOFA: 18) Cash on Hand (A/B: 2) Certific…" at bounding box center [705, 226] width 219 height 28
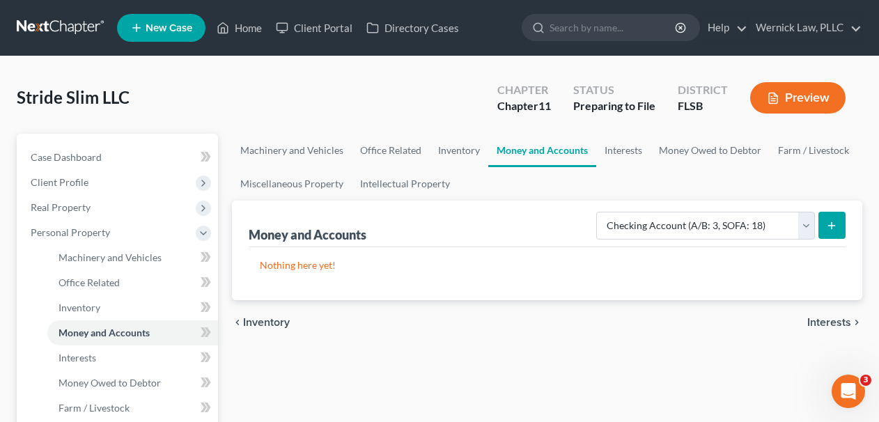
click at [839, 215] on button "submit" at bounding box center [832, 225] width 27 height 27
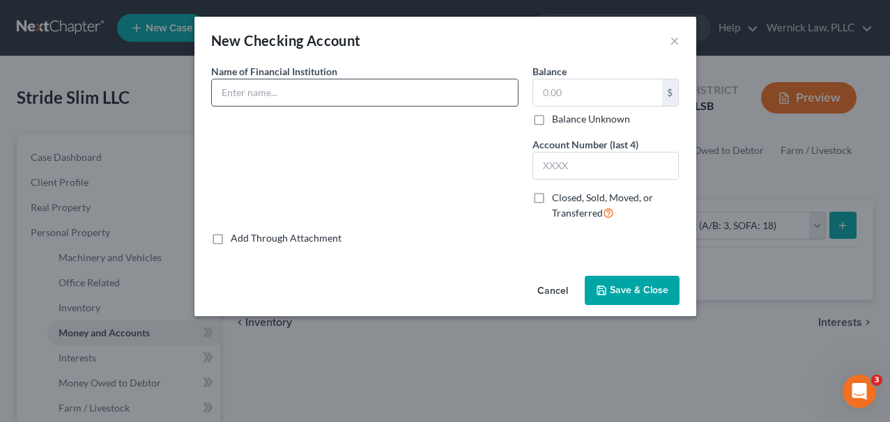
click at [303, 96] on input "text" at bounding box center [365, 92] width 306 height 26
type input "First Horizon"
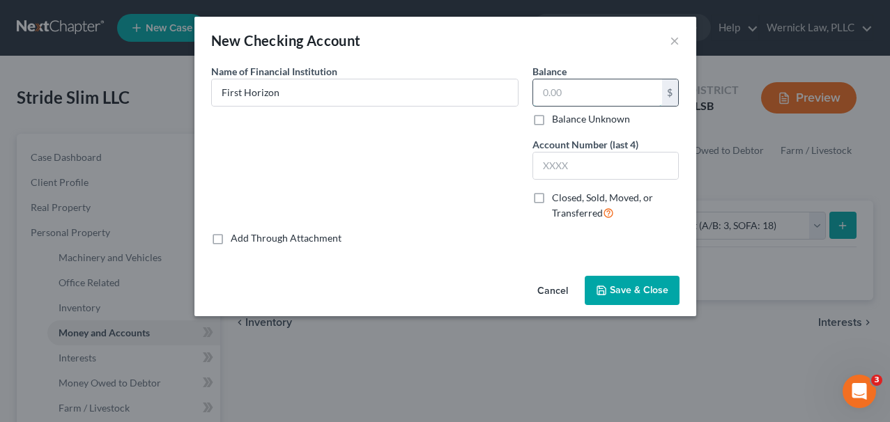
click at [621, 102] on input "text" at bounding box center [597, 92] width 129 height 26
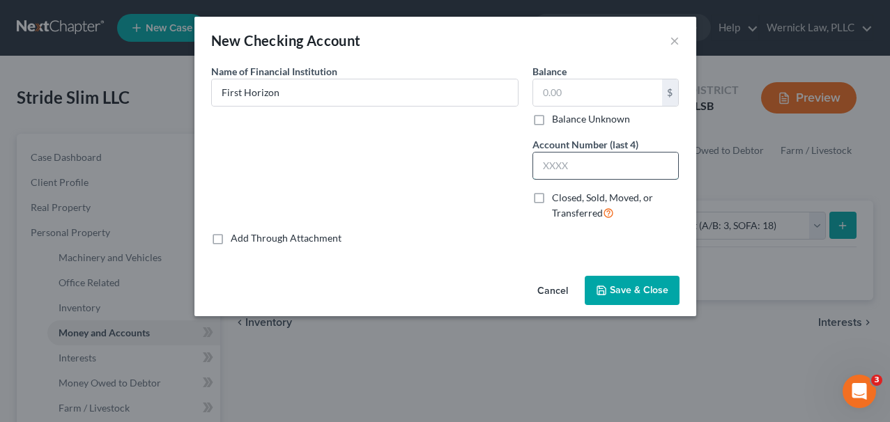
click at [615, 159] on input "text" at bounding box center [606, 166] width 146 height 26
paste input "$1,878.89"
type input "$1,878.89"
click at [580, 116] on label "Balance Unknown" at bounding box center [591, 119] width 78 height 14
click at [566, 116] on input "Balance Unknown" at bounding box center [561, 116] width 9 height 9
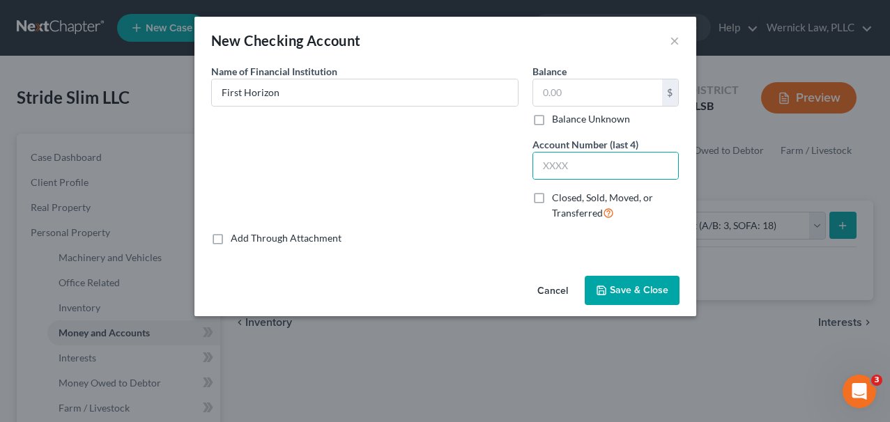
checkbox input "true"
type input "0.00"
click at [552, 113] on label "Balance Unknown" at bounding box center [591, 119] width 78 height 14
click at [557, 113] on input "Balance Unknown" at bounding box center [561, 116] width 9 height 9
checkbox input "false"
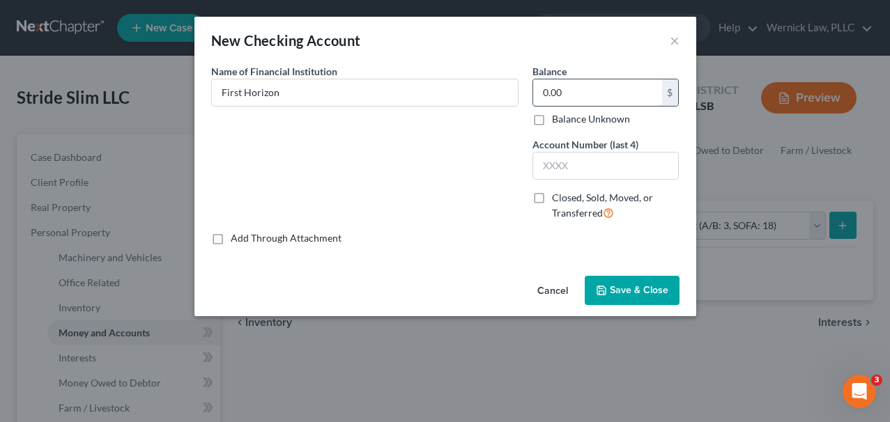
click at [554, 88] on input "0.00" at bounding box center [597, 92] width 129 height 26
paste input "$1,878.89"
drag, startPoint x: 610, startPoint y: 93, endPoint x: 530, endPoint y: 93, distance: 80.1
click at [530, 93] on div "Balance 1,878.89 $ Balance Unknown Balance Undetermined $1,878.890 $ Balance Un…" at bounding box center [605, 147] width 161 height 167
paste input "text"
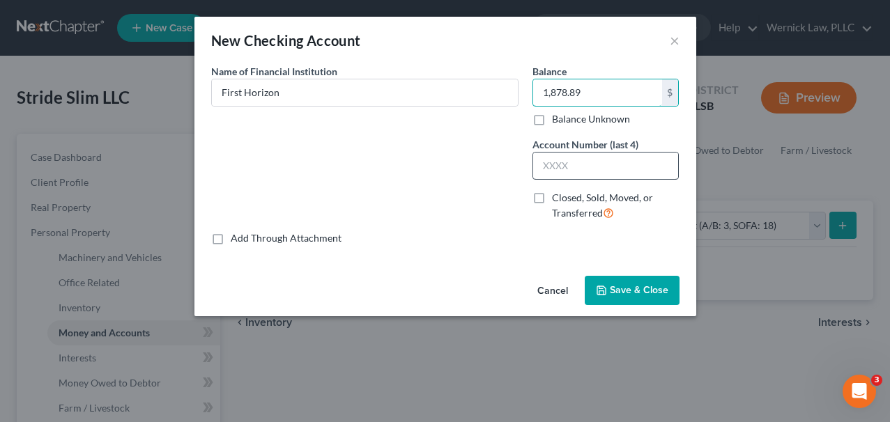
type input "1,878.89"
click at [569, 172] on input "text" at bounding box center [606, 166] width 146 height 26
type input "5081"
click at [646, 284] on button "Save & Close" at bounding box center [632, 290] width 95 height 29
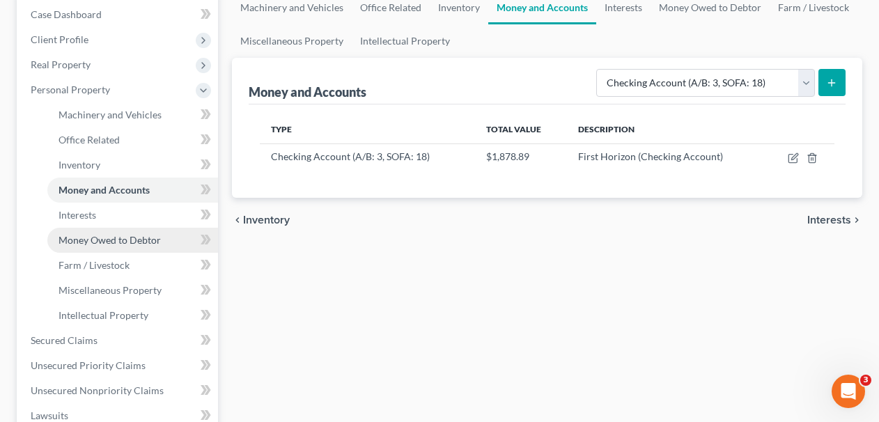
click at [116, 251] on link "Money Owed to Debtor" at bounding box center [132, 240] width 171 height 25
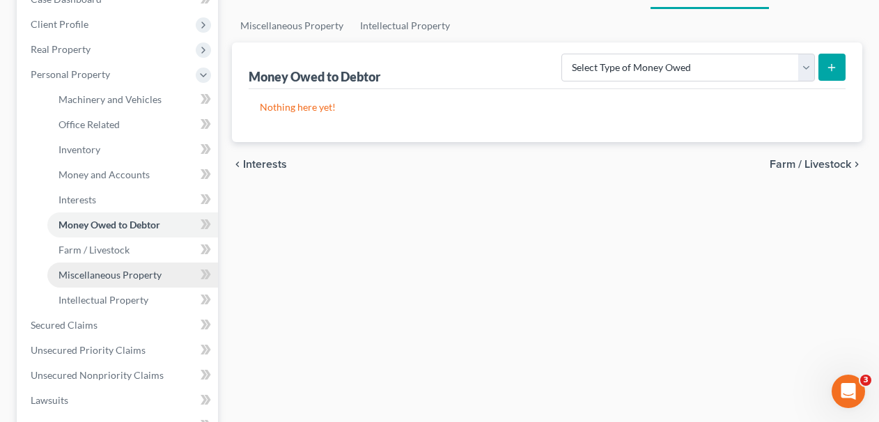
click at [134, 263] on link "Miscellaneous Property" at bounding box center [132, 275] width 171 height 25
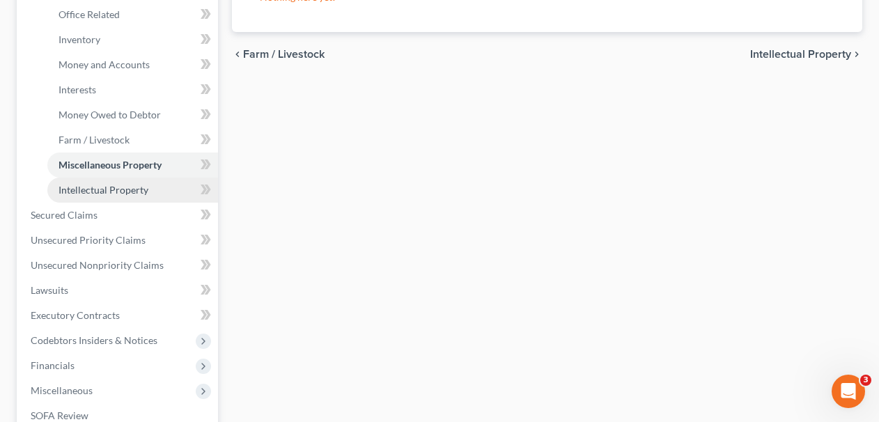
click at [118, 199] on link "Intellectual Property" at bounding box center [132, 190] width 171 height 25
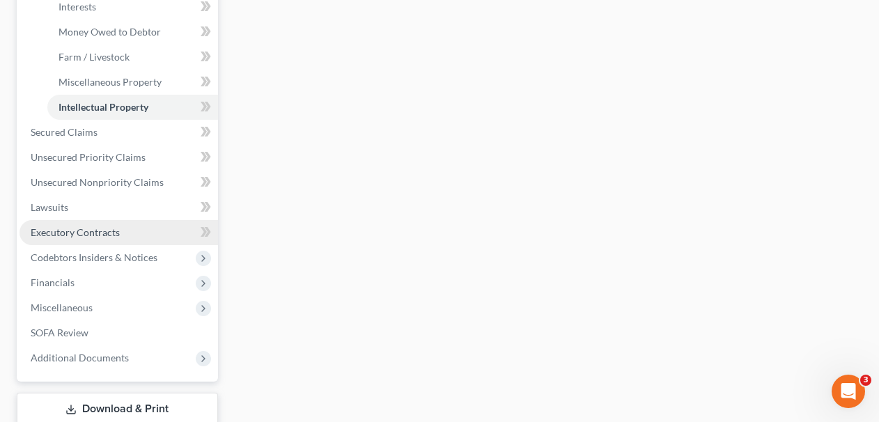
scroll to position [367, 0]
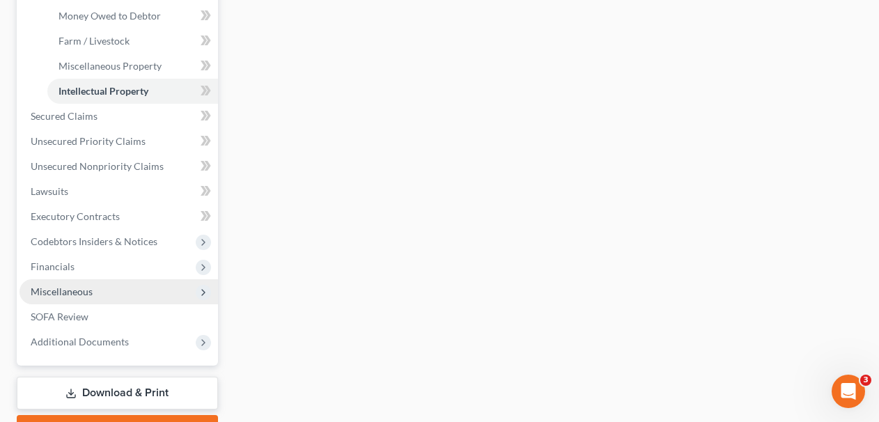
click at [113, 293] on span "Miscellaneous" at bounding box center [119, 291] width 199 height 25
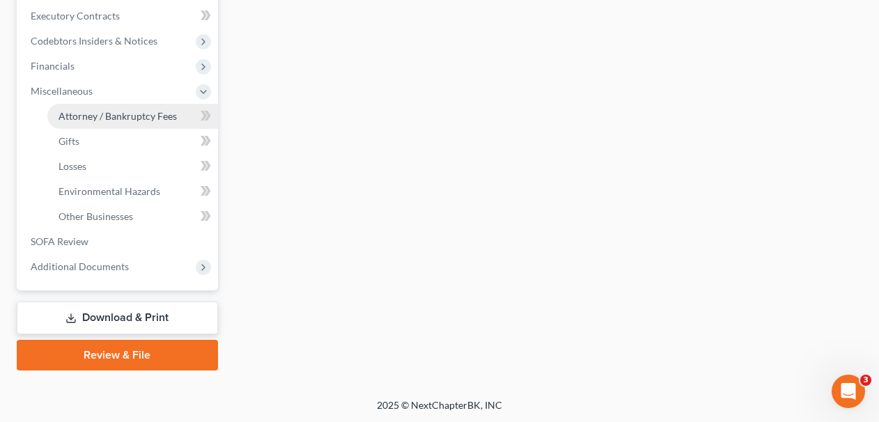
click at [112, 123] on link "Attorney / Bankruptcy Fees" at bounding box center [132, 116] width 171 height 25
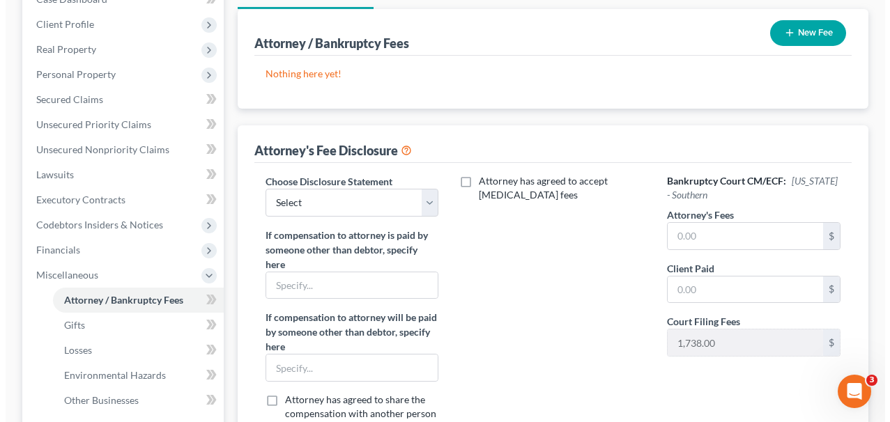
scroll to position [196, 0]
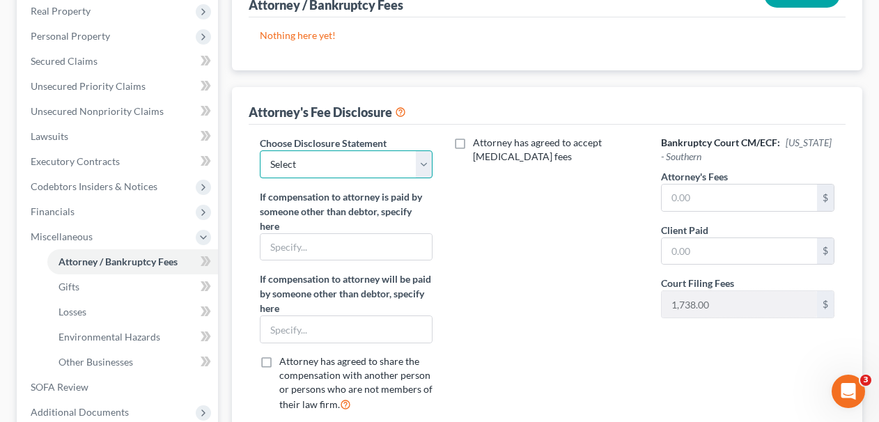
click at [408, 156] on select "Select Florida - Middle - Chapter 7 Florida - Southern - Chapter 7 Florida - Mi…" at bounding box center [346, 164] width 173 height 28
select select "3"
click at [260, 150] on select "Select Florida - Middle - Chapter 7 Florida - Southern - Chapter 7 Florida - Mi…" at bounding box center [346, 164] width 173 height 28
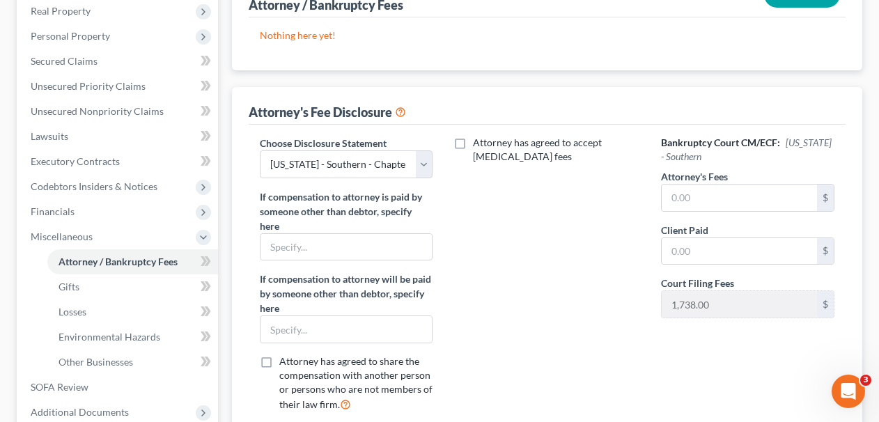
click at [518, 227] on div "Attorney has agreed to accept retainer fees" at bounding box center [547, 280] width 201 height 288
click at [549, 197] on div "Attorney has agreed to accept retainer fees" at bounding box center [547, 280] width 201 height 288
click at [494, 143] on span "Attorney has agreed to accept retainer fees" at bounding box center [537, 150] width 129 height 26
click at [488, 143] on input "Attorney has agreed to accept retainer fees" at bounding box center [483, 140] width 9 height 9
checkbox input "true"
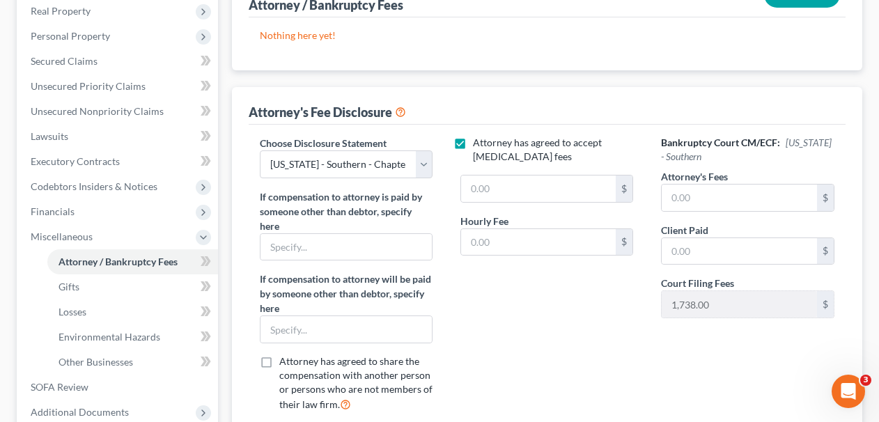
click at [508, 203] on div "$ Hourly Fee $" at bounding box center [547, 221] width 187 height 93
click at [503, 196] on input "text" at bounding box center [538, 189] width 155 height 26
type input "200,000.00"
click at [499, 236] on input "text" at bounding box center [538, 242] width 155 height 26
type input "765.00"
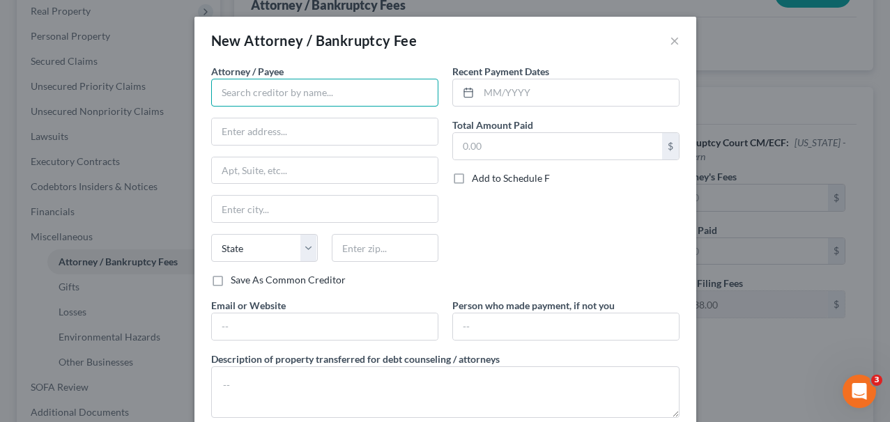
click at [340, 105] on input "text" at bounding box center [324, 93] width 227 height 28
type input "Wernick Law, PLLC"
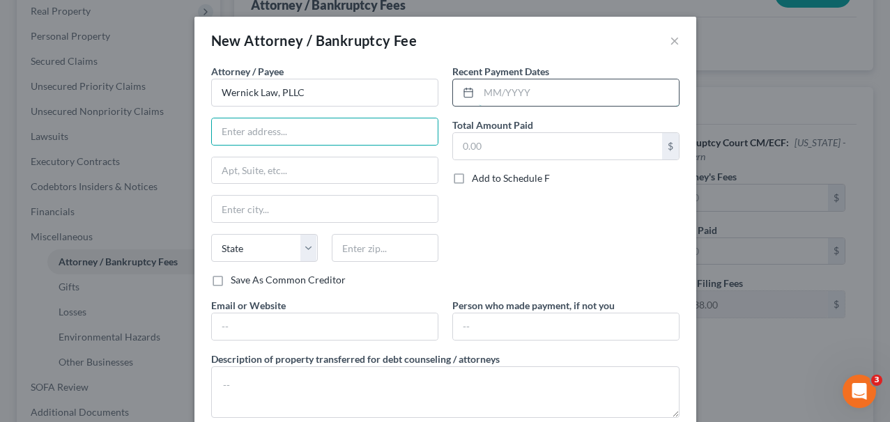
click at [565, 95] on input "text" at bounding box center [579, 92] width 200 height 26
type input "09/09/2025"
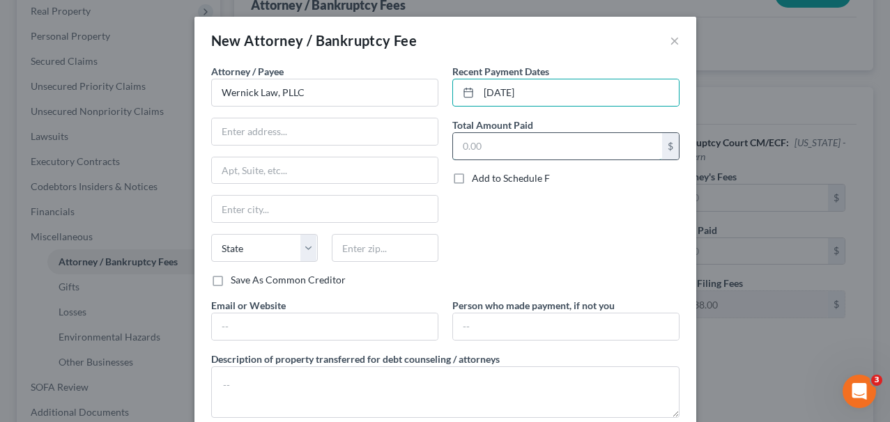
click at [556, 137] on input "text" at bounding box center [557, 146] width 209 height 26
type input "200,000.00"
click at [316, 149] on div "Attorney / Payee * Wernick Law, PLLC State AL AK AR AZ CA CO CT DE DC FL GA GU …" at bounding box center [324, 168] width 227 height 209
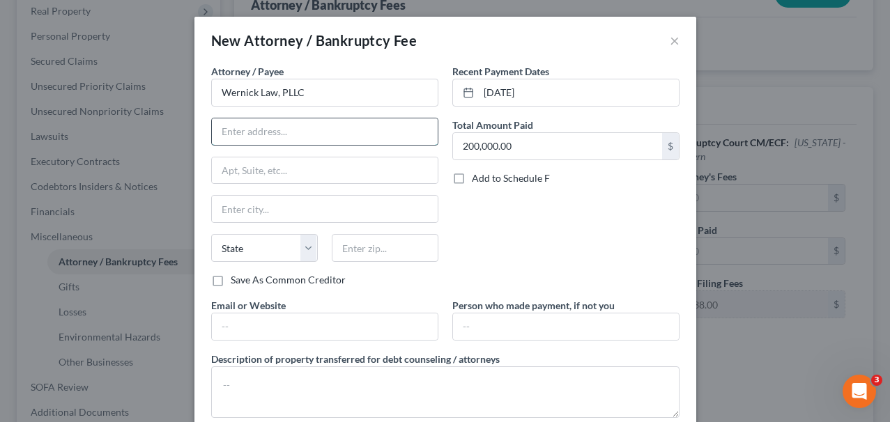
click at [309, 137] on input "text" at bounding box center [325, 131] width 226 height 26
type input "2255 Glades Road"
click at [311, 171] on input "text" at bounding box center [325, 170] width 226 height 26
type input "324A"
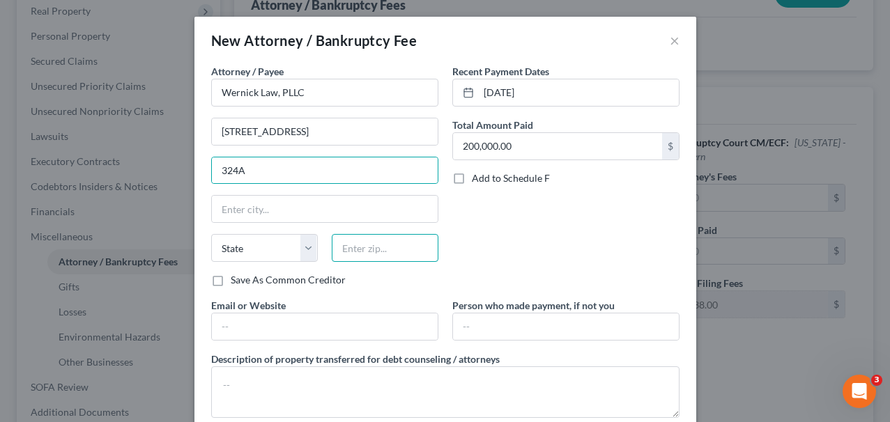
click at [355, 247] on input "text" at bounding box center [385, 248] width 107 height 28
type input "33431"
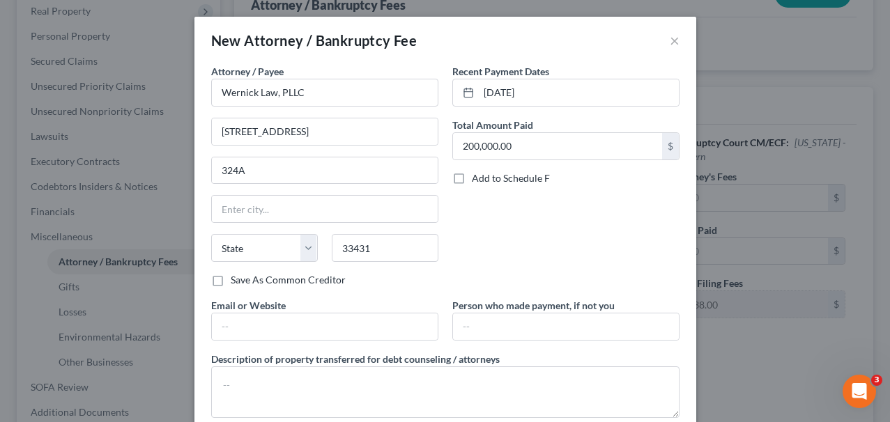
click at [419, 285] on div "Save As Common Creditor" at bounding box center [324, 280] width 227 height 14
type input "Boca Raton"
select select "9"
click at [386, 323] on input "text" at bounding box center [325, 327] width 226 height 26
type input "https://www.wernicklaw.com/"
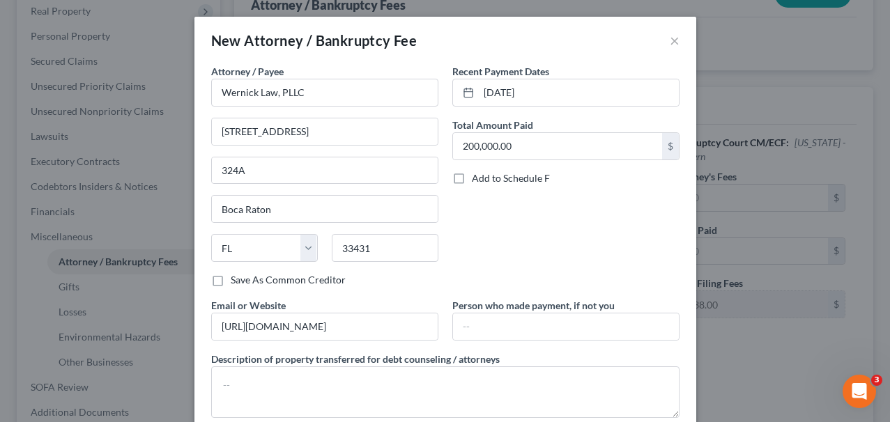
click at [387, 360] on label "Description of property transferred for debt counseling / attorneys" at bounding box center [355, 359] width 288 height 15
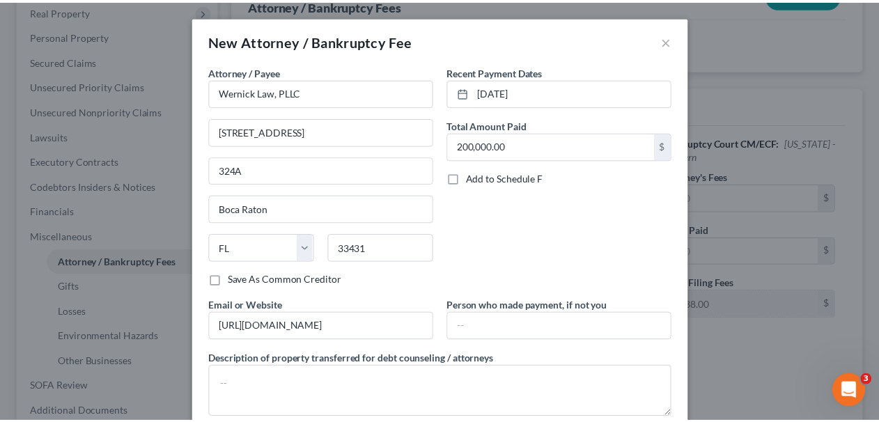
scroll to position [83, 0]
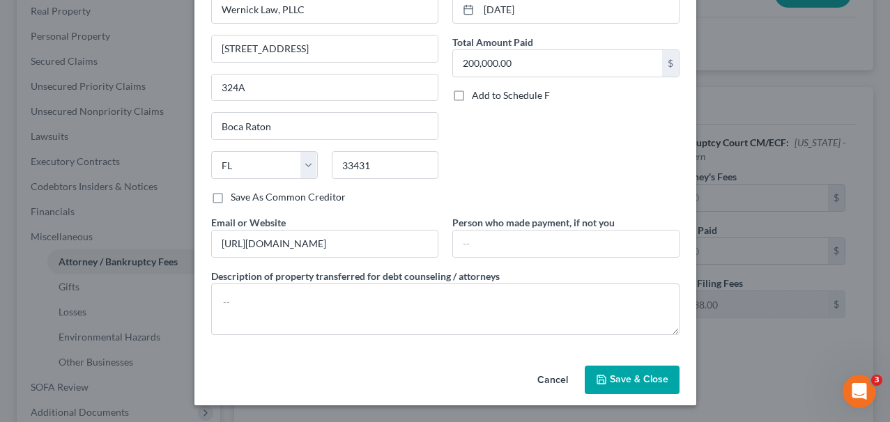
click at [638, 371] on button "Save & Close" at bounding box center [632, 380] width 95 height 29
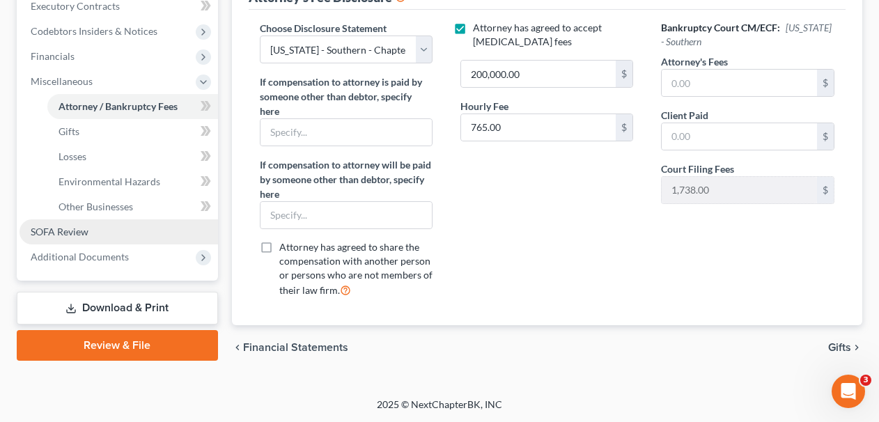
click at [131, 236] on link "SOFA Review" at bounding box center [119, 231] width 199 height 25
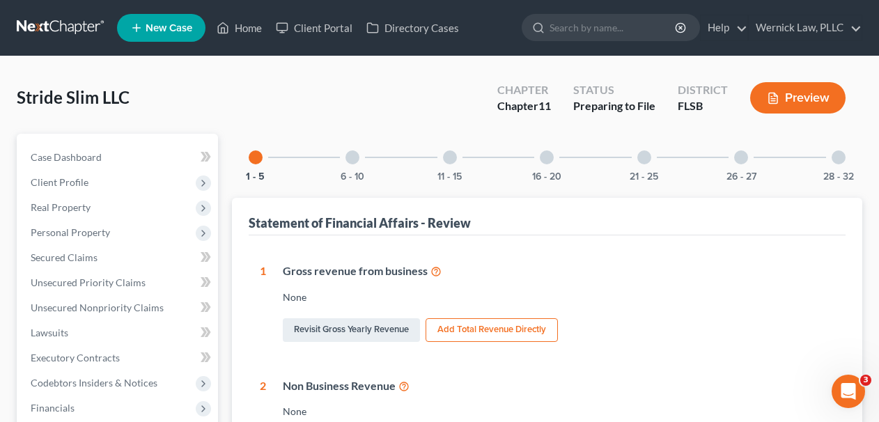
click at [89, 29] on link at bounding box center [61, 27] width 89 height 25
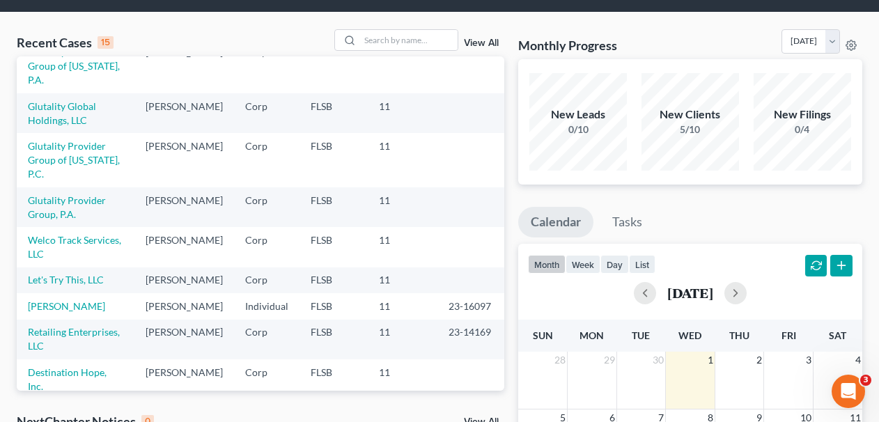
scroll to position [167, 0]
click at [88, 240] on link "Welco Track Services, LLC" at bounding box center [74, 246] width 93 height 26
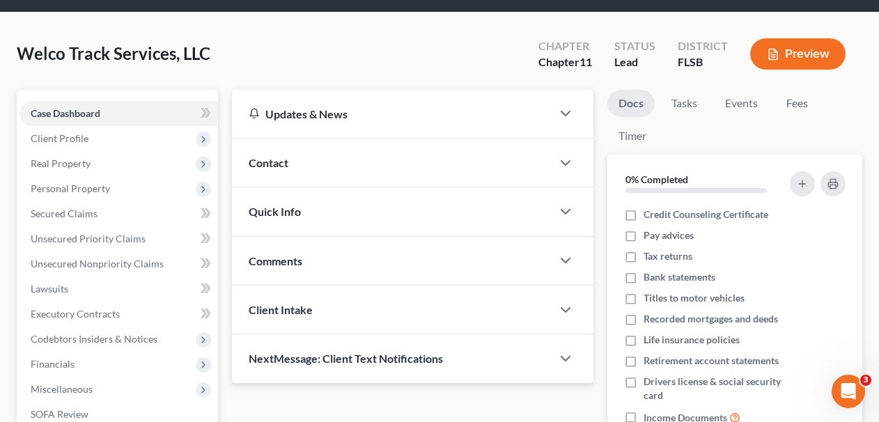
click at [293, 218] on div "Quick Info" at bounding box center [392, 211] width 320 height 48
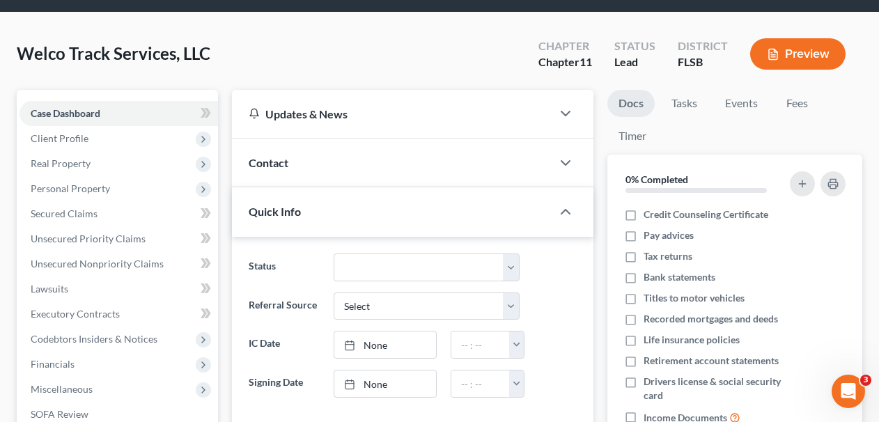
scroll to position [45, 0]
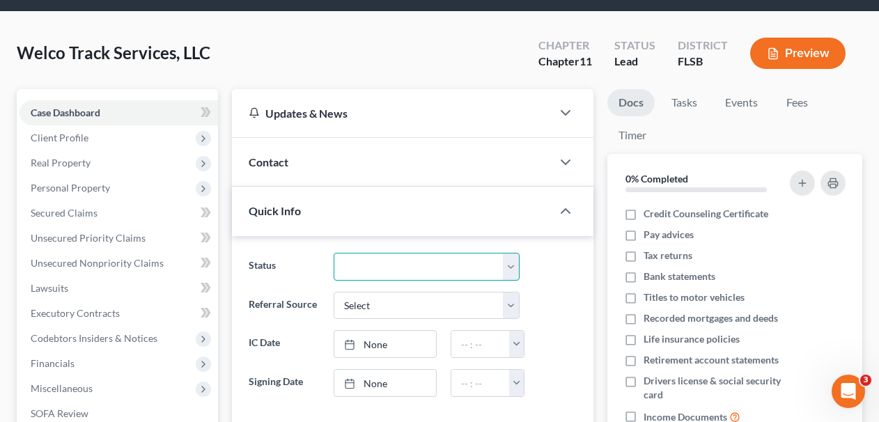
click at [376, 263] on select "Discharged Discharged & Reported Discharge Litigation Dismissal Notice Dismisse…" at bounding box center [427, 267] width 186 height 28
select select "17"
click at [334, 253] on select "Discharged Discharged & Reported Discharge Litigation Dismissal Notice Dismisse…" at bounding box center [427, 267] width 186 height 28
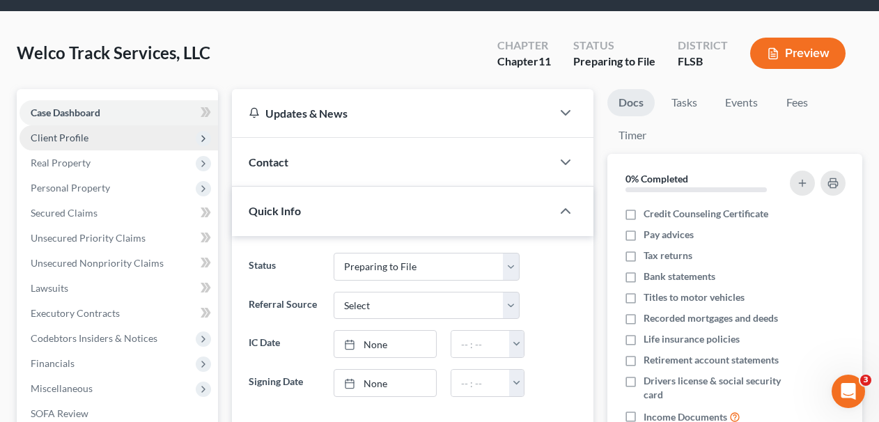
click at [101, 138] on span "Client Profile" at bounding box center [119, 137] width 199 height 25
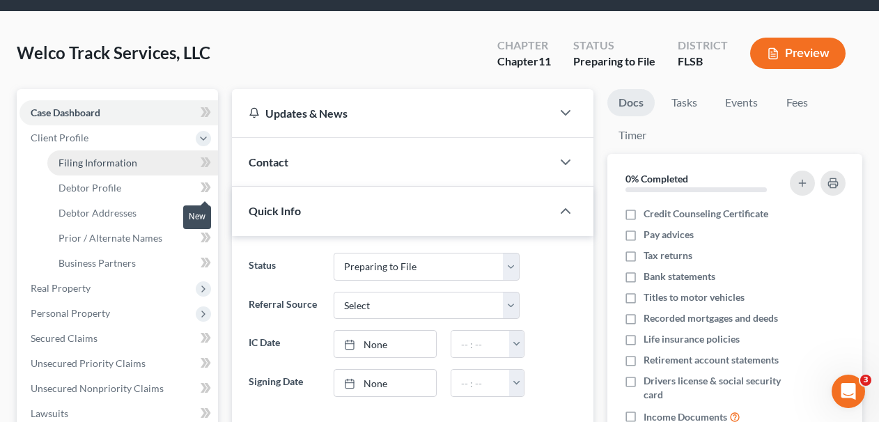
click at [164, 160] on link "Filing Information" at bounding box center [132, 162] width 171 height 25
select select "1"
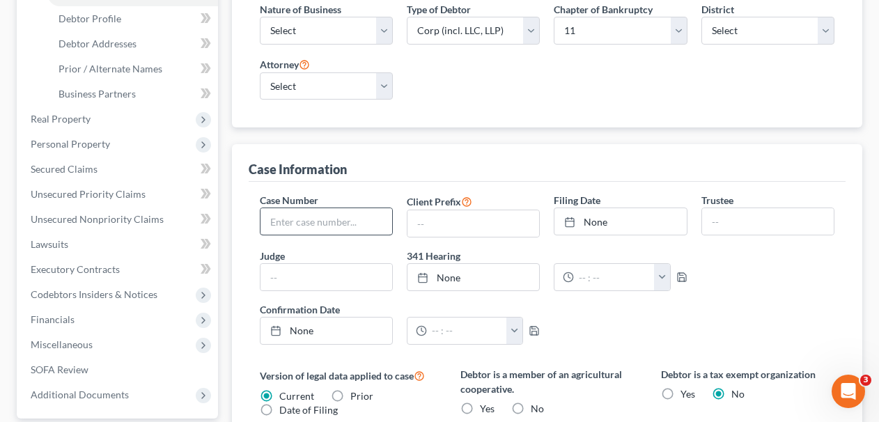
scroll to position [359, 0]
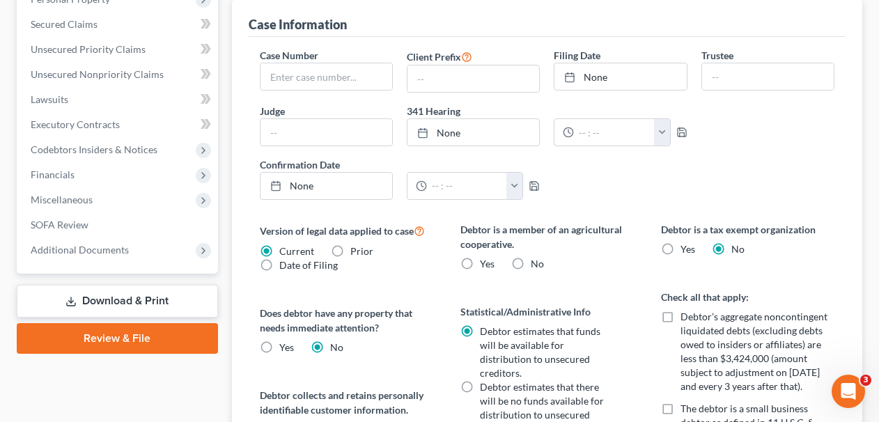
click at [531, 261] on label "No" at bounding box center [537, 264] width 13 height 14
click at [536, 261] on input "No" at bounding box center [540, 261] width 9 height 9
radio input "true"
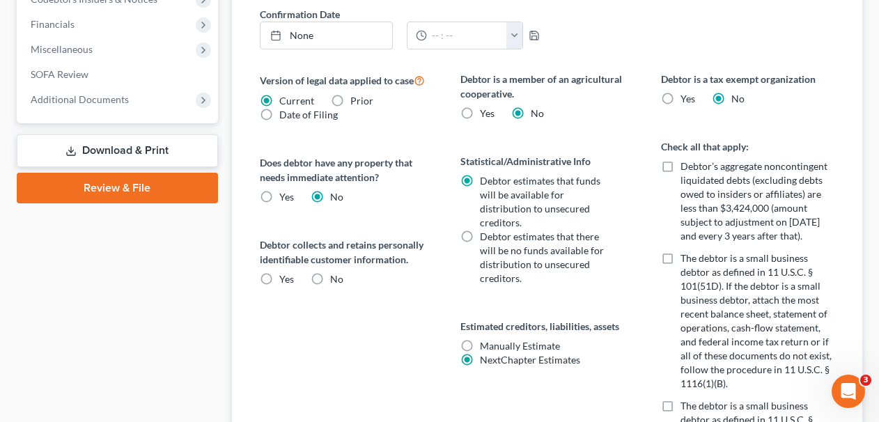
scroll to position [539, 0]
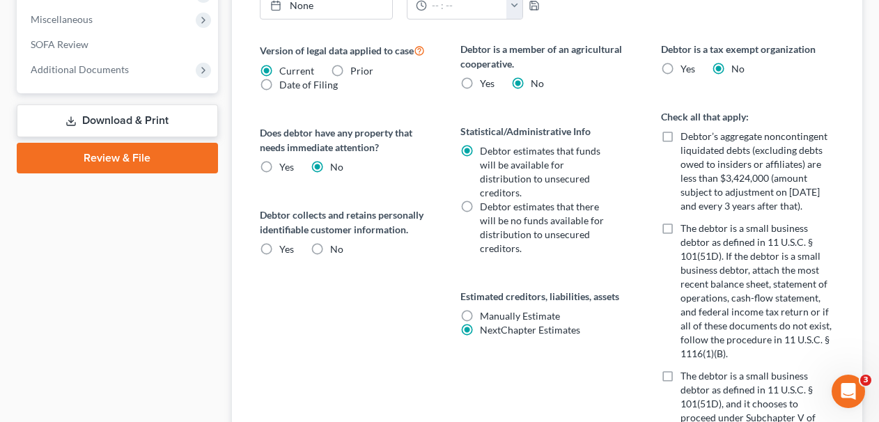
click at [279, 242] on label "Yes" at bounding box center [286, 249] width 15 height 14
click at [285, 242] on input "Yes" at bounding box center [289, 246] width 9 height 9
radio input "true"
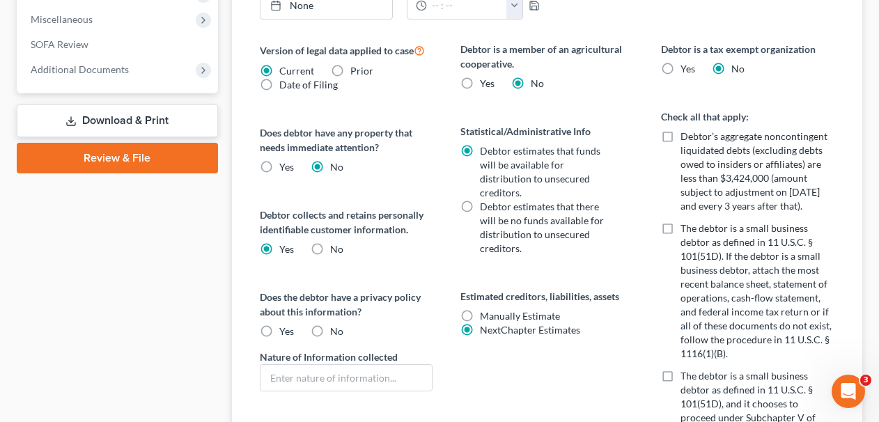
click at [279, 327] on label "Yes" at bounding box center [286, 332] width 15 height 14
click at [285, 327] on input "Yes" at bounding box center [289, 329] width 9 height 9
radio input "true"
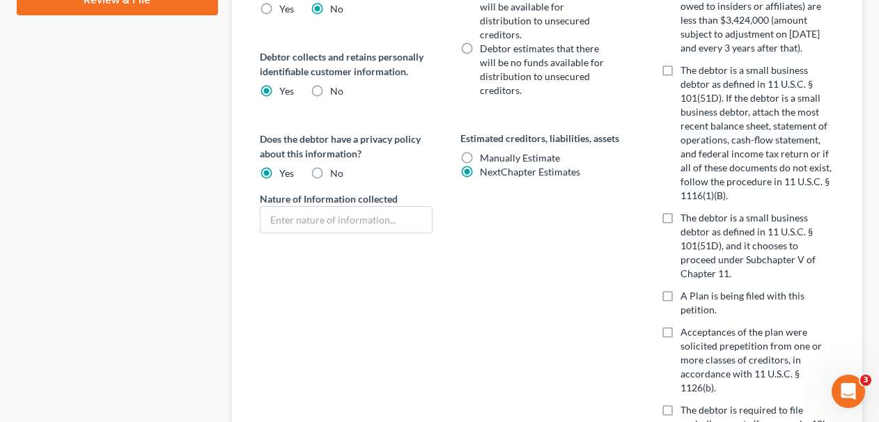
scroll to position [711, 0]
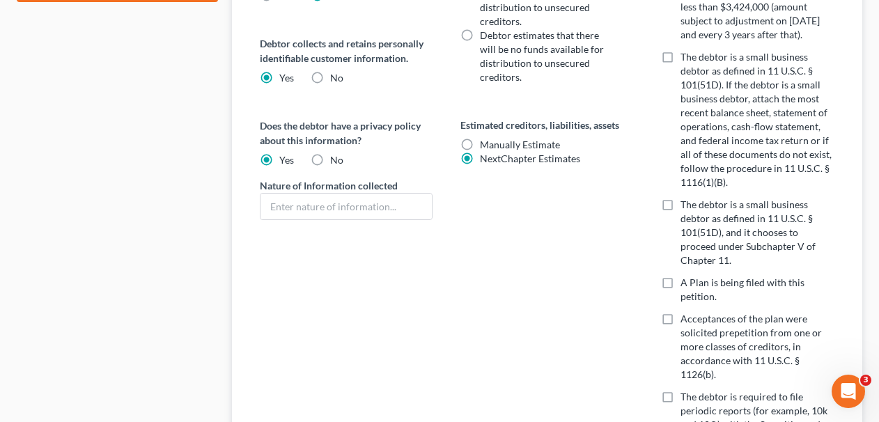
click at [681, 207] on label "The debtor is a small business debtor as defined in 11 U.S.C. § 101(51D), and i…" at bounding box center [757, 233] width 153 height 70
click at [686, 207] on input "The debtor is a small business debtor as defined in 11 U.S.C. § 101(51D), and i…" at bounding box center [690, 202] width 9 height 9
checkbox input "true"
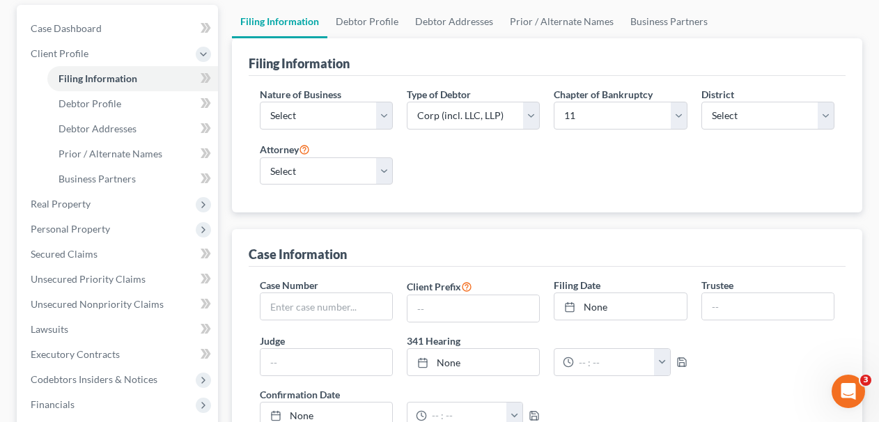
scroll to position [70, 0]
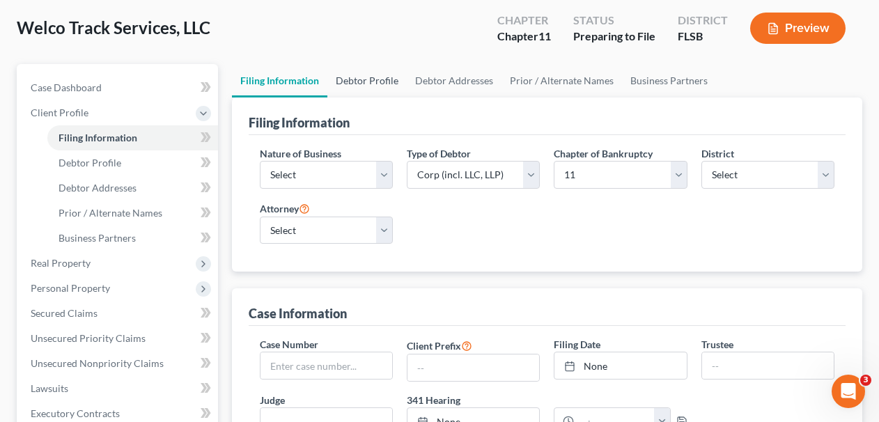
click at [378, 88] on link "Debtor Profile" at bounding box center [366, 80] width 79 height 33
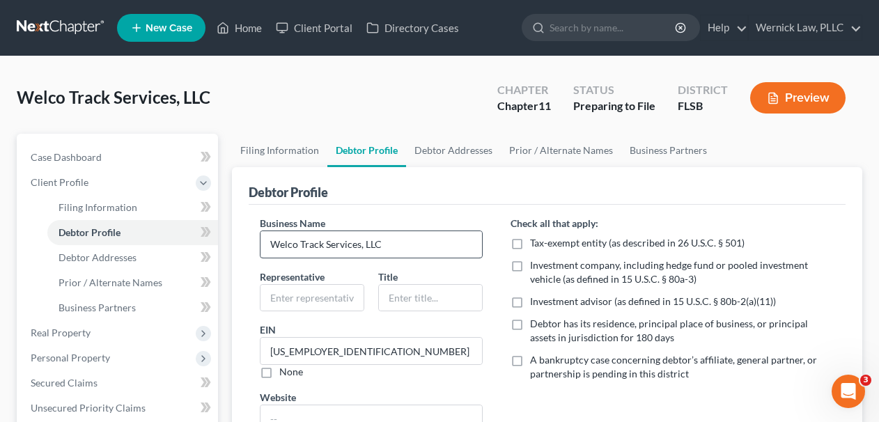
scroll to position [143, 0]
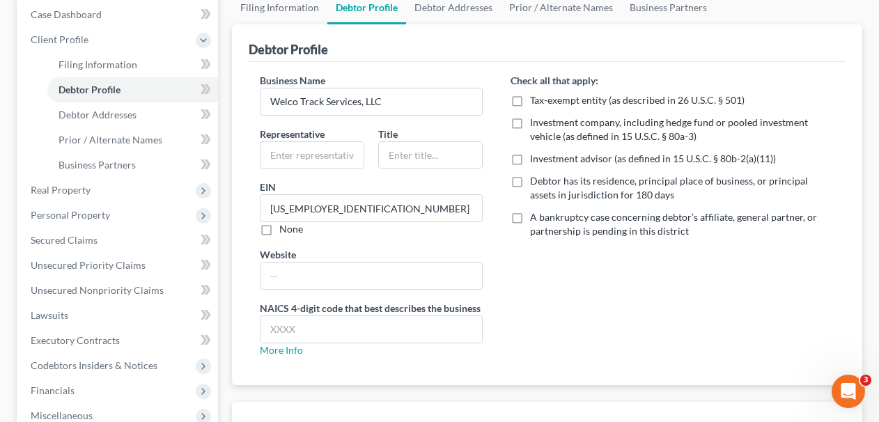
click at [530, 178] on label "Debtor has its residence, principal place of business, or principal assets in j…" at bounding box center [682, 188] width 304 height 28
click at [536, 178] on input "Debtor has its residence, principal place of business, or principal assets in j…" at bounding box center [540, 178] width 9 height 9
checkbox input "true"
click at [362, 316] on input "text" at bounding box center [372, 329] width 222 height 26
type input "6214"
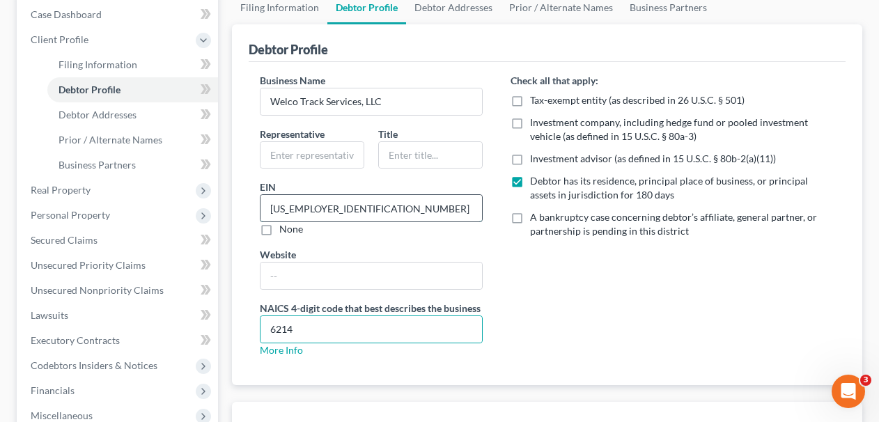
click at [410, 219] on input "[US_EMPLOYER_IDENTIFICATION_NUMBER]" at bounding box center [372, 208] width 222 height 26
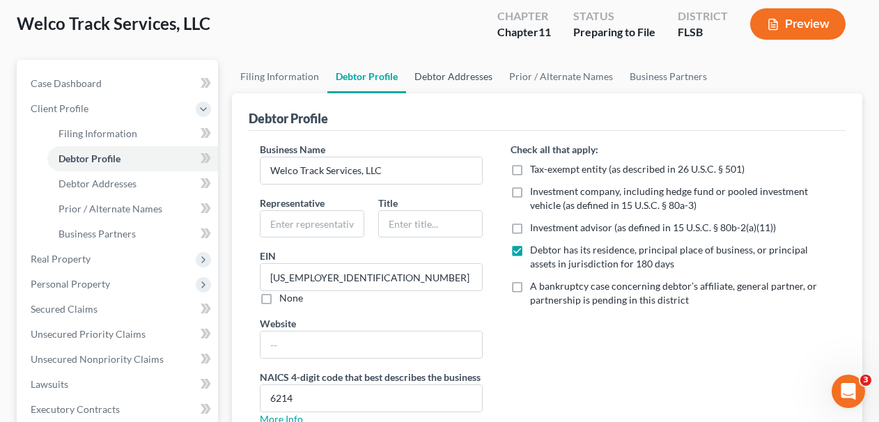
click at [447, 84] on link "Debtor Addresses" at bounding box center [453, 76] width 95 height 33
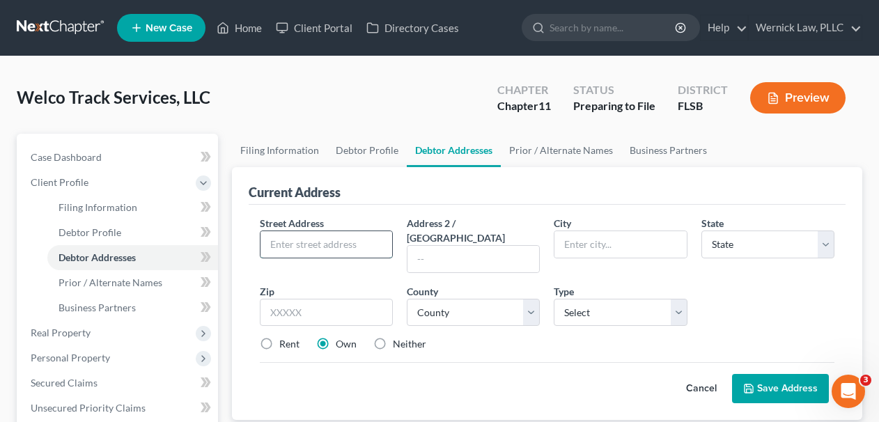
click at [339, 249] on input "text" at bounding box center [327, 244] width 132 height 26
paste input "[STREET_ADDRESS],"
type input "[STREET_ADDRESS]"
click at [443, 246] on input "text" at bounding box center [474, 259] width 132 height 26
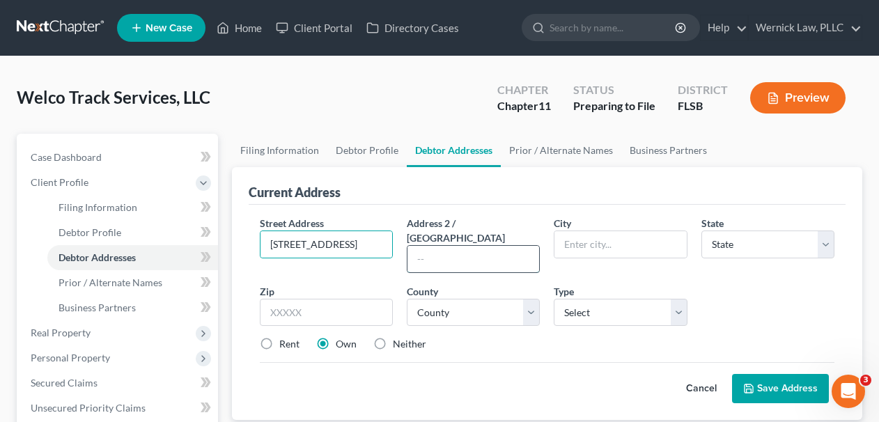
scroll to position [0, 0]
type input "Suite 200"
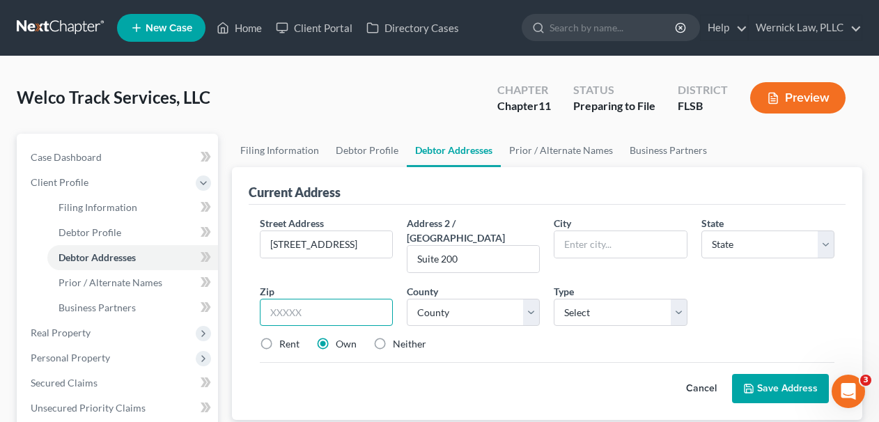
click at [373, 299] on input "text" at bounding box center [326, 313] width 133 height 28
type input "33487"
click at [482, 337] on div "Rent Own Neither" at bounding box center [547, 344] width 589 height 14
type input "Boca Raton"
select select "9"
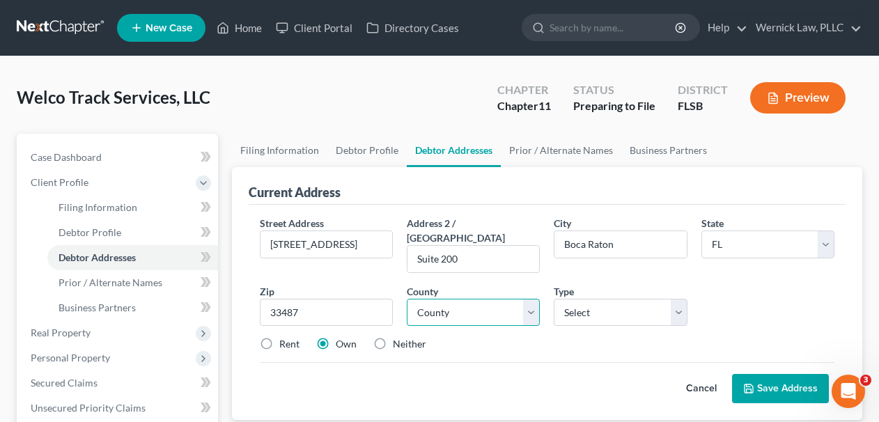
click at [532, 299] on select "County" at bounding box center [473, 313] width 133 height 28
click at [407, 299] on select "County [GEOGRAPHIC_DATA] [GEOGRAPHIC_DATA] [GEOGRAPHIC_DATA] [GEOGRAPHIC_DATA] …" at bounding box center [473, 313] width 133 height 28
click at [525, 304] on select "County [GEOGRAPHIC_DATA] [GEOGRAPHIC_DATA] [GEOGRAPHIC_DATA] [GEOGRAPHIC_DATA] …" at bounding box center [473, 313] width 133 height 28
select select "49"
click at [407, 299] on select "County [GEOGRAPHIC_DATA] [GEOGRAPHIC_DATA] [GEOGRAPHIC_DATA] [GEOGRAPHIC_DATA] …" at bounding box center [473, 313] width 133 height 28
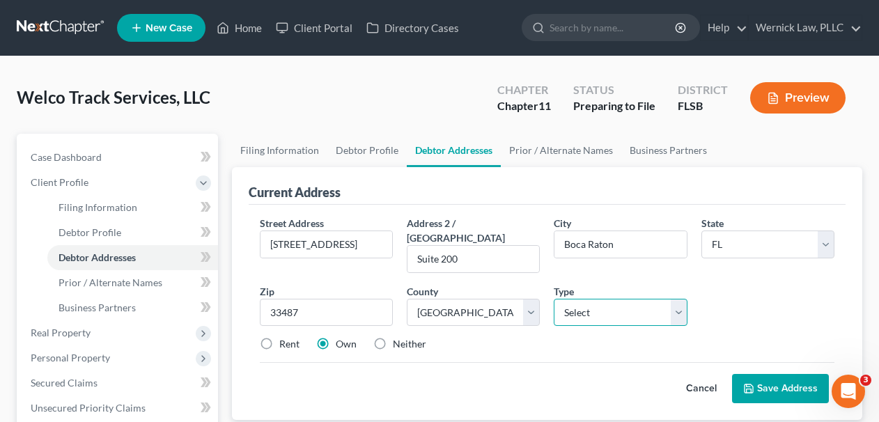
click at [667, 299] on select "Select Business Mailing Location of Assets" at bounding box center [620, 313] width 133 height 28
select select "0"
click at [554, 299] on select "Select Business Mailing Location of Assets" at bounding box center [620, 313] width 133 height 28
click at [300, 337] on div "Rent Own Neither" at bounding box center [547, 344] width 589 height 14
click at [279, 337] on label "Rent" at bounding box center [289, 344] width 20 height 14
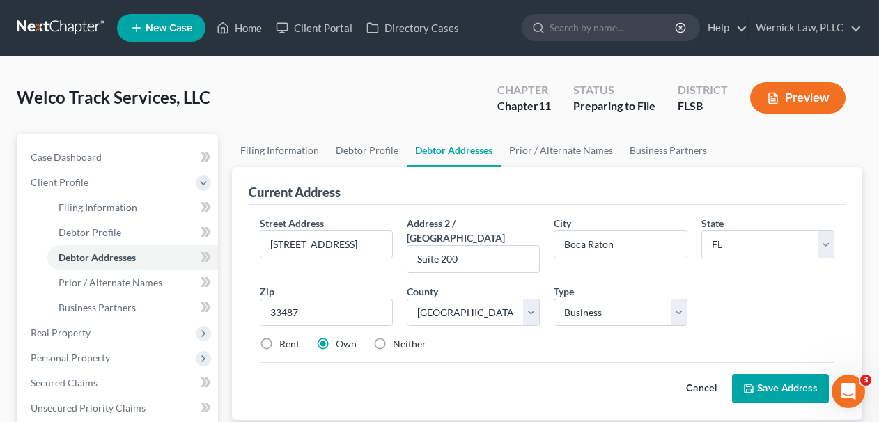
click at [285, 337] on input "Rent" at bounding box center [289, 341] width 9 height 9
radio input "true"
click at [747, 383] on icon at bounding box center [748, 388] width 11 height 11
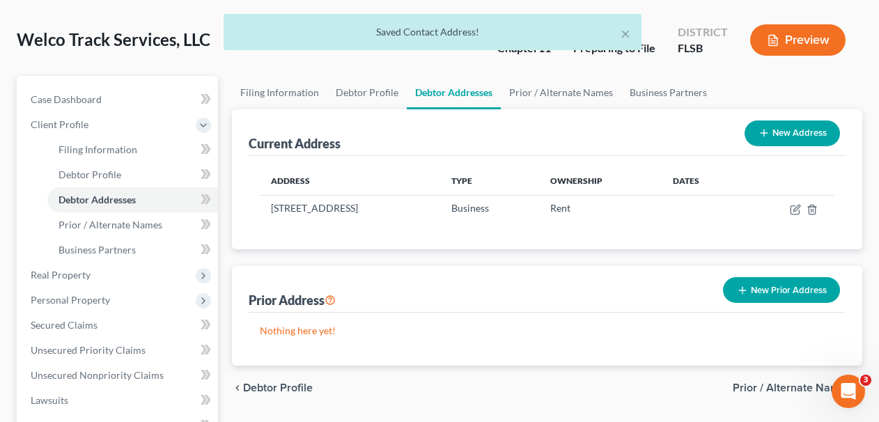
scroll to position [62, 0]
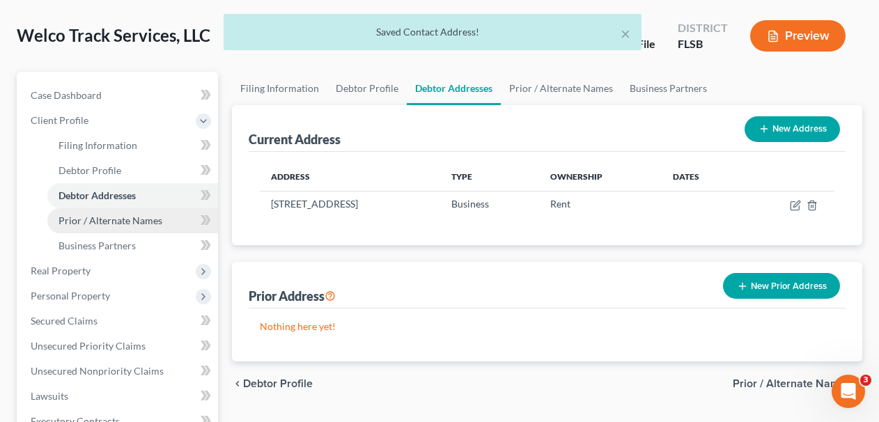
click at [137, 220] on span "Prior / Alternate Names" at bounding box center [111, 221] width 104 height 12
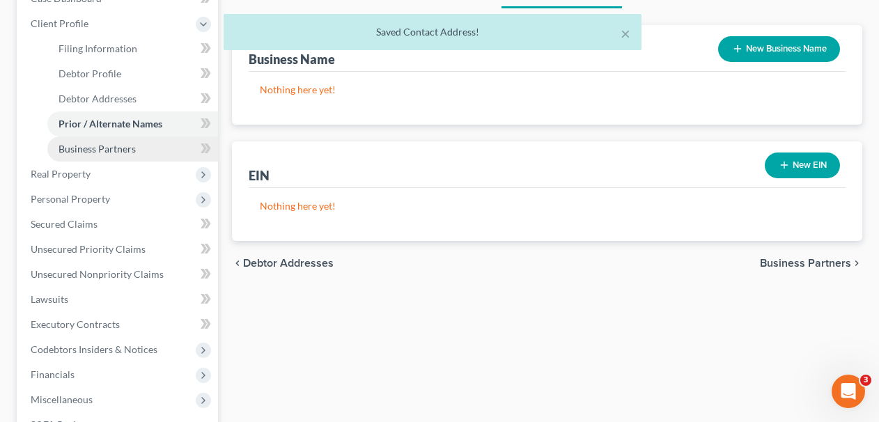
click at [124, 153] on span "Business Partners" at bounding box center [97, 149] width 77 height 12
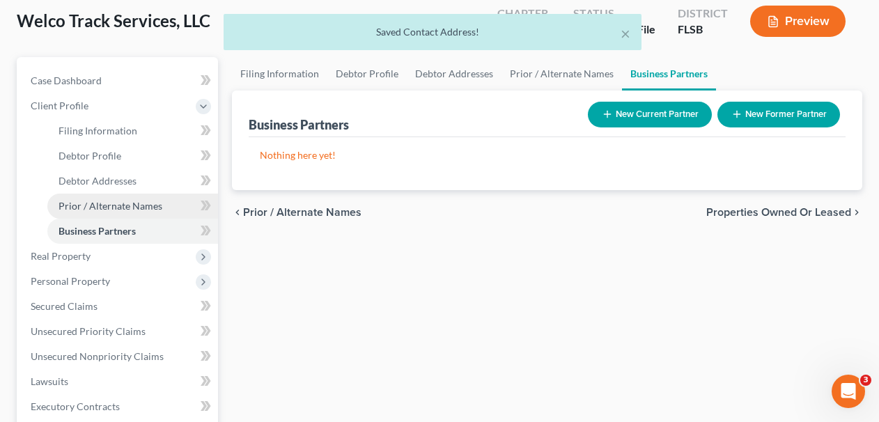
scroll to position [87, 0]
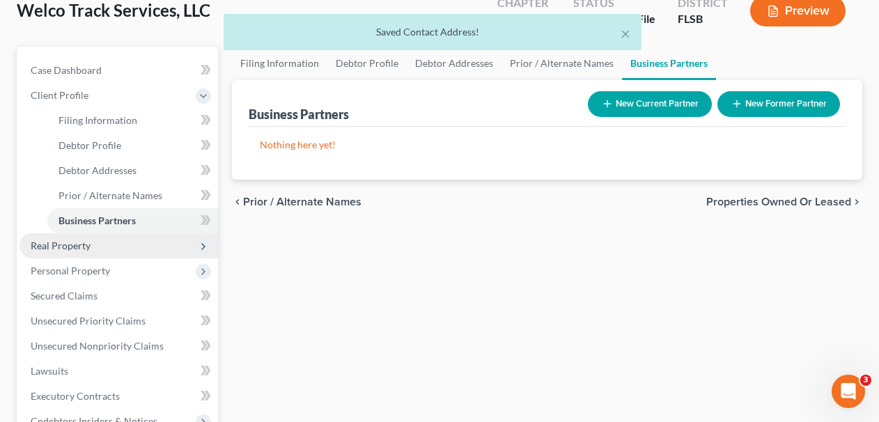
click at [132, 245] on span "Real Property" at bounding box center [119, 245] width 199 height 25
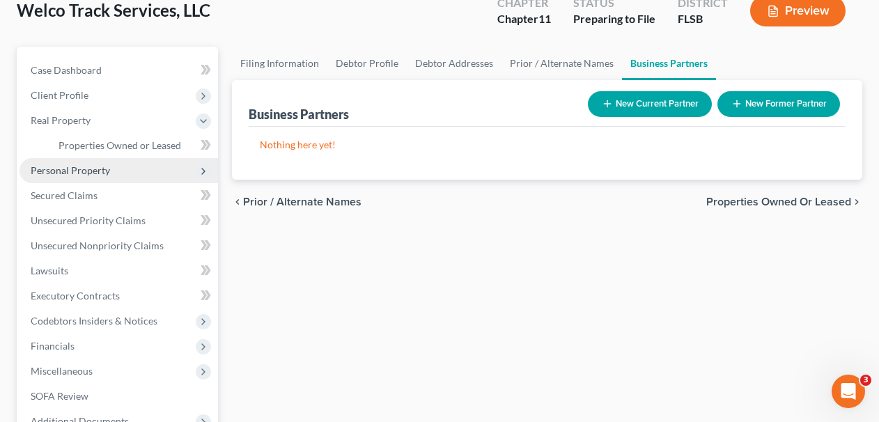
click at [114, 175] on span "Personal Property" at bounding box center [119, 170] width 199 height 25
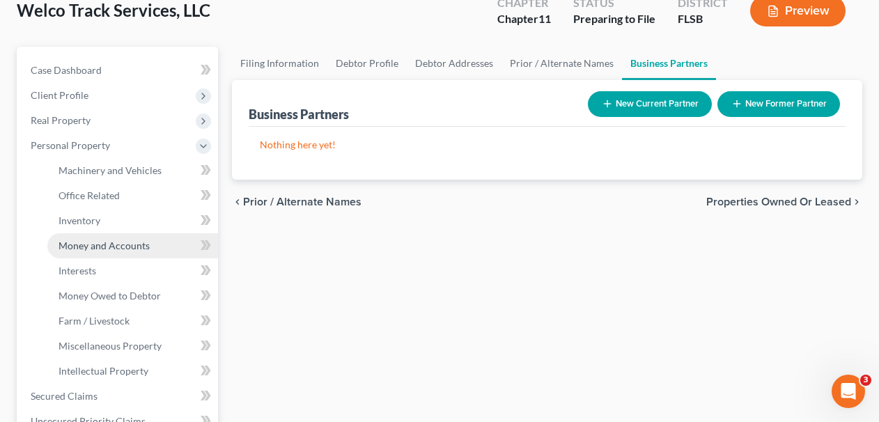
click at [132, 240] on span "Money and Accounts" at bounding box center [104, 246] width 91 height 12
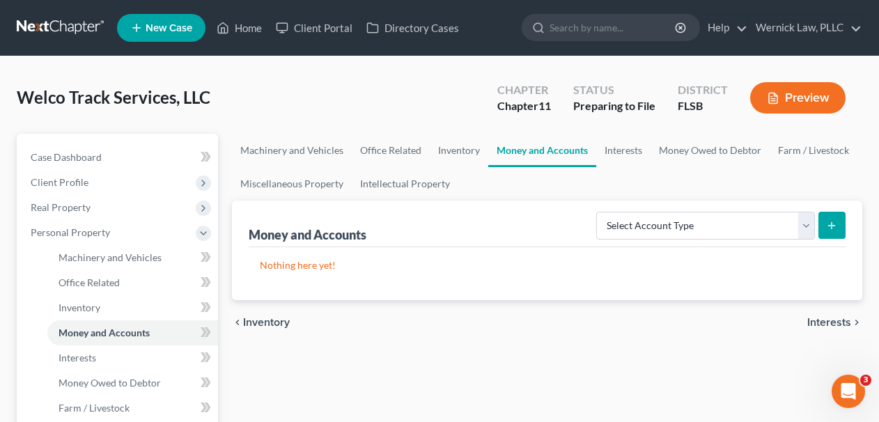
click at [826, 227] on button "submit" at bounding box center [832, 225] width 27 height 27
click at [745, 236] on select "Select Account Type Brokerage (A/B: 3, SOFA: 18) Cash on Hand (A/B: 2) Certific…" at bounding box center [705, 226] width 219 height 28
select select "checking"
click at [598, 212] on select "Select Account Type Brokerage (A/B: 3, SOFA: 18) Cash on Hand (A/B: 2) Certific…" at bounding box center [705, 226] width 219 height 28
click at [831, 223] on icon "submit" at bounding box center [831, 225] width 11 height 11
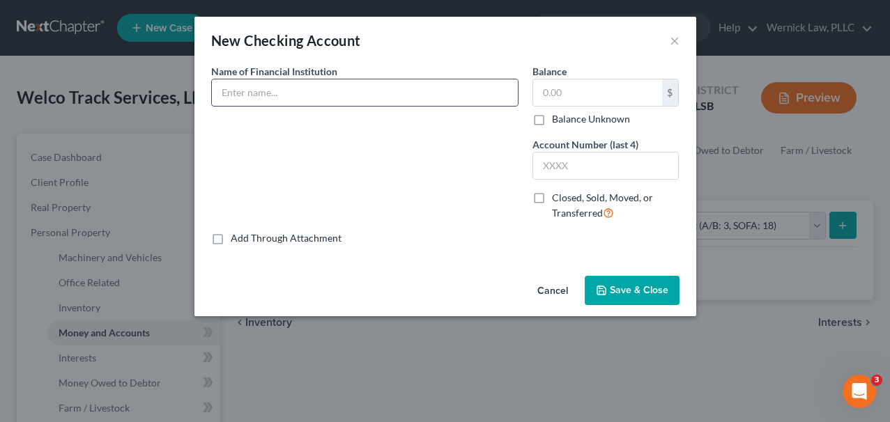
click at [342, 96] on input "text" at bounding box center [365, 92] width 306 height 26
type input "First Horizon"
click at [585, 157] on input "text" at bounding box center [606, 166] width 146 height 26
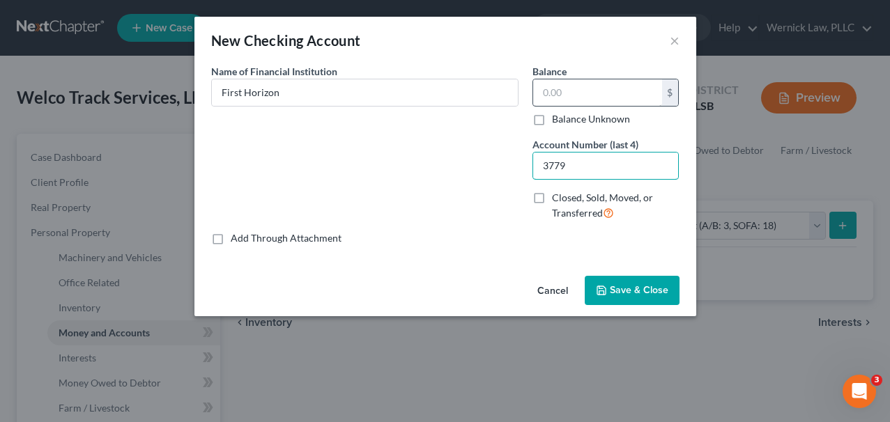
type input "3779"
click at [621, 91] on input "text" at bounding box center [597, 92] width 129 height 26
type input "0.00"
click at [631, 287] on span "Save & Close" at bounding box center [639, 290] width 59 height 12
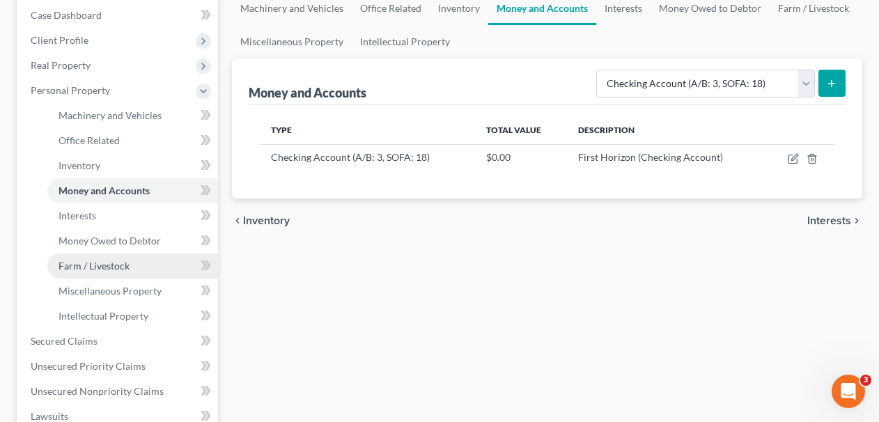
scroll to position [141, 0]
click at [304, 15] on link "Machinery and Vehicles" at bounding box center [292, 8] width 120 height 33
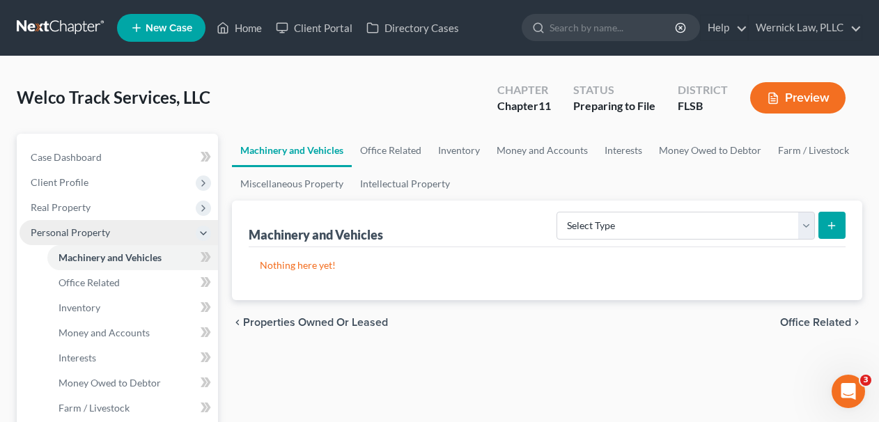
click at [162, 228] on span "Personal Property" at bounding box center [119, 232] width 199 height 25
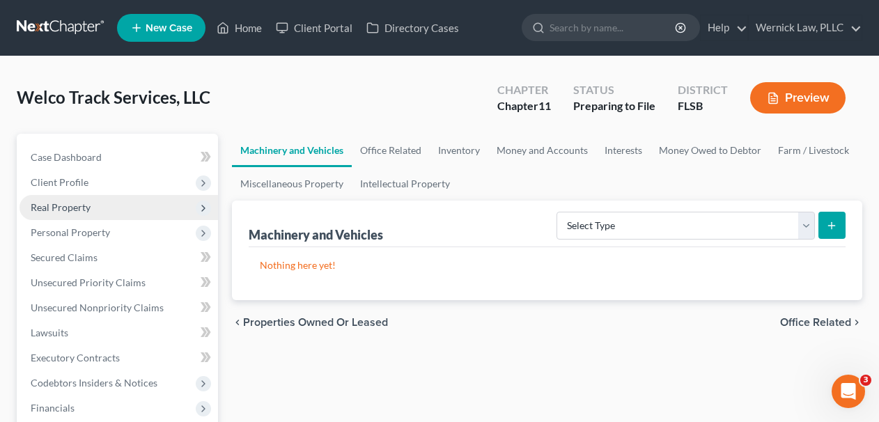
click at [141, 203] on span "Real Property" at bounding box center [119, 207] width 199 height 25
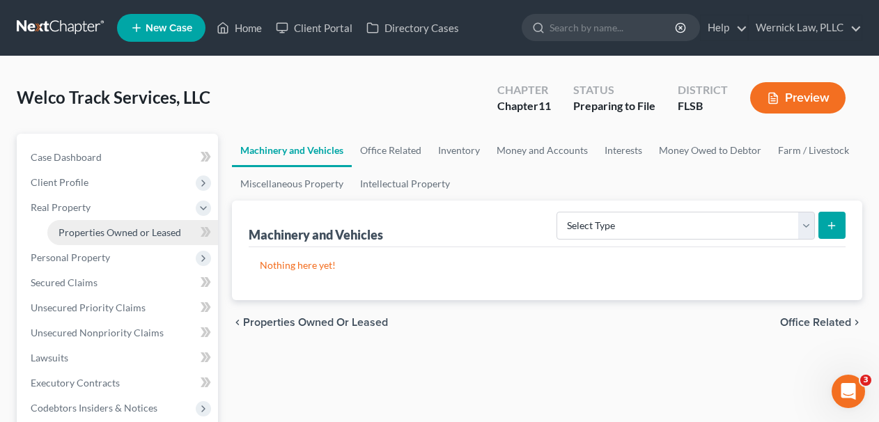
click at [165, 240] on link "Properties Owned or Leased" at bounding box center [132, 232] width 171 height 25
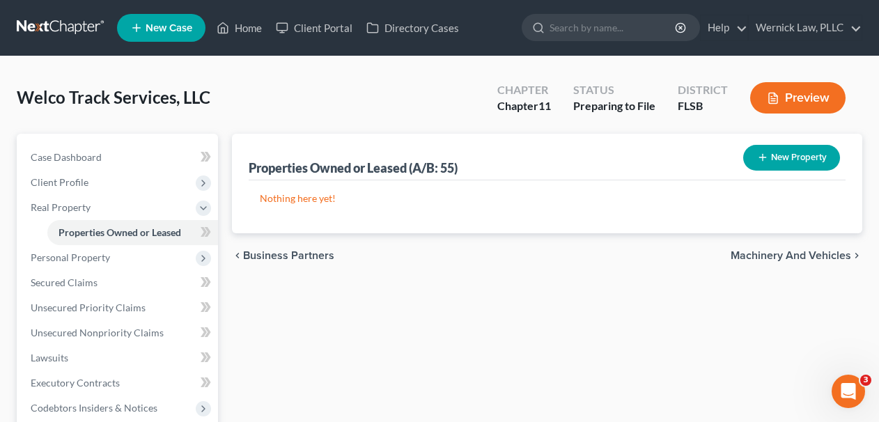
click at [802, 149] on button "New Property" at bounding box center [791, 158] width 97 height 26
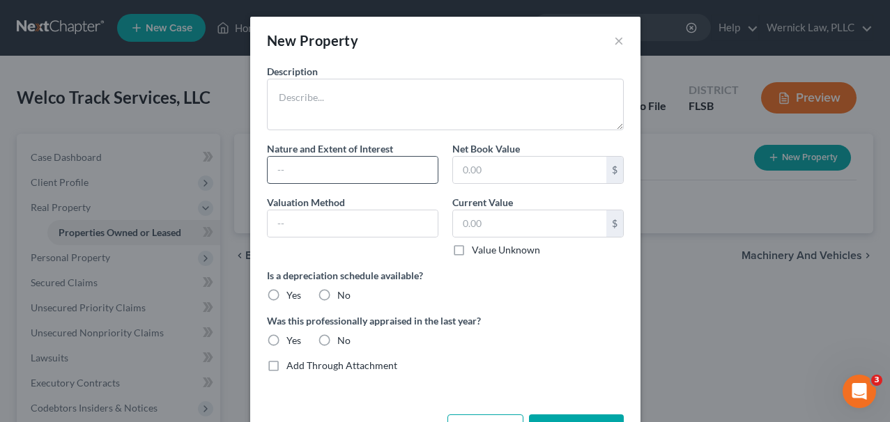
scroll to position [49, 0]
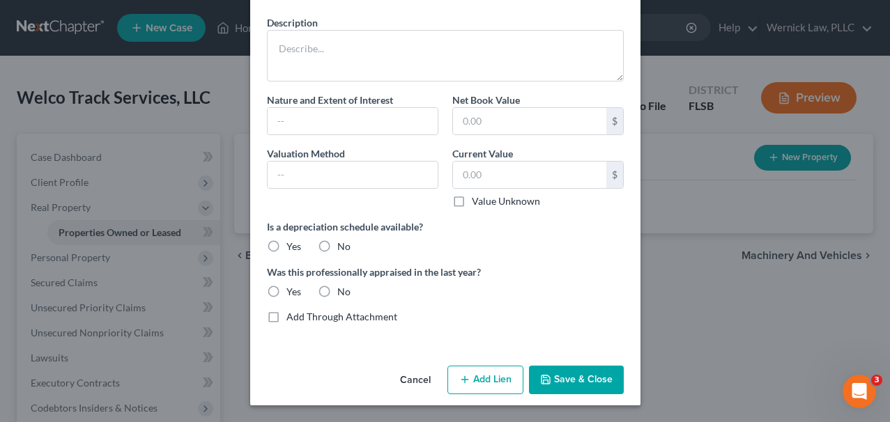
click at [329, 249] on div "No" at bounding box center [334, 247] width 33 height 14
click at [337, 247] on label "No" at bounding box center [343, 247] width 13 height 14
click at [343, 247] on input "No" at bounding box center [347, 244] width 9 height 9
radio input "true"
click at [337, 285] on label "No" at bounding box center [343, 292] width 13 height 14
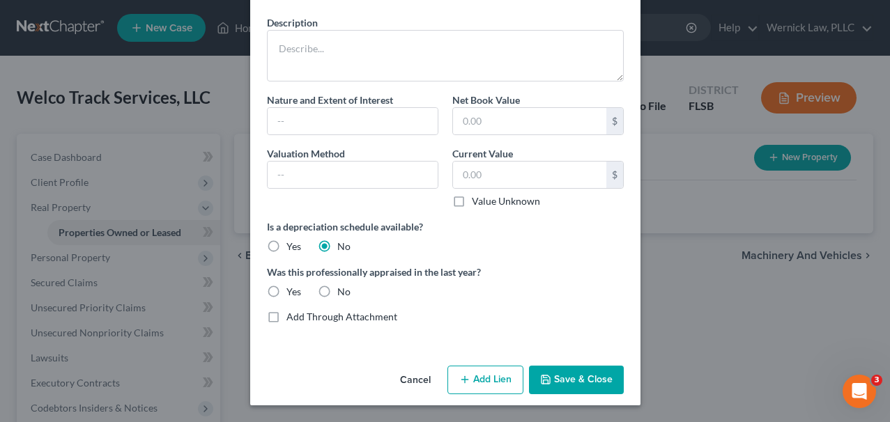
click at [343, 285] on input "No" at bounding box center [347, 289] width 9 height 9
radio input "true"
click at [337, 291] on label "No" at bounding box center [343, 292] width 13 height 14
click at [343, 291] on input "No" at bounding box center [347, 289] width 9 height 9
click at [344, 171] on input "text" at bounding box center [353, 175] width 170 height 26
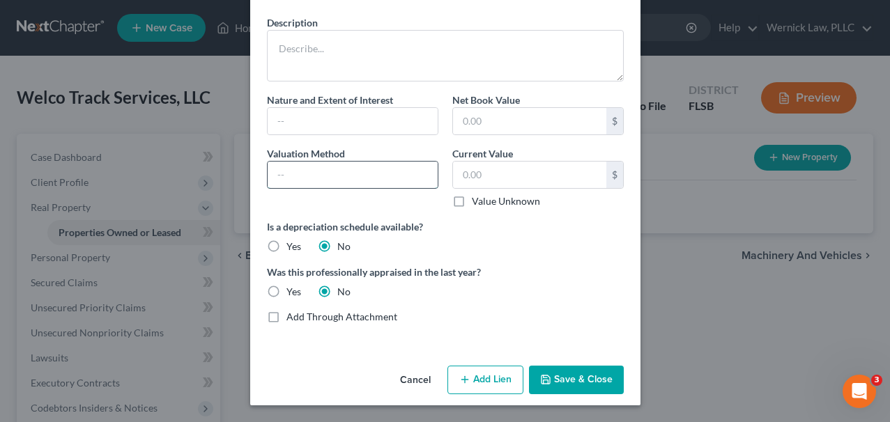
type input "N/A"
click at [533, 152] on div "Current Value $ Value Unknown Balance Undetermined $ Value Unknown" at bounding box center [537, 177] width 185 height 62
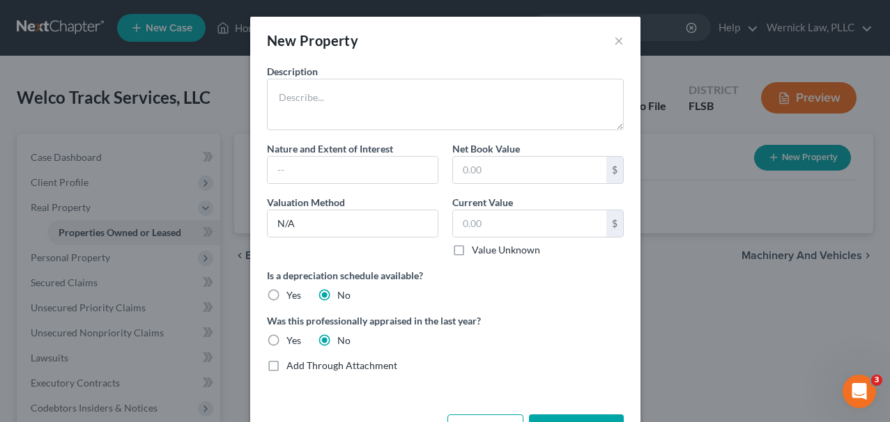
click at [496, 246] on label "Value Unknown" at bounding box center [506, 250] width 68 height 14
click at [486, 246] on input "Value Unknown" at bounding box center [481, 247] width 9 height 9
checkbox input "true"
type input "0.00"
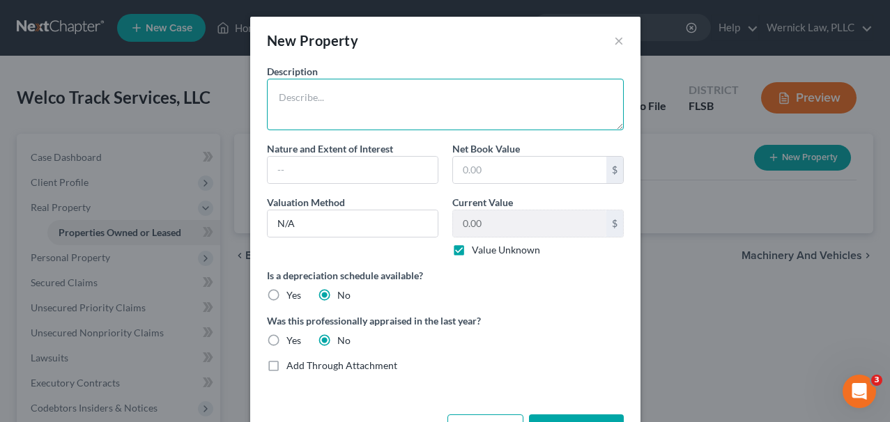
click at [406, 88] on textarea at bounding box center [445, 105] width 357 height 52
drag, startPoint x: 358, startPoint y: 98, endPoint x: 241, endPoint y: 91, distance: 117.3
click at [241, 91] on div "New Property × Description Sublease Nature and Extent of Interest Net Book Valu…" at bounding box center [445, 211] width 890 height 422
paste textarea "ZNT, L.L.C. ([US_STATE] LLC)"
paste textarea "eSports Play, LLC ([US_STATE] LLC)"
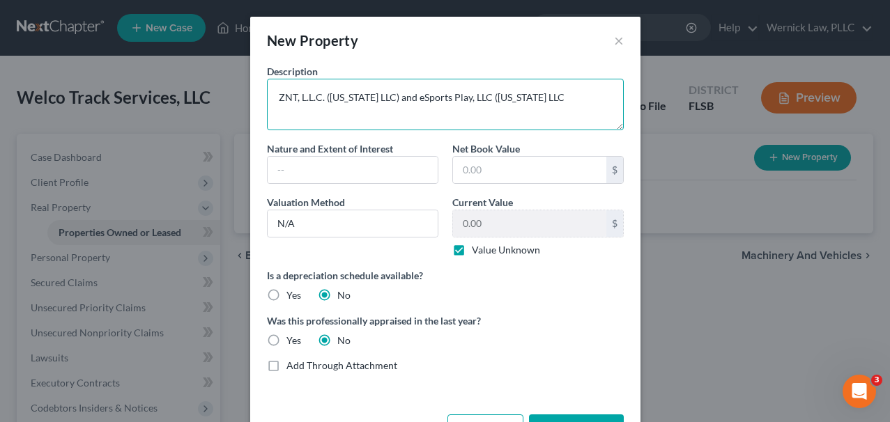
drag, startPoint x: 376, startPoint y: 94, endPoint x: 318, endPoint y: 94, distance: 57.1
click at [318, 94] on textarea "ZNT, L.L.C. ([US_STATE] LLC) and eSports Play, LLC ([US_STATE] LLC" at bounding box center [445, 105] width 357 height 52
paste textarea "Sublease between eSports Play, LLC (sublandlord) and Welco Track Services LLC (…"
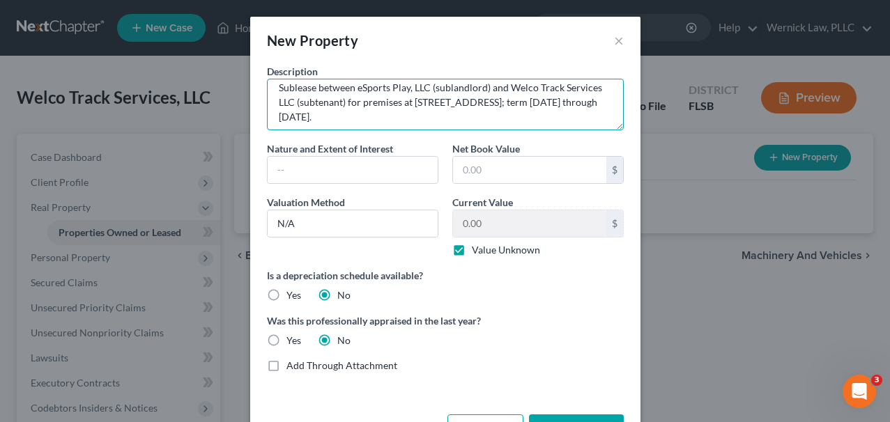
scroll to position [15, 0]
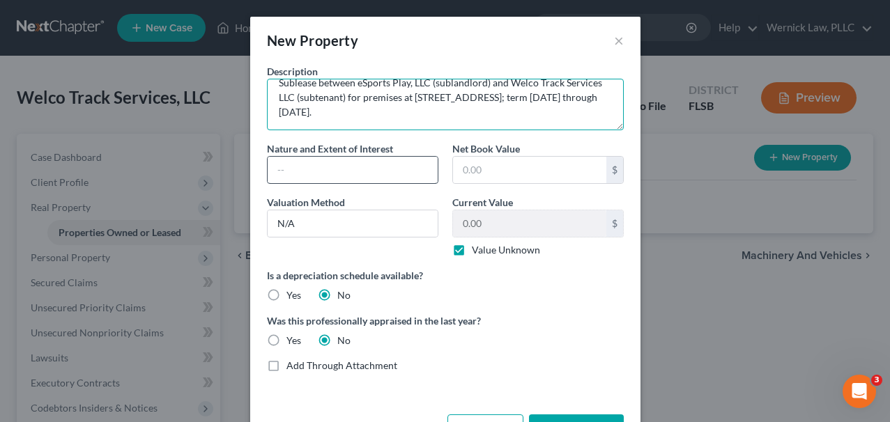
type textarea "Sublease between eSports Play, LLC (sublandlord) and Welco Track Services LLC (…"
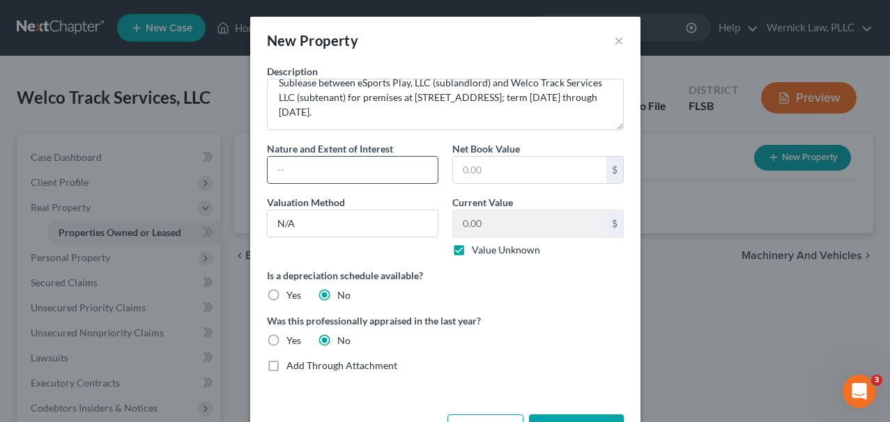
click at [398, 179] on input "text" at bounding box center [353, 170] width 170 height 26
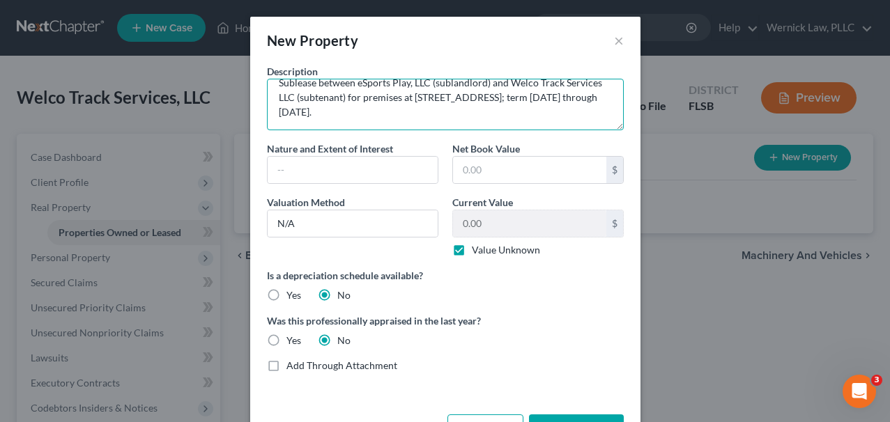
drag, startPoint x: 341, startPoint y: 112, endPoint x: 527, endPoint y: 114, distance: 186.0
click at [527, 114] on textarea "Sublease between eSports Play, LLC (sublandlord) and Welco Track Services LLC (…" at bounding box center [445, 105] width 357 height 52
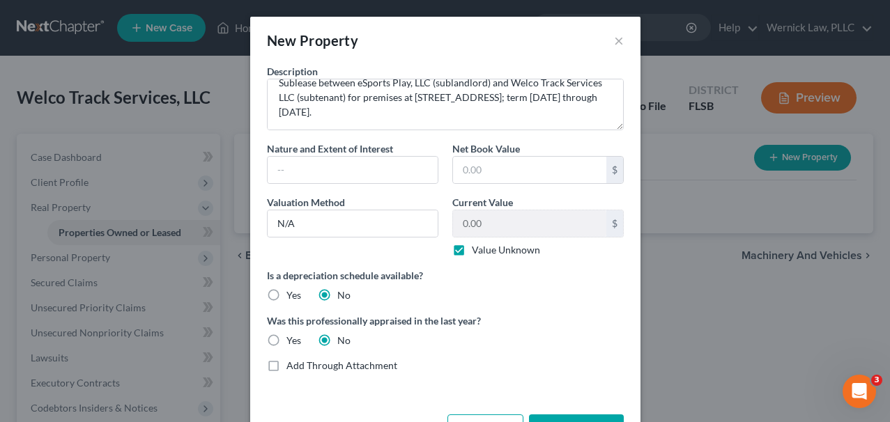
click at [351, 146] on label "Nature and Extent of Interest" at bounding box center [330, 148] width 126 height 15
click at [351, 164] on input "text" at bounding box center [353, 170] width 170 height 26
paste input "term [DATE] through [DATE]."
drag, startPoint x: 321, startPoint y: 169, endPoint x: 172, endPoint y: 169, distance: 149.1
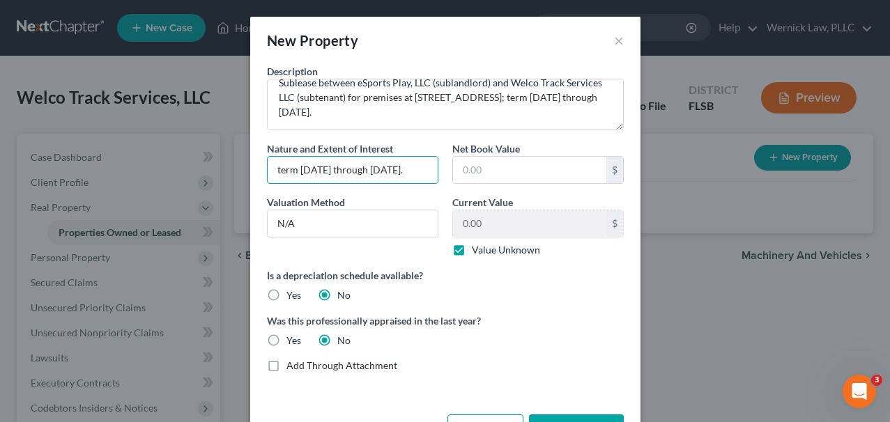
click at [172, 169] on div "New Property × Description Sublease between eSports Play, LLC (sublandlord) and…" at bounding box center [445, 211] width 890 height 422
click at [277, 171] on input "term [DATE] through [DATE]." at bounding box center [353, 170] width 170 height 26
click at [299, 172] on input "Term [DATE] through [DATE]." at bounding box center [353, 170] width 170 height 26
drag, startPoint x: 358, startPoint y: 169, endPoint x: 539, endPoint y: 188, distance: 181.4
click at [539, 188] on div "Description Sublease between eSports Play, LLC (sublandlord) and Welco Track Se…" at bounding box center [445, 224] width 371 height 320
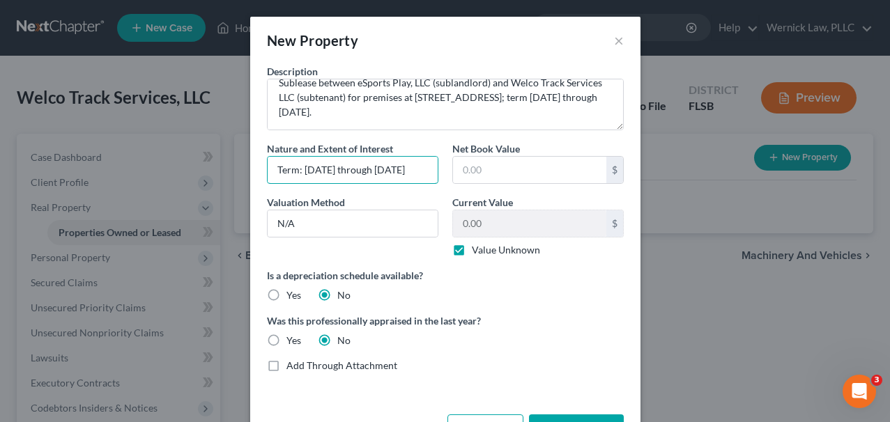
scroll to position [0, 38]
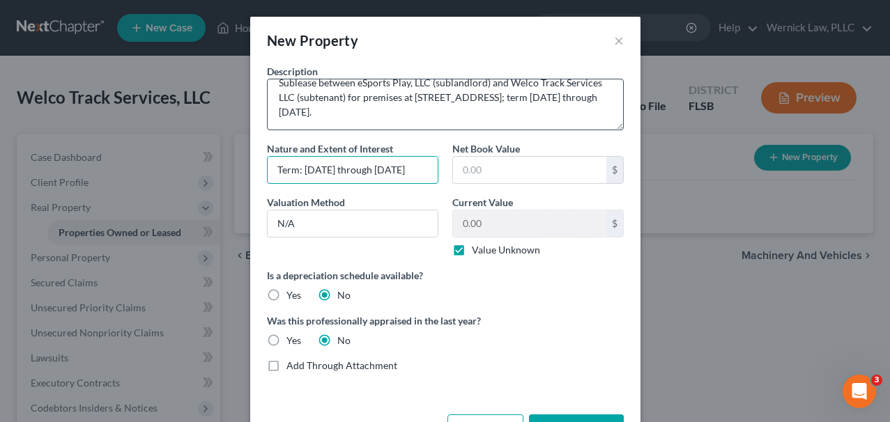
type input "Term: [DATE] through [DATE]"
drag, startPoint x: 334, startPoint y: 114, endPoint x: 571, endPoint y: 123, distance: 236.3
click at [571, 123] on textarea "Sublease between eSports Play, LLC (sublandlord) and Welco Track Services LLC (…" at bounding box center [445, 105] width 357 height 52
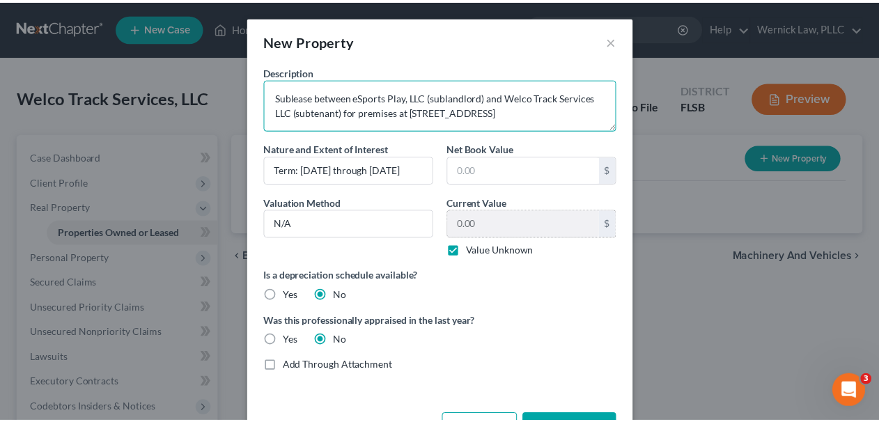
scroll to position [49, 0]
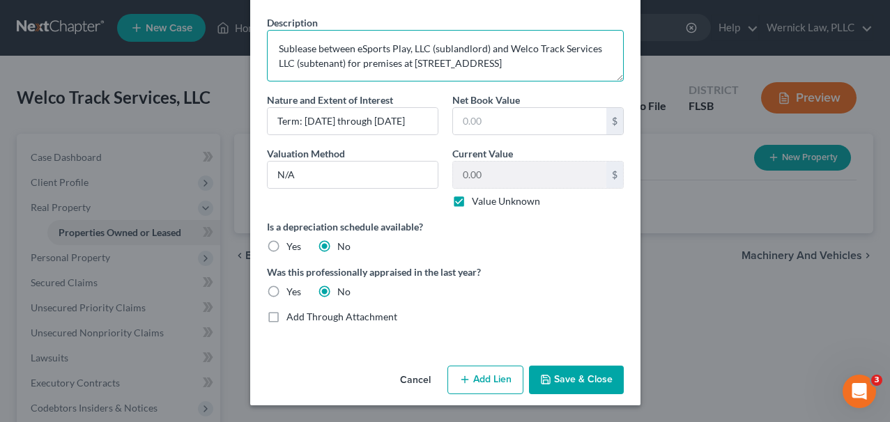
type textarea "Sublease between eSports Play, LLC (sublandlord) and Welco Track Services LLC (…"
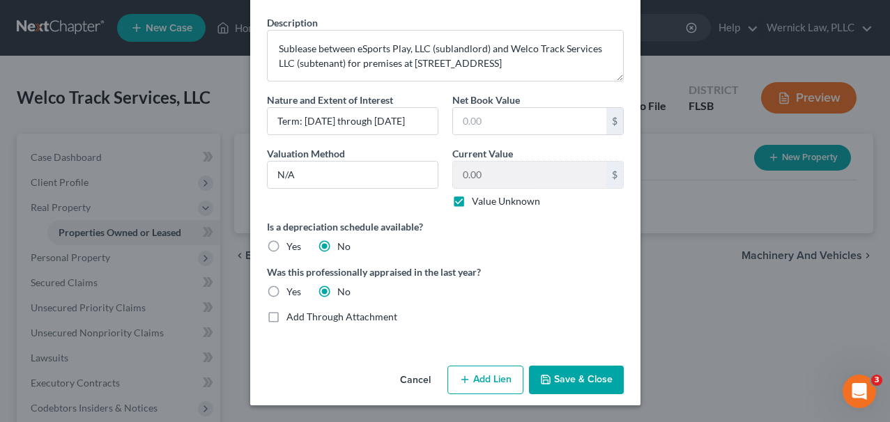
click at [564, 383] on button "Save & Close" at bounding box center [576, 380] width 95 height 29
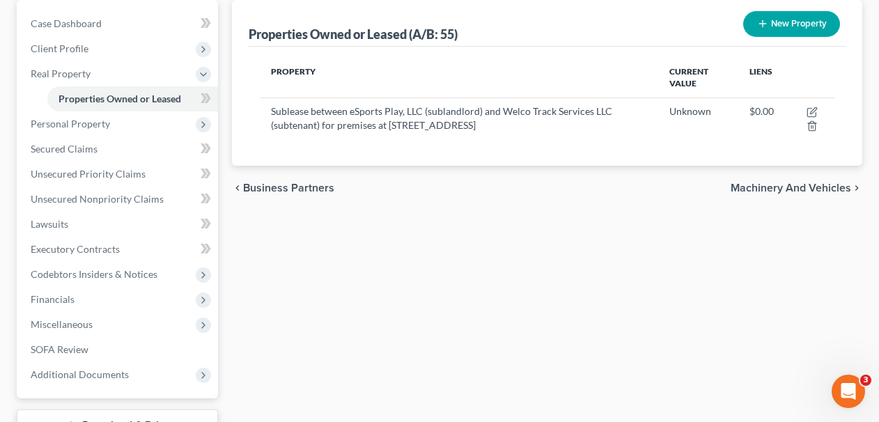
scroll to position [134, 0]
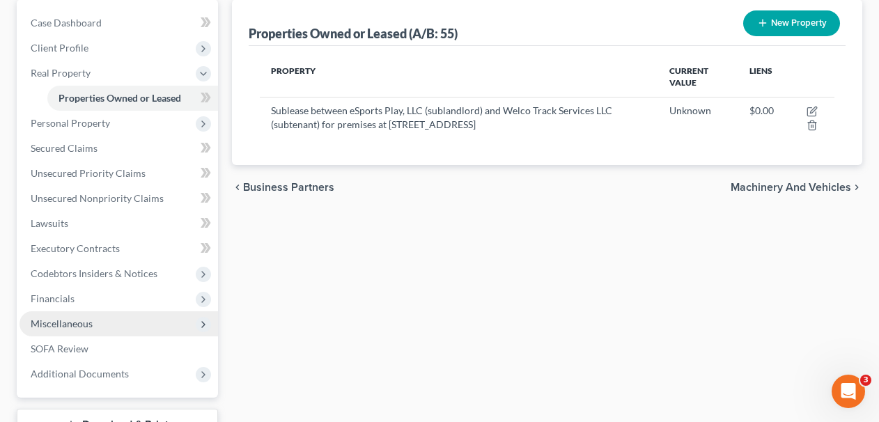
click at [92, 329] on span "Miscellaneous" at bounding box center [119, 323] width 199 height 25
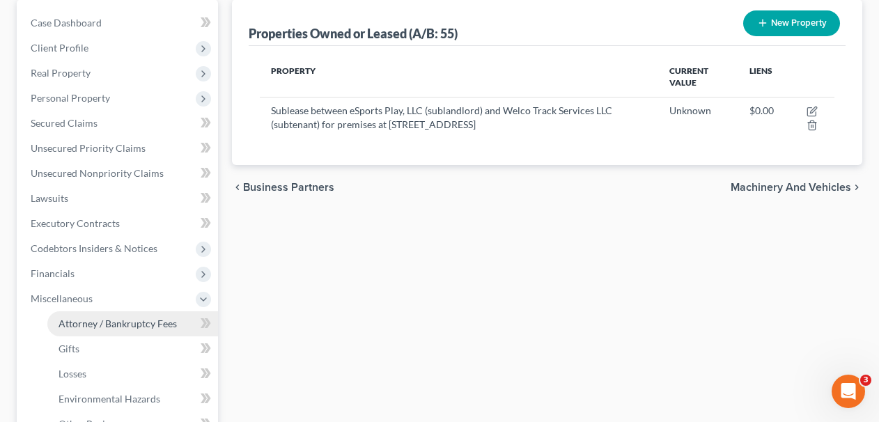
click at [98, 332] on link "Attorney / Bankruptcy Fees" at bounding box center [132, 323] width 171 height 25
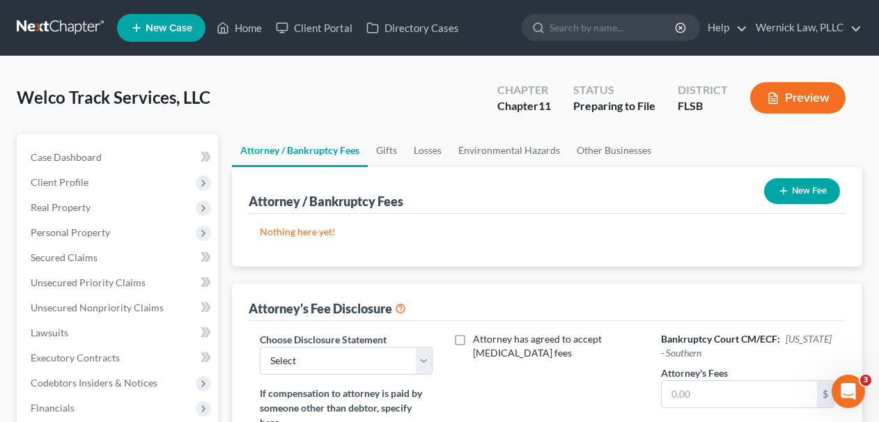
scroll to position [158, 0]
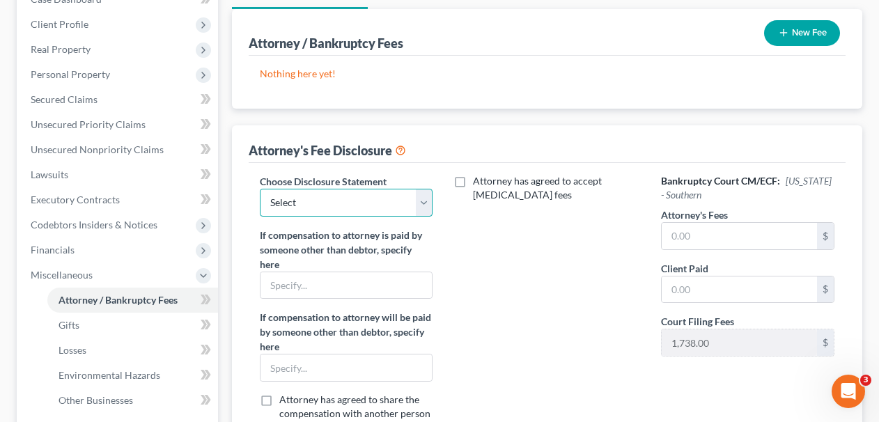
click at [412, 197] on select "Select [US_STATE] - Middle - Chapter 7 [US_STATE] - [GEOGRAPHIC_DATA] - Chapter…" at bounding box center [346, 203] width 173 height 28
select select "3"
click at [260, 189] on select "Select [US_STATE] - Middle - Chapter 7 [US_STATE] - [GEOGRAPHIC_DATA] - Chapter…" at bounding box center [346, 203] width 173 height 28
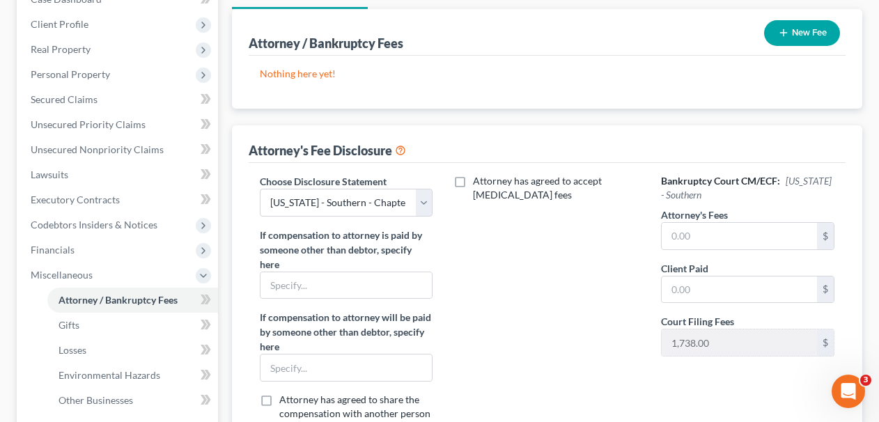
click at [494, 193] on label "Attorney has agreed to accept [MEDICAL_DATA] fees" at bounding box center [556, 188] width 167 height 28
click at [488, 183] on input "Attorney has agreed to accept [MEDICAL_DATA] fees" at bounding box center [483, 178] width 9 height 9
checkbox input "true"
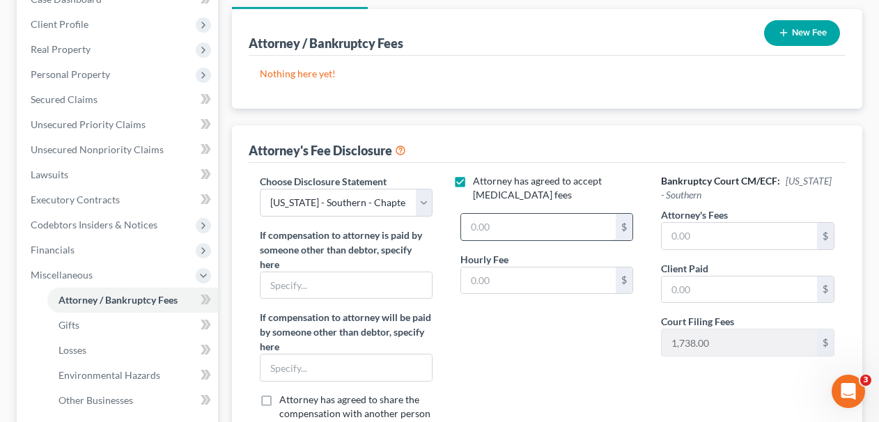
click at [500, 237] on input "text" at bounding box center [538, 227] width 155 height 26
type input "200,000.00"
click at [534, 275] on input "text" at bounding box center [538, 281] width 155 height 26
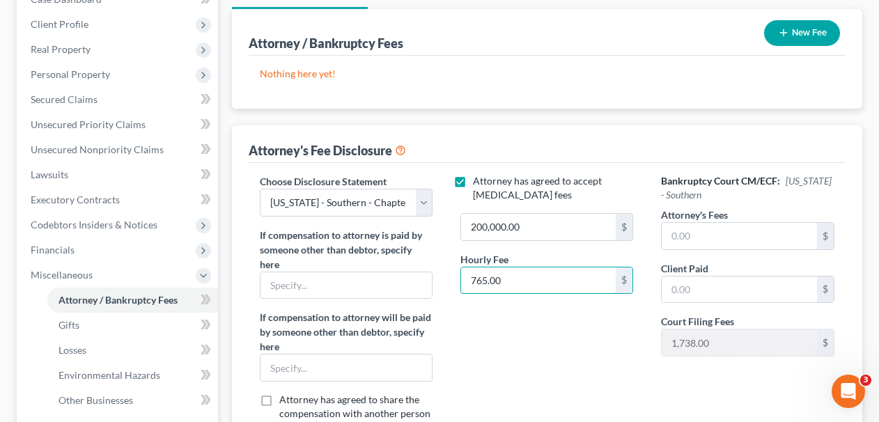
type input "765.00"
click at [646, 153] on div "Attorney's Fee Disclosure" at bounding box center [548, 144] width 598 height 38
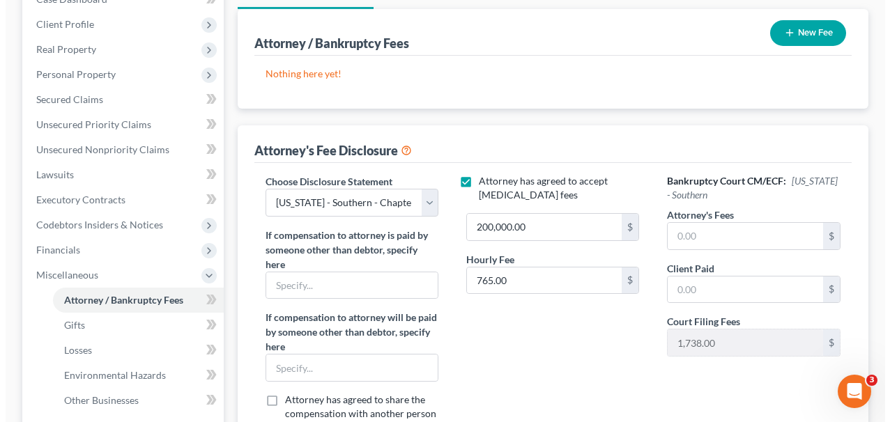
scroll to position [160, 0]
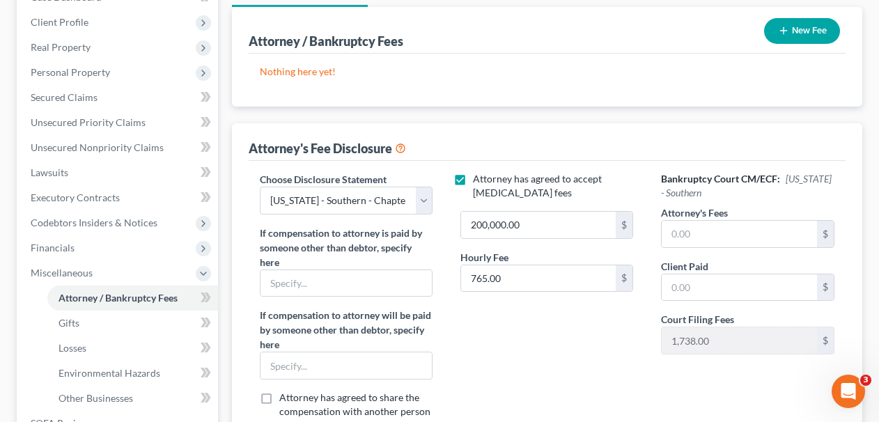
click at [787, 35] on icon "button" at bounding box center [783, 30] width 11 height 11
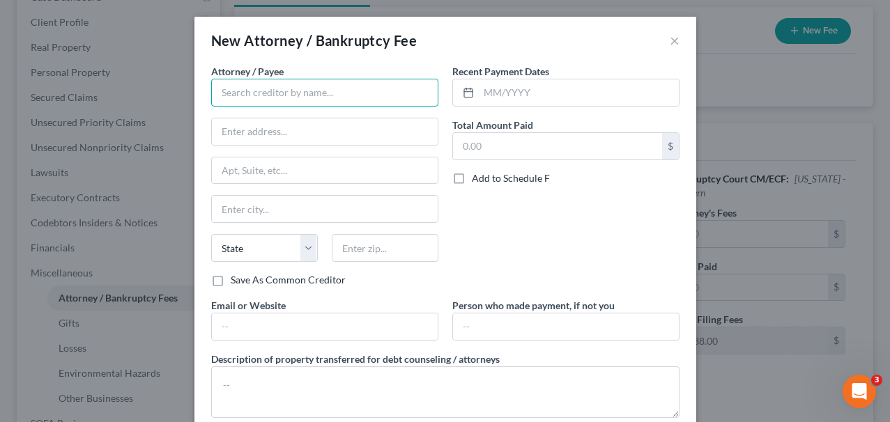
click at [307, 102] on input "text" at bounding box center [324, 93] width 227 height 28
type input "Wernick Law, PLLC"
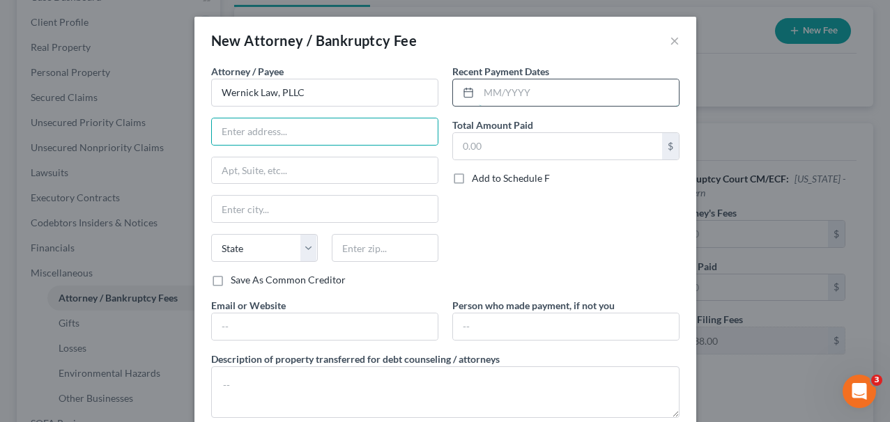
click at [502, 95] on input "text" at bounding box center [579, 92] width 200 height 26
click at [502, 92] on input "text" at bounding box center [579, 92] width 200 height 26
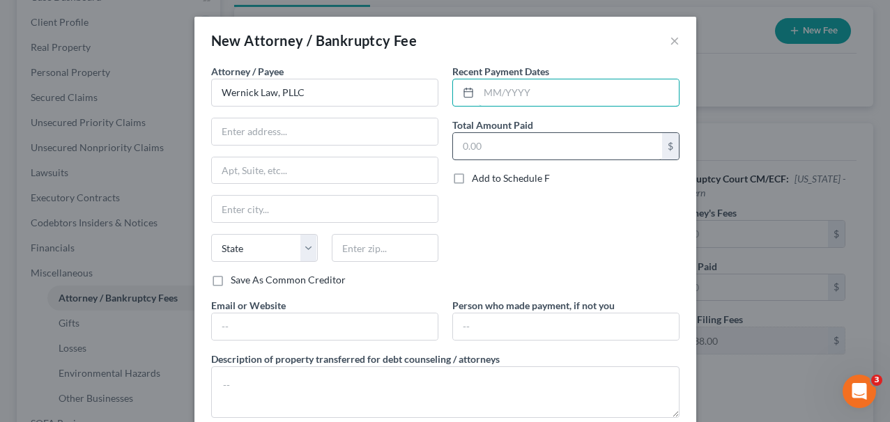
type input "[DATE]"
click at [529, 144] on input "text" at bounding box center [557, 146] width 209 height 26
type input "200,000.00"
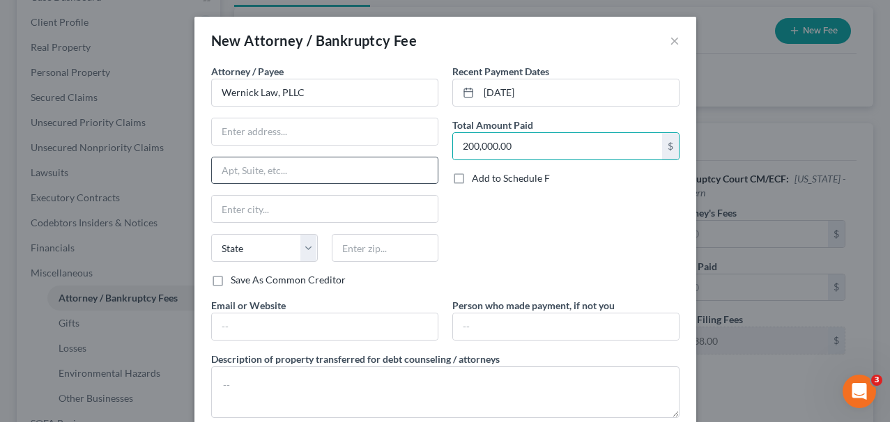
click at [309, 157] on div at bounding box center [324, 171] width 227 height 28
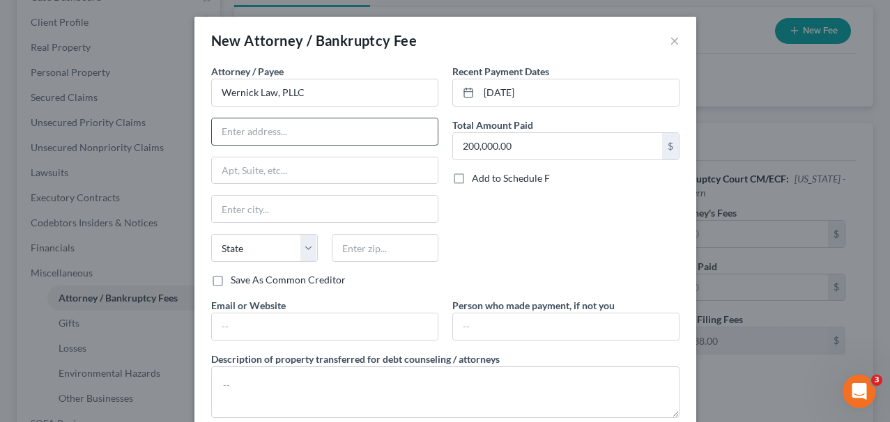
click at [292, 126] on input "text" at bounding box center [325, 131] width 226 height 26
type input "[STREET_ADDRESS]"
click at [302, 169] on input "text" at bounding box center [325, 170] width 226 height 26
type input "324A"
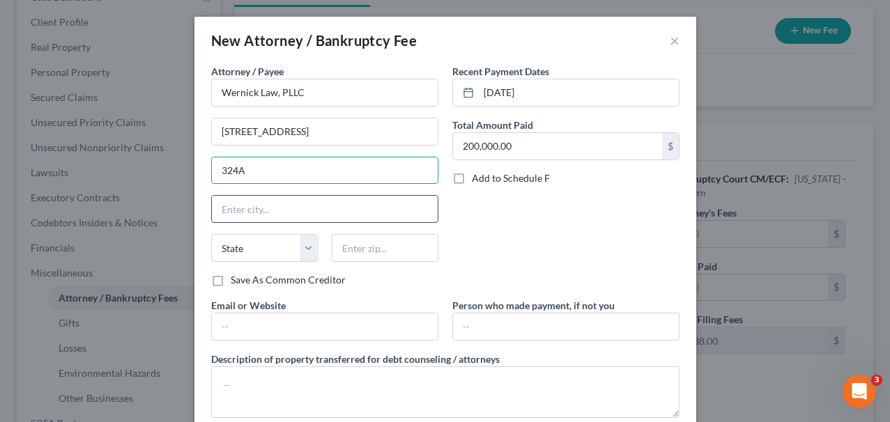
click at [323, 208] on input "text" at bounding box center [325, 209] width 226 height 26
drag, startPoint x: 458, startPoint y: 238, endPoint x: 447, endPoint y: 245, distance: 12.6
click at [458, 238] on div "Recent Payment Dates [DATE] Total Amount Paid 200,000.00 $ Add to Schedule F" at bounding box center [565, 181] width 241 height 234
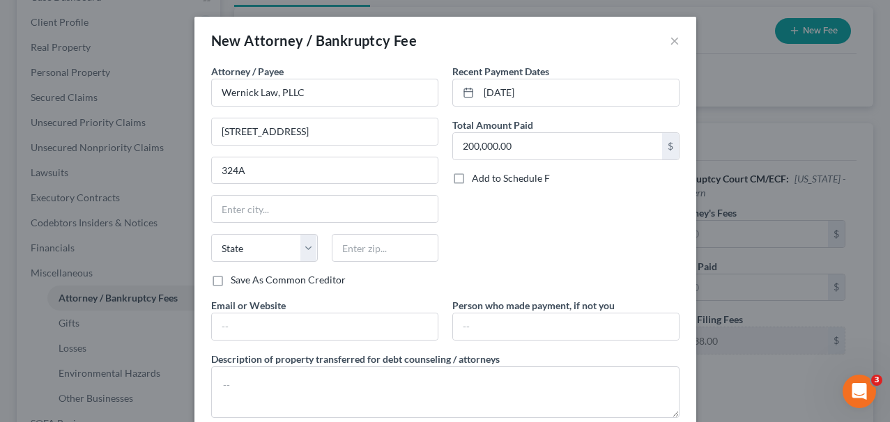
click at [492, 247] on div "Recent Payment Dates [DATE] Total Amount Paid 200,000.00 $ Add to Schedule F" at bounding box center [565, 181] width 241 height 234
click at [412, 247] on input "text" at bounding box center [385, 248] width 107 height 28
type input "33431"
type input "Boca Raton"
select select "9"
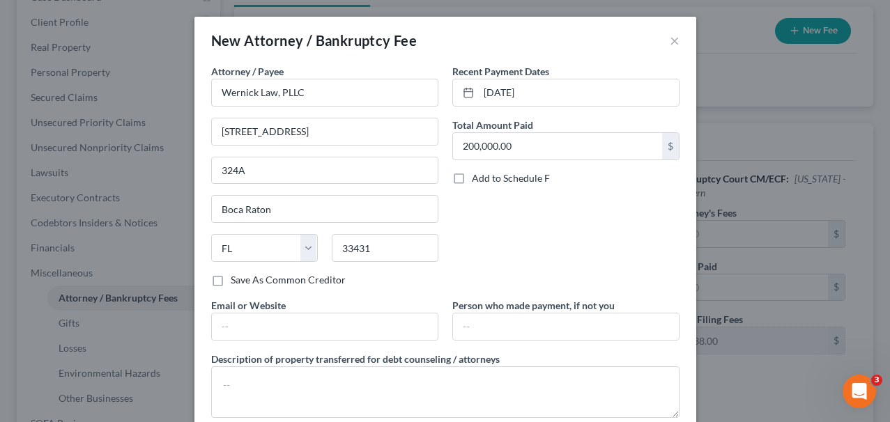
click at [454, 273] on div "Recent Payment Dates [DATE] Total Amount Paid 200,000.00 $ Add to Schedule F" at bounding box center [565, 181] width 241 height 234
click at [396, 307] on div "Email or Website" at bounding box center [324, 319] width 241 height 43
click at [396, 322] on input "text" at bounding box center [325, 327] width 226 height 26
type input "[URL][DOMAIN_NAME]"
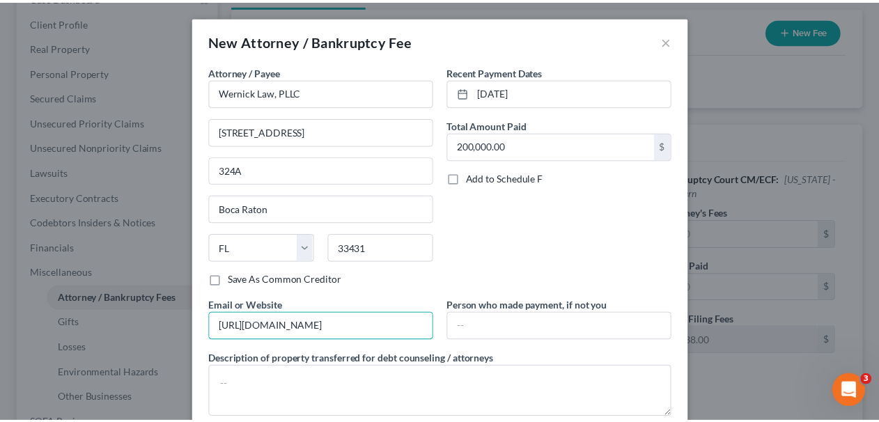
scroll to position [83, 0]
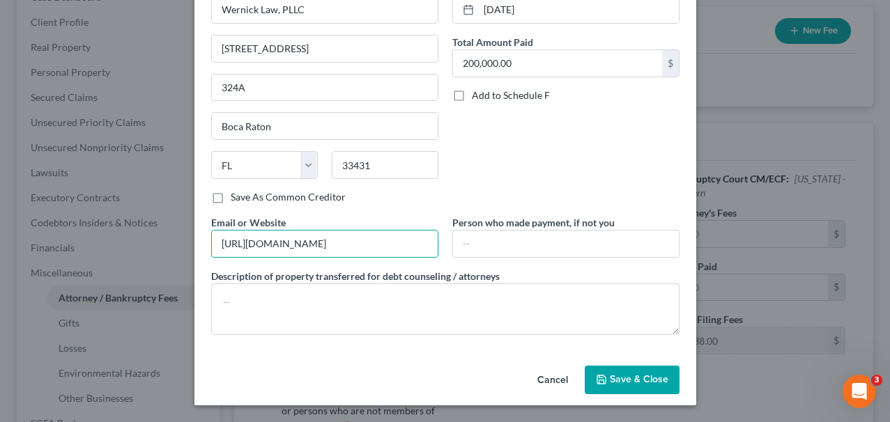
click at [617, 388] on button "Save & Close" at bounding box center [632, 380] width 95 height 29
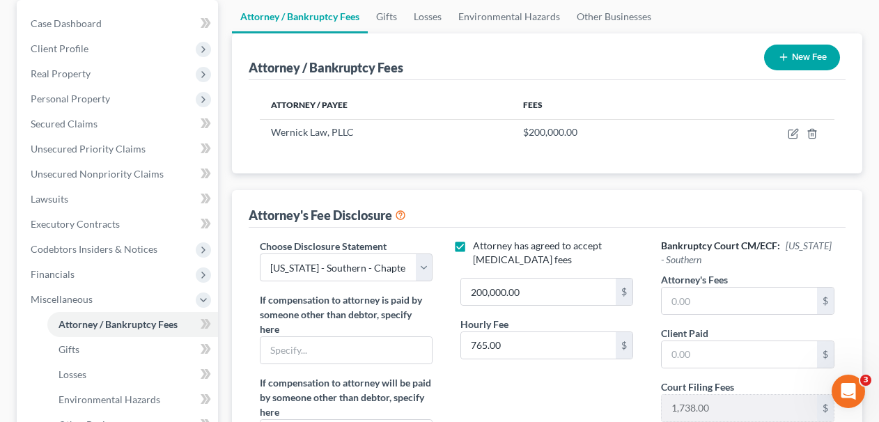
scroll to position [0, 0]
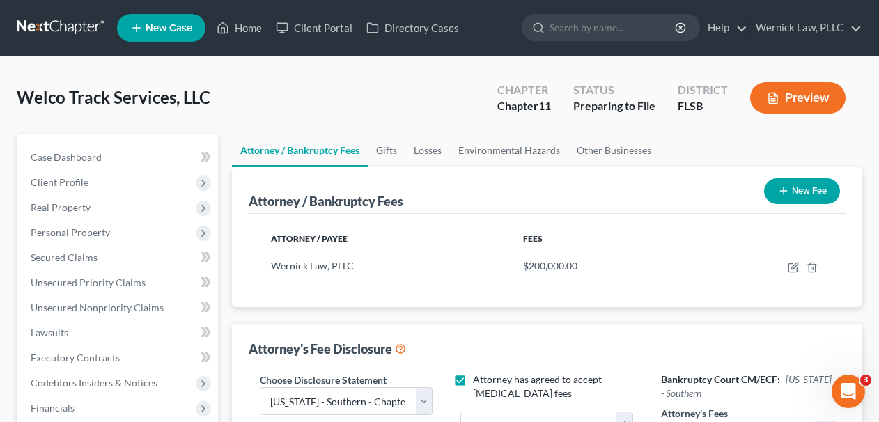
click at [70, 24] on link at bounding box center [61, 27] width 89 height 25
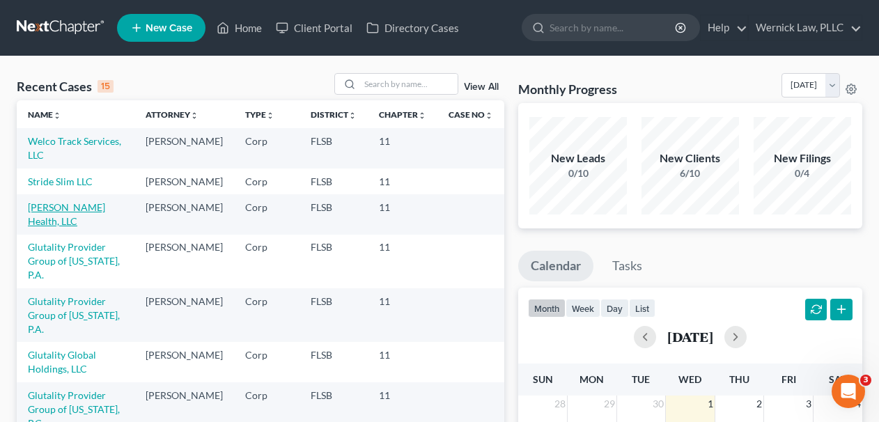
click at [72, 221] on link "[PERSON_NAME] Health, LLC" at bounding box center [66, 214] width 77 height 26
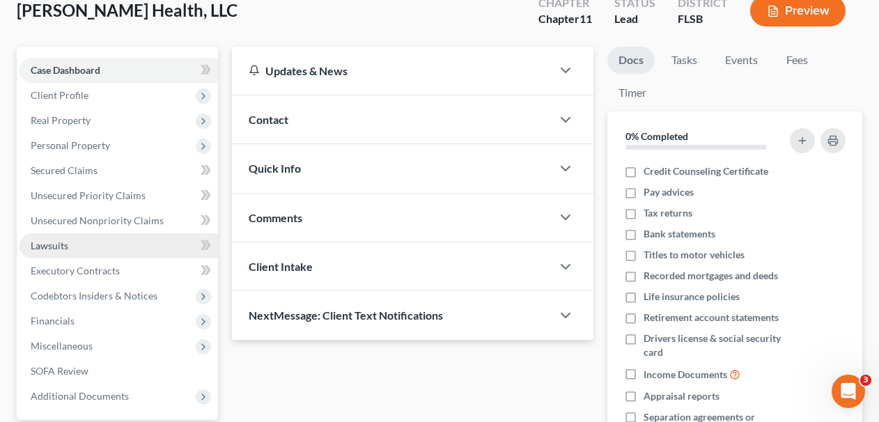
scroll to position [125, 0]
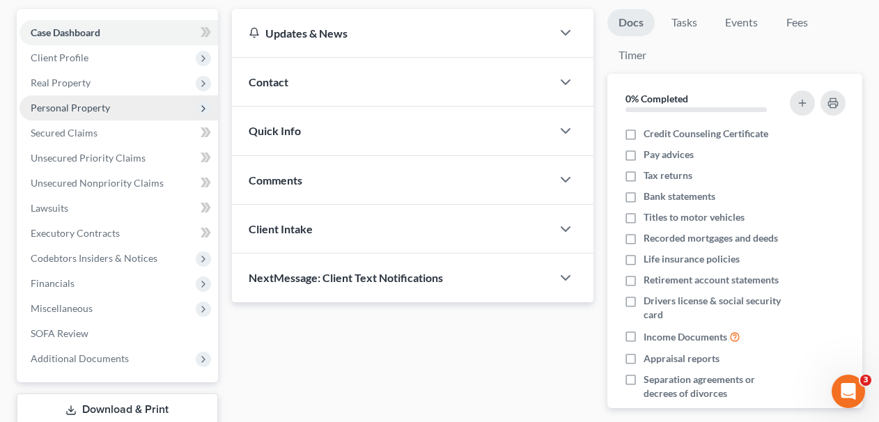
click at [151, 106] on span "Personal Property" at bounding box center [119, 107] width 199 height 25
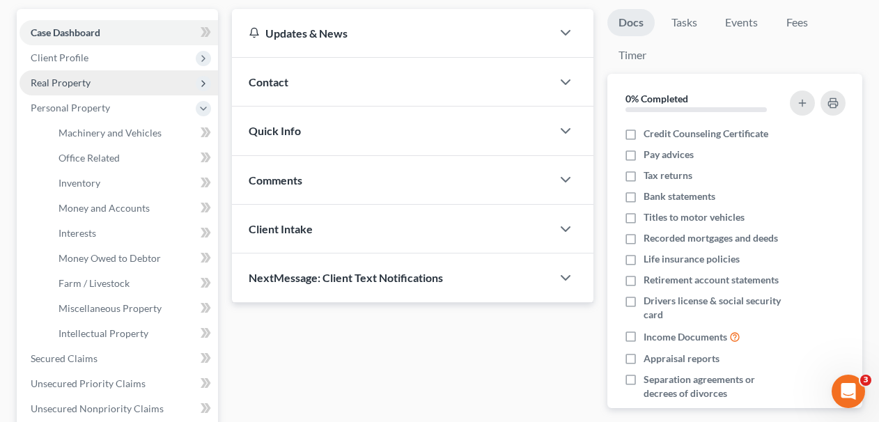
click at [144, 86] on span "Real Property" at bounding box center [119, 82] width 199 height 25
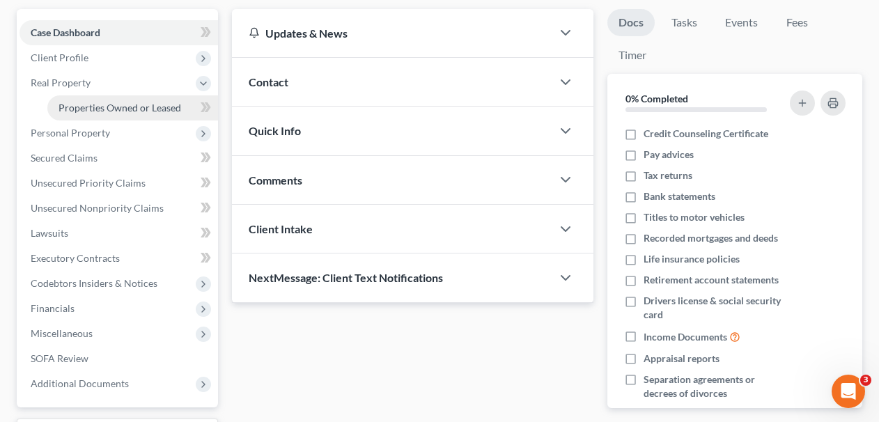
click at [126, 111] on span "Properties Owned or Leased" at bounding box center [120, 108] width 123 height 12
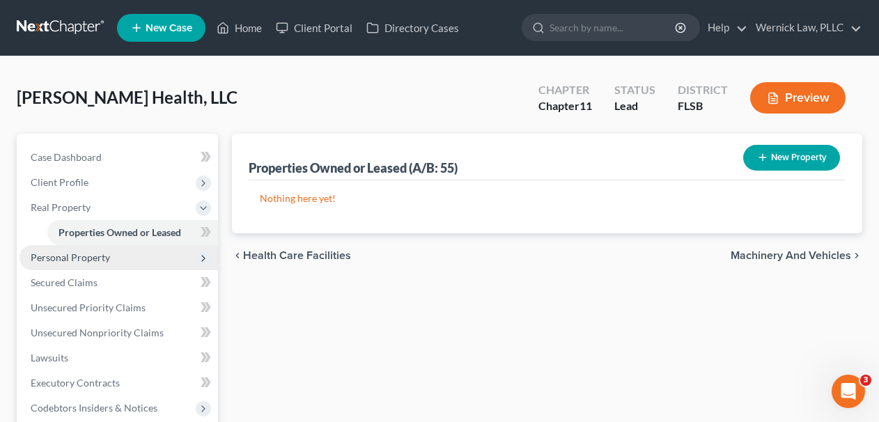
click at [113, 260] on span "Personal Property" at bounding box center [119, 257] width 199 height 25
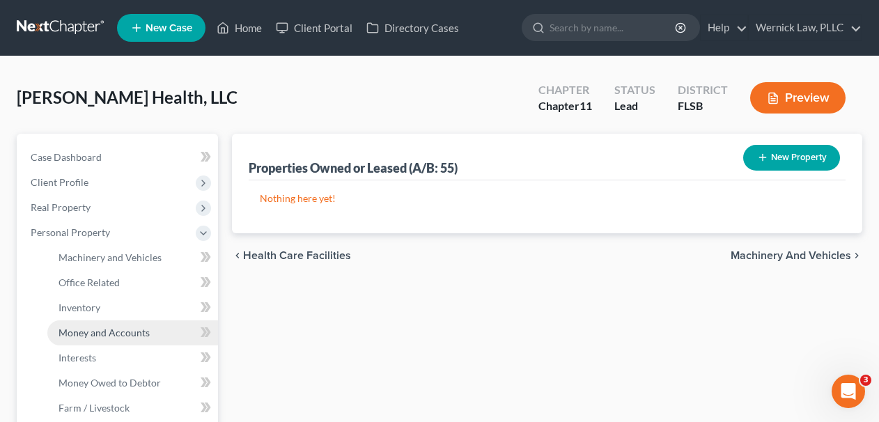
click at [115, 321] on link "Money and Accounts" at bounding box center [132, 332] width 171 height 25
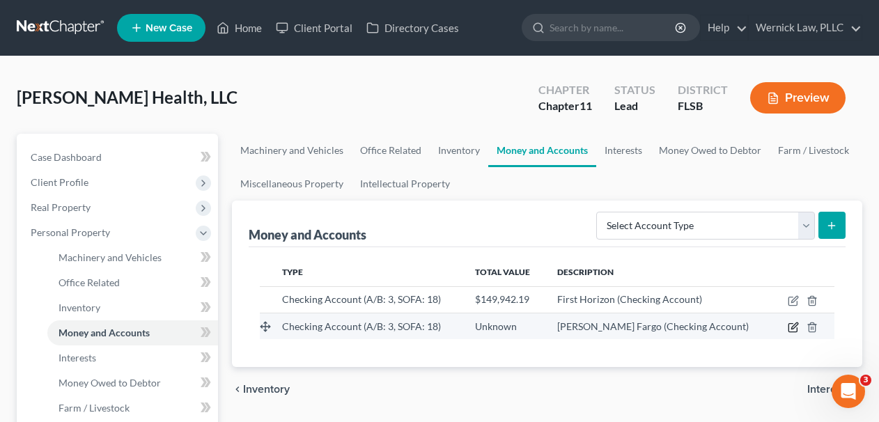
click at [794, 325] on icon "button" at bounding box center [794, 326] width 6 height 6
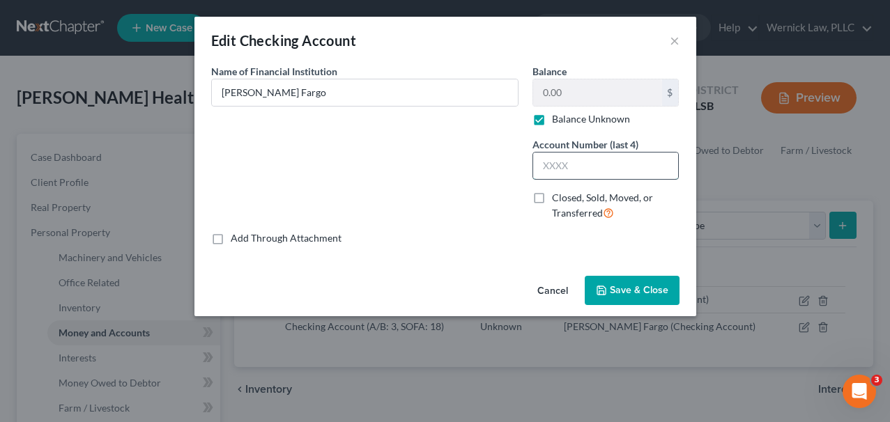
click at [580, 170] on input "text" at bounding box center [606, 166] width 146 height 26
type input "3445"
click at [559, 124] on label "Balance Unknown" at bounding box center [591, 119] width 78 height 14
click at [559, 121] on input "Balance Unknown" at bounding box center [561, 116] width 9 height 9
checkbox input "false"
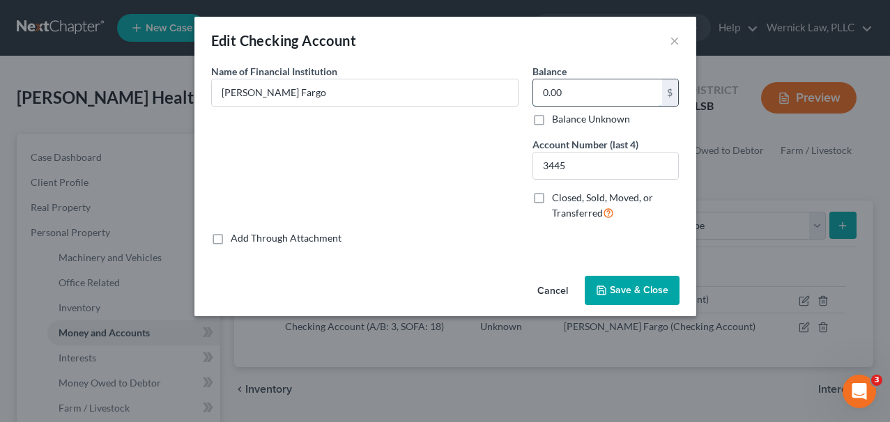
click at [559, 102] on input "0.00" at bounding box center [597, 92] width 129 height 26
paste input "$60,429.08"
type input "$60,429.08"
click at [643, 135] on div "Balance 60,429.08 $ Balance Unknown Balance Undetermined $60,429.08 $ Balance U…" at bounding box center [605, 147] width 161 height 167
click at [630, 308] on div "Cancel Save & Close" at bounding box center [445, 293] width 502 height 46
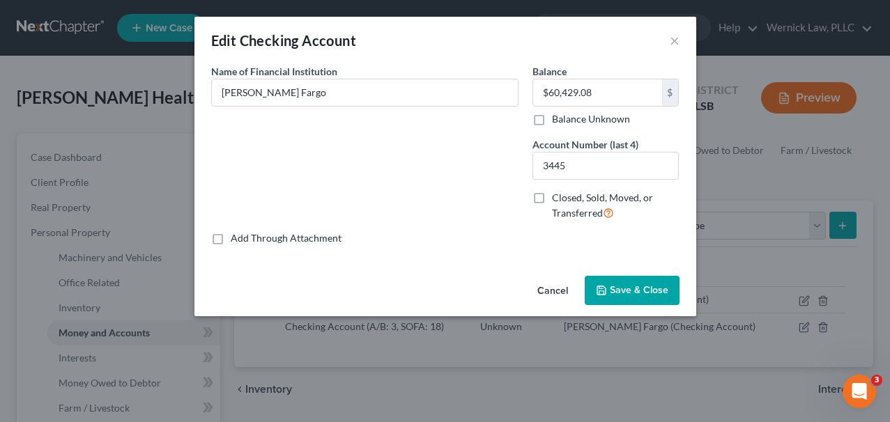
click at [629, 298] on button "Save & Close" at bounding box center [632, 290] width 95 height 29
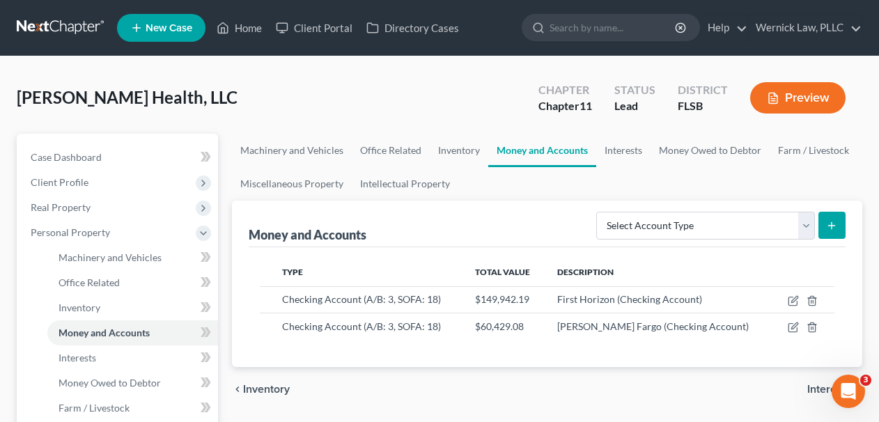
click at [67, 17] on link at bounding box center [61, 27] width 89 height 25
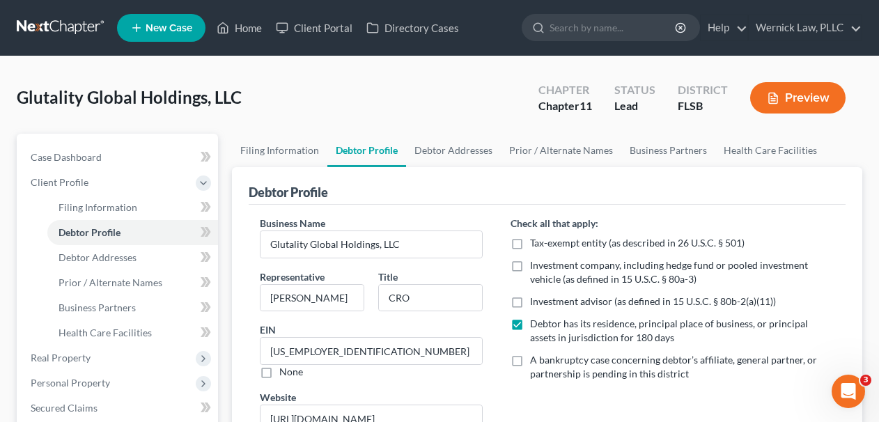
click at [80, 33] on link at bounding box center [61, 27] width 89 height 25
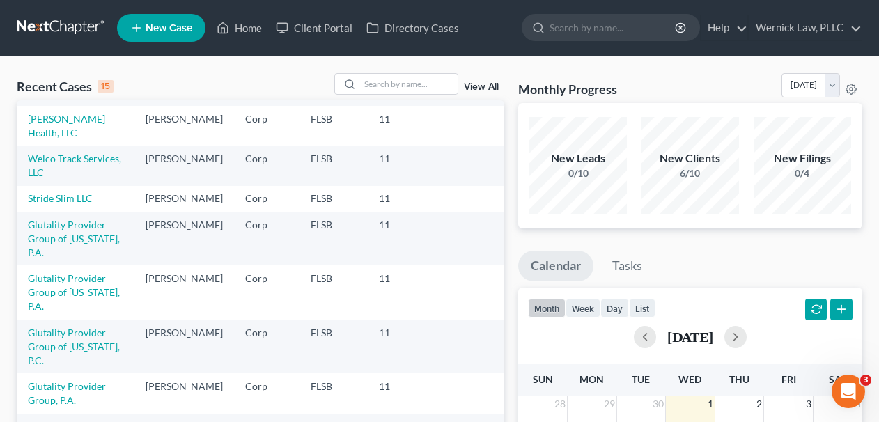
scroll to position [68, 0]
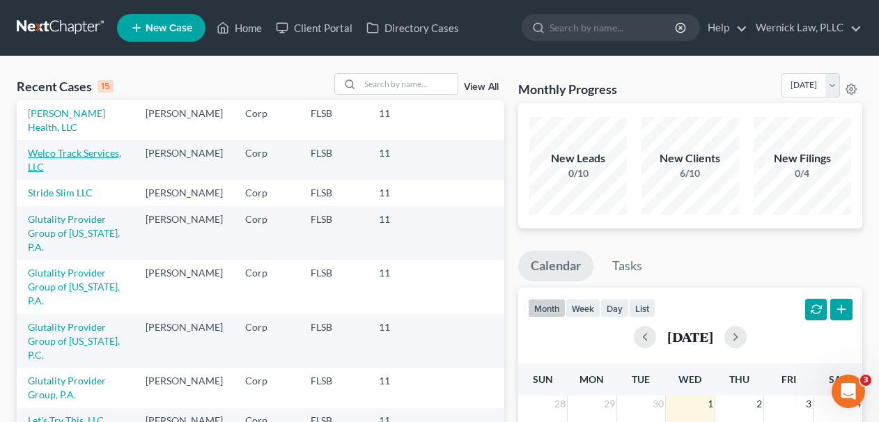
click at [86, 155] on link "Welco Track Services, LLC" at bounding box center [74, 160] width 93 height 26
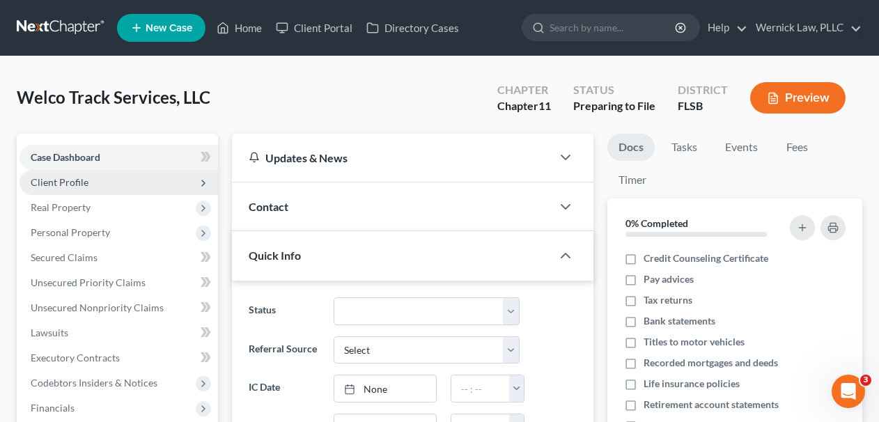
click at [88, 179] on span "Client Profile" at bounding box center [119, 182] width 199 height 25
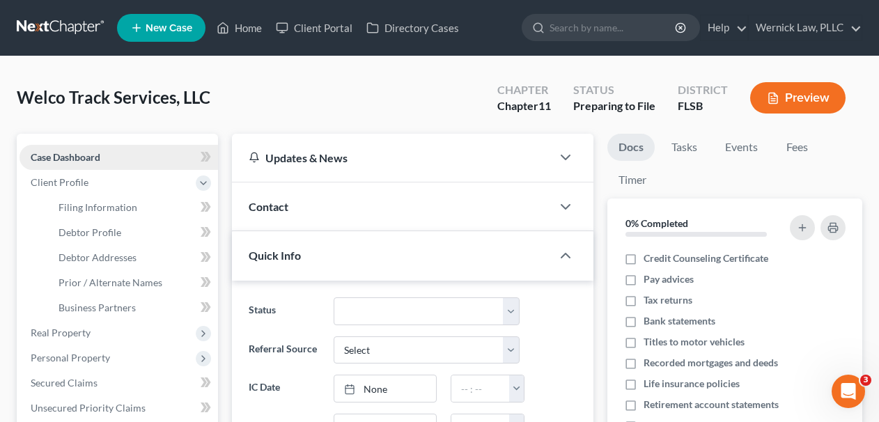
click at [88, 161] on span "Case Dashboard" at bounding box center [66, 157] width 70 height 12
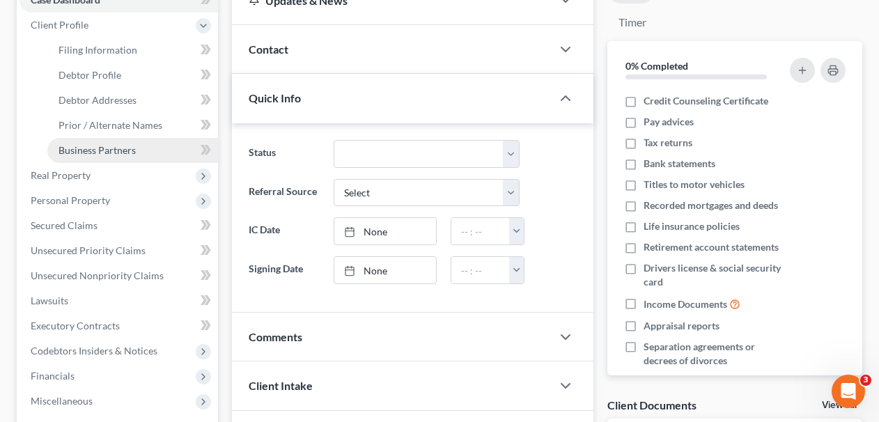
scroll to position [157, 0]
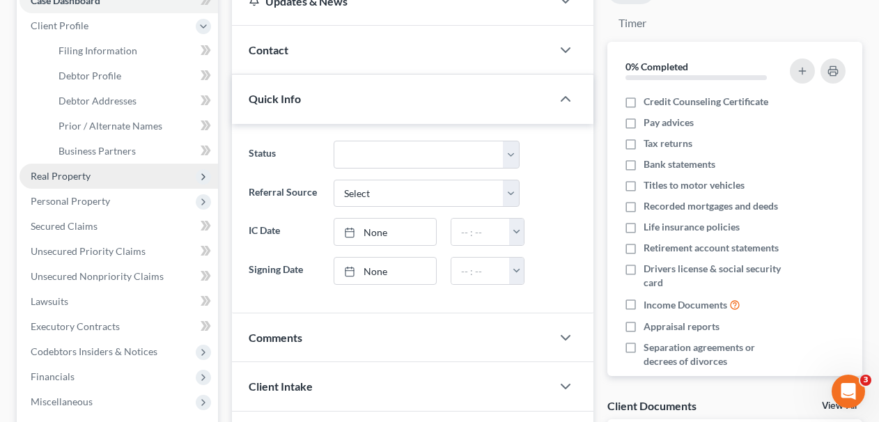
click at [105, 176] on span "Real Property" at bounding box center [119, 176] width 199 height 25
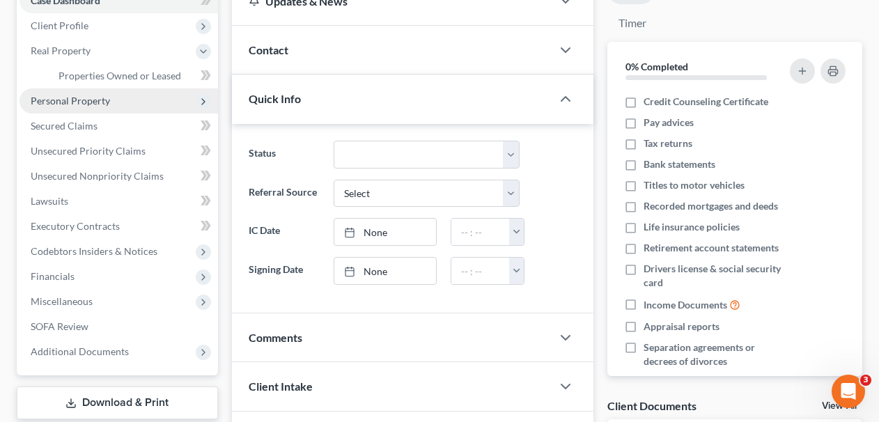
click at [99, 103] on span "Personal Property" at bounding box center [70, 101] width 79 height 12
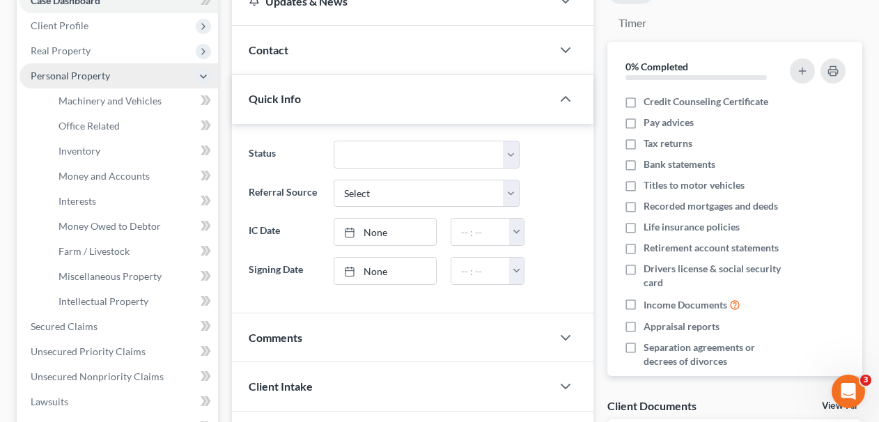
click at [125, 74] on span "Personal Property" at bounding box center [119, 75] width 199 height 25
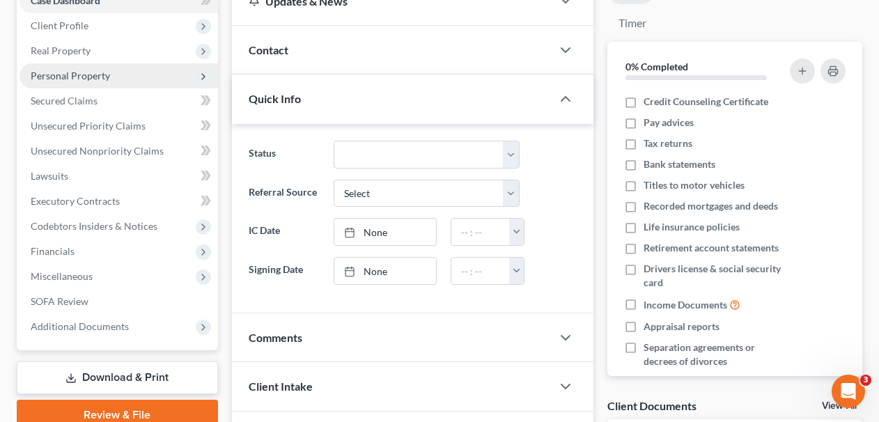
click at [140, 80] on span "Personal Property" at bounding box center [119, 75] width 199 height 25
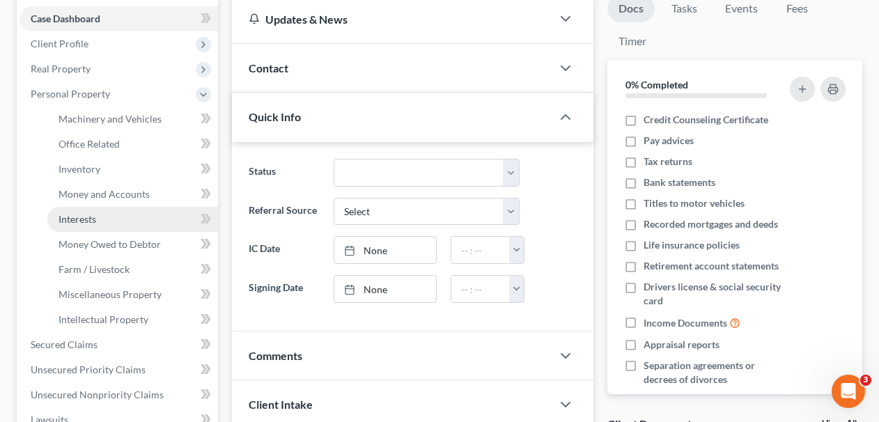
click at [111, 217] on link "Interests" at bounding box center [132, 219] width 171 height 25
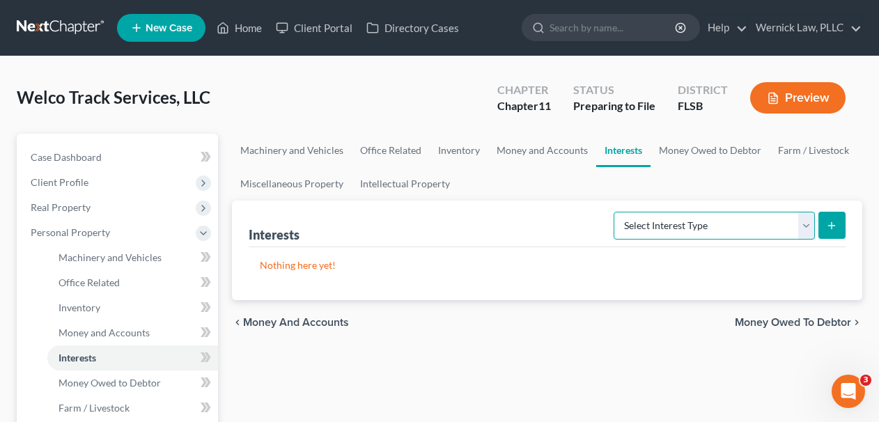
click at [670, 215] on select "Select Interest Type Bond (A/B: 16) Incorporated Business (A/B: 15) Insurance P…" at bounding box center [714, 226] width 201 height 28
select select "insurance_plans_or_annuities"
click at [617, 212] on select "Select Interest Type Bond (A/B: 16) Incorporated Business (A/B: 15) Insurance P…" at bounding box center [714, 226] width 201 height 28
click at [847, 231] on div "Interests Select Interest Type Bond (A/B: 16) Incorporated Business (A/B: 15) I…" at bounding box center [547, 251] width 631 height 100
click at [841, 231] on button "submit" at bounding box center [832, 225] width 27 height 27
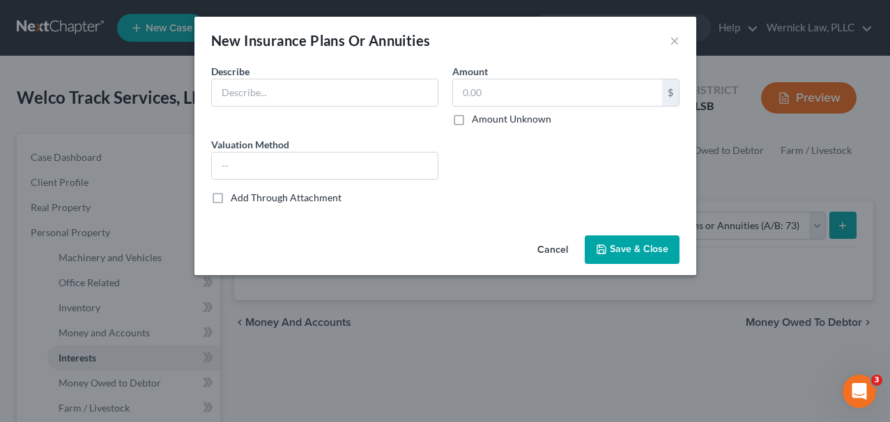
click at [330, 110] on div "Describe *" at bounding box center [324, 95] width 241 height 62
click at [327, 98] on input "text" at bounding box center [325, 92] width 226 height 26
type input "CFC Professional Liability Insurance, Policy No. MSN0040375451"
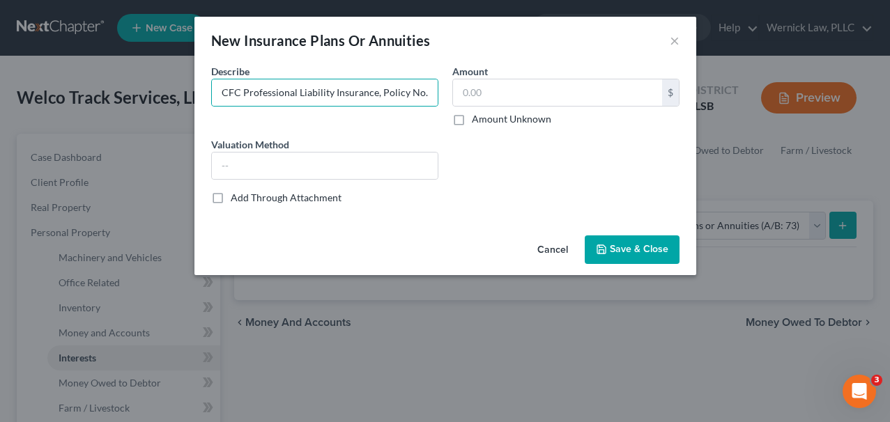
click at [516, 114] on label "Amount Unknown" at bounding box center [511, 119] width 79 height 14
click at [486, 114] on input "Amount Unknown" at bounding box center [481, 116] width 9 height 9
checkbox input "true"
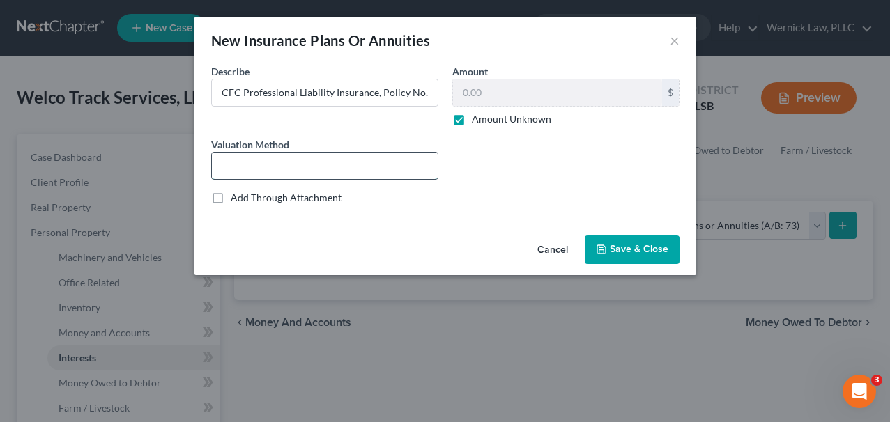
click at [392, 177] on input "text" at bounding box center [325, 166] width 226 height 26
click at [362, 170] on input "text" at bounding box center [325, 166] width 226 height 26
click at [297, 153] on input "text" at bounding box center [325, 166] width 226 height 26
type input "n"
type input "N/A"
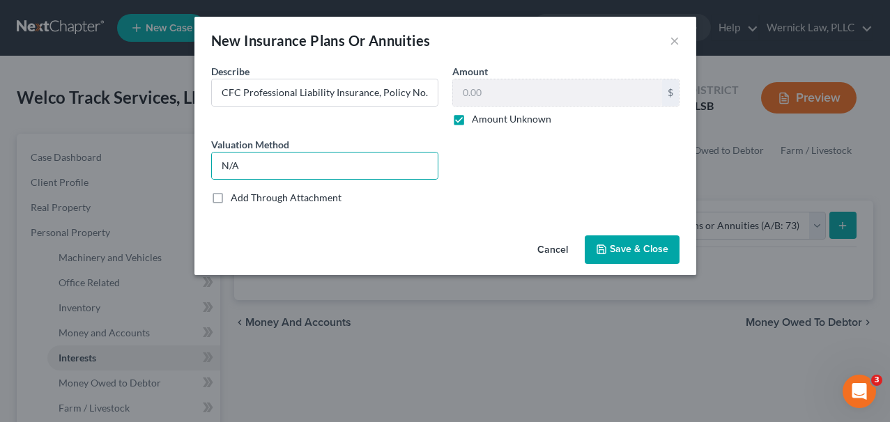
click at [658, 245] on span "Save & Close" at bounding box center [639, 250] width 59 height 12
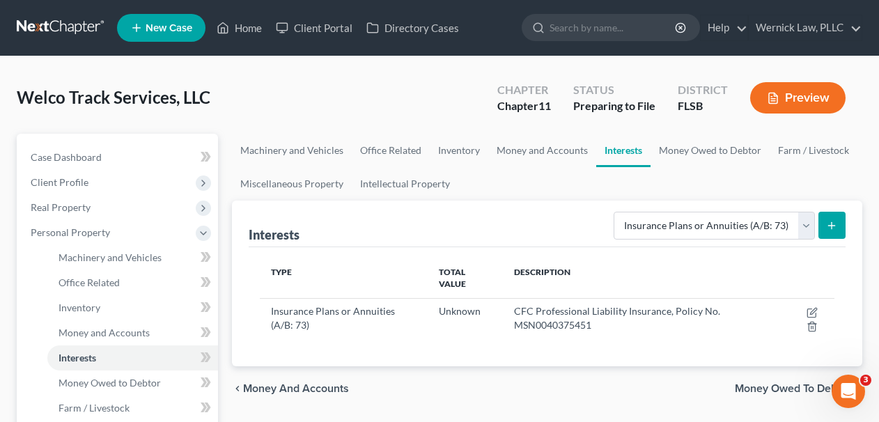
click at [122, 79] on div "Welco Track Services, LLC Upgraded Chapter Chapter 11 Status Preparing to File …" at bounding box center [440, 103] width 846 height 61
click at [54, 32] on link at bounding box center [61, 27] width 89 height 25
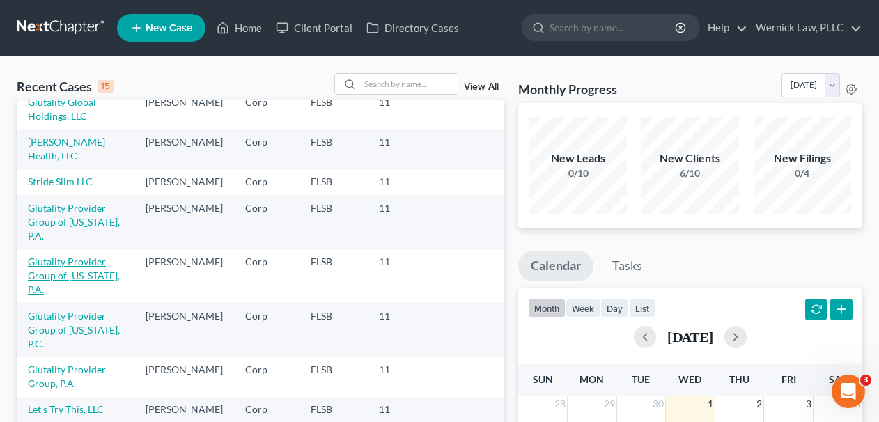
scroll to position [96, 0]
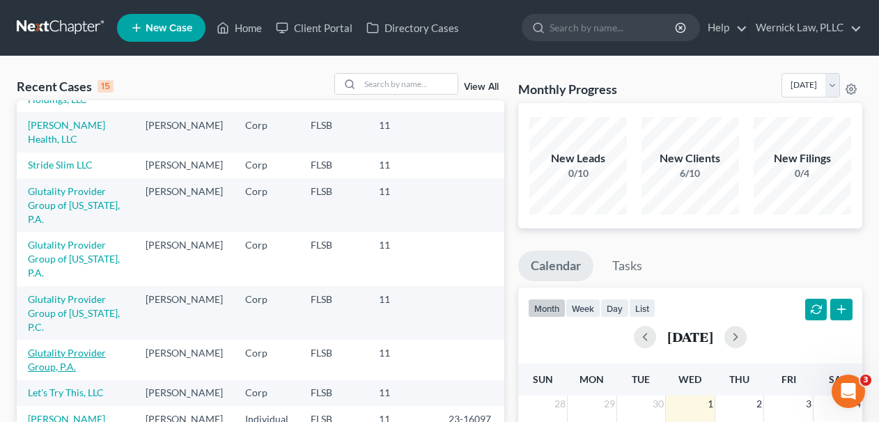
click at [80, 359] on link "Glutality Provider Group, P.A." at bounding box center [67, 360] width 78 height 26
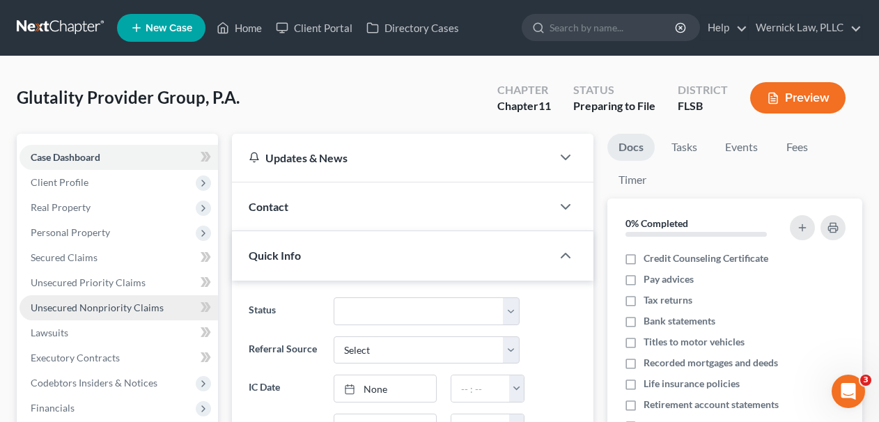
click at [128, 306] on span "Unsecured Nonpriority Claims" at bounding box center [97, 308] width 133 height 12
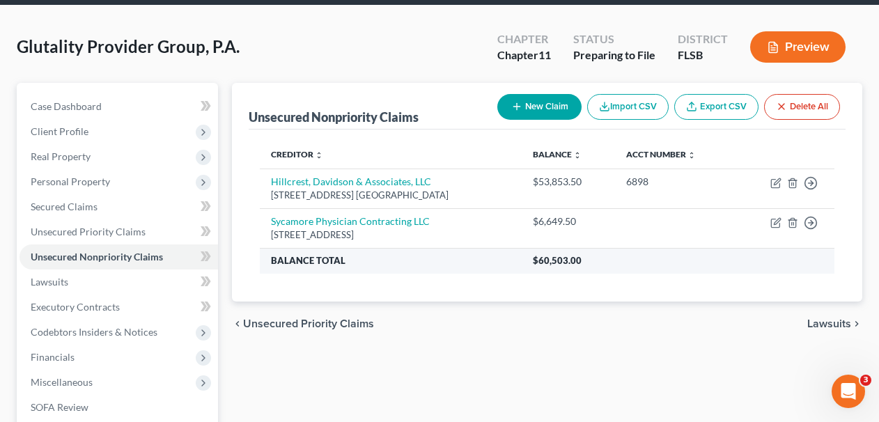
scroll to position [54, 0]
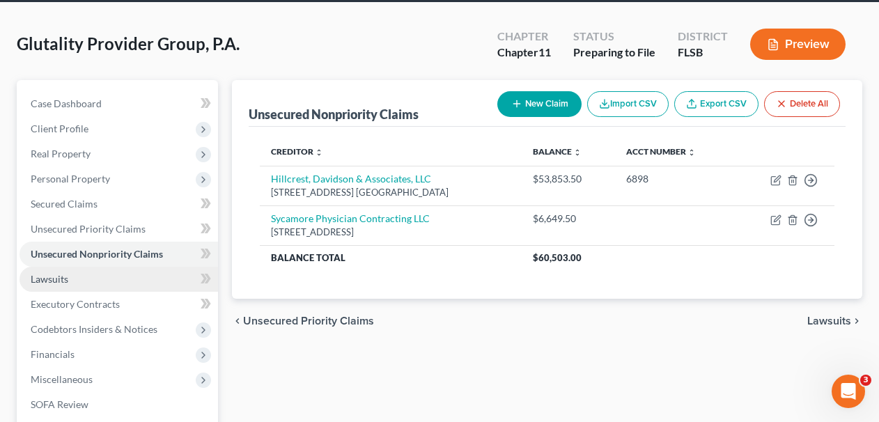
click at [123, 279] on link "Lawsuits" at bounding box center [119, 279] width 199 height 25
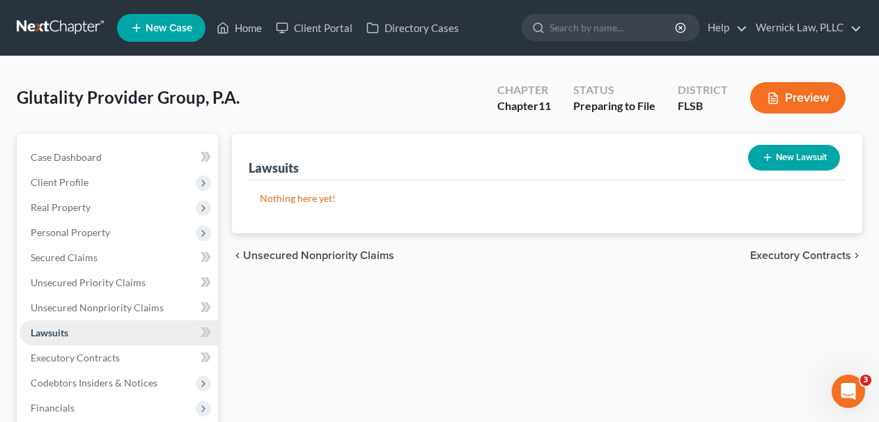
click at [113, 343] on link "Lawsuits" at bounding box center [119, 332] width 199 height 25
click at [61, 14] on nav "Home New Case Client Portal Directory Cases Wernick Law, PLLC [EMAIL_ADDRESS][D…" at bounding box center [439, 28] width 879 height 56
click at [65, 27] on link at bounding box center [61, 27] width 89 height 25
